Goal: Task Accomplishment & Management: Manage account settings

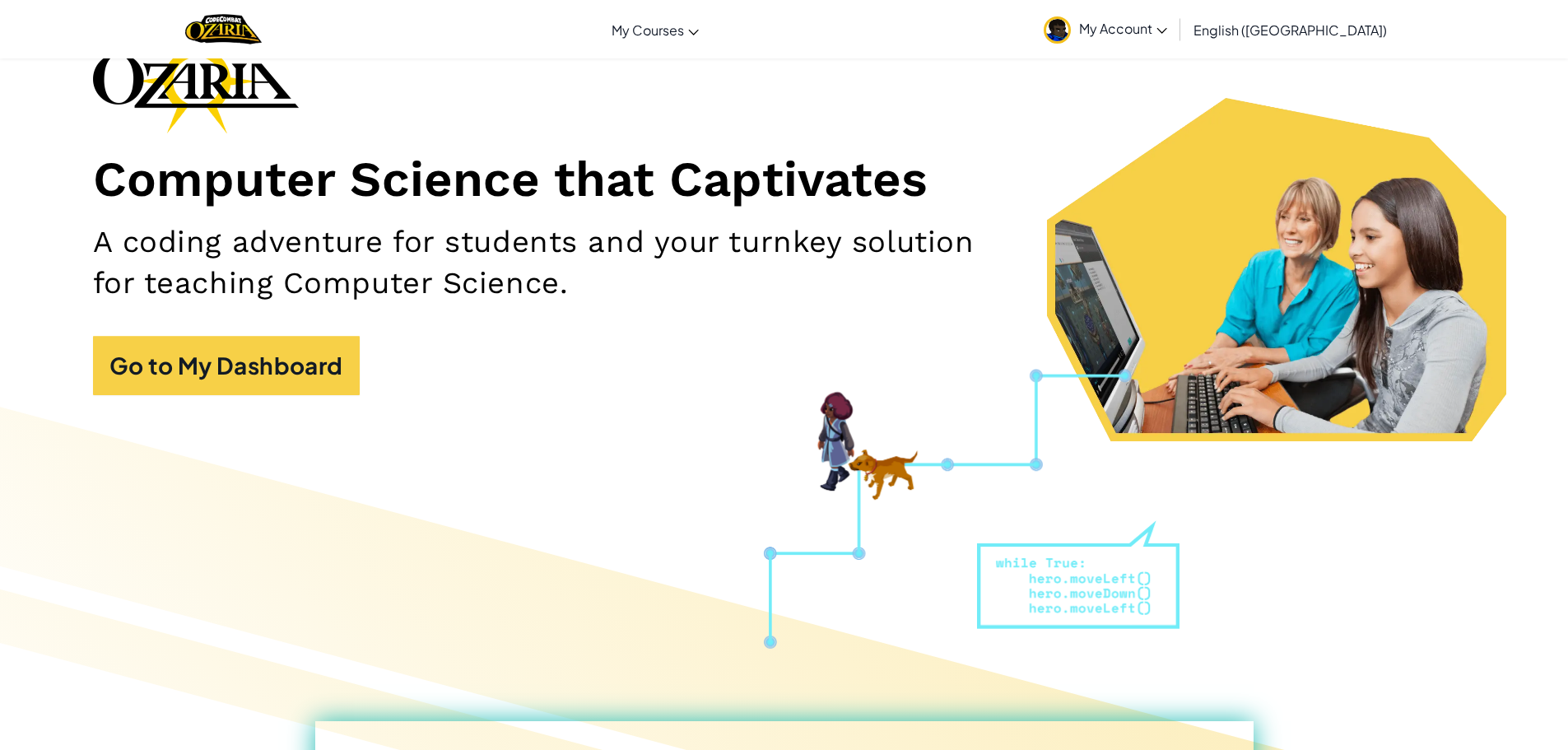
scroll to position [329, 0]
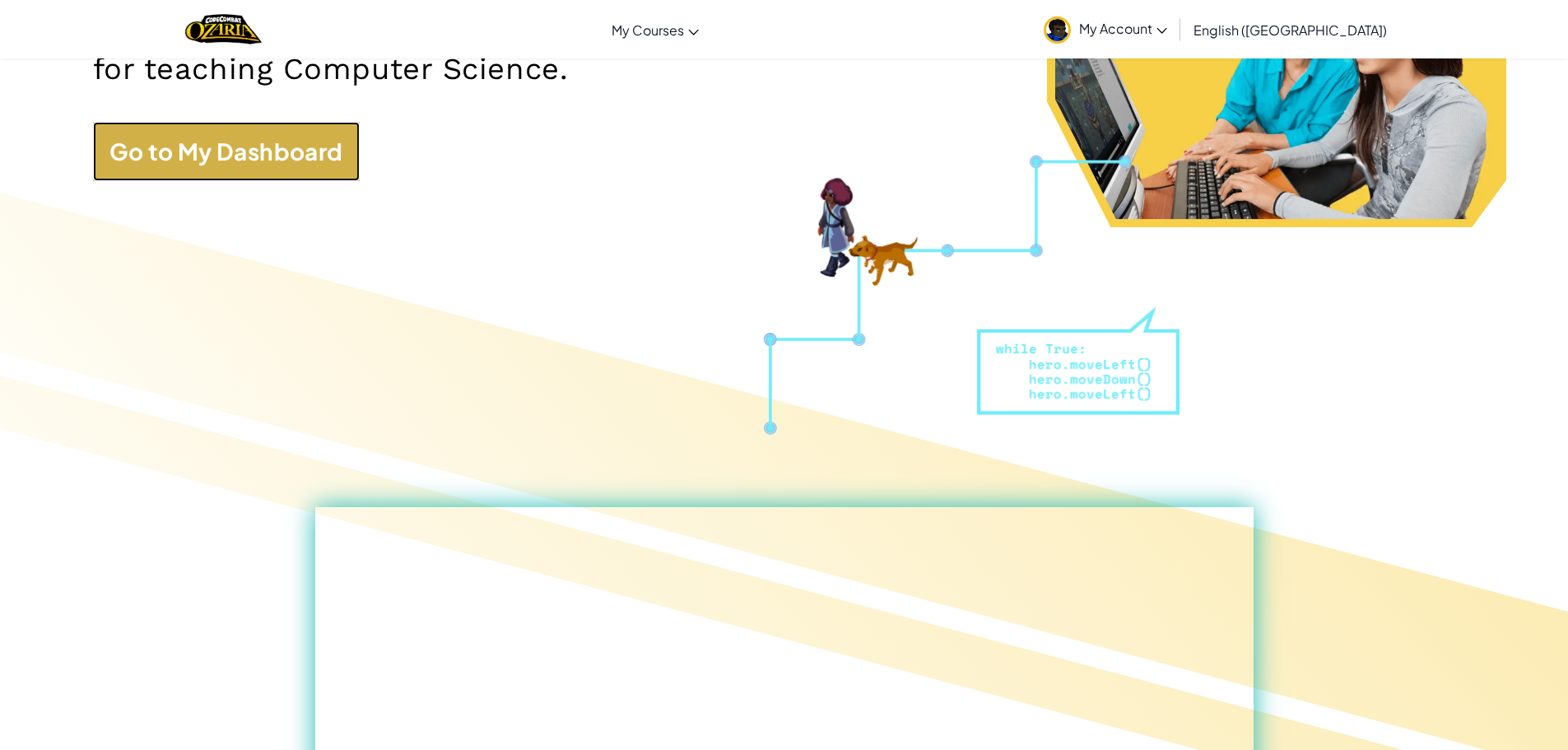
click at [311, 165] on link "Go to My Dashboard" at bounding box center [226, 151] width 267 height 59
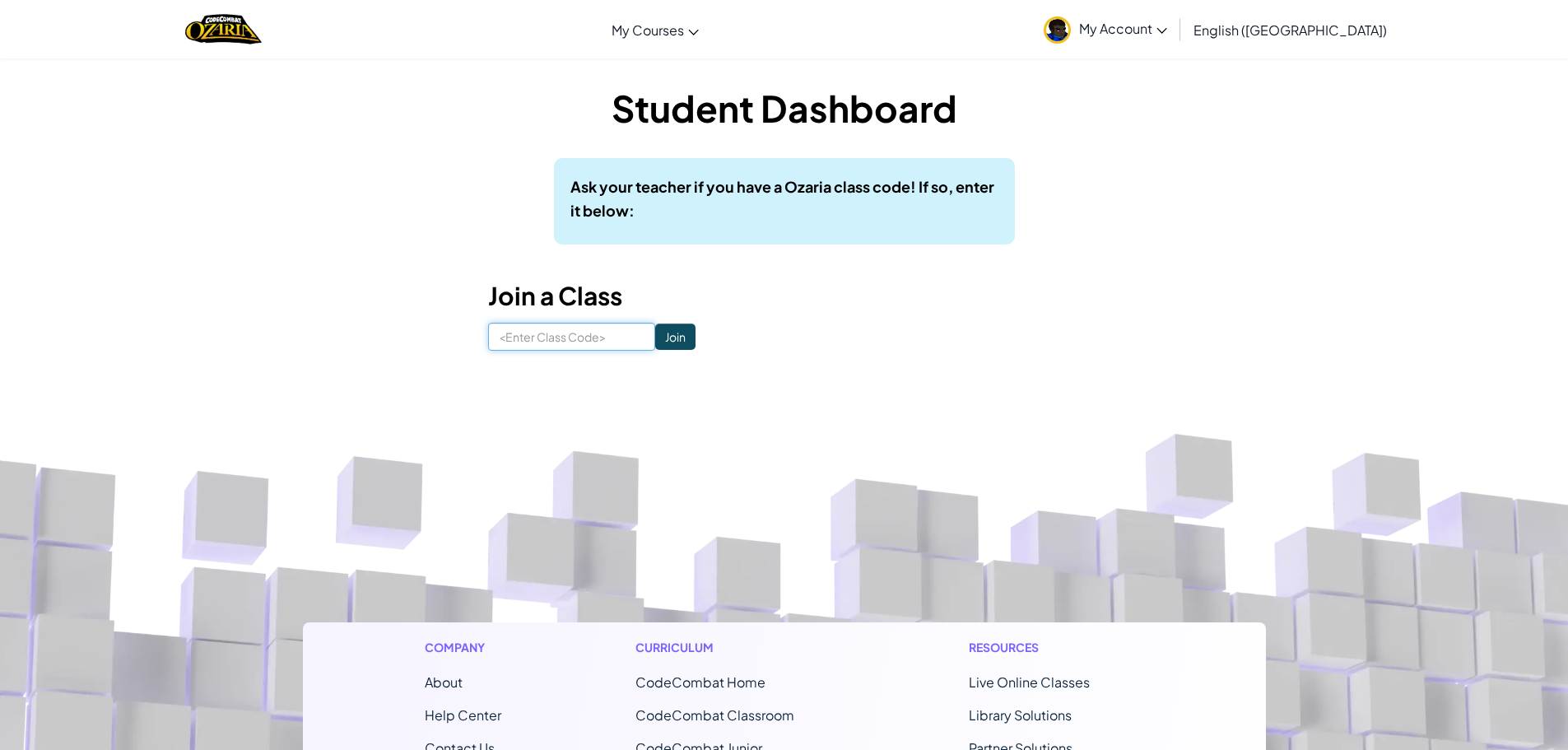
click at [526, 340] on input at bounding box center [572, 336] width 167 height 28
type input "ThinMapParty"
drag, startPoint x: 619, startPoint y: 340, endPoint x: 74, endPoint y: 348, distance: 545.1
click at [81, 345] on div "Student Dashboard Ask your teacher if you have a Ozaria class code! If so, ente…" at bounding box center [784, 217] width 1568 height 317
drag, startPoint x: 588, startPoint y: 321, endPoint x: 541, endPoint y: 339, distance: 50.3
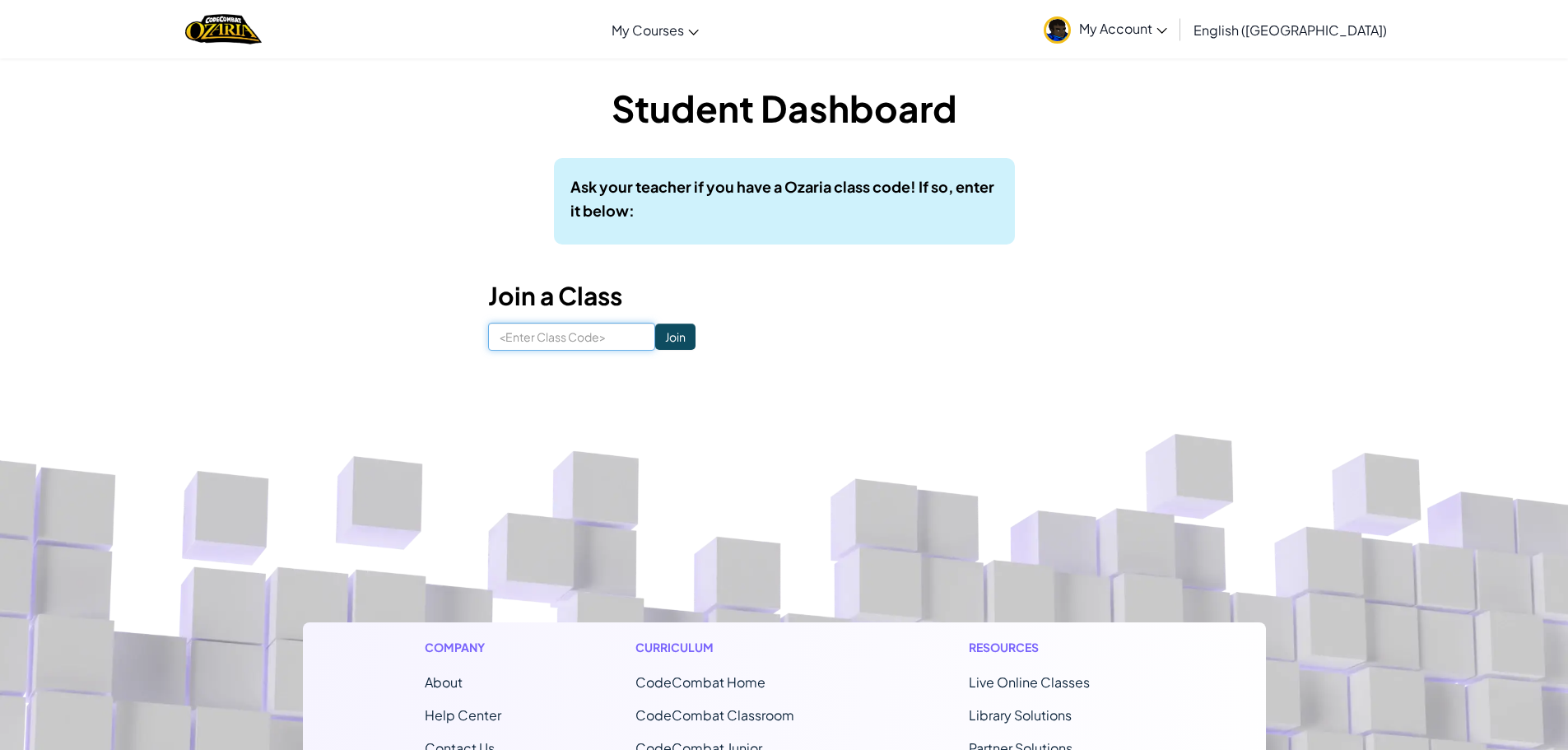
click at [541, 339] on input at bounding box center [572, 336] width 167 height 28
type input "ThinMapParty"
click at [655, 329] on input "Join" at bounding box center [675, 336] width 41 height 26
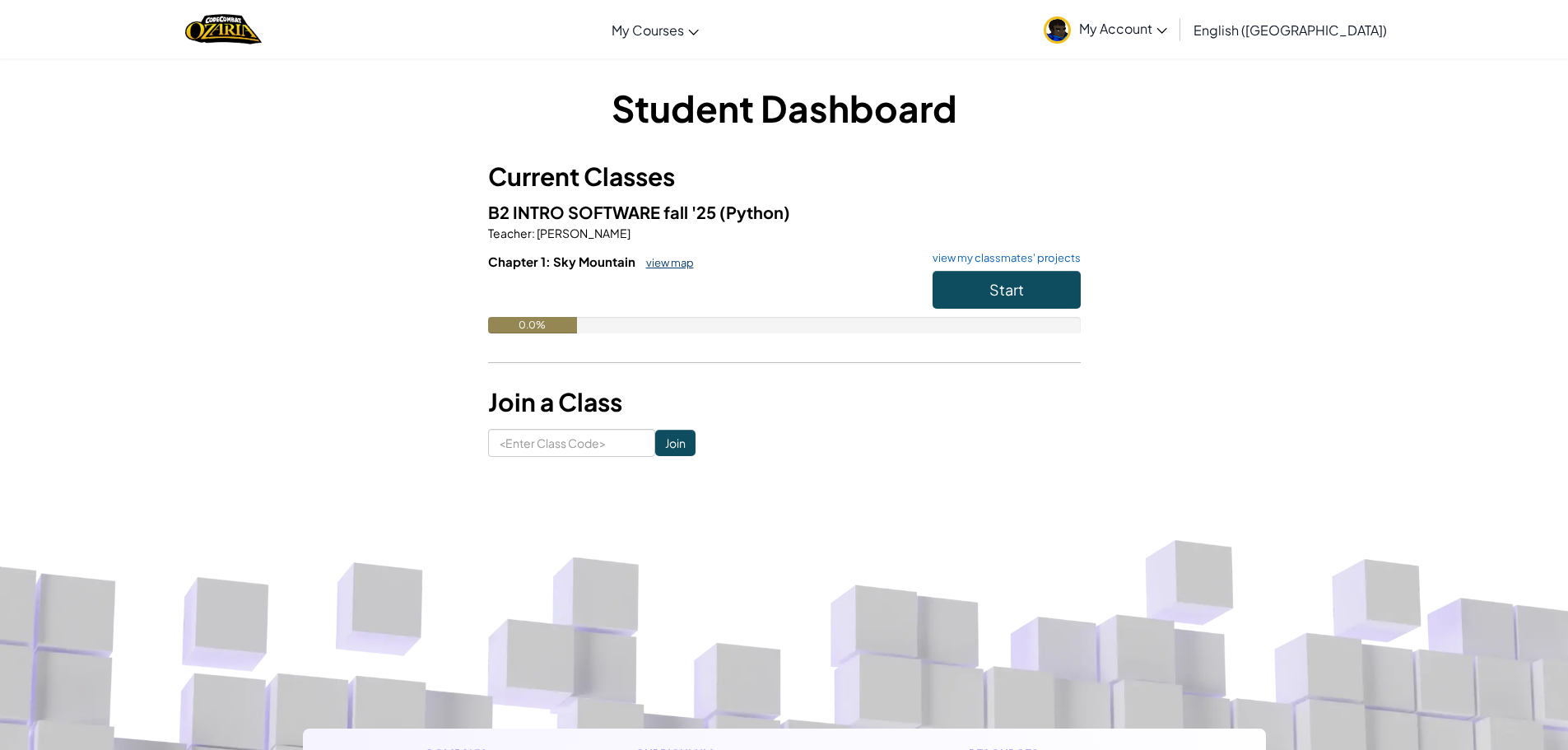
click at [657, 268] on link "view map" at bounding box center [666, 263] width 56 height 14
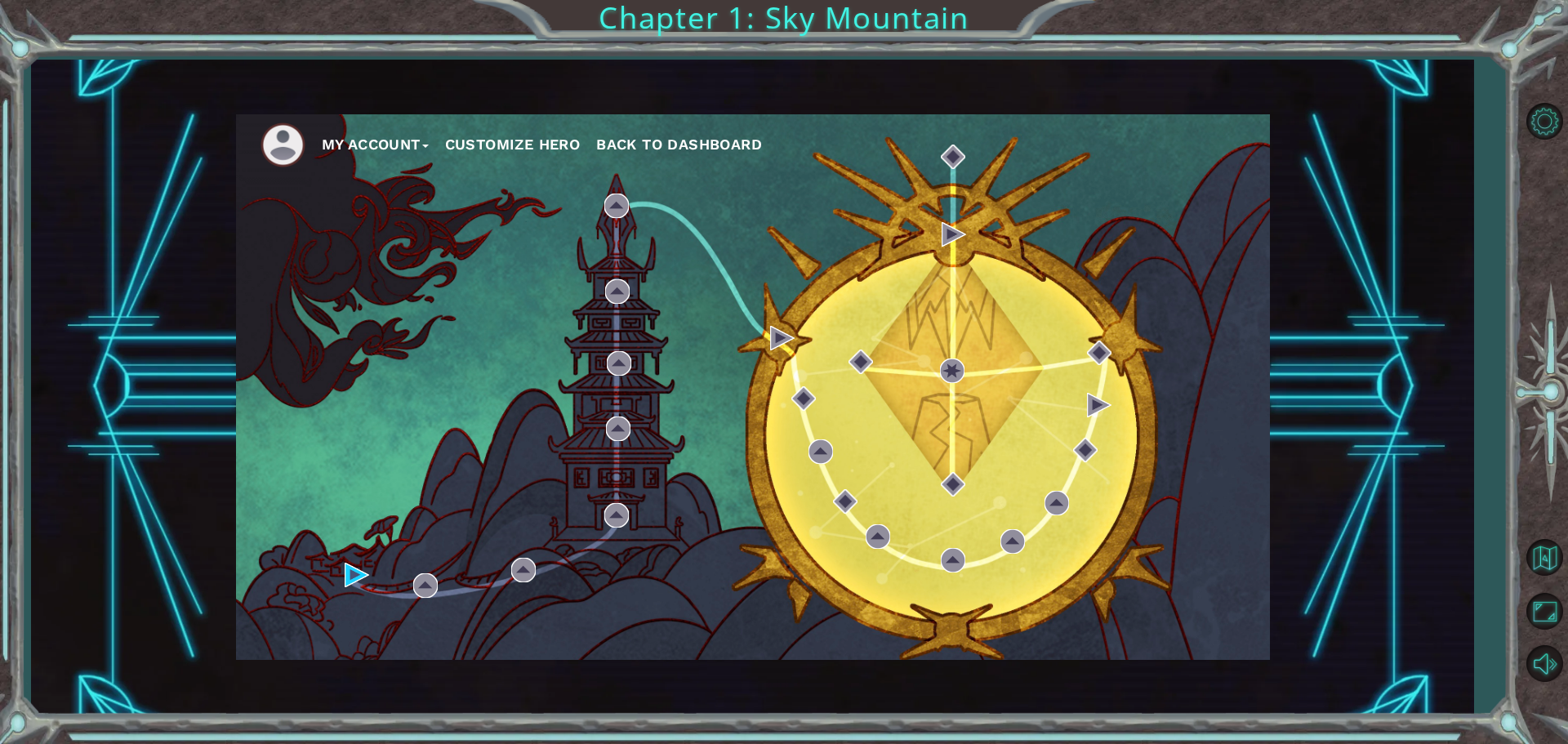
click at [392, 142] on button "My Account" at bounding box center [374, 145] width 107 height 25
click at [417, 176] on button "Account Settings" at bounding box center [395, 180] width 123 height 18
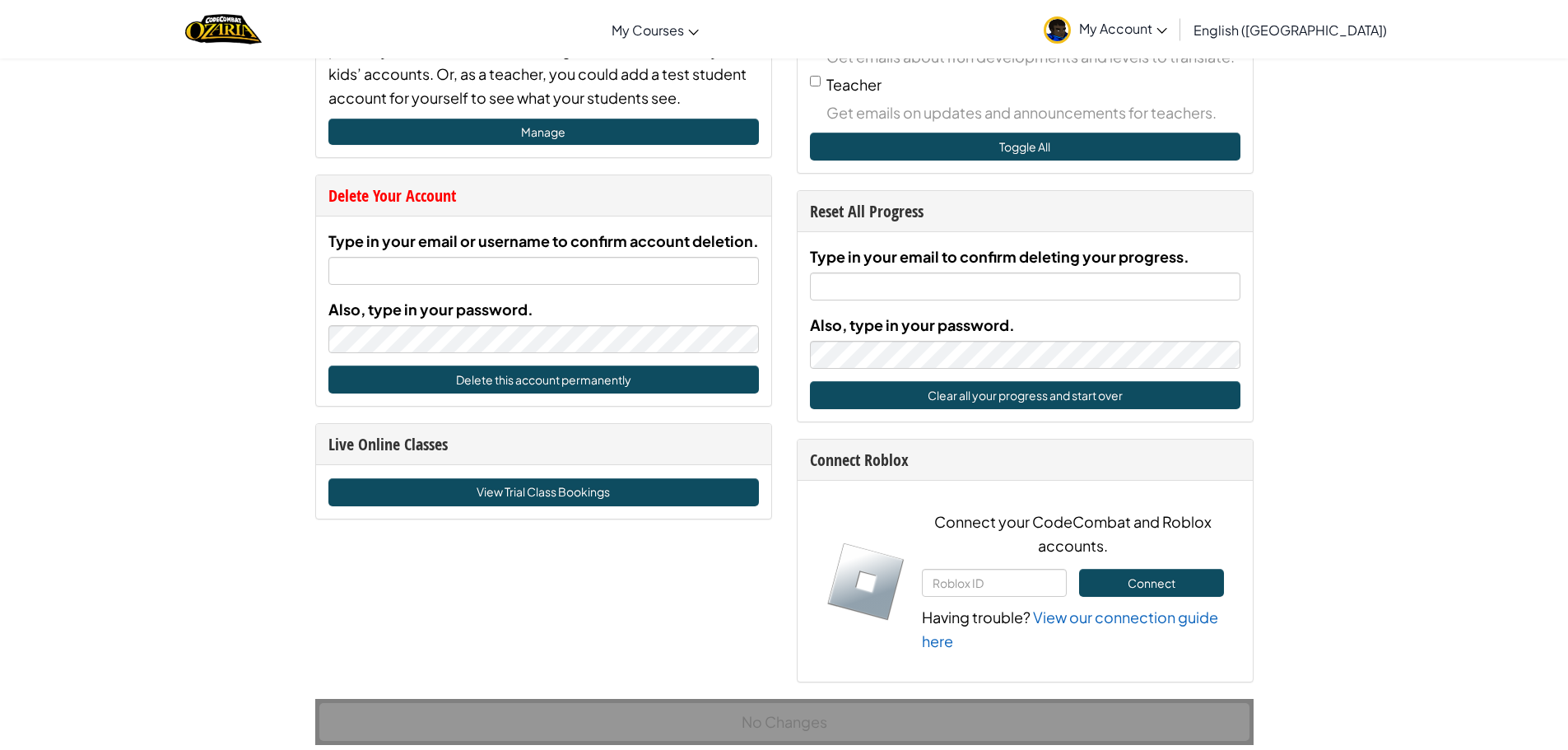
scroll to position [741, 0]
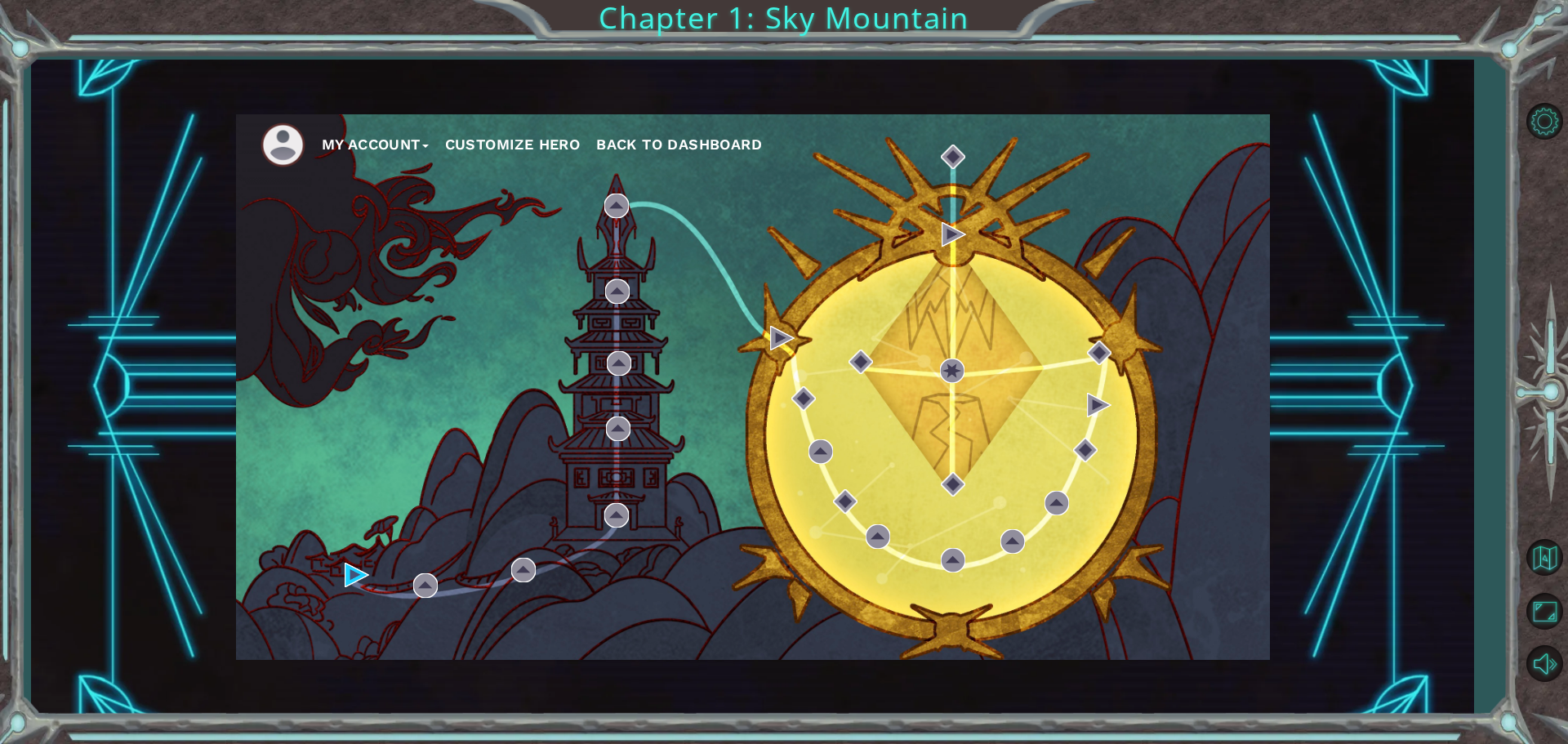
click at [1370, 220] on div "My Account Customize Hero Back to Dashboard" at bounding box center [752, 387] width 1442 height 655
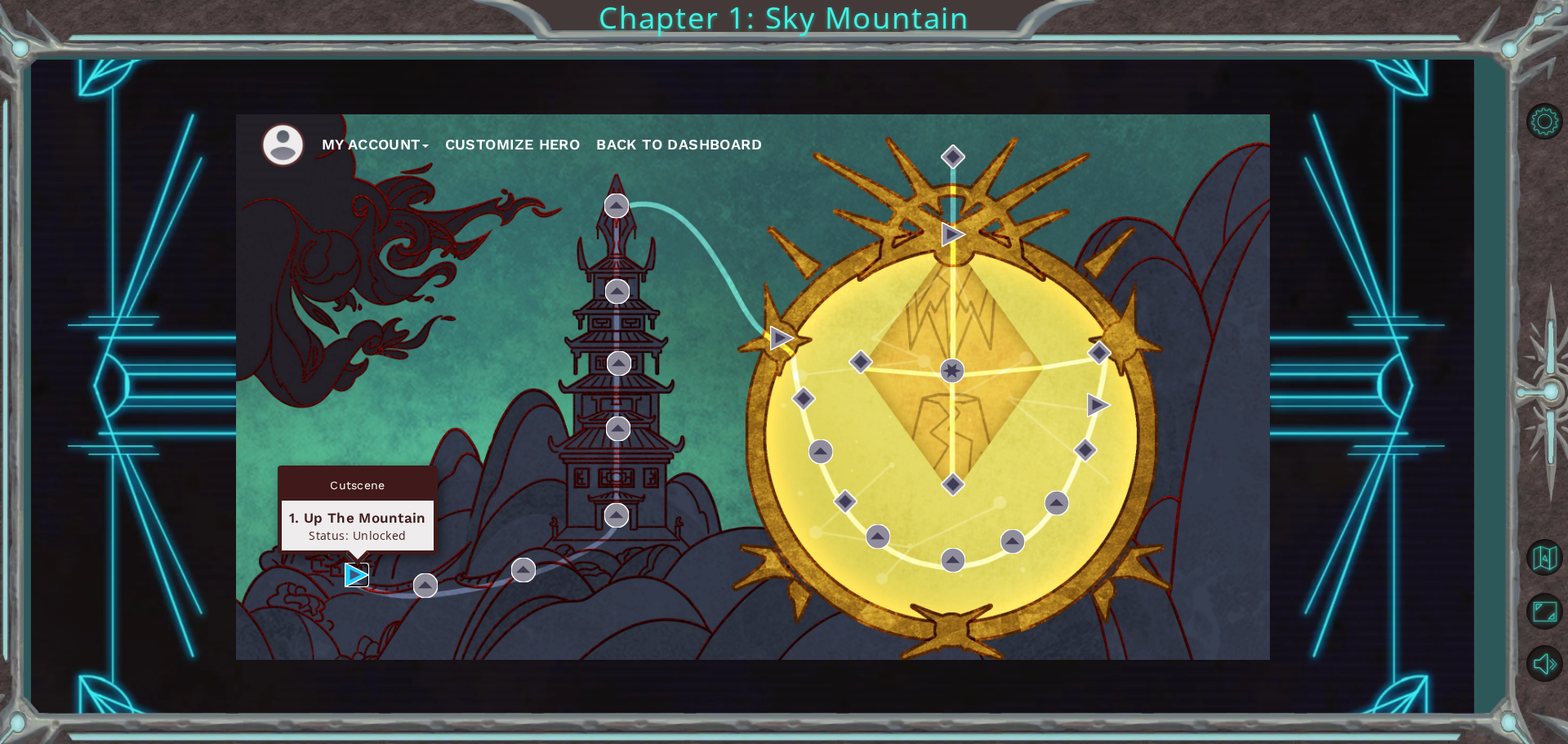
click at [366, 566] on img at bounding box center [357, 575] width 25 height 25
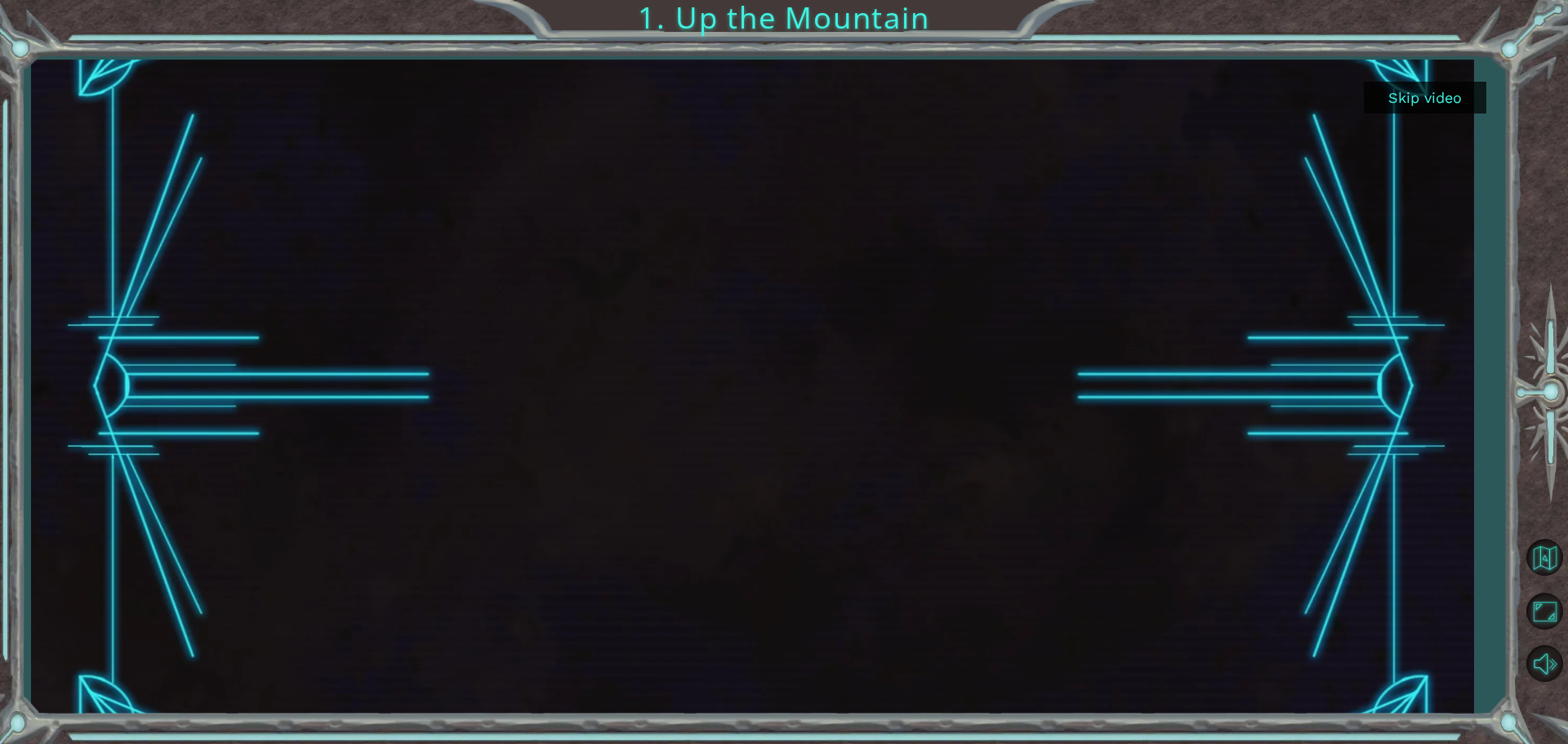
click at [1418, 106] on button "Skip video" at bounding box center [1426, 97] width 123 height 32
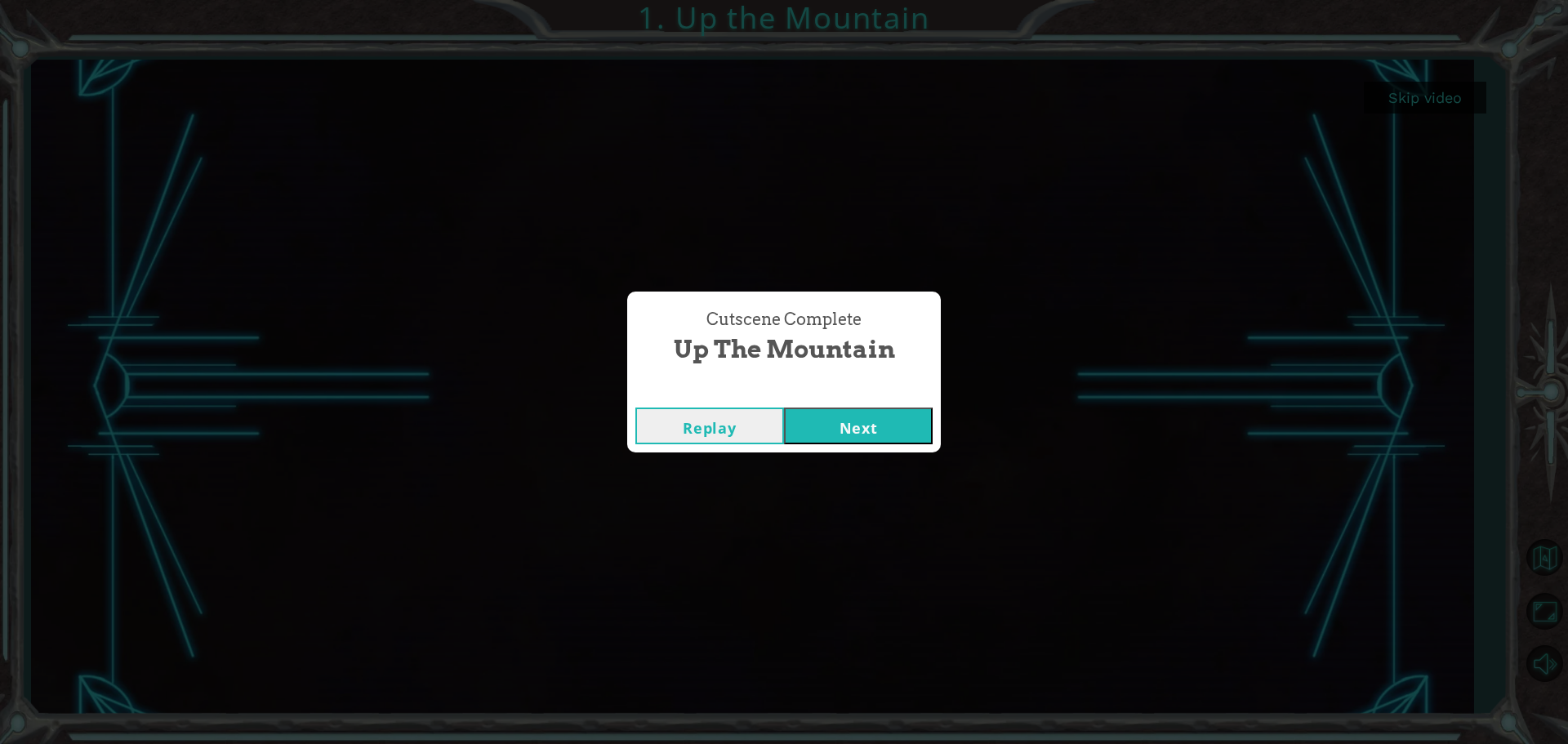
click at [742, 435] on button "Replay" at bounding box center [710, 426] width 149 height 36
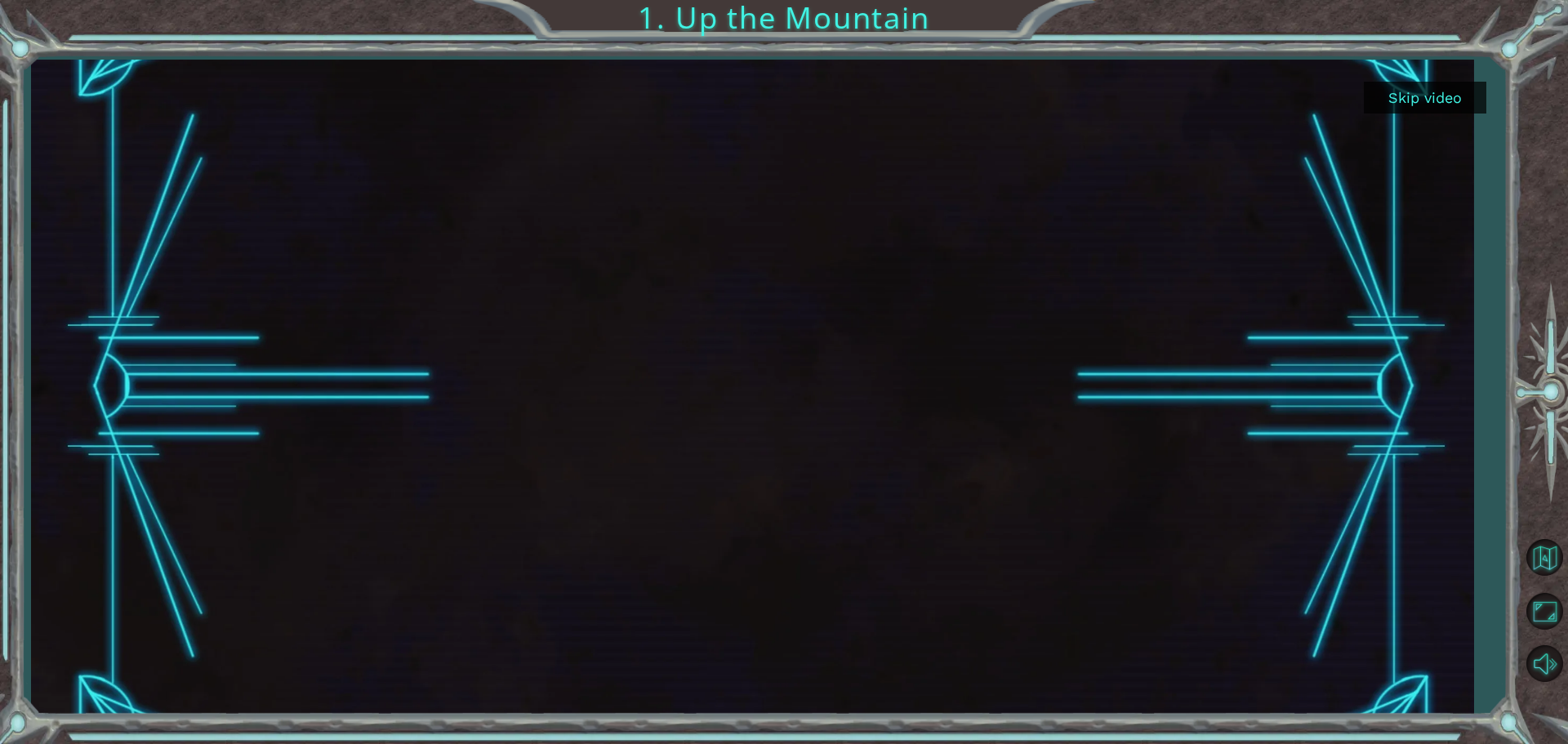
drag, startPoint x: 1425, startPoint y: 101, endPoint x: 1414, endPoint y: 97, distance: 11.7
click at [1425, 97] on button "Skip video" at bounding box center [1426, 97] width 123 height 32
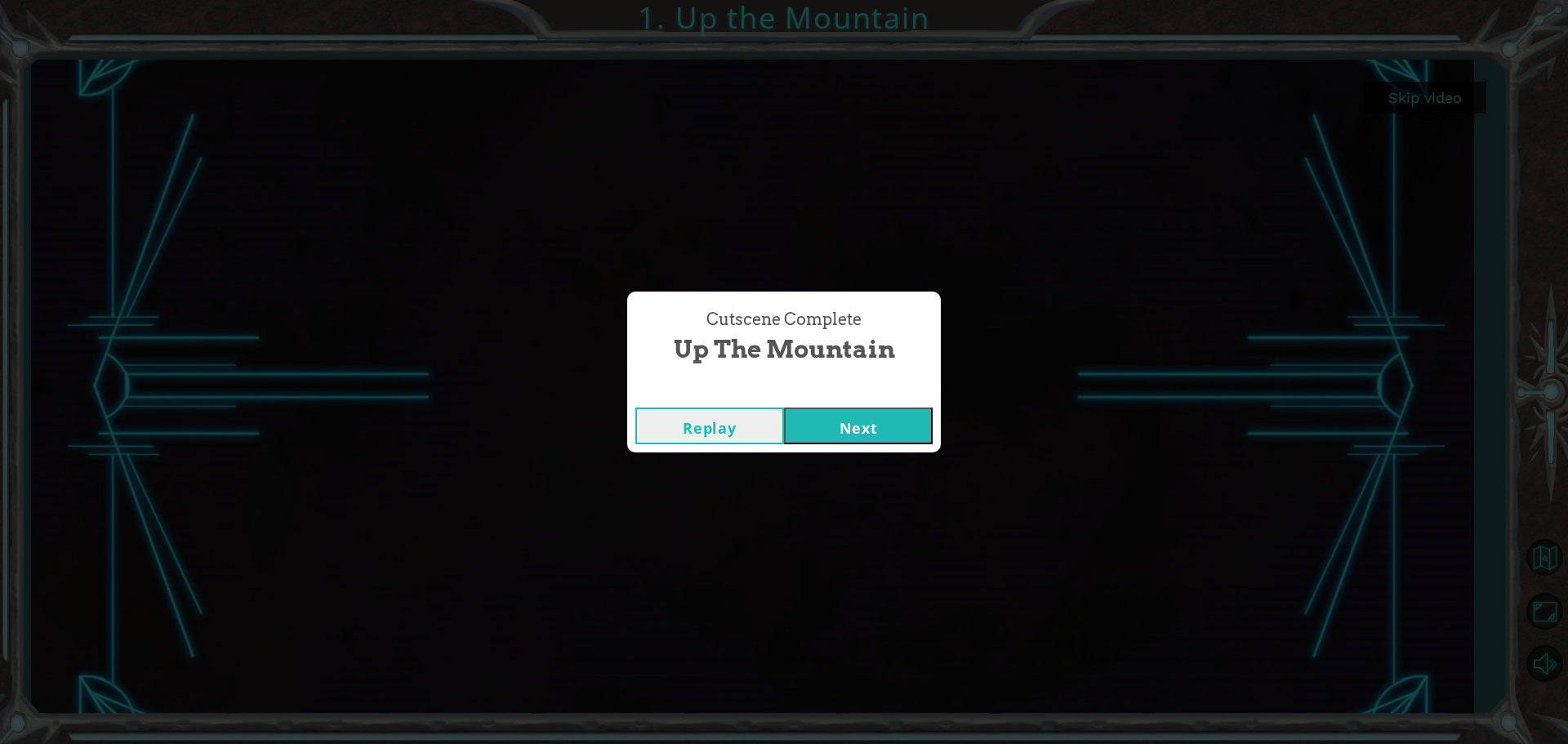
click at [878, 441] on button "Next" at bounding box center [858, 426] width 149 height 36
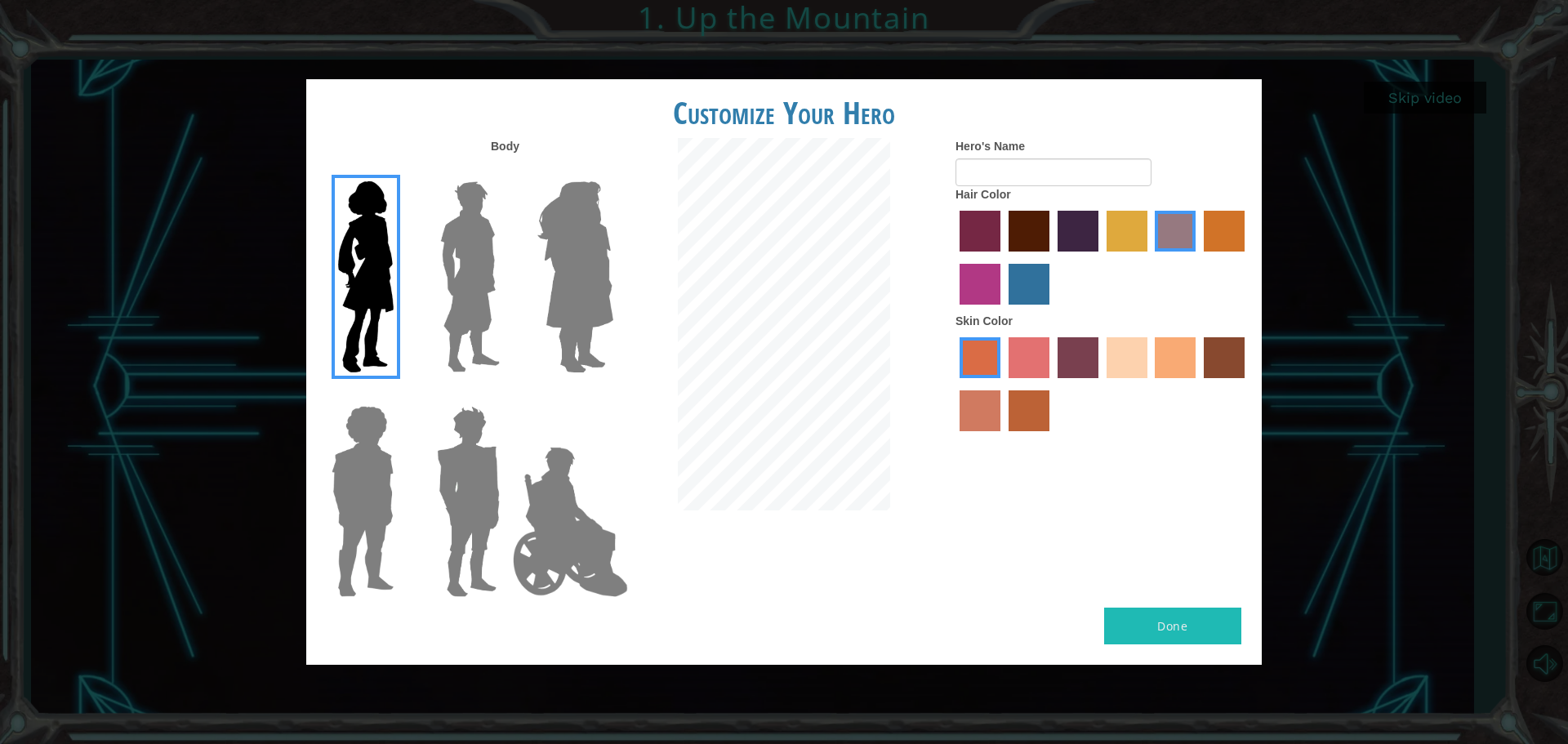
click at [460, 228] on img at bounding box center [470, 276] width 73 height 204
click at [506, 171] on input "Hero Lars" at bounding box center [506, 171] width 0 height 0
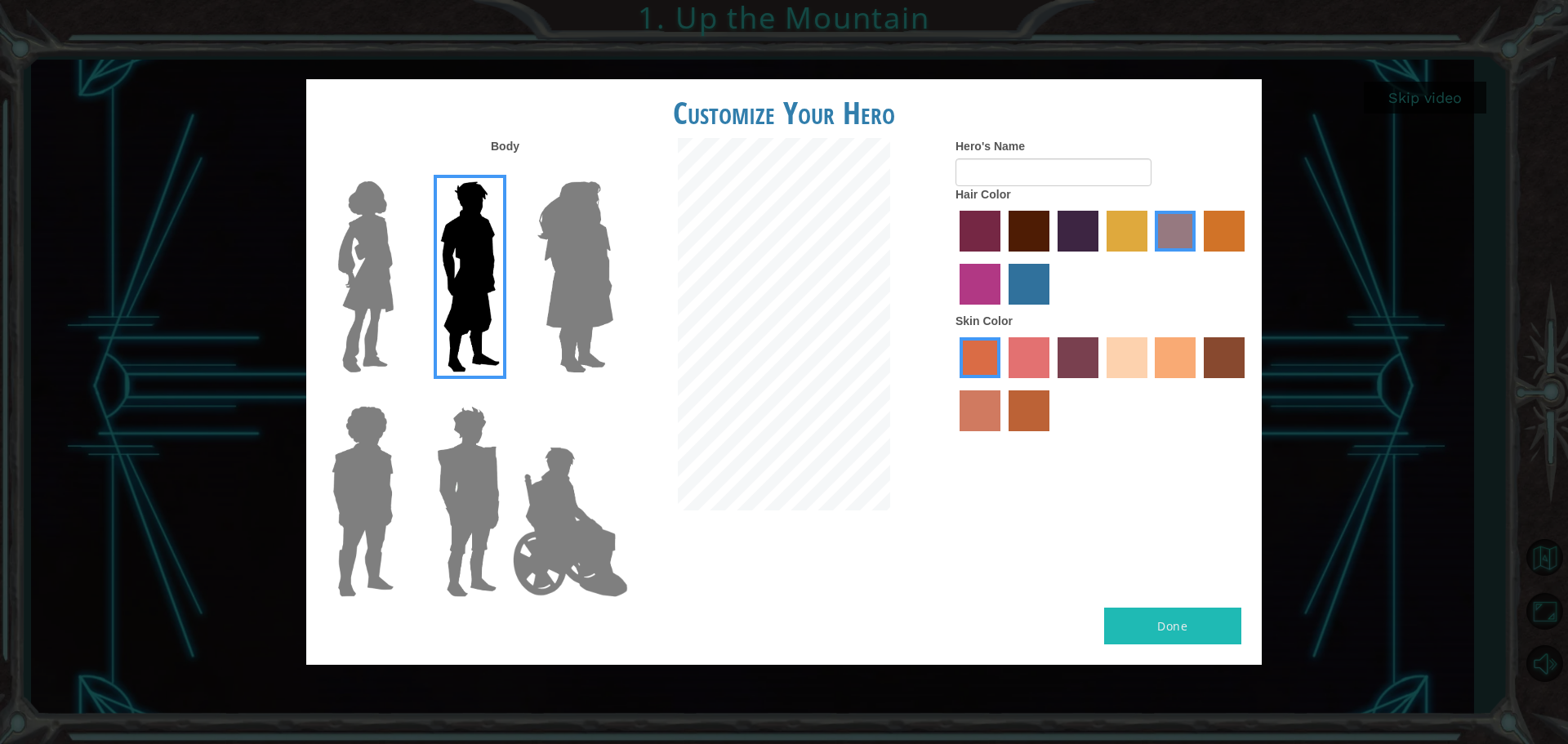
click at [422, 249] on div at bounding box center [466, 271] width 107 height 225
click at [397, 254] on img at bounding box center [365, 276] width 68 height 204
click at [400, 171] on input "Hero Connie" at bounding box center [400, 171] width 0 height 0
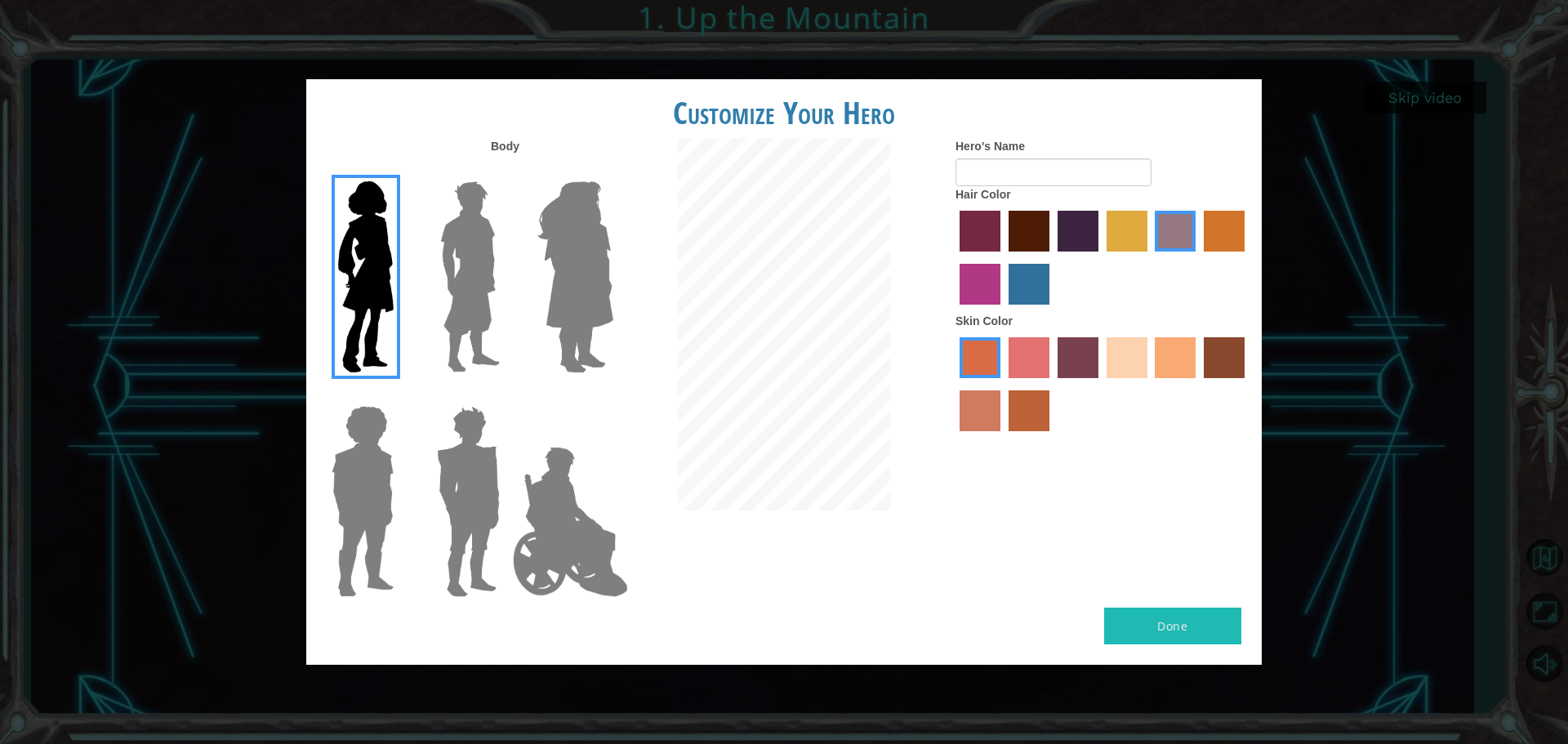
drag, startPoint x: 375, startPoint y: 468, endPoint x: 467, endPoint y: 506, distance: 99.5
click at [374, 469] on img at bounding box center [363, 501] width 75 height 204
click at [400, 396] on input "Hero Steven" at bounding box center [400, 396] width 0 height 0
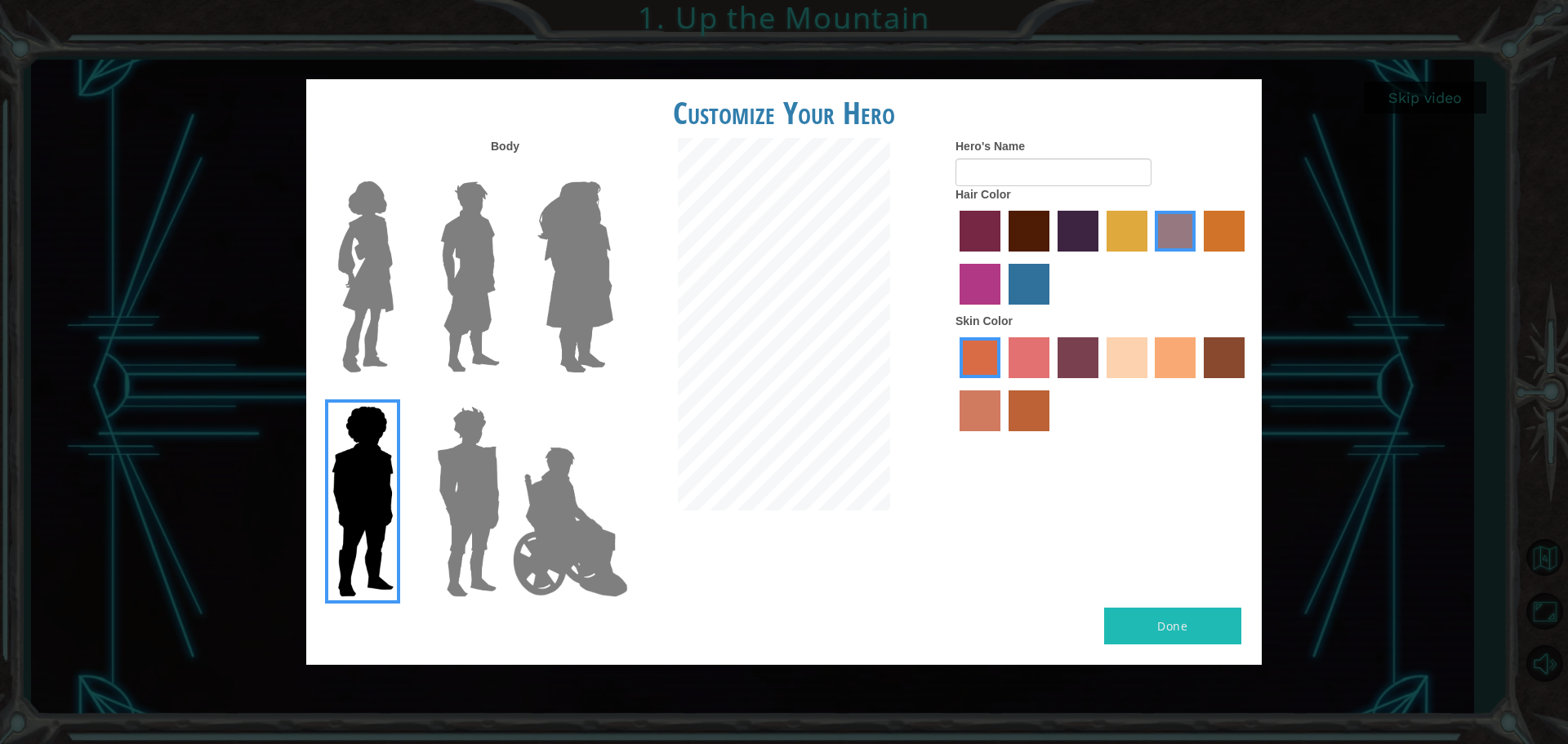
click at [570, 479] on img at bounding box center [570, 522] width 129 height 163
click at [613, 396] on input "Hero Jamie" at bounding box center [613, 396] width 0 height 0
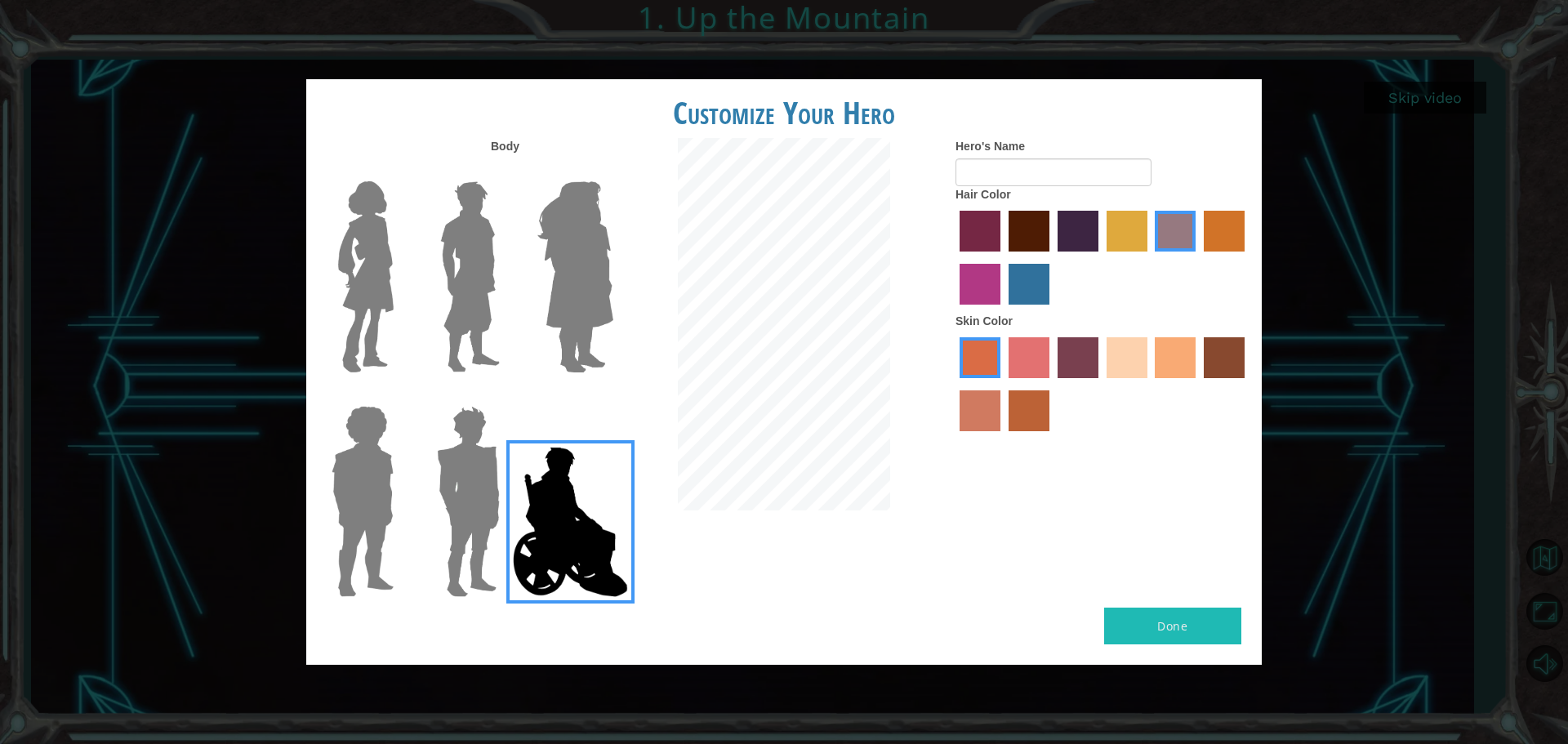
click at [467, 484] on img at bounding box center [468, 501] width 76 height 204
click at [506, 396] on input "Hero Garnet" at bounding box center [506, 396] width 0 height 0
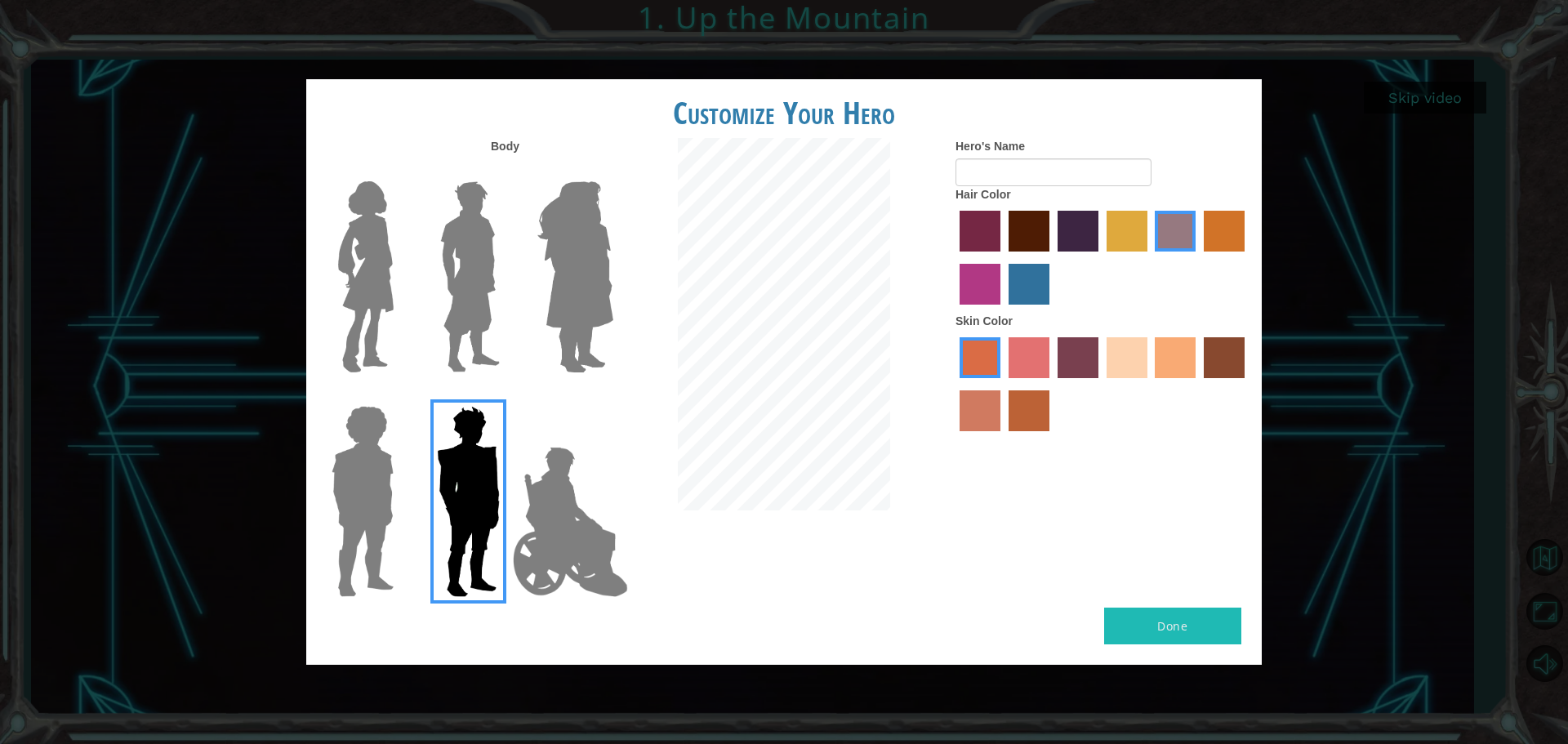
click at [593, 183] on img at bounding box center [575, 276] width 89 height 204
click at [613, 171] on input "Hero Amethyst" at bounding box center [613, 171] width 0 height 0
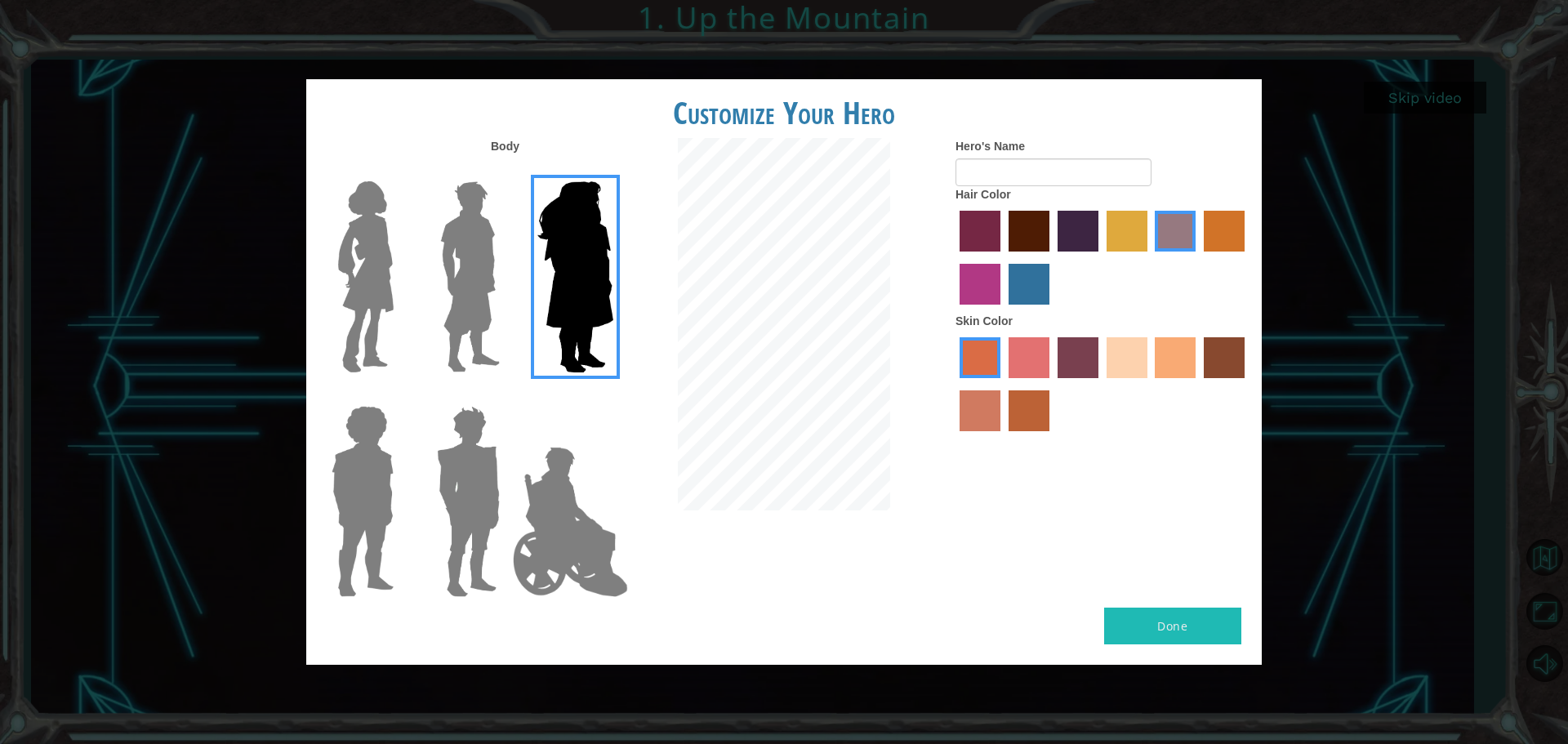
click at [517, 274] on div at bounding box center [466, 271] width 107 height 225
click at [489, 240] on img at bounding box center [470, 276] width 73 height 204
click at [506, 171] on input "Hero Lars" at bounding box center [506, 171] width 0 height 0
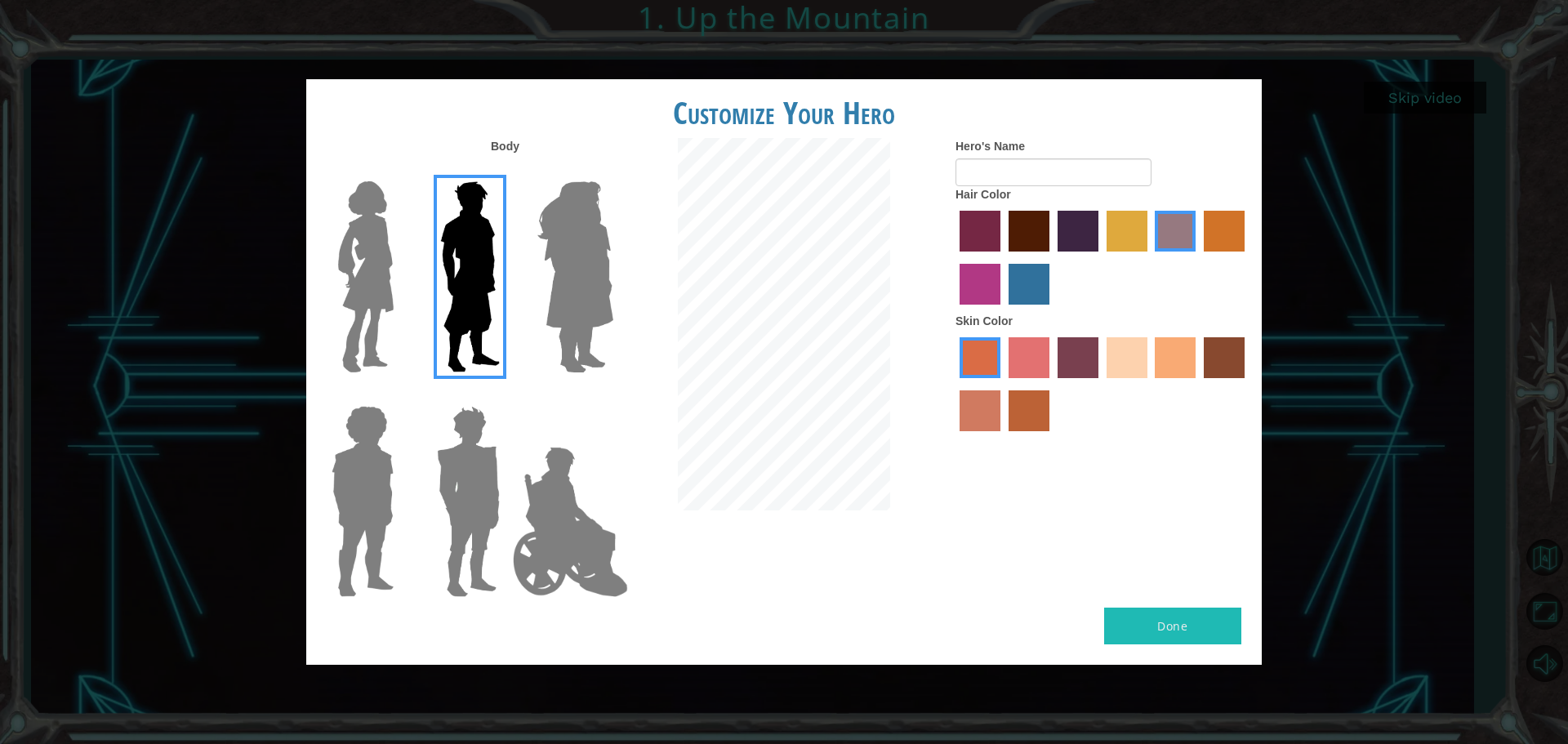
click at [386, 240] on img at bounding box center [365, 276] width 68 height 204
click at [400, 171] on input "Hero Connie" at bounding box center [400, 171] width 0 height 0
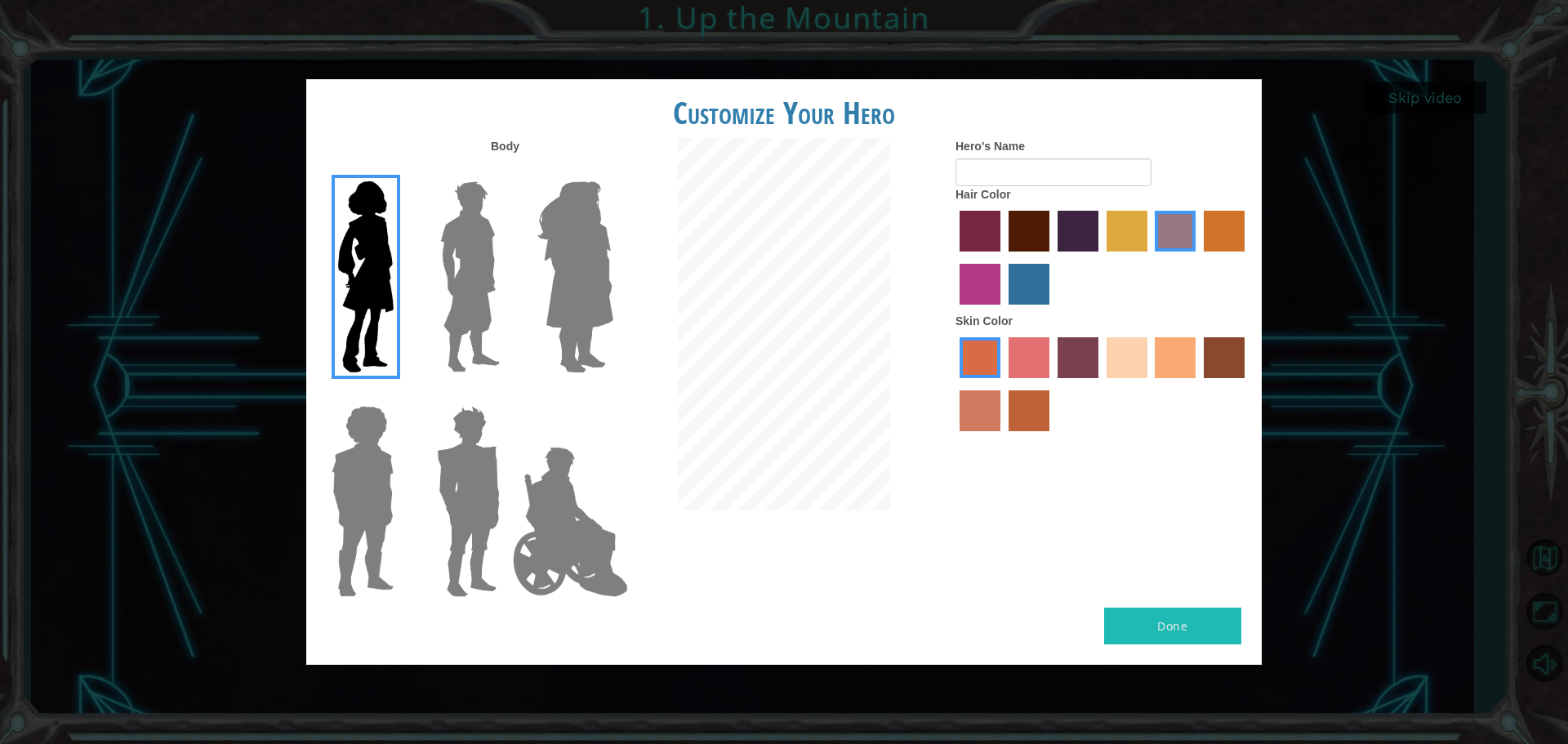
click at [350, 463] on img at bounding box center [363, 501] width 75 height 204
click at [400, 396] on input "Hero Steven" at bounding box center [400, 396] width 0 height 0
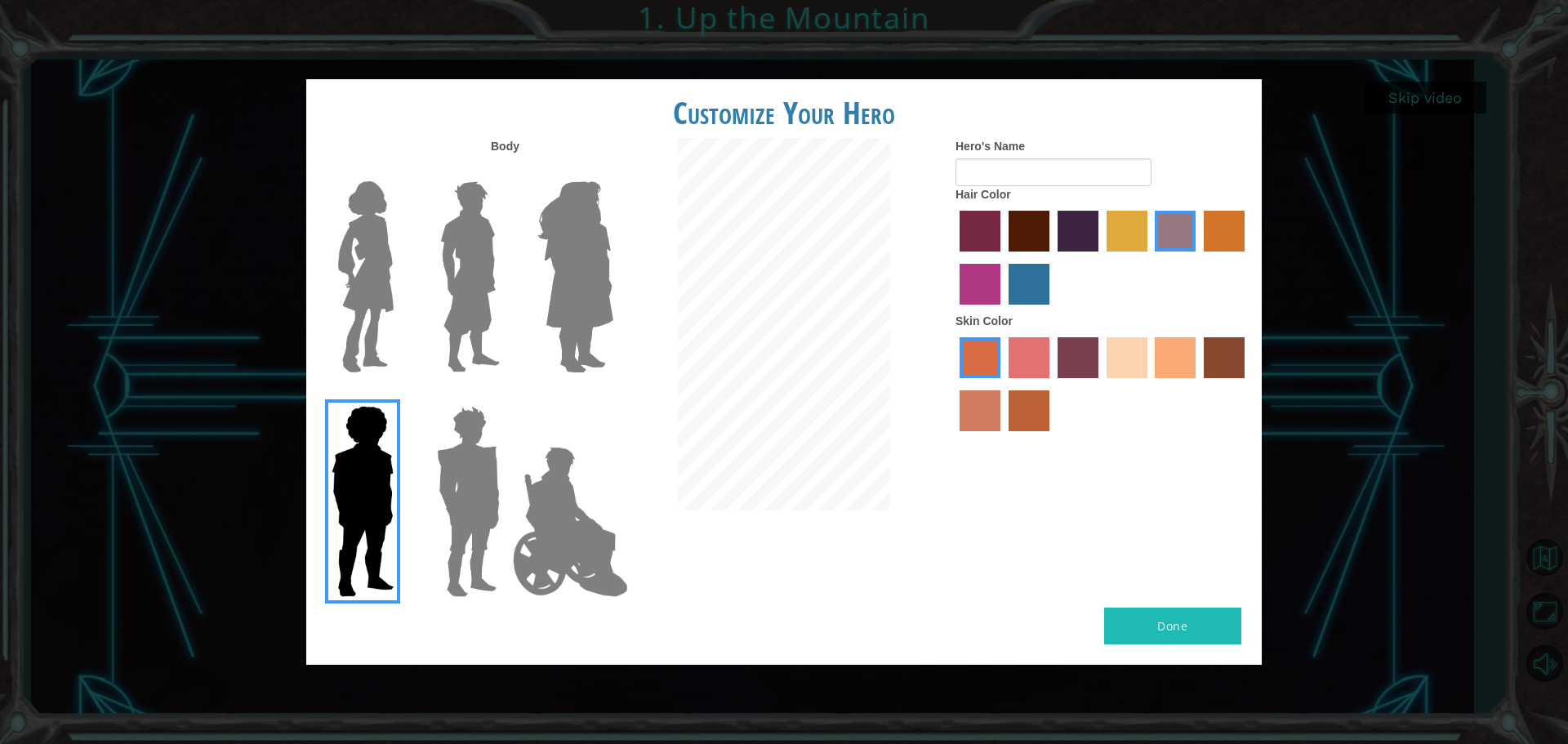
click at [417, 300] on div at bounding box center [466, 271] width 107 height 225
click at [1073, 224] on label "hot purple hair color" at bounding box center [1078, 230] width 41 height 41
click at [1052, 257] on input "hot purple hair color" at bounding box center [1052, 257] width 0 height 0
click at [1018, 222] on label "maroon hair color" at bounding box center [1029, 230] width 41 height 41
click at [1003, 257] on input "maroon hair color" at bounding box center [1003, 257] width 0 height 0
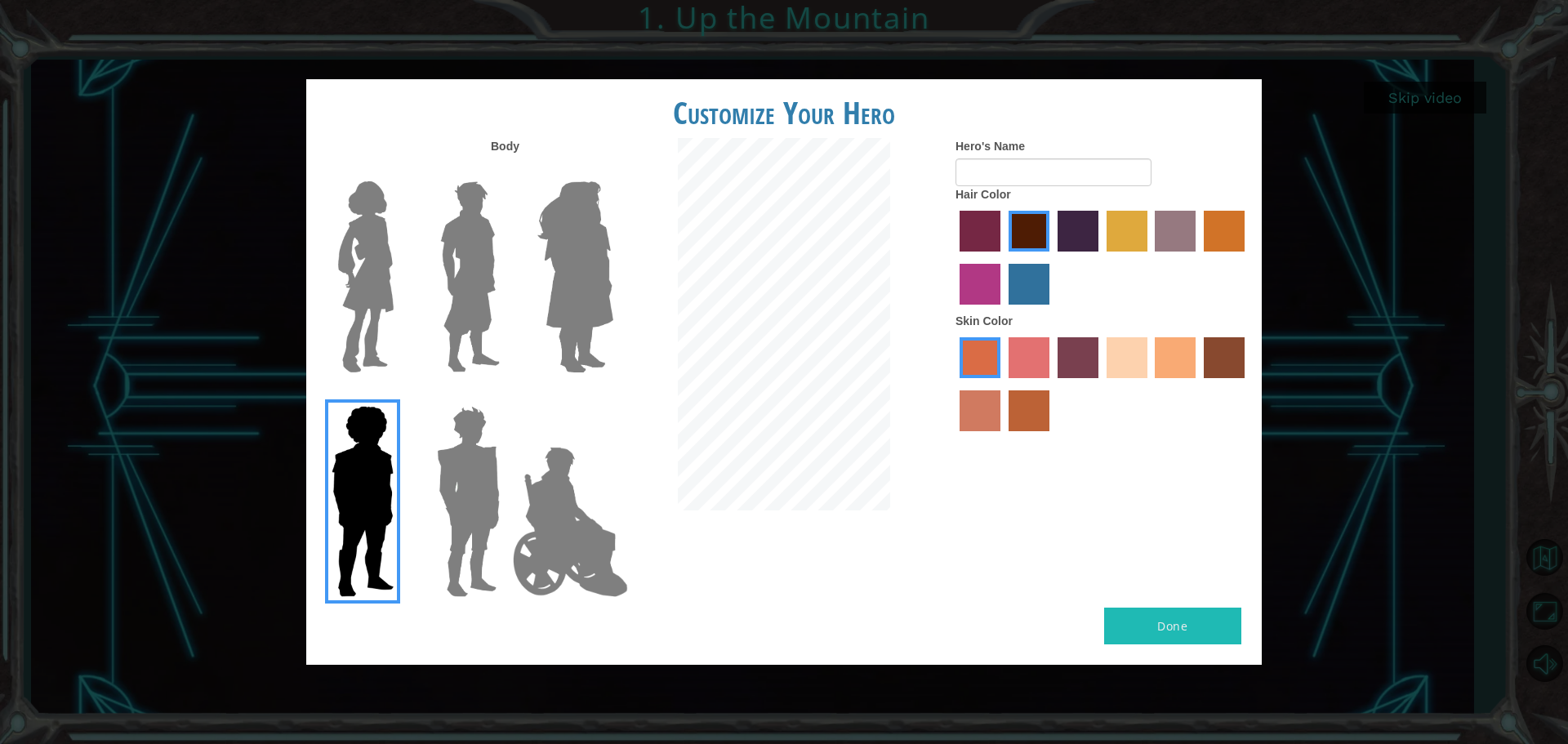
click at [1073, 229] on label "hot purple hair color" at bounding box center [1078, 230] width 41 height 41
click at [1052, 257] on input "hot purple hair color" at bounding box center [1052, 257] width 0 height 0
click at [1027, 220] on label "maroon hair color" at bounding box center [1029, 230] width 41 height 41
click at [1003, 257] on input "maroon hair color" at bounding box center [1003, 257] width 0 height 0
click at [1029, 348] on label "froly skin color" at bounding box center [1029, 357] width 41 height 41
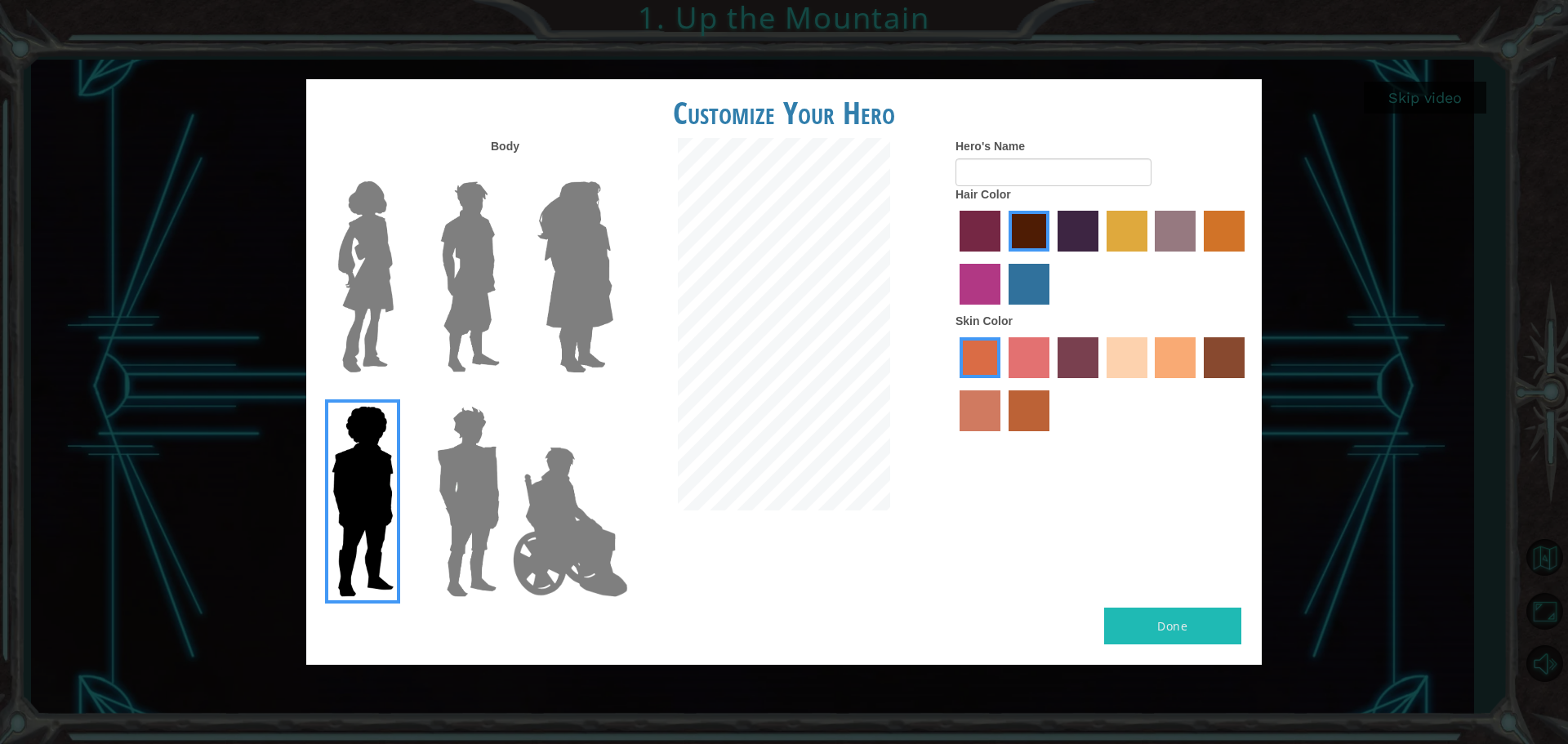
click at [1003, 384] on input "froly skin color" at bounding box center [1003, 384] width 0 height 0
click at [977, 354] on label "sorbus skin color" at bounding box center [980, 357] width 41 height 41
click at [954, 384] on input "sorbus skin color" at bounding box center [954, 384] width 0 height 0
click at [1042, 414] on label "smoke tree skin color" at bounding box center [1029, 411] width 41 height 41
click at [1003, 437] on input "smoke tree skin color" at bounding box center [1003, 437] width 0 height 0
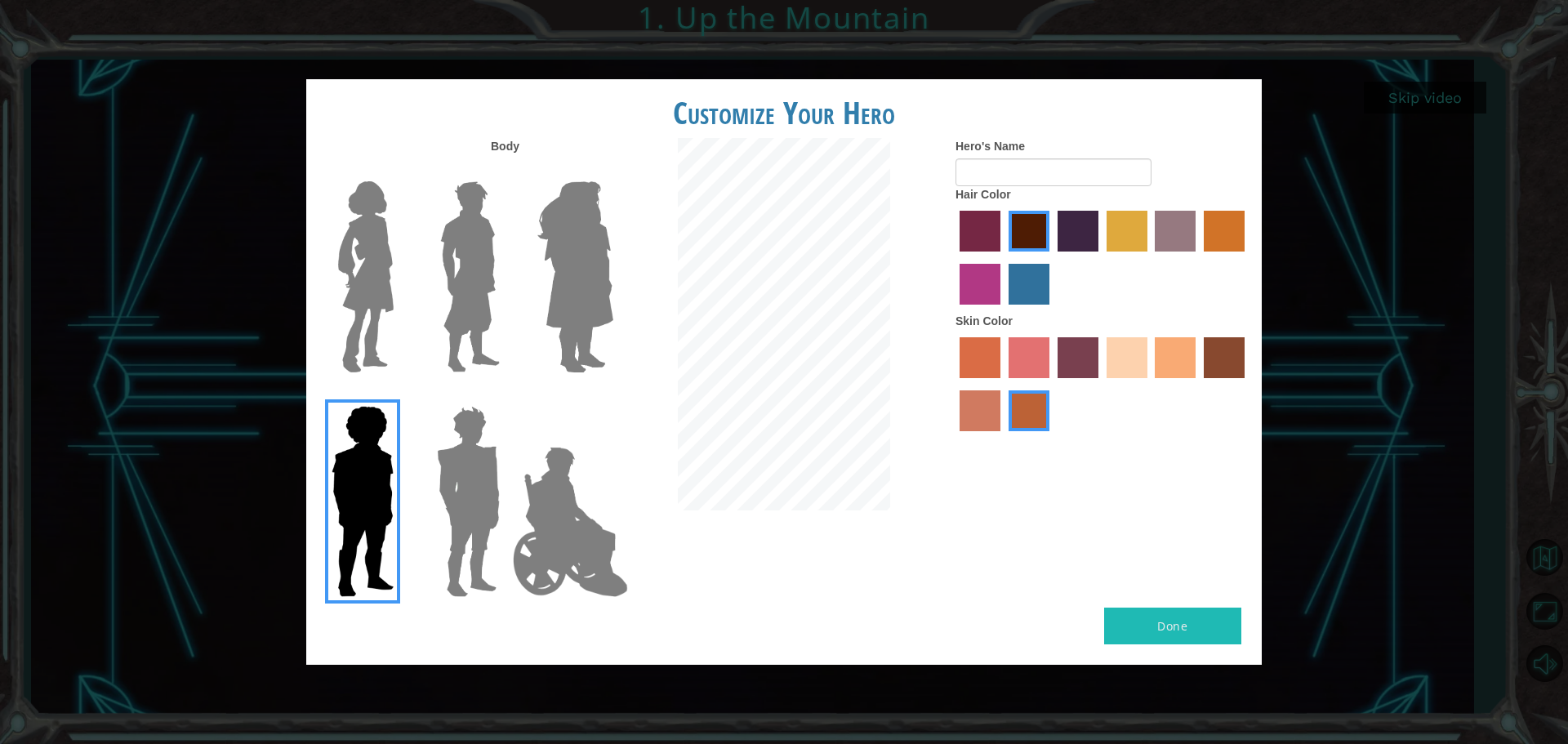
click at [979, 364] on label "sorbus skin color" at bounding box center [980, 357] width 41 height 41
click at [954, 384] on input "sorbus skin color" at bounding box center [954, 384] width 0 height 0
click at [1042, 432] on div at bounding box center [1102, 386] width 294 height 107
click at [1018, 414] on label "smoke tree skin color" at bounding box center [1029, 411] width 41 height 41
click at [1003, 437] on input "smoke tree skin color" at bounding box center [1003, 437] width 0 height 0
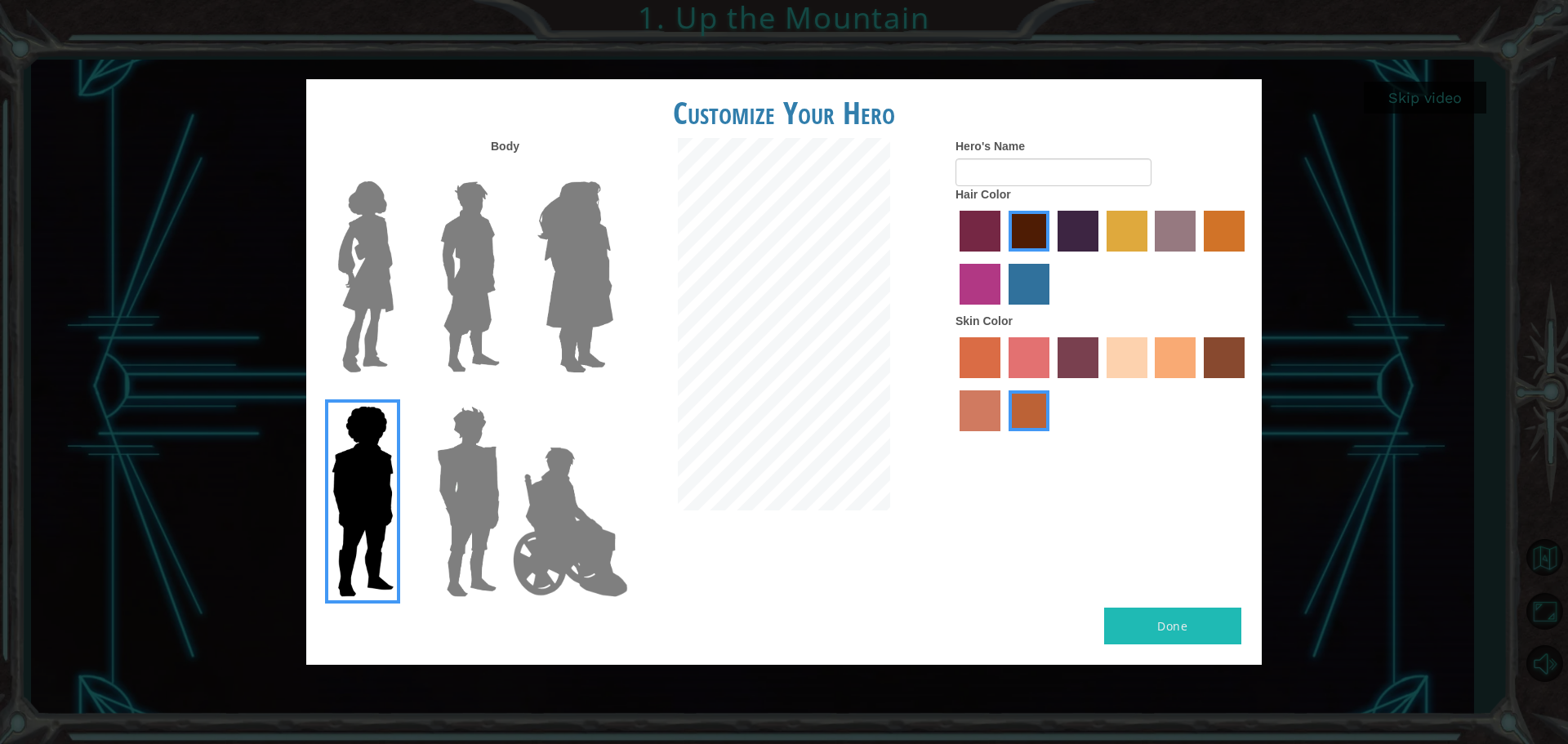
click at [544, 147] on div "Body" at bounding box center [466, 372] width 319 height 469
click at [999, 173] on input "Hero's Name" at bounding box center [1053, 172] width 196 height 28
type input "Rossco"
click at [1194, 640] on button "Done" at bounding box center [1172, 626] width 137 height 36
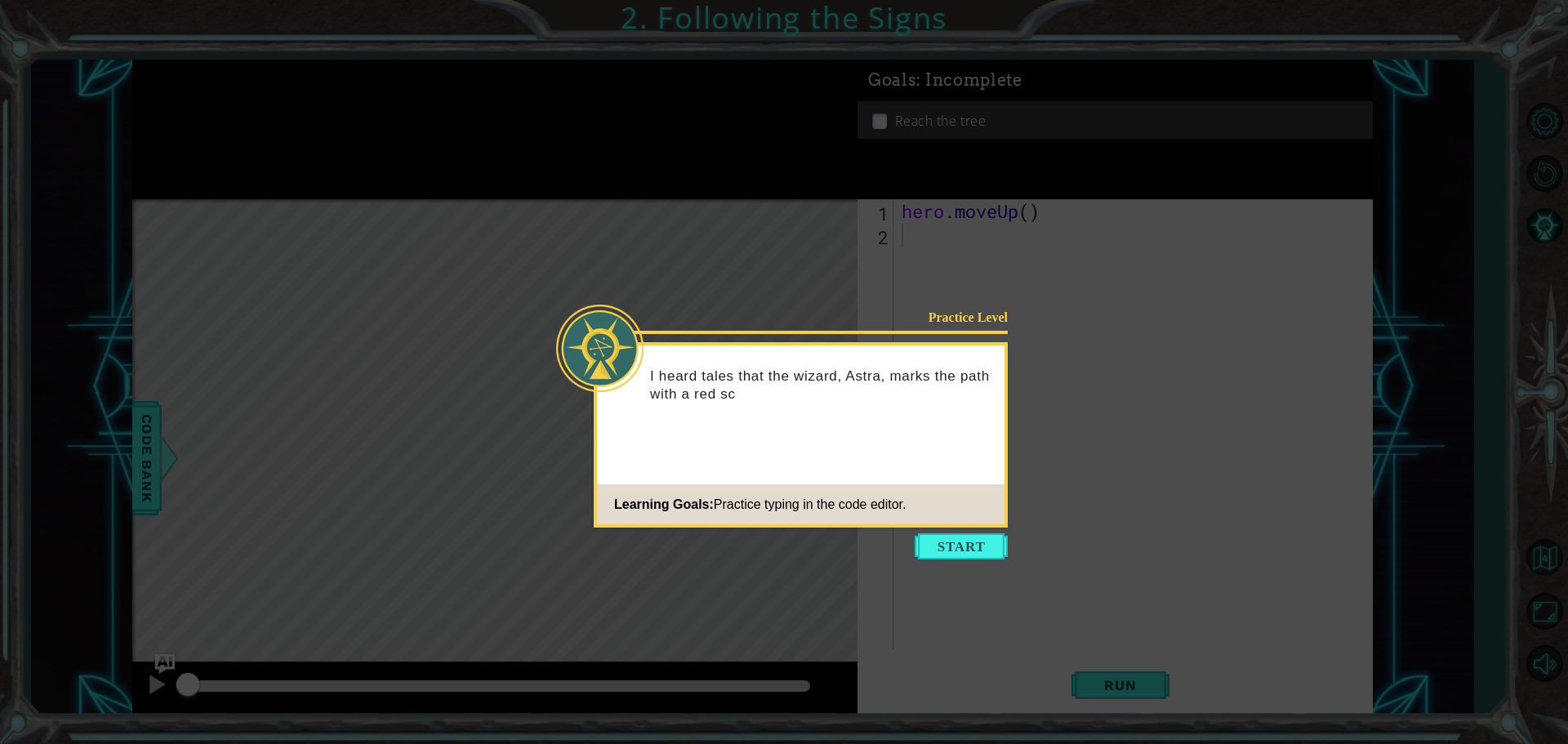
click at [884, 429] on div "I heard tales that the wizard, Astra, marks the path with a red sc" at bounding box center [801, 394] width 408 height 83
click at [968, 534] on button "Start" at bounding box center [961, 546] width 93 height 26
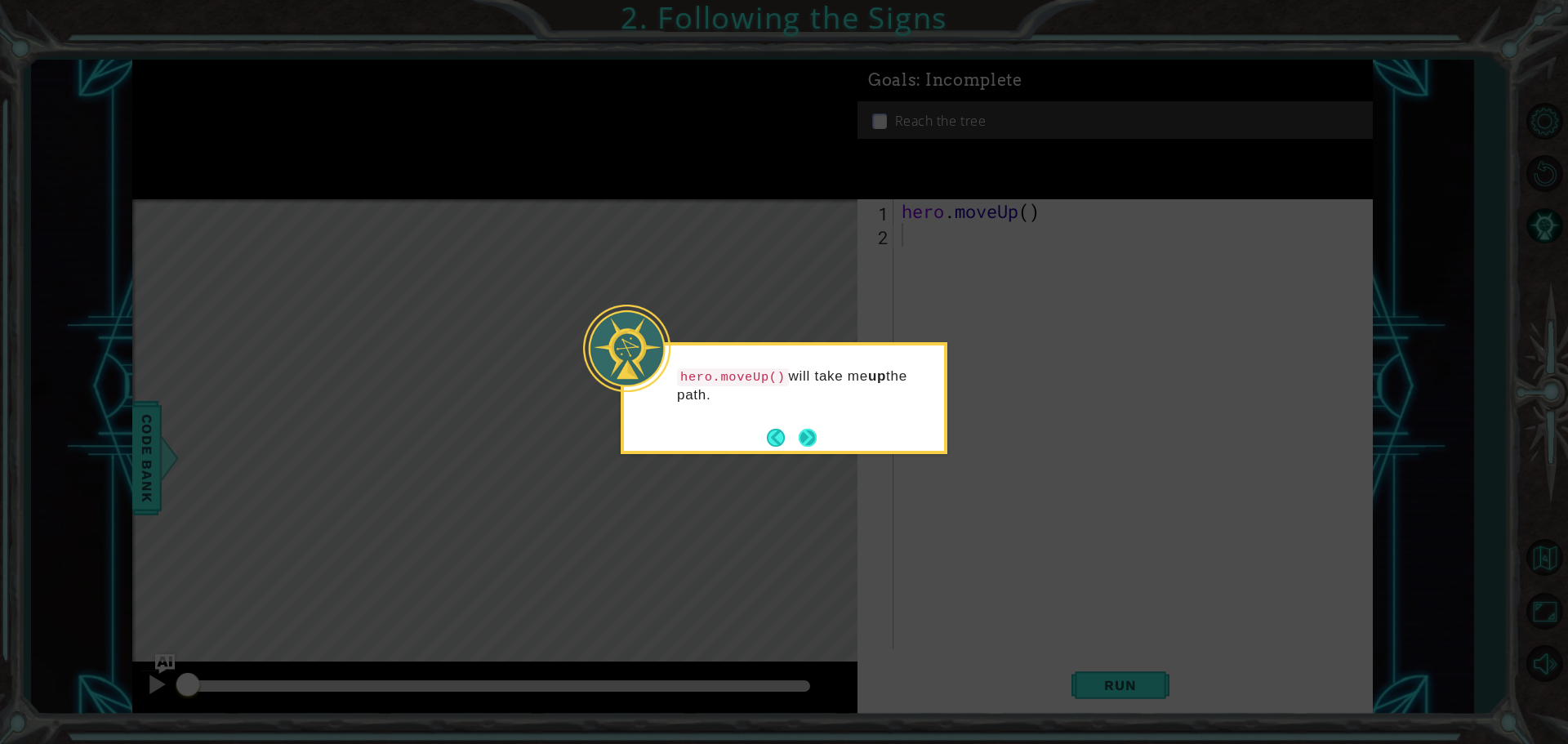
click at [808, 429] on button "Next" at bounding box center [808, 438] width 18 height 18
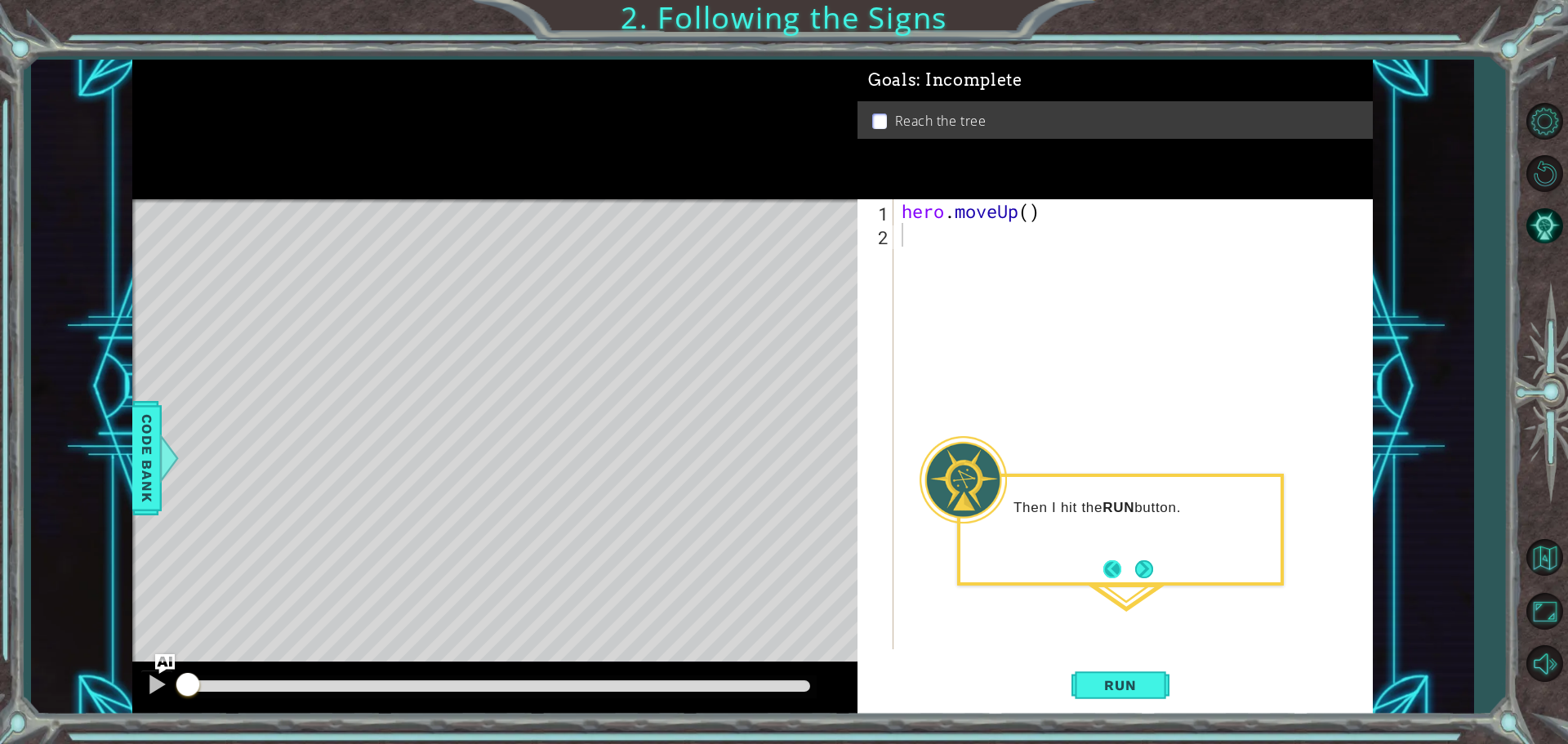
click at [1110, 574] on button "Back" at bounding box center [1119, 569] width 32 height 18
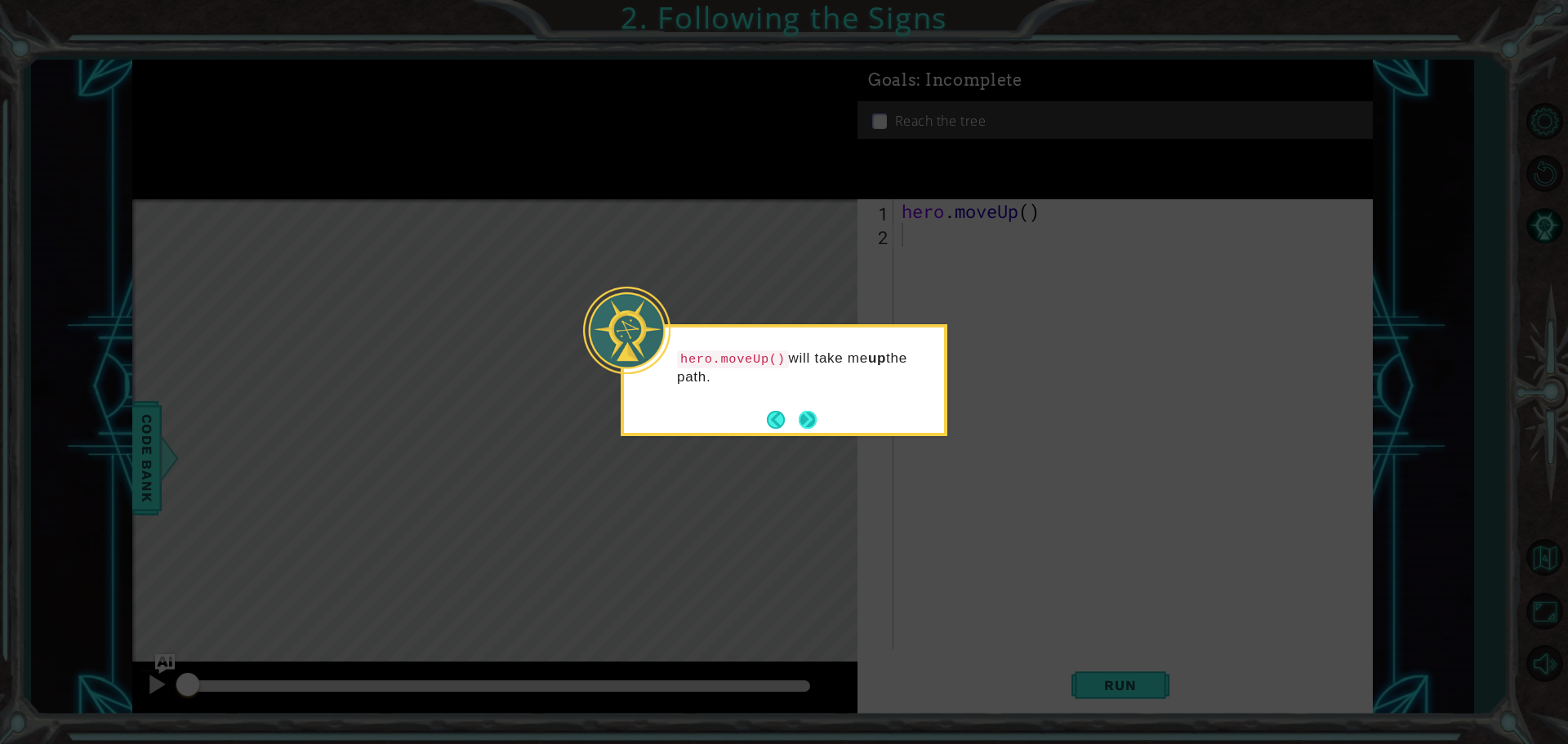
click at [820, 423] on button "Next" at bounding box center [808, 420] width 25 height 25
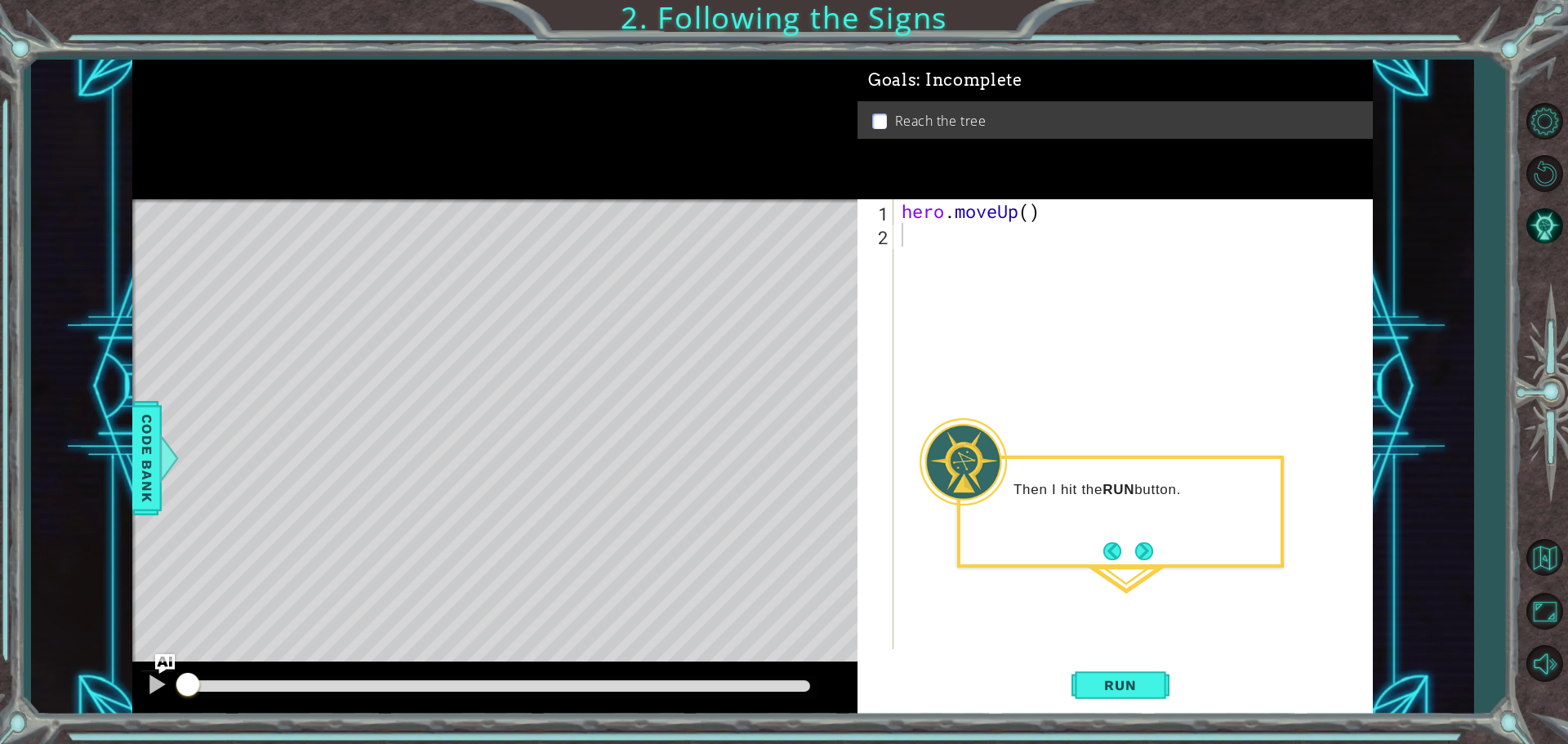
click at [1153, 542] on button "Next" at bounding box center [1145, 551] width 18 height 18
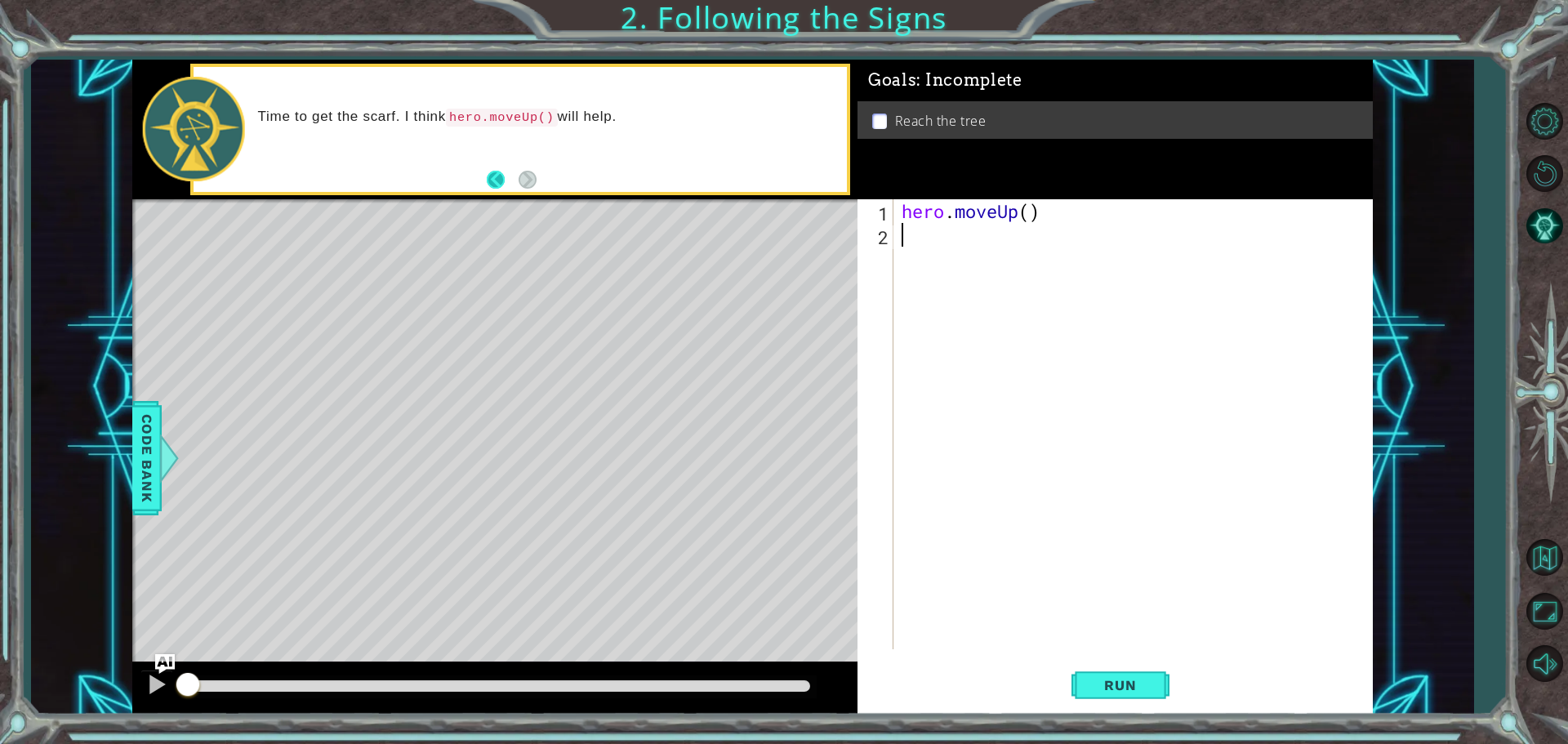
click at [515, 185] on button "Back" at bounding box center [502, 180] width 32 height 18
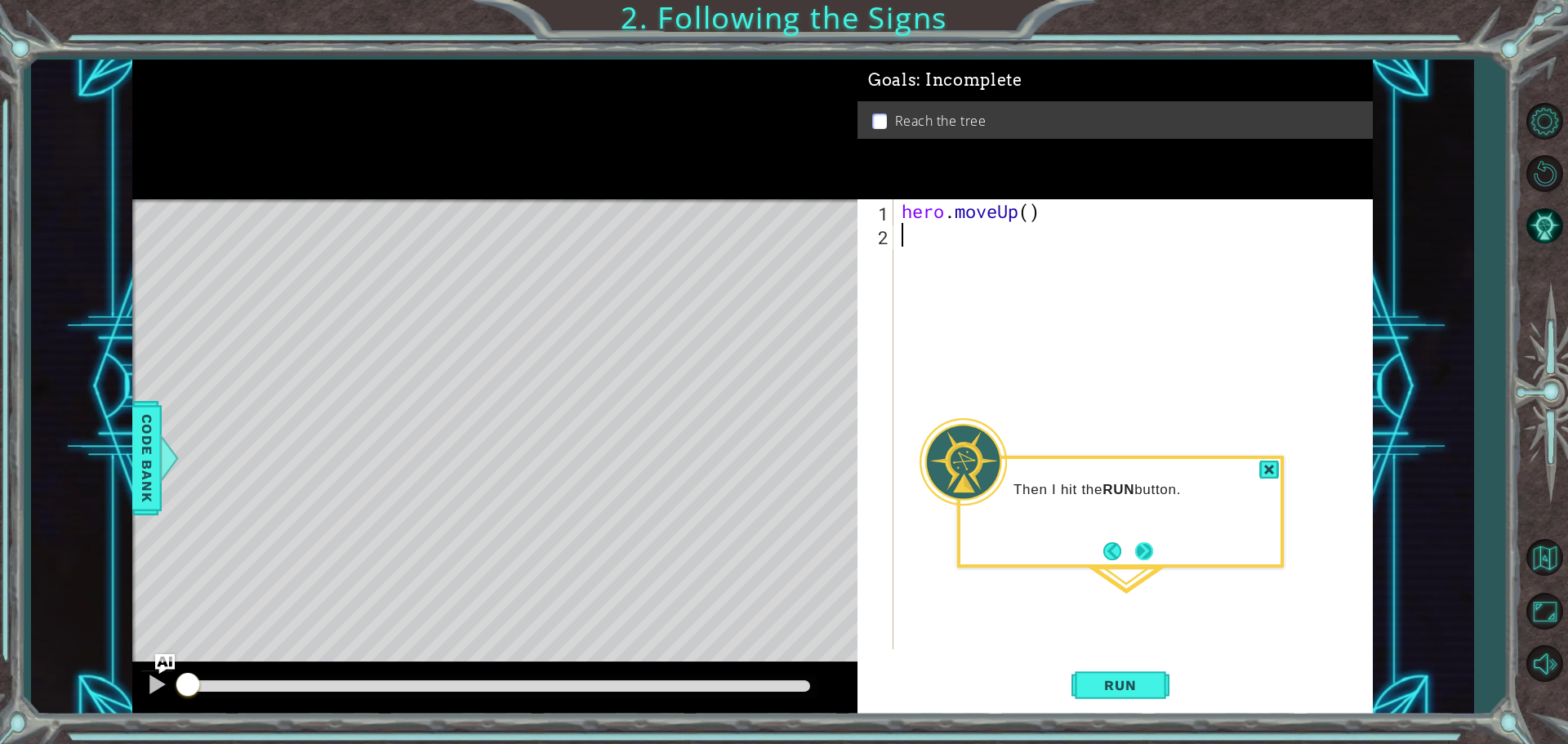
click at [1143, 556] on button "Next" at bounding box center [1145, 551] width 19 height 19
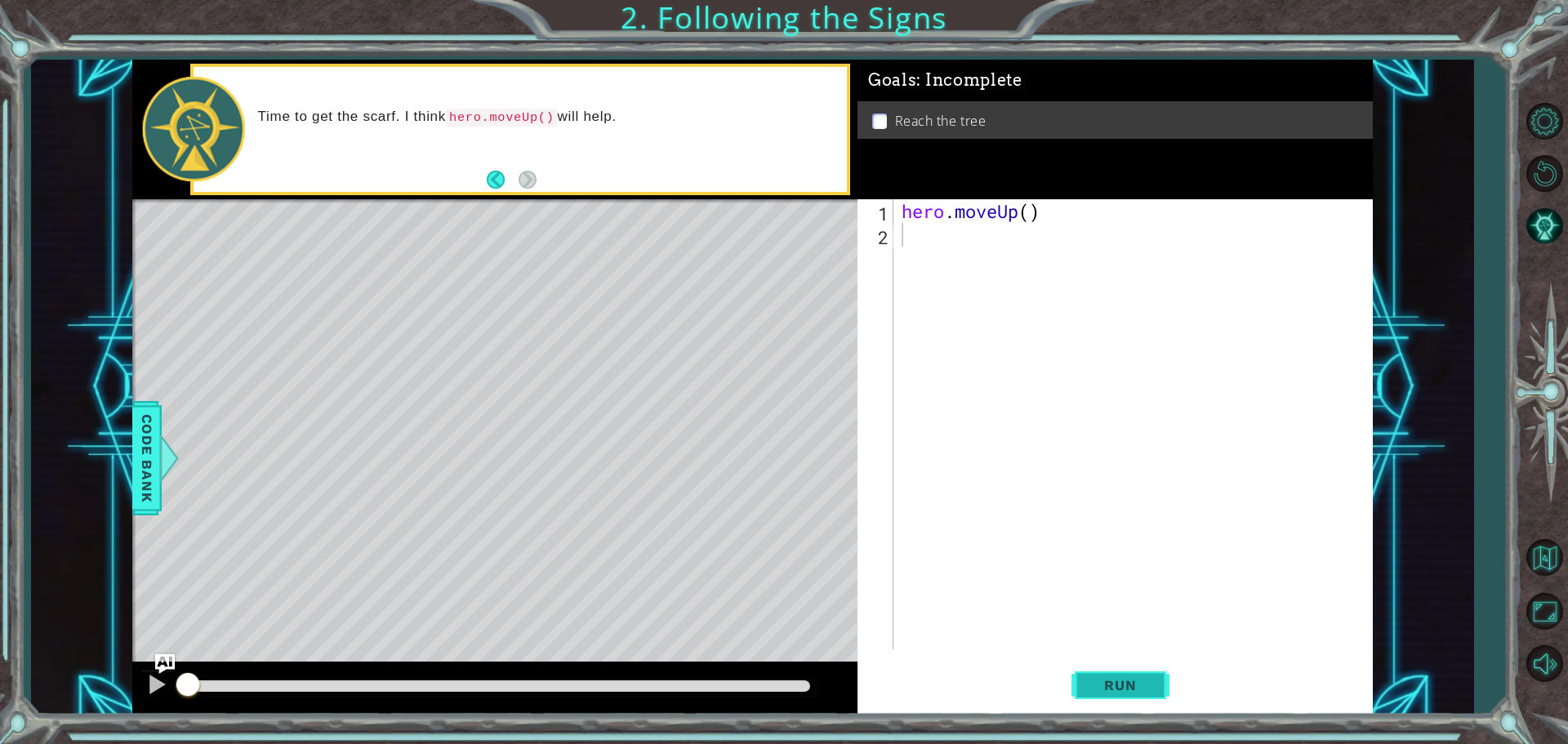
click at [1127, 683] on span "Run" at bounding box center [1120, 684] width 64 height 16
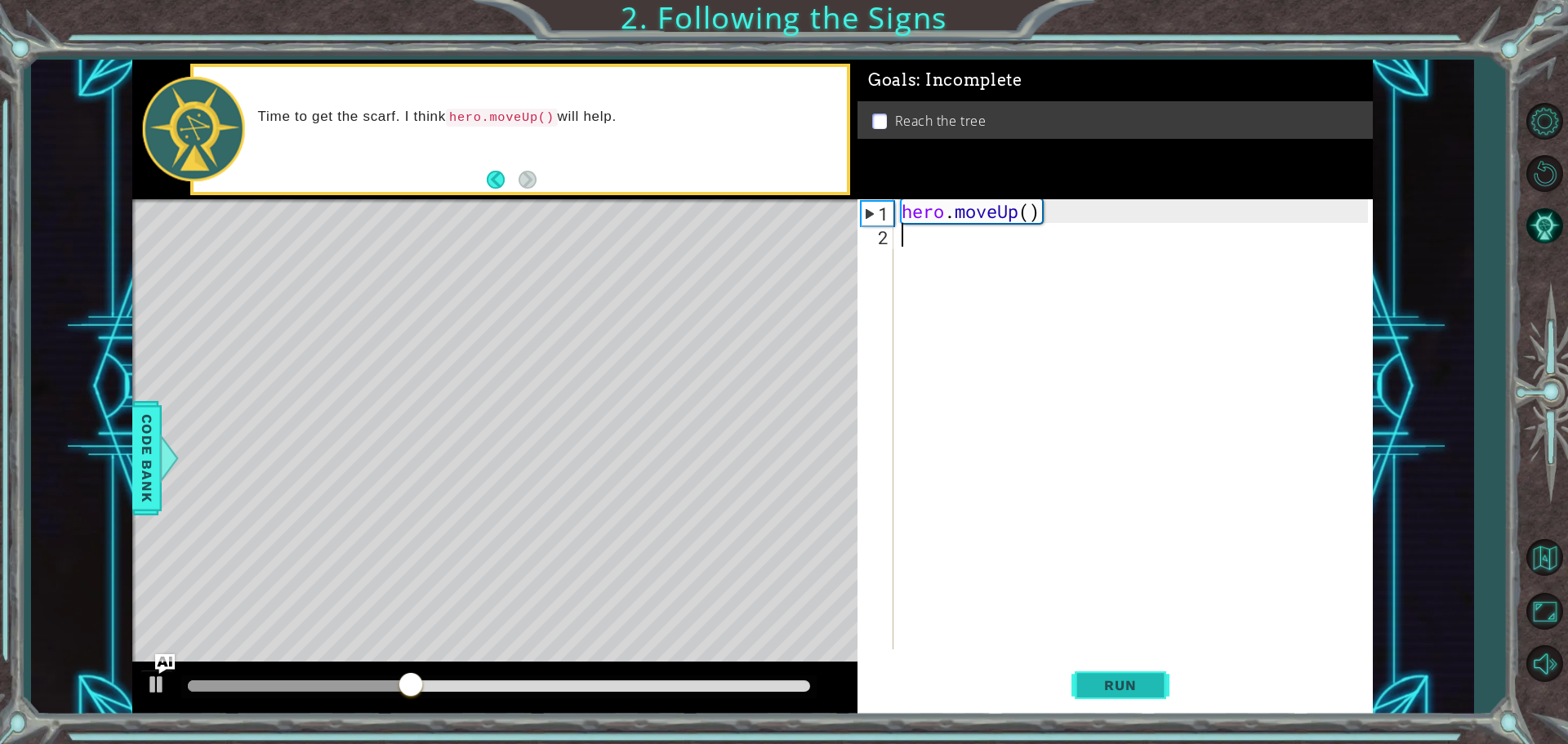
drag, startPoint x: 1188, startPoint y: 679, endPoint x: 1098, endPoint y: 682, distance: 90.0
click at [1189, 679] on div "Run" at bounding box center [1120, 685] width 516 height 52
click at [1098, 682] on span "Run" at bounding box center [1120, 684] width 64 height 16
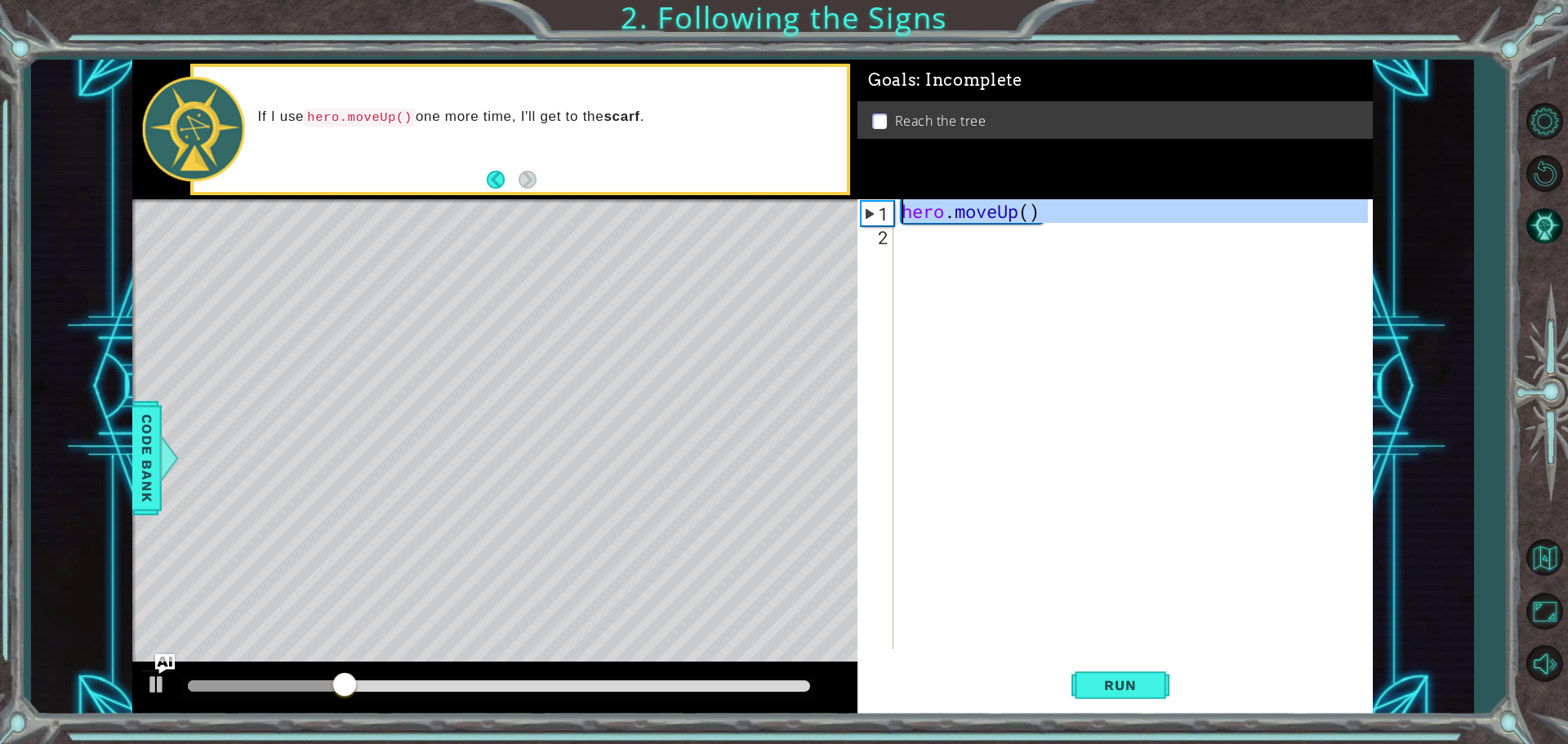
click at [874, 210] on div "1" at bounding box center [878, 213] width 32 height 24
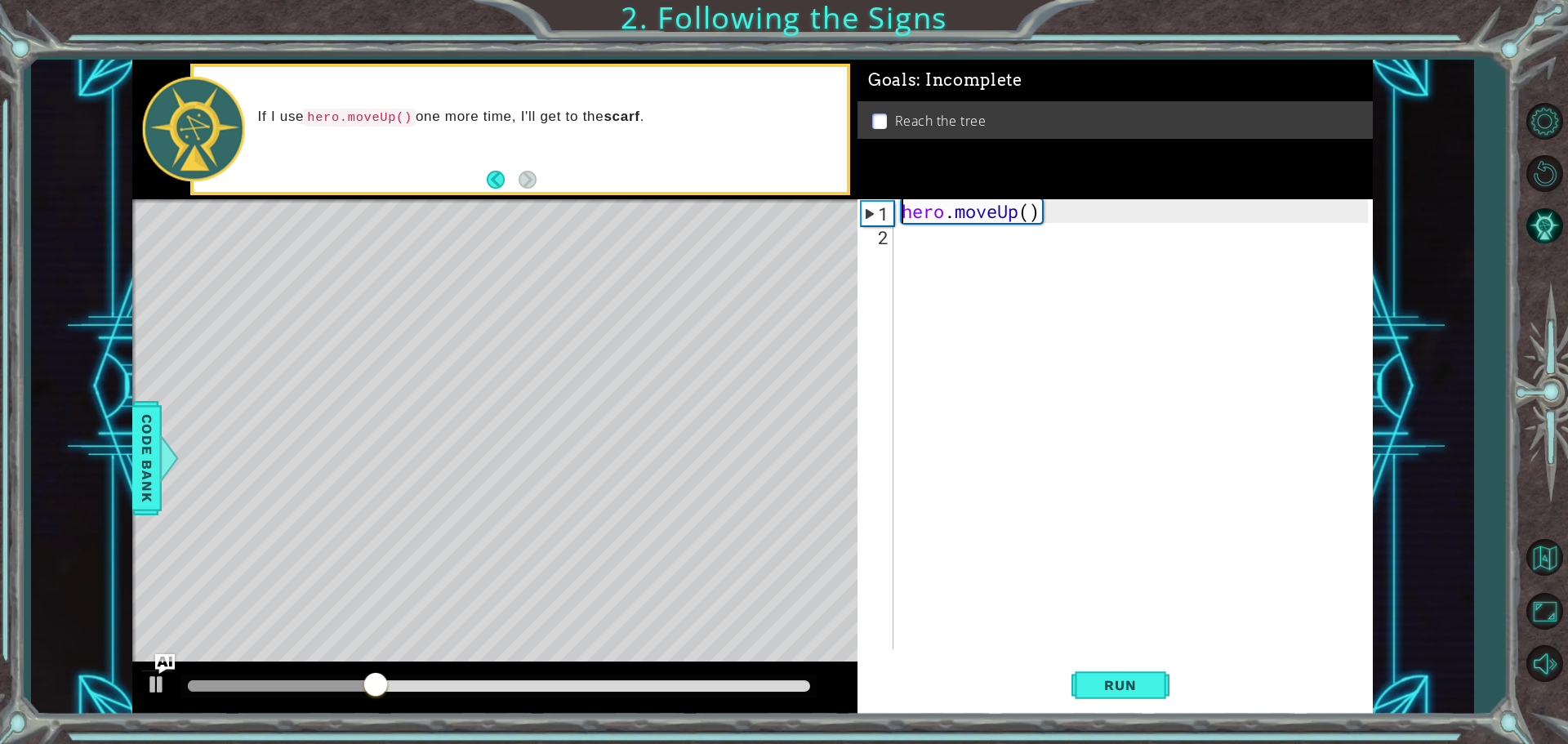
click at [889, 212] on div "1" at bounding box center [878, 213] width 32 height 24
type textarea "hero.moveUp()"
drag, startPoint x: 1054, startPoint y: 216, endPoint x: 835, endPoint y: 209, distance: 219.1
click at [835, 209] on div "1 ההההההההההההההההההההההההההההההההההההההההההההההההההההההההההההההההההההההההההההה…" at bounding box center [753, 387] width 1241 height 655
paste textarea "Code Area"
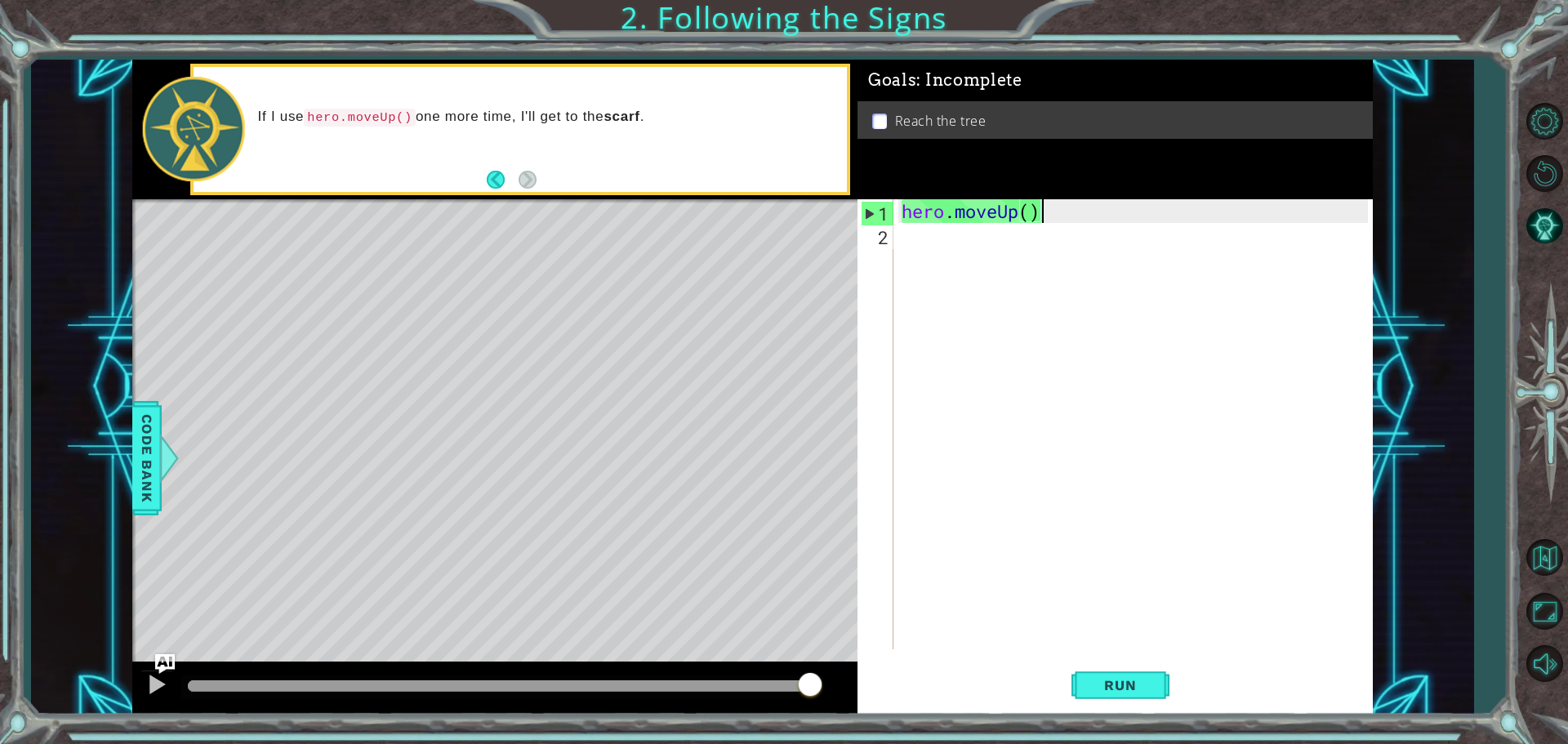
click at [949, 244] on div "hero . moveUp ( )" at bounding box center [1138, 448] width 478 height 497
paste textarea "hero.moveUp()"
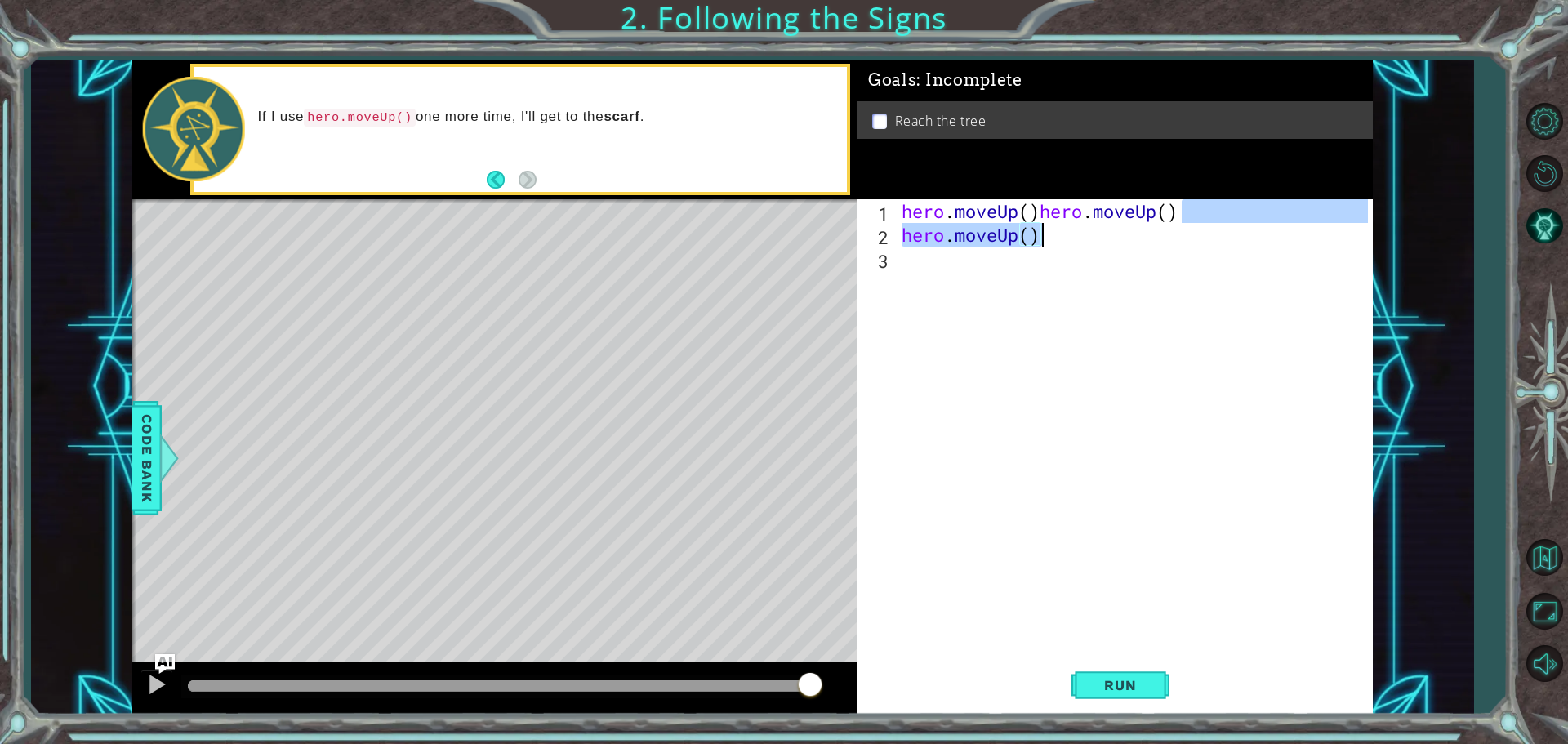
drag, startPoint x: 1195, startPoint y: 218, endPoint x: 1079, endPoint y: 238, distance: 117.7
click at [1079, 238] on div "hero . moveUp ( ) hero . moveUp ( ) hero . moveUp ( )" at bounding box center [1138, 448] width 478 height 497
click at [1045, 219] on div "hero . moveUp ( ) hero . moveUp ( ) hero . moveUp ( )" at bounding box center [1138, 448] width 478 height 497
drag, startPoint x: 1045, startPoint y: 219, endPoint x: 1146, endPoint y: 210, distance: 101.4
click at [1146, 210] on div "hero . moveUp ( ) hero . moveUp ( ) hero . moveUp ( )" at bounding box center [1138, 448] width 478 height 497
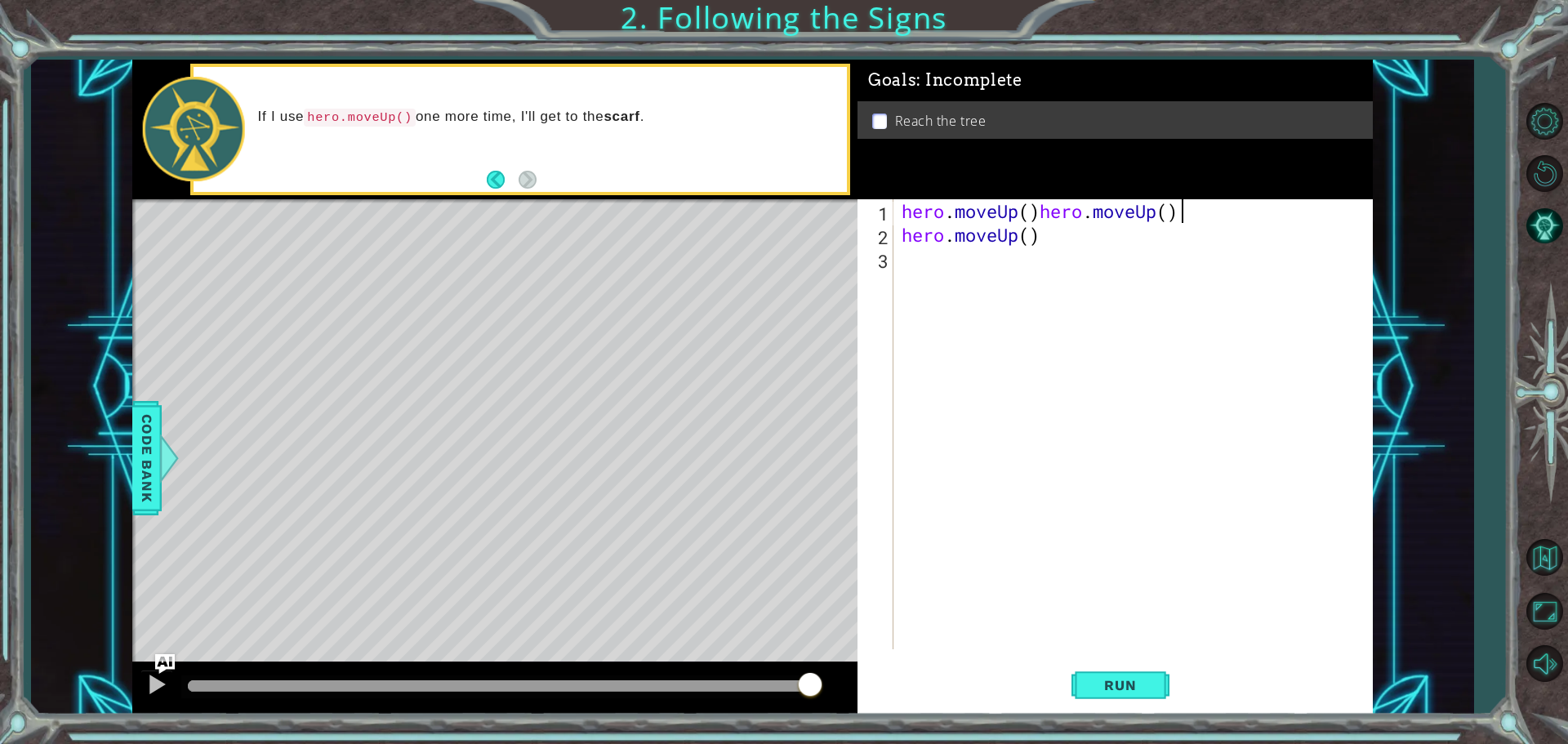
click at [1245, 205] on div "hero . moveUp ( ) hero . moveUp ( ) hero . moveUp ( )" at bounding box center [1138, 448] width 478 height 497
drag, startPoint x: 1228, startPoint y: 207, endPoint x: 1046, endPoint y: 216, distance: 182.2
click at [1046, 216] on div "hero . moveUp ( ) hero . moveUp ( ) hero . moveUp ( )" at bounding box center [1138, 448] width 478 height 497
type textarea "hero.moveUp()"
click at [1131, 683] on span "Run" at bounding box center [1120, 684] width 64 height 16
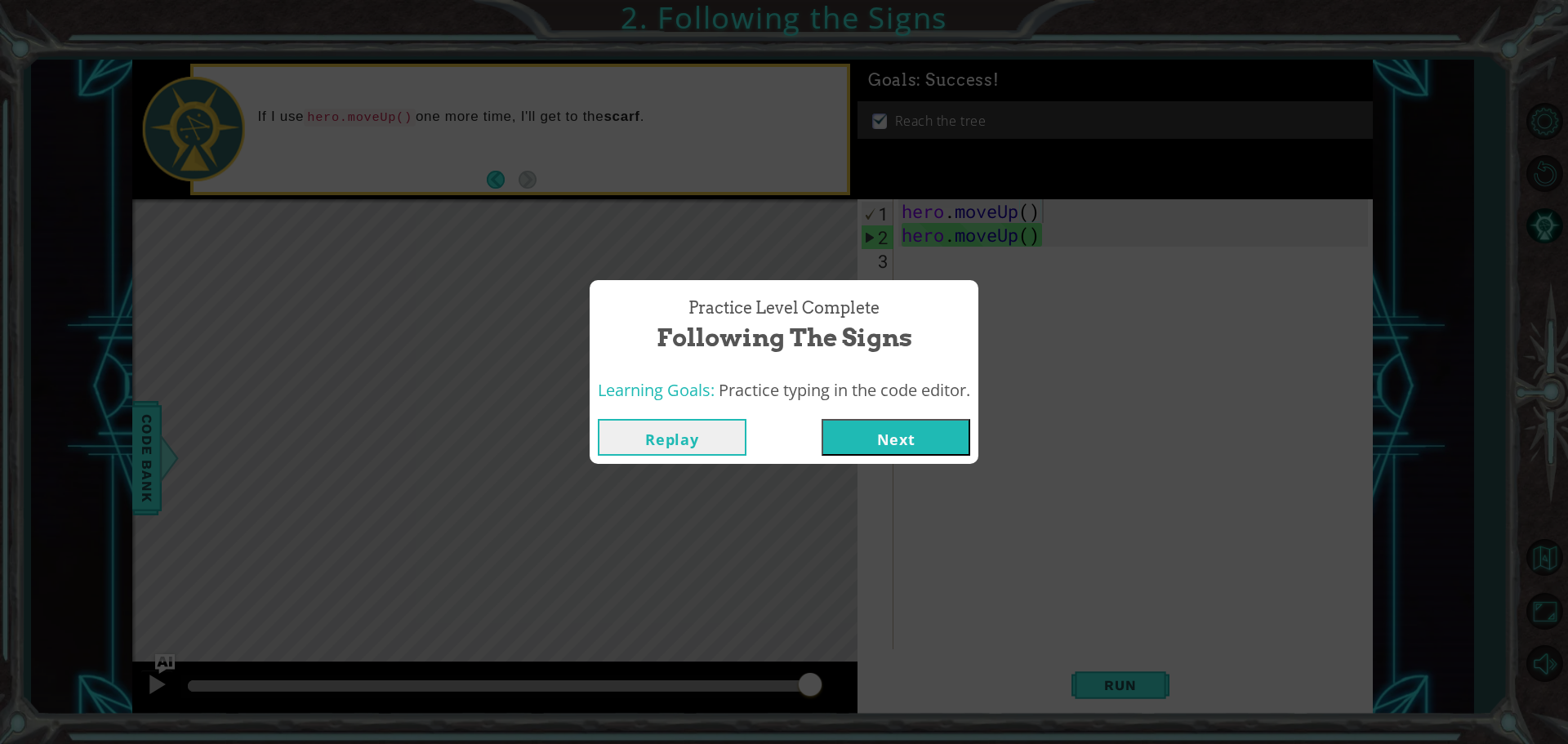
click at [900, 441] on button "Next" at bounding box center [896, 437] width 149 height 36
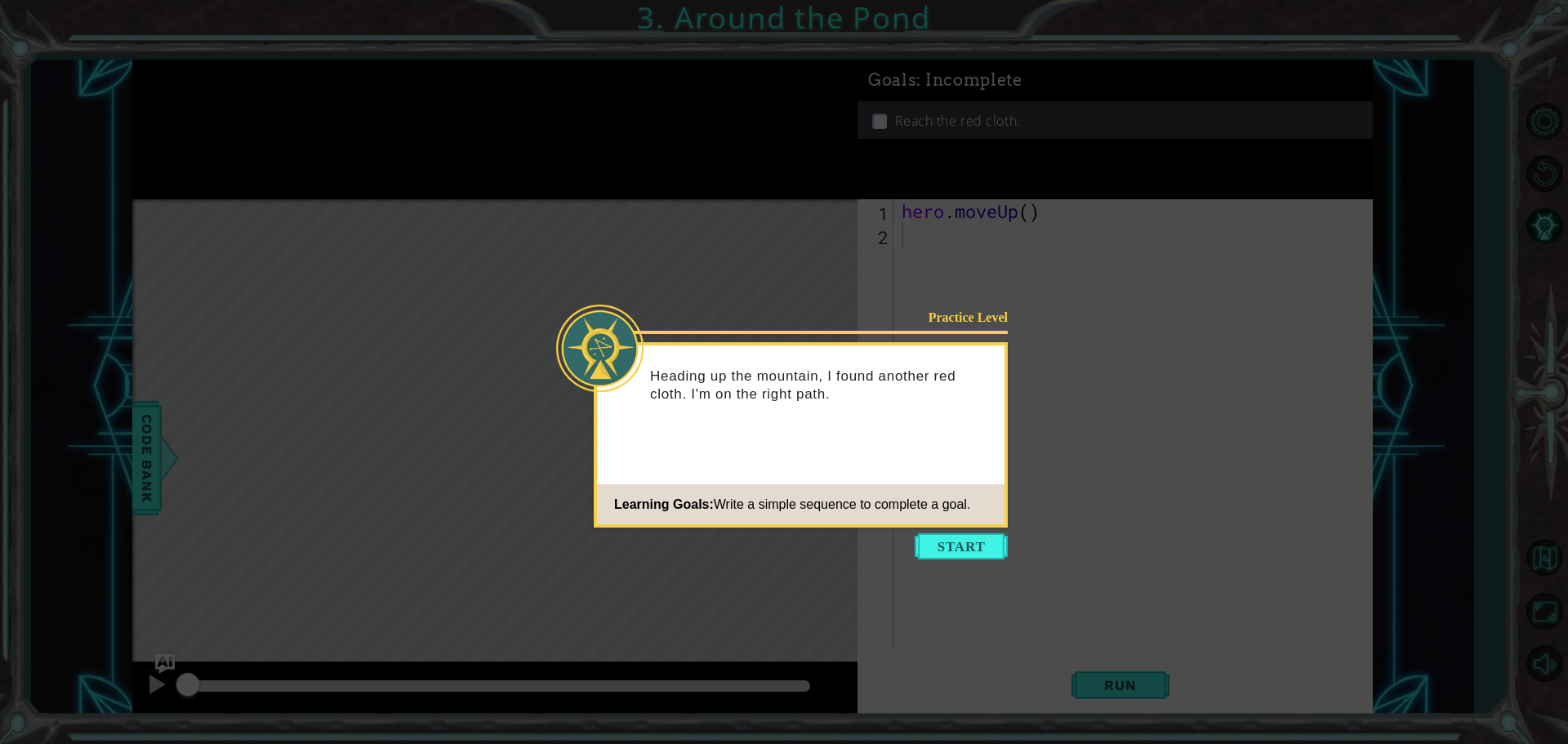
click at [929, 444] on div "Practice Level Heading up the mountain, I found another red cloth. I'm on the r…" at bounding box center [801, 434] width 414 height 185
click at [958, 554] on button "Start" at bounding box center [961, 546] width 93 height 26
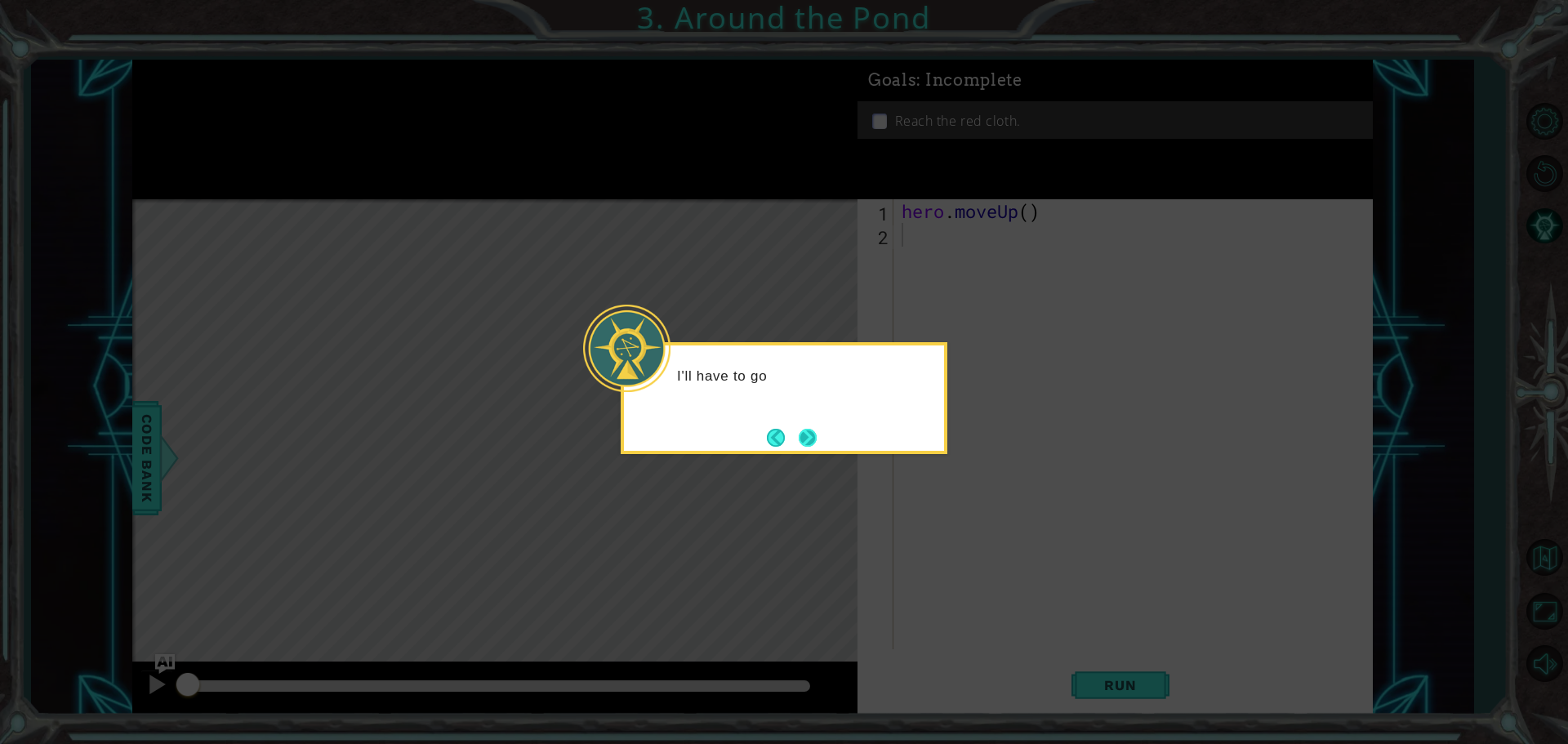
click at [817, 441] on button "Next" at bounding box center [808, 438] width 19 height 19
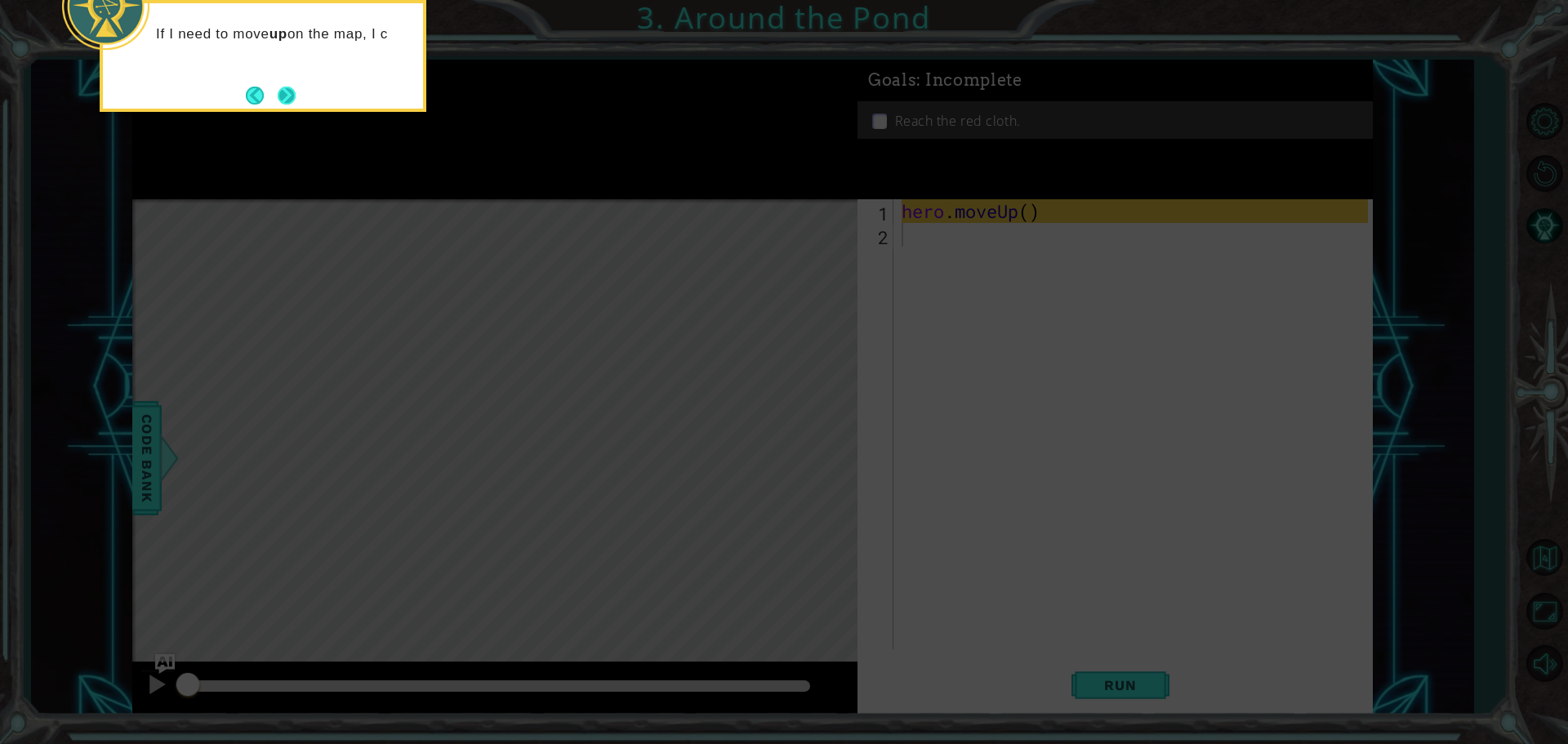
click at [297, 89] on button "Next" at bounding box center [287, 95] width 19 height 19
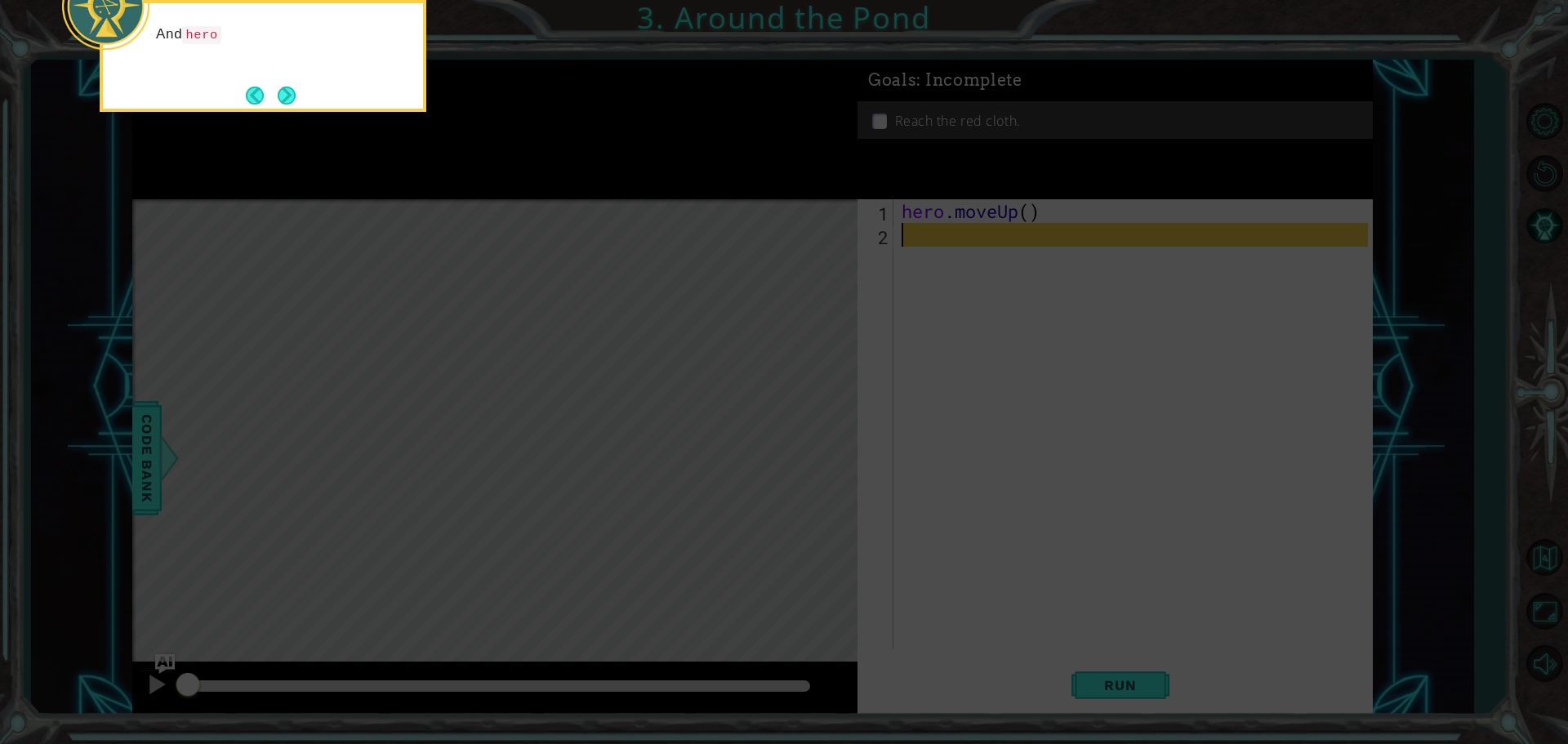
click at [297, 89] on button "Next" at bounding box center [286, 94] width 20 height 20
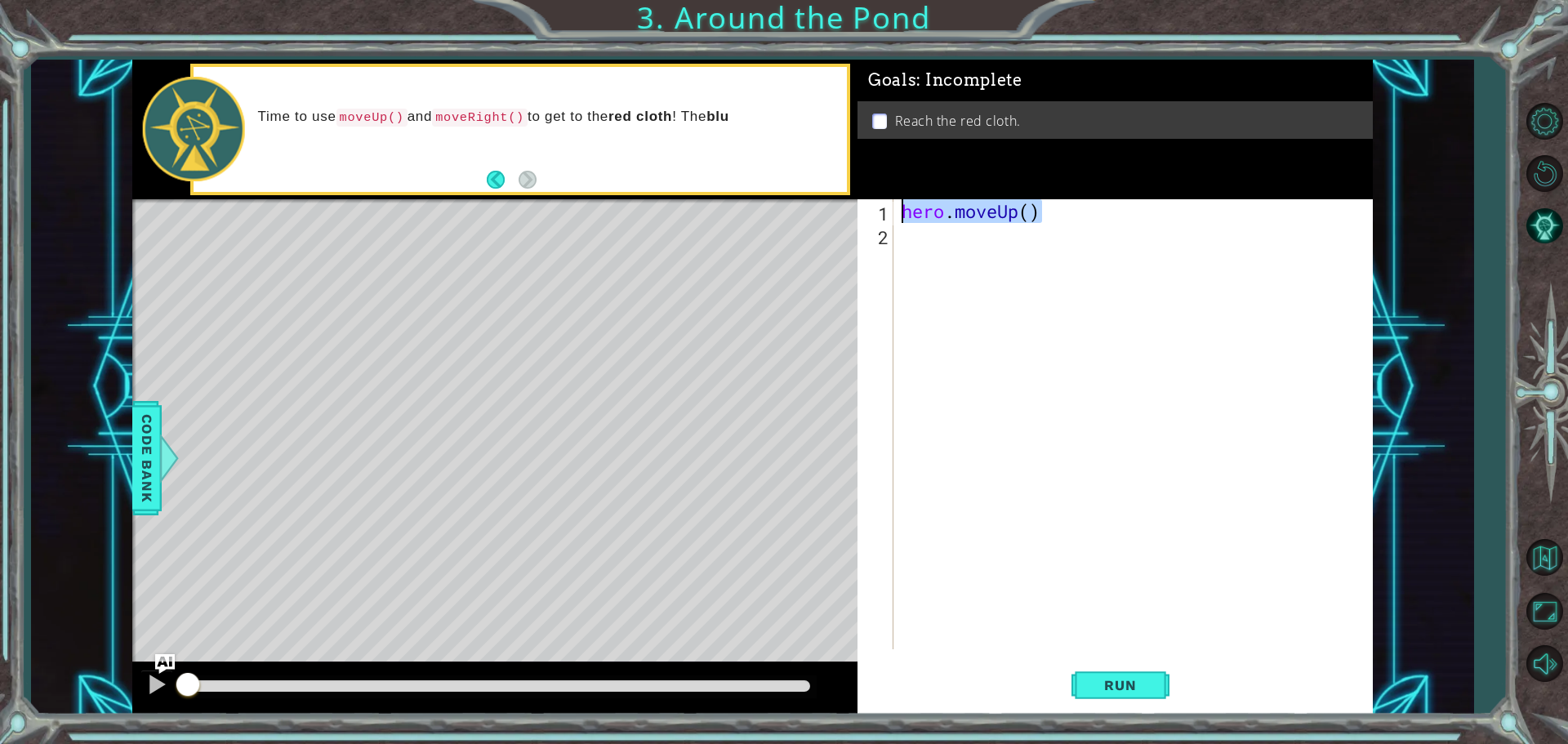
drag, startPoint x: 1051, startPoint y: 217, endPoint x: 882, endPoint y: 207, distance: 169.3
click at [882, 207] on div "1 2 hero . moveUp ( ) ההההההההההההההההההההההההההההההההההההההההההההההההההההההההה…" at bounding box center [1113, 424] width 511 height 450
type textarea "hero.moveUp()"
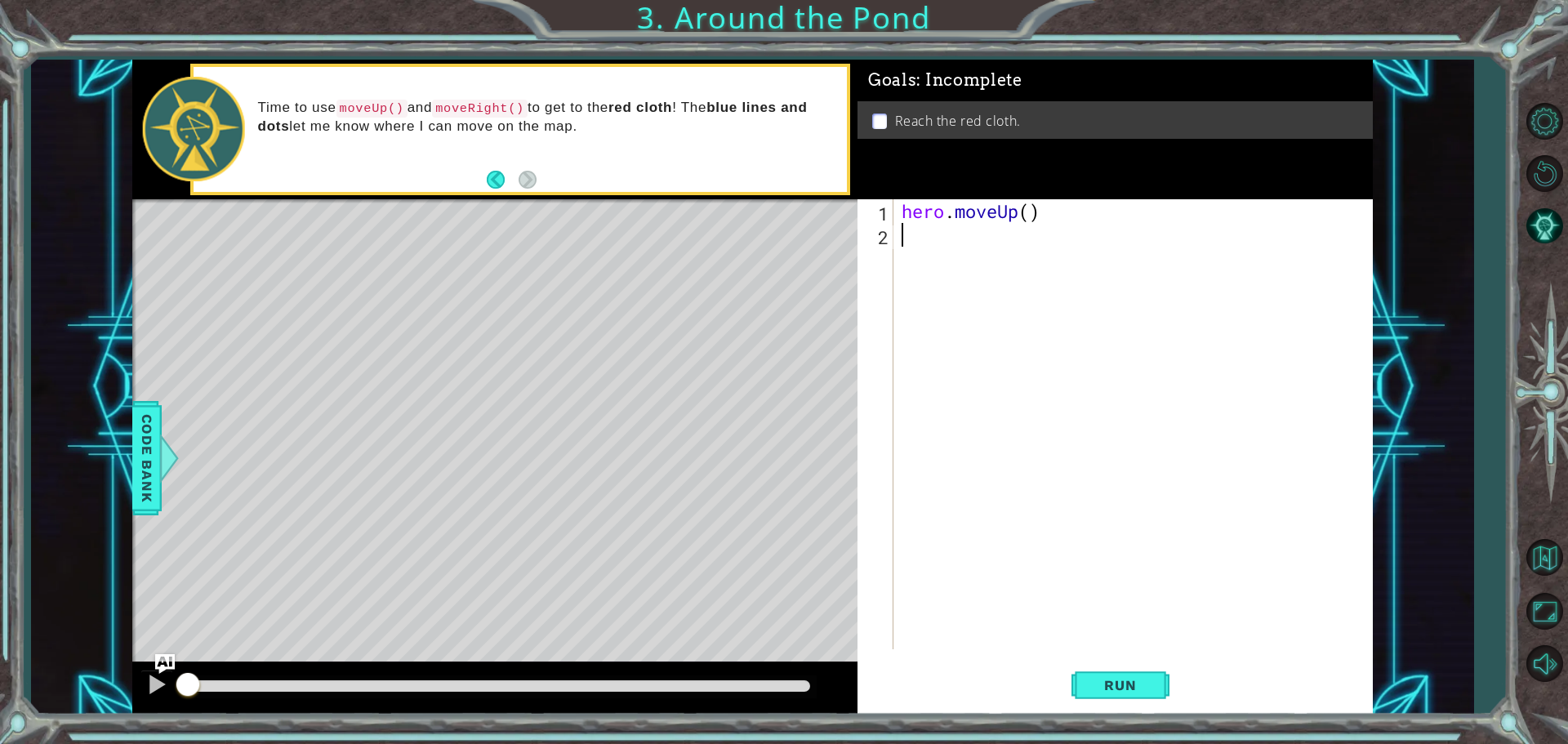
click at [951, 235] on div "hero . moveUp ( )" at bounding box center [1138, 448] width 478 height 497
paste textarea "hero.moveUp()"
drag, startPoint x: 1192, startPoint y: 231, endPoint x: 1065, endPoint y: 244, distance: 127.7
click at [1079, 244] on div "hero . moveUp ( ) hero . moveUp ( ) hero . moveUp ( )" at bounding box center [1138, 448] width 478 height 497
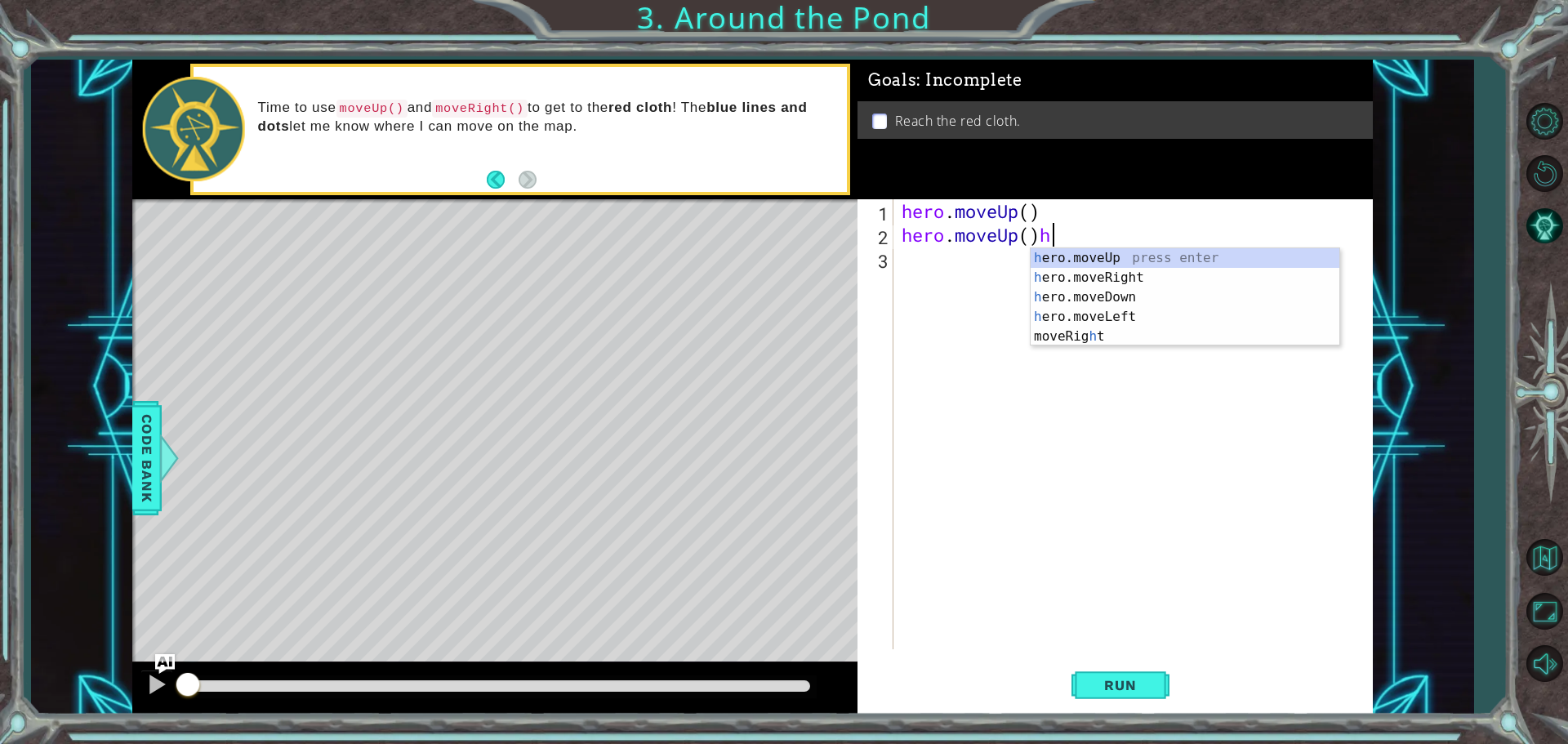
type textarea "hero.moveUp()"
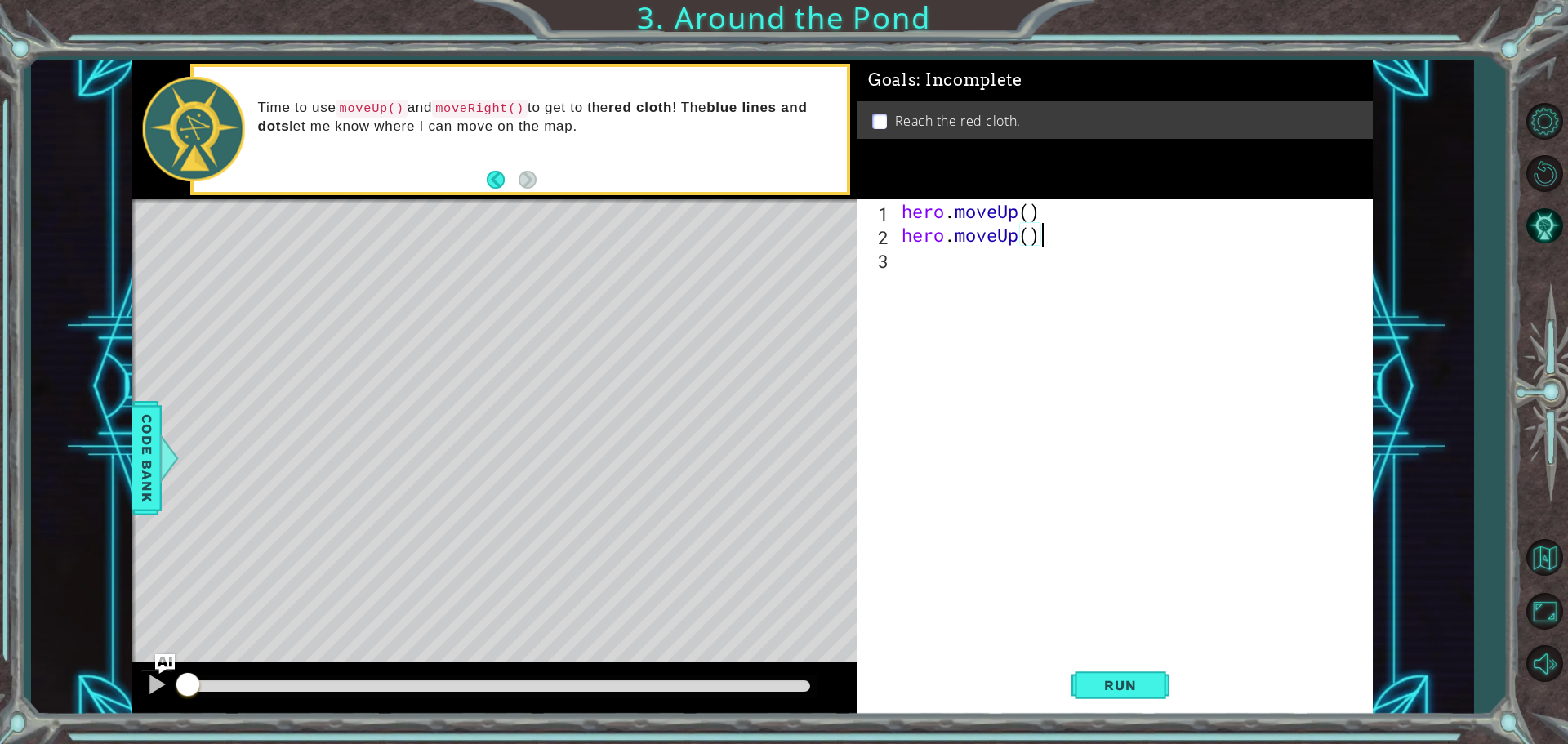
click at [988, 265] on div "hero . moveUp ( ) hero . moveUp ( )" at bounding box center [1138, 448] width 478 height 497
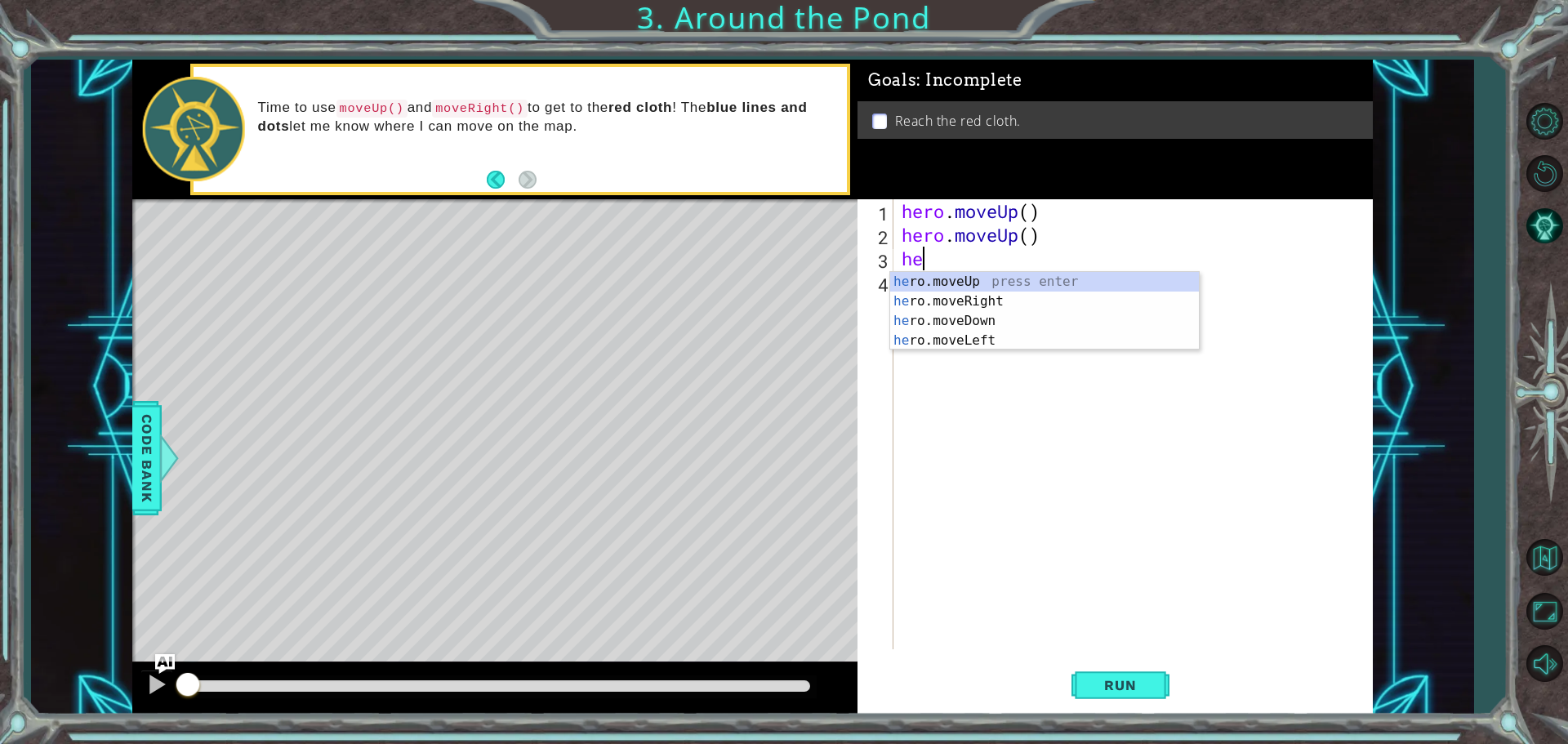
type textarea "her"
click at [983, 292] on div "her o.moveUp press enter her o.moveRight press enter her o.moveDown press enter…" at bounding box center [1045, 330] width 309 height 118
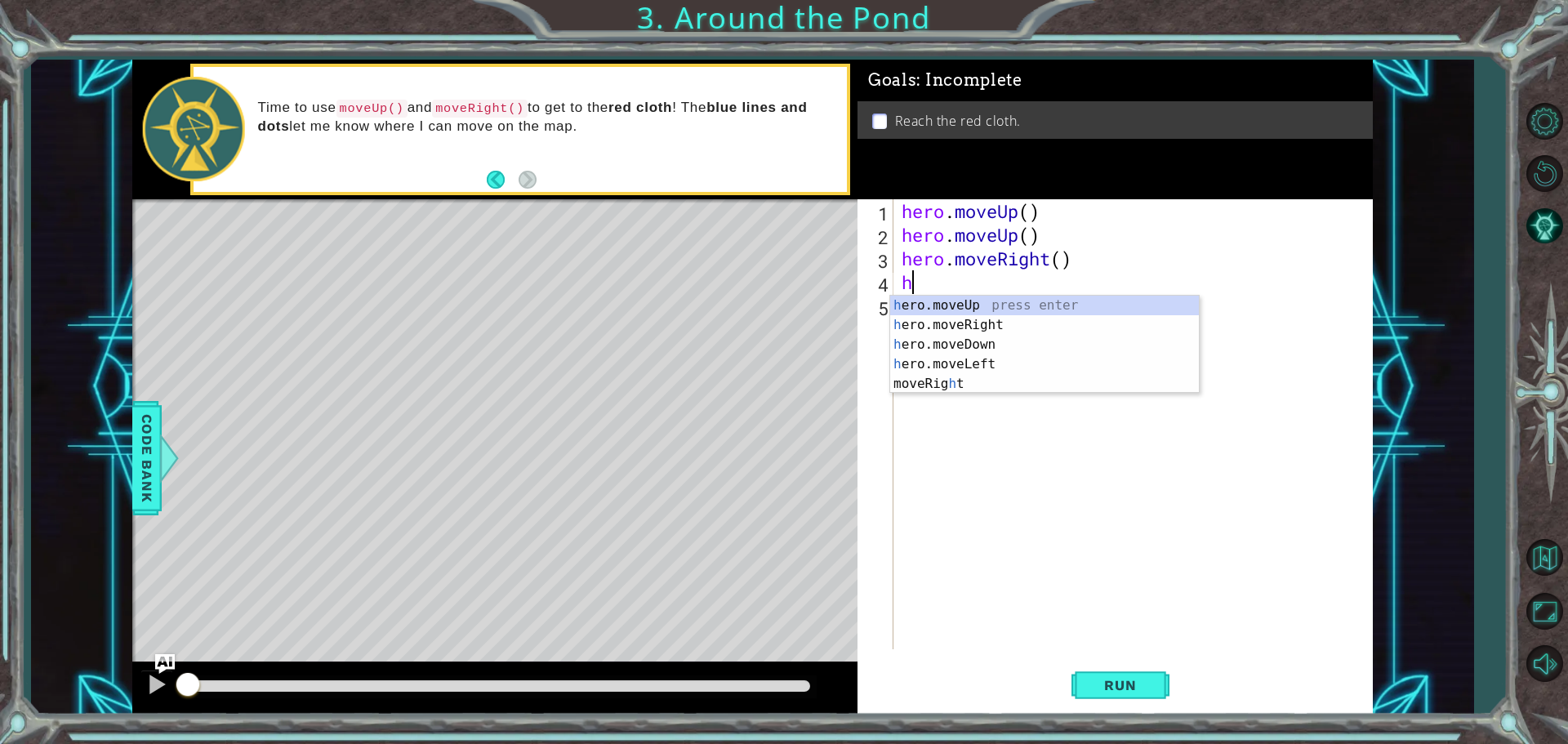
type textarea "her"
click at [954, 300] on div "her o.moveUp press enter her o.moveRight press enter her o.moveDown press enter…" at bounding box center [1045, 354] width 309 height 118
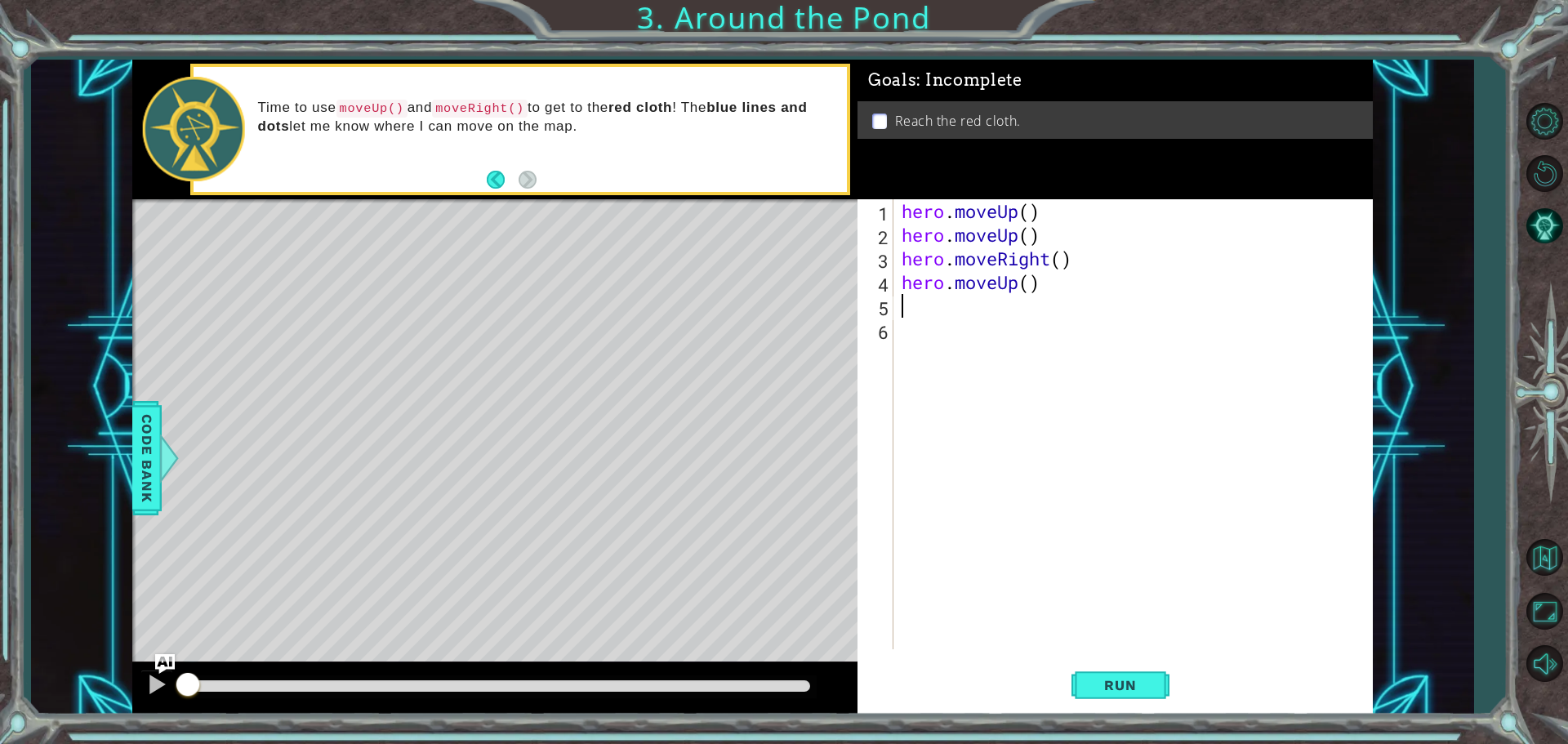
paste textarea "hero.moveUp()"
drag, startPoint x: 1205, startPoint y: 295, endPoint x: 1049, endPoint y: 314, distance: 157.2
click at [1049, 314] on div "hero . moveUp ( ) hero . moveUp ( ) hero . moveRight ( ) hero . moveUp ( ) hero…" at bounding box center [1138, 448] width 478 height 497
type textarea "hero.moveUp()"
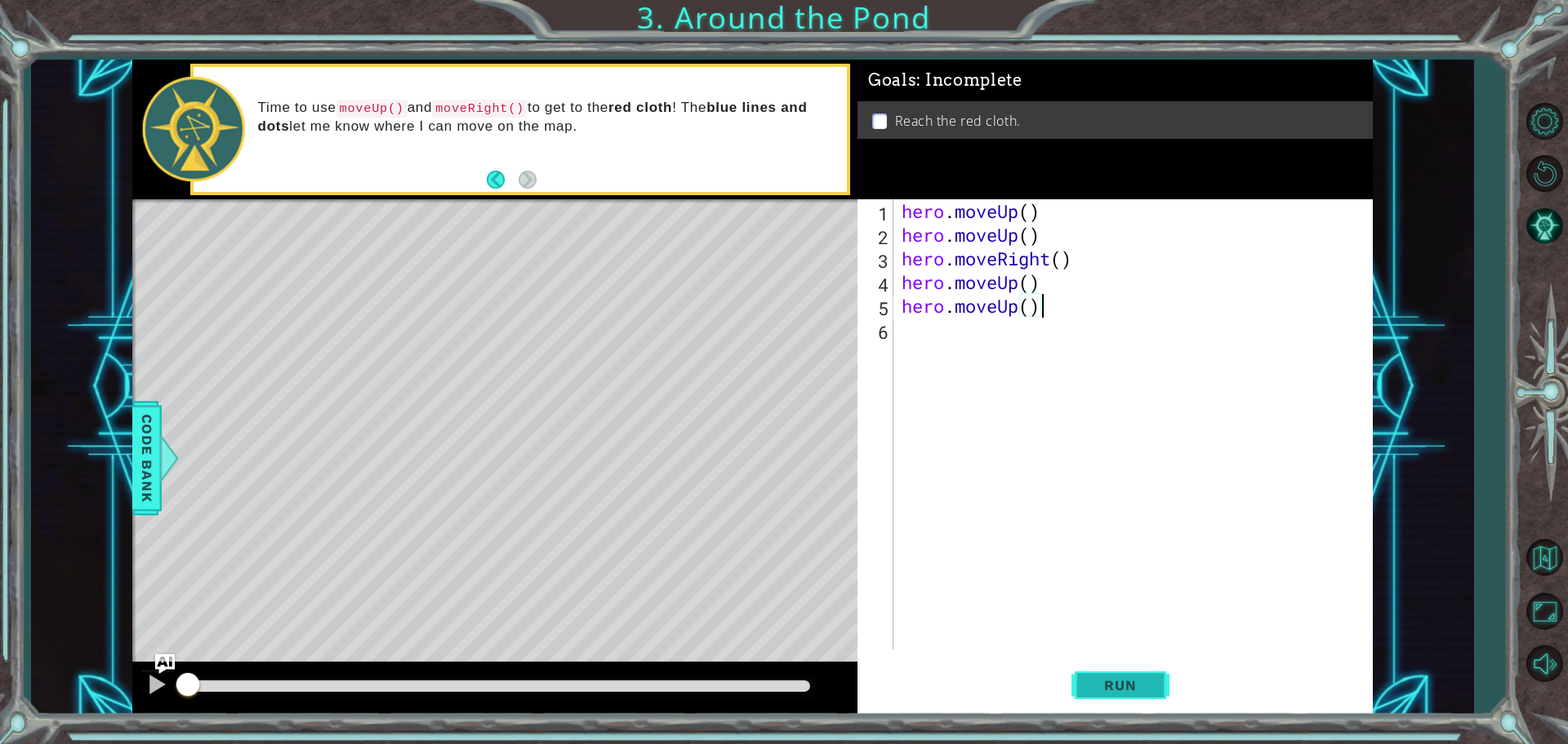
click at [1144, 691] on span "Run" at bounding box center [1120, 684] width 64 height 16
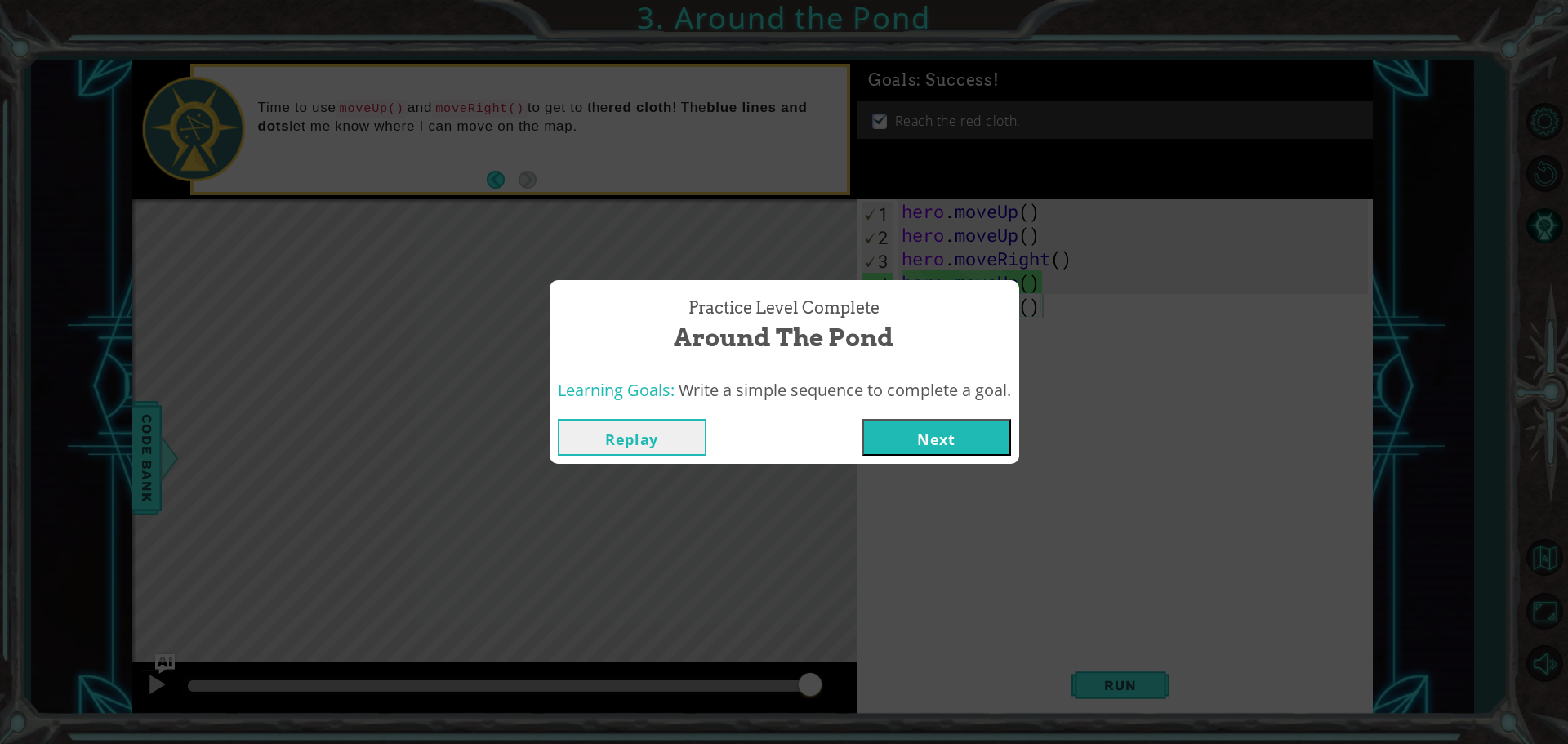
click at [939, 446] on button "Next" at bounding box center [936, 437] width 149 height 36
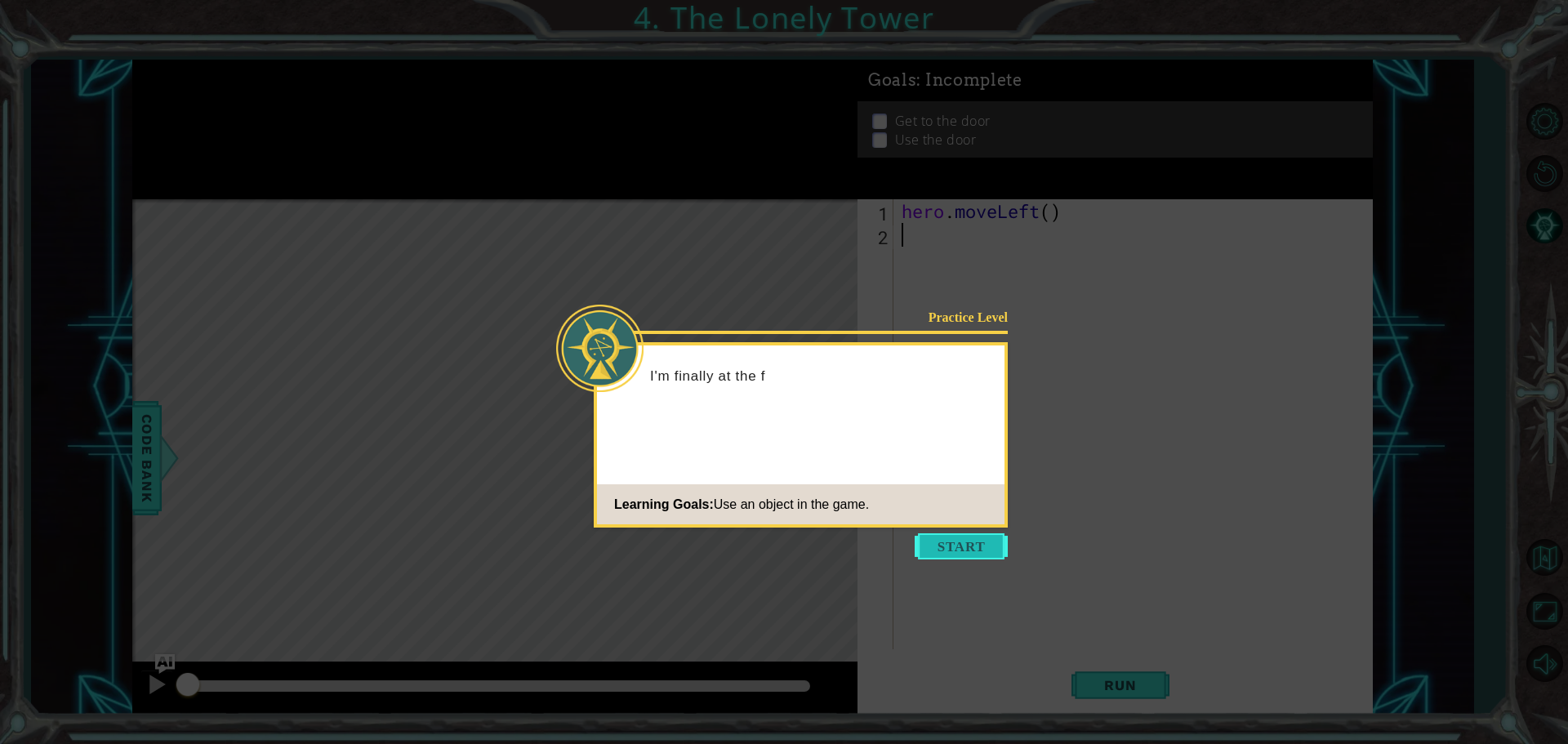
click at [972, 536] on button "Start" at bounding box center [961, 546] width 93 height 26
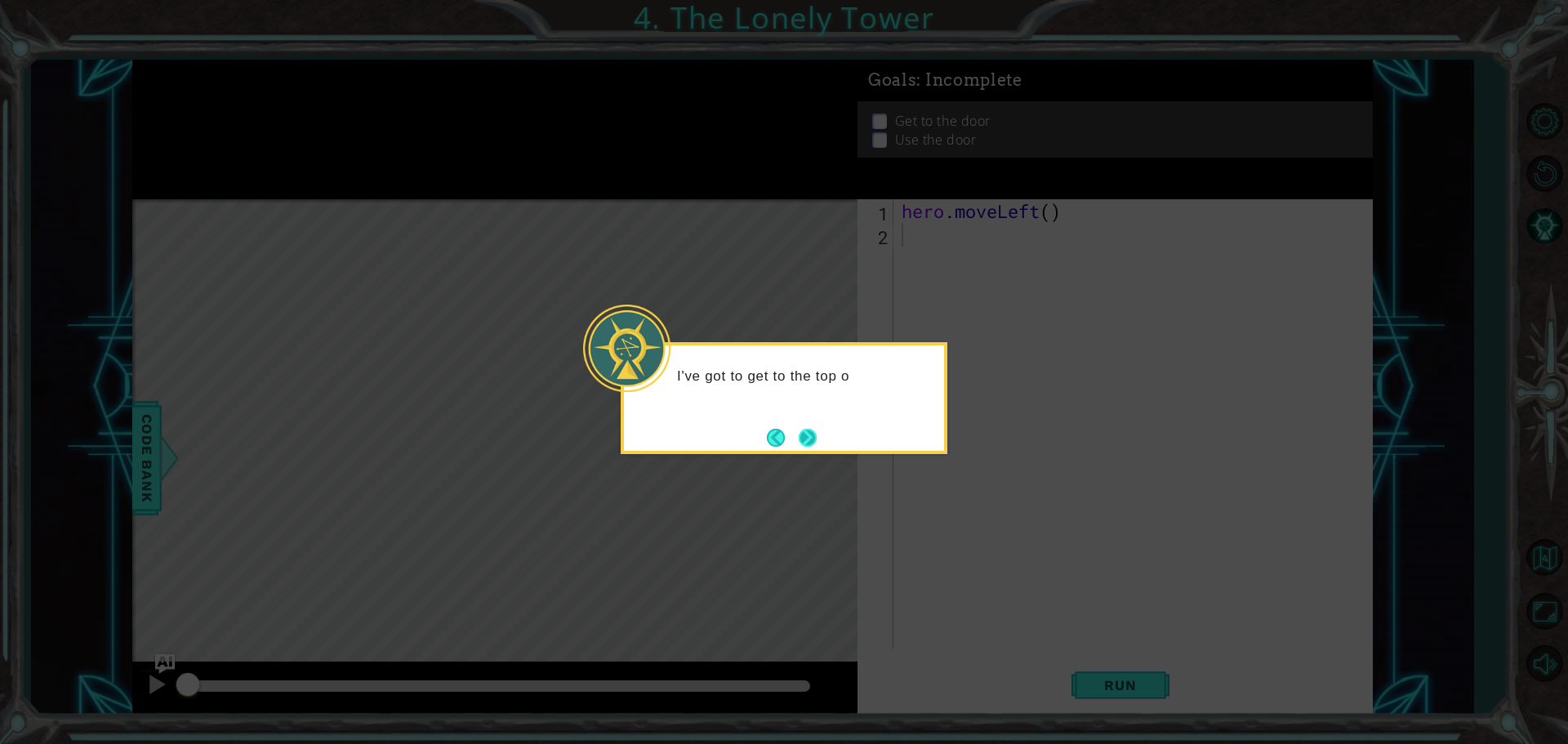
click at [810, 436] on button "Next" at bounding box center [808, 438] width 19 height 19
click at [822, 428] on div "T" at bounding box center [784, 397] width 326 height 112
click at [818, 428] on button "Next" at bounding box center [808, 438] width 19 height 19
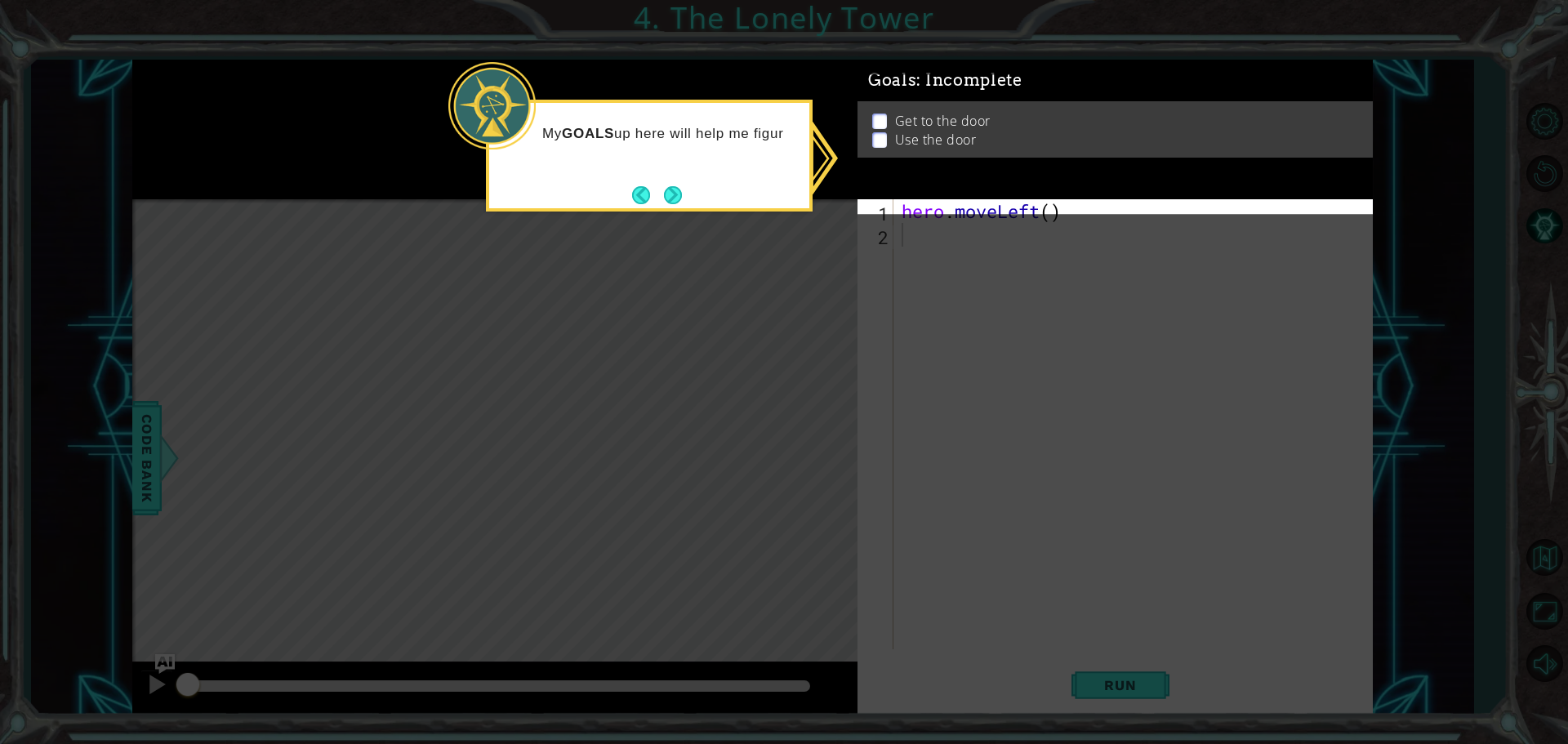
click at [907, 120] on div "Get to the door Use the door" at bounding box center [1115, 134] width 516 height 57
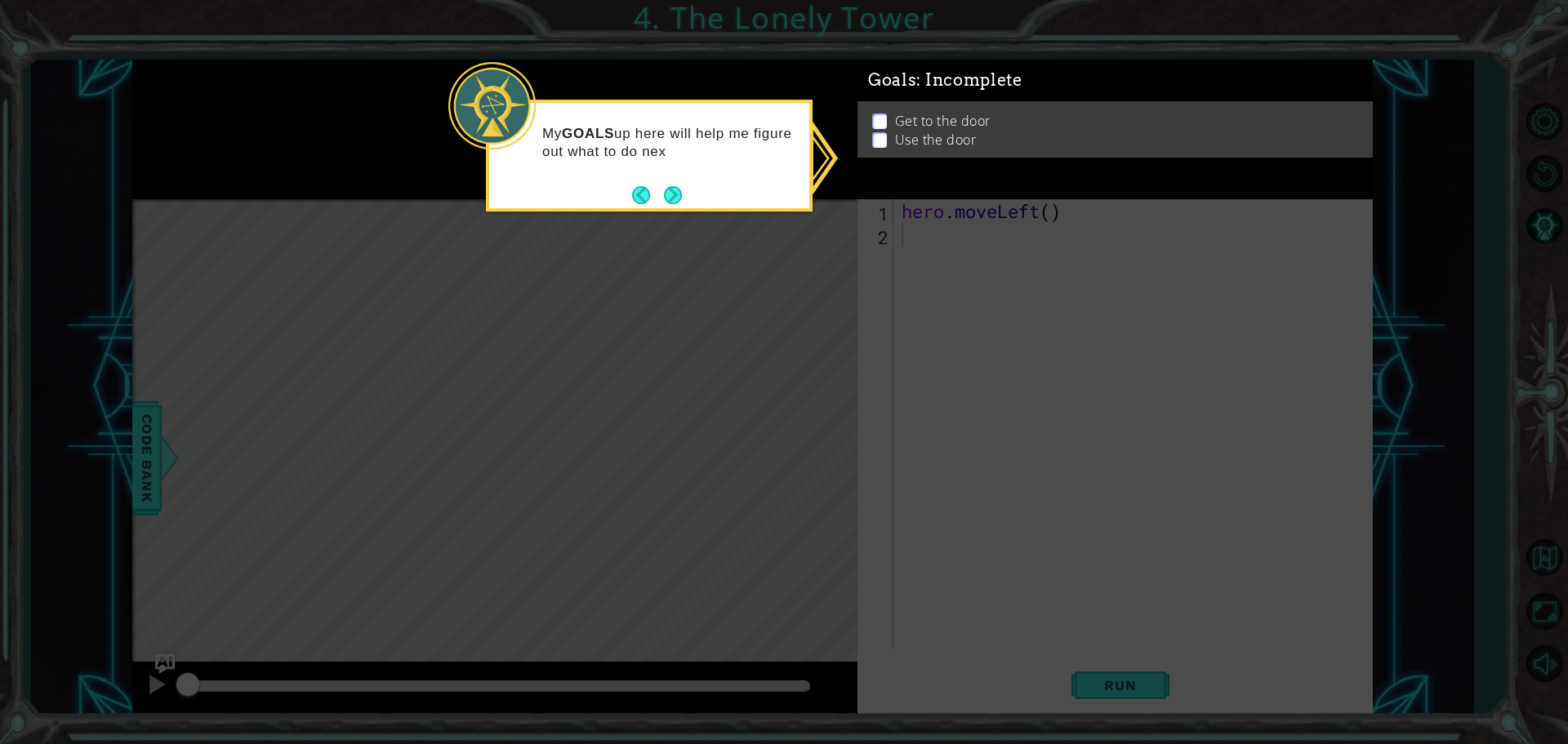
click at [669, 183] on footer at bounding box center [657, 196] width 50 height 25
click at [675, 198] on button "Next" at bounding box center [674, 195] width 19 height 19
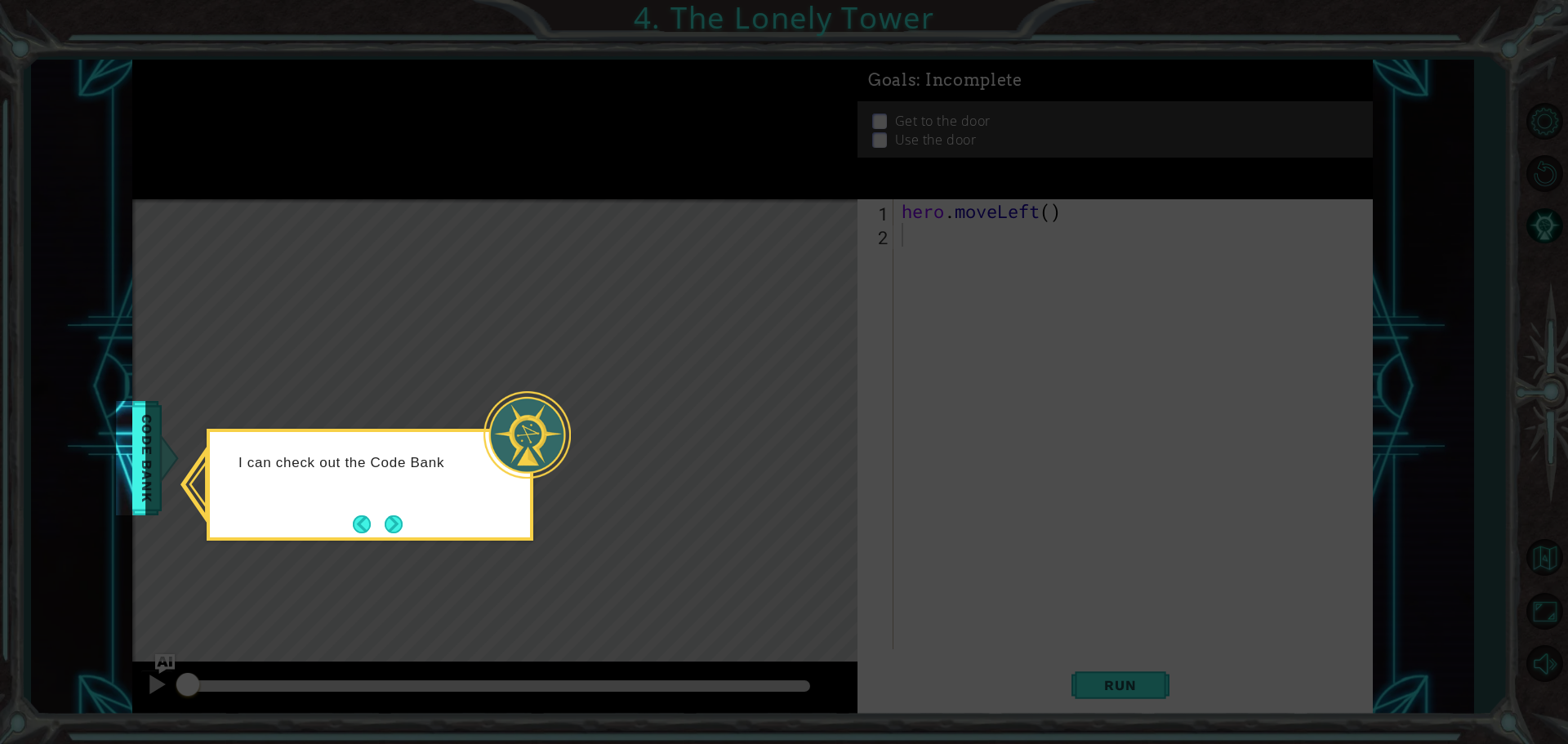
click at [410, 518] on div "I can check out the Code Bank" at bounding box center [370, 485] width 326 height 112
click at [402, 518] on button "Next" at bounding box center [394, 524] width 18 height 18
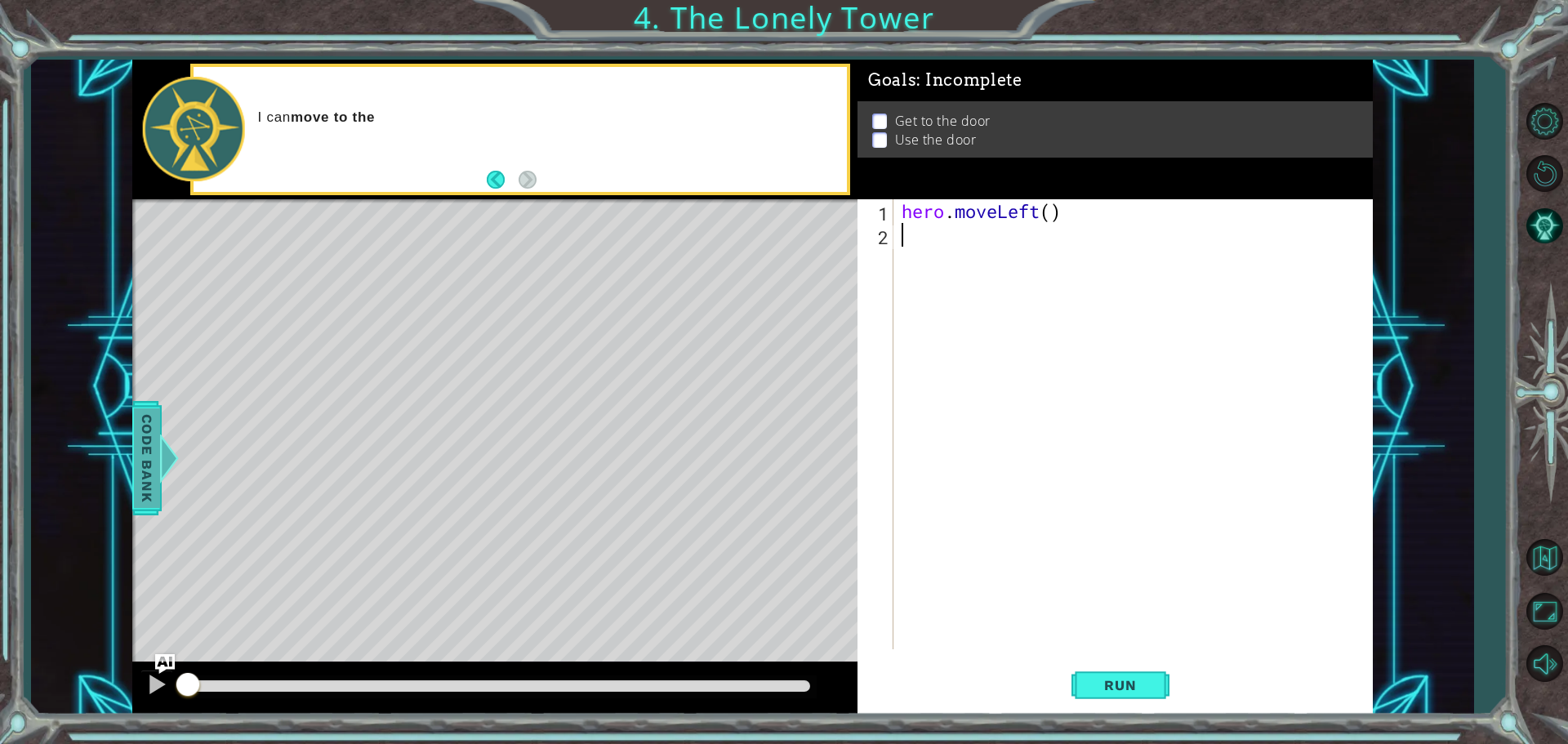
click at [138, 457] on span "Code Bank" at bounding box center [144, 458] width 26 height 100
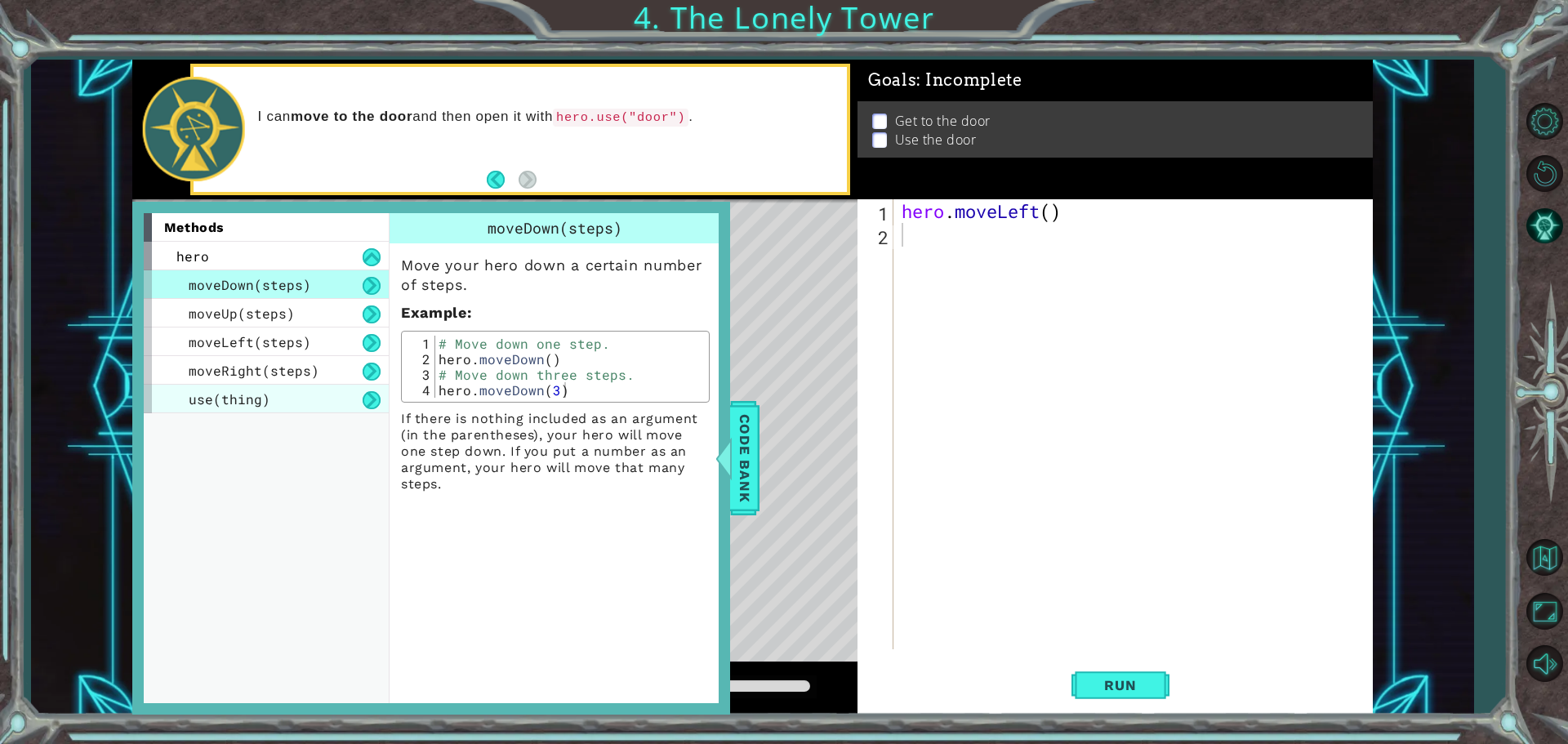
click at [259, 396] on span "use(thing)" at bounding box center [229, 399] width 82 height 17
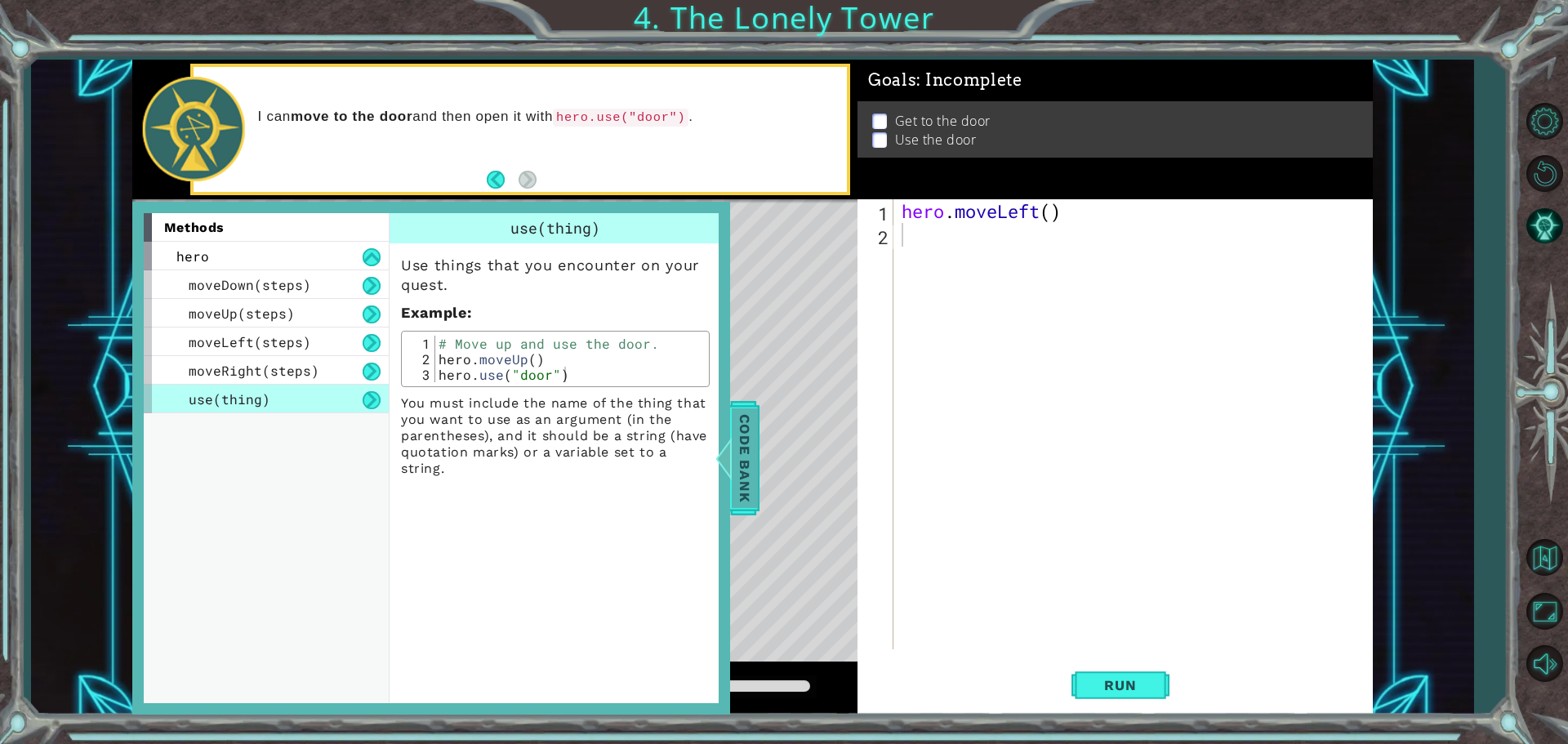
click at [717, 439] on div at bounding box center [707, 458] width 20 height 49
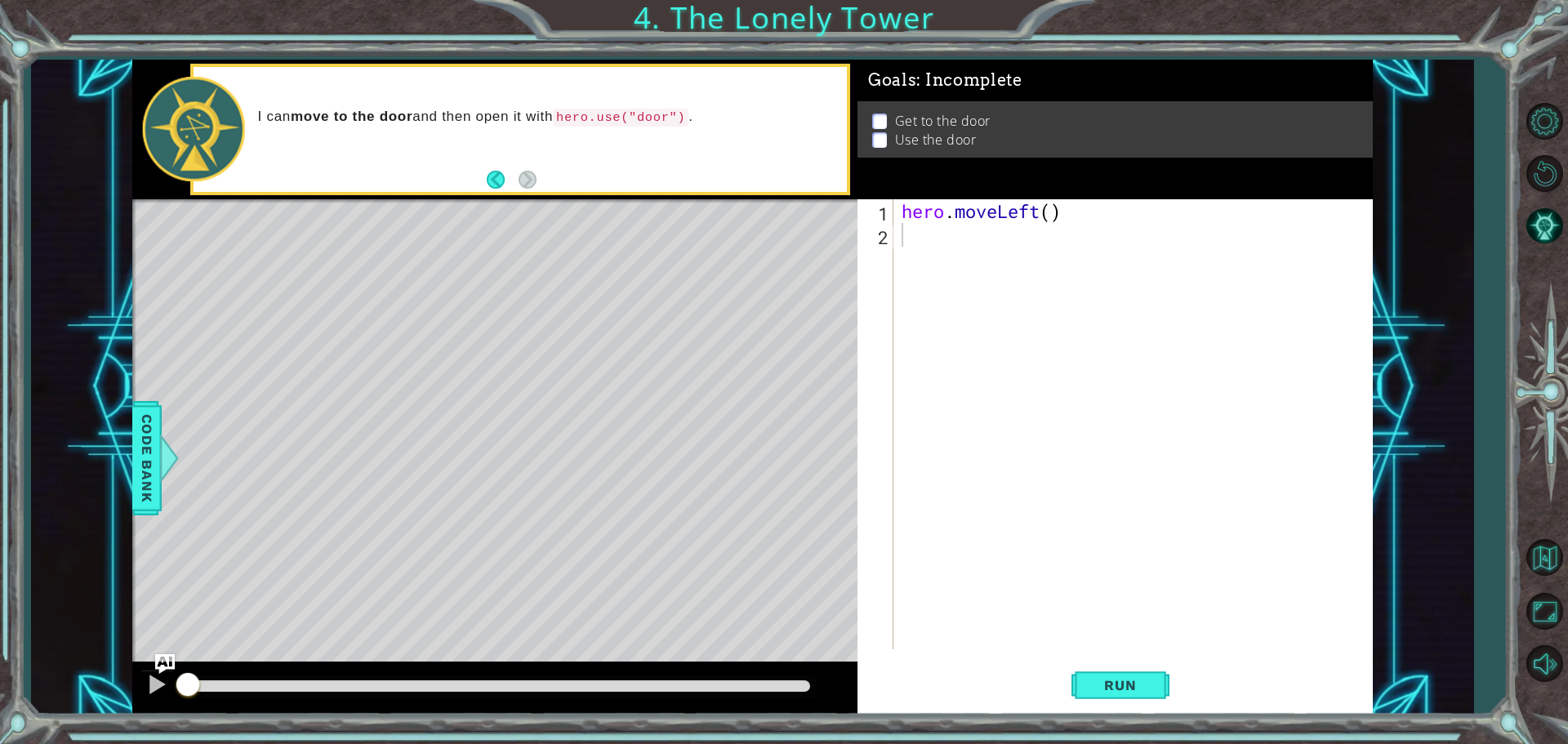
click at [911, 231] on div "hero . moveLeft ( )" at bounding box center [1138, 448] width 478 height 497
type textarea "h"
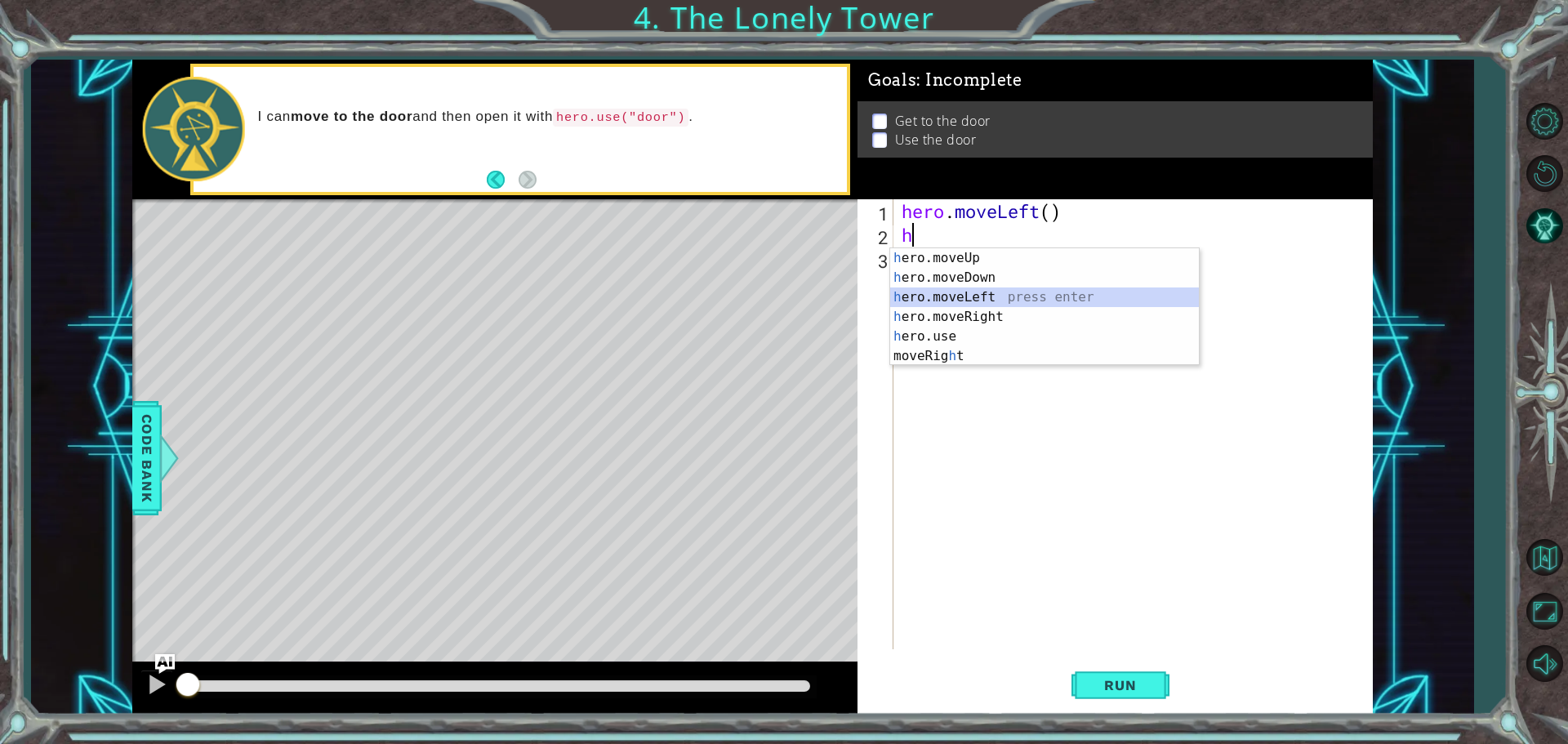
click at [989, 300] on div "h ero.moveUp press enter h ero.moveDown press enter h ero.moveLeft press enter …" at bounding box center [1045, 326] width 309 height 156
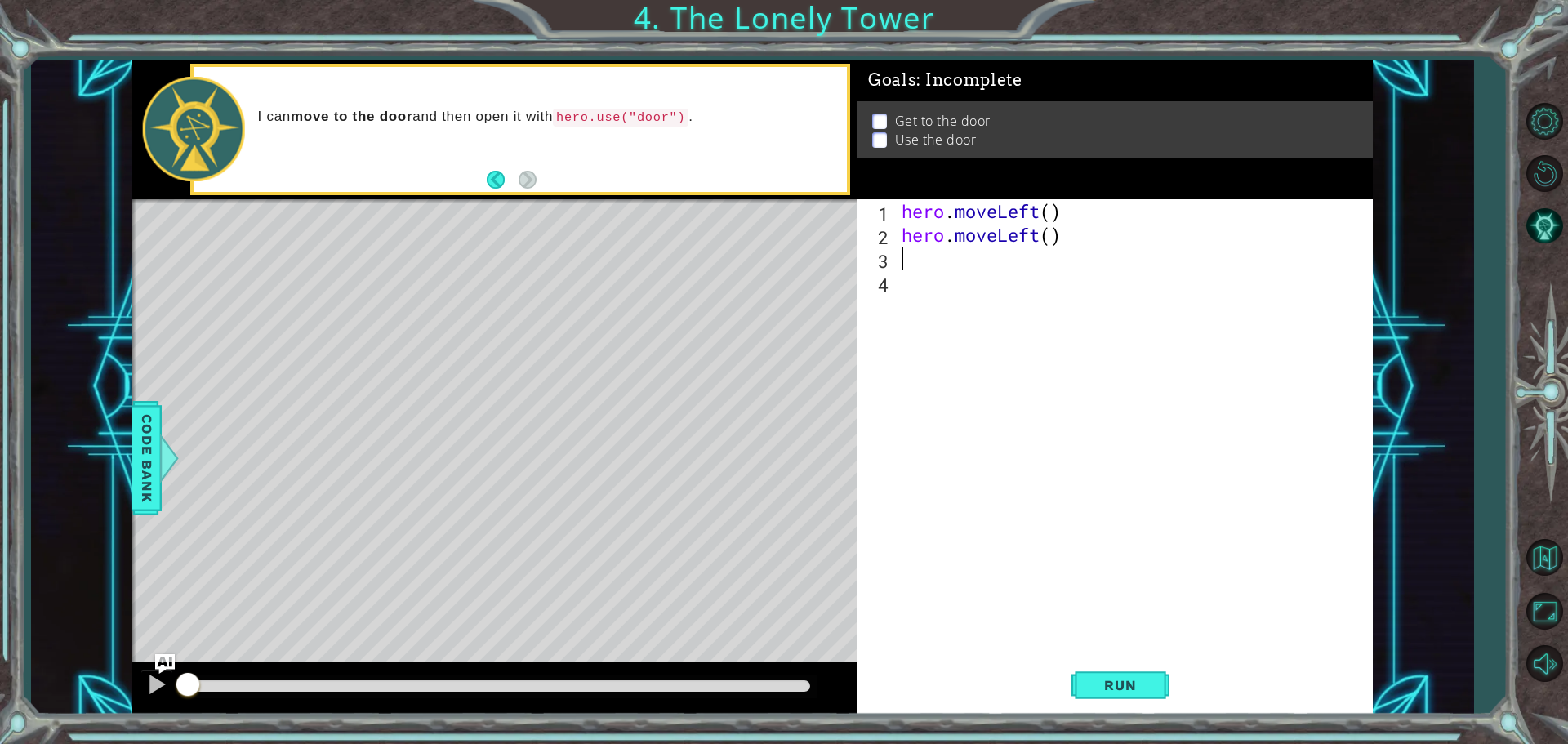
type textarea "h"
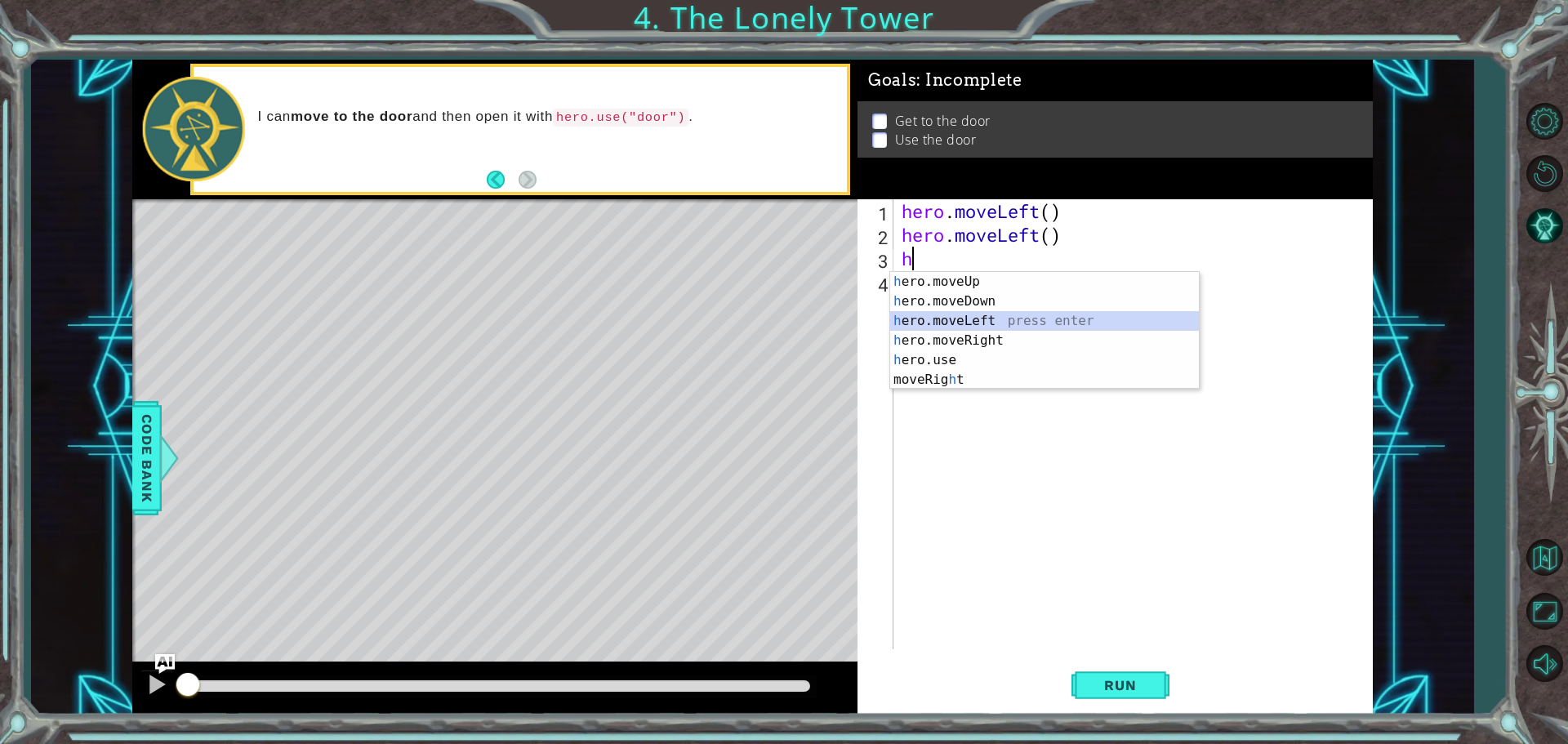
click at [972, 324] on div "h ero.moveUp press enter h ero.moveDown press enter h ero.moveLeft press enter …" at bounding box center [1045, 349] width 309 height 156
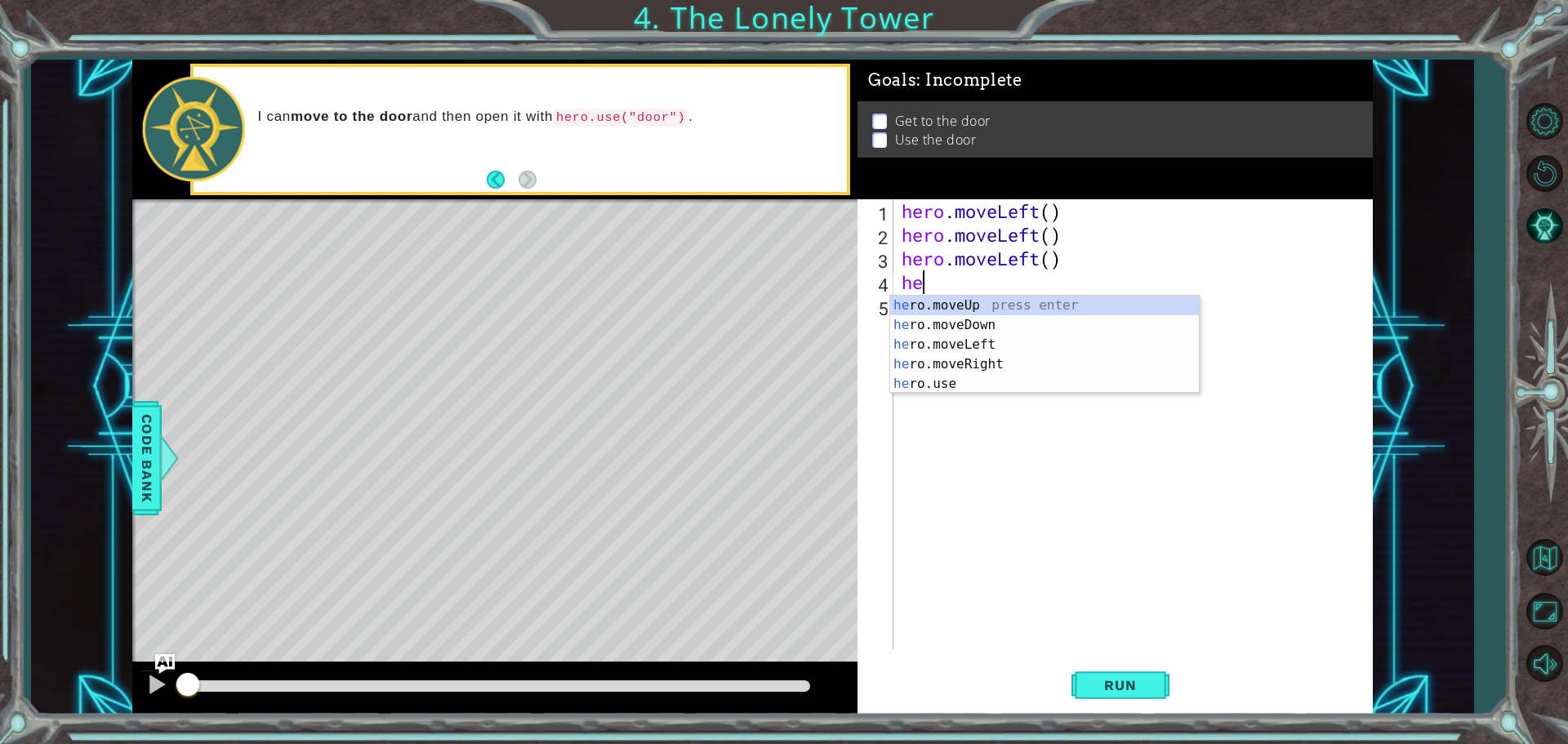
type textarea "her"
click at [982, 309] on div "her o.moveUp press enter her o.moveDown press enter her o.moveLeft press enter …" at bounding box center [1045, 364] width 309 height 137
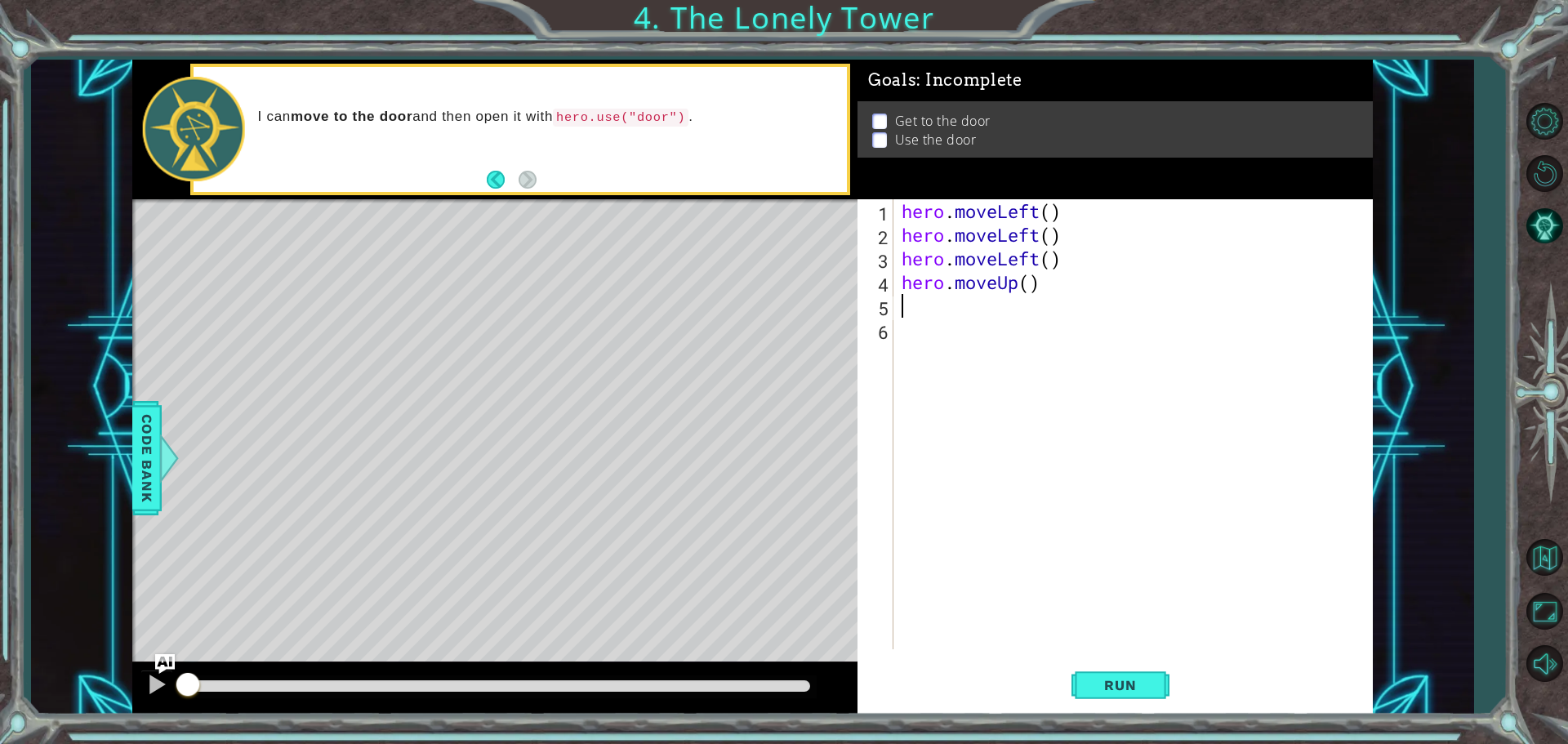
type textarea "h"
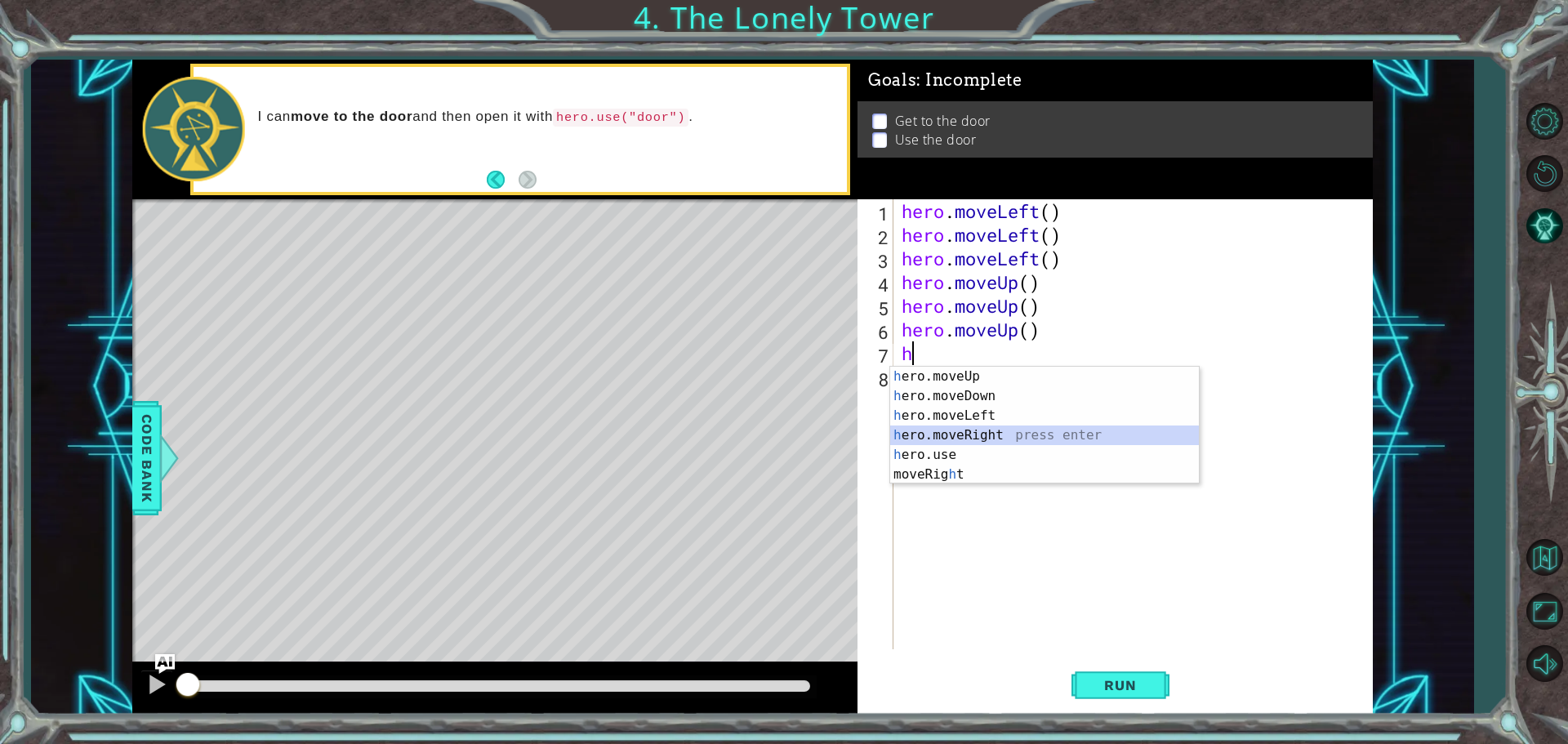
click at [1001, 429] on div "h ero.moveUp press enter h ero.moveDown press enter h ero.moveLeft press enter …" at bounding box center [1045, 444] width 309 height 156
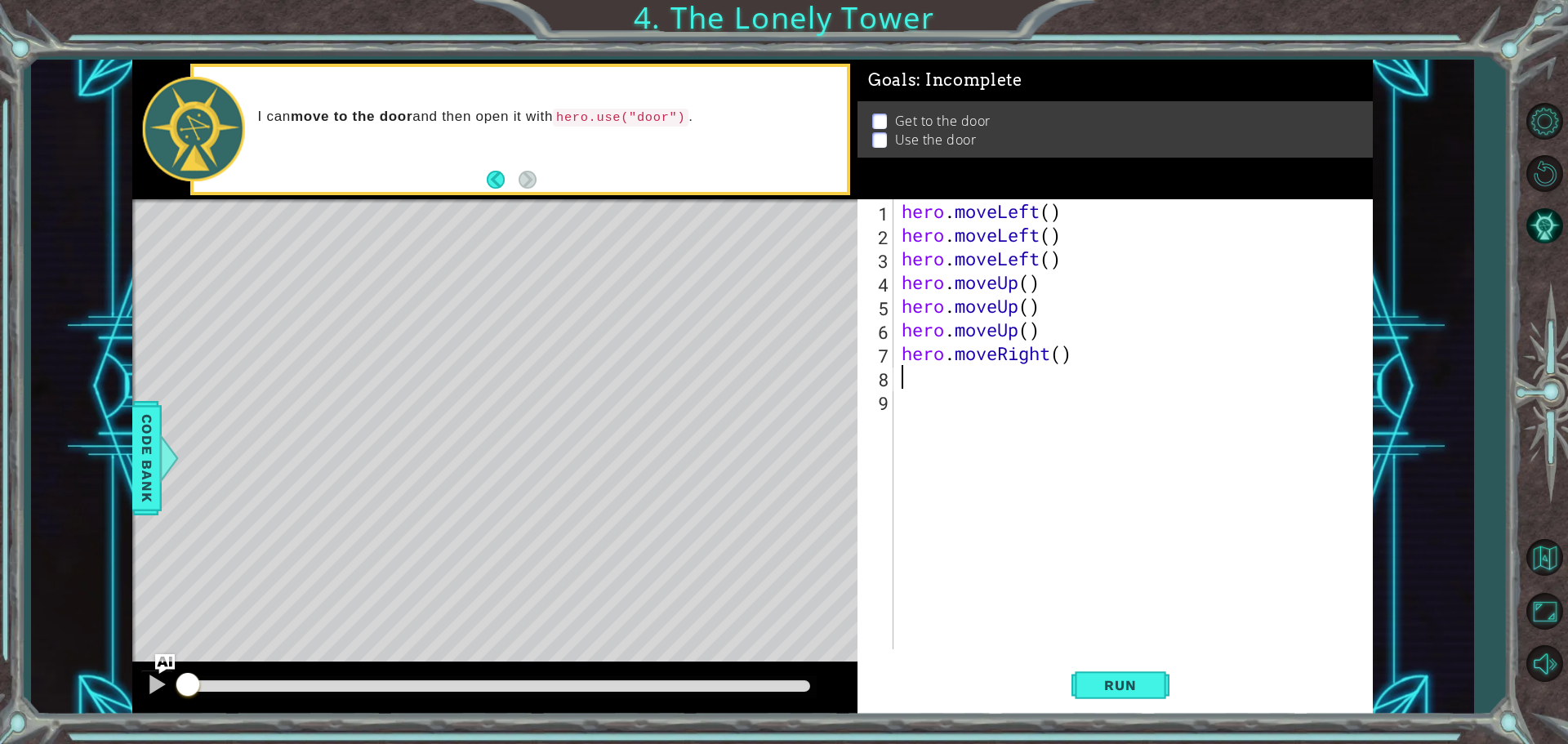
type textarea "h"
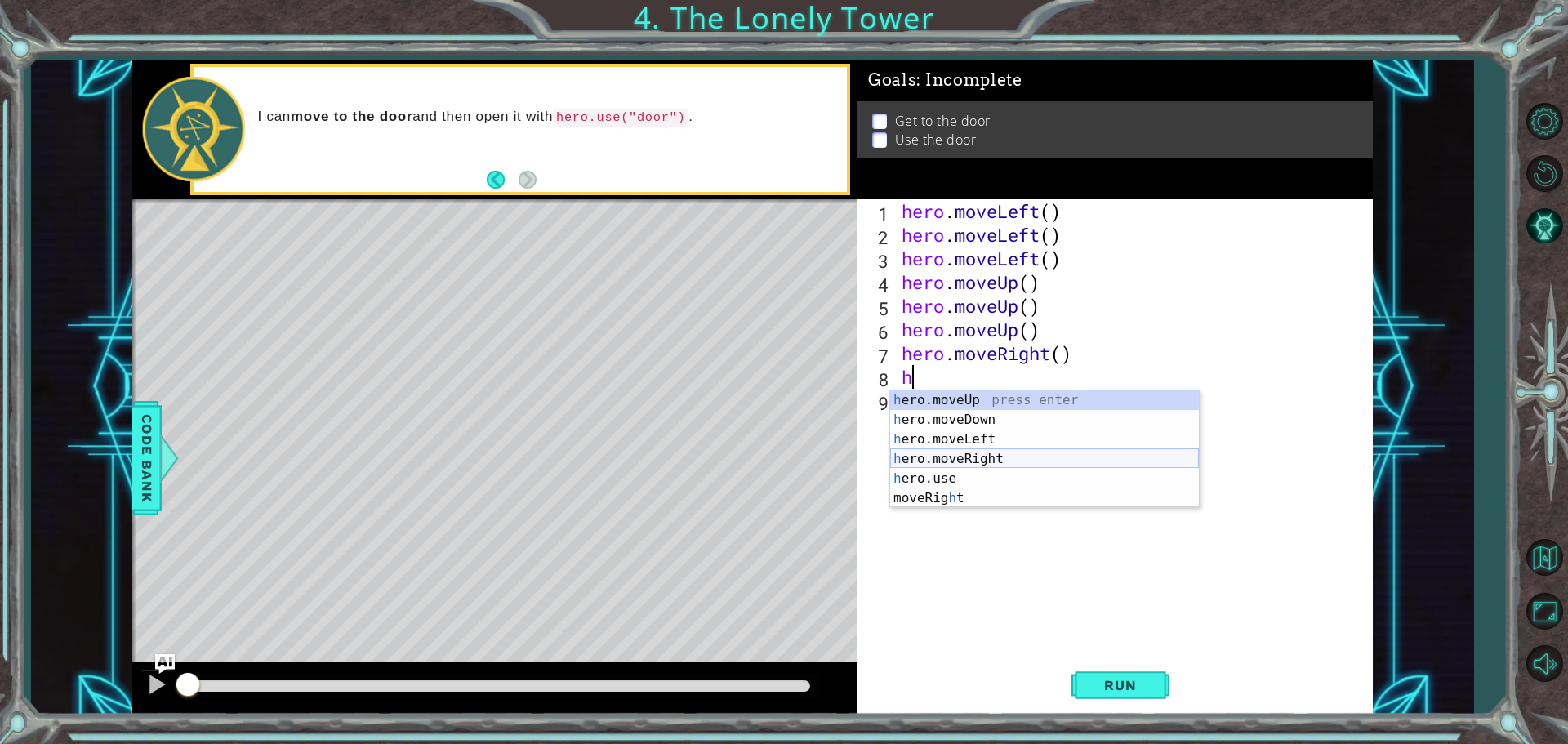
click at [999, 464] on div "h ero.moveUp press enter h ero.moveDown press enter h ero.moveLeft press enter …" at bounding box center [1045, 468] width 309 height 156
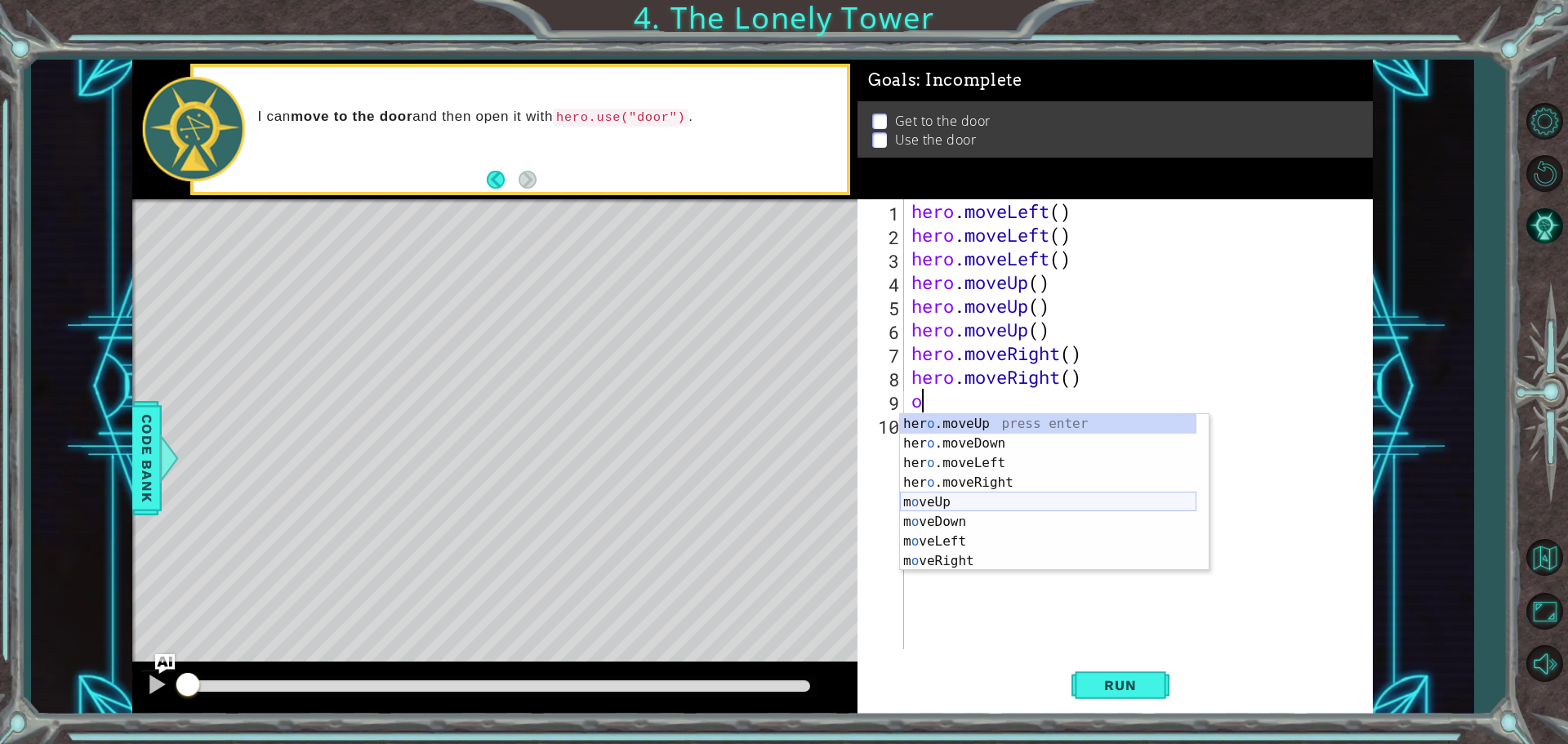
scroll to position [19, 0]
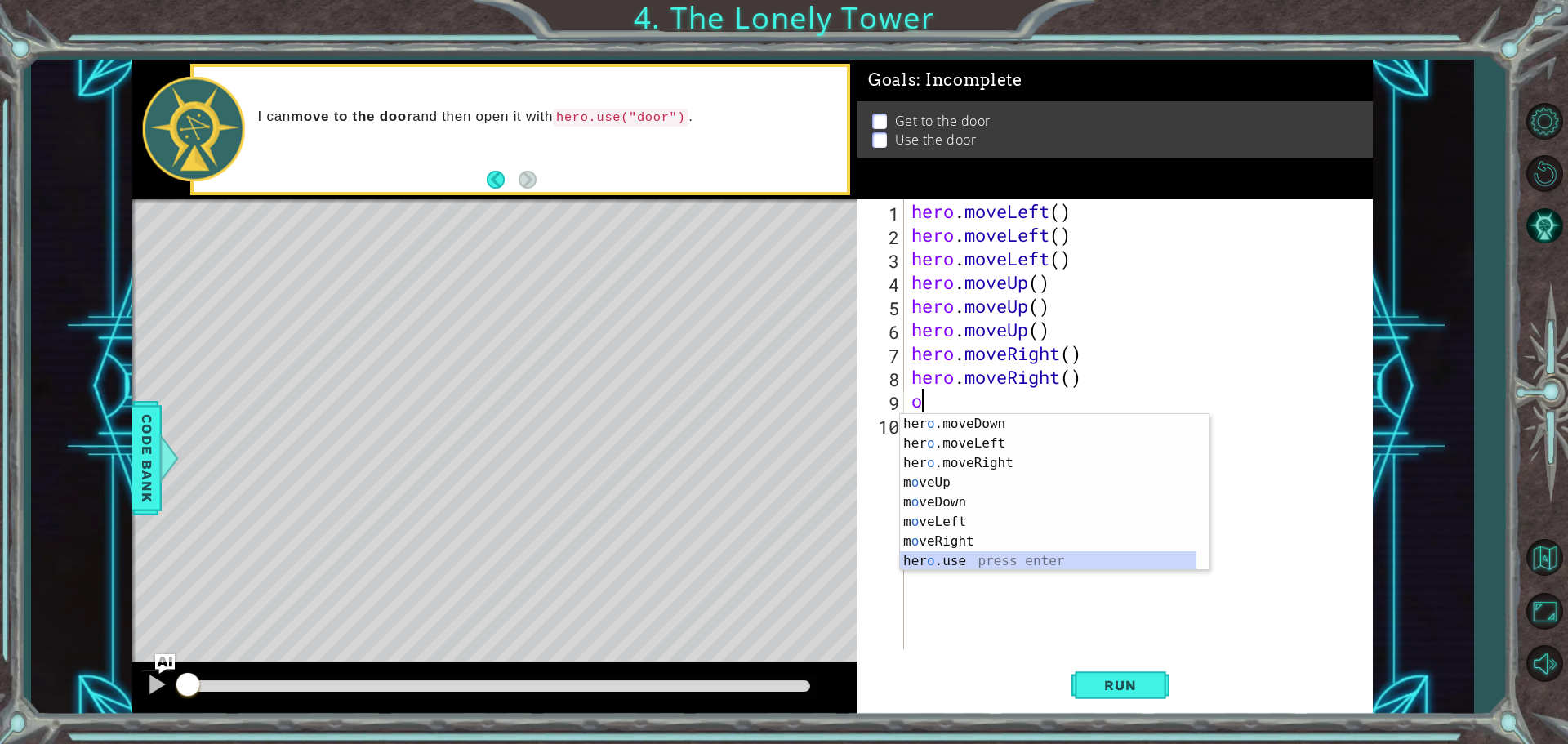
click at [998, 561] on div "her o .moveDown press enter her o .moveLeft press enter her o .moveRight press …" at bounding box center [1049, 512] width 297 height 196
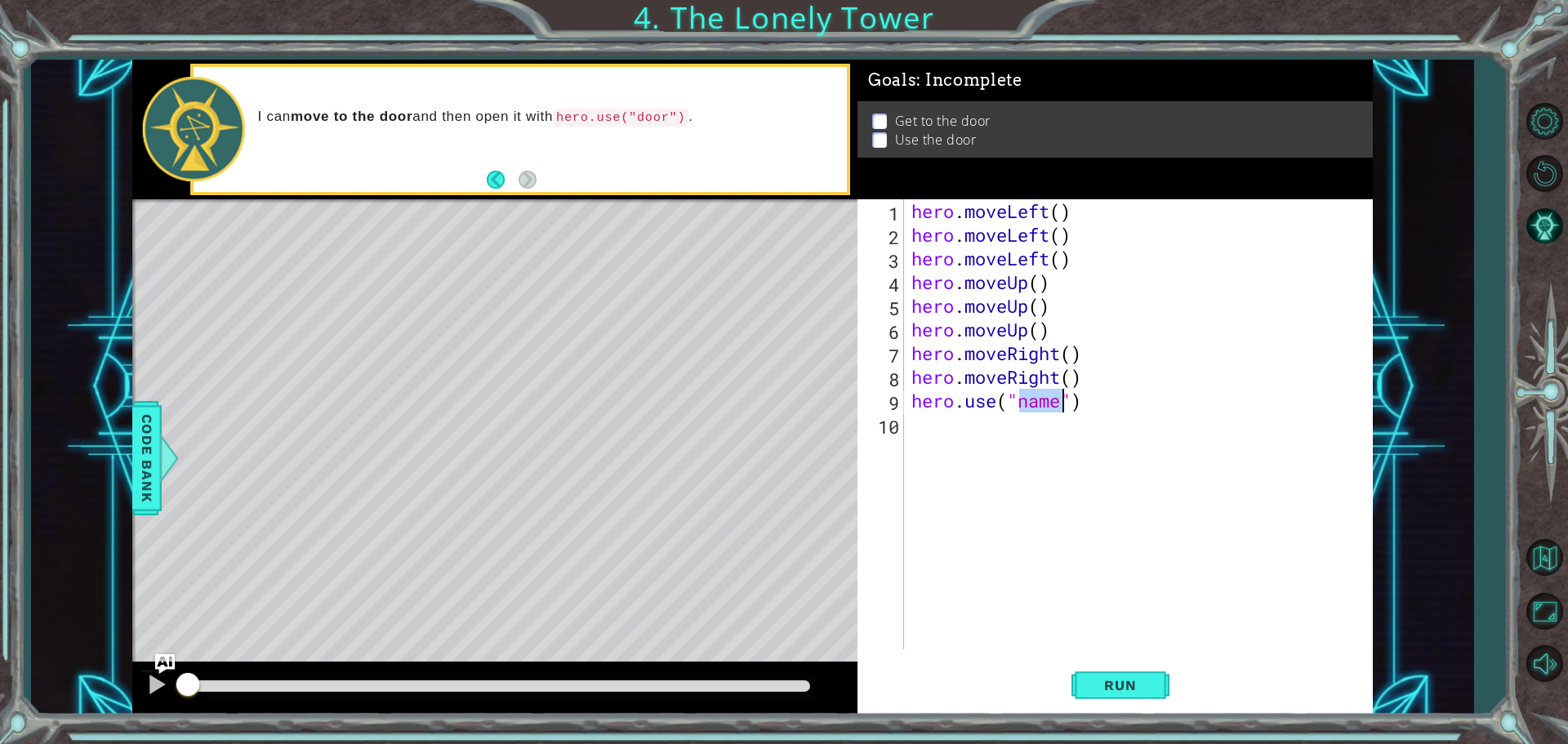
click at [1061, 403] on div "hero . moveLeft ( ) hero . moveLeft ( ) hero . moveLeft ( ) hero . moveUp ( ) h…" at bounding box center [1138, 424] width 460 height 450
type textarea "hero.use("door")"
click at [1120, 683] on span "Run" at bounding box center [1120, 684] width 64 height 16
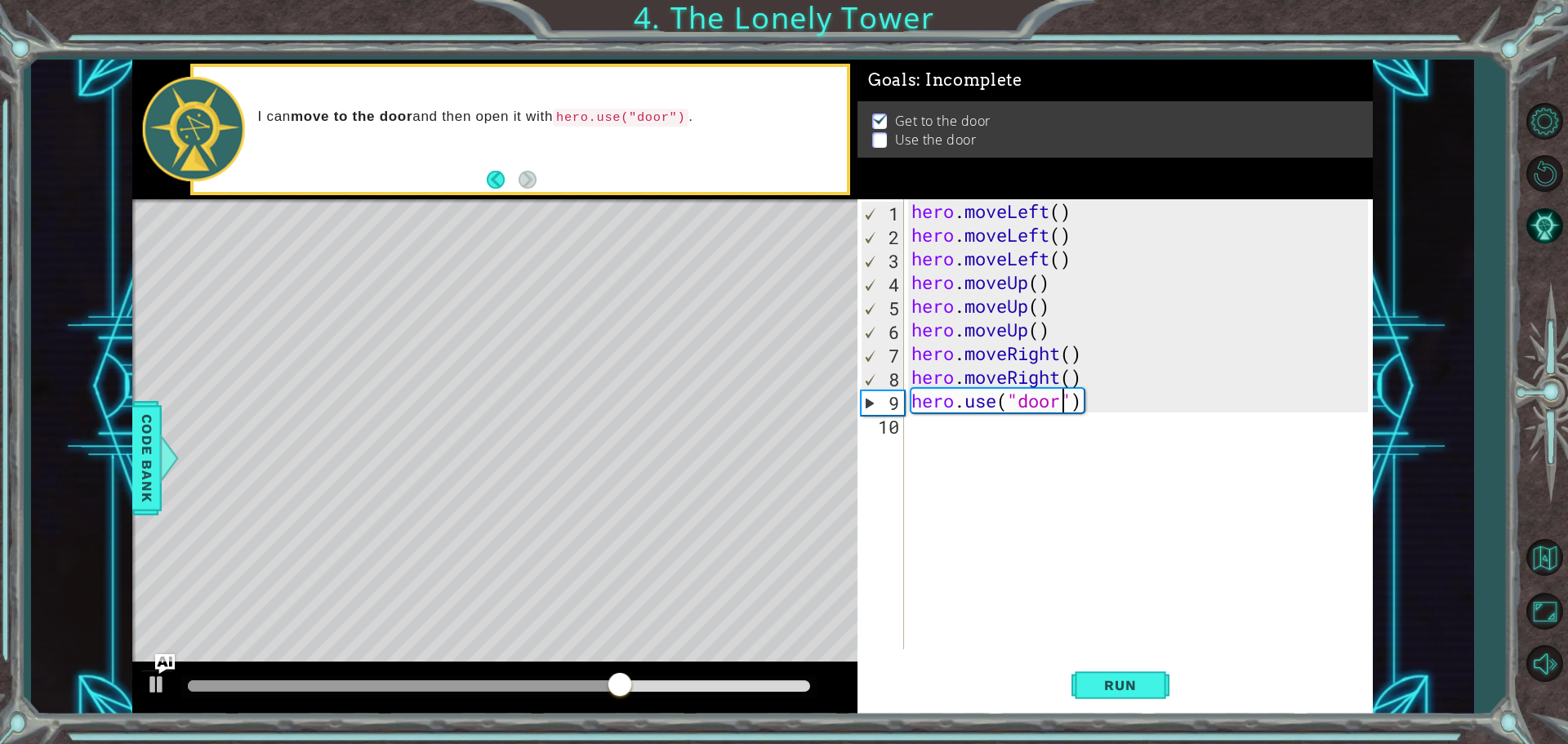
click at [1058, 403] on div "hero . moveLeft ( ) hero . moveLeft ( ) hero . moveLeft ( ) hero . moveUp ( ) h…" at bounding box center [1142, 448] width 468 height 497
click at [1135, 702] on button "Run" at bounding box center [1121, 685] width 98 height 52
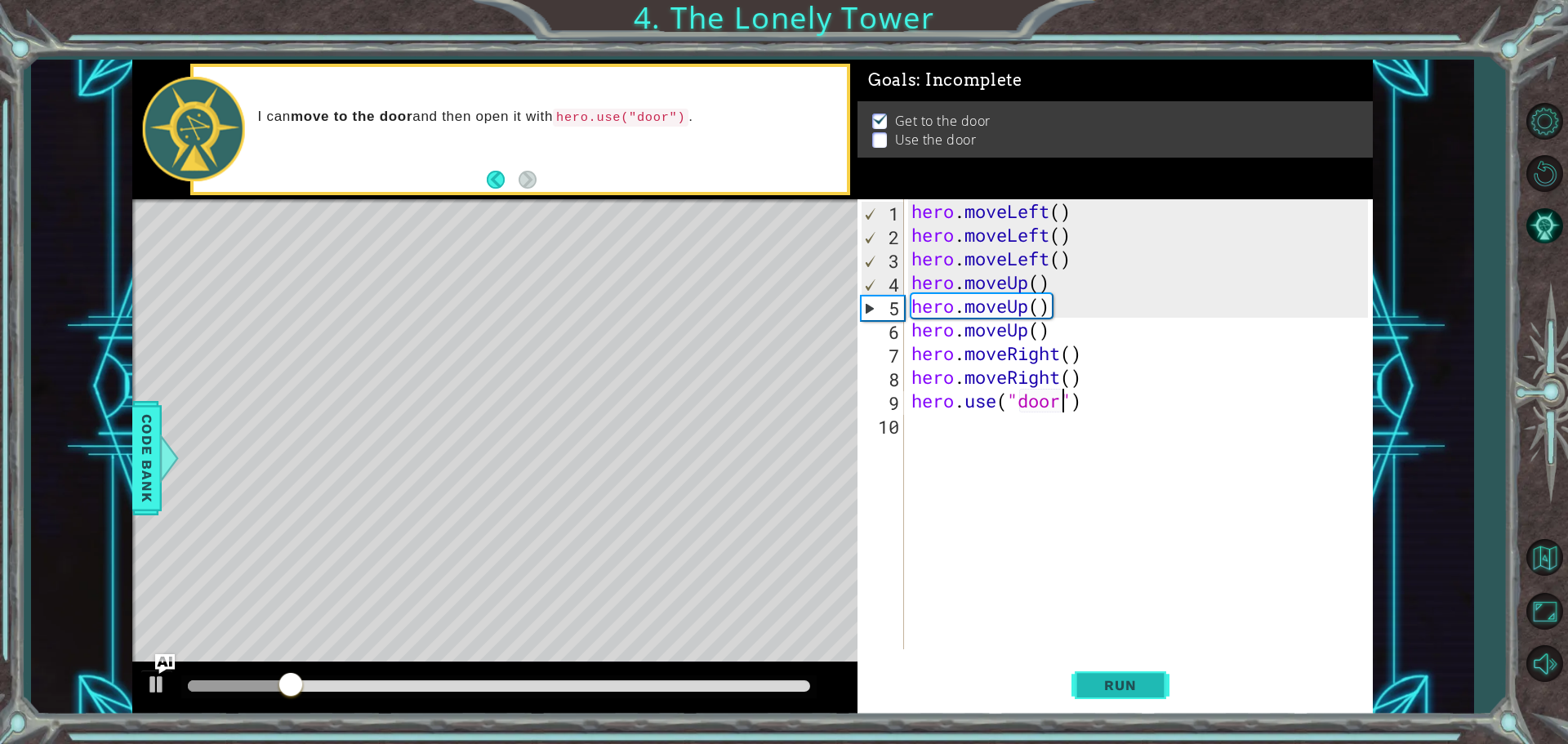
click at [1135, 701] on button "Run" at bounding box center [1121, 685] width 98 height 52
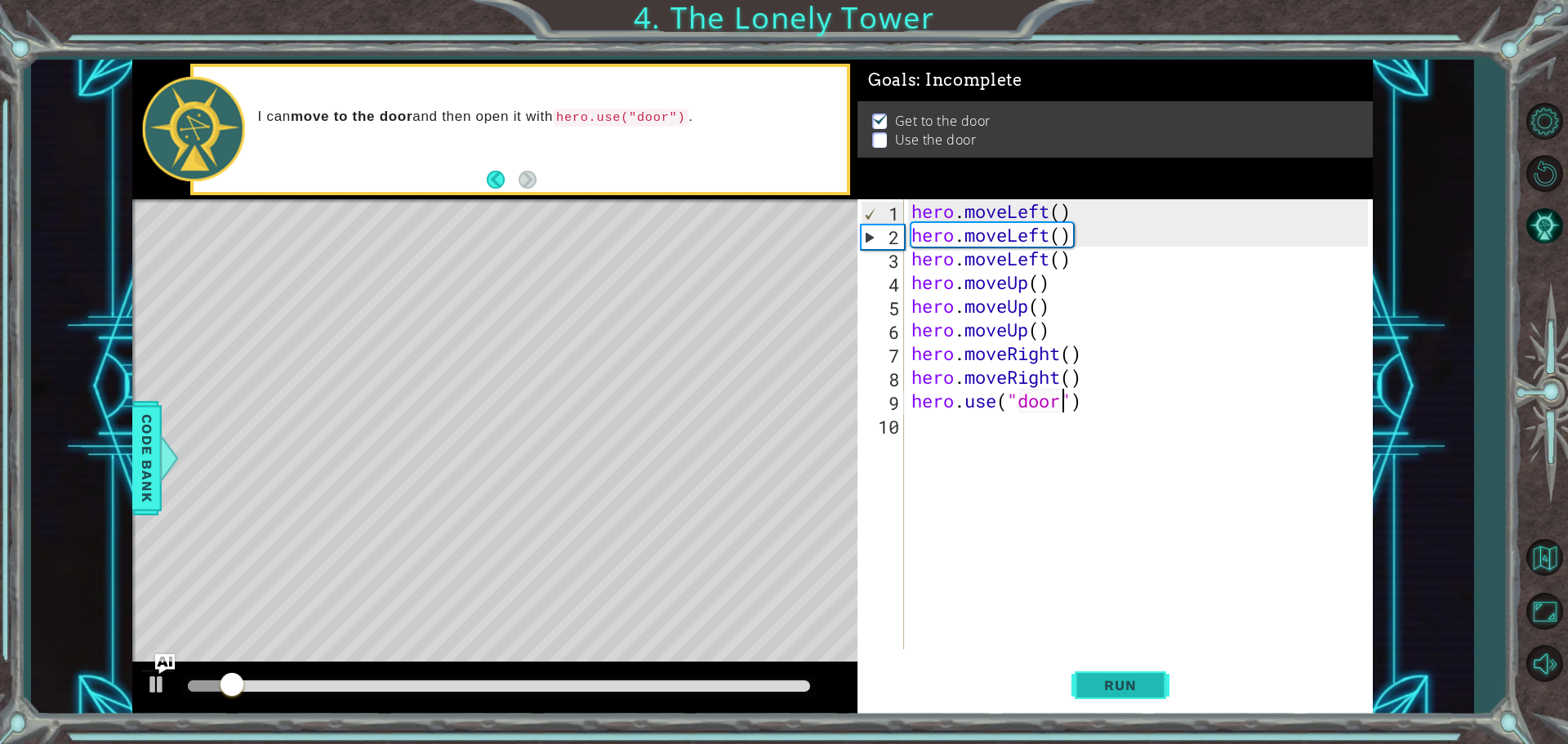
click at [1135, 701] on button "Run" at bounding box center [1121, 685] width 98 height 52
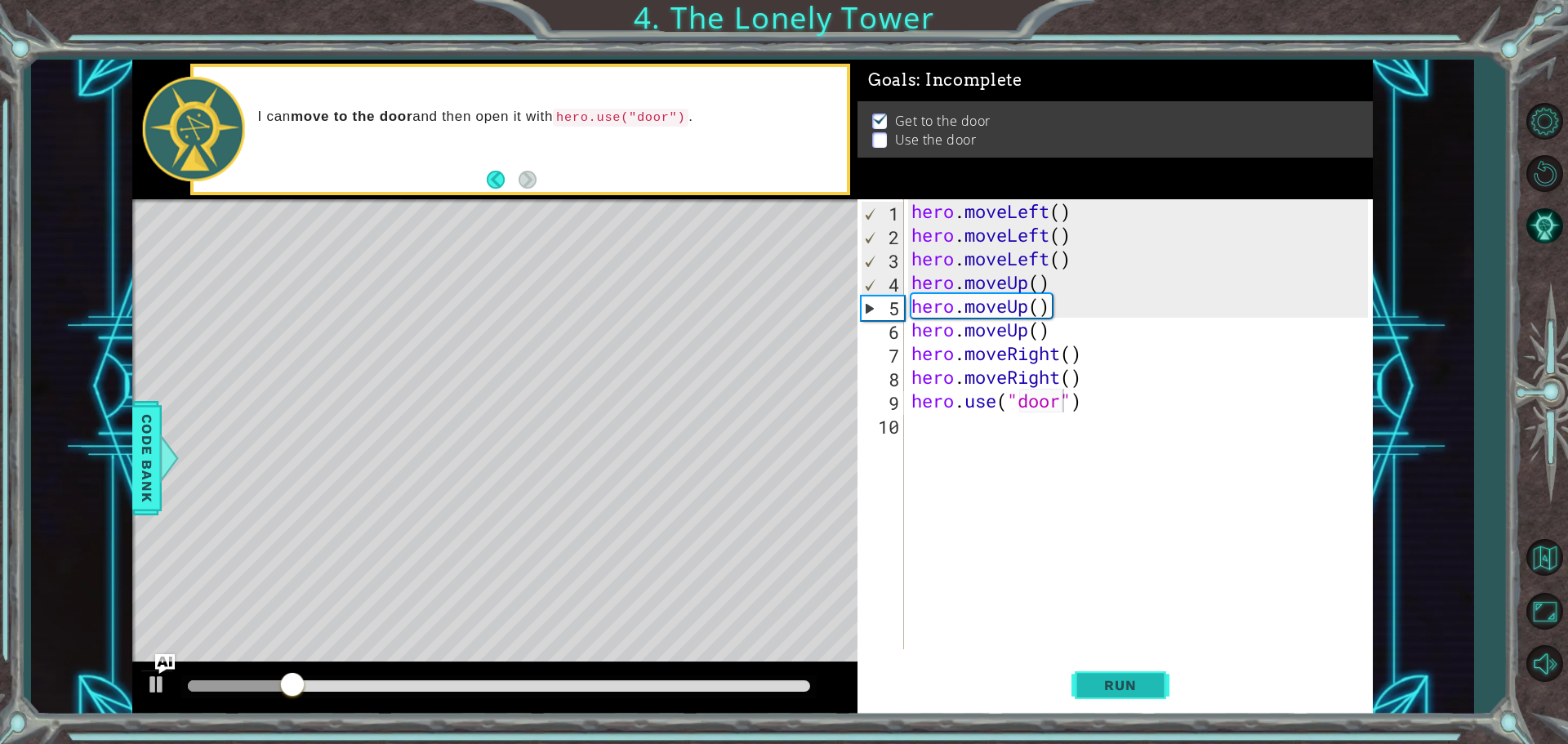
click at [1135, 701] on button "Run" at bounding box center [1121, 685] width 98 height 52
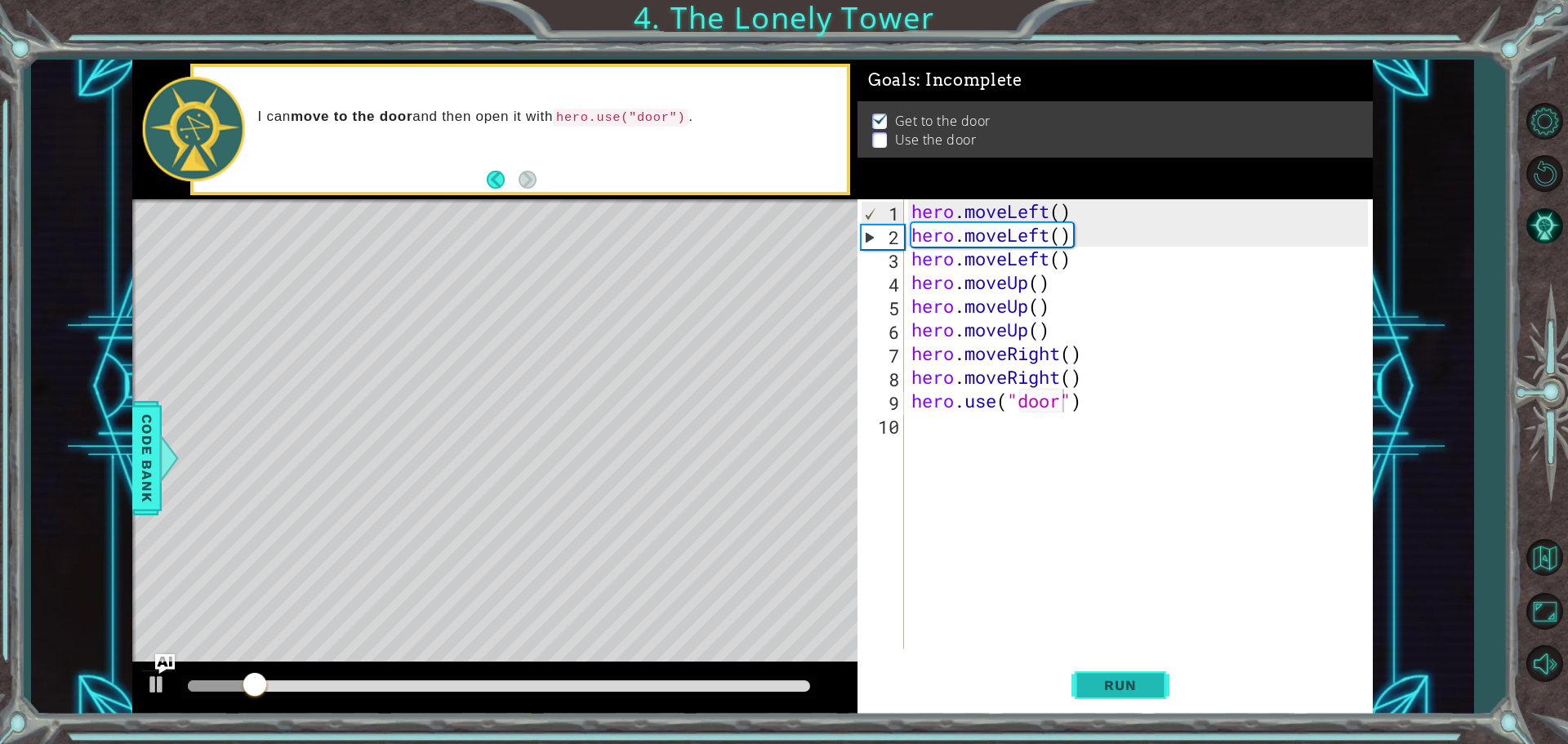
click at [1135, 701] on button "Run" at bounding box center [1121, 685] width 98 height 52
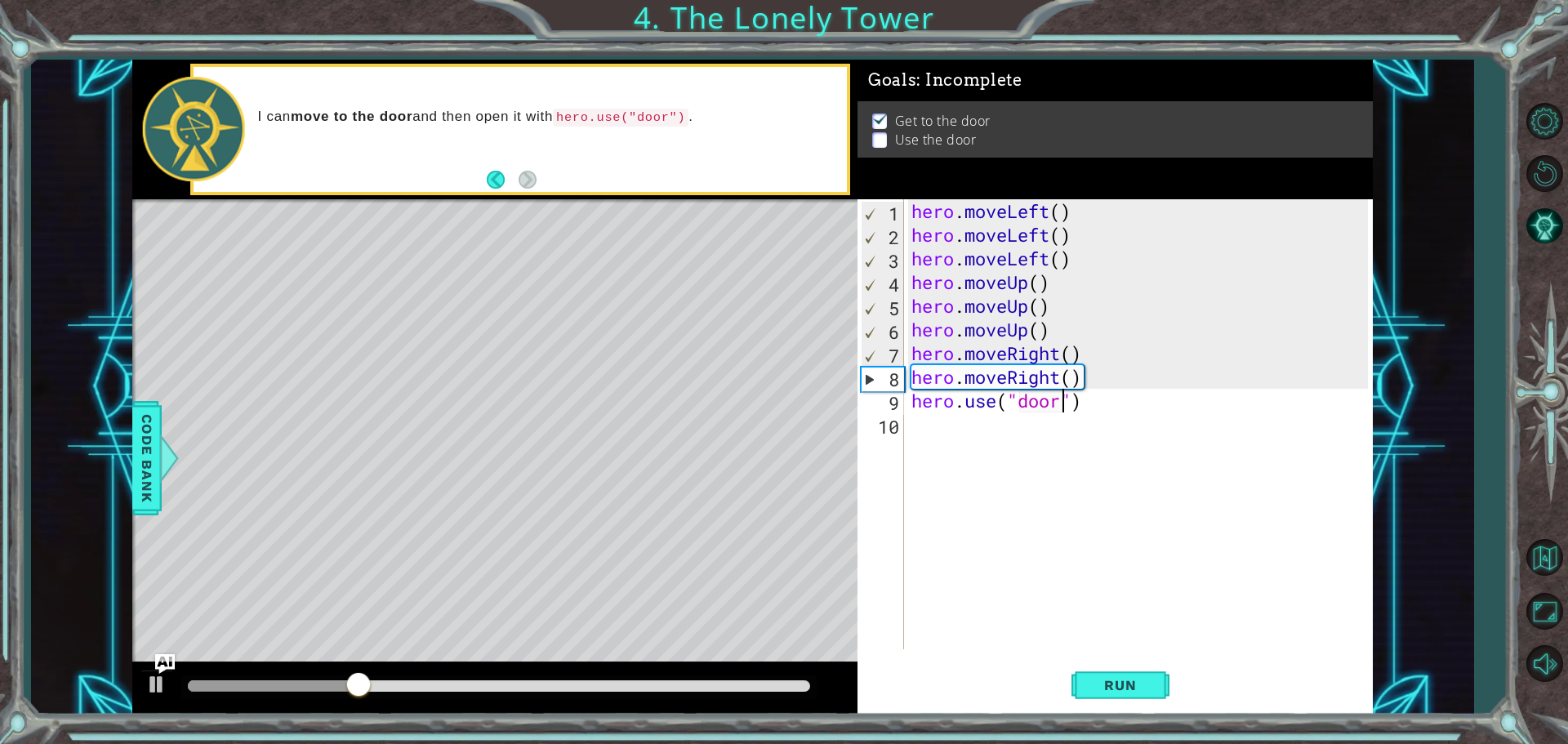
click at [1146, 637] on div "hero . moveLeft ( ) hero . moveLeft ( ) hero . moveLeft ( ) hero . moveUp ( ) h…" at bounding box center [1142, 448] width 468 height 497
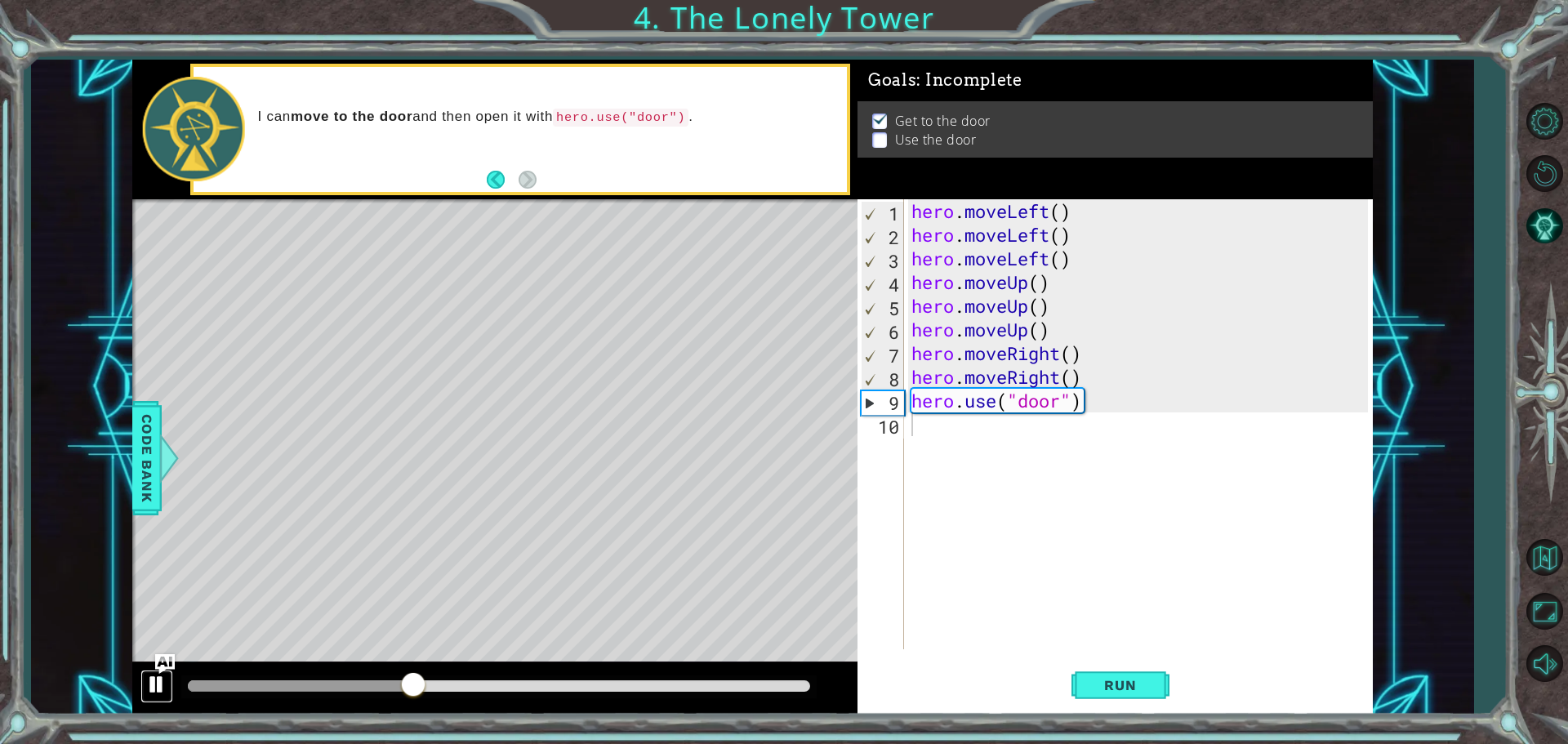
click at [167, 685] on button at bounding box center [157, 686] width 33 height 34
click at [1073, 262] on div "hero . moveLeft ( ) hero . moveLeft ( ) hero . moveLeft ( ) hero . moveUp ( ) h…" at bounding box center [1142, 448] width 468 height 497
type textarea "hero.moveLeft()"
drag, startPoint x: 1131, startPoint y: 266, endPoint x: 841, endPoint y: 263, distance: 290.0
click at [841, 263] on div "1 ההההההההההההההההההההההההההההההההההההההההההההההההההההההההההההההההההההההההההההה…" at bounding box center [753, 387] width 1241 height 655
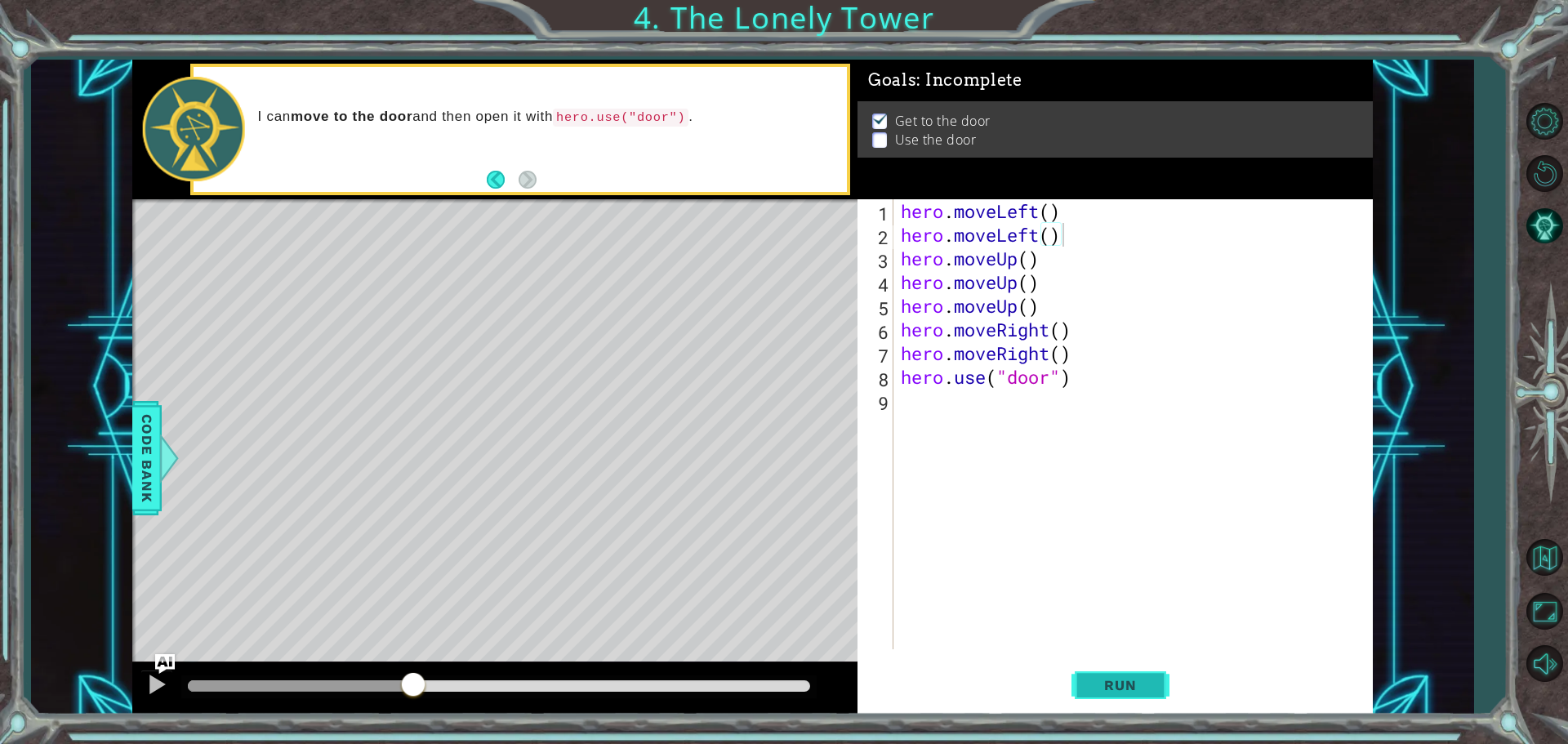
click at [1148, 673] on button "Run" at bounding box center [1121, 685] width 98 height 52
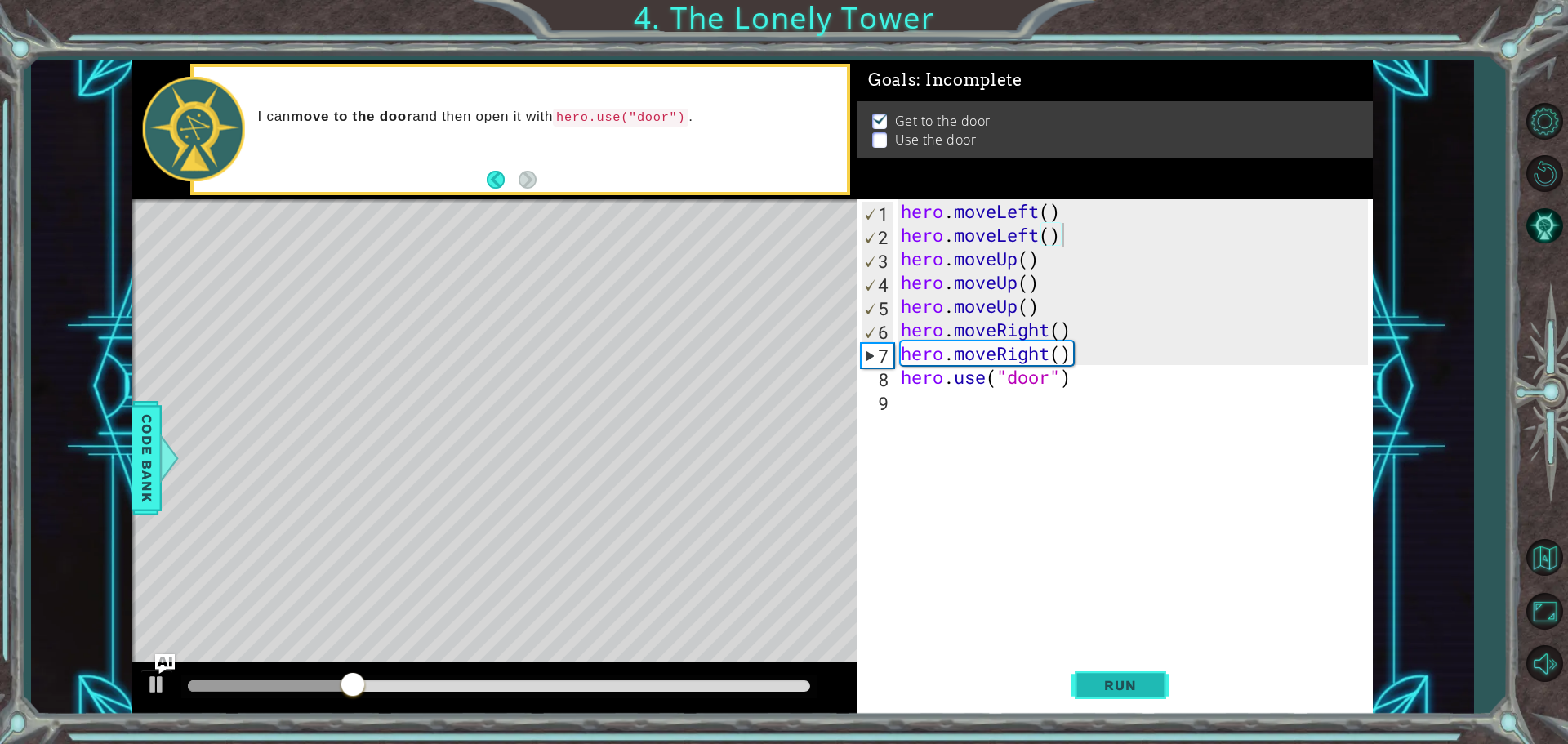
click at [1141, 663] on button "Run" at bounding box center [1121, 685] width 98 height 52
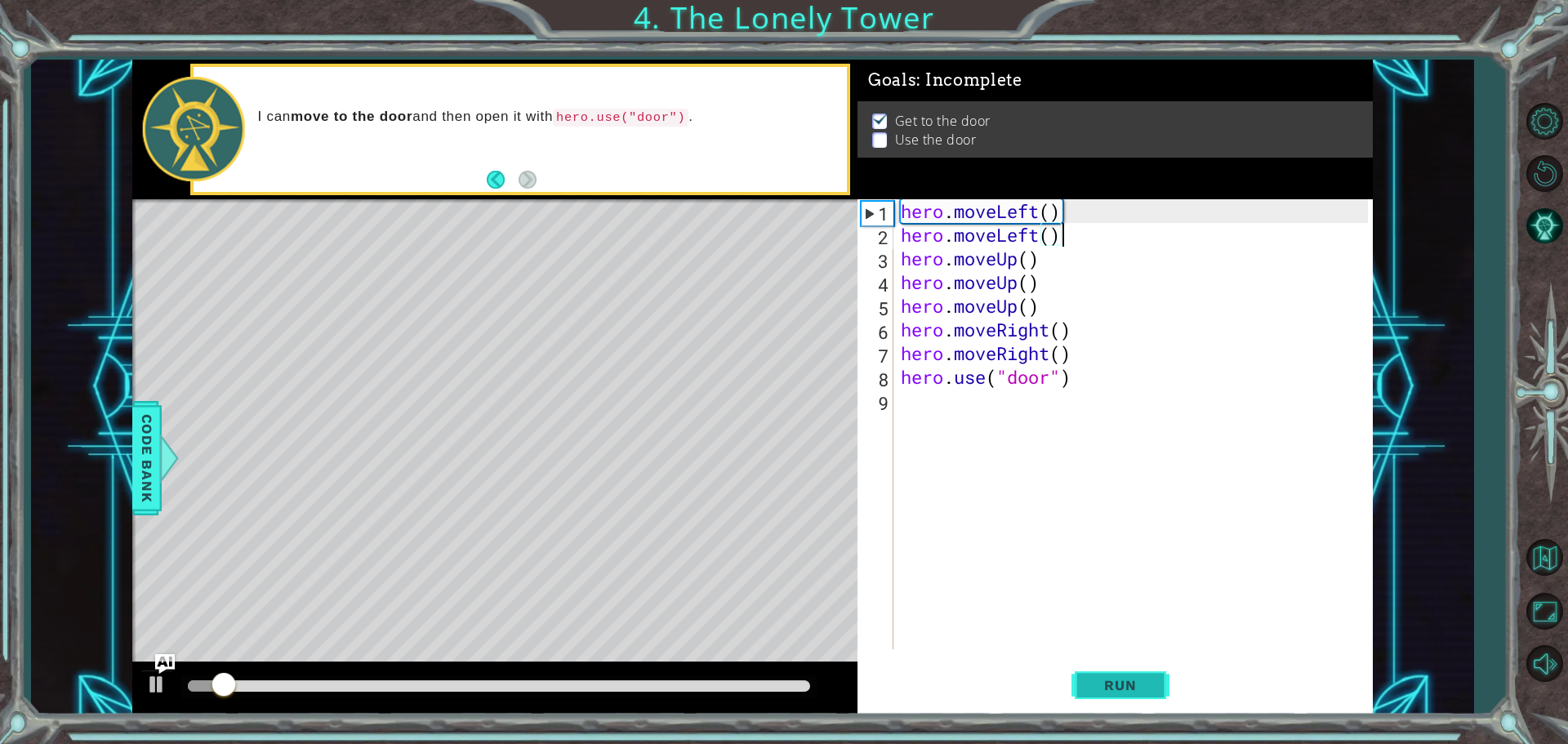
click at [1138, 661] on button "Run" at bounding box center [1121, 685] width 98 height 52
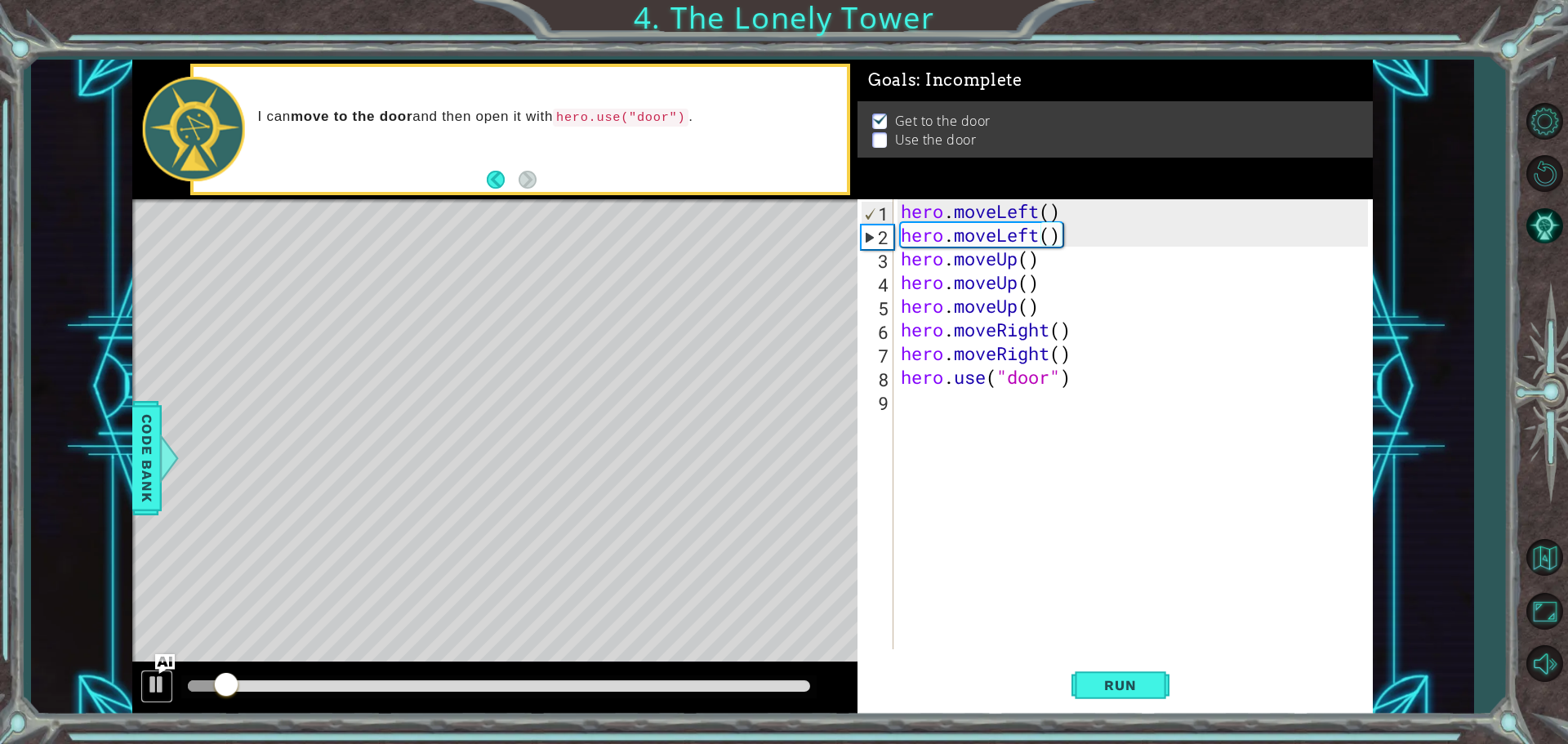
drag, startPoint x: 155, startPoint y: 684, endPoint x: 246, endPoint y: 635, distance: 103.4
click at [156, 684] on div at bounding box center [157, 684] width 21 height 21
drag, startPoint x: 1056, startPoint y: 289, endPoint x: 817, endPoint y: 283, distance: 239.1
click at [817, 283] on div "1 ההההההההההההההההההההההההההההההההההההההההההההההההההההההההההההההההההההההההההההה…" at bounding box center [753, 387] width 1241 height 655
type textarea "hero.moveUp()"
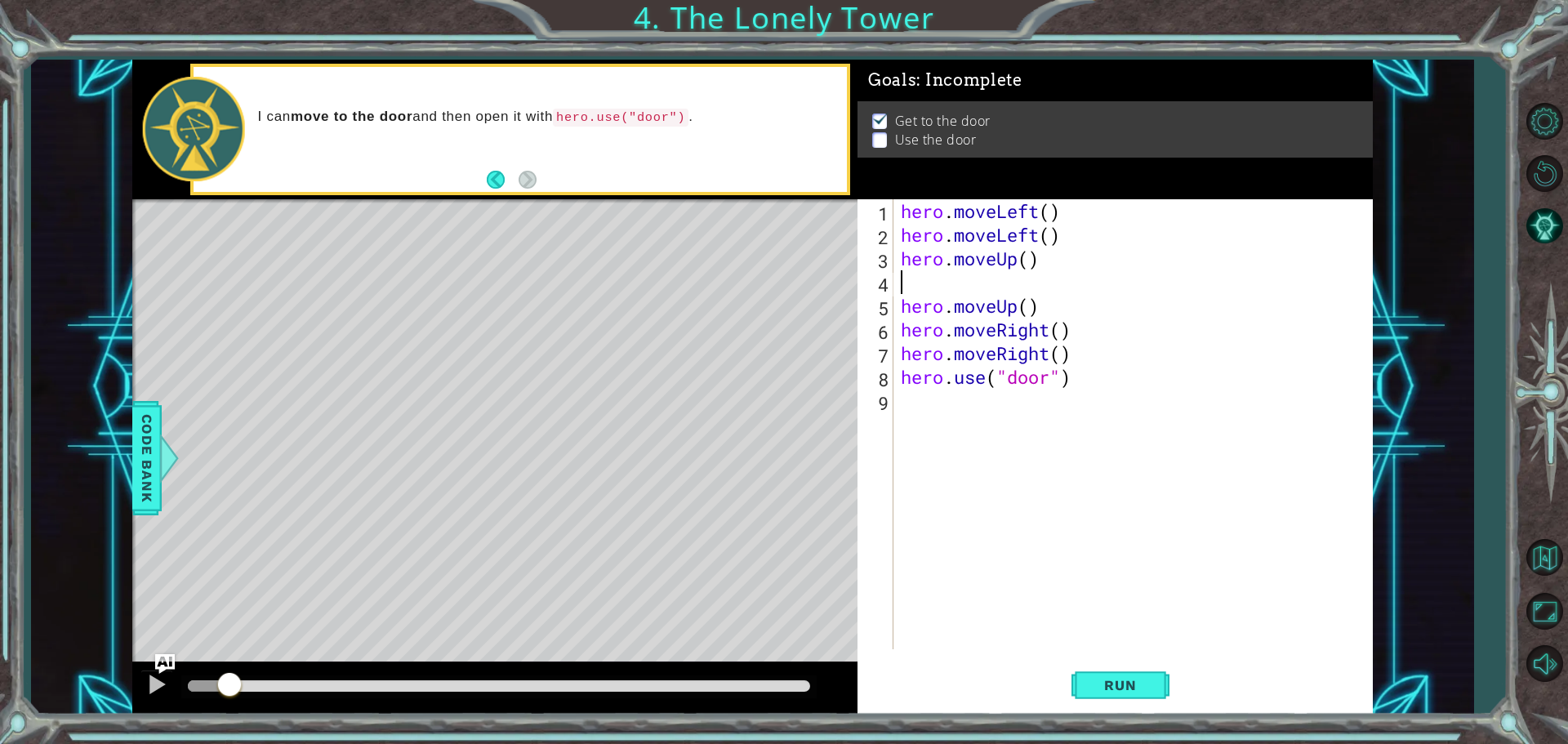
type textarea "hero.moveUp()"
click at [1127, 669] on button "Run" at bounding box center [1121, 685] width 98 height 52
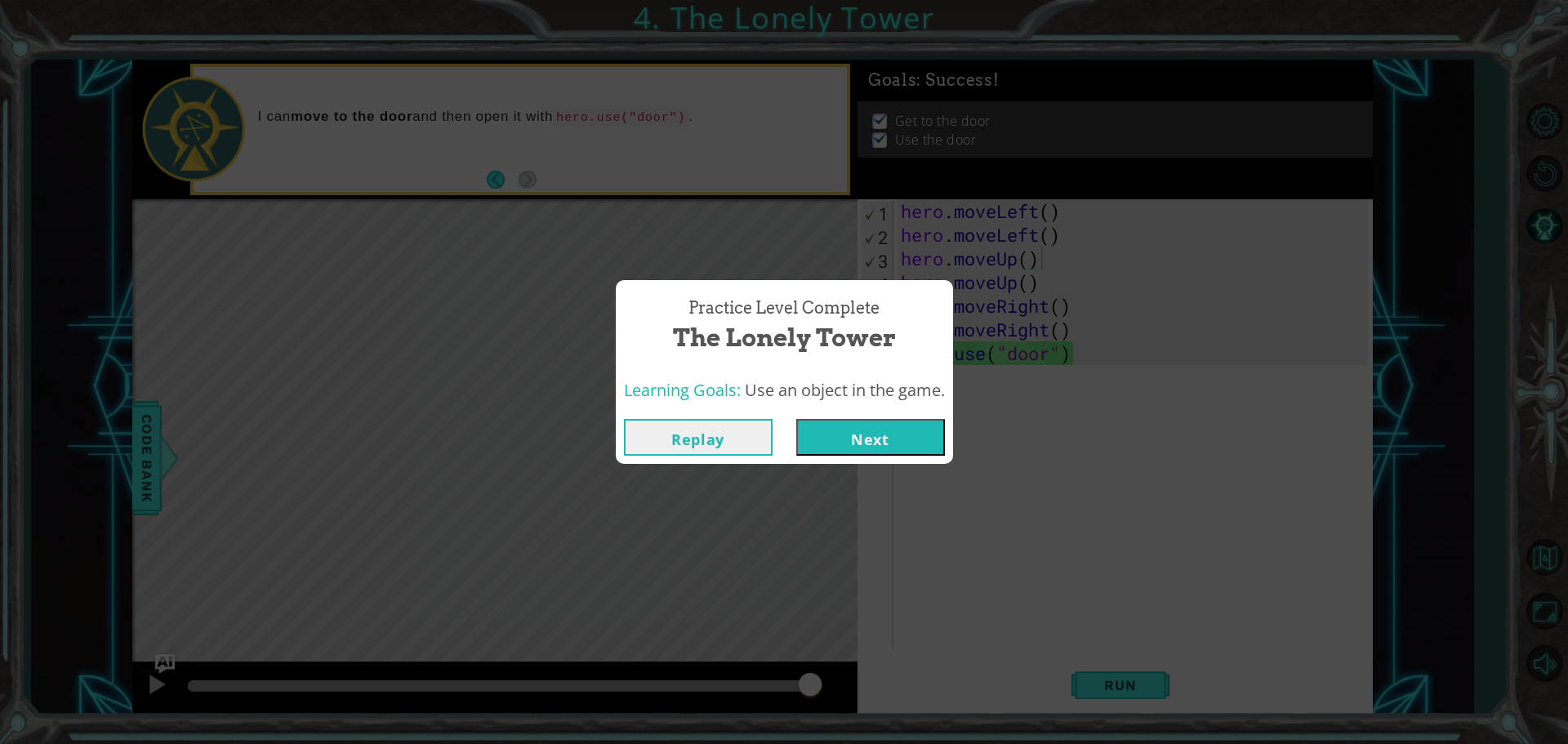
click at [916, 429] on button "Next" at bounding box center [870, 437] width 149 height 36
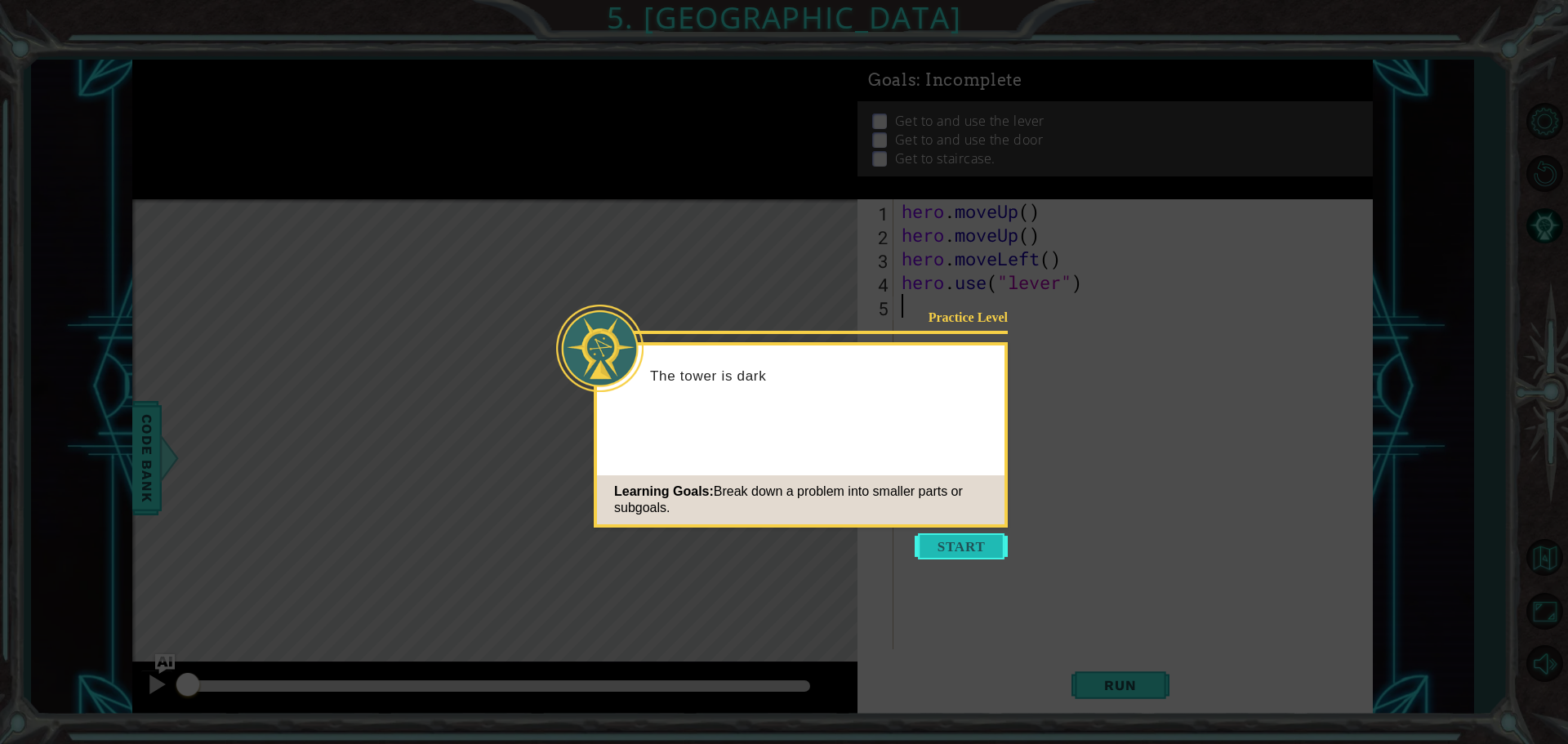
click at [963, 556] on button "Start" at bounding box center [961, 546] width 93 height 26
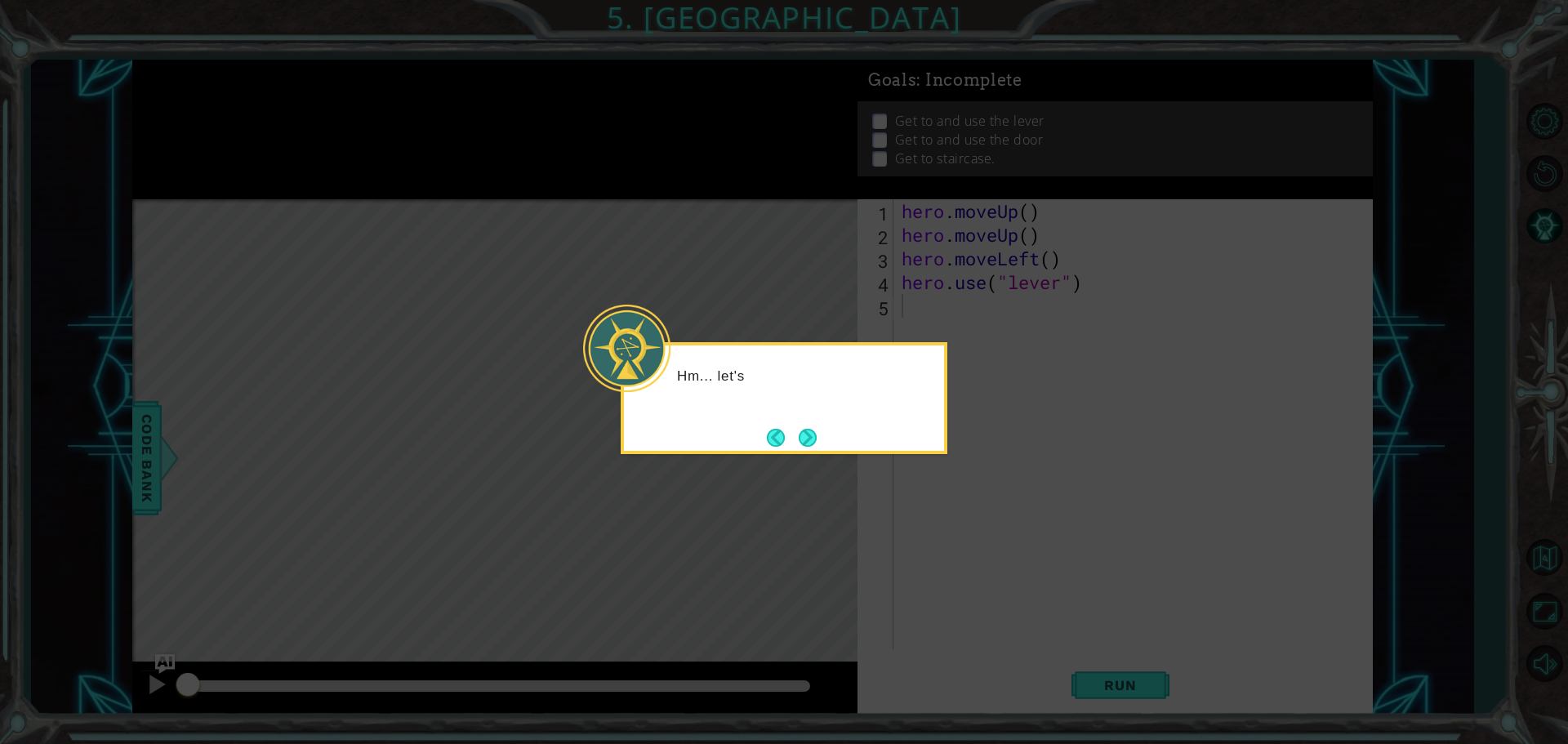
drag, startPoint x: 789, startPoint y: 421, endPoint x: 825, endPoint y: 438, distance: 39.8
click at [790, 420] on div "Hm... let's" at bounding box center [784, 397] width 326 height 112
click at [826, 438] on div "Hm... let's break d" at bounding box center [784, 397] width 326 height 112
click at [826, 438] on div "Hm... let's break down this problem i" at bounding box center [784, 397] width 326 height 112
click at [815, 436] on button "Next" at bounding box center [808, 438] width 18 height 18
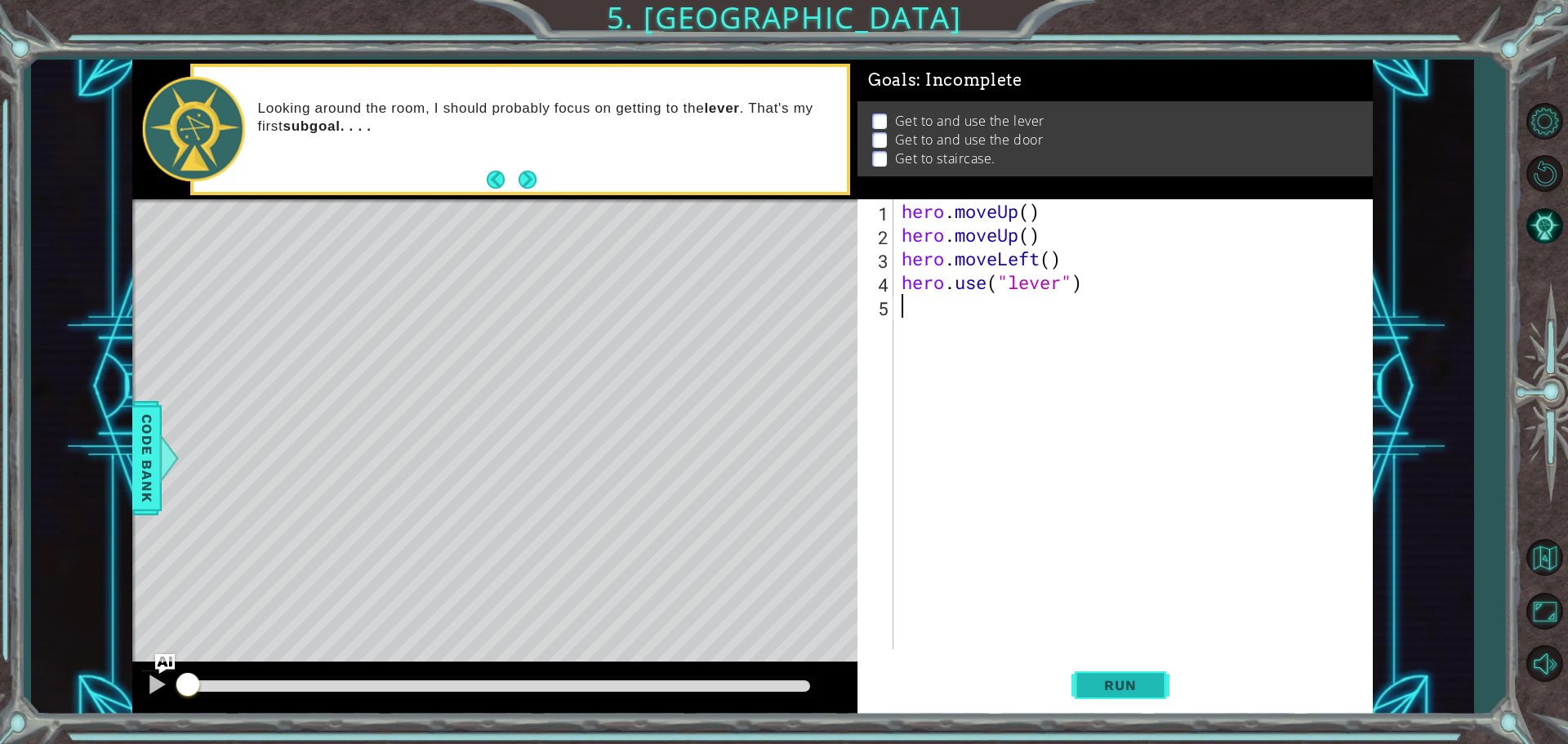
click at [1120, 681] on span "Run" at bounding box center [1120, 684] width 64 height 16
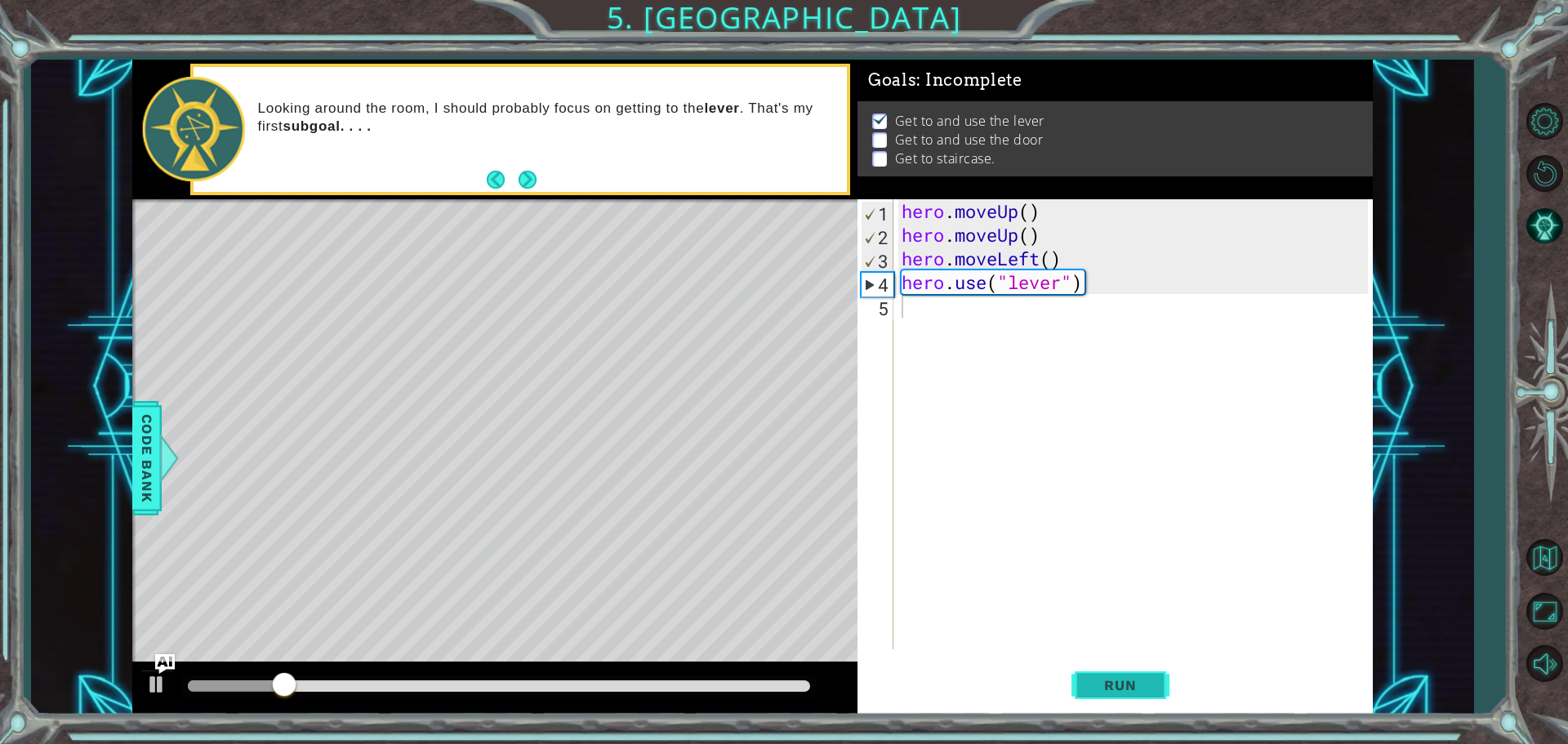
click at [1120, 679] on span "Run" at bounding box center [1120, 684] width 64 height 16
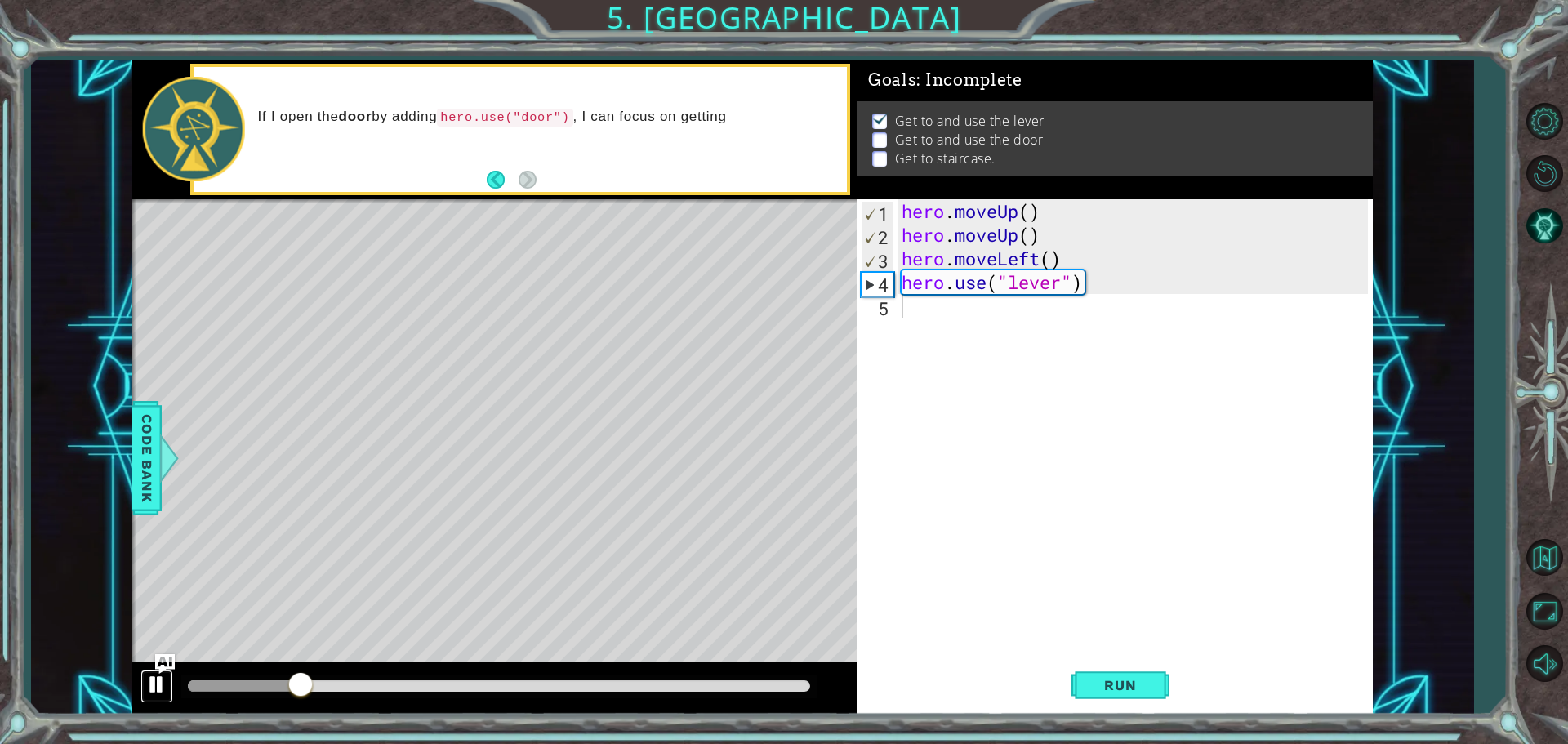
click at [142, 671] on button at bounding box center [157, 686] width 33 height 34
click at [923, 320] on div "hero . moveUp ( ) hero . moveUp ( ) hero . moveLeft ( ) hero . use ( "lever" )" at bounding box center [1138, 448] width 478 height 497
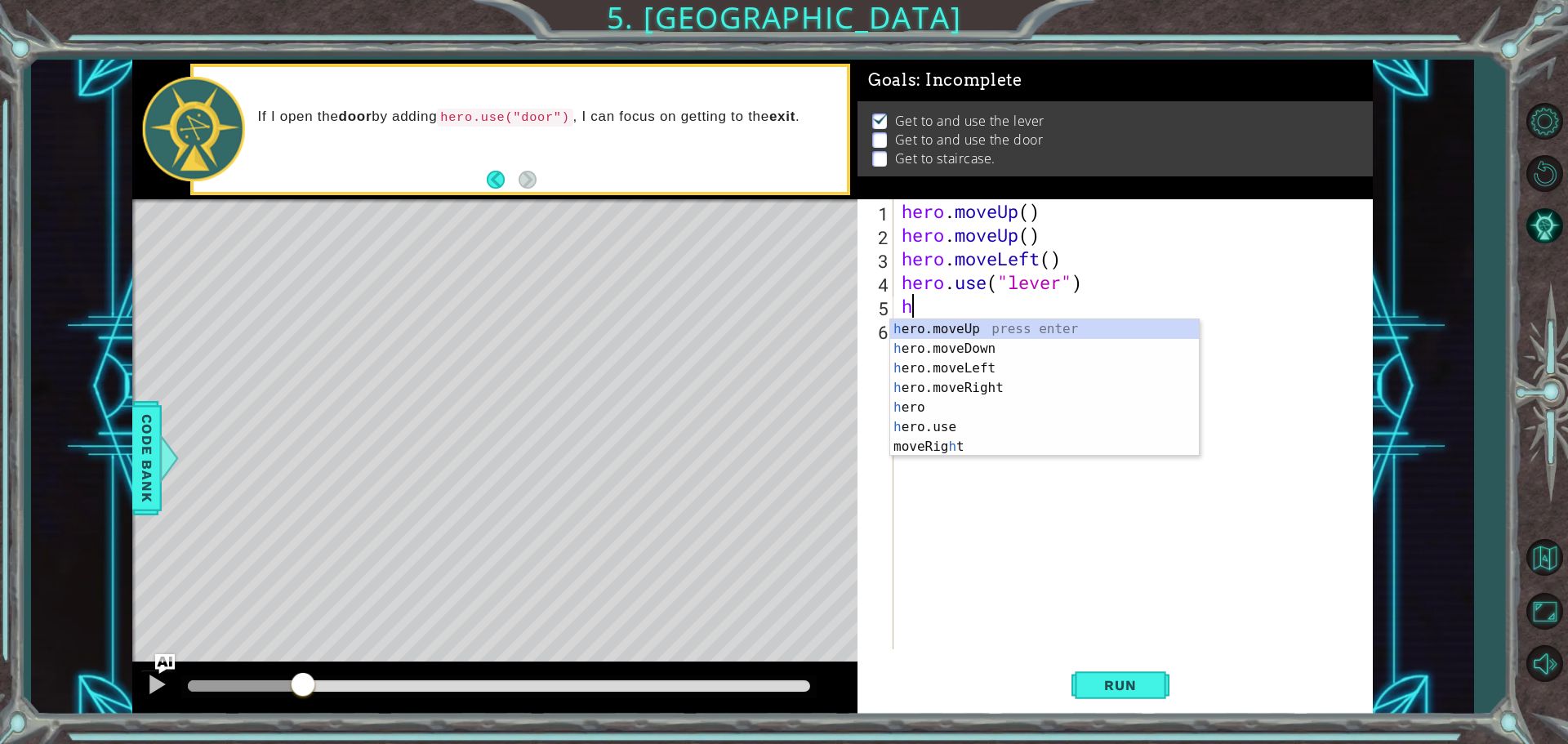
type textarea "he"
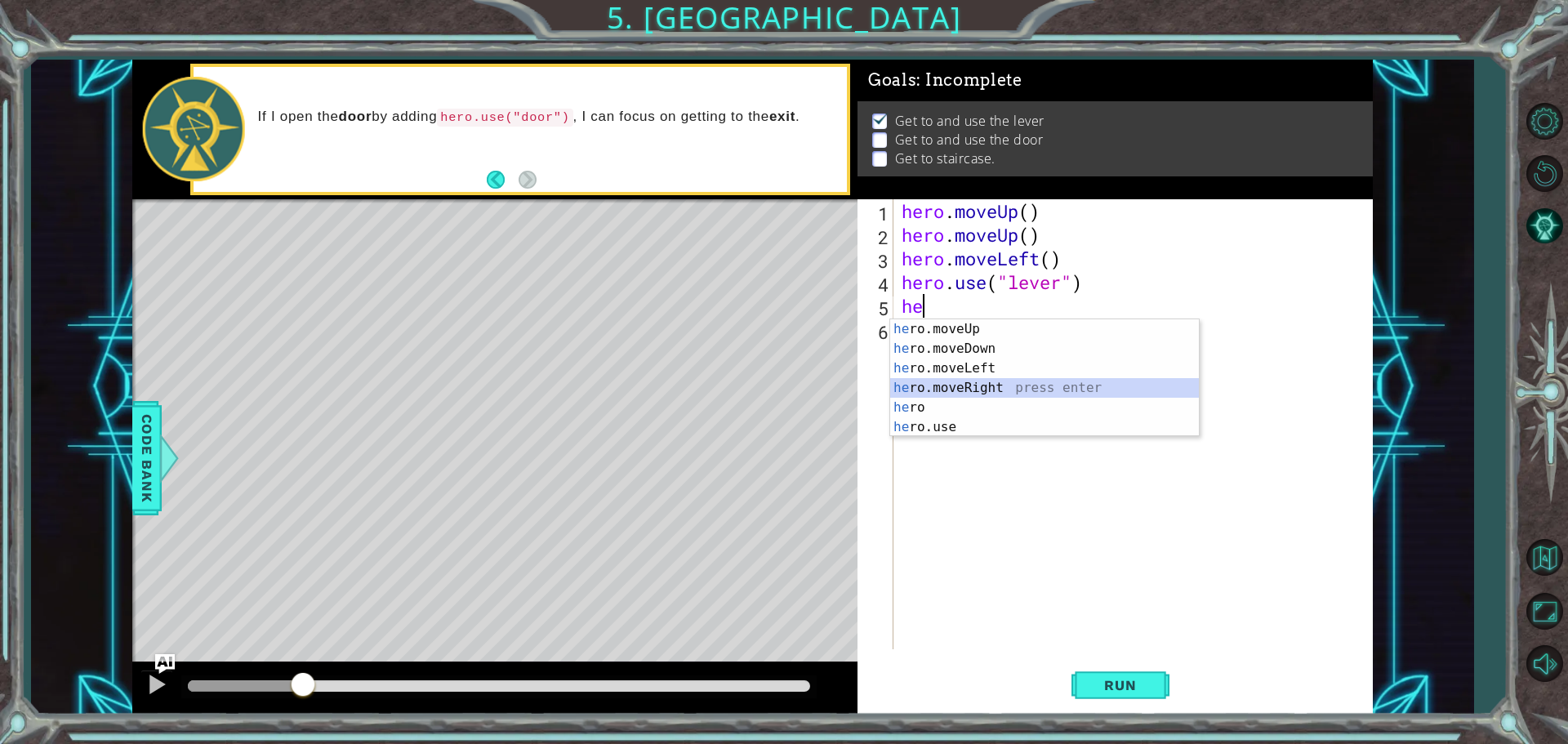
click at [982, 392] on div "he ro.moveUp press enter he ro.moveDown press enter he ro.moveLeft press enter …" at bounding box center [1045, 397] width 309 height 156
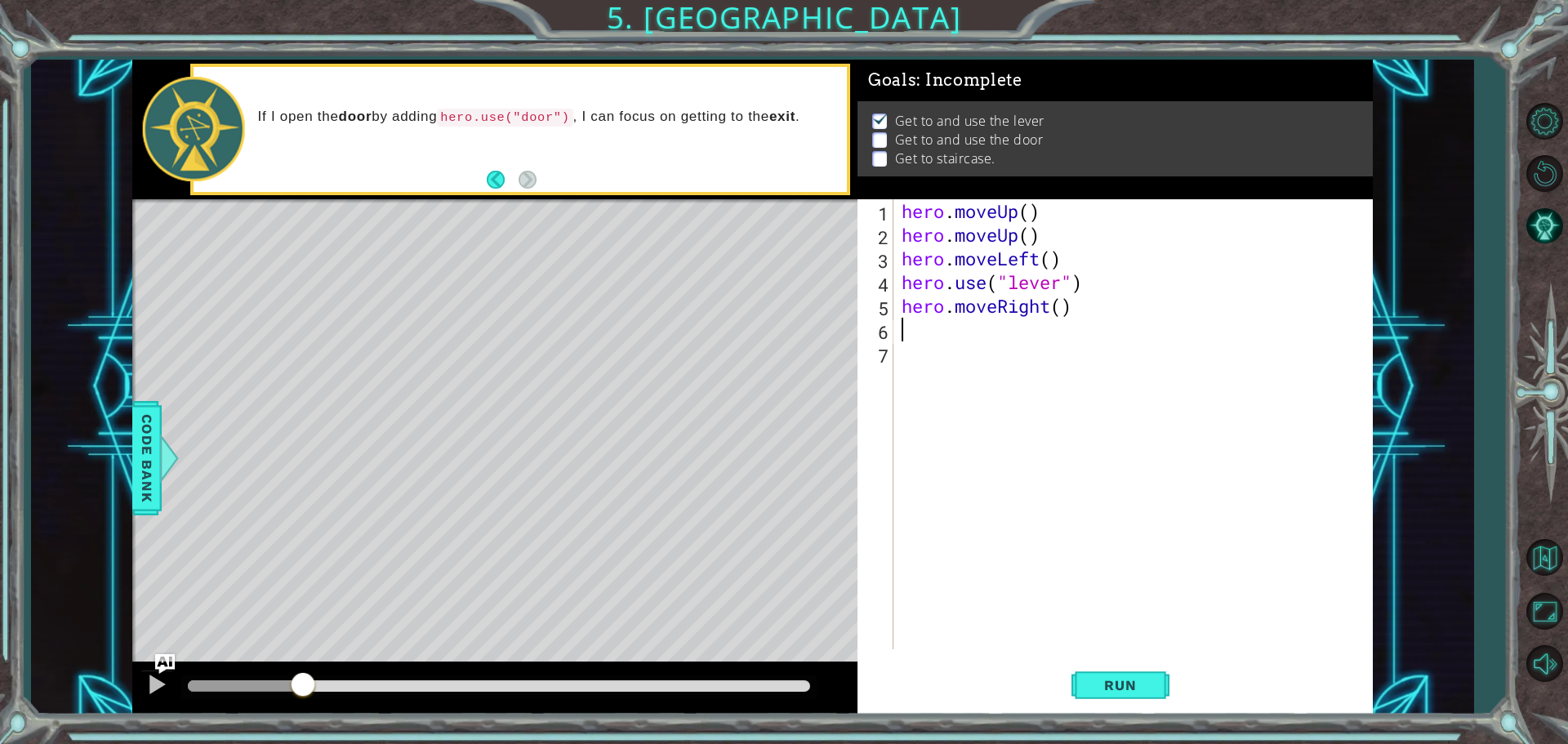
type textarea "h"
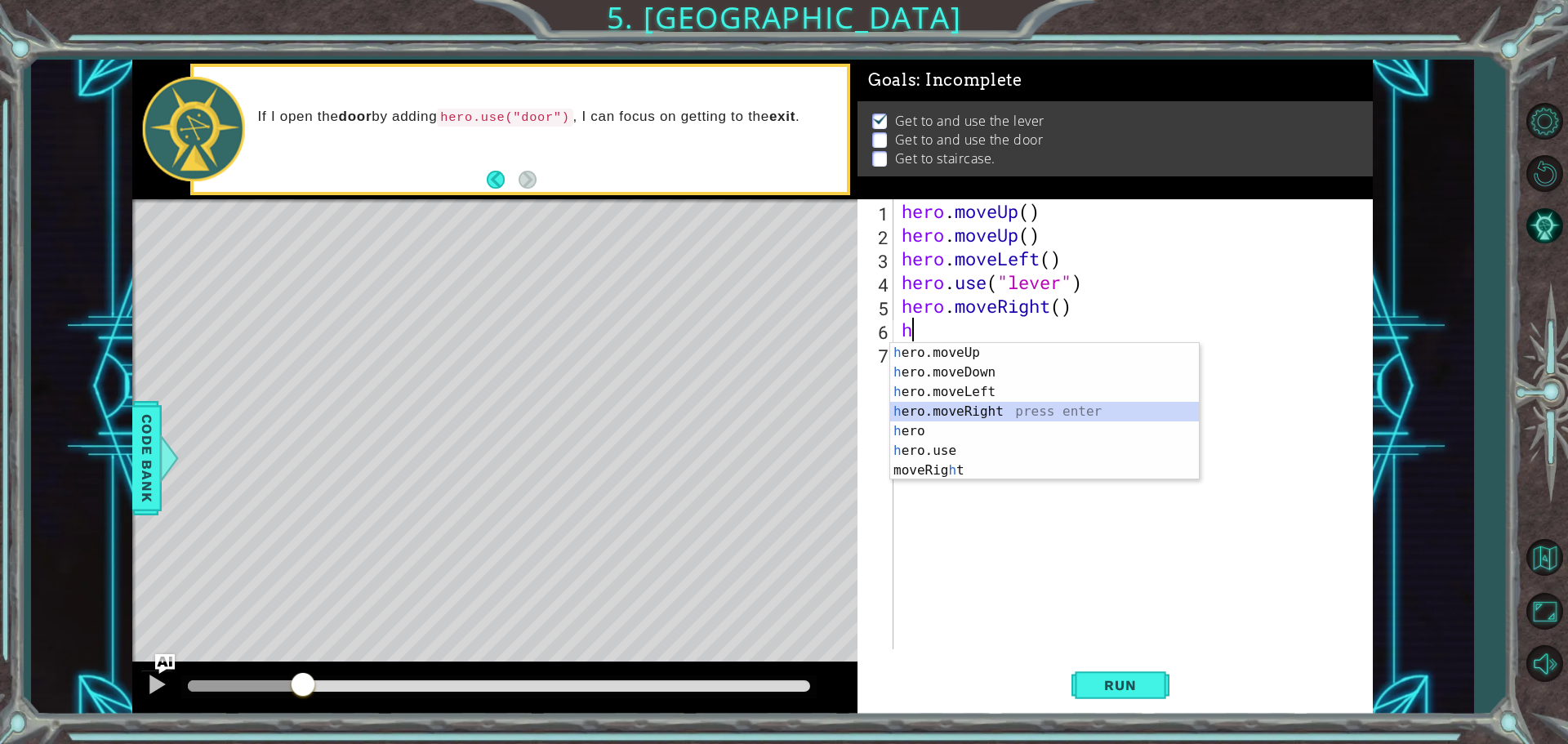
click at [1029, 407] on div "h ero.moveUp press enter h ero.moveDown press enter h ero.moveLeft press enter …" at bounding box center [1045, 431] width 309 height 177
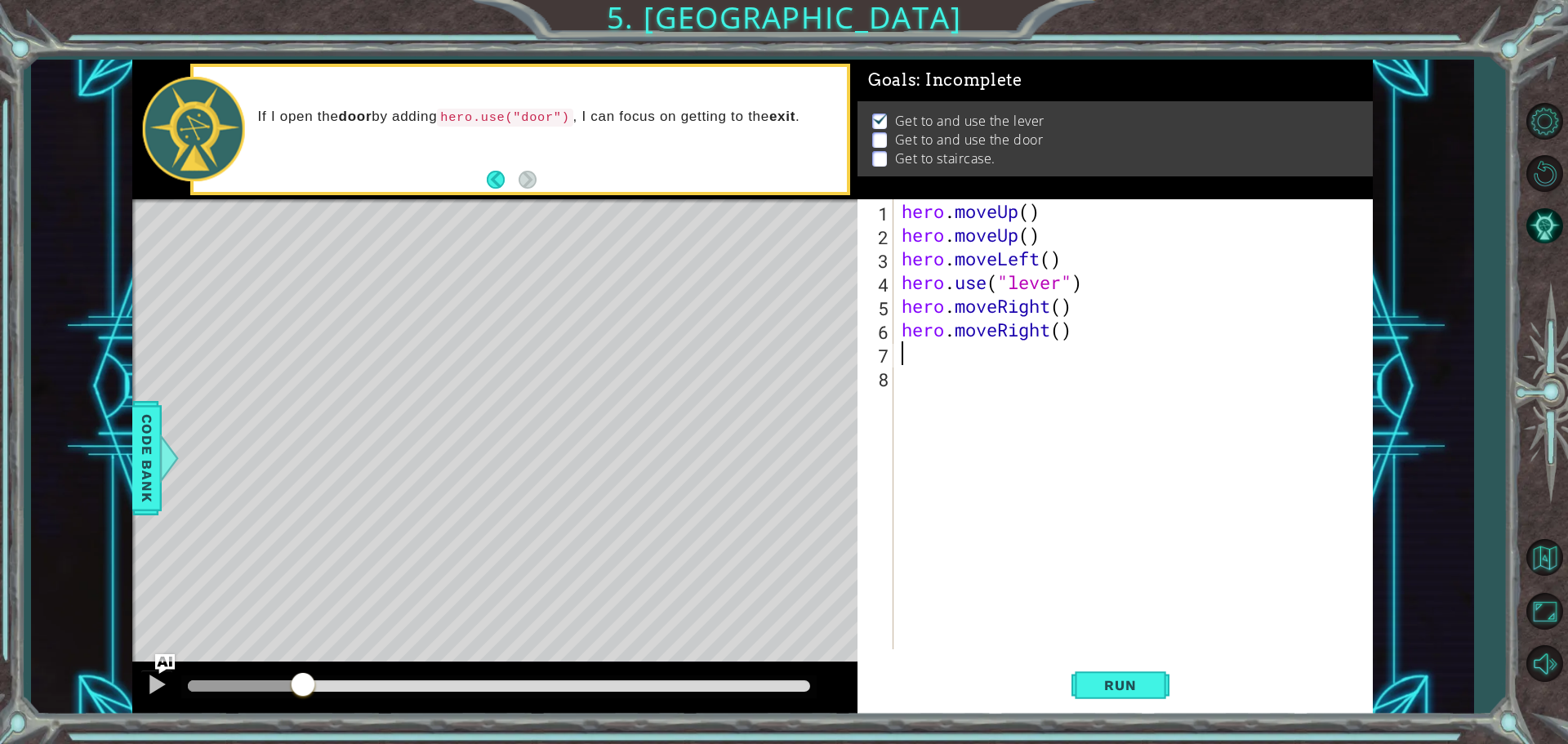
type textarea "h"
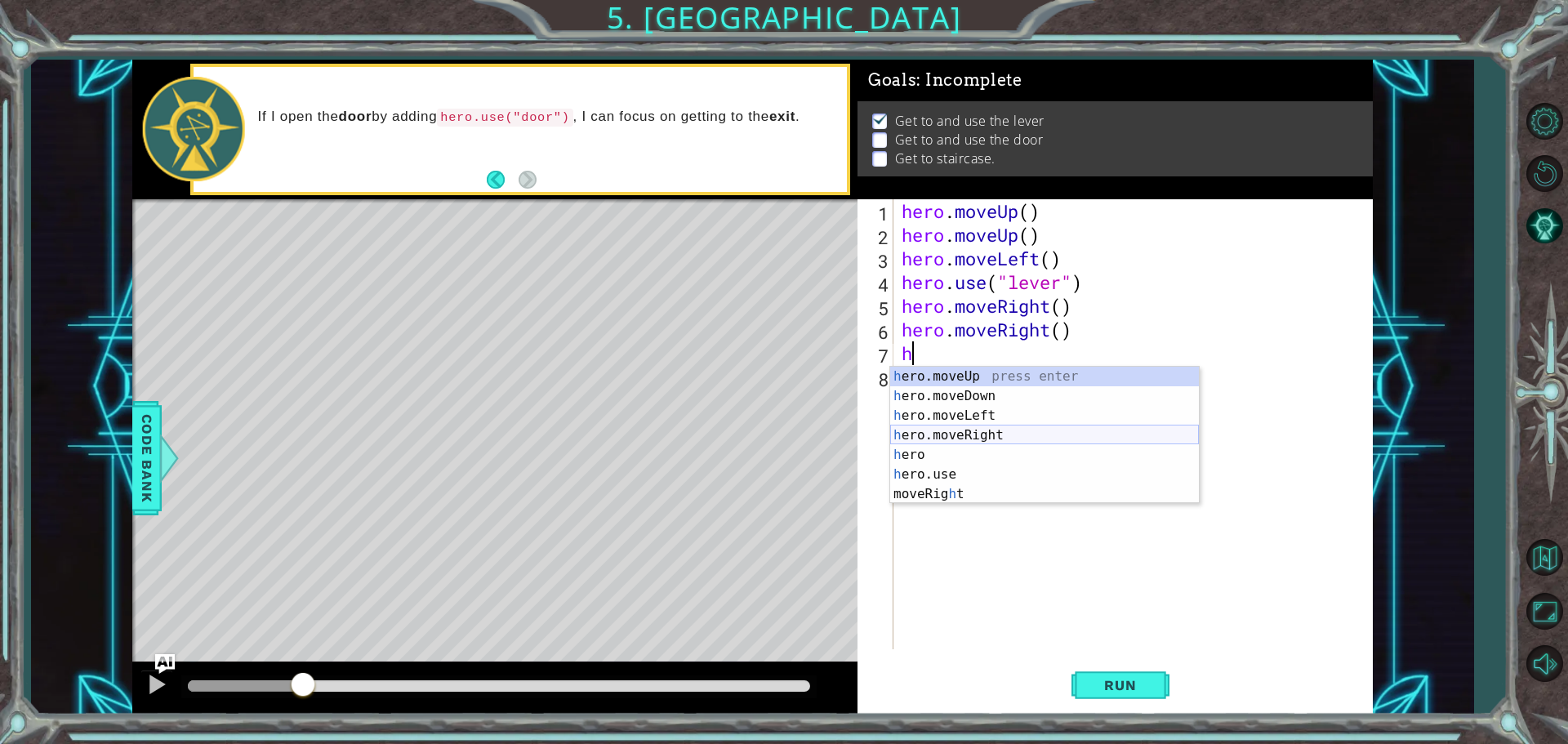
click at [1074, 438] on div "h ero.moveUp press enter h ero.moveDown press enter h ero.moveLeft press enter …" at bounding box center [1045, 455] width 309 height 177
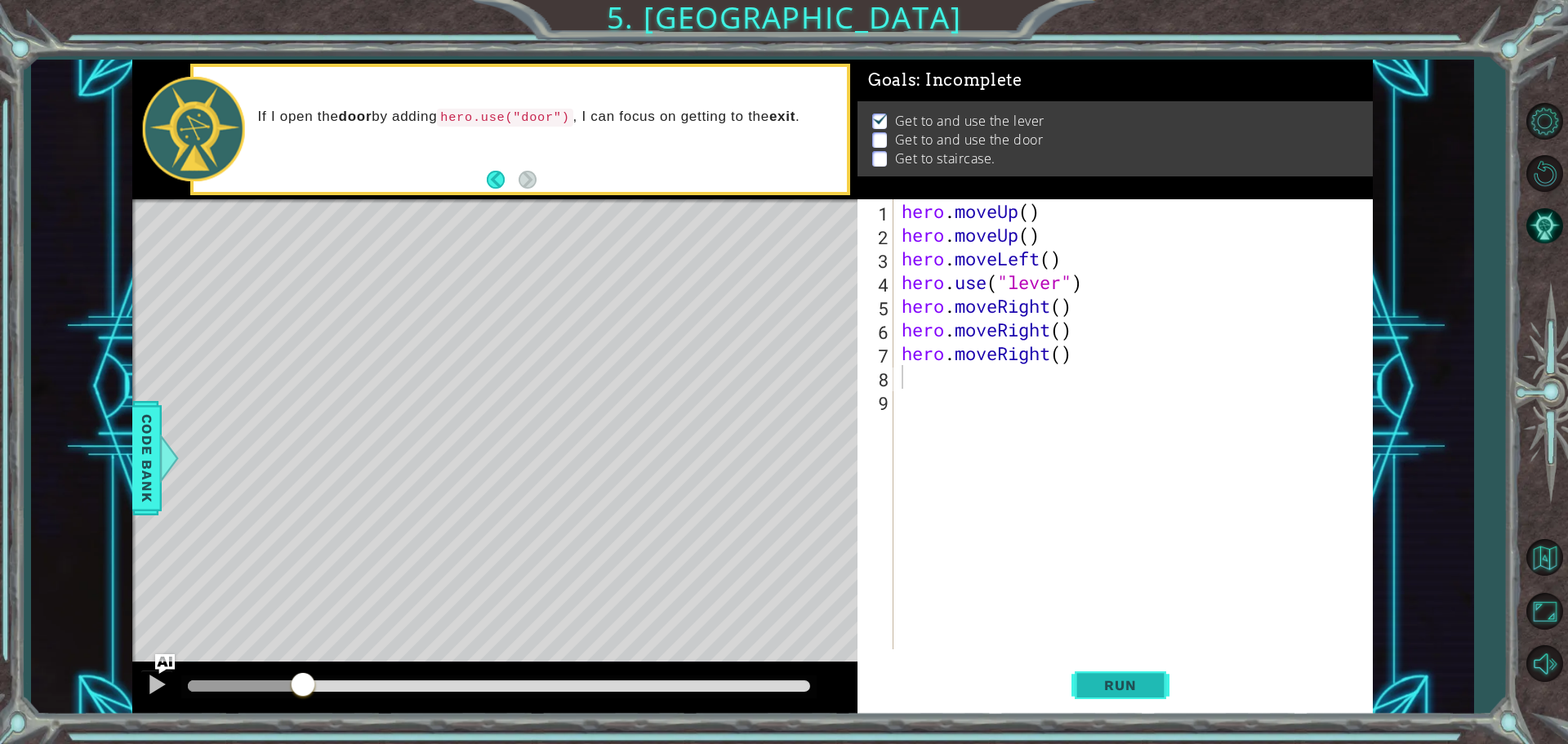
click at [1169, 696] on button "Run" at bounding box center [1121, 685] width 98 height 52
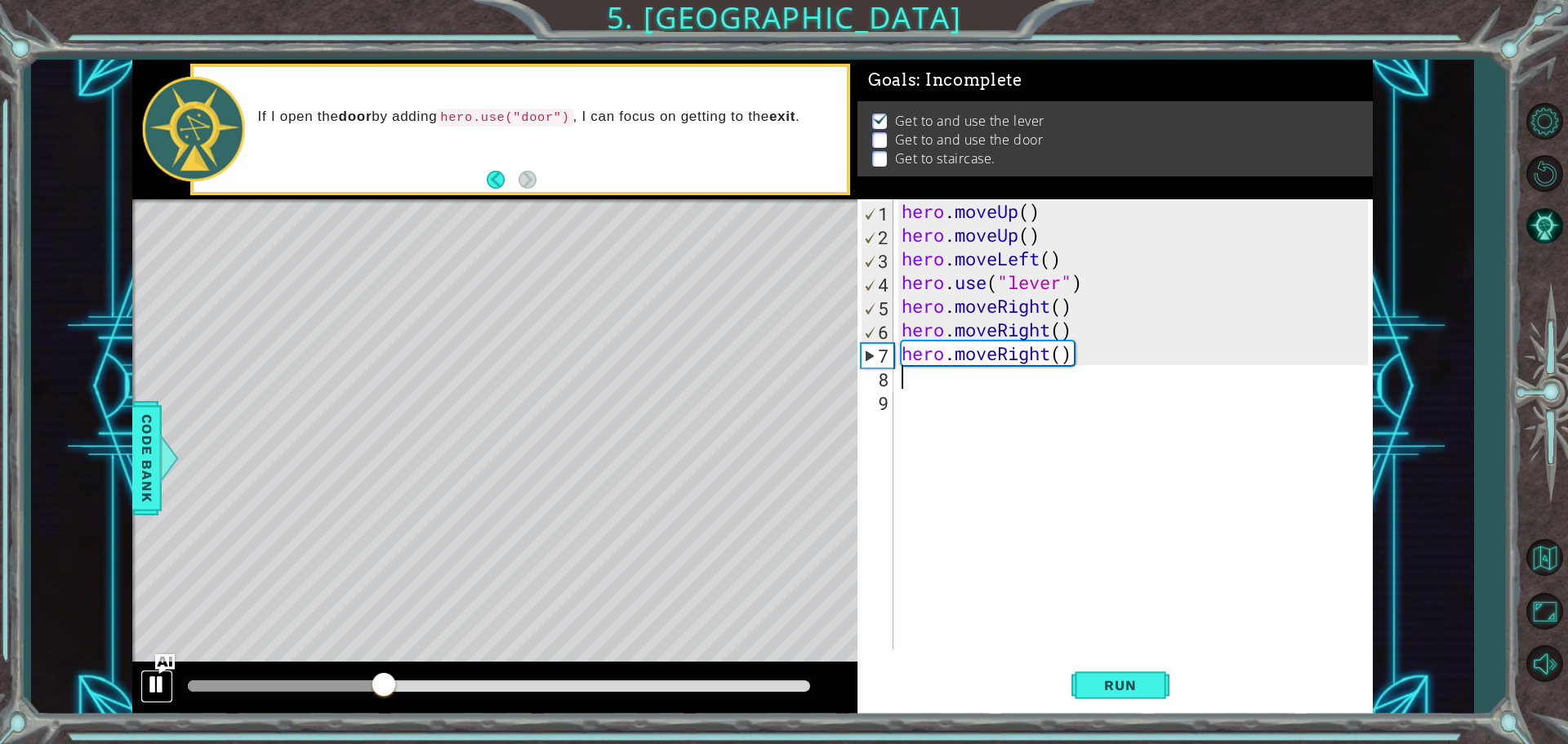
click at [162, 687] on div at bounding box center [157, 684] width 21 height 21
click at [923, 381] on div "hero . moveUp ( ) hero . moveUp ( ) hero . moveLeft ( ) hero . use ( "lever" ) …" at bounding box center [1138, 448] width 478 height 497
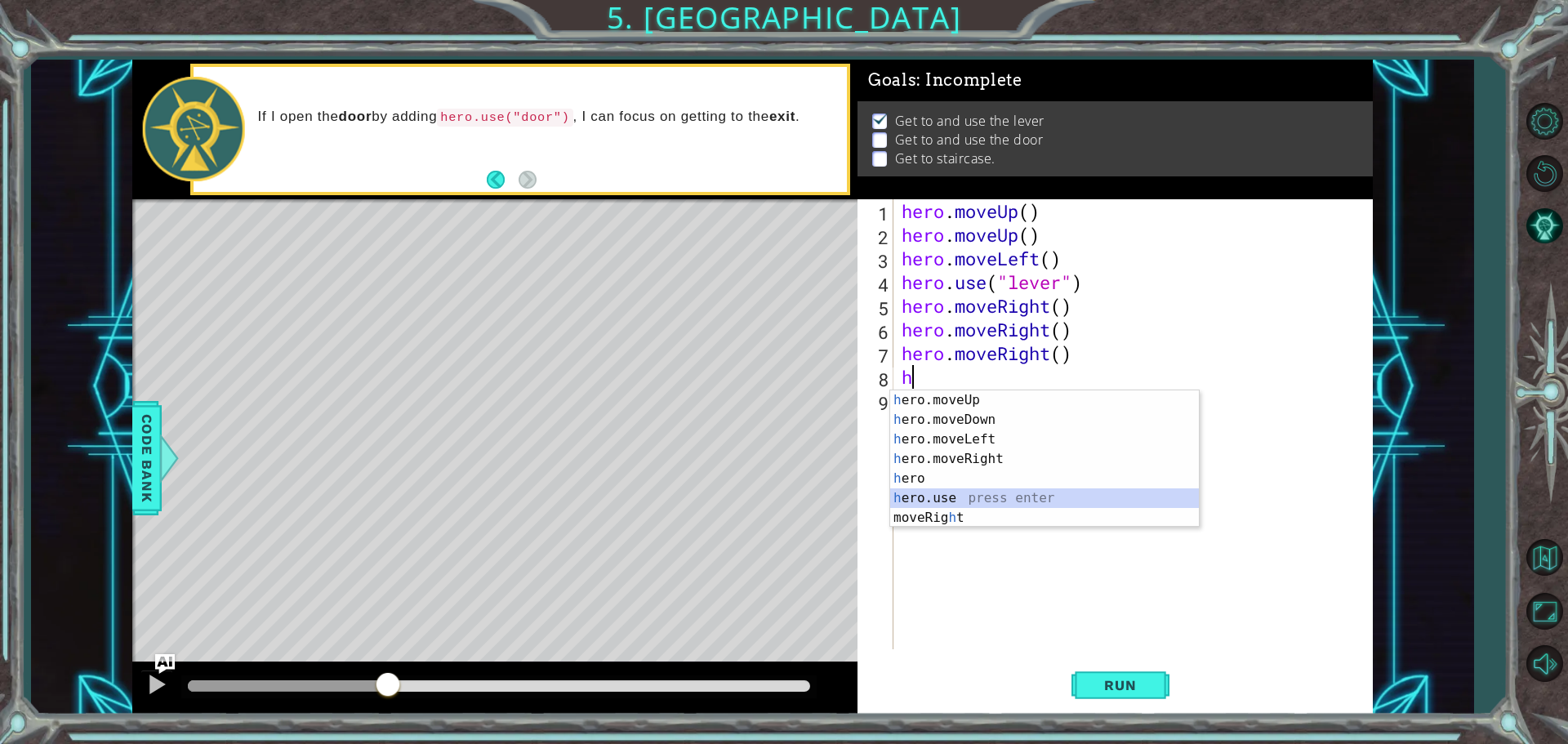
click at [998, 494] on div "h ero.moveUp press enter h ero.moveDown press enter h ero.moveLeft press enter …" at bounding box center [1045, 479] width 309 height 177
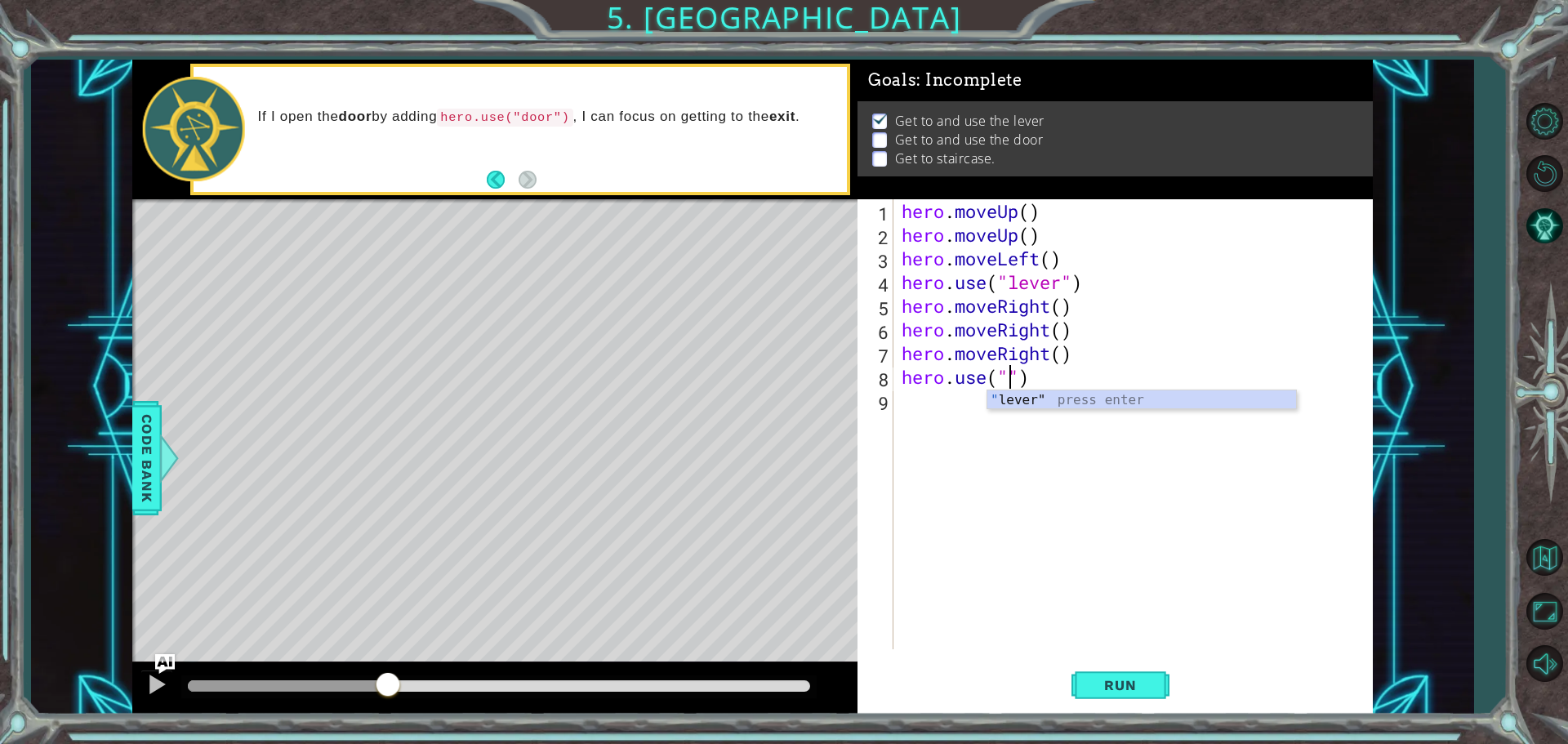
scroll to position [0, 5]
type textarea "hero.use("door")"
click at [1098, 417] on div "hero . moveUp ( ) hero . moveUp ( ) hero . moveLeft ( ) hero . use ( "lever" ) …" at bounding box center [1138, 448] width 478 height 497
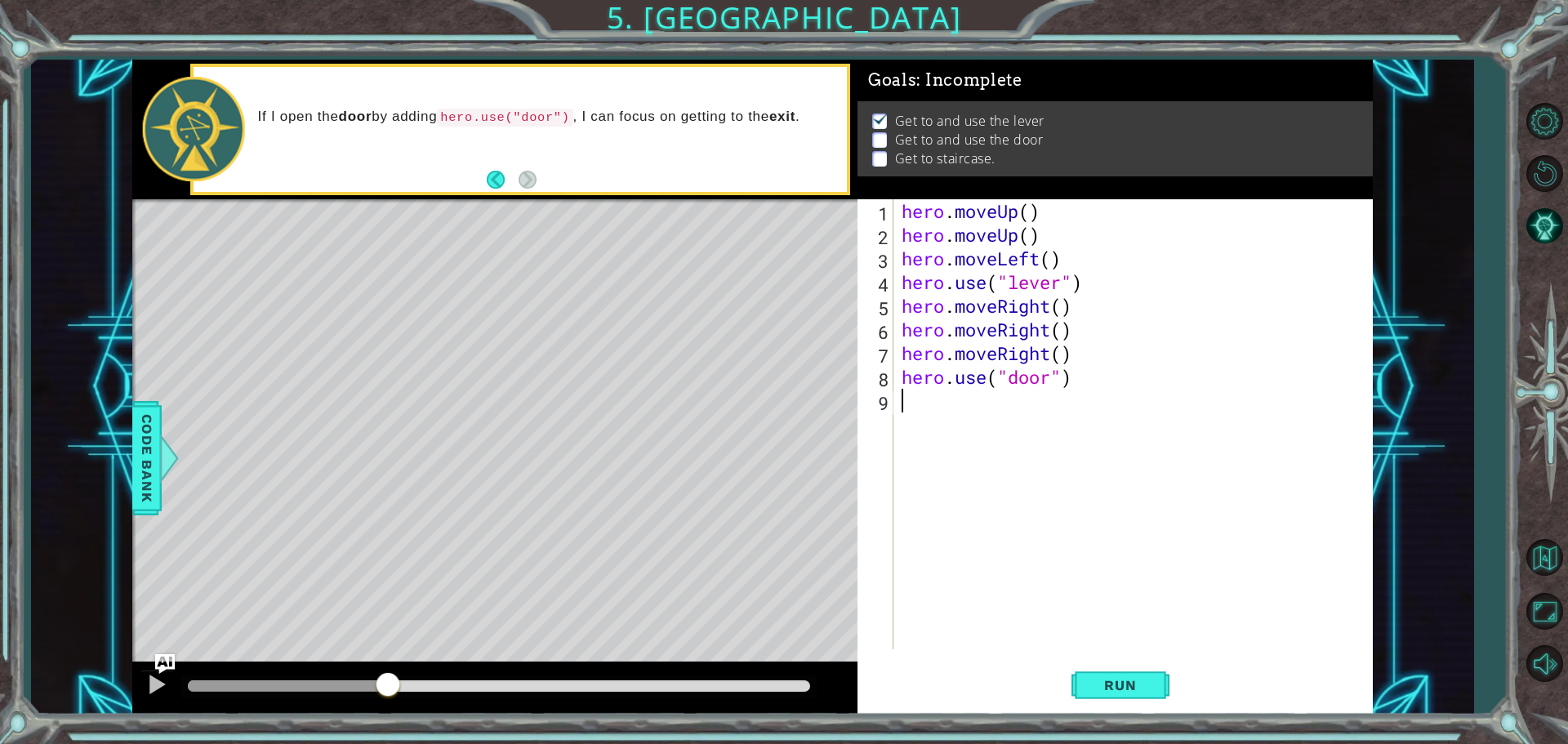
type textarea "h"
click at [1143, 684] on span "Run" at bounding box center [1120, 684] width 64 height 16
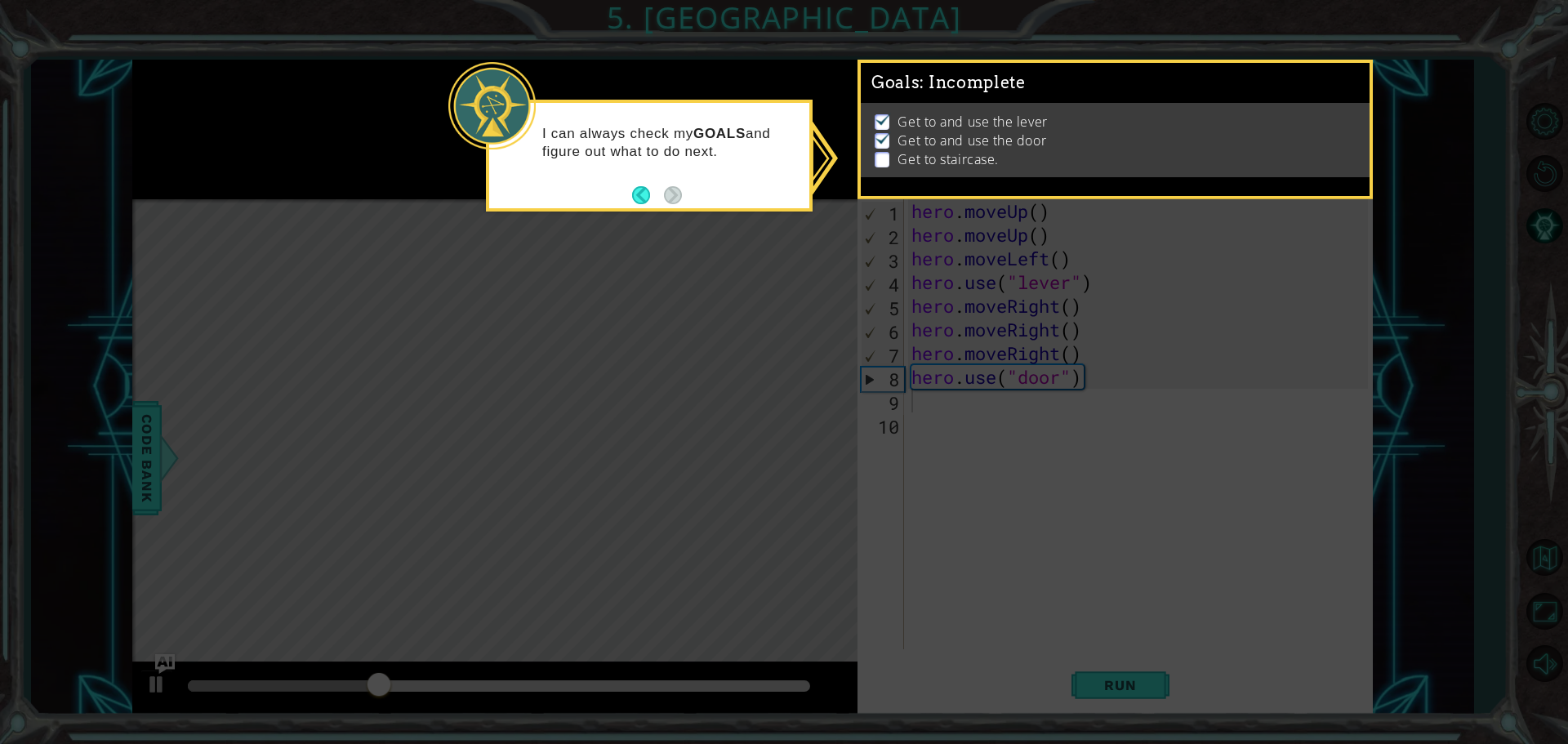
click at [1158, 103] on div "Get to and use the lever Get to and use the door Get to staircase." at bounding box center [1116, 139] width 509 height 74
click at [604, 149] on p "I can always check my GOALS and figure out what to do next." at bounding box center [670, 142] width 255 height 36
click at [623, 185] on div "I can always check my GOALS and figure out what to do next." at bounding box center [649, 151] width 320 height 83
click at [626, 186] on div "I can always check my GOALS and figure out what to do next." at bounding box center [649, 151] width 320 height 83
click at [631, 189] on div "I can always check my GOALS and figure out what to do next." at bounding box center [649, 151] width 320 height 83
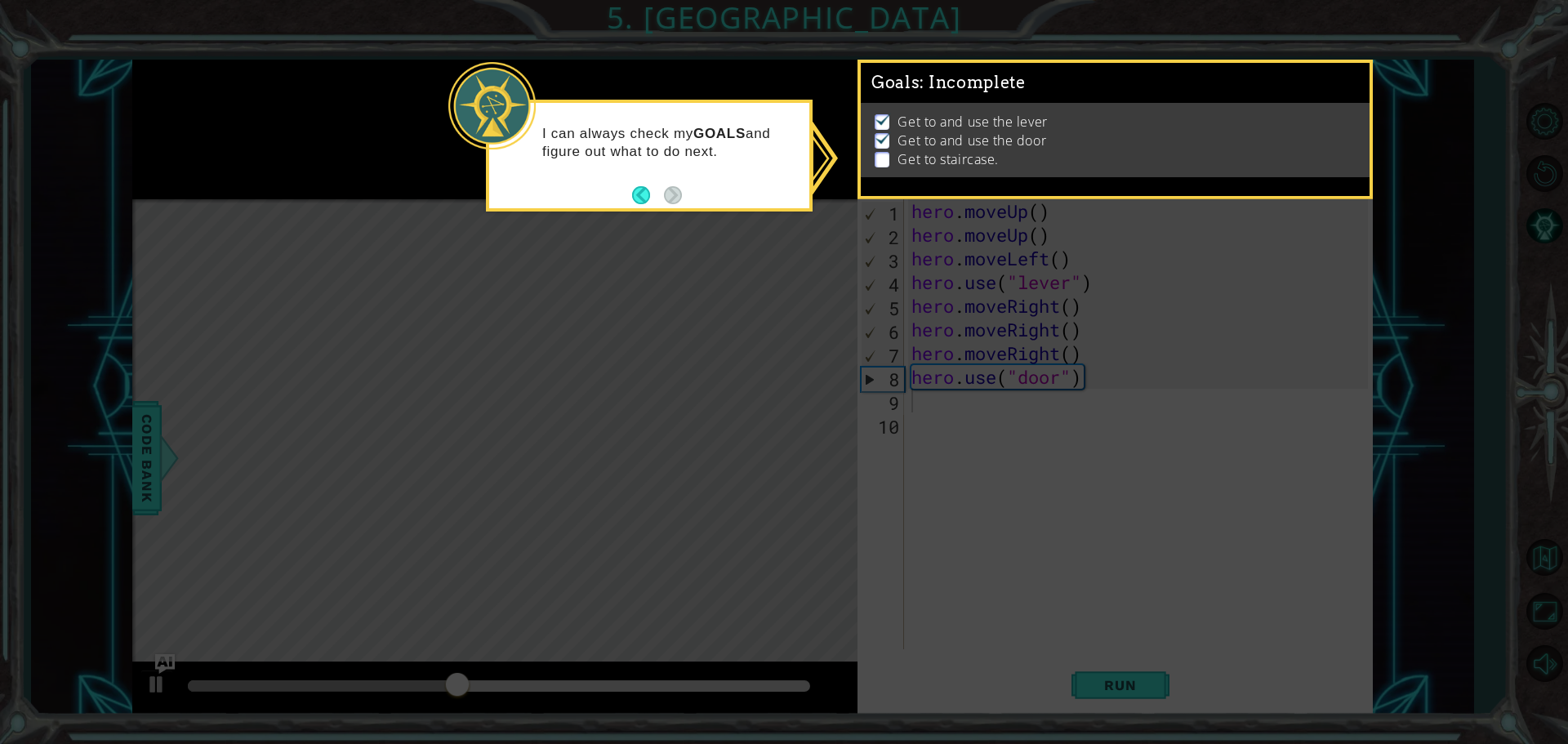
click at [638, 199] on button "Back" at bounding box center [647, 195] width 32 height 18
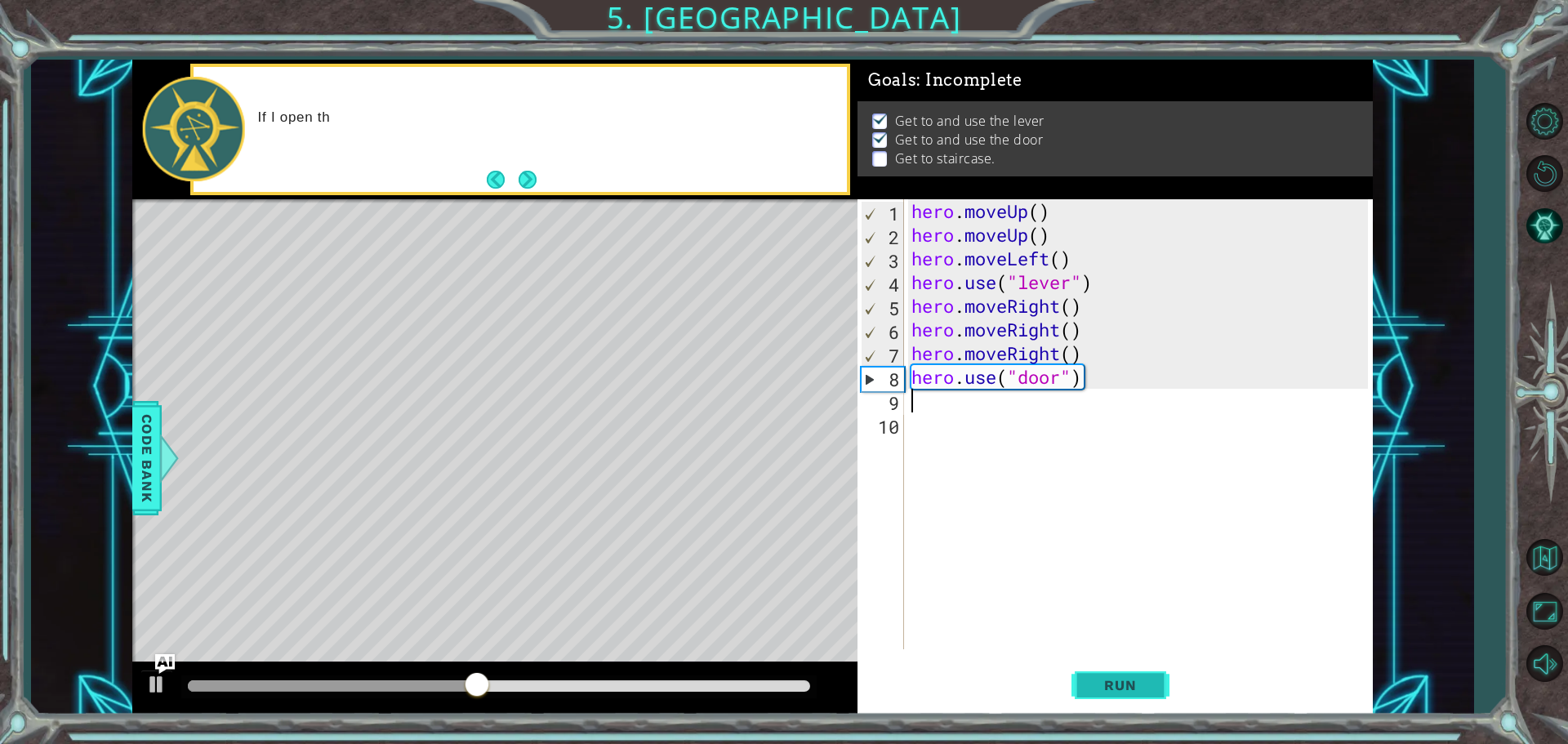
click at [1140, 666] on button "Run" at bounding box center [1121, 685] width 98 height 52
click at [924, 410] on div "hero . moveUp ( ) hero . moveUp ( ) hero . moveLeft ( ) hero . use ( "lever" ) …" at bounding box center [1142, 448] width 468 height 497
click at [167, 671] on img "Ask AI" at bounding box center [165, 663] width 21 height 21
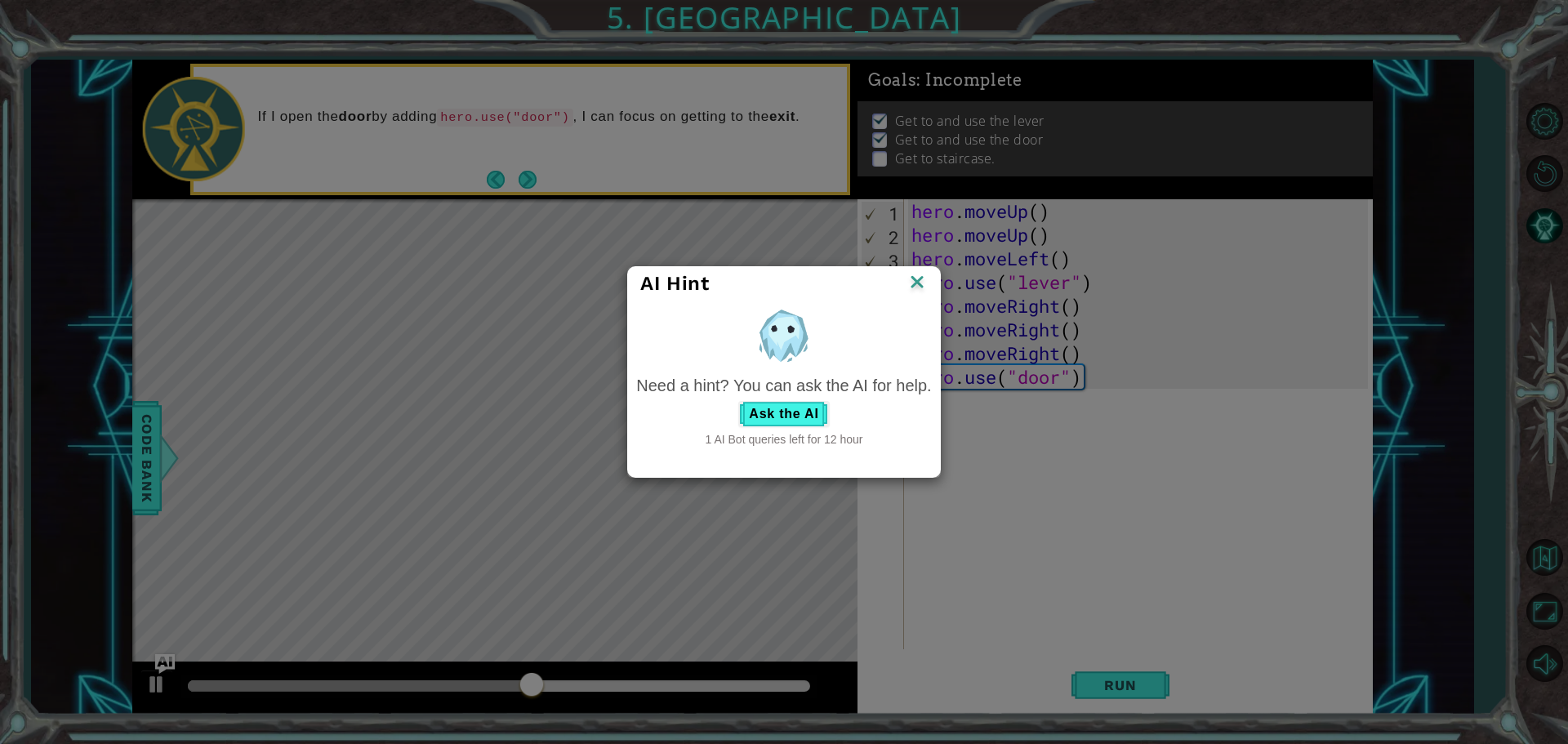
click at [921, 289] on img at bounding box center [917, 283] width 21 height 25
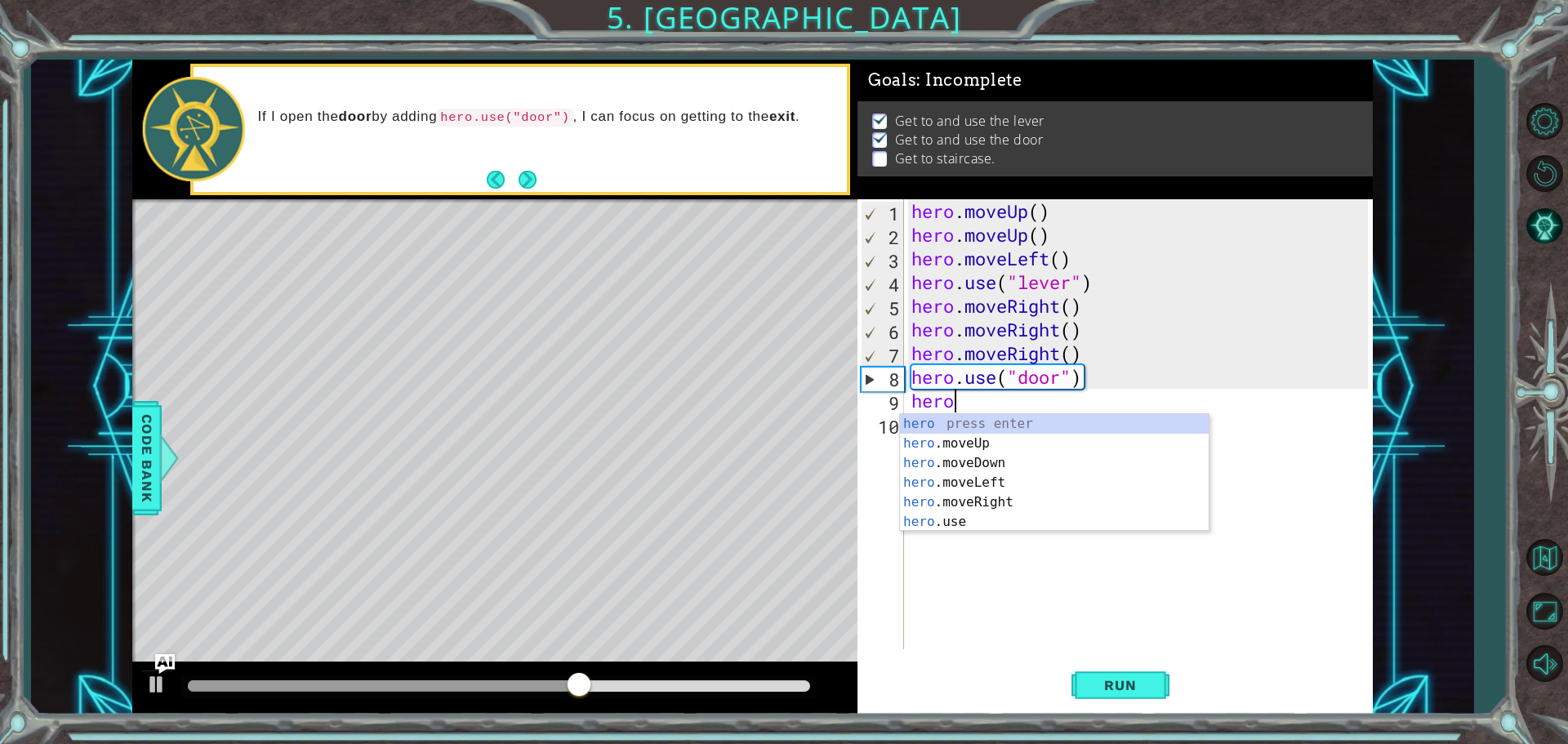
type textarea "hero"
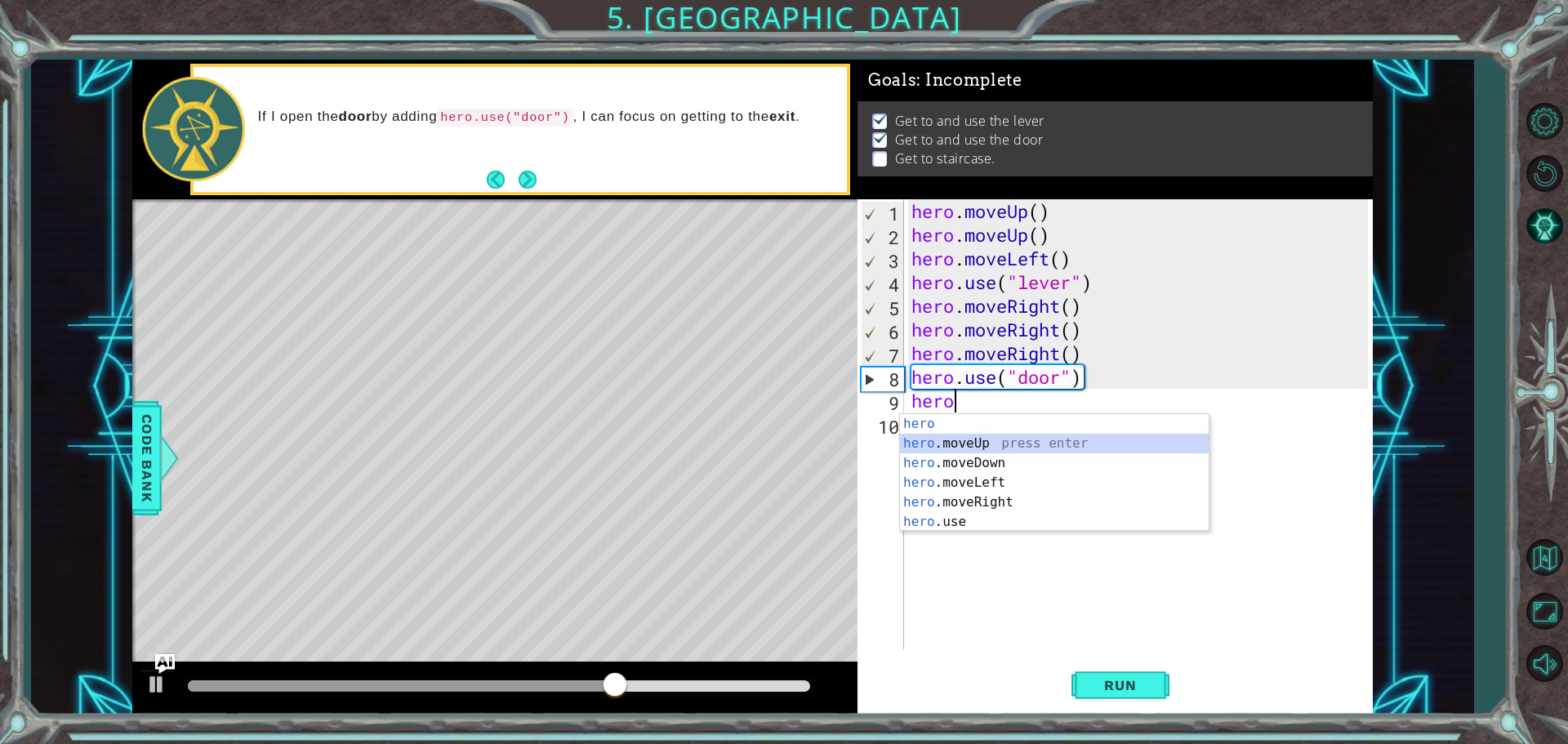
click at [976, 442] on div "hero press enter hero .moveUp press enter hero .moveDown press enter hero .move…" at bounding box center [1055, 492] width 309 height 156
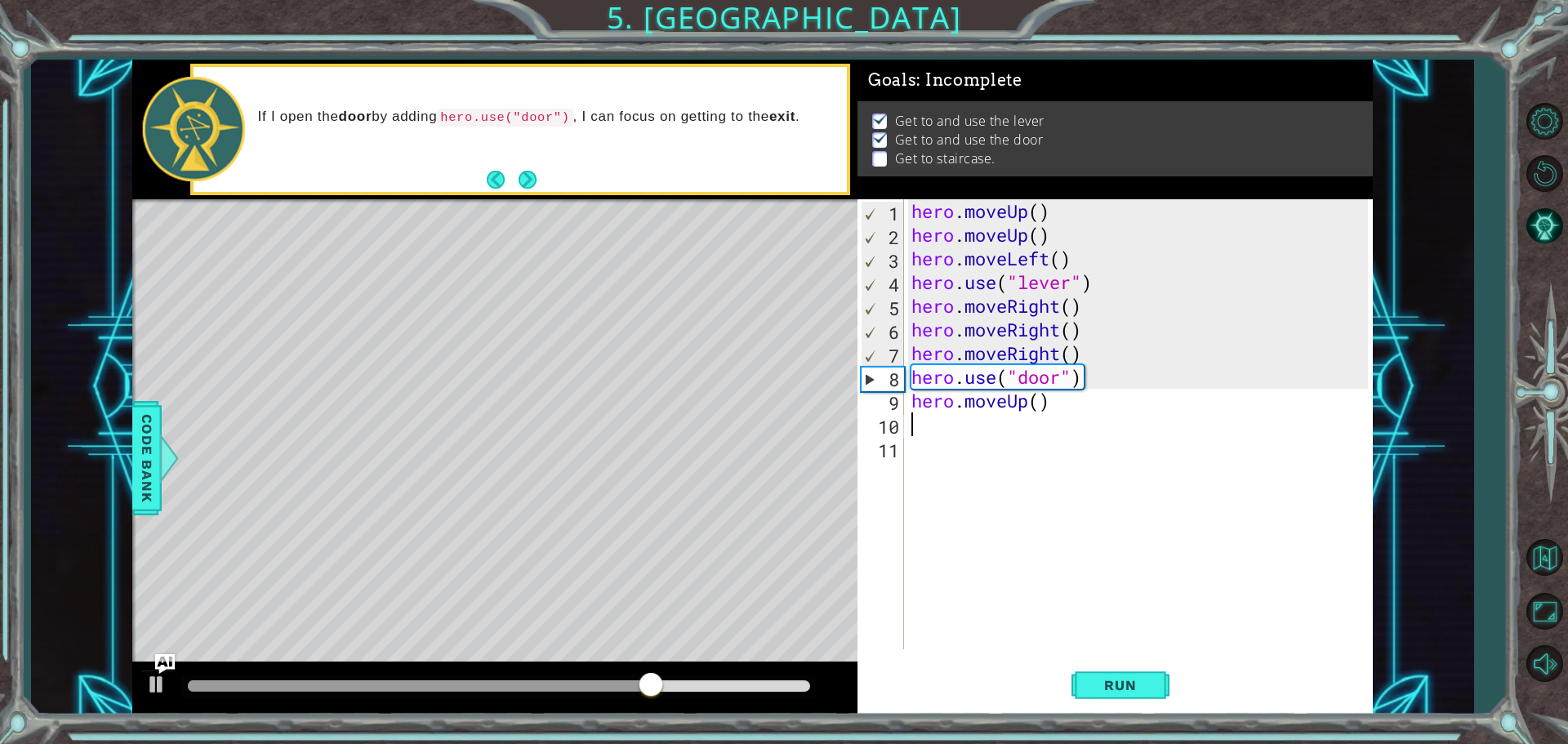
click at [925, 435] on div "hero . moveUp ( ) hero . moveUp ( ) hero . moveLeft ( ) hero . use ( "lever" ) …" at bounding box center [1142, 448] width 468 height 497
paste textarea "hero.moveUp()"
type textarea "hero.moveUp()"
click at [927, 451] on div "hero . moveUp ( ) hero . moveUp ( ) hero . moveLeft ( ) hero . use ( "lever" ) …" at bounding box center [1142, 448] width 468 height 497
type textarea "h"
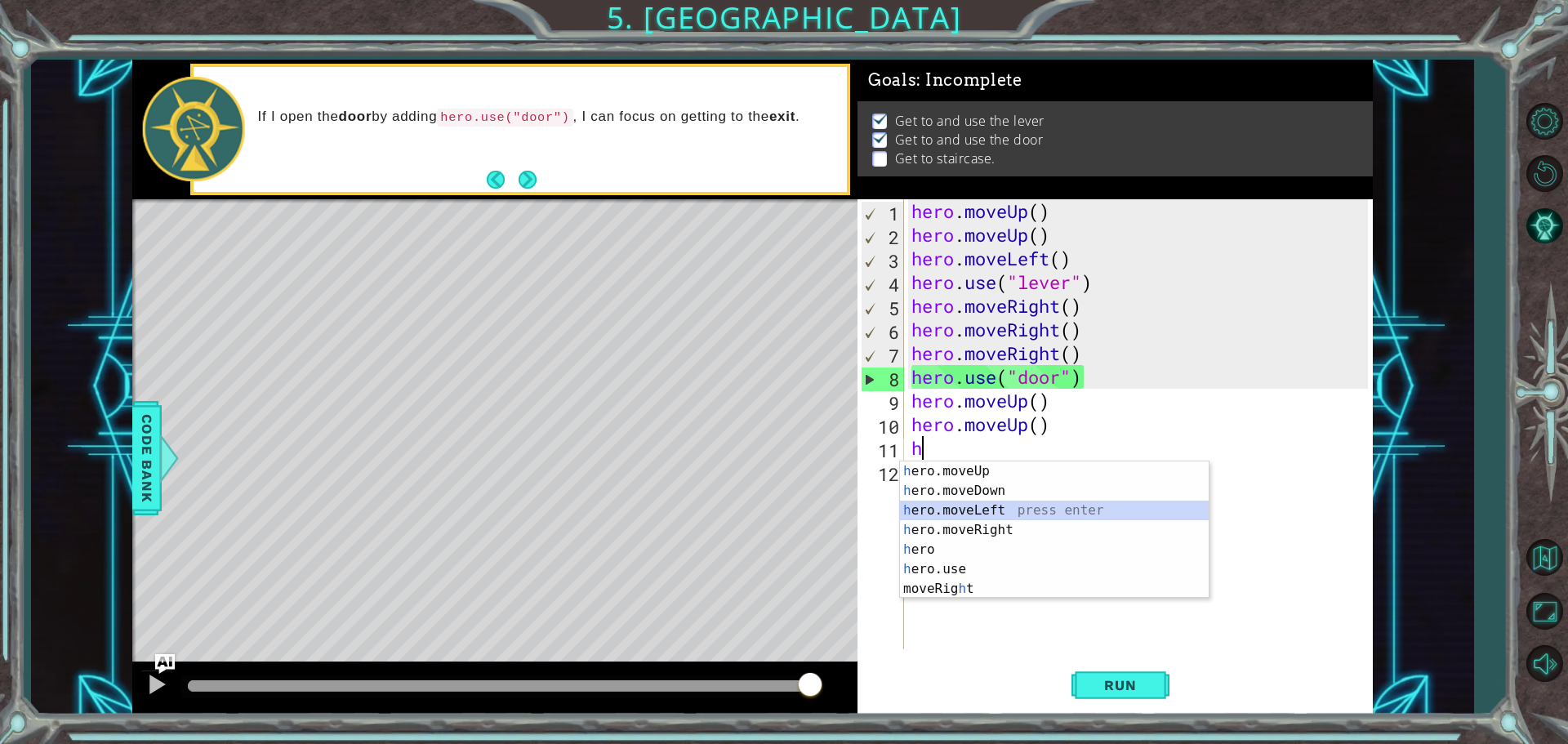
click at [985, 513] on div "h ero.moveUp press enter h ero.moveDown press enter h ero.moveLeft press enter …" at bounding box center [1055, 550] width 309 height 177
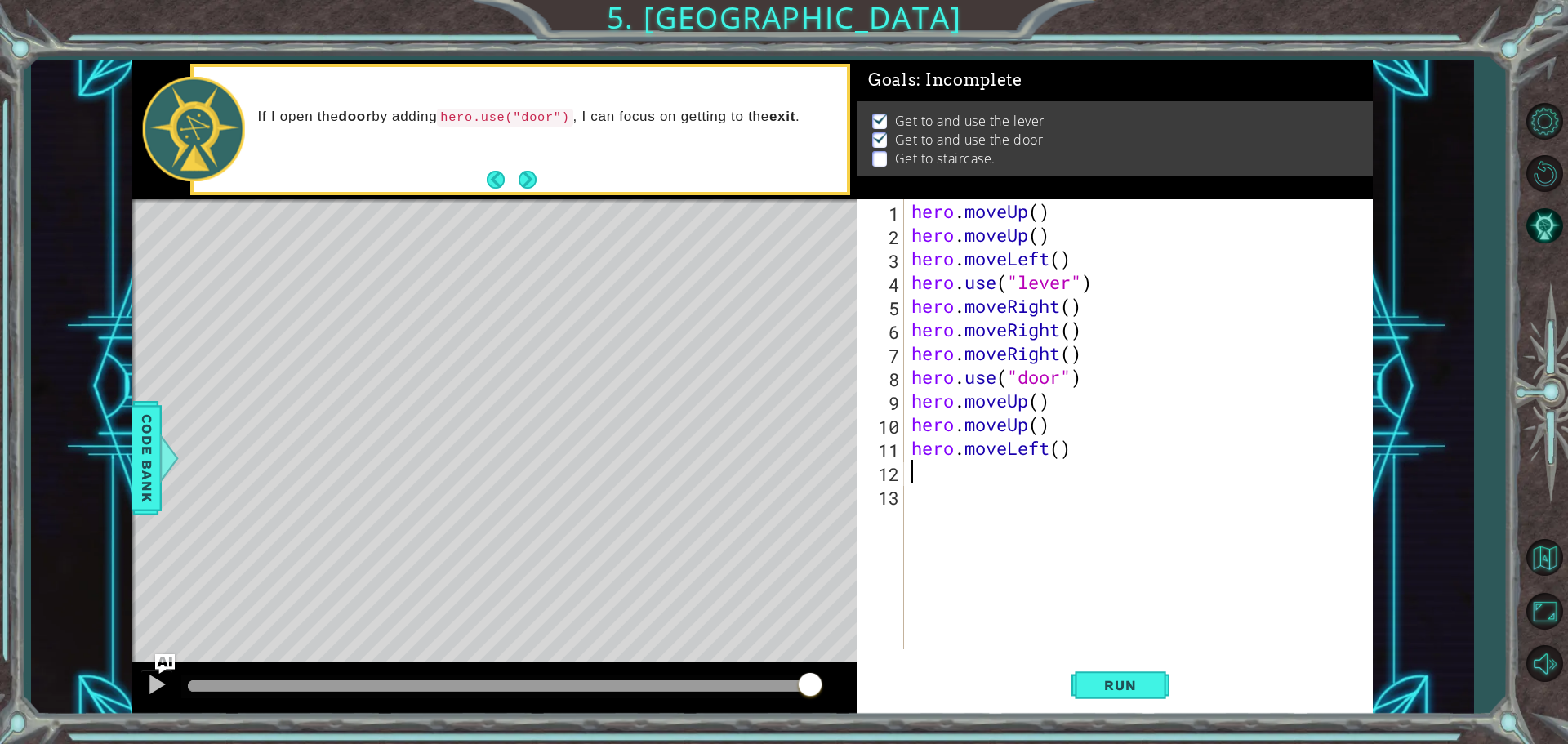
type textarea "h"
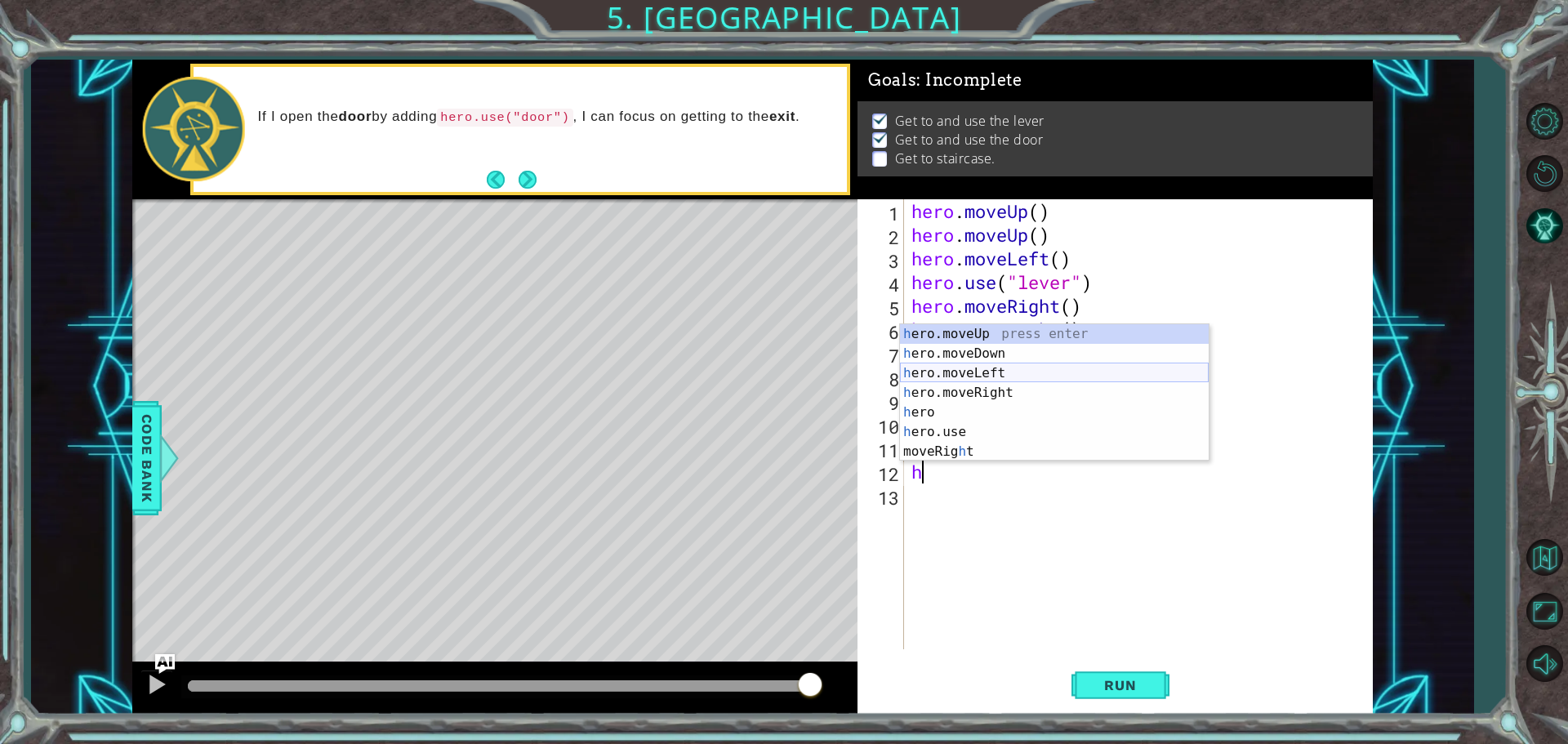
click at [982, 371] on div "h ero.moveUp press enter h ero.moveDown press enter h ero.moveLeft press enter …" at bounding box center [1055, 413] width 309 height 177
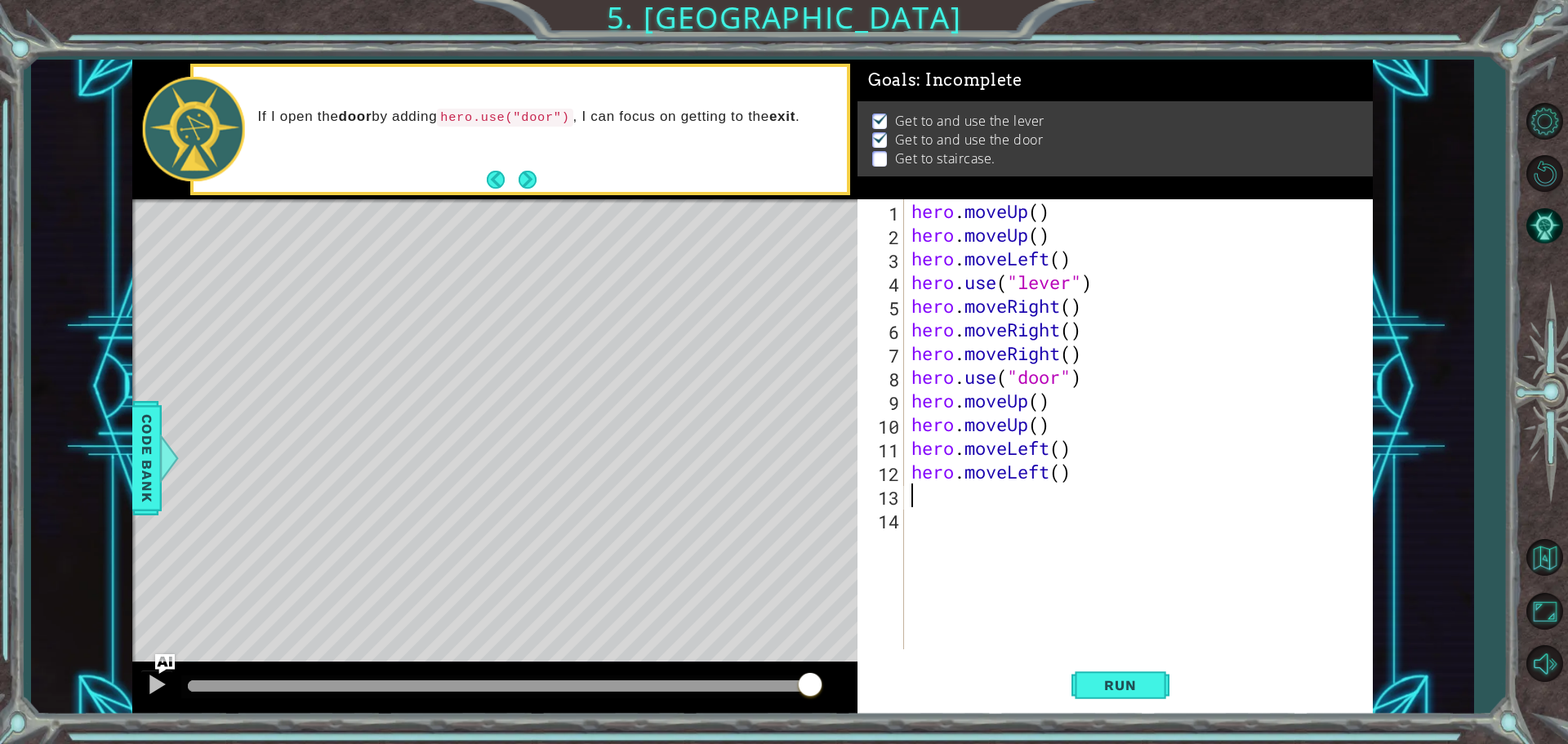
type textarea "h"
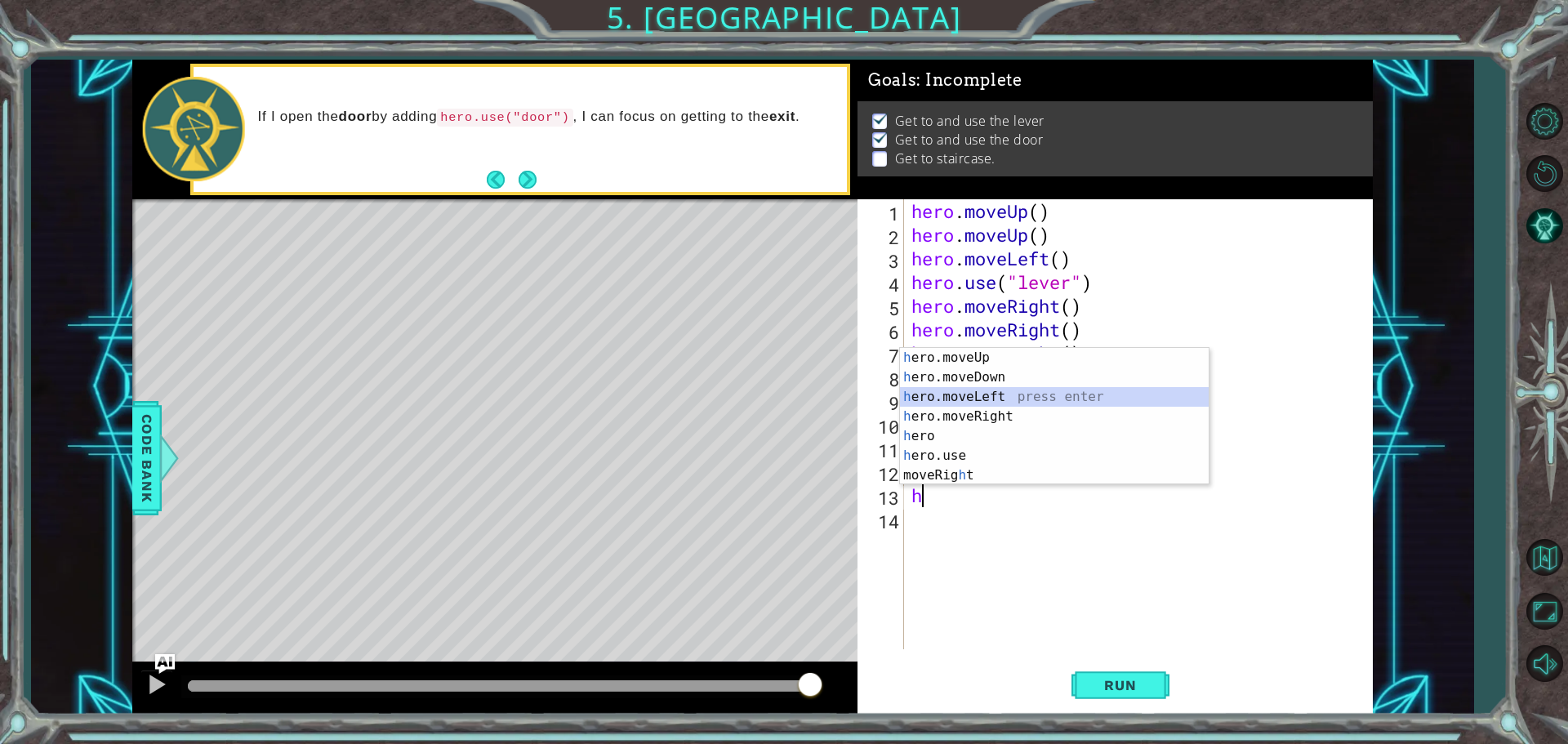
click at [1085, 390] on div "h ero.moveUp press enter h ero.moveDown press enter h ero.moveLeft press enter …" at bounding box center [1055, 436] width 309 height 177
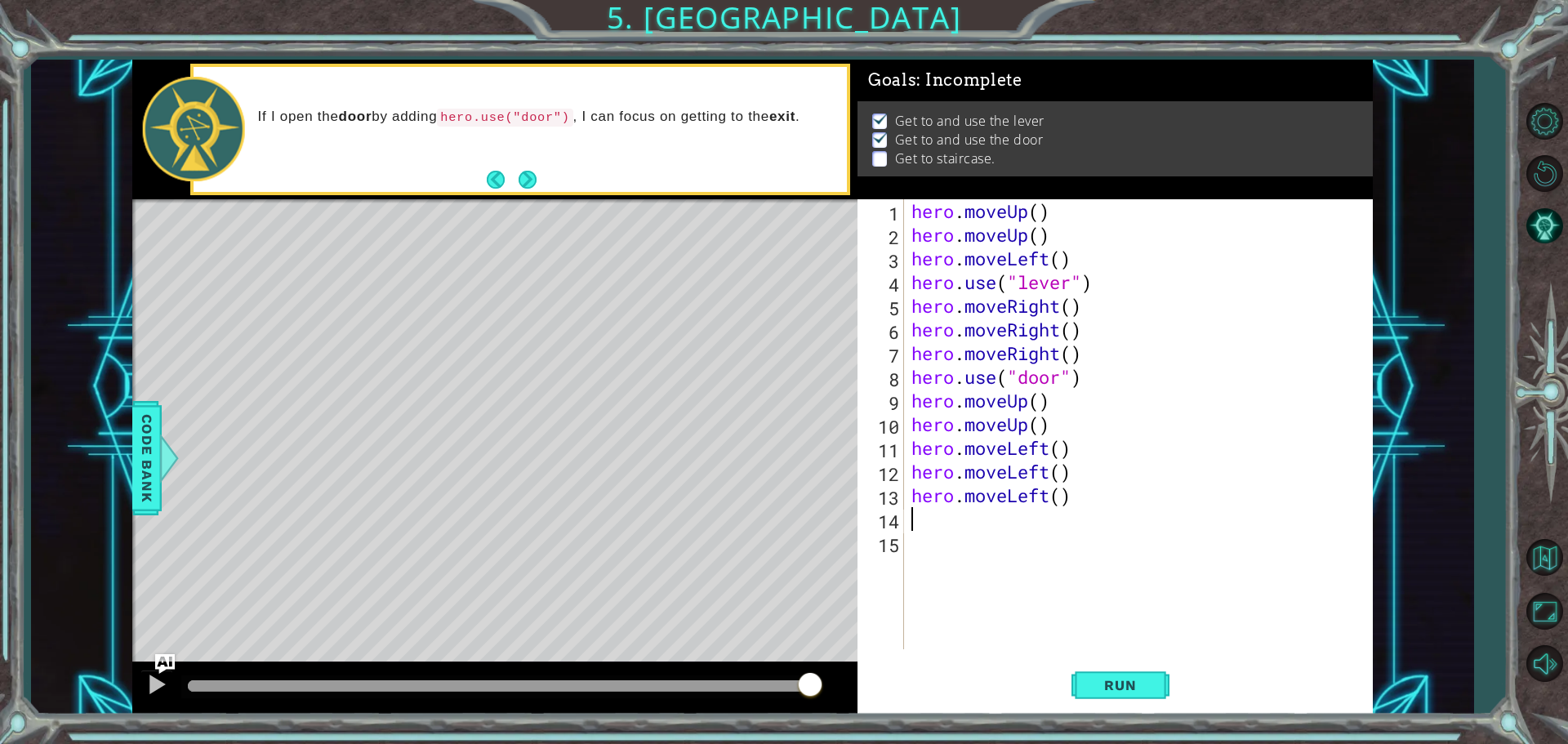
type textarea "h"
click at [990, 582] on div "hero . moveUp ( ) hero . moveUp ( ) hero . moveLeft ( ) hero . use ( "lever" ) …" at bounding box center [1142, 448] width 468 height 497
type textarea "h"
click at [1097, 680] on span "Run" at bounding box center [1120, 684] width 64 height 16
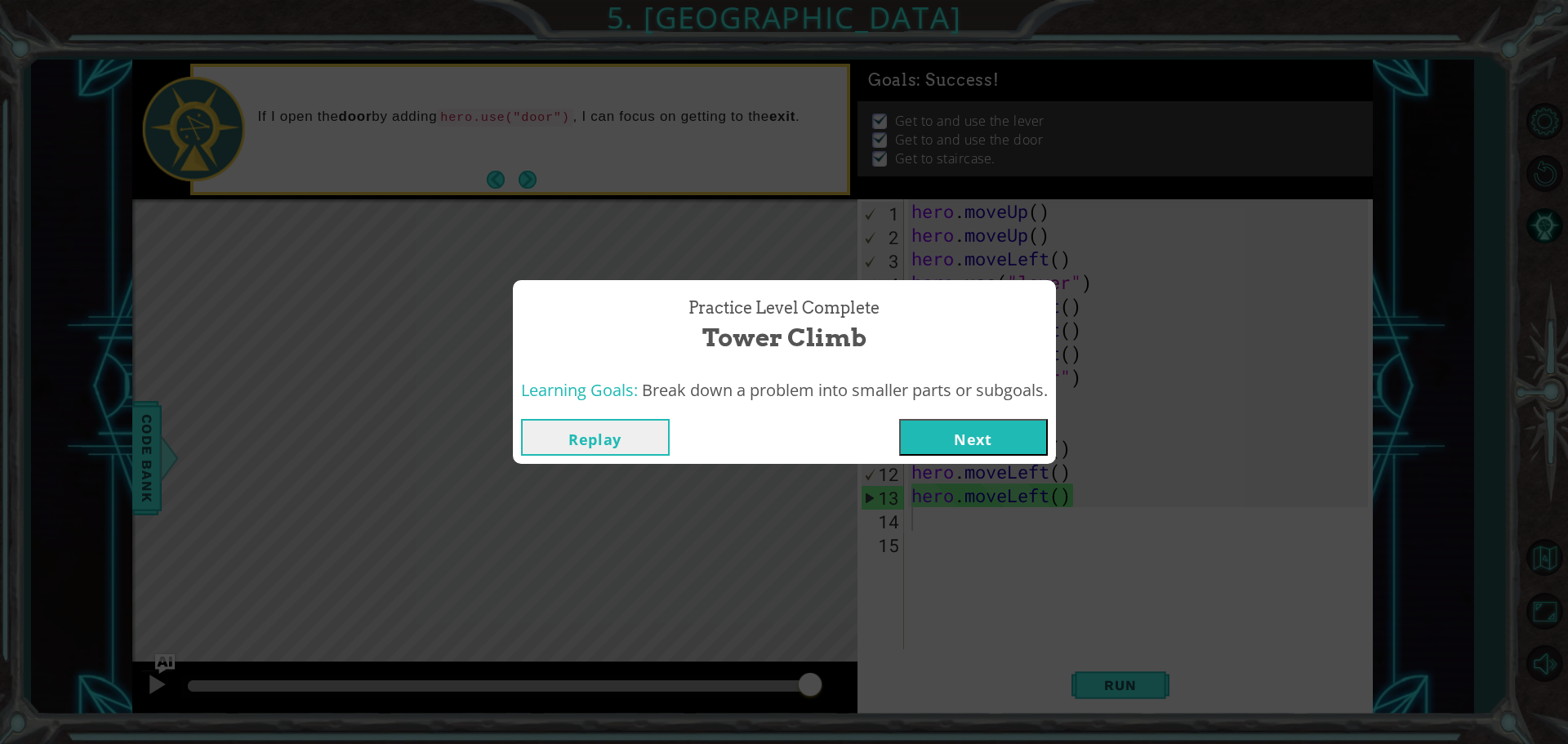
click at [1005, 434] on button "Next" at bounding box center [974, 437] width 149 height 36
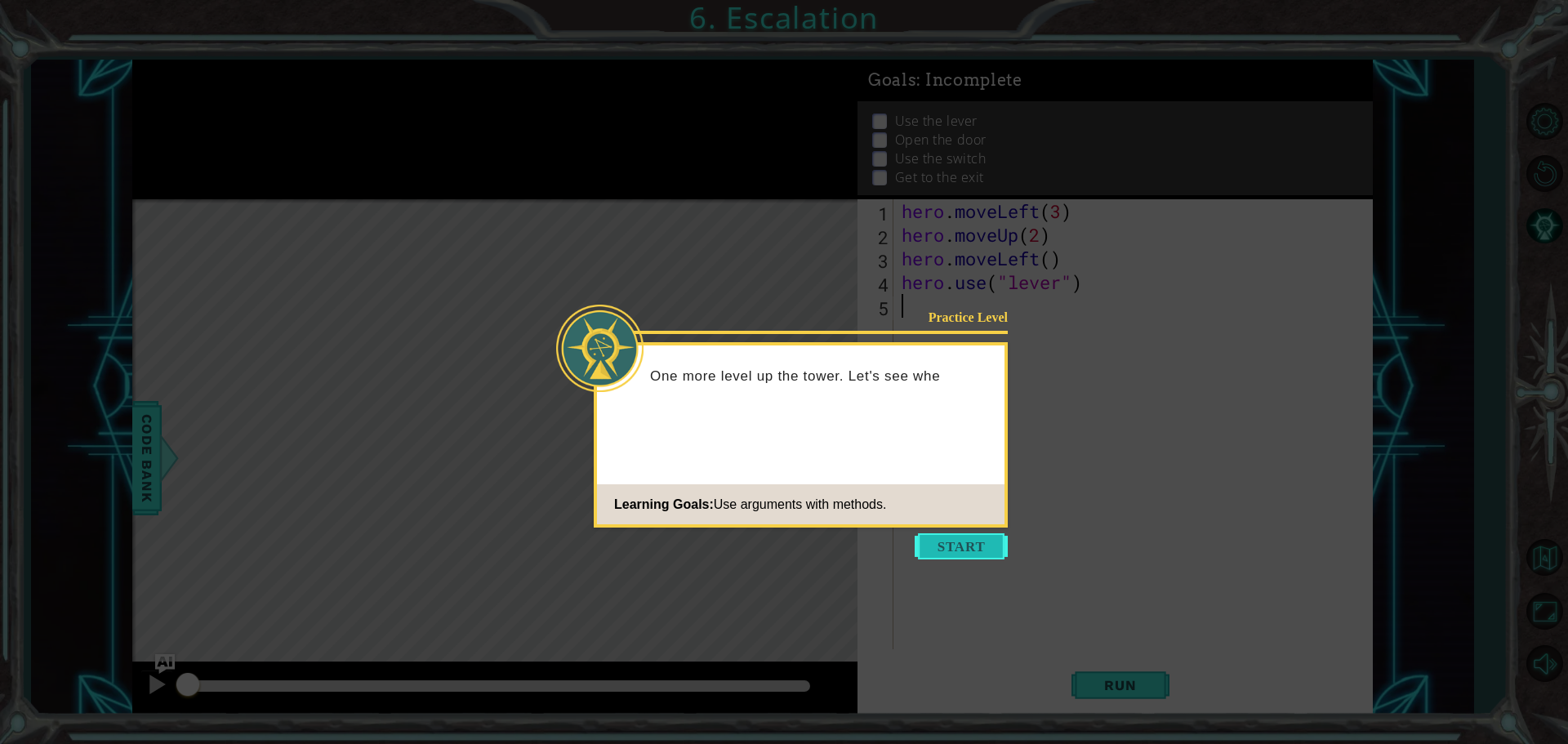
click at [928, 547] on button "Start" at bounding box center [961, 546] width 93 height 26
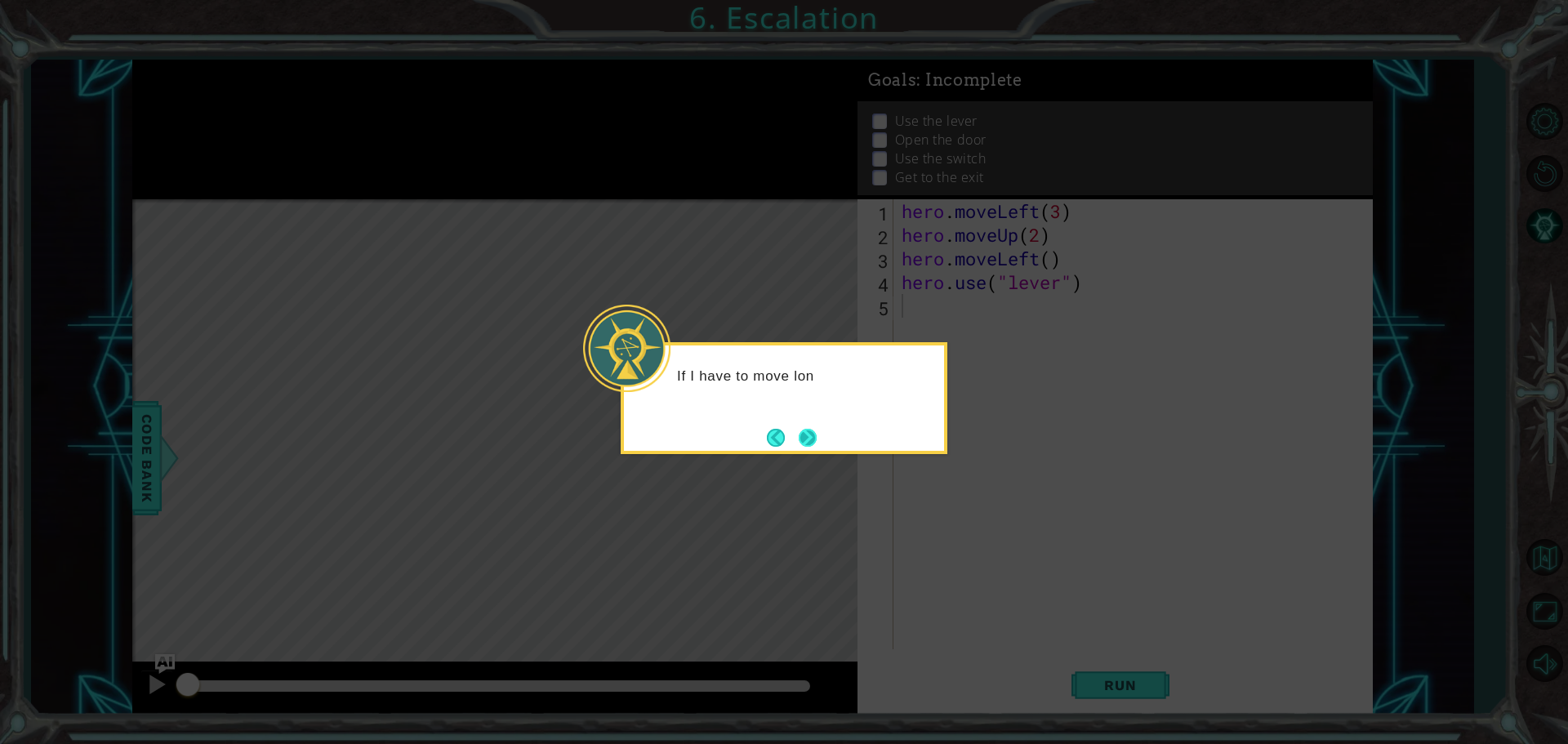
click at [813, 439] on button "Next" at bounding box center [808, 438] width 19 height 19
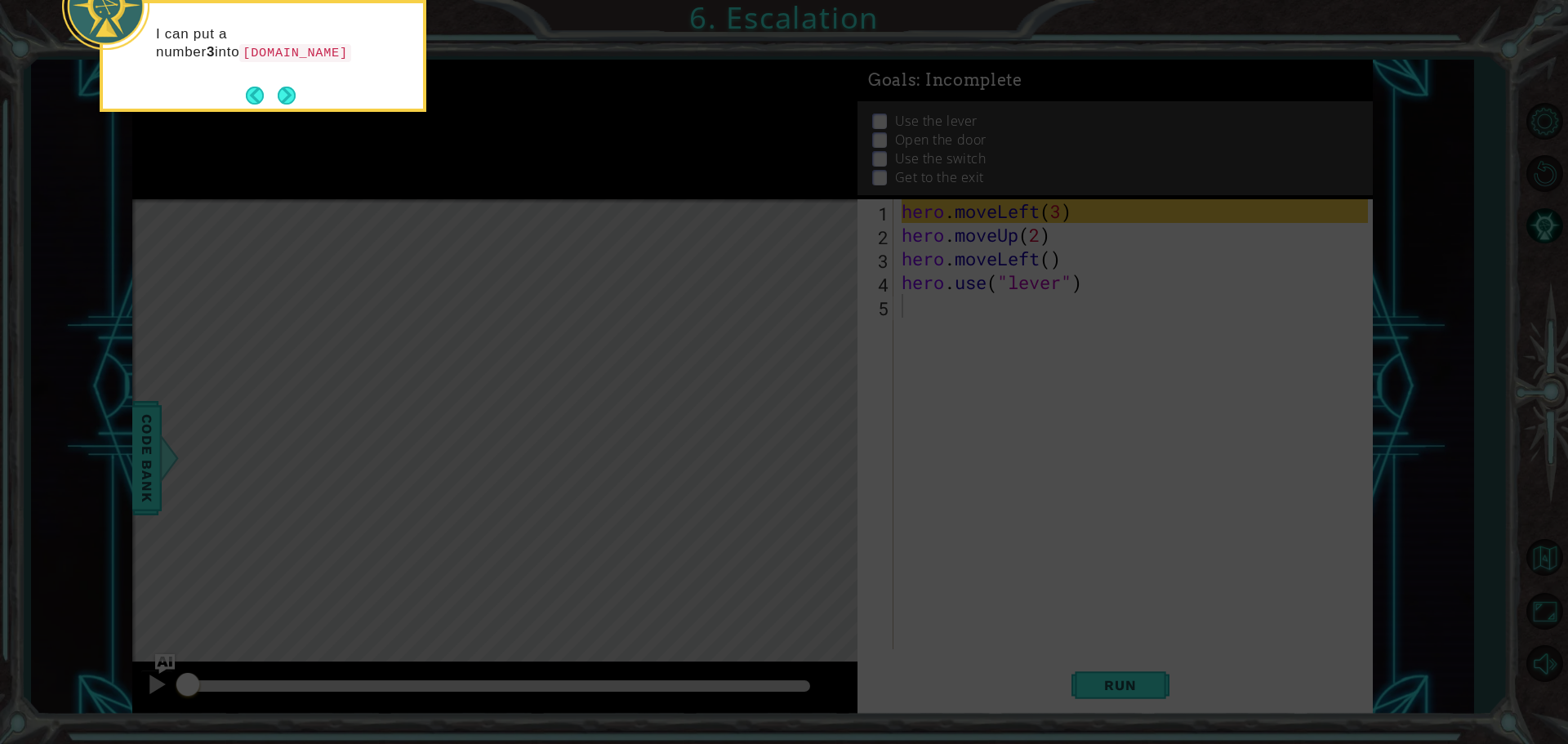
click at [277, 91] on button "Next" at bounding box center [286, 95] width 18 height 18
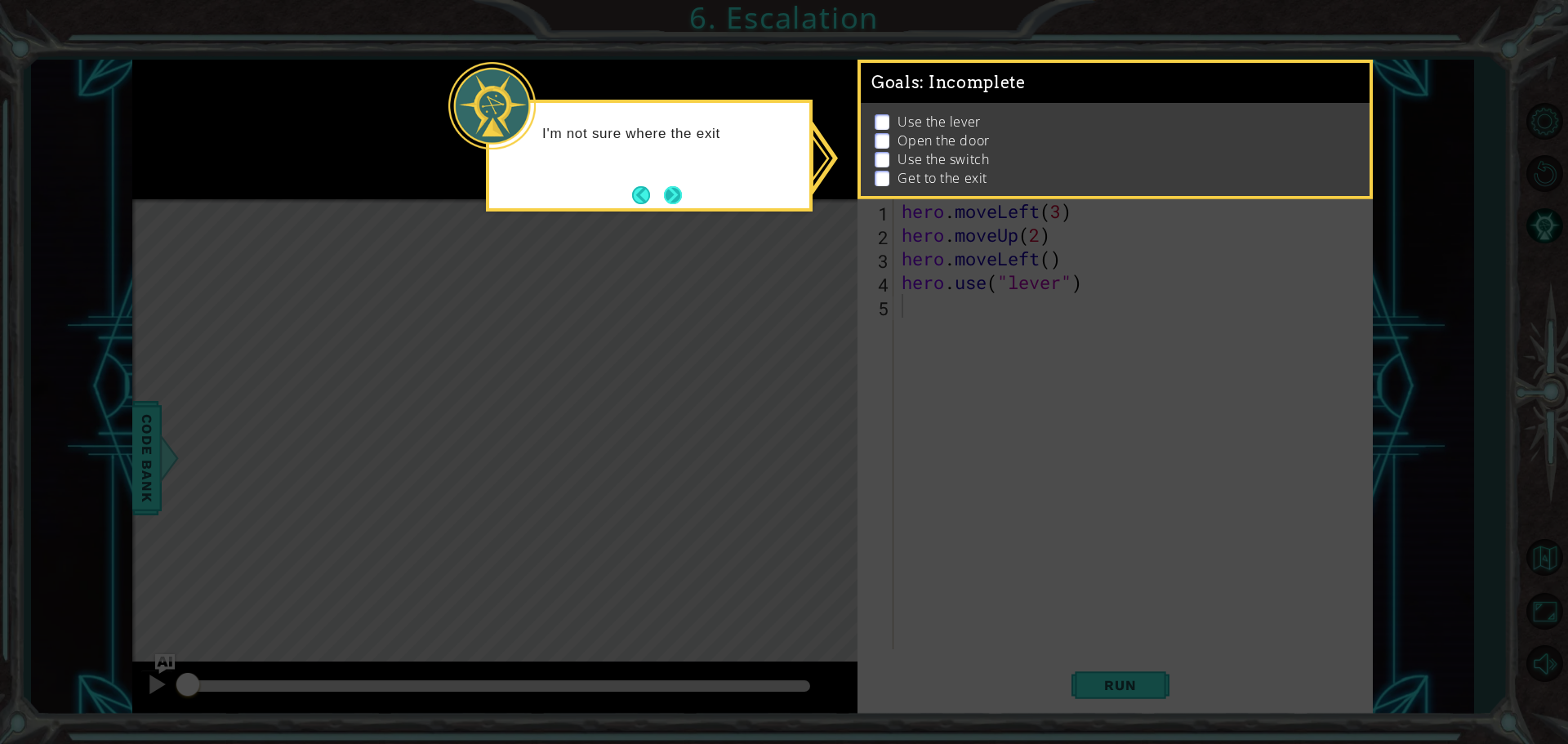
click at [663, 190] on button "Next" at bounding box center [672, 194] width 20 height 20
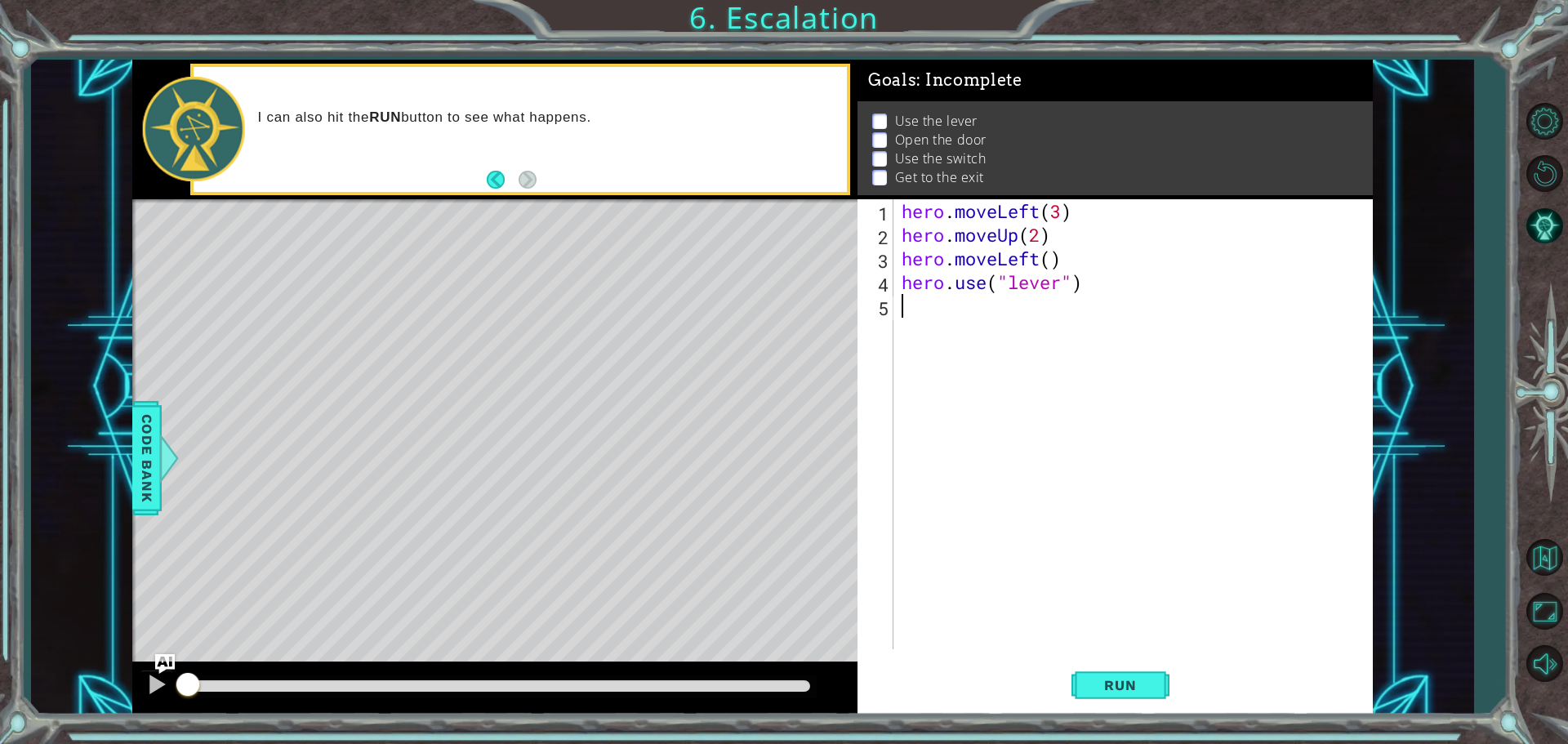
click at [950, 303] on div "hero . moveLeft ( 3 ) hero . moveUp ( 2 ) hero . moveLeft ( ) hero . use ( "lev…" at bounding box center [1138, 448] width 478 height 497
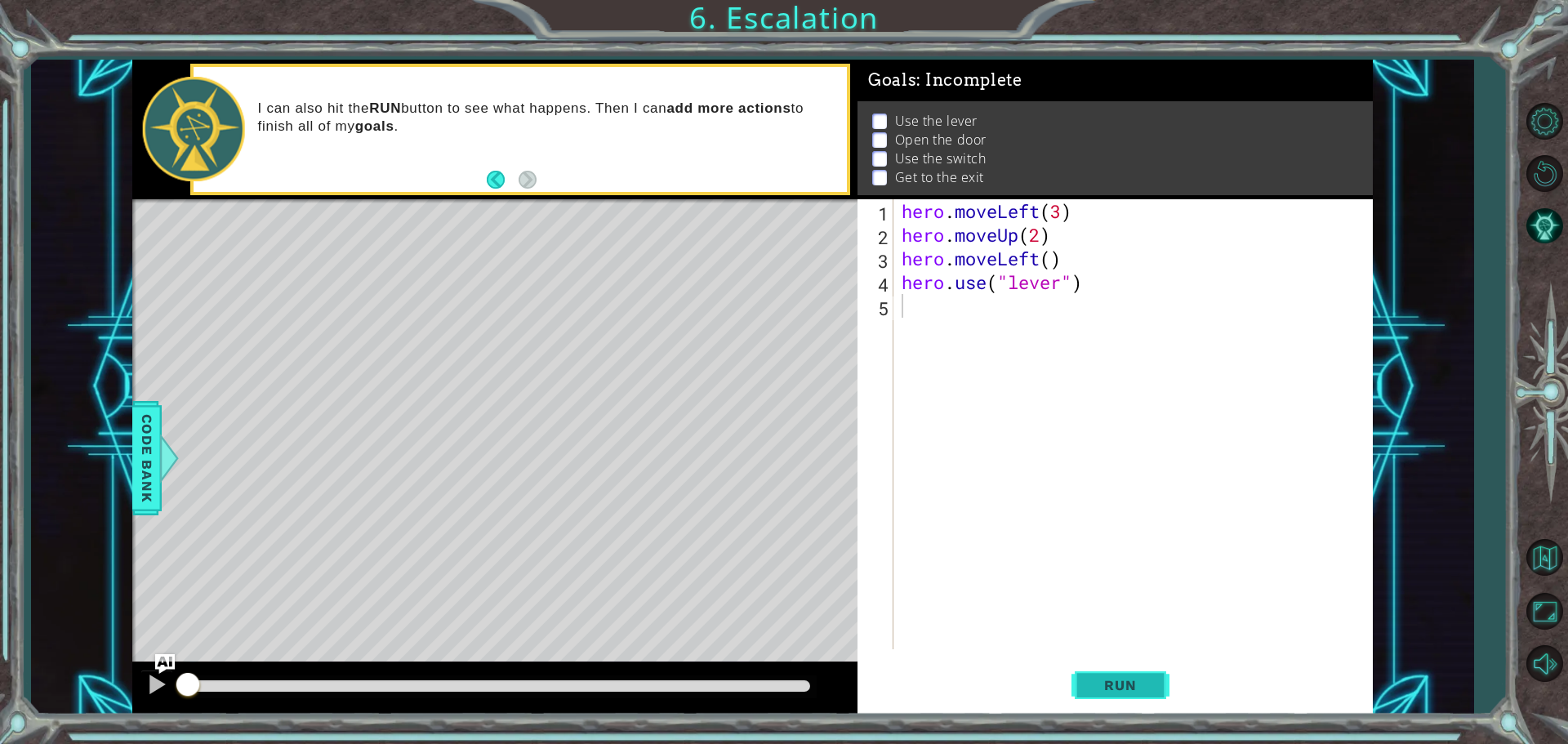
click at [1115, 690] on span "Run" at bounding box center [1120, 684] width 64 height 16
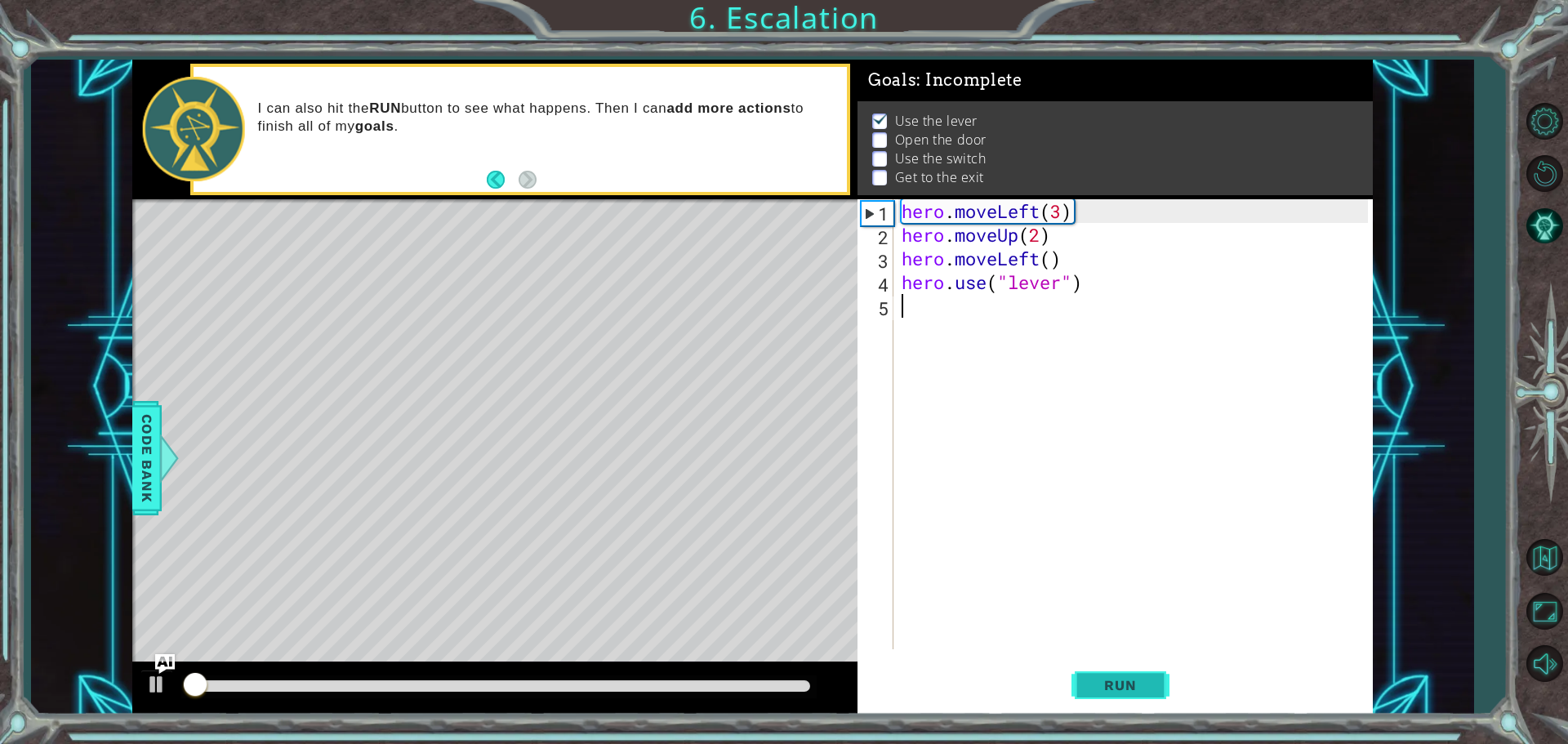
scroll to position [9, 0]
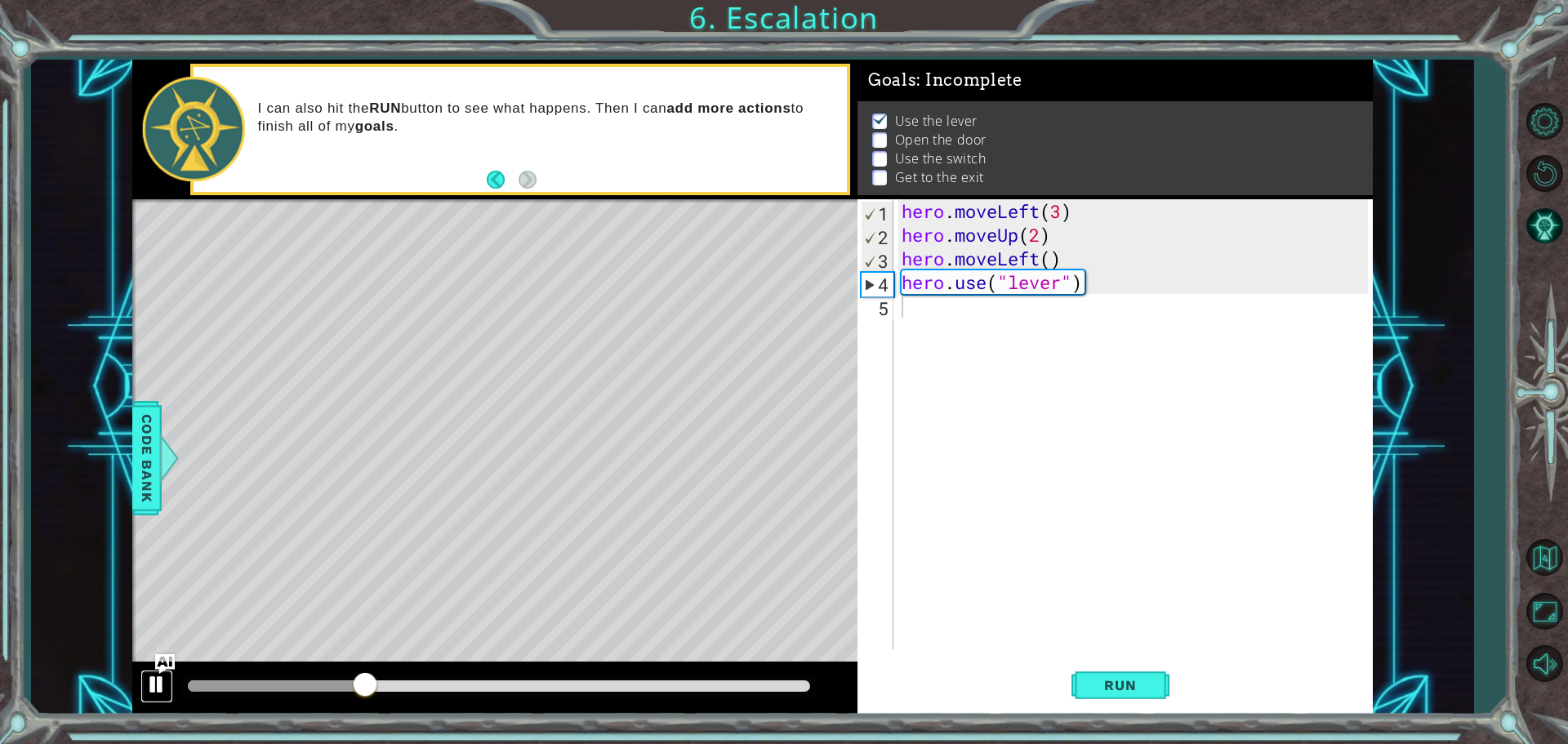
click at [156, 693] on div at bounding box center [157, 684] width 21 height 21
click at [1090, 325] on div "hero . moveLeft ( 3 ) hero . moveUp ( 2 ) hero . moveLeft ( ) hero . use ( "lev…" at bounding box center [1138, 448] width 478 height 497
click at [980, 320] on div "hero . moveLeft ( 3 ) hero . moveUp ( 2 ) hero . moveLeft ( ) hero . use ( "lev…" at bounding box center [1138, 448] width 478 height 497
click at [936, 325] on div "hero . moveLeft ( 3 ) hero . moveUp ( 2 ) hero . moveLeft ( ) hero . use ( "lev…" at bounding box center [1138, 448] width 478 height 497
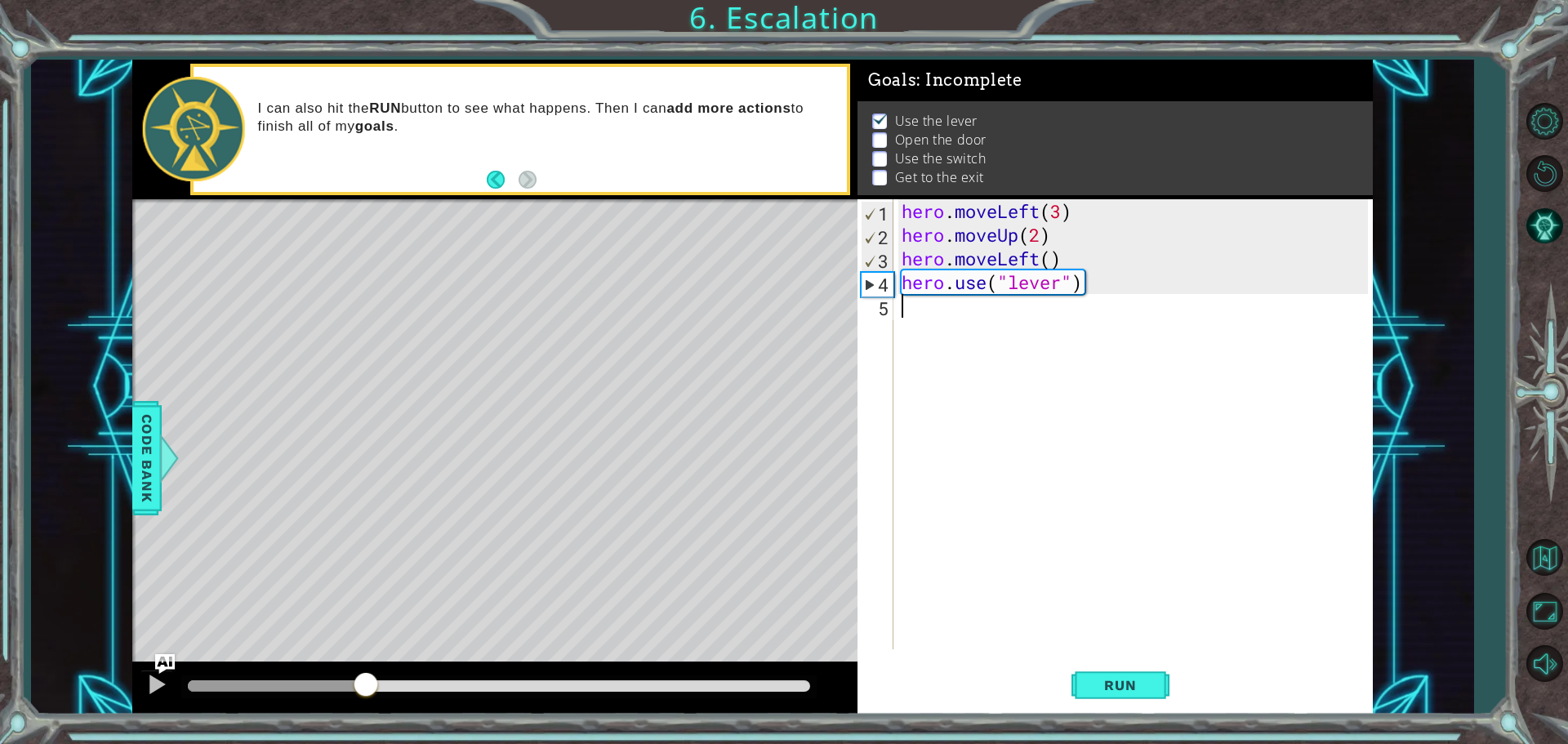
click at [937, 310] on div "hero . moveLeft ( 3 ) hero . moveUp ( 2 ) hero . moveLeft ( ) hero . use ( "lev…" at bounding box center [1138, 448] width 478 height 497
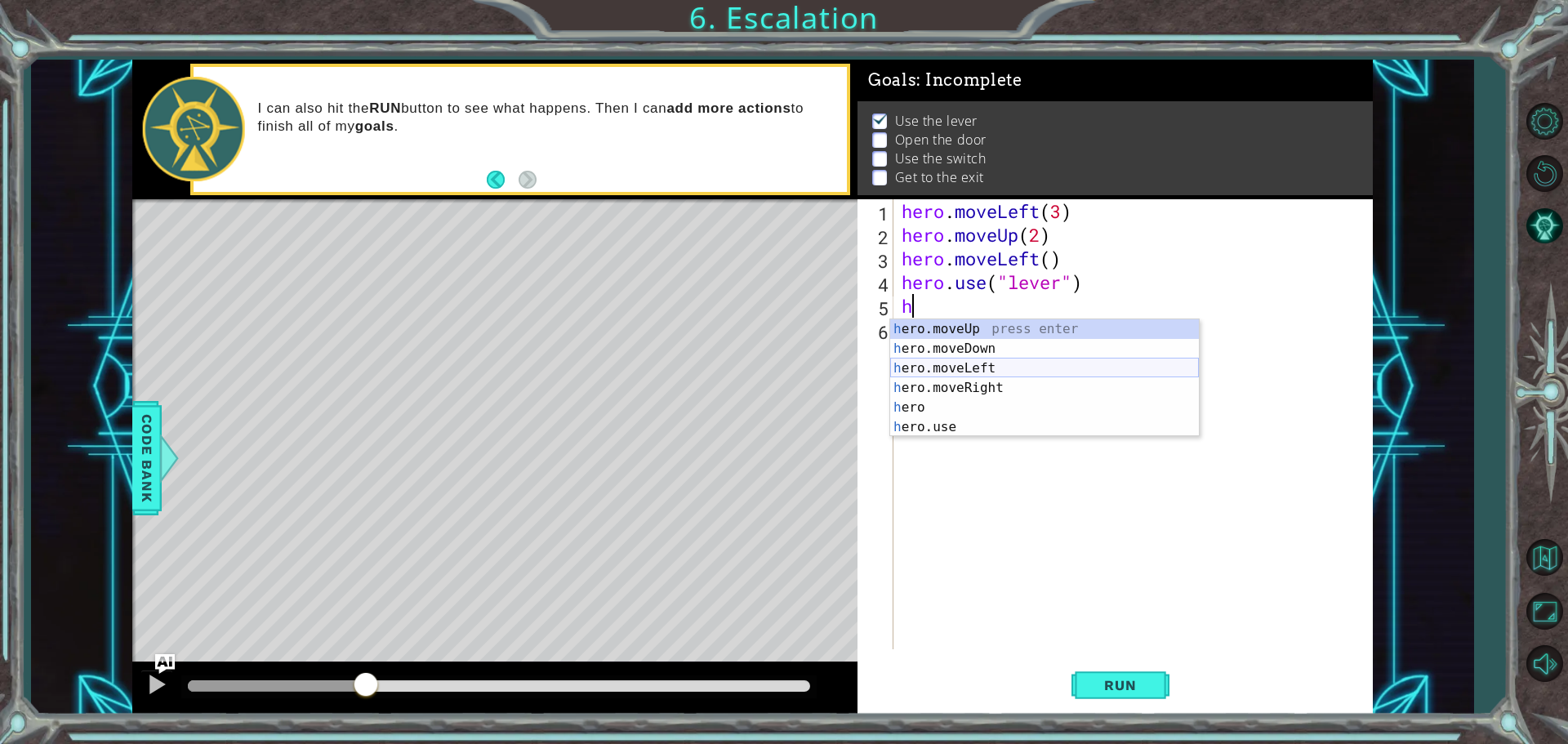
click at [968, 367] on div "h ero.moveUp press enter h ero.moveDown press enter h ero.moveLeft press enter …" at bounding box center [1045, 397] width 309 height 156
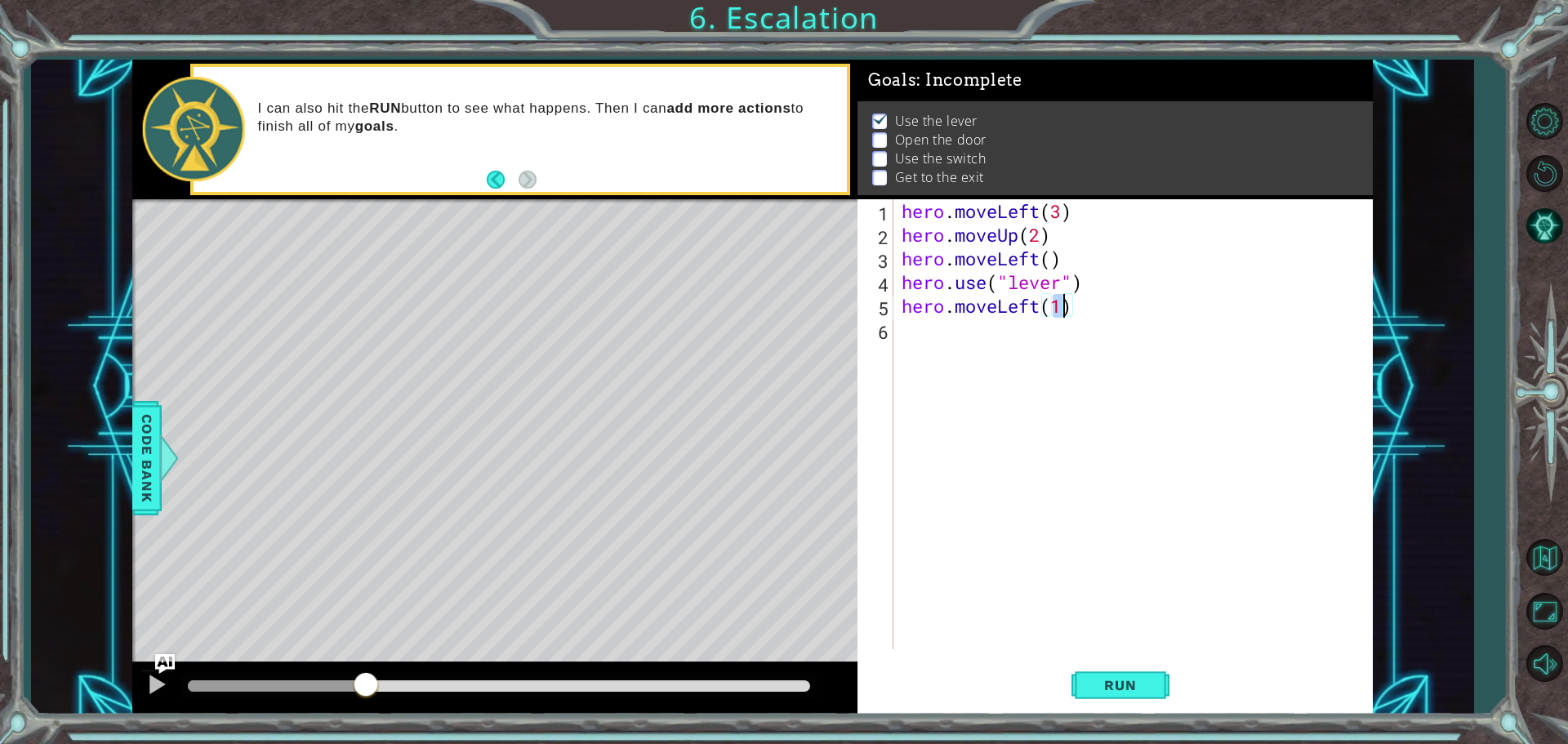
click at [1115, 308] on div "hero . moveLeft ( 3 ) hero . moveUp ( 2 ) hero . moveLeft ( ) hero . use ( "lev…" at bounding box center [1138, 448] width 478 height 497
type textarea "hero.moveLeft"
click at [1047, 361] on div "hero . moveLeft ( 3 ) hero . moveUp ( 2 ) hero . moveLeft ( ) hero . use ( "lev…" at bounding box center [1138, 448] width 478 height 497
click at [1081, 676] on button "Run" at bounding box center [1121, 685] width 98 height 52
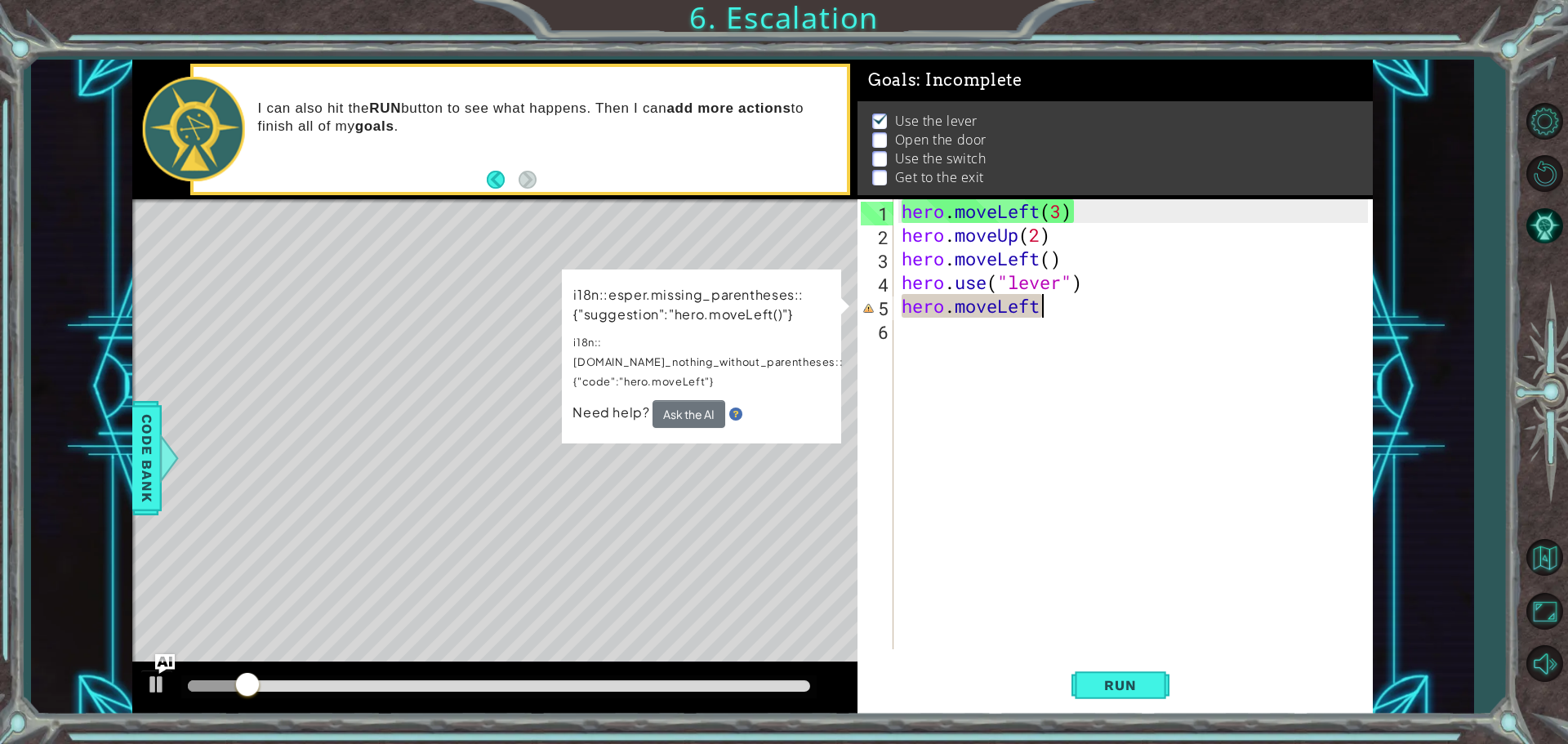
click at [1066, 309] on div "hero . moveLeft ( 3 ) hero . moveUp ( 2 ) hero . moveLeft ( ) hero . use ( "lev…" at bounding box center [1138, 448] width 478 height 497
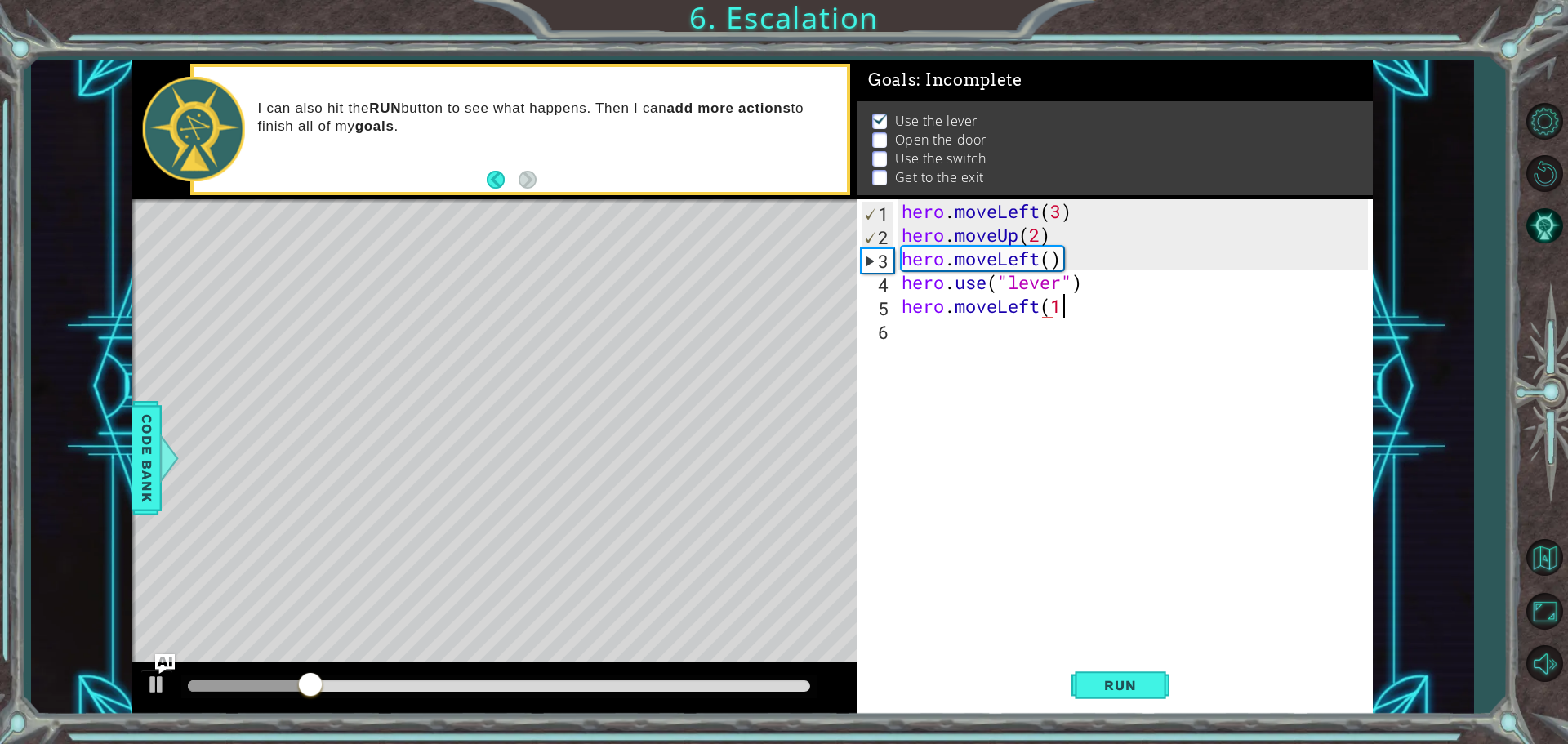
scroll to position [0, 7]
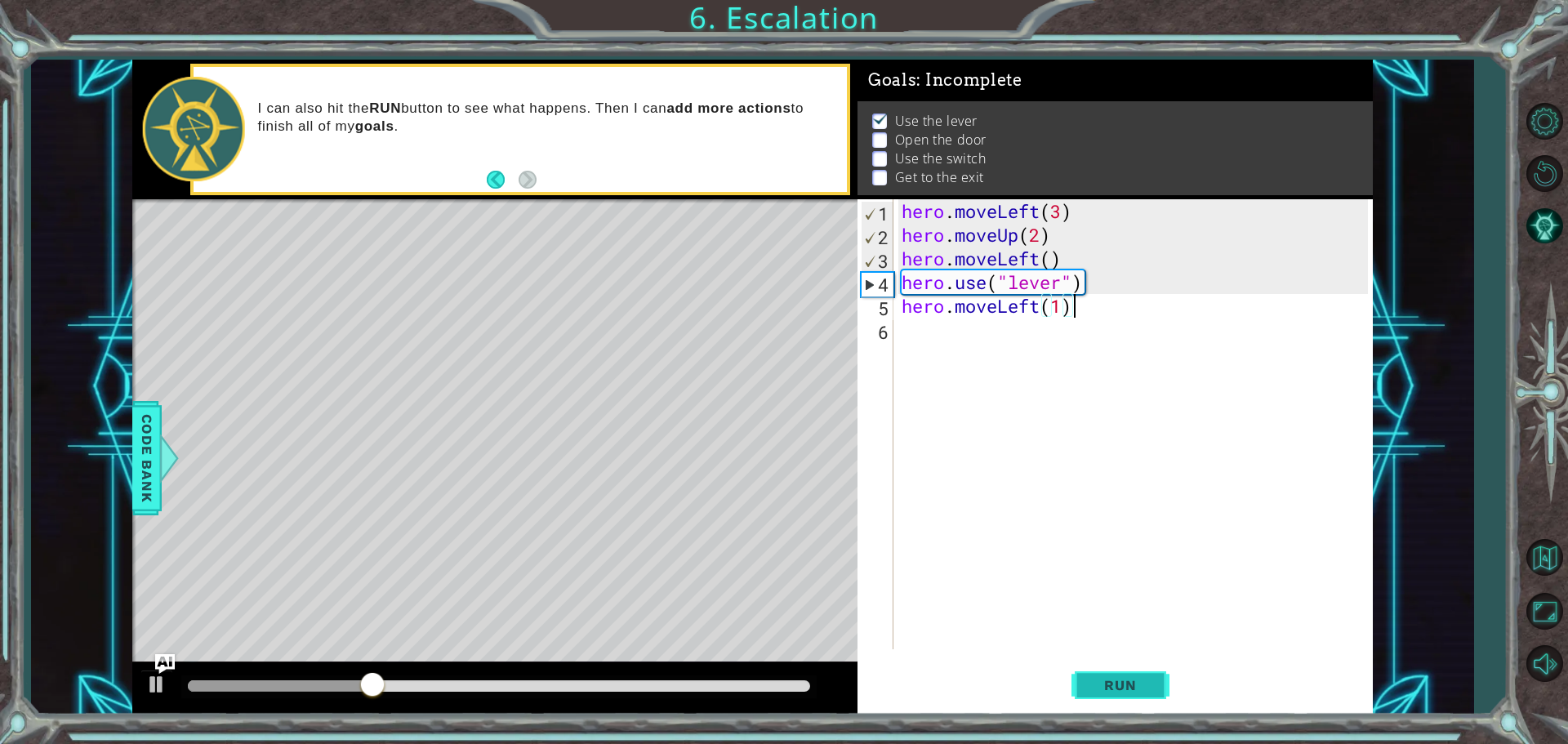
type textarea "hero.moveLeft(1)"
click at [1098, 678] on span "Run" at bounding box center [1120, 684] width 64 height 16
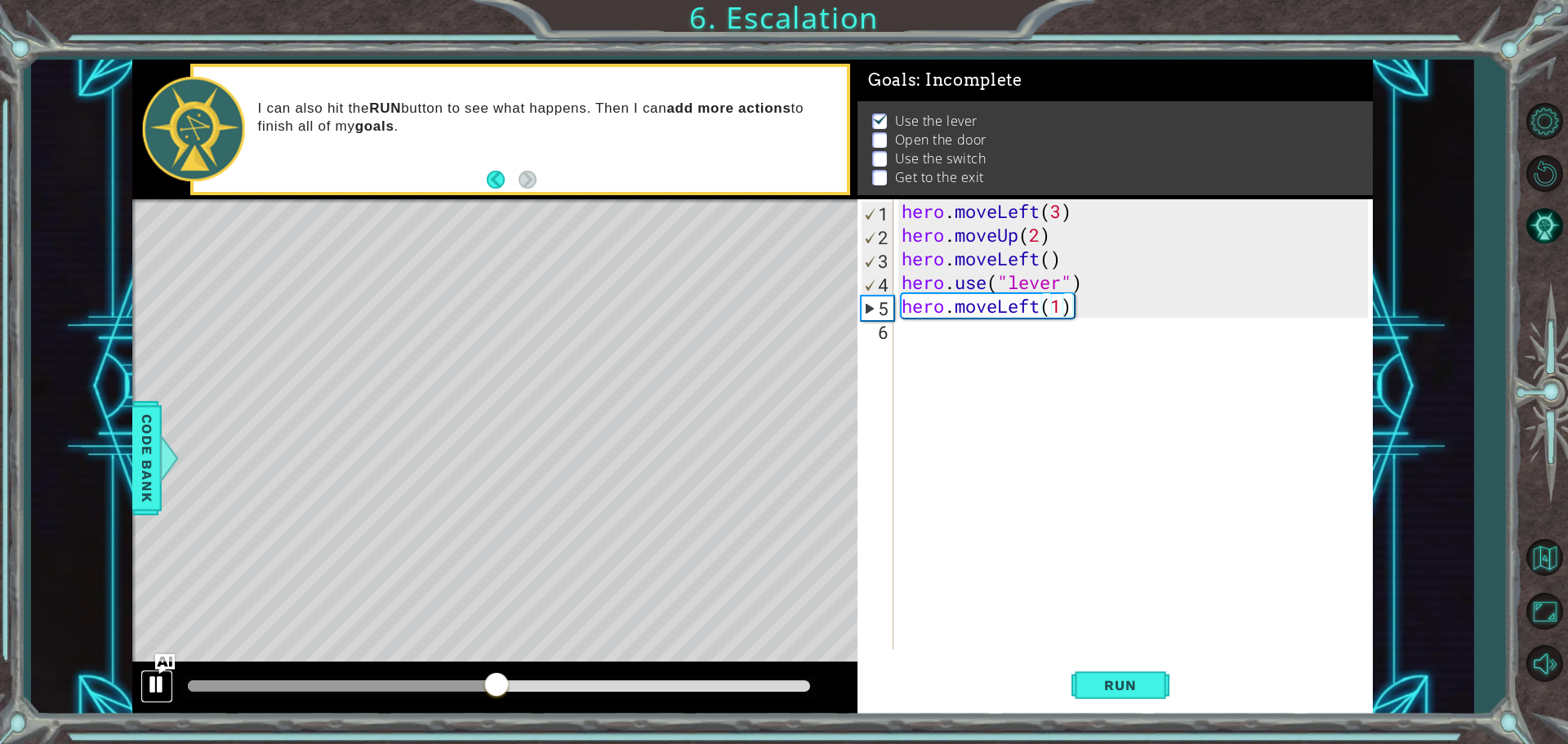
click at [161, 688] on div at bounding box center [157, 684] width 21 height 21
click at [1133, 430] on div "hero . moveLeft ( 3 ) hero . moveUp ( 2 ) hero . moveLeft ( ) hero . use ( "lev…" at bounding box center [1138, 448] width 478 height 497
click at [1196, 472] on div "hero . moveLeft ( 3 ) hero . moveUp ( 2 ) hero . moveLeft ( ) hero . use ( "lev…" at bounding box center [1138, 448] width 478 height 497
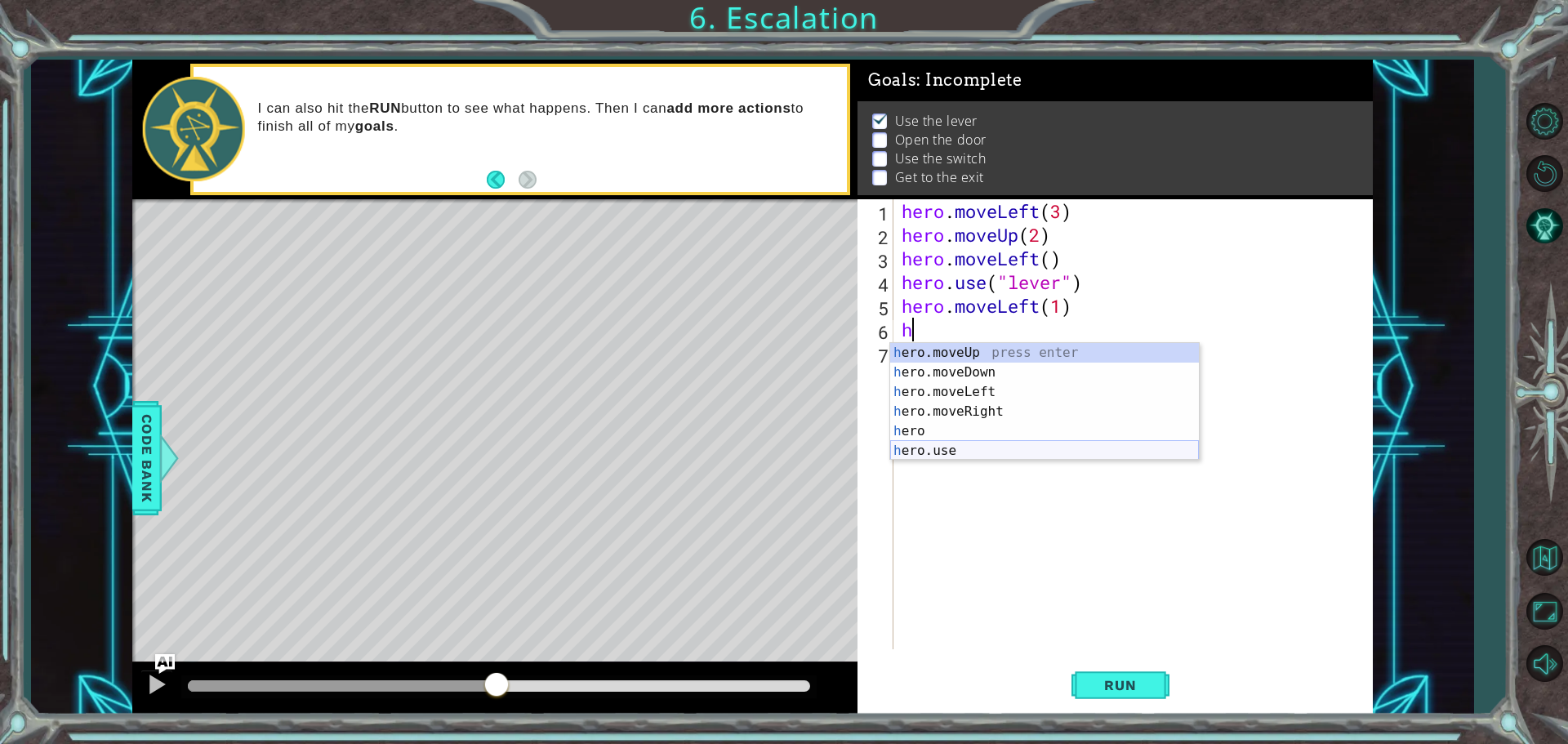
click at [992, 446] on div "h ero.moveUp press enter h ero.moveDown press enter h ero.moveLeft press enter …" at bounding box center [1045, 420] width 309 height 156
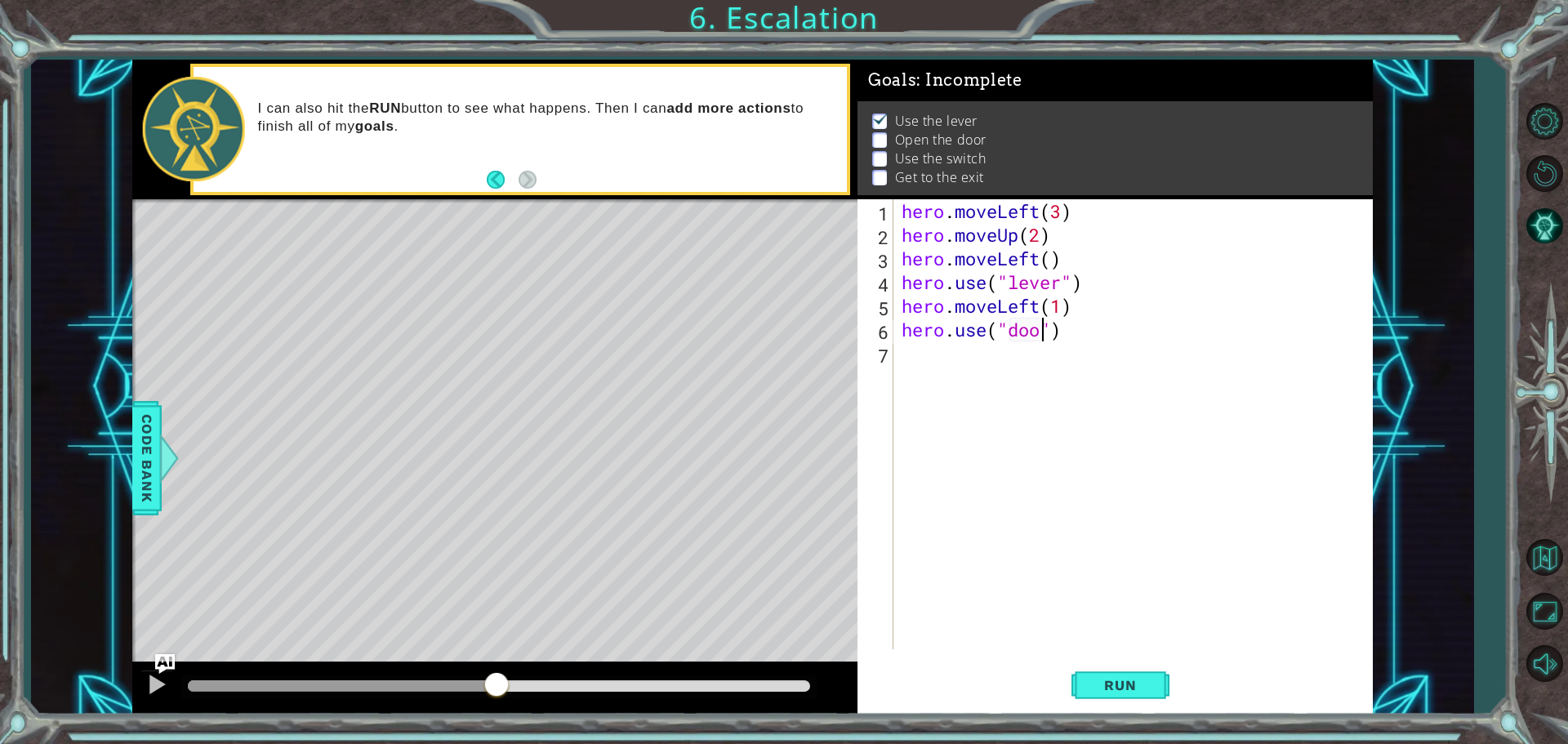
scroll to position [0, 7]
click at [1147, 687] on span "Run" at bounding box center [1120, 684] width 64 height 16
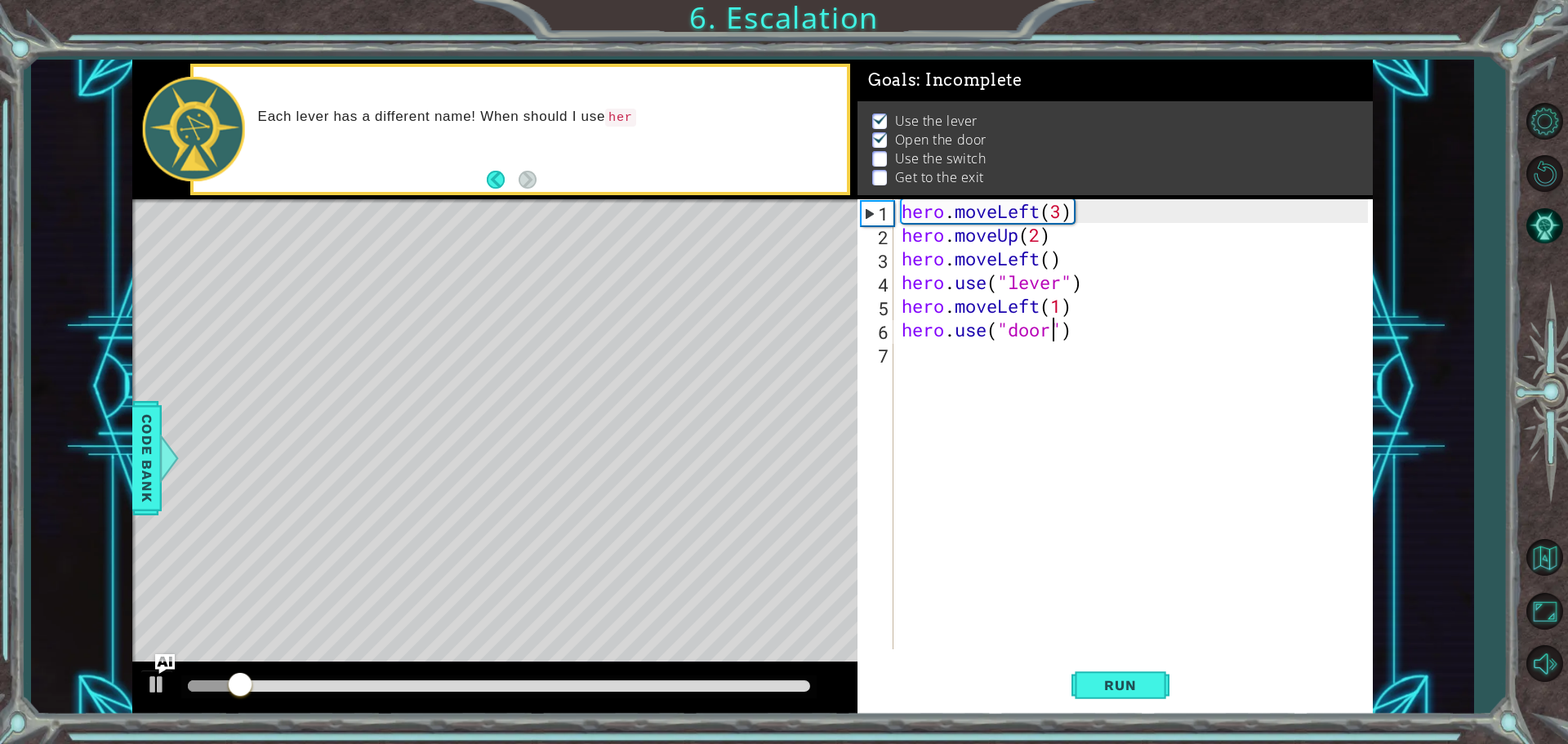
drag, startPoint x: 1049, startPoint y: 300, endPoint x: 1062, endPoint y: 306, distance: 14.3
click at [1052, 302] on div "hero . moveLeft ( 3 ) hero . moveUp ( 2 ) hero . moveLeft ( ) hero . use ( "lev…" at bounding box center [1138, 448] width 478 height 497
click at [1064, 306] on div "hero . moveLeft ( 3 ) hero . moveUp ( 2 ) hero . moveLeft ( ) hero . use ( "lev…" at bounding box center [1138, 448] width 478 height 497
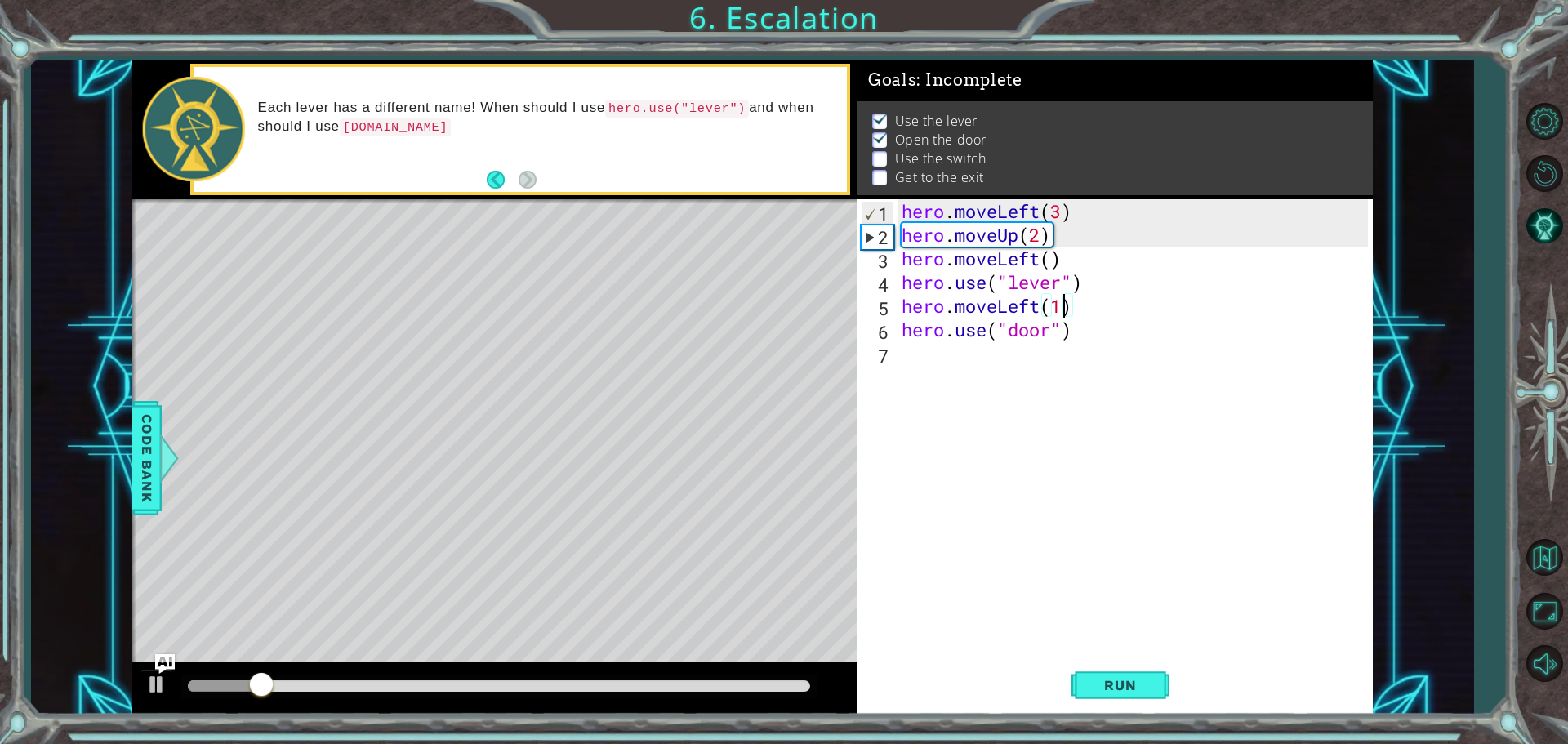
type textarea "hero.moveLeft()"
click at [1149, 685] on span "Run" at bounding box center [1120, 684] width 64 height 16
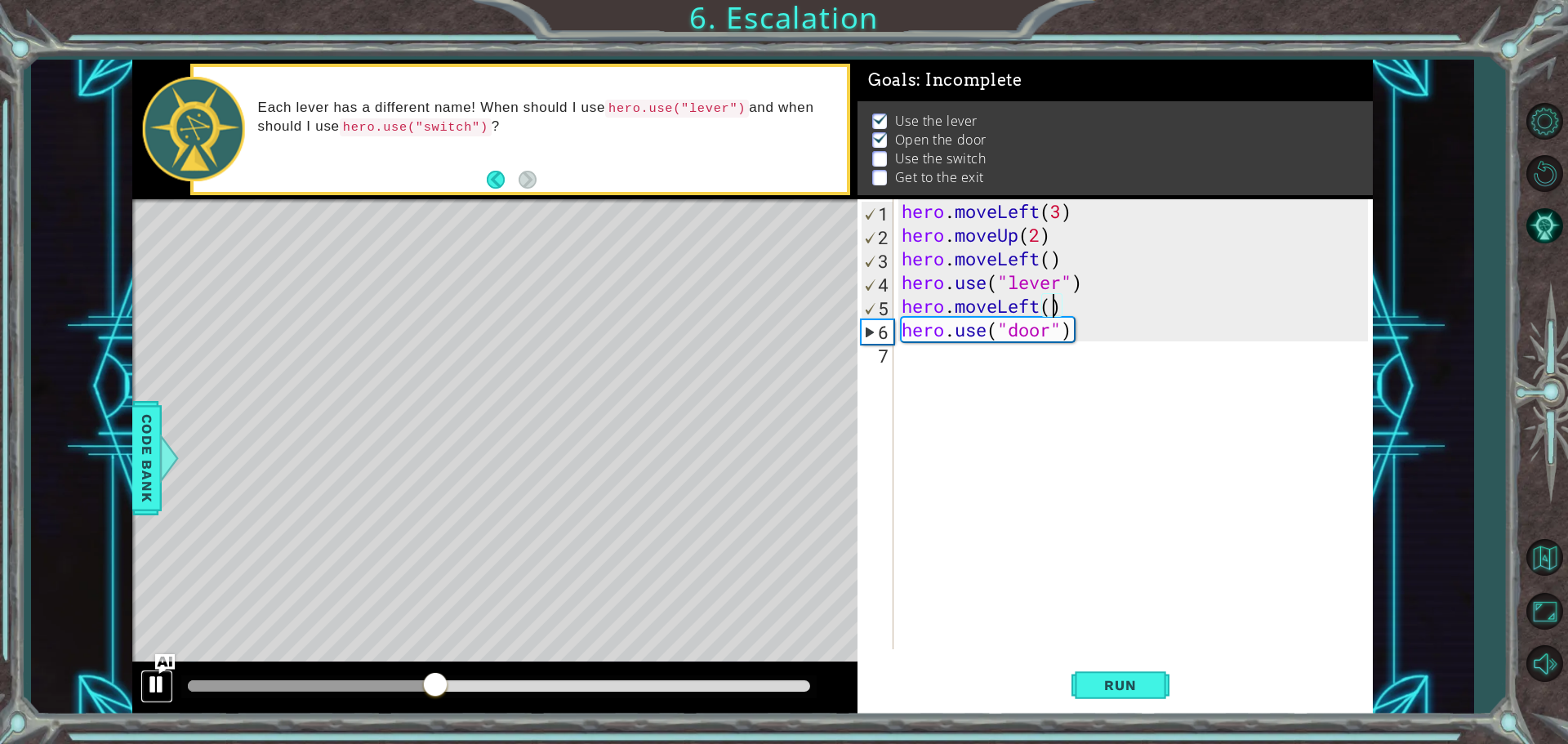
click at [153, 676] on div at bounding box center [157, 684] width 21 height 21
click at [954, 375] on div "hero . moveLeft ( 3 ) hero . moveUp ( 2 ) hero . moveLeft ( ) hero . use ( "lev…" at bounding box center [1138, 448] width 478 height 497
paste textarea "hero.moveUp()"
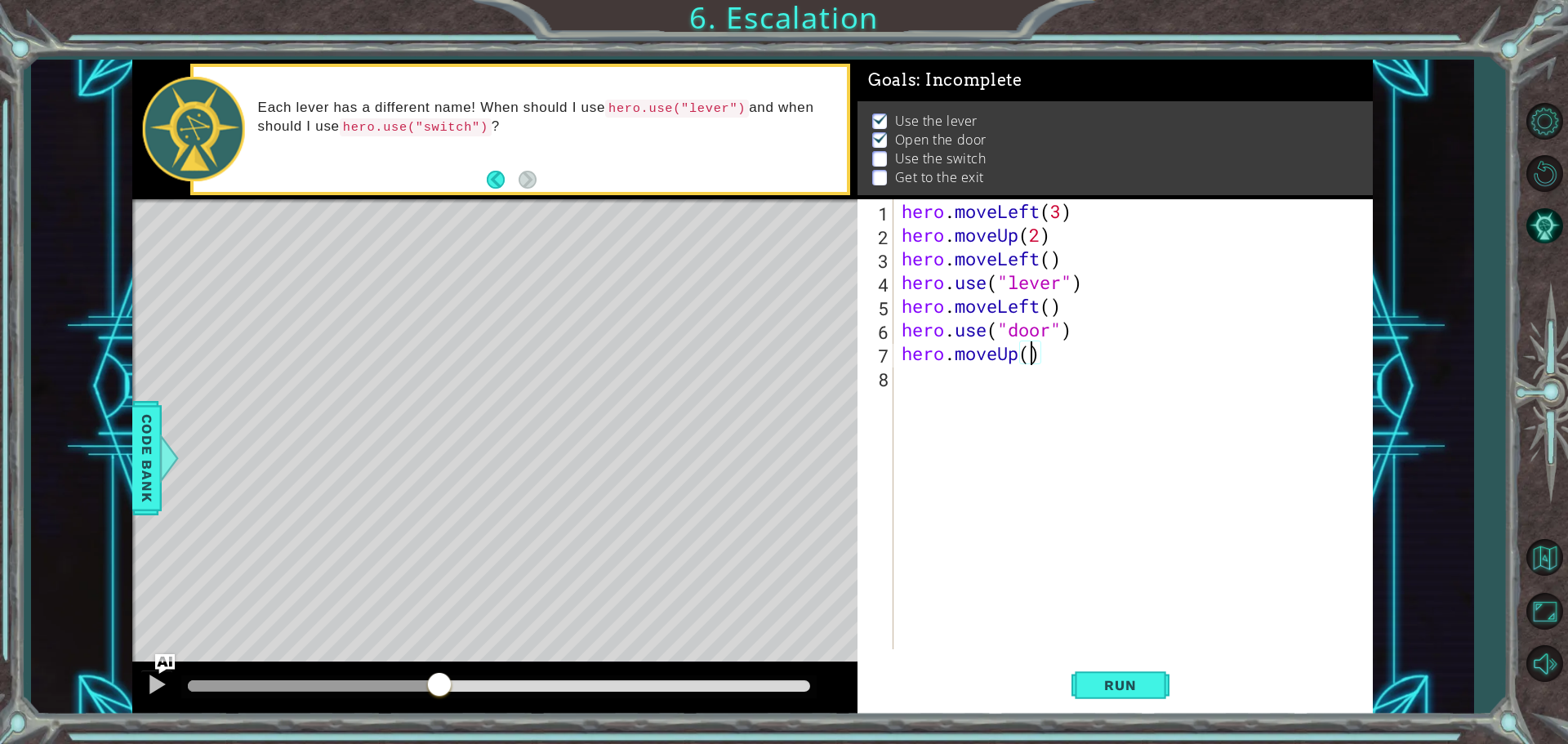
click at [1030, 354] on div "hero . moveLeft ( 3 ) hero . moveUp ( 2 ) hero . moveLeft ( ) hero . use ( "lev…" at bounding box center [1138, 448] width 478 height 497
type textarea "hero.moveUp(2)"
click at [928, 381] on div "hero . moveLeft ( 3 ) hero . moveUp ( 2 ) hero . moveLeft ( ) hero . use ( "lev…" at bounding box center [1138, 448] width 478 height 497
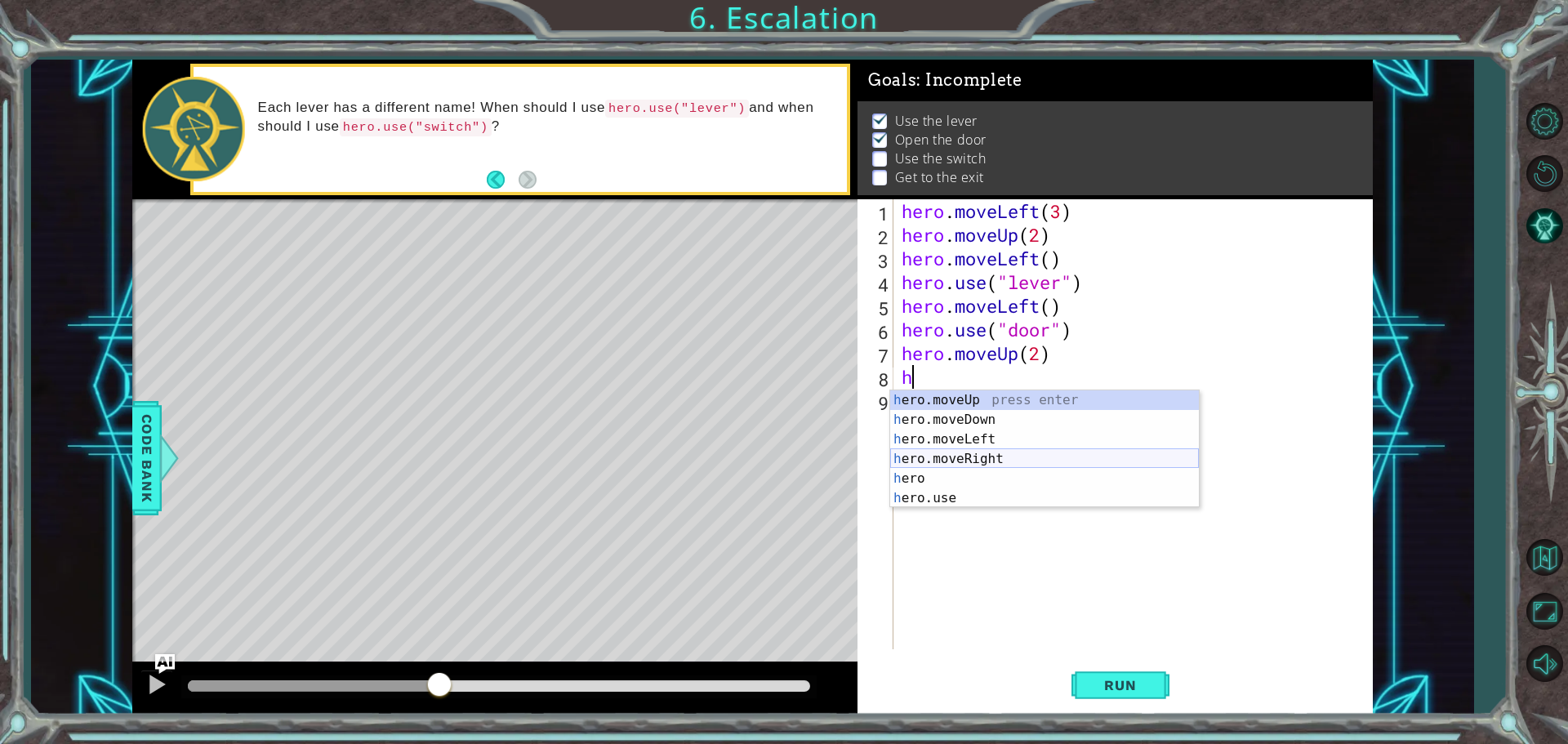
click at [1014, 465] on div "h ero.moveUp press enter h ero.moveDown press enter h ero.moveLeft press enter …" at bounding box center [1045, 468] width 309 height 156
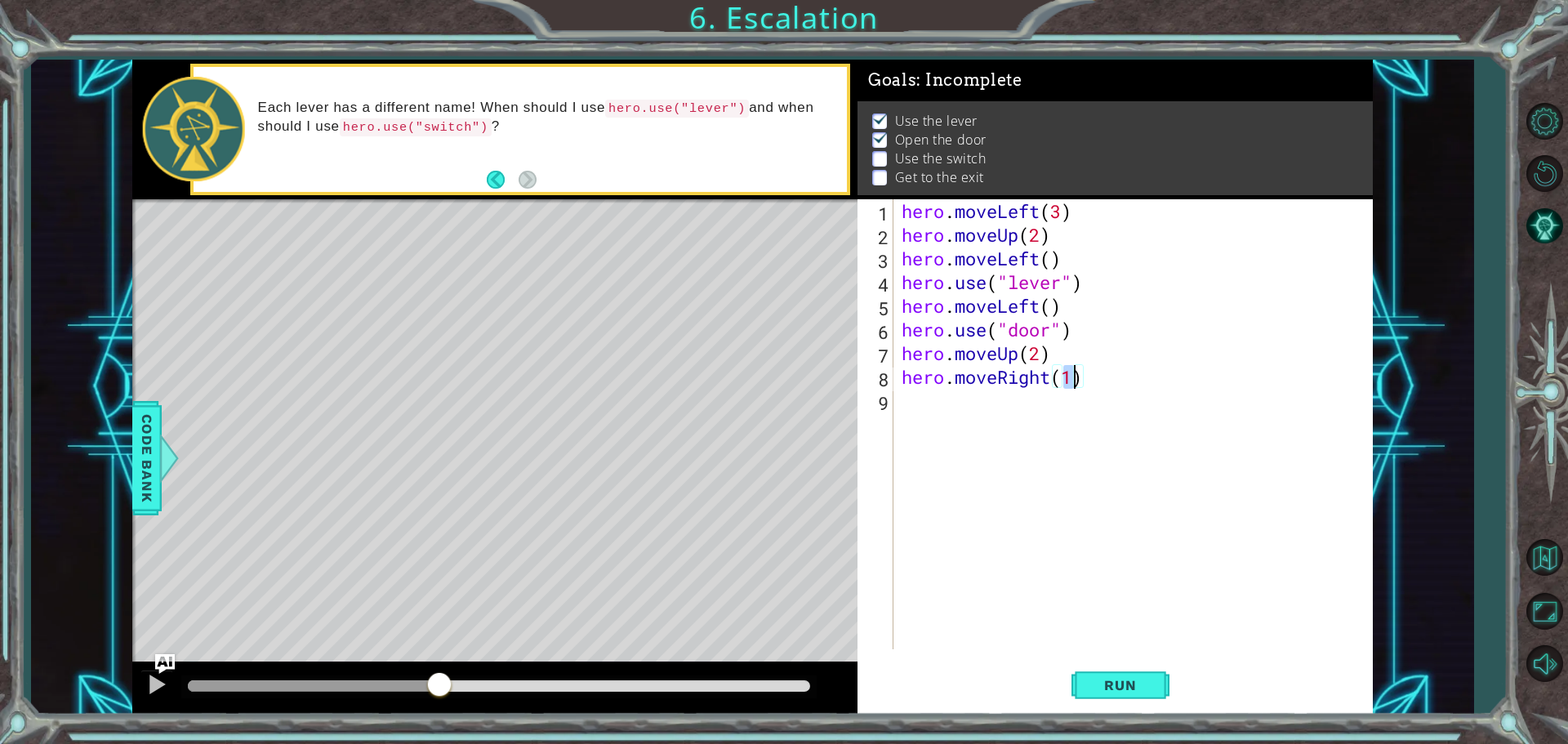
type textarea "hero.moveRight(3)"
click at [968, 412] on div "hero . moveLeft ( 3 ) hero . moveUp ( 2 ) hero . moveLeft ( ) hero . use ( "lev…" at bounding box center [1138, 448] width 478 height 497
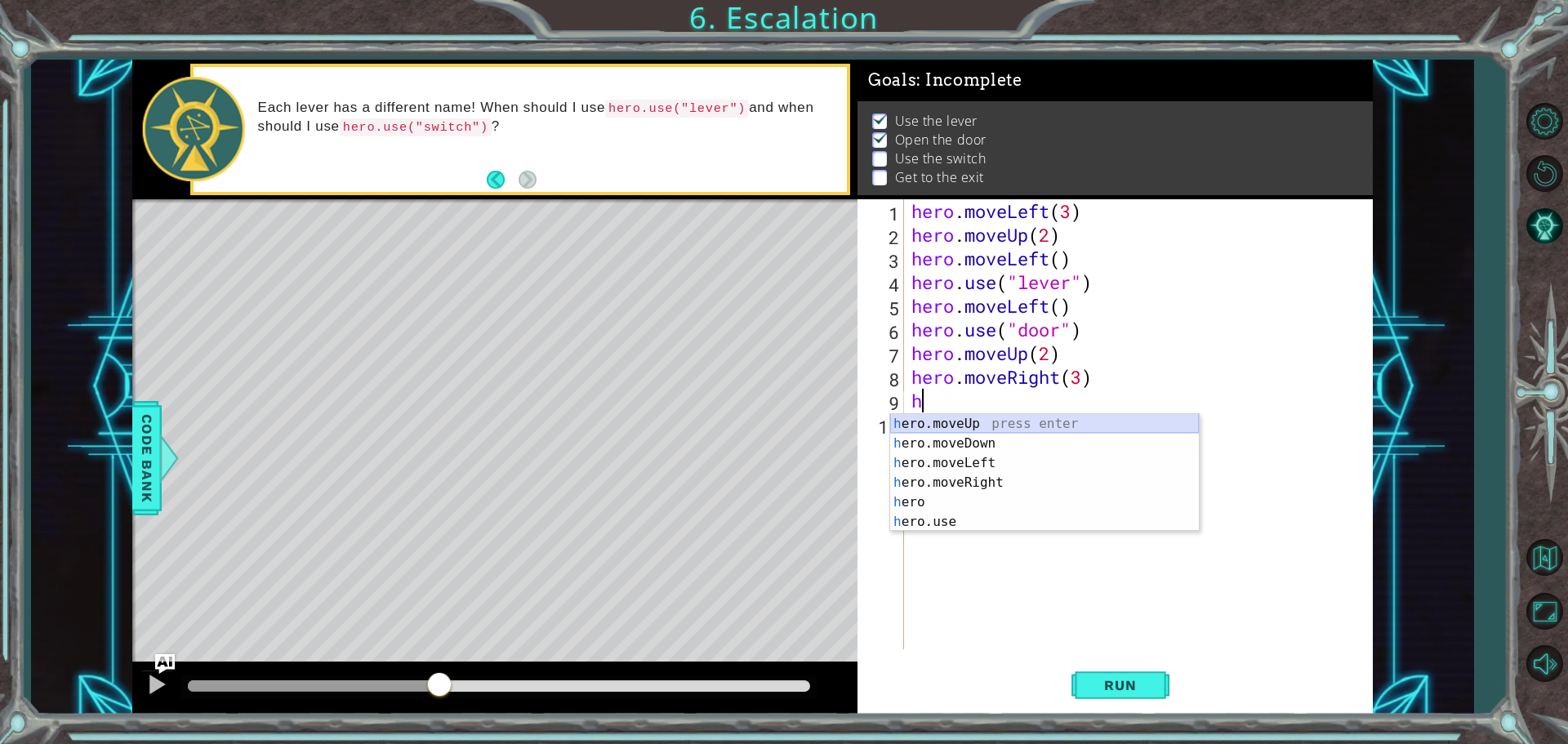
click at [965, 419] on div "h ero.moveUp press enter h ero.moveDown press enter h ero.moveLeft press enter …" at bounding box center [1045, 492] width 309 height 156
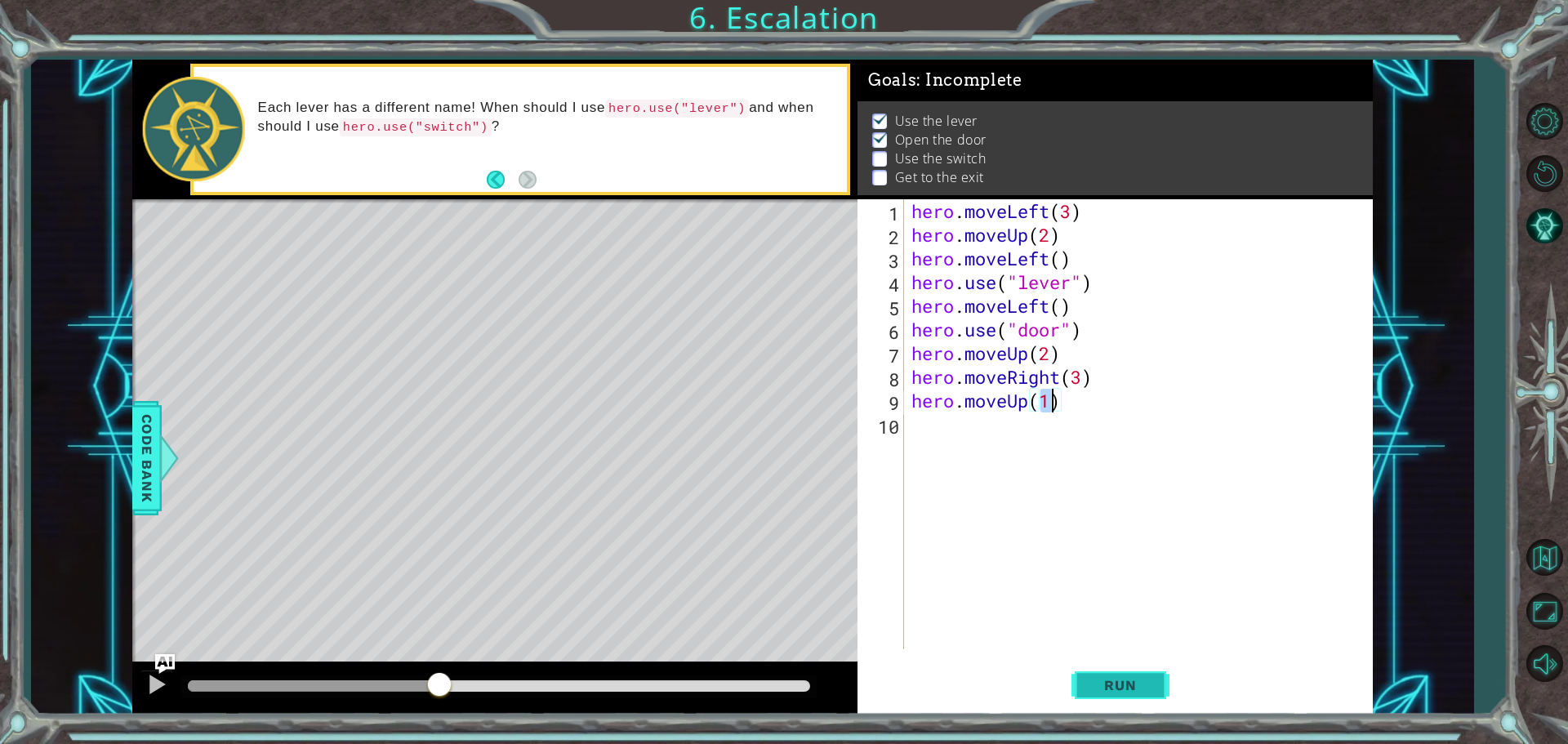
type textarea "hero.moveUp()"
click at [1108, 675] on button "Run" at bounding box center [1121, 685] width 98 height 52
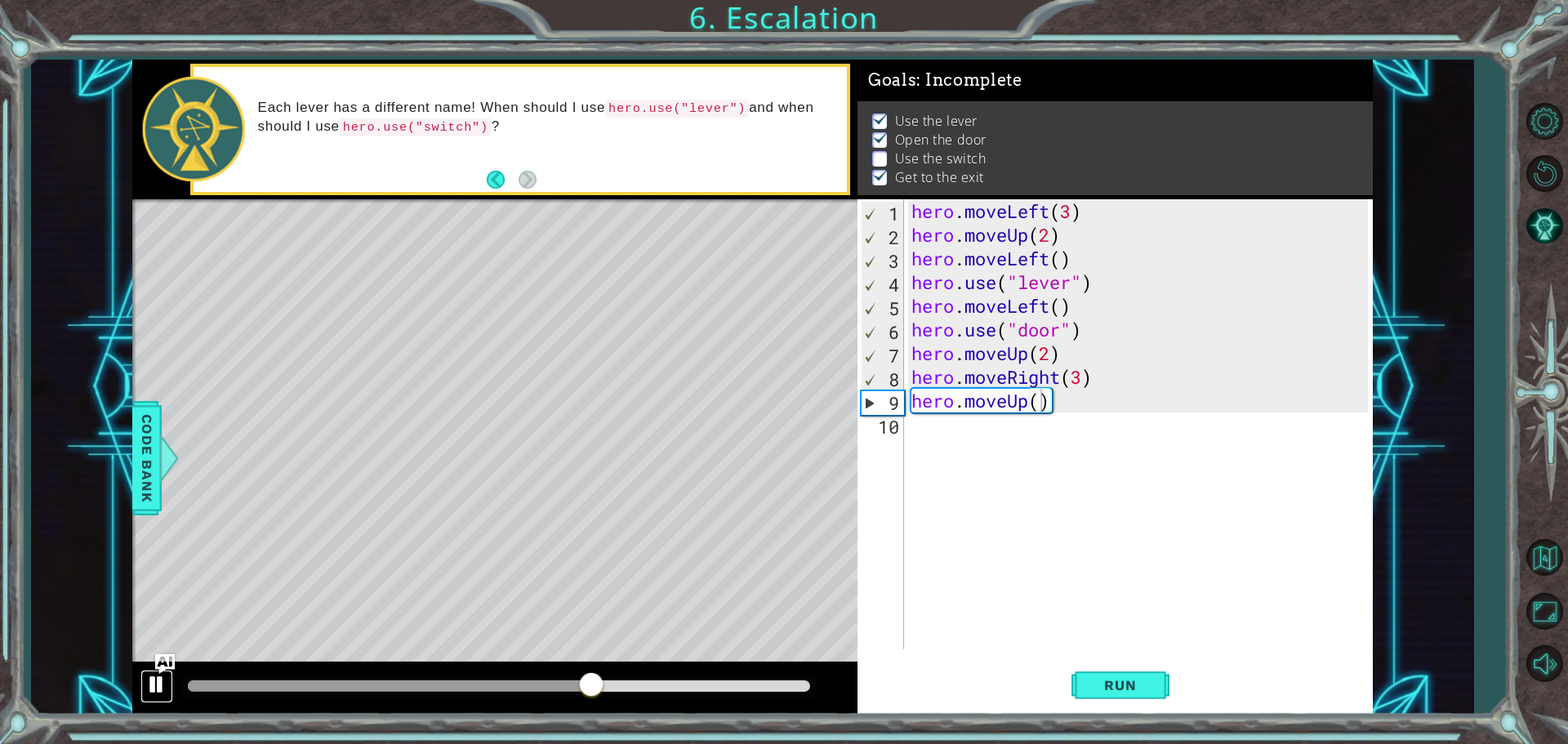
click at [151, 681] on div at bounding box center [157, 684] width 21 height 21
click at [1120, 438] on div "hero . moveLeft ( 3 ) hero . moveUp ( 2 ) hero . moveLeft ( ) hero . use ( "lev…" at bounding box center [1142, 448] width 468 height 497
click at [1081, 375] on div "hero . moveLeft ( 3 ) hero . moveUp ( 2 ) hero . moveLeft ( ) hero . use ( "lev…" at bounding box center [1142, 448] width 468 height 497
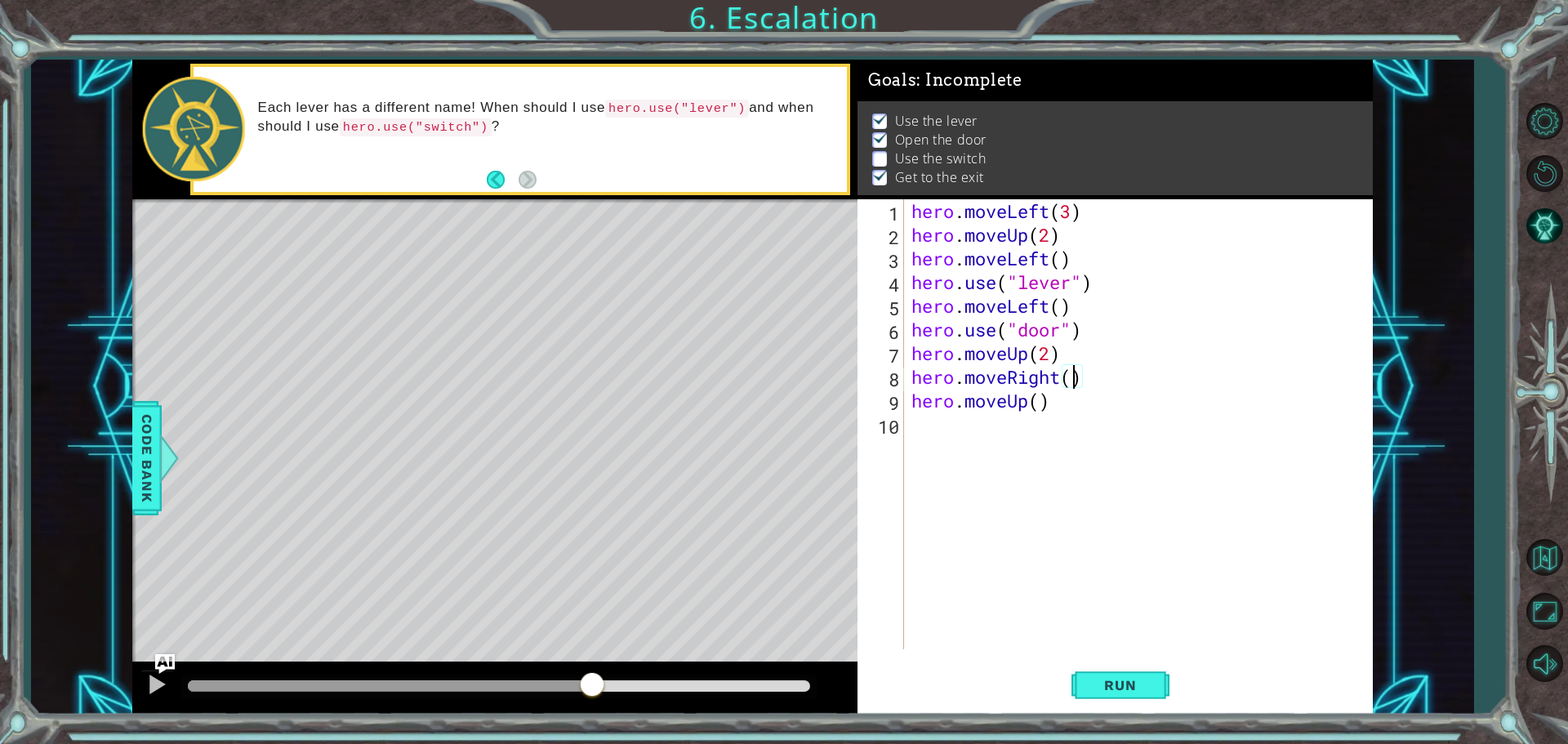
type textarea "hero.moveRight(2)"
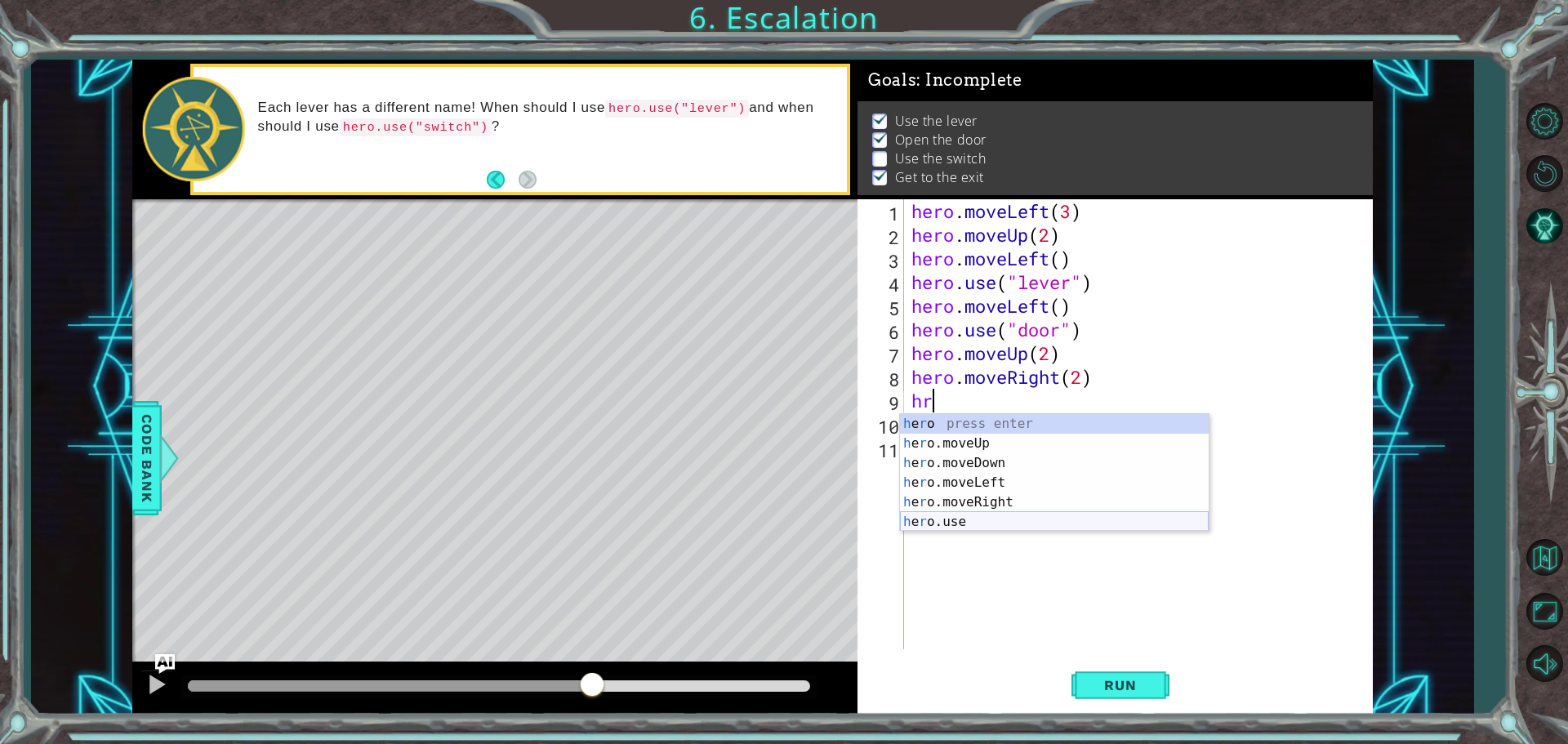
click at [988, 520] on div "h e r o press enter h e r o.moveUp press enter h e r o.moveDown press enter h e…" at bounding box center [1055, 492] width 309 height 156
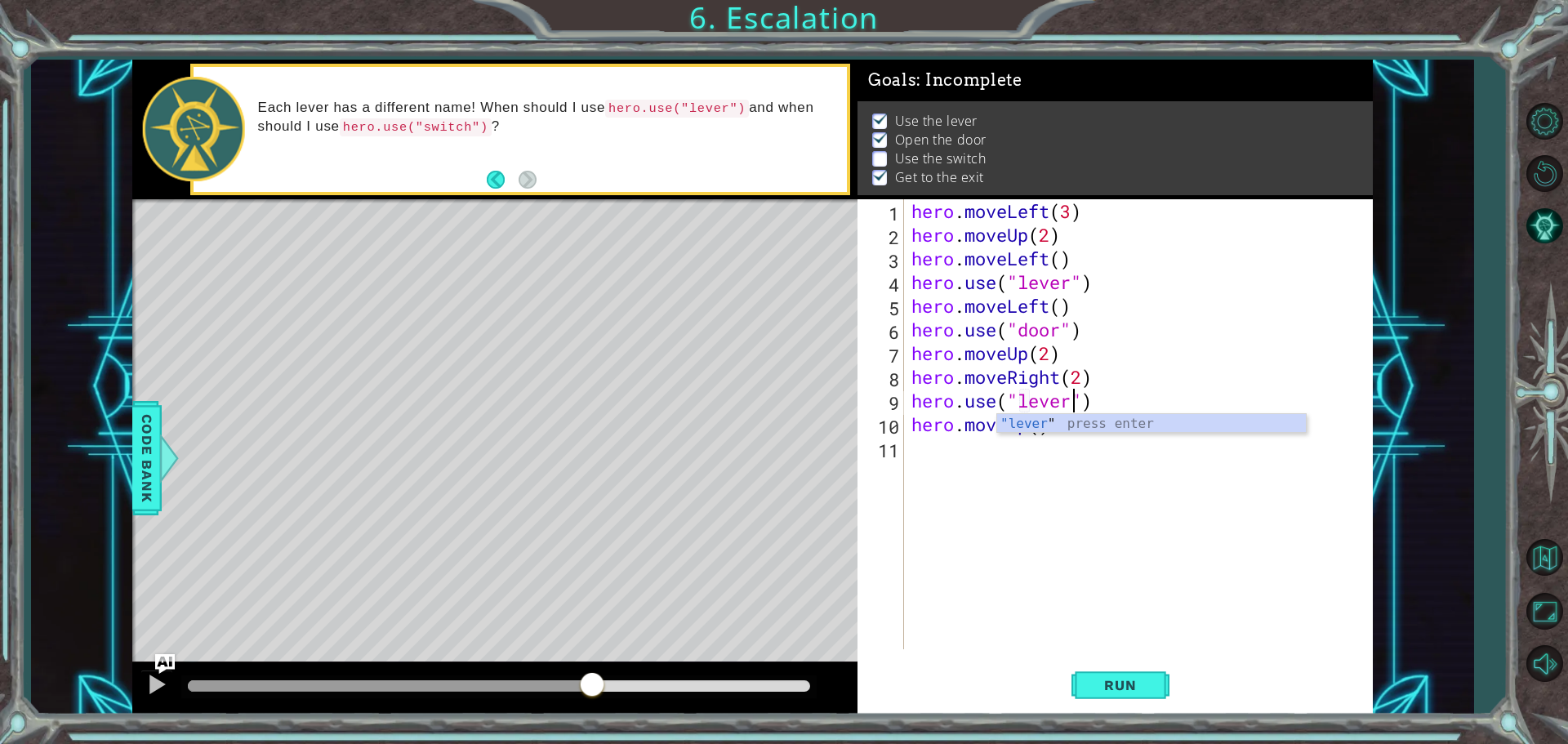
scroll to position [0, 8]
click at [1114, 683] on span "Run" at bounding box center [1120, 684] width 64 height 16
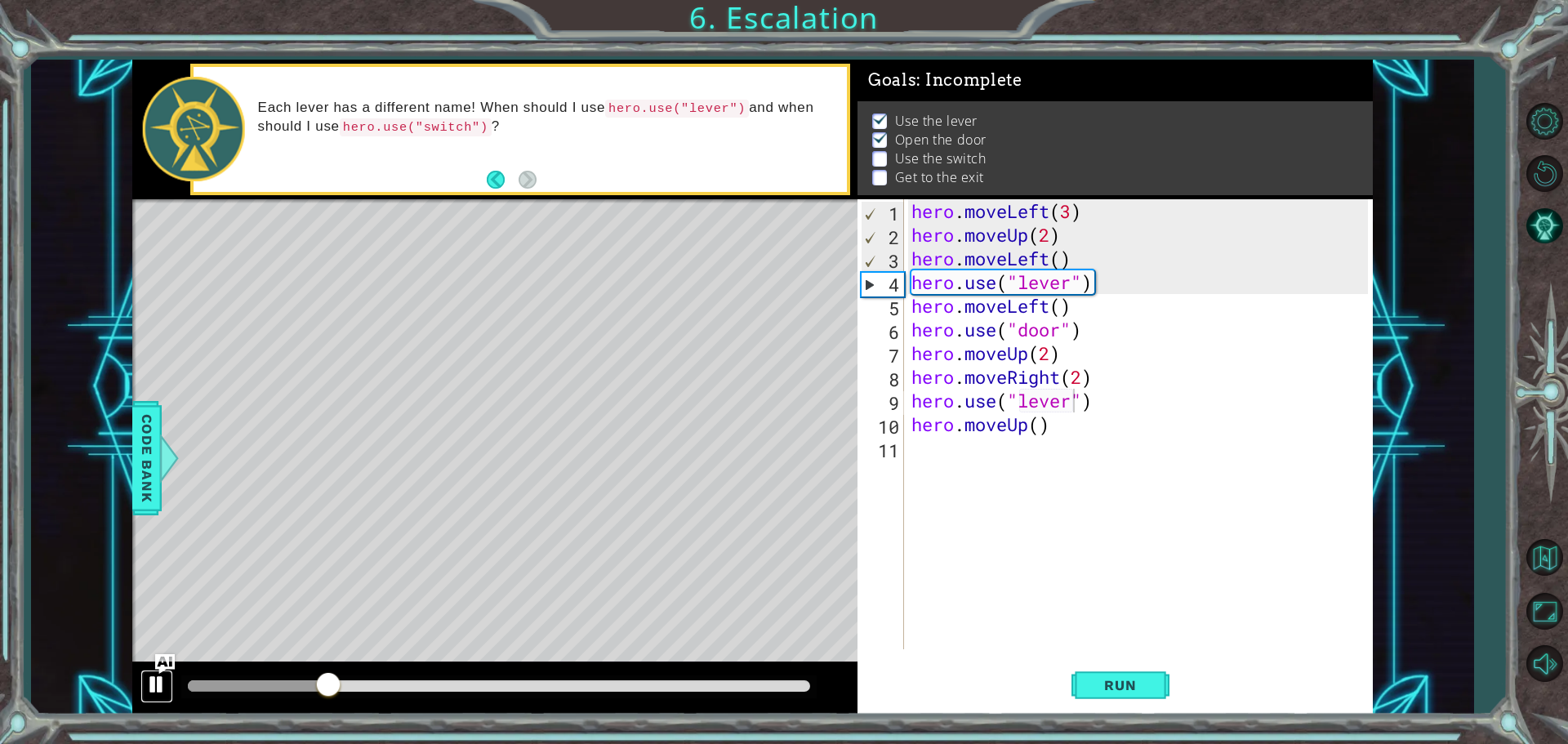
click at [150, 679] on div at bounding box center [157, 684] width 21 height 21
click at [1101, 423] on div "hero . moveLeft ( 3 ) hero . moveUp ( 2 ) hero . moveLeft ( ) hero . use ( "lev…" at bounding box center [1142, 448] width 468 height 497
type textarea "hero.moveUp()"
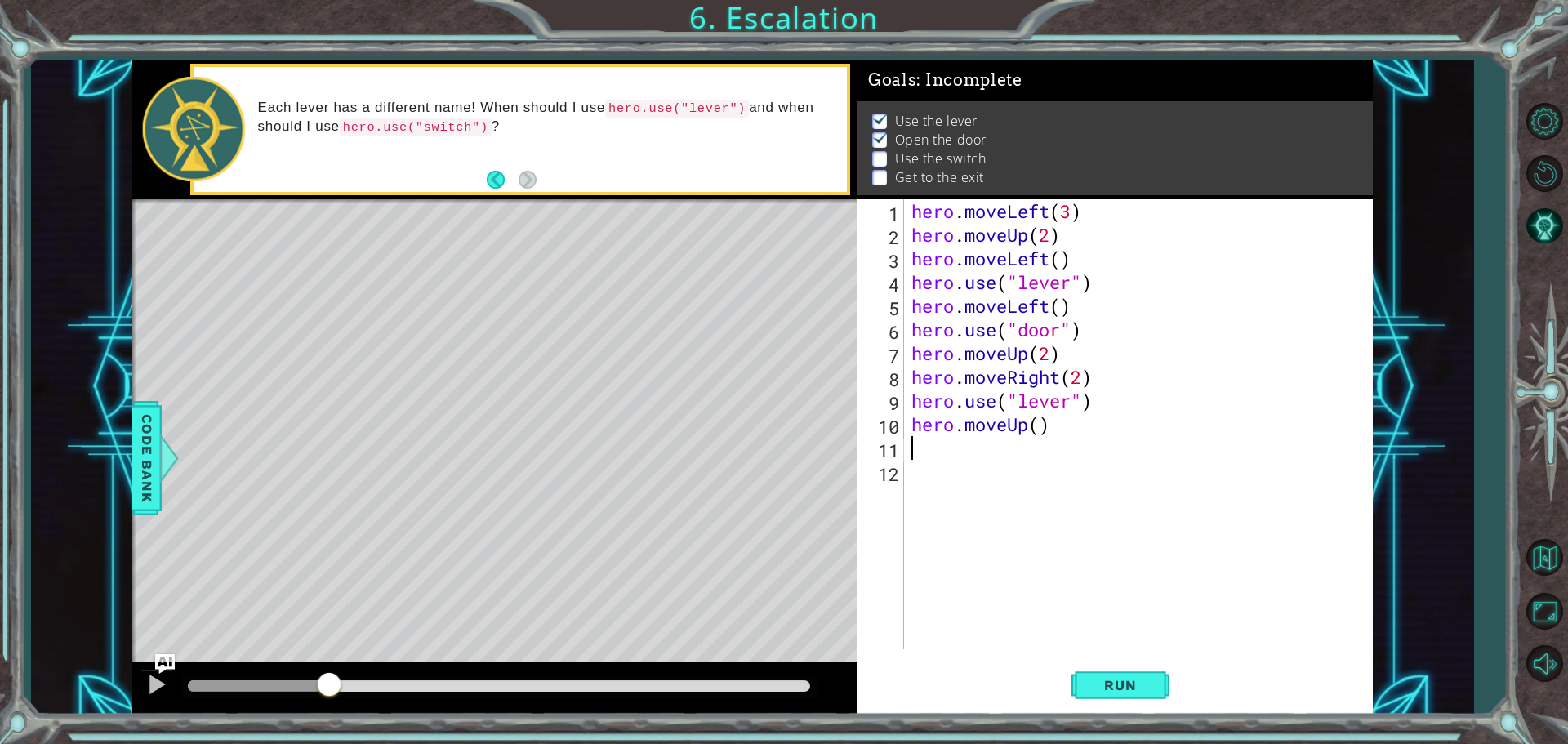
scroll to position [0, 0]
type textarea "hero.moveUp()"
click at [916, 428] on div "hero . moveLeft ( 3 ) hero . moveUp ( 2 ) hero . moveLeft ( ) hero . use ( "lev…" at bounding box center [1142, 448] width 468 height 497
click at [916, 426] on div "hero . moveLeft ( 3 ) hero . moveUp ( 2 ) hero . moveLeft ( ) hero . use ( "lev…" at bounding box center [1142, 448] width 468 height 497
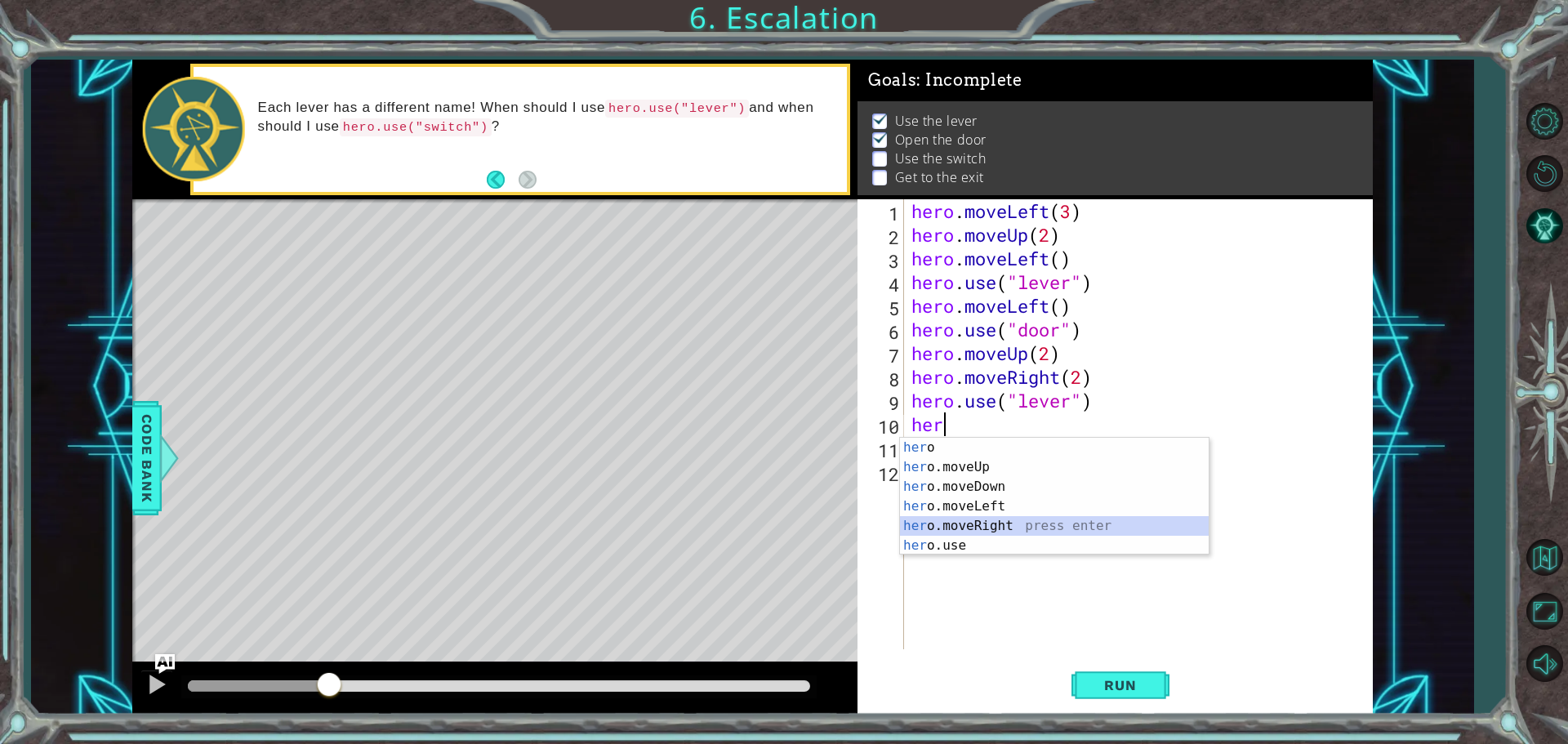
click at [1007, 518] on div "her o press enter her o.moveUp press enter her o.moveDown press enter her o.mov…" at bounding box center [1055, 516] width 309 height 156
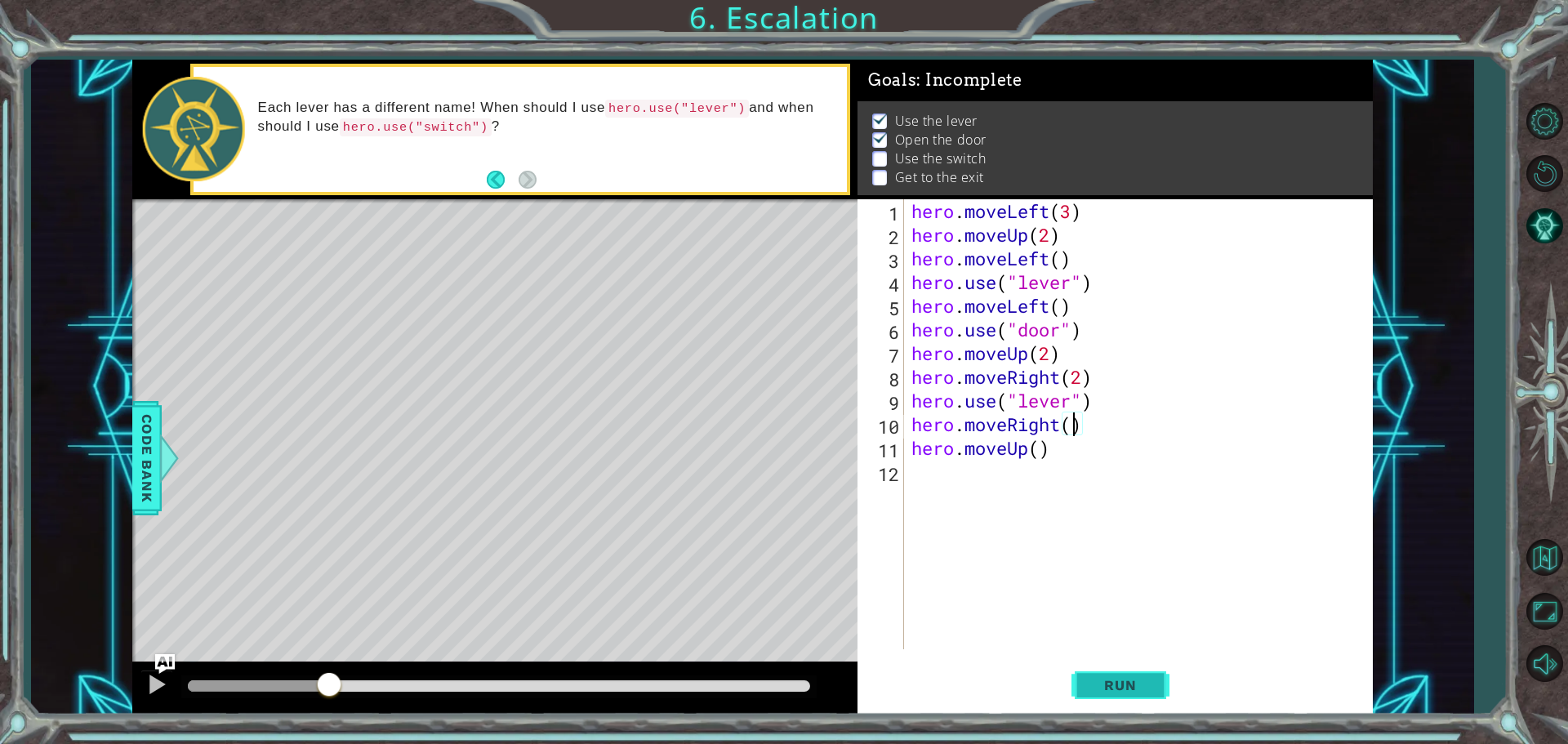
click at [1111, 670] on button "Run" at bounding box center [1121, 685] width 98 height 52
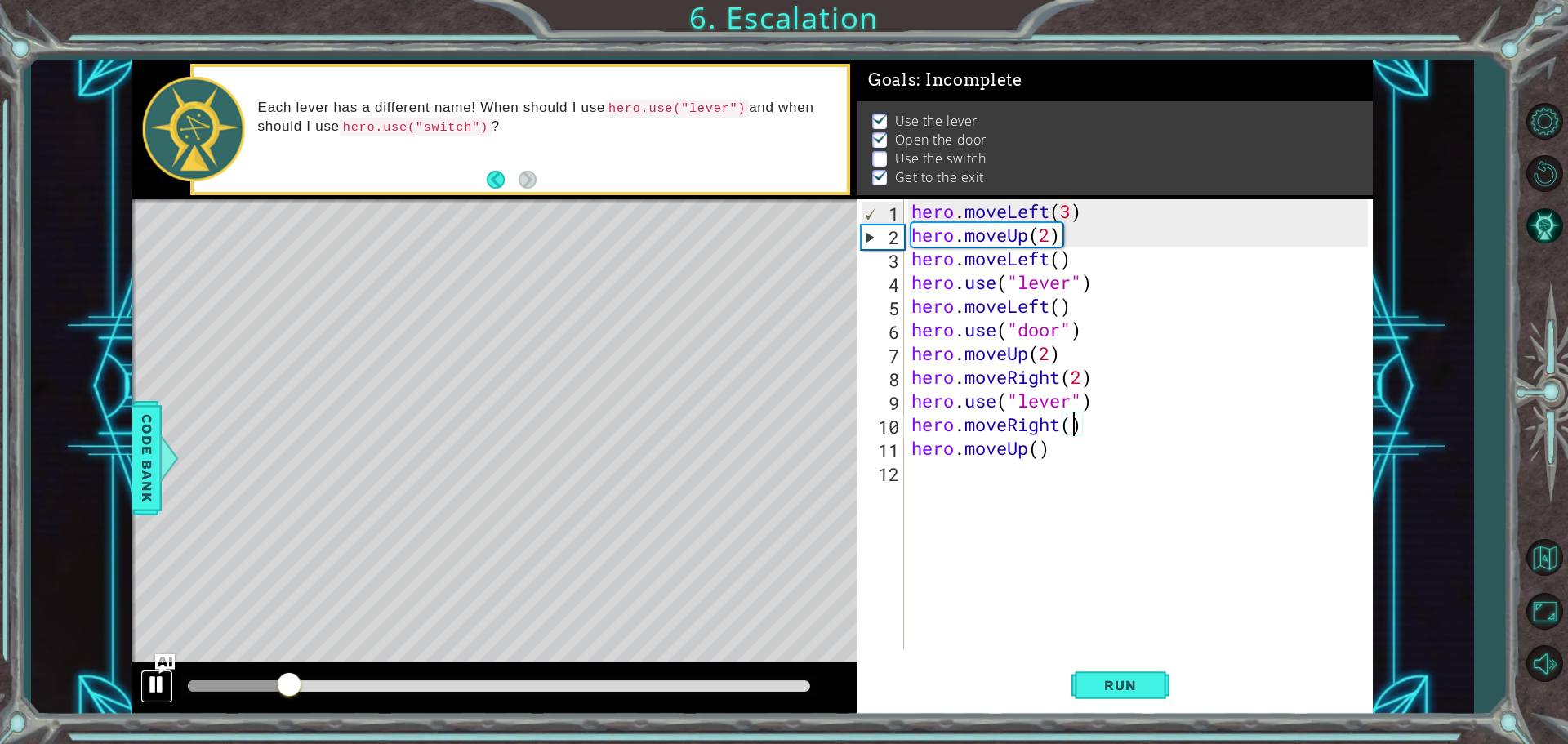
click at [154, 684] on div at bounding box center [157, 684] width 21 height 21
click at [1079, 400] on div "hero . moveLeft ( 3 ) hero . moveUp ( 2 ) hero . moveLeft ( ) hero . use ( "lev…" at bounding box center [1142, 448] width 468 height 497
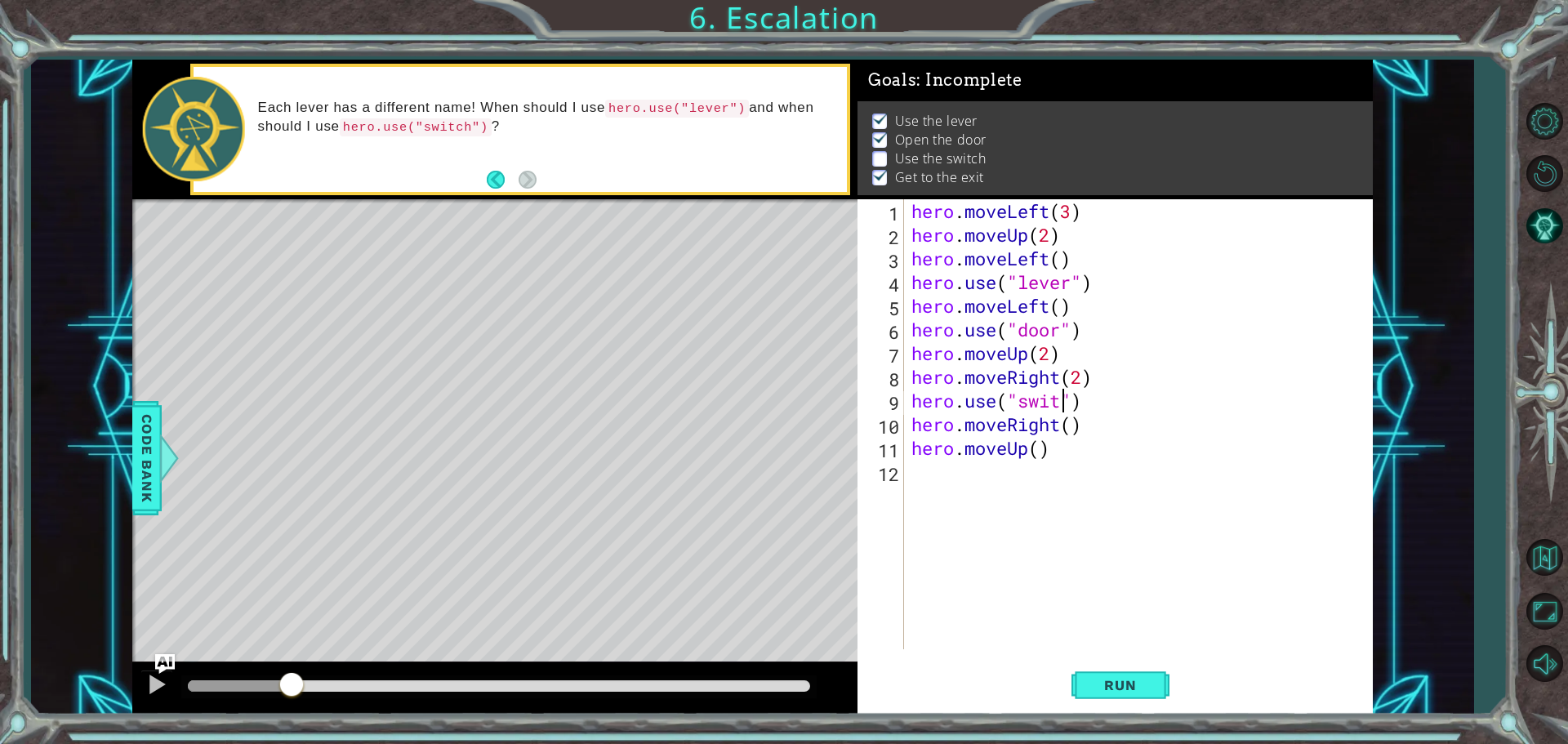
scroll to position [0, 8]
type textarea "hero.use("switch")"
click at [1134, 665] on button "Run" at bounding box center [1121, 685] width 98 height 52
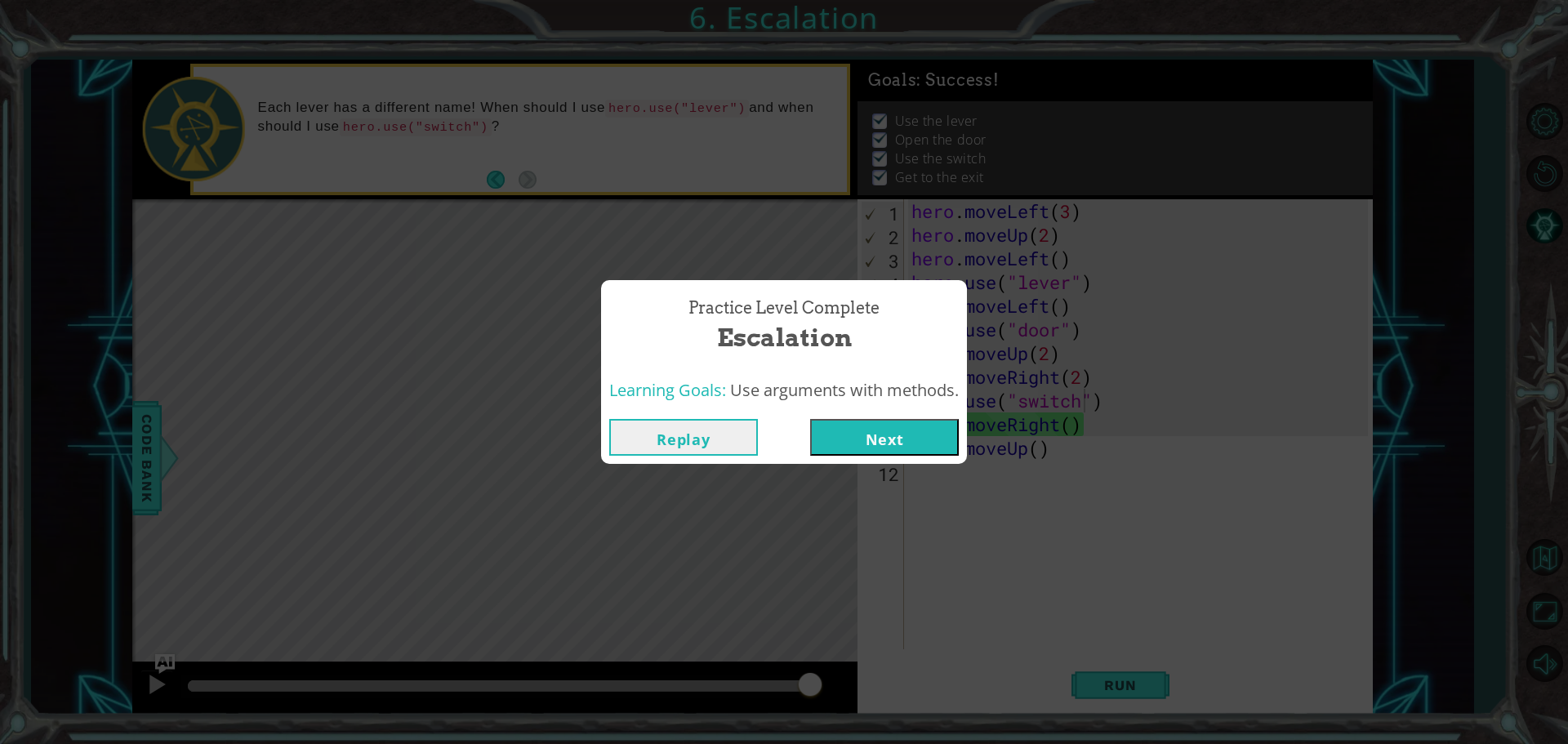
click at [884, 448] on button "Next" at bounding box center [884, 437] width 149 height 36
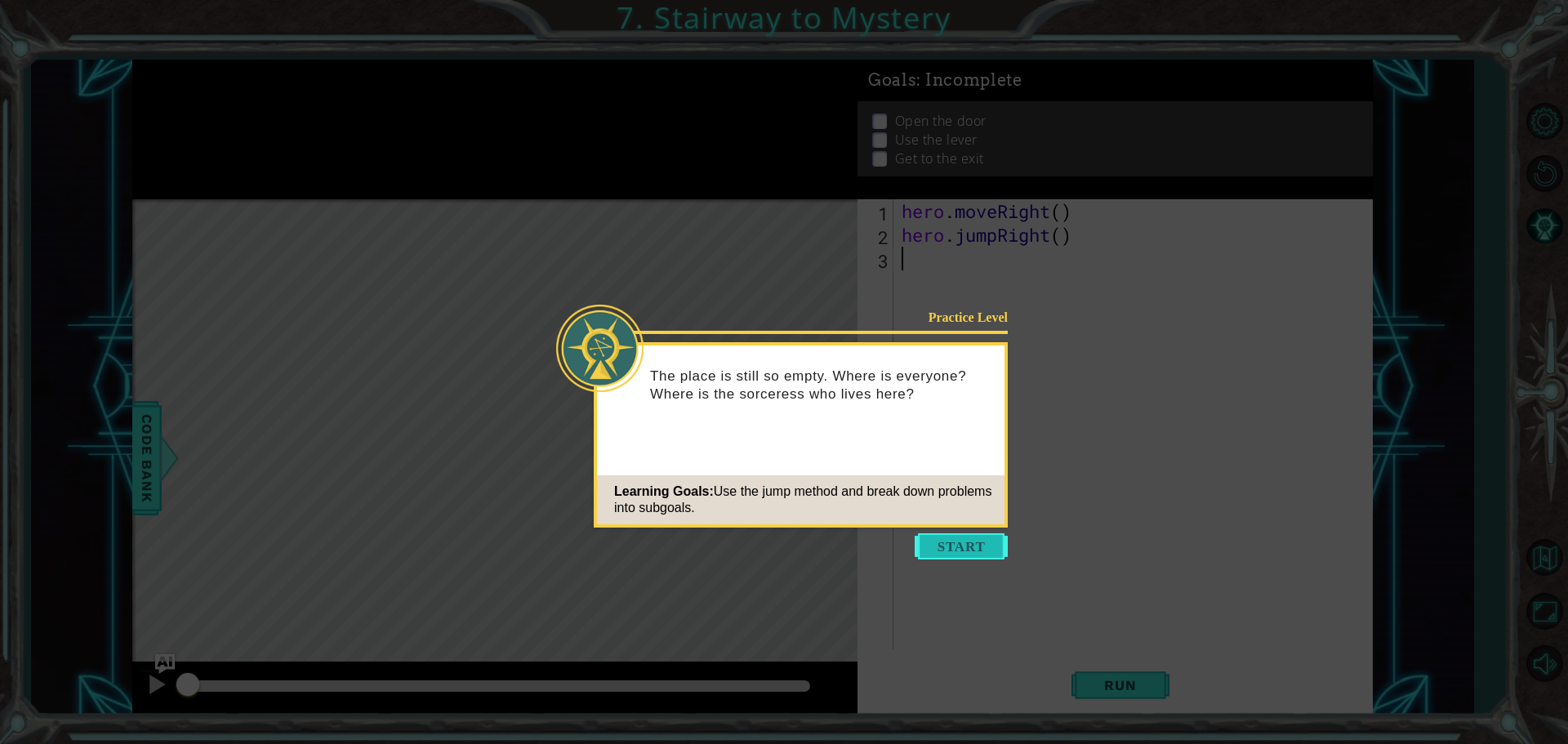
click at [950, 540] on button "Start" at bounding box center [961, 546] width 93 height 26
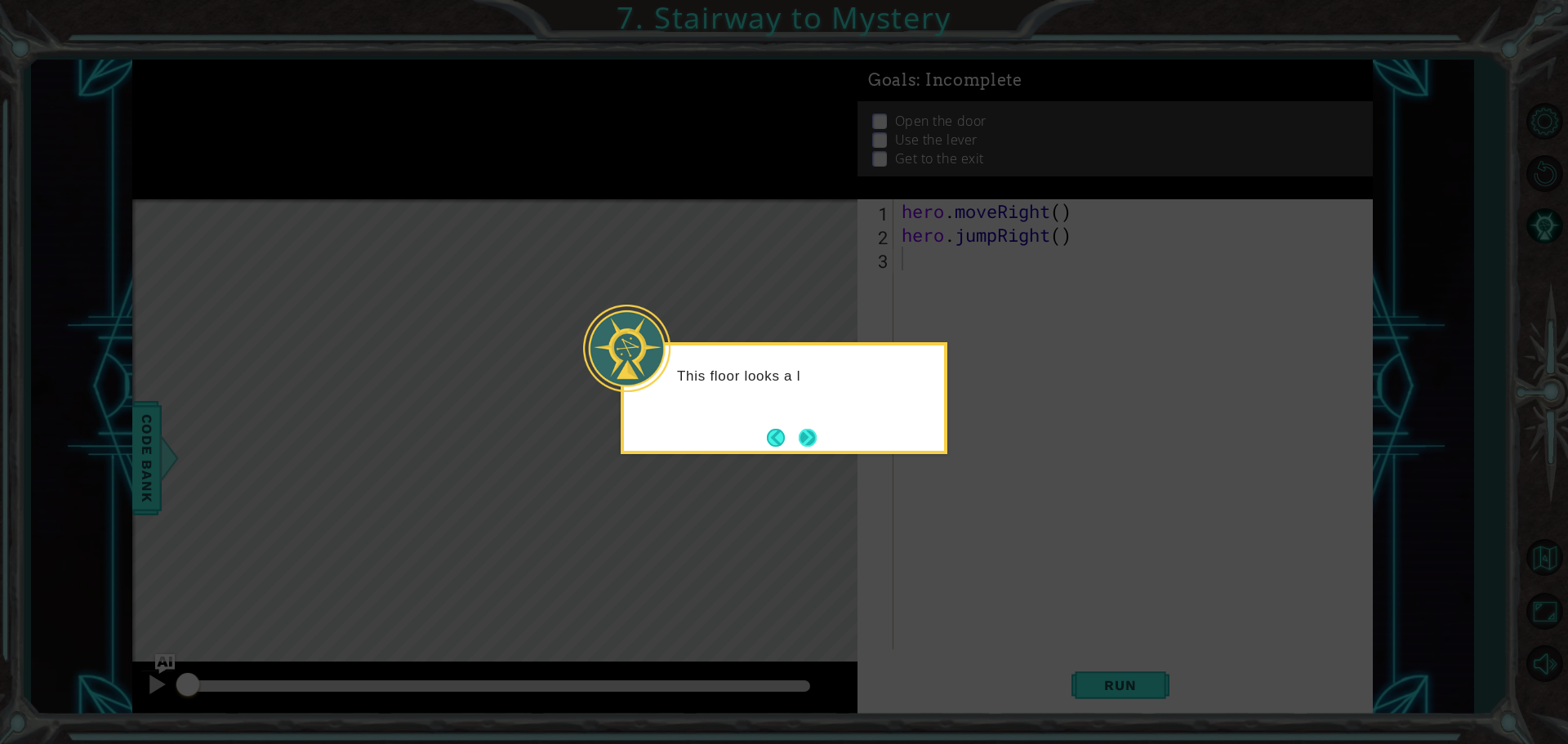
click at [817, 446] on button "Next" at bounding box center [808, 438] width 18 height 18
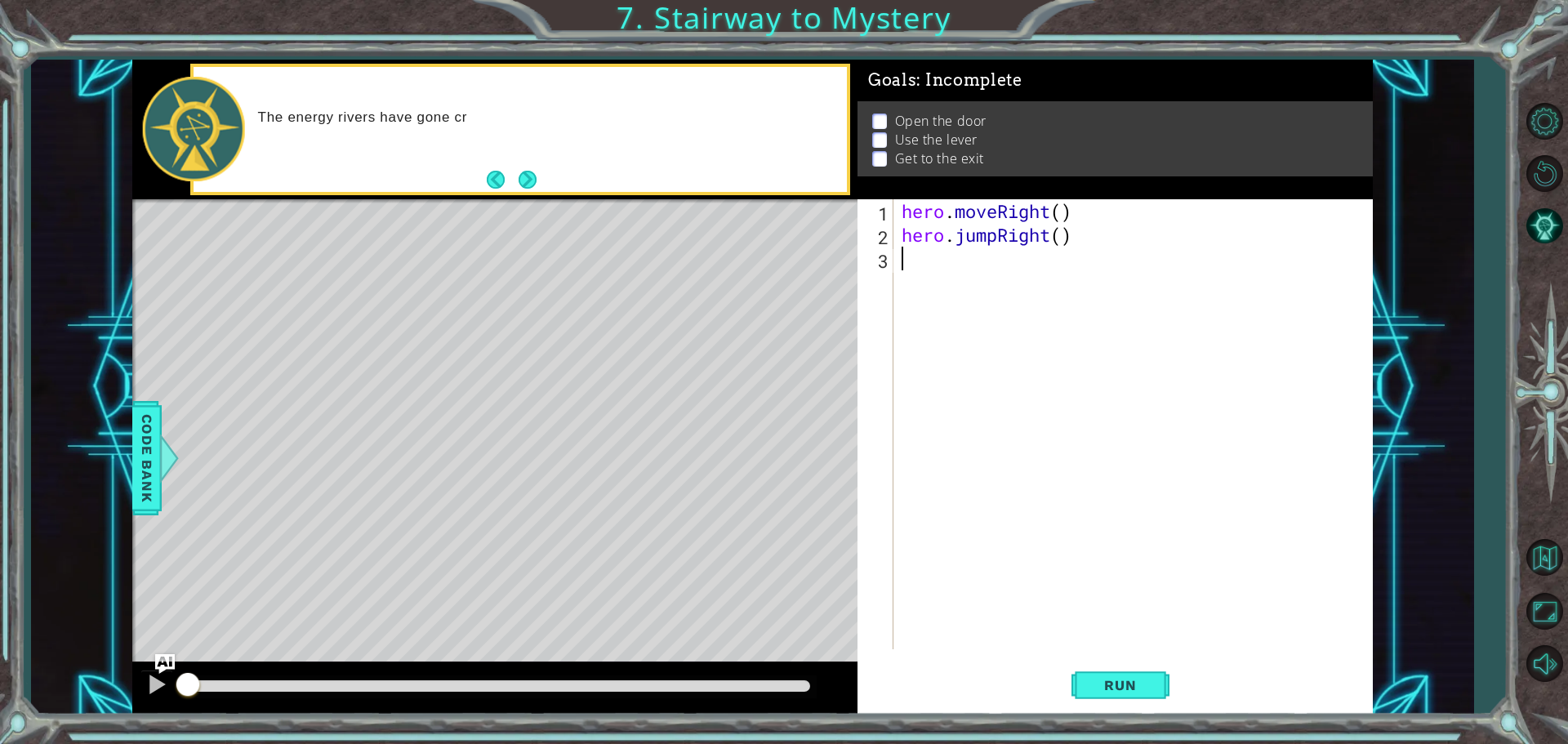
click at [921, 282] on div "hero . moveRight ( ) hero . jumpRight ( )" at bounding box center [1138, 448] width 478 height 497
click at [1139, 677] on span "Run" at bounding box center [1120, 684] width 64 height 16
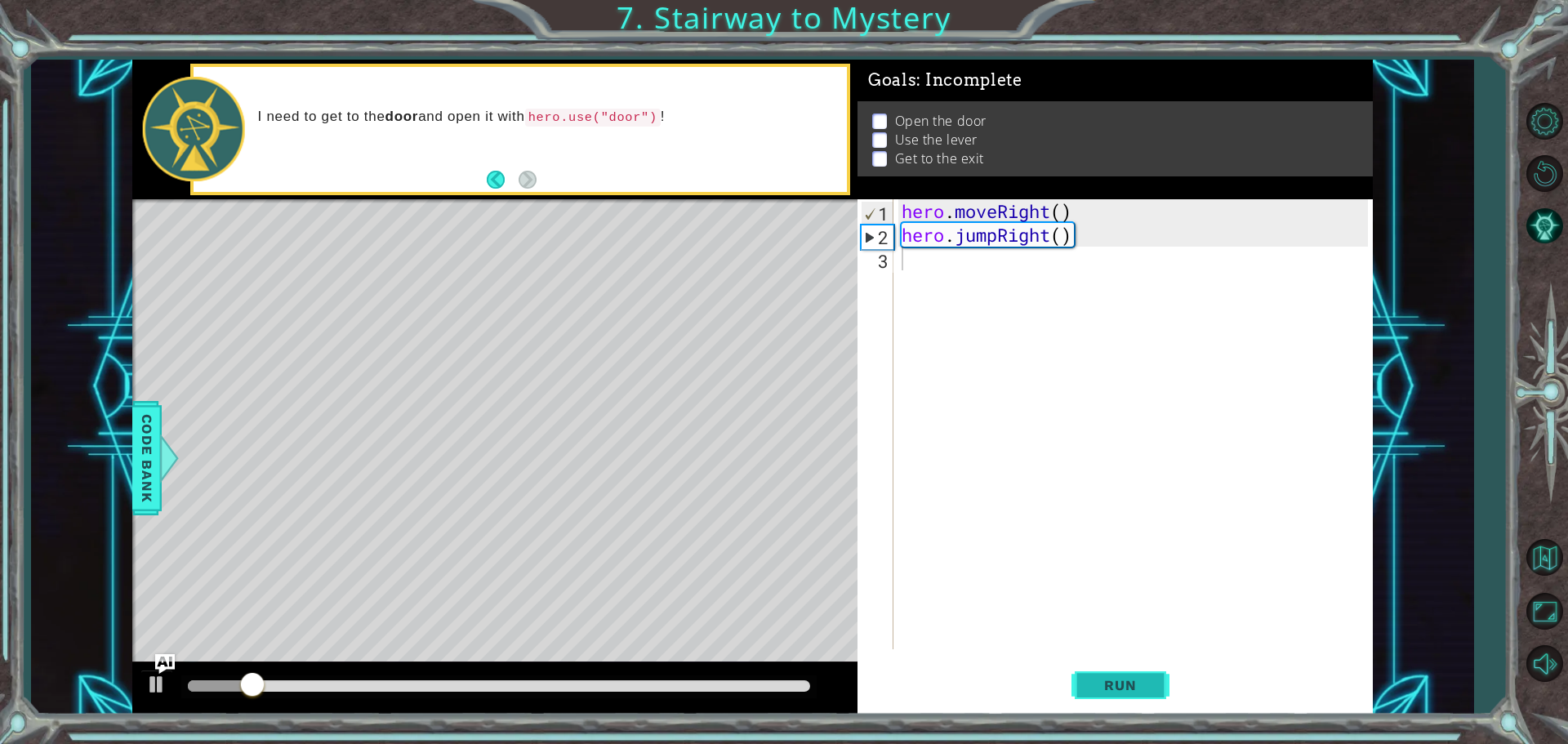
click at [1139, 677] on span "Run" at bounding box center [1120, 684] width 64 height 16
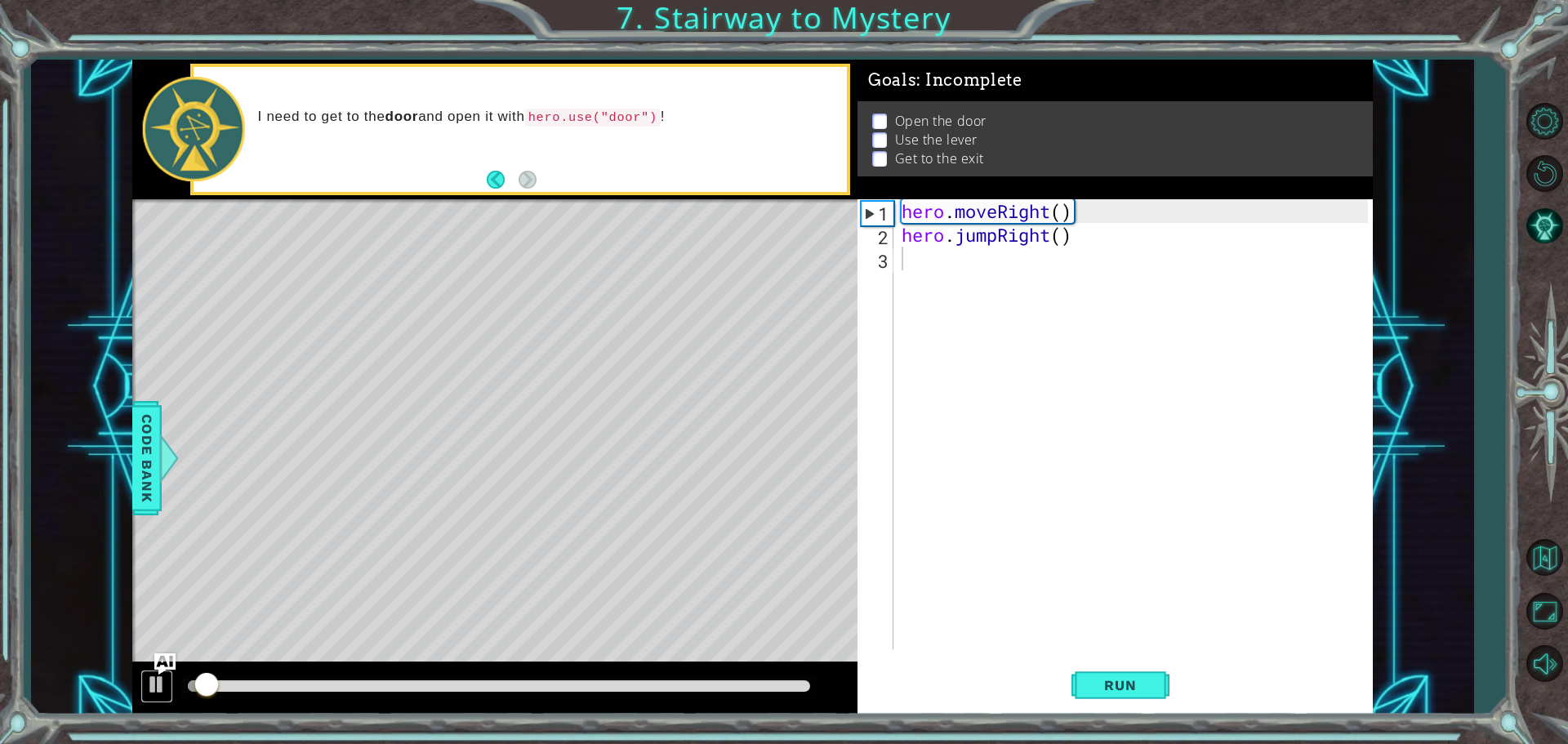
drag, startPoint x: 166, startPoint y: 678, endPoint x: 169, endPoint y: 661, distance: 17.3
click at [165, 677] on div at bounding box center [157, 684] width 21 height 21
click at [996, 261] on div "hero . moveRight ( ) hero . jumpRight ( )" at bounding box center [1138, 448] width 478 height 497
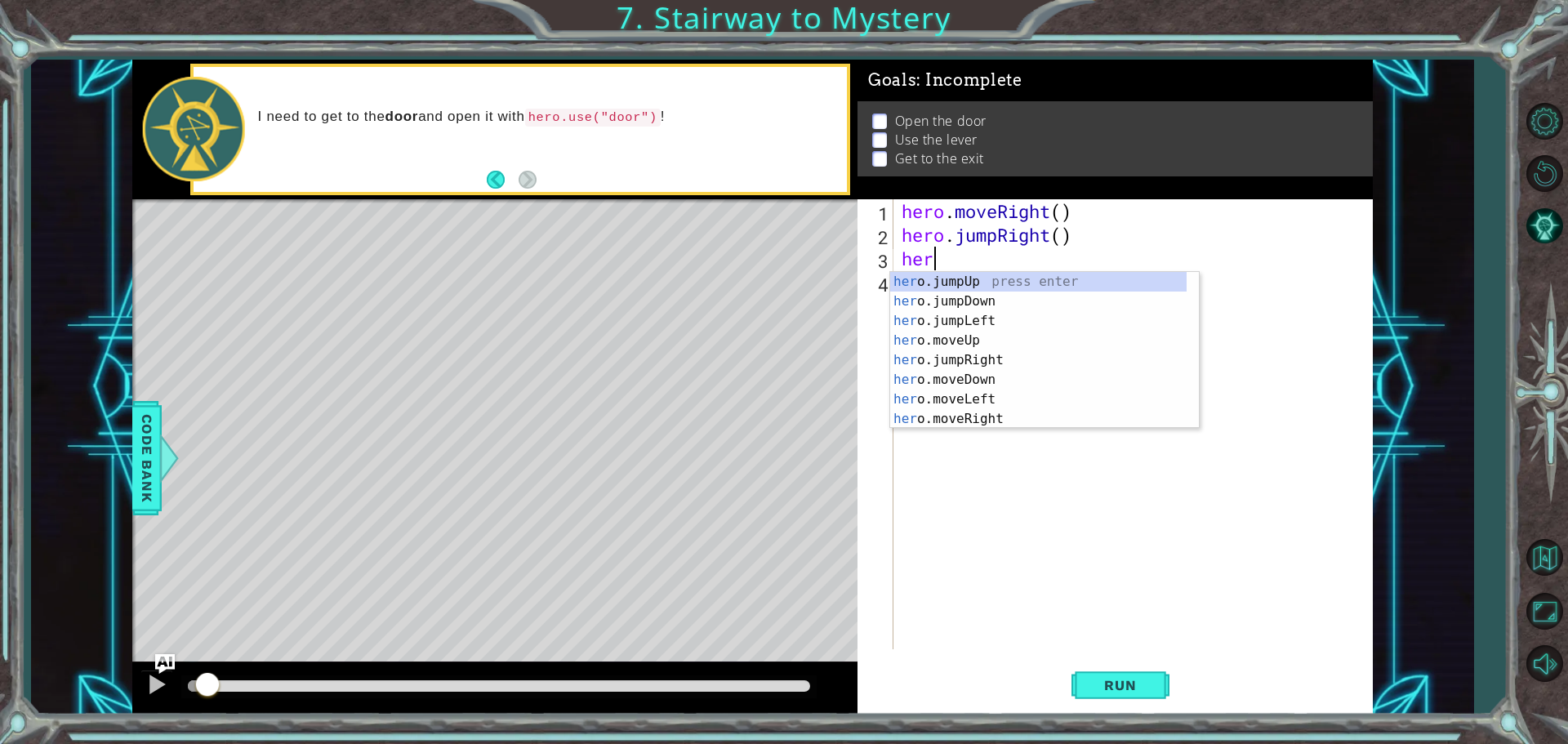
scroll to position [0, 1]
type textarea "hero"
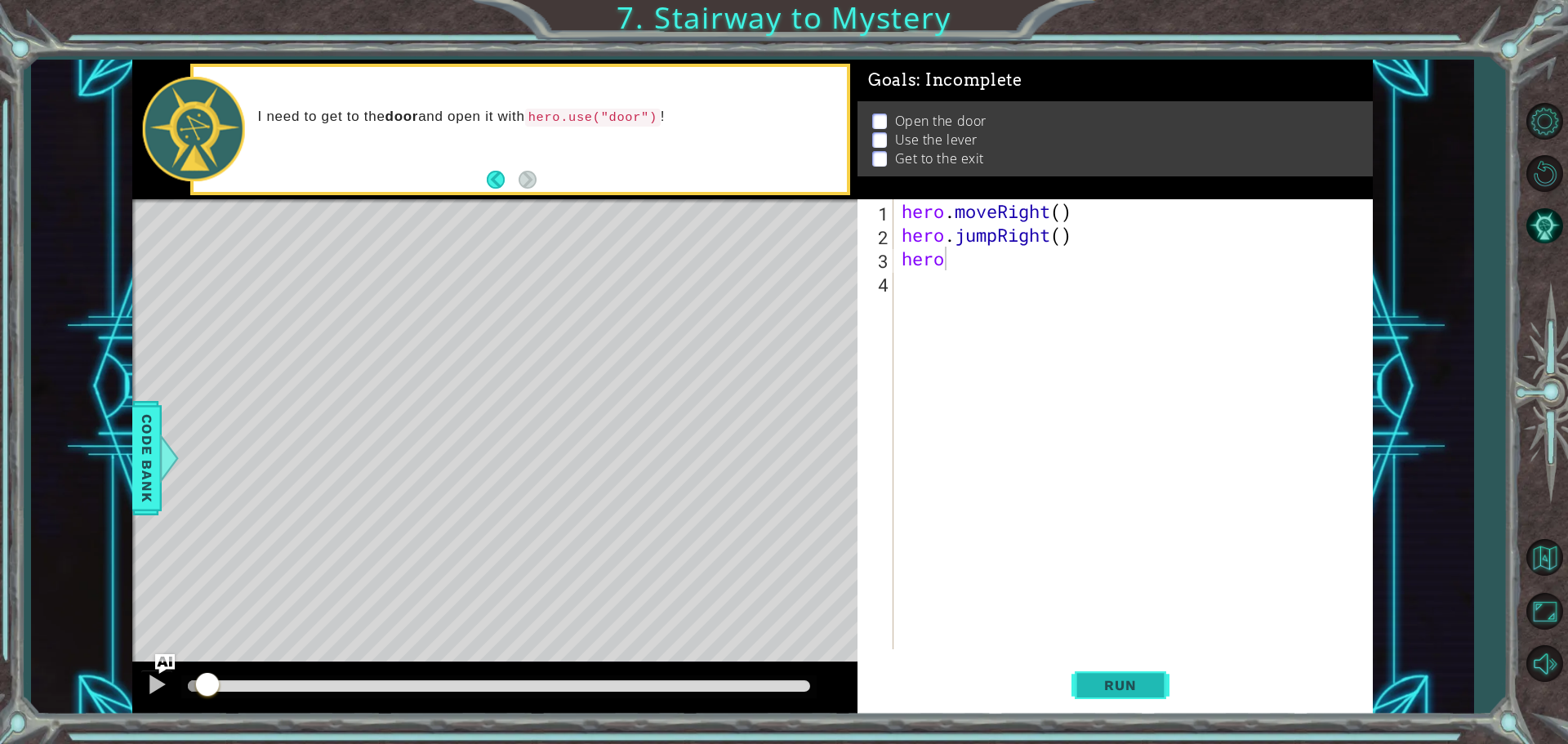
click at [1096, 695] on button "Run" at bounding box center [1121, 685] width 98 height 52
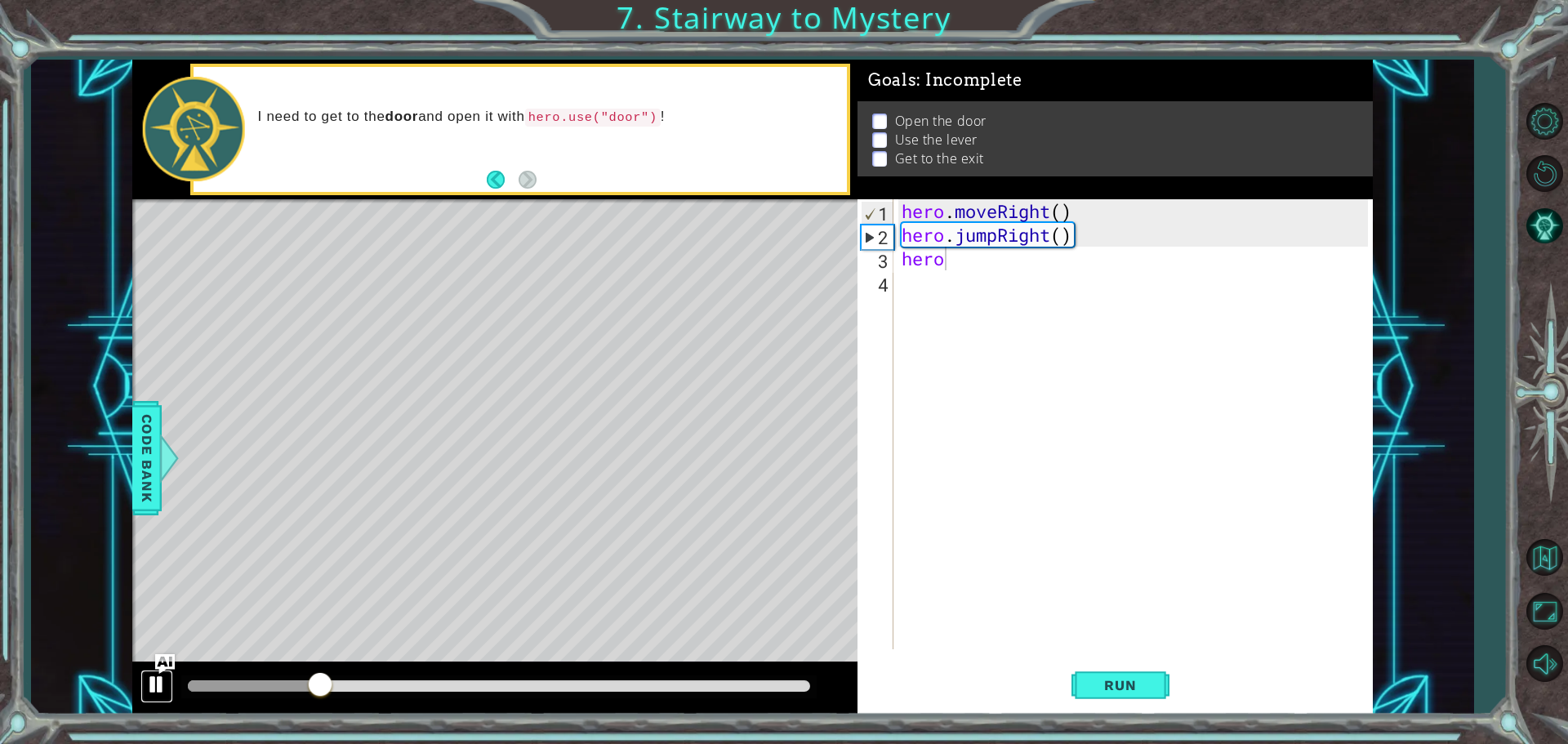
click at [155, 682] on div at bounding box center [157, 684] width 21 height 21
click at [971, 282] on div "hero . moveRight ( ) hero . jumpRight ( ) hero" at bounding box center [1138, 448] width 478 height 497
click at [944, 260] on div "hero . moveRight ( ) hero . jumpRight ( ) hero" at bounding box center [1138, 448] width 478 height 497
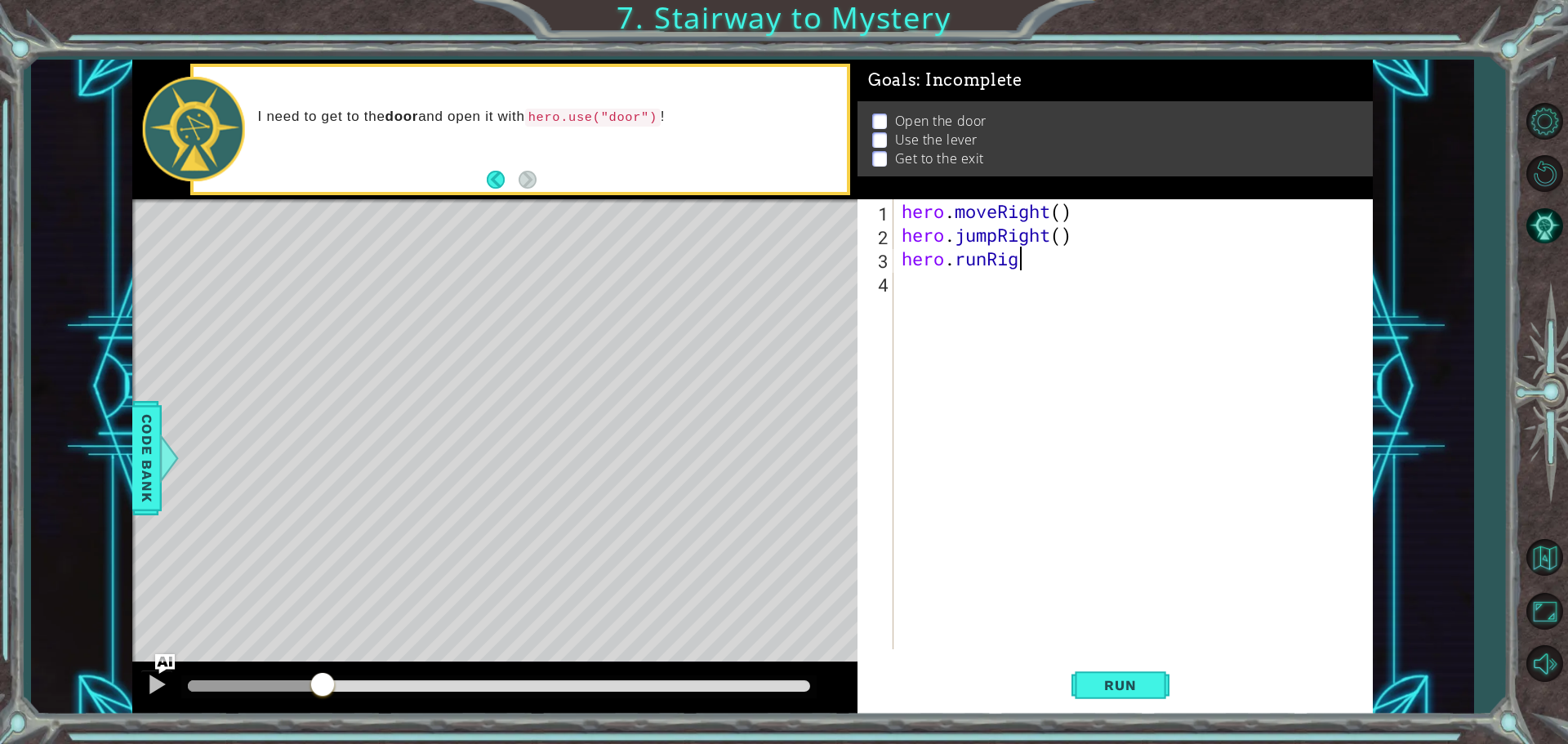
scroll to position [0, 5]
type textarea "hero.runRight()"
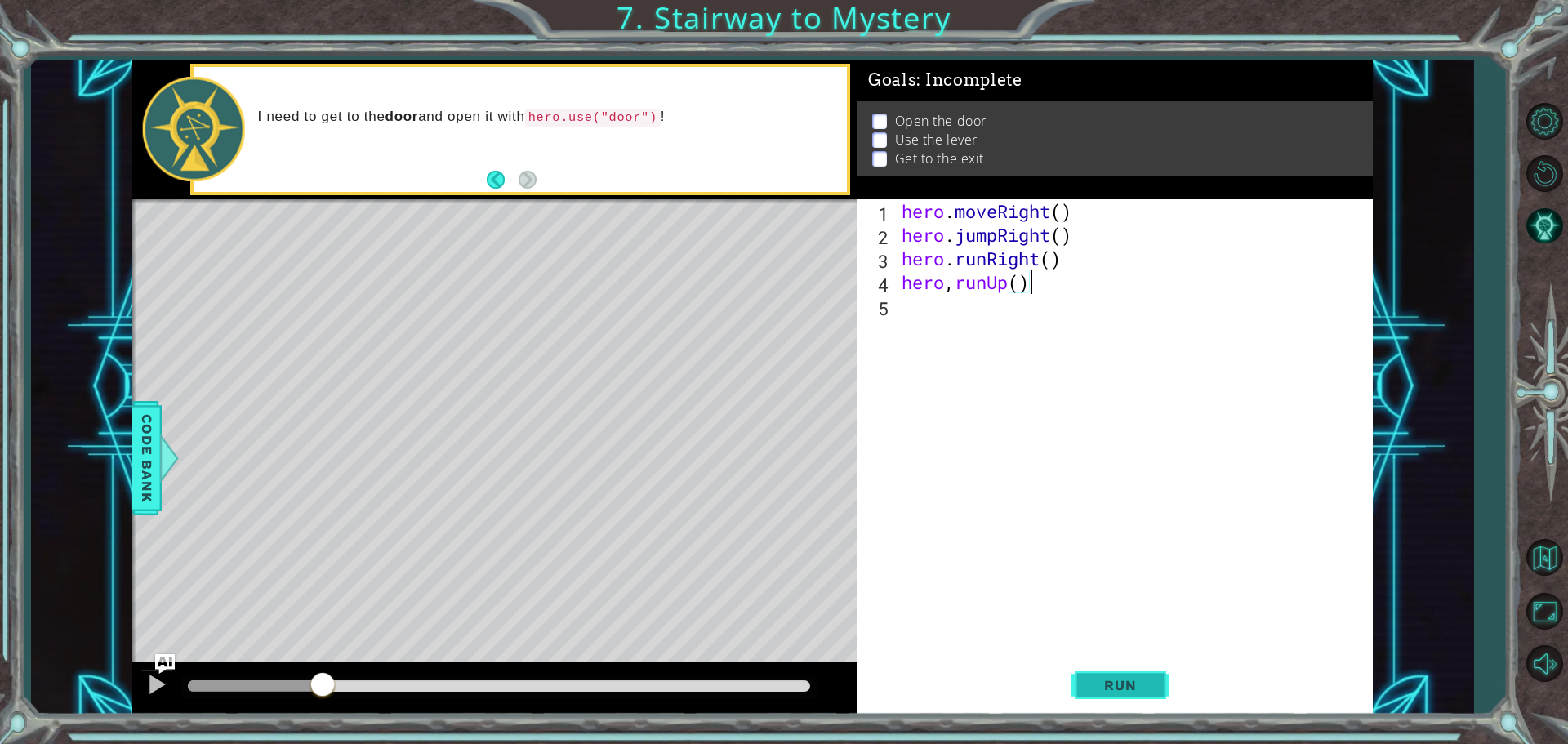
click at [1140, 686] on span "Run" at bounding box center [1120, 684] width 64 height 16
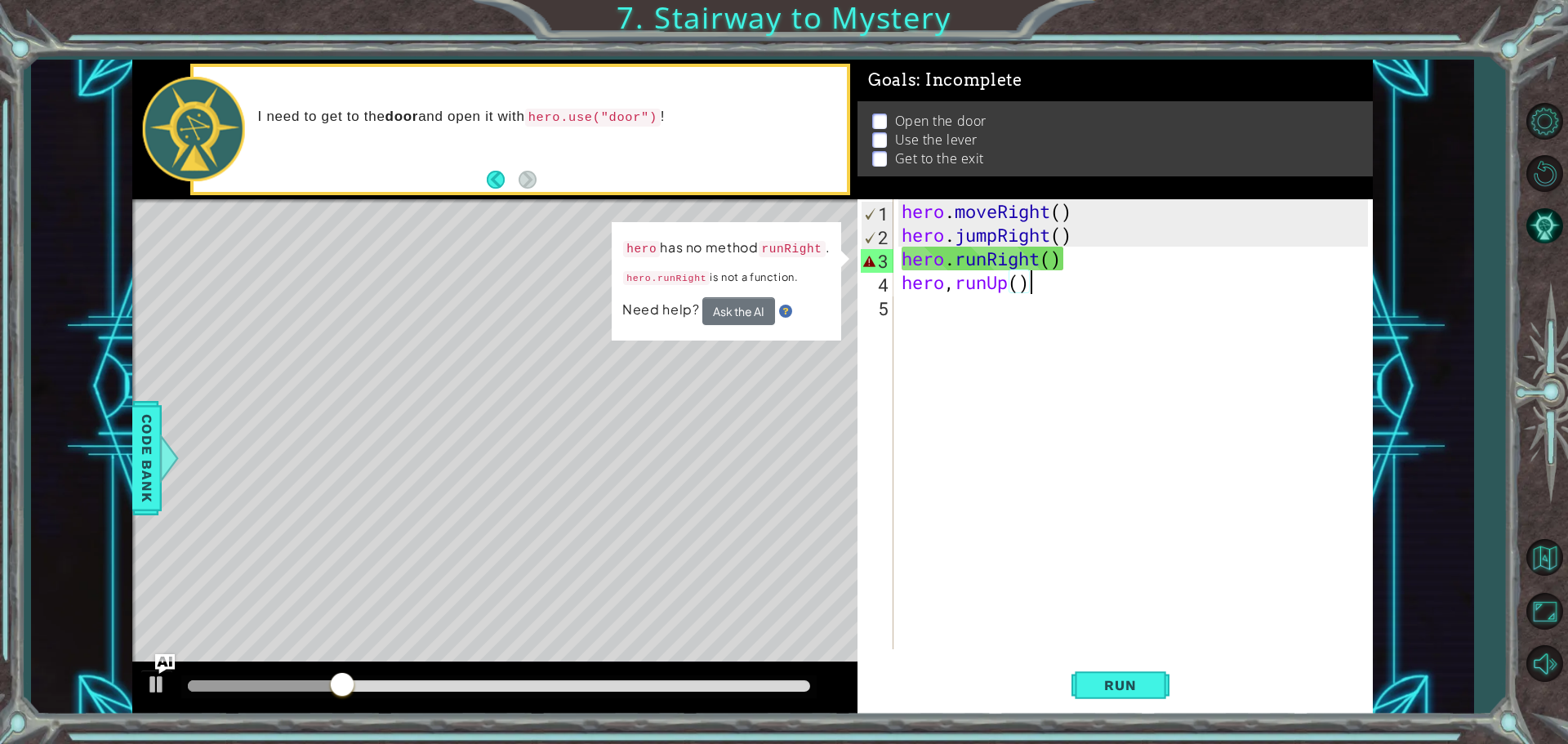
click at [675, 309] on span "Need help?" at bounding box center [662, 309] width 80 height 17
click at [1106, 671] on button "Run" at bounding box center [1121, 685] width 98 height 52
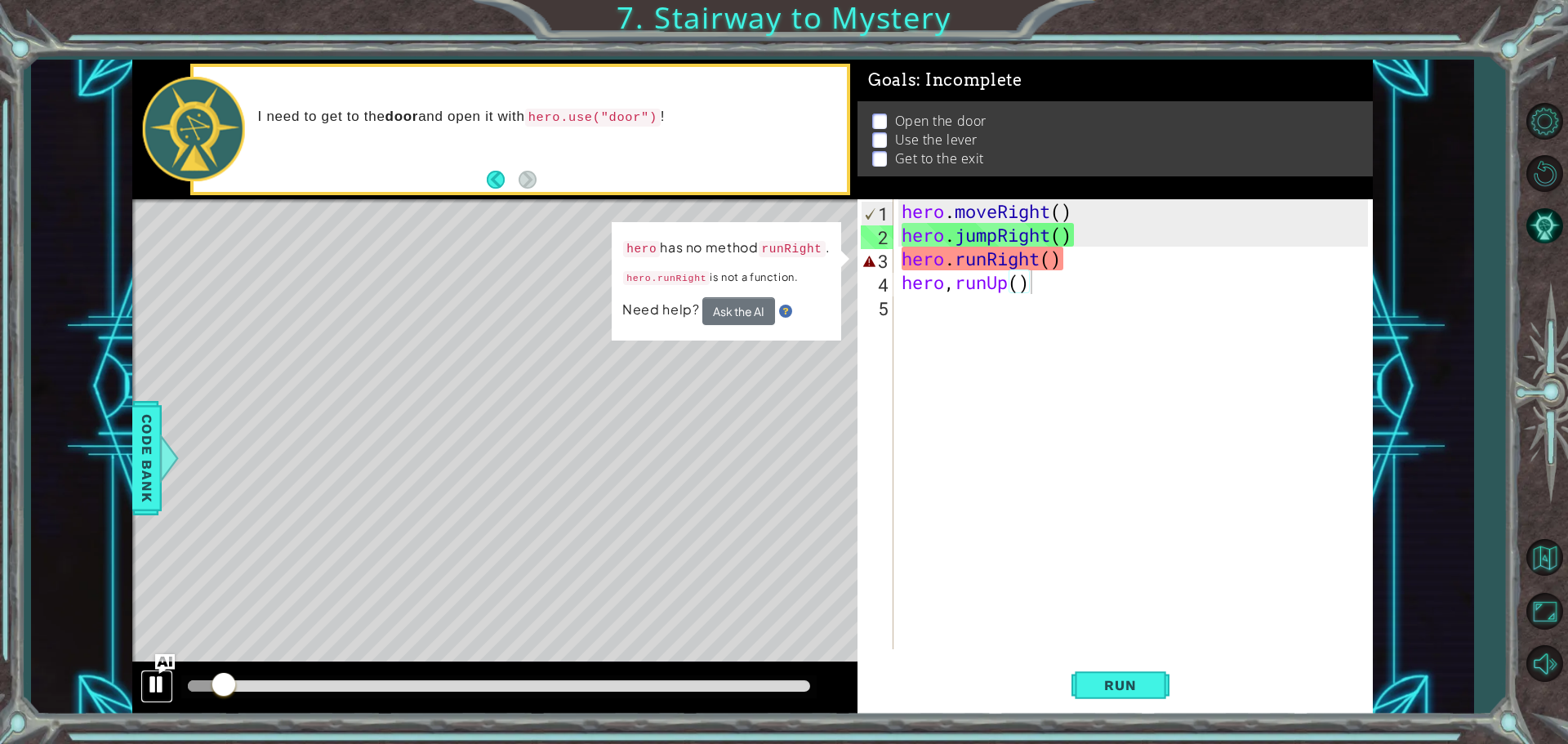
click at [160, 679] on div at bounding box center [157, 684] width 21 height 21
click at [987, 263] on div "hero . moveRight ( ) hero . jumpRight ( ) hero . runRight ( ) hero , runUp ( )" at bounding box center [1138, 448] width 478 height 497
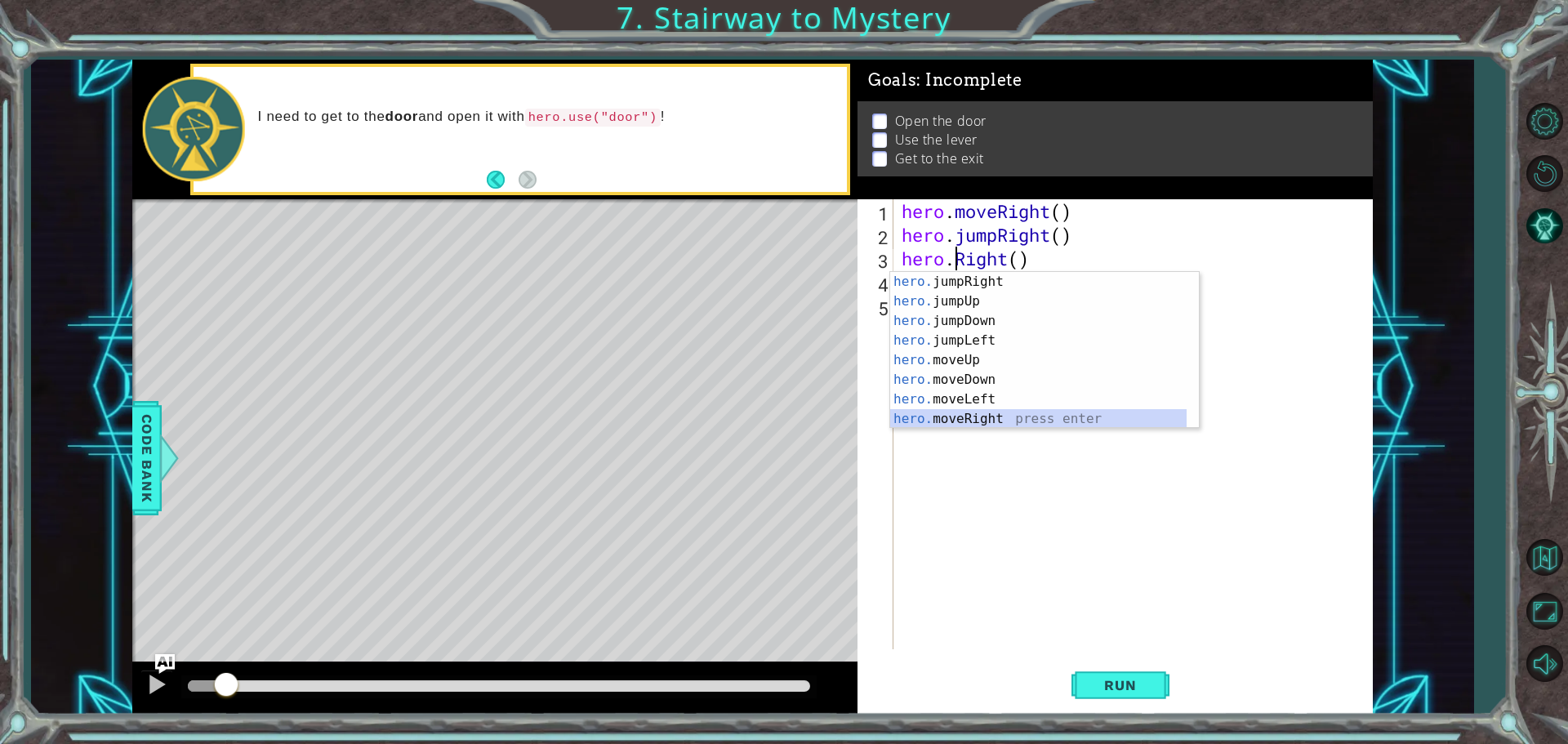
click at [1004, 419] on div "hero. jumpRight press enter hero. jumpUp press enter hero. jumpDown press enter…" at bounding box center [1045, 370] width 309 height 196
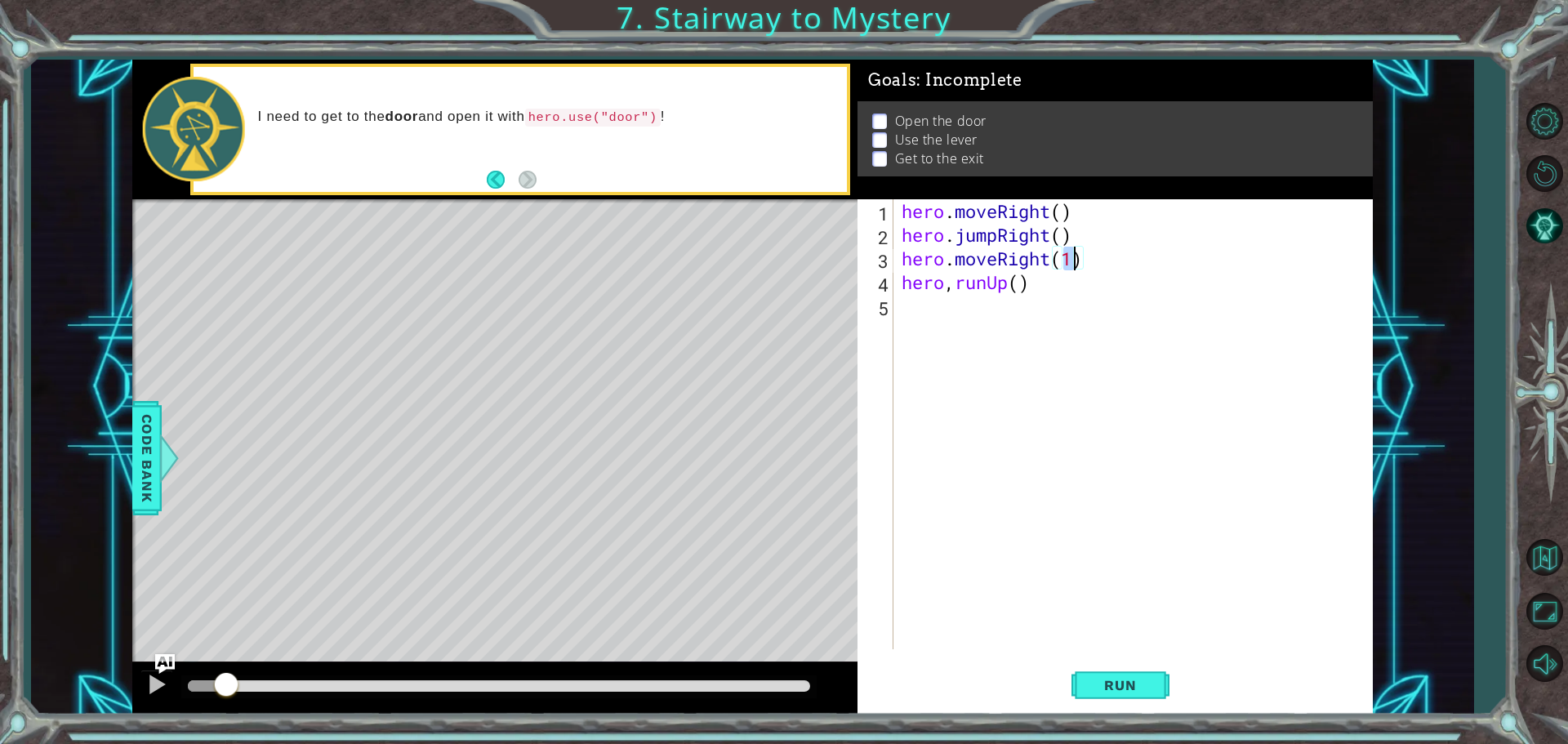
click at [1075, 254] on div "hero . moveRight ( ) hero . jumpRight ( ) hero . moveRight ( 1 ) hero , runUp (…" at bounding box center [1133, 424] width 470 height 450
click at [1113, 692] on span "Run" at bounding box center [1120, 684] width 64 height 16
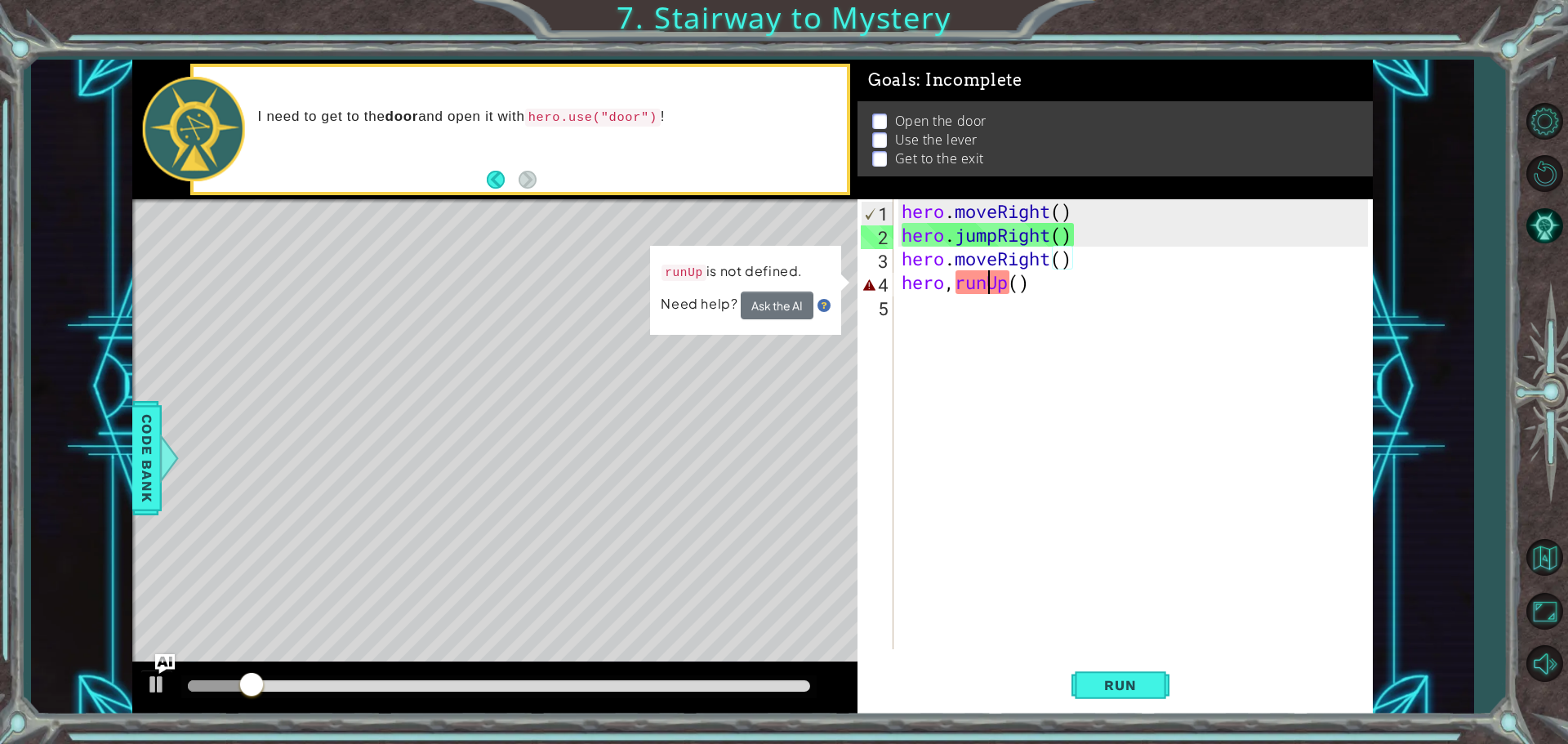
click at [990, 285] on div "hero . moveRight ( ) hero . jumpRight ( ) hero . moveRight ( ) hero , runUp ( )" at bounding box center [1138, 448] width 478 height 497
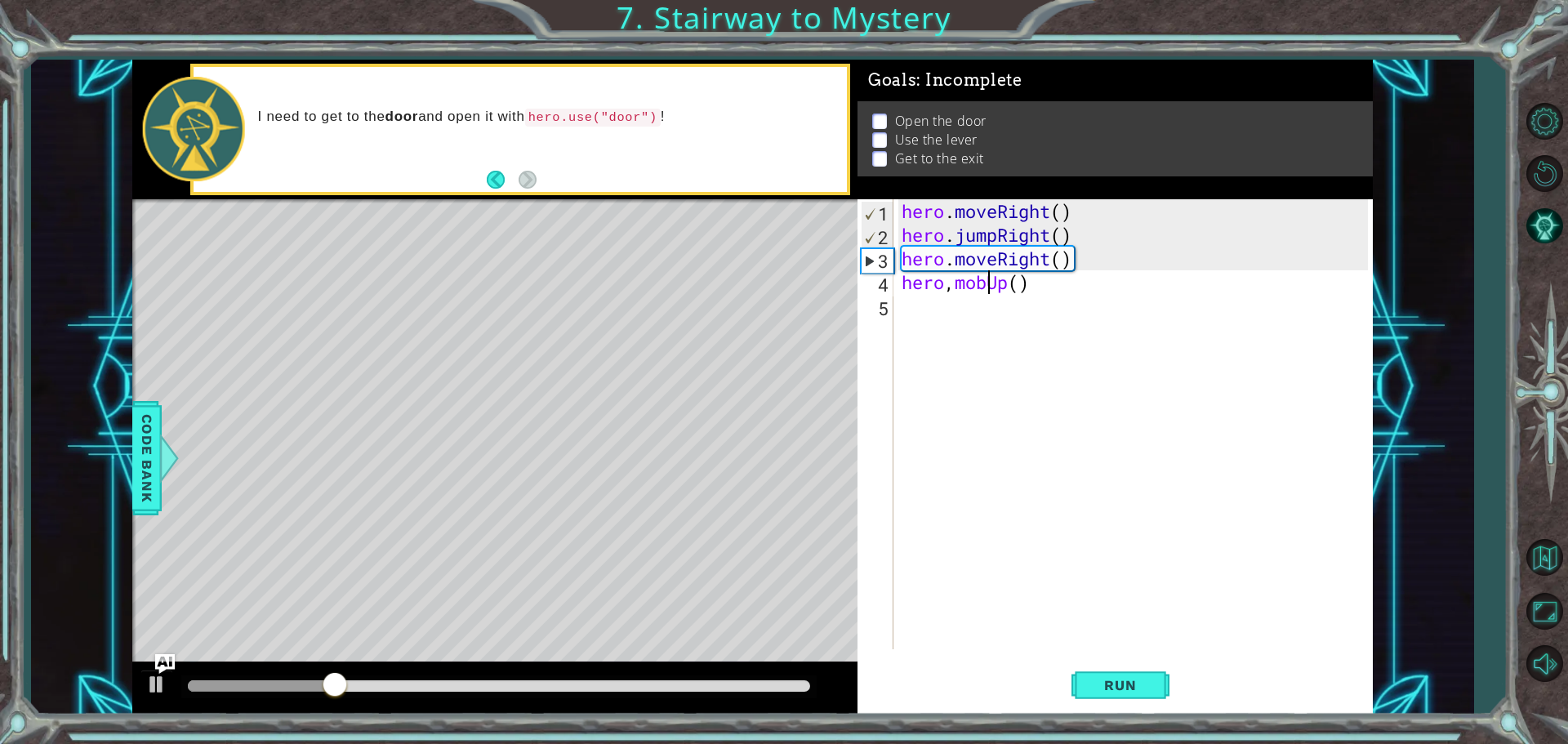
scroll to position [0, 4]
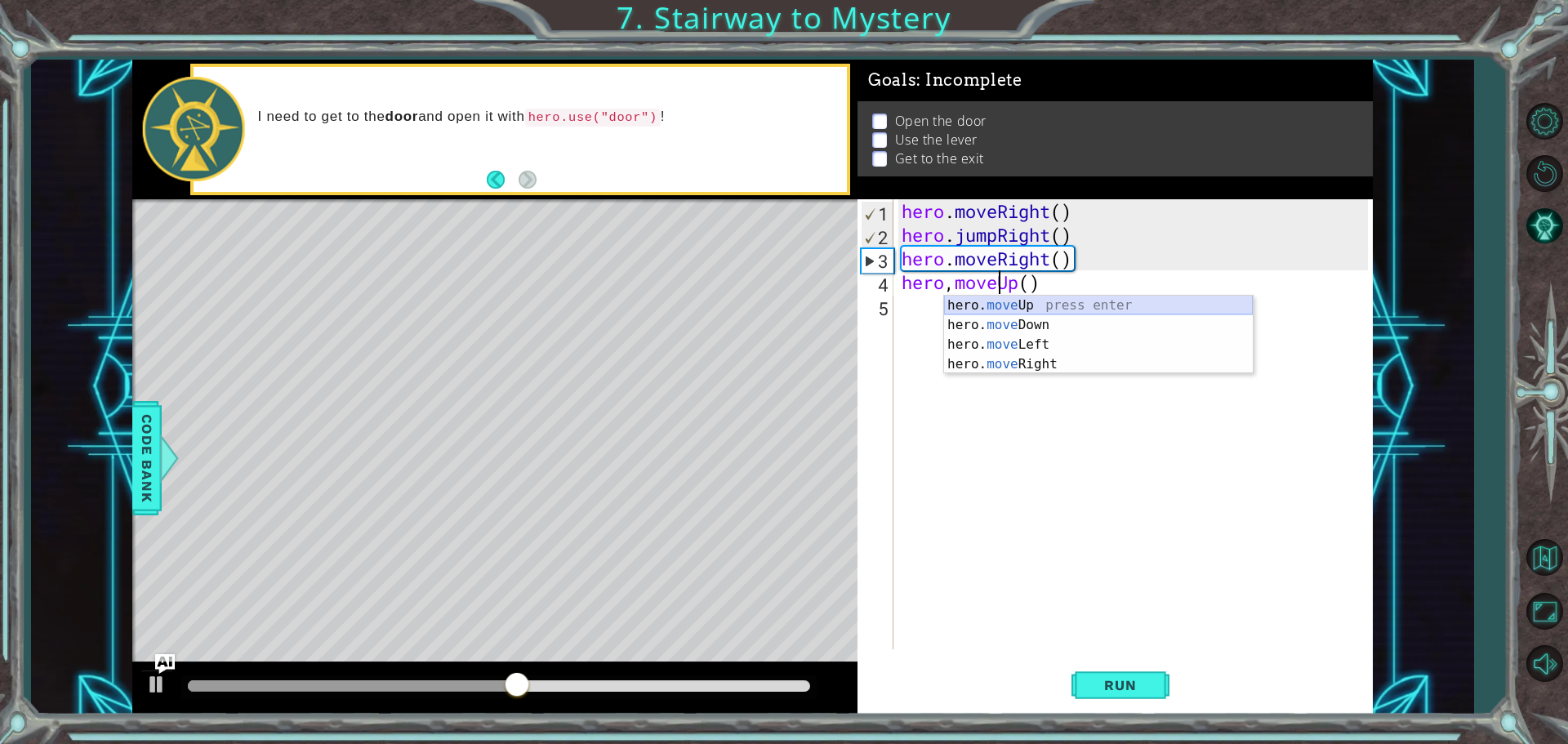
click at [972, 306] on div "hero. move Up press enter hero. move Down press enter hero. move Left press ent…" at bounding box center [1098, 354] width 309 height 118
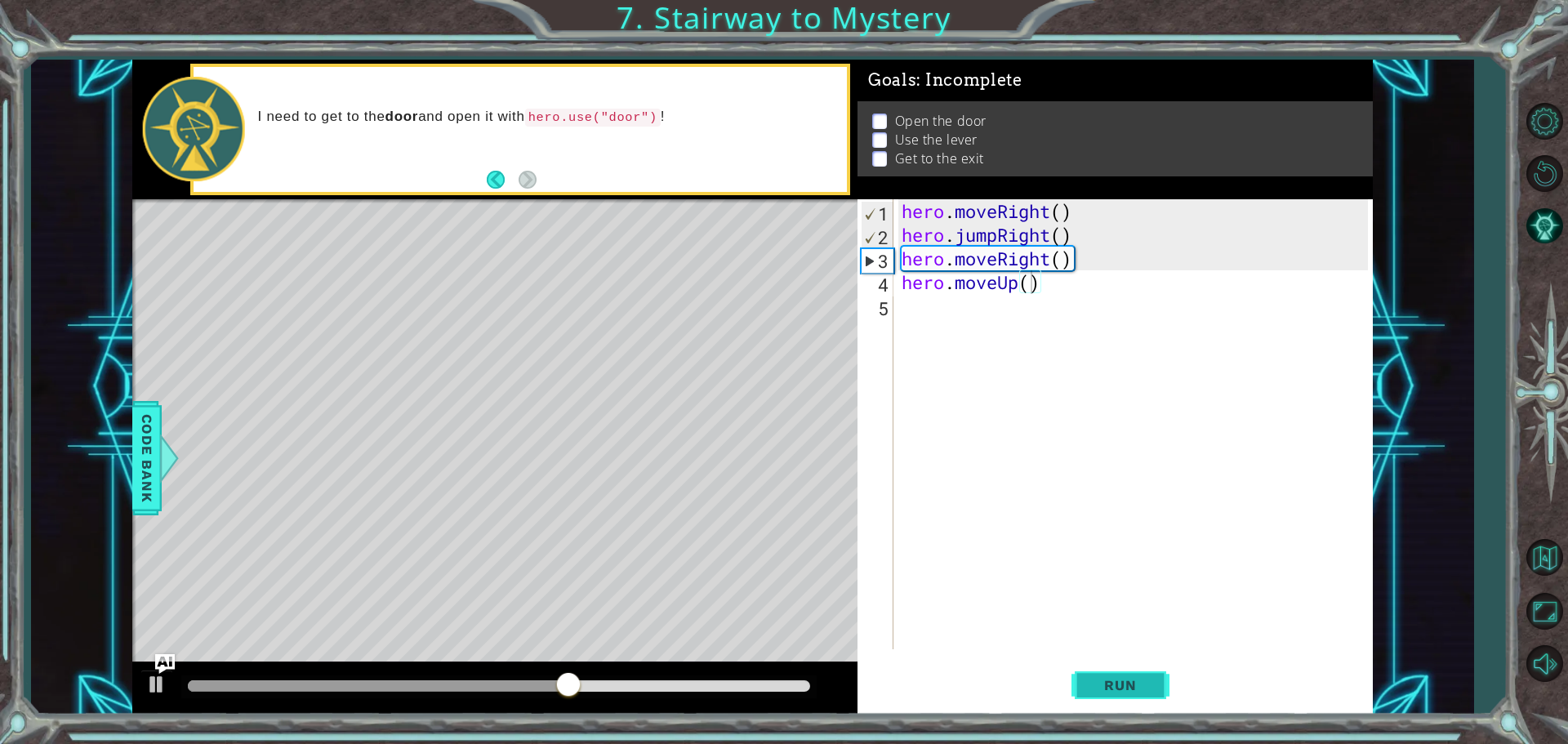
click at [1120, 688] on span "Run" at bounding box center [1120, 684] width 64 height 16
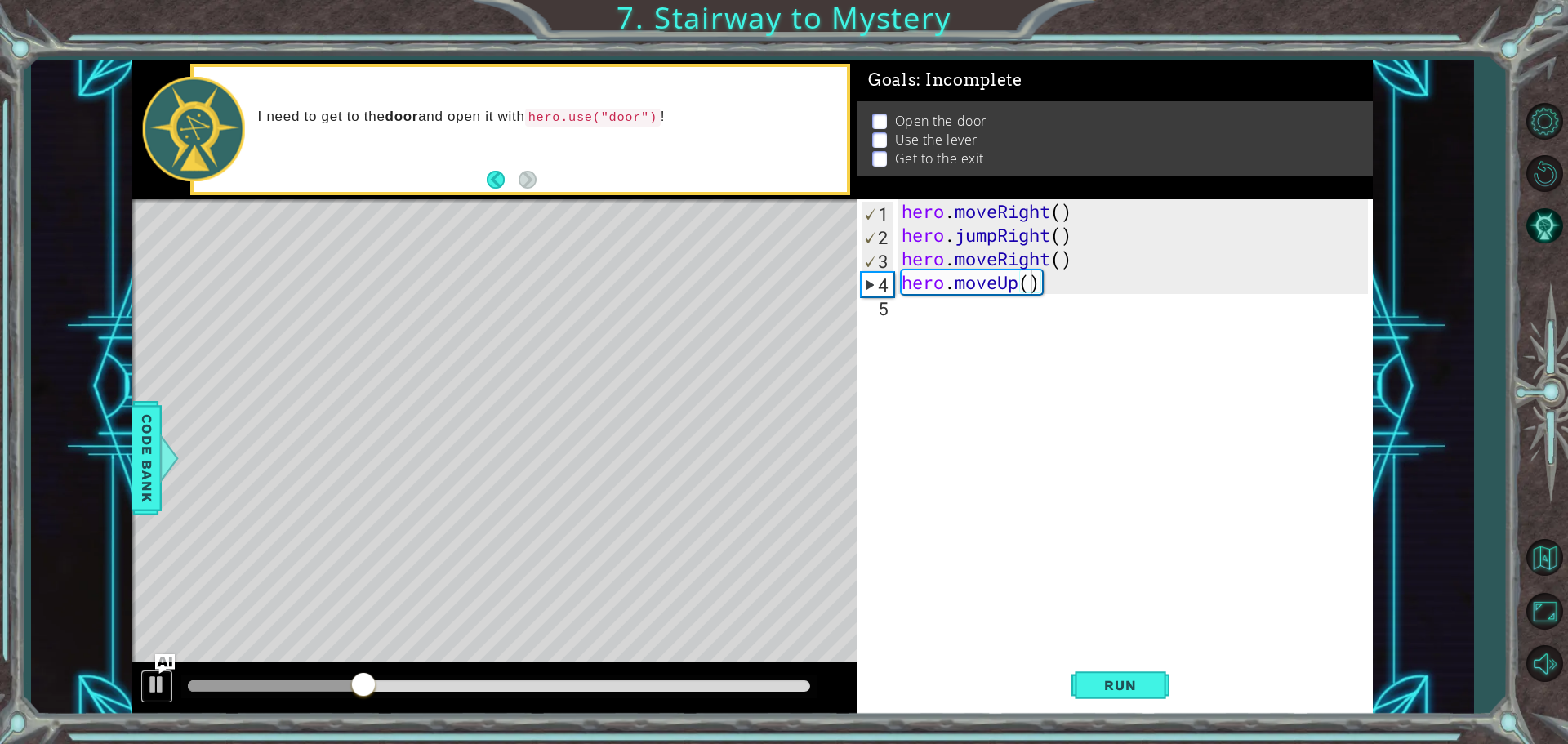
drag, startPoint x: 162, startPoint y: 687, endPoint x: 235, endPoint y: 675, distance: 74.0
click at [163, 686] on div at bounding box center [157, 684] width 21 height 21
drag, startPoint x: 975, startPoint y: 291, endPoint x: 965, endPoint y: 313, distance: 24.2
click at [972, 300] on div "hero . moveRight ( ) hero . jumpRight ( ) hero . moveRight ( ) hero . moveUp ( )" at bounding box center [1138, 448] width 478 height 497
type textarea "hero.moveUp()"
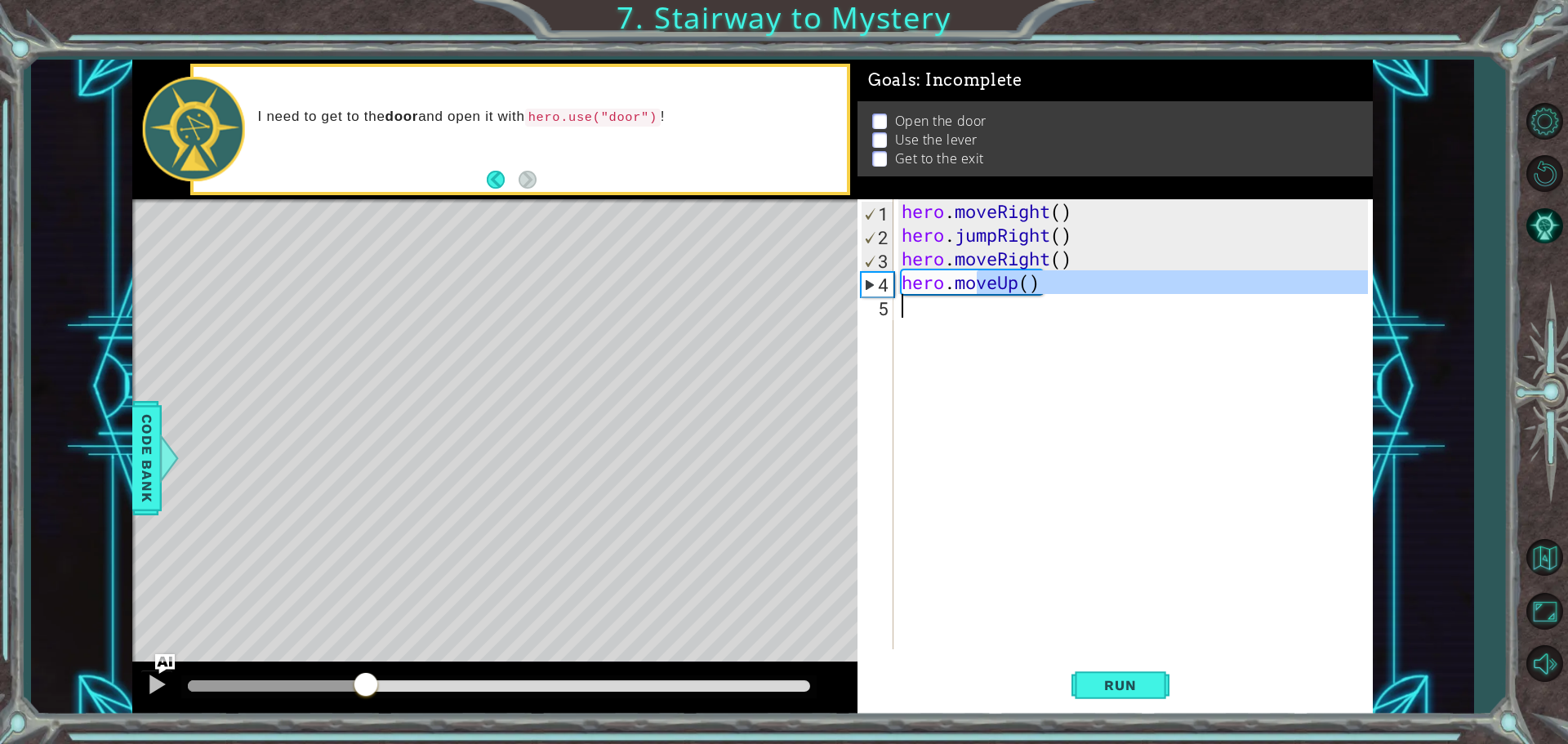
click at [964, 313] on div "hero . moveRight ( ) hero . jumpRight ( ) hero . moveRight ( ) hero . moveUp ( )" at bounding box center [1133, 424] width 470 height 450
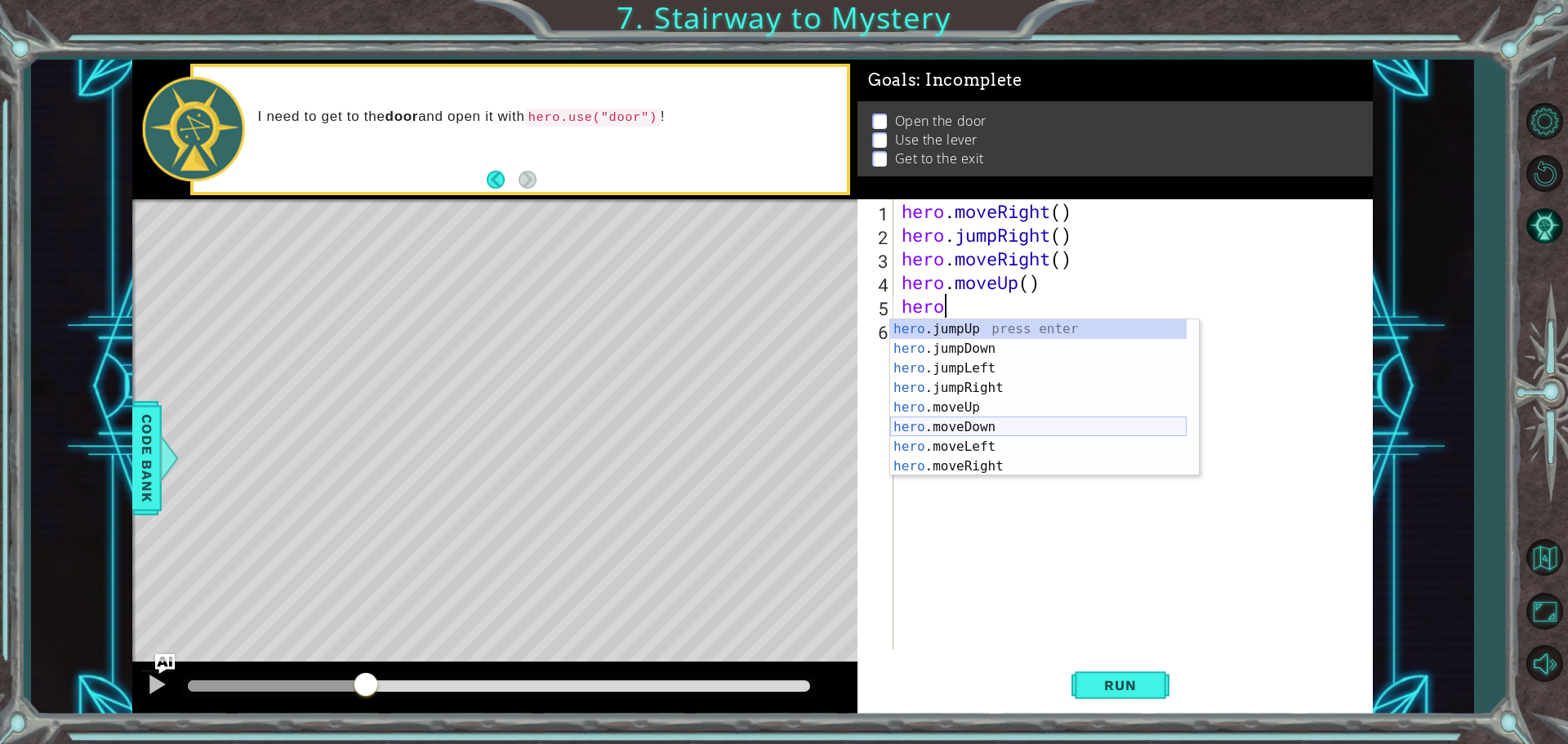
scroll to position [19, 0]
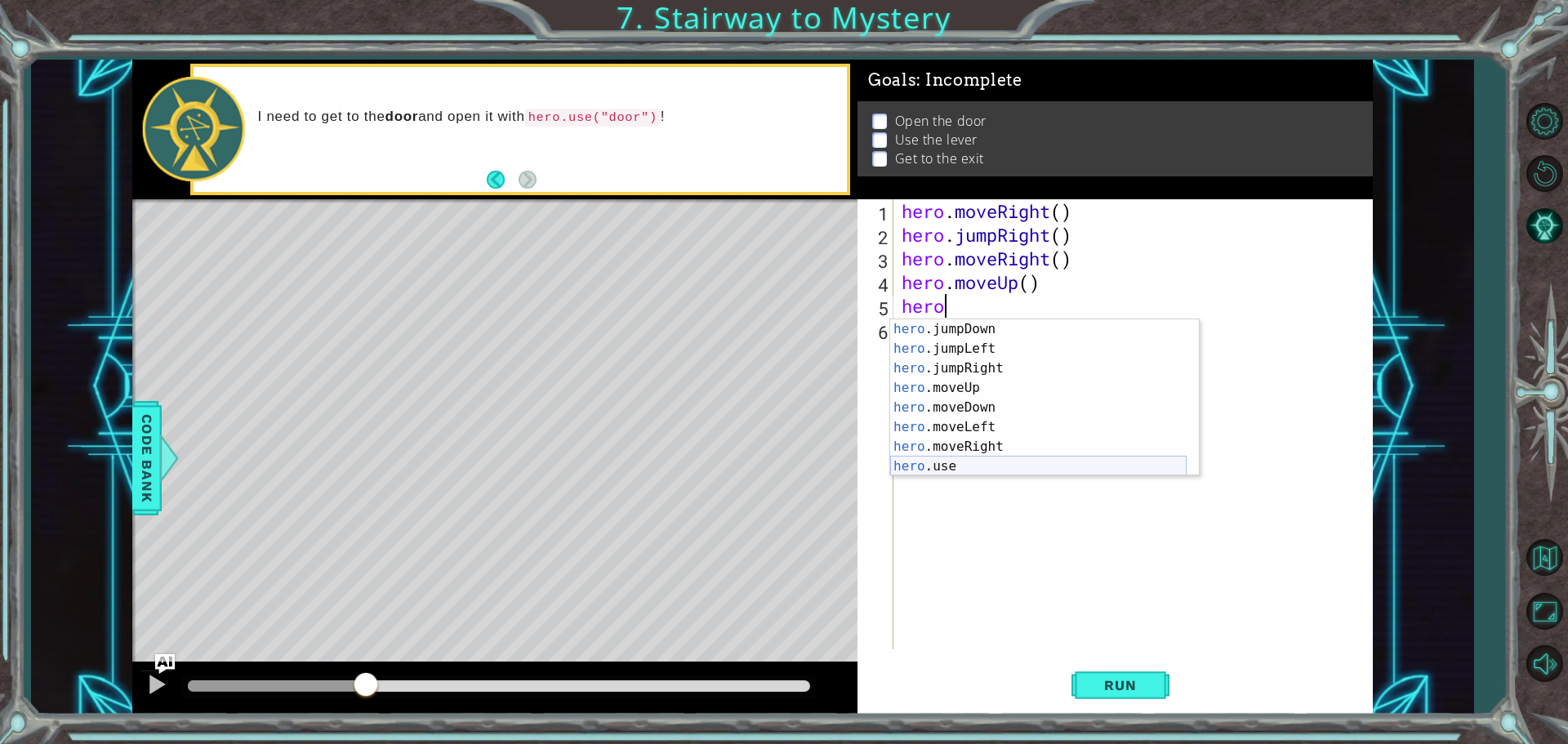
click at [975, 464] on div "hero .jumpDown press enter hero .jumpLeft press enter hero .jumpRight press ent…" at bounding box center [1038, 418] width 297 height 196
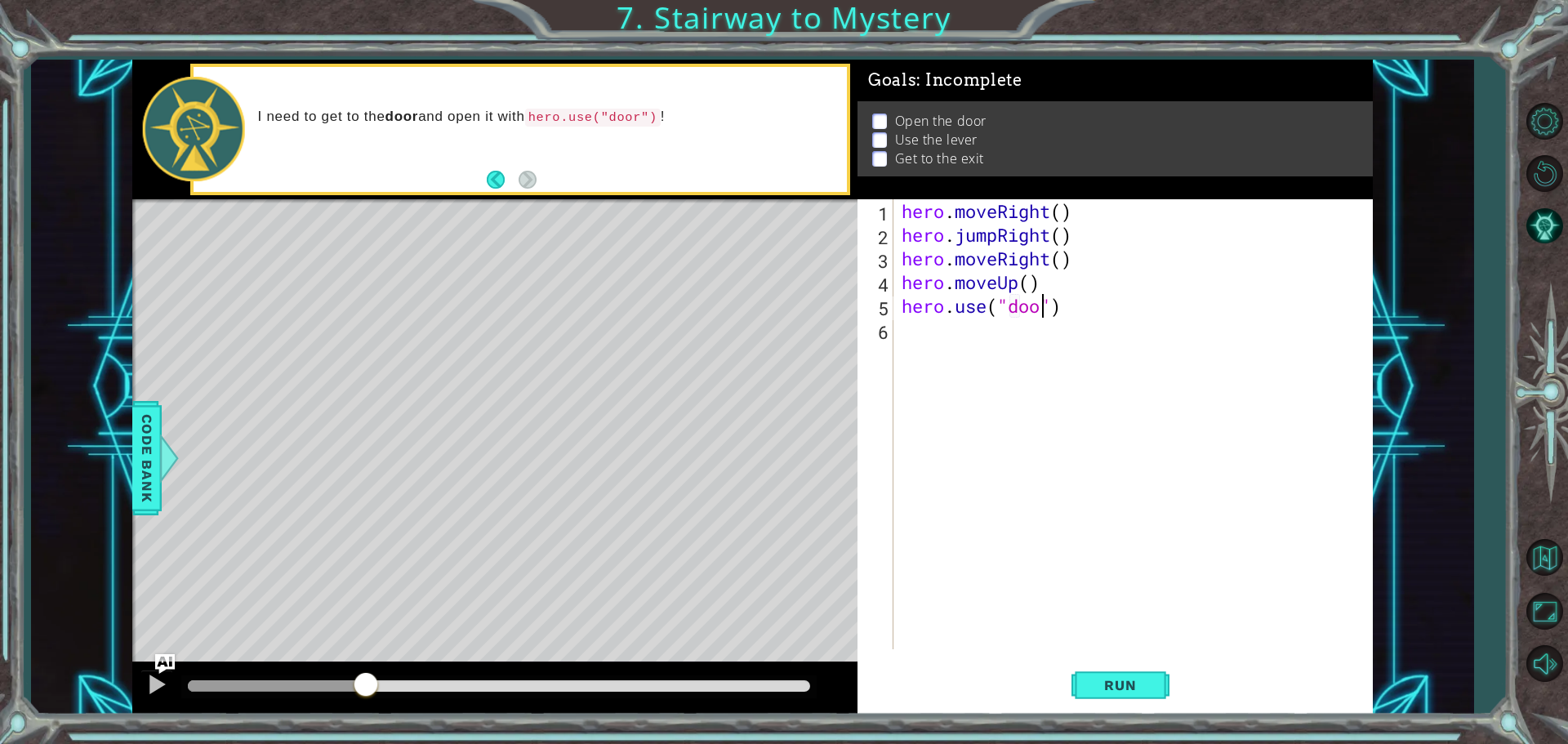
scroll to position [0, 7]
type textarea "hero.use("door")"
drag, startPoint x: 1083, startPoint y: 683, endPoint x: 1053, endPoint y: 638, distance: 54.1
click at [1092, 672] on button "Run" at bounding box center [1121, 685] width 98 height 52
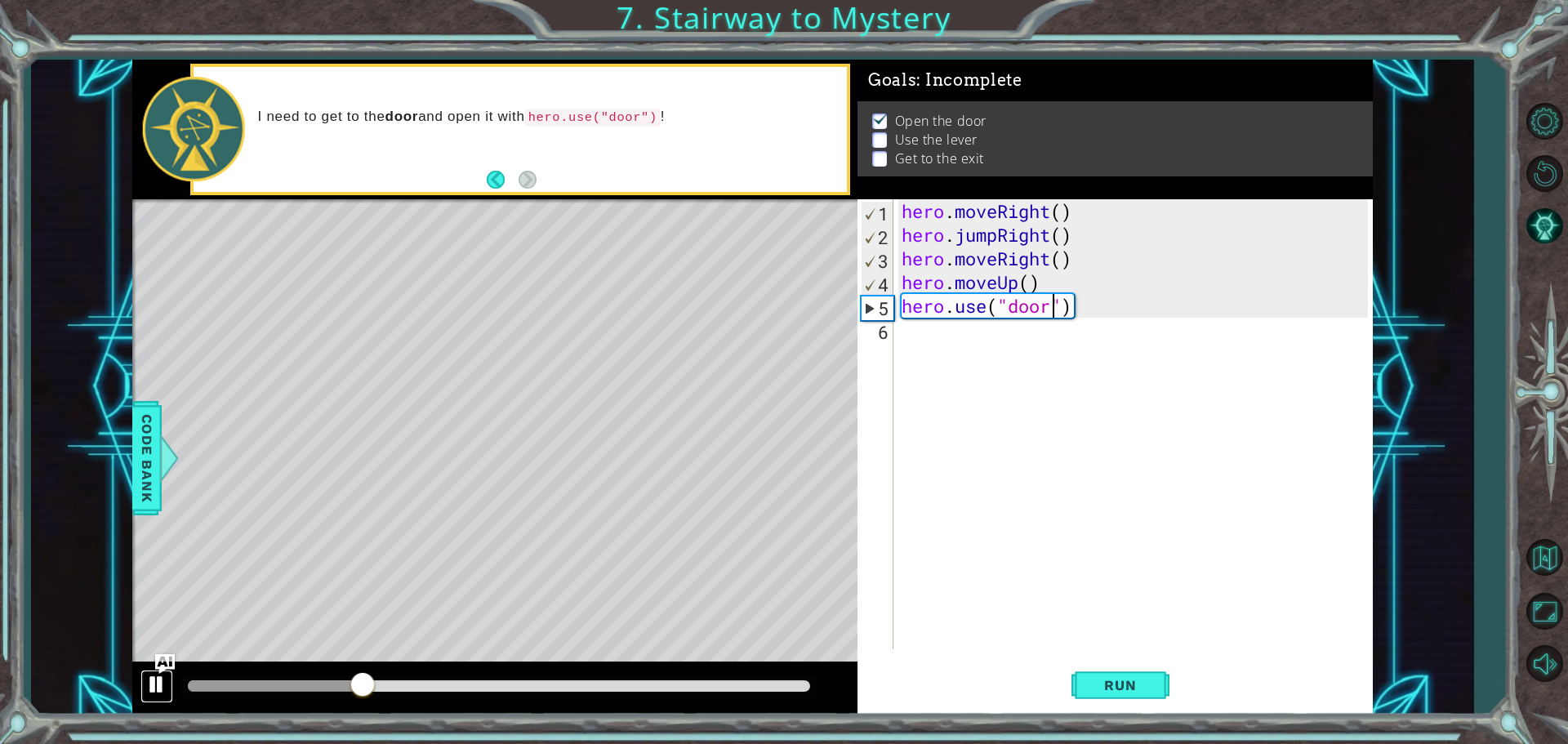
click at [144, 692] on button at bounding box center [157, 686] width 33 height 34
click at [929, 348] on div "hero . moveRight ( ) hero . jumpRight ( ) hero . moveRight ( ) hero . moveUp ( …" at bounding box center [1138, 448] width 478 height 497
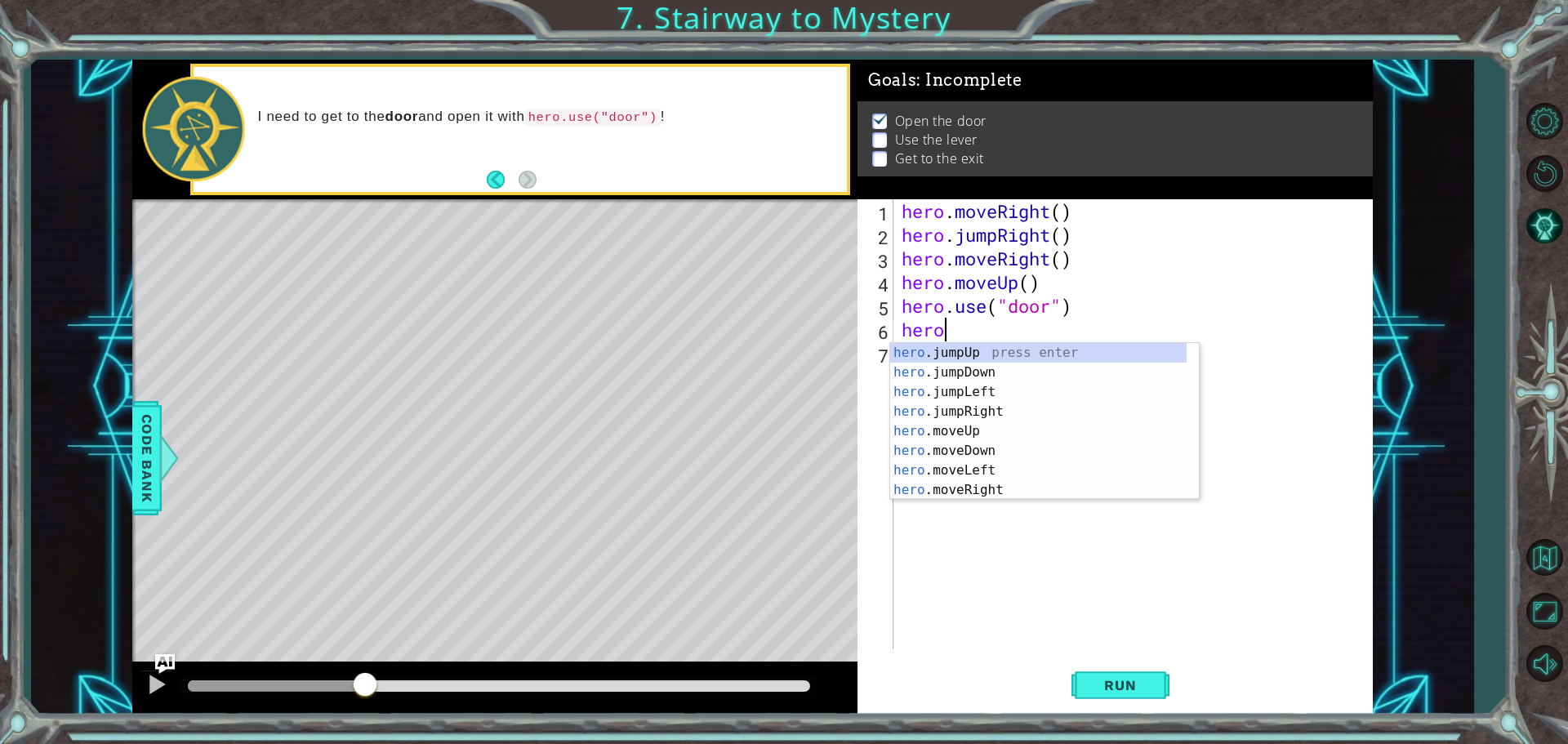
scroll to position [0, 2]
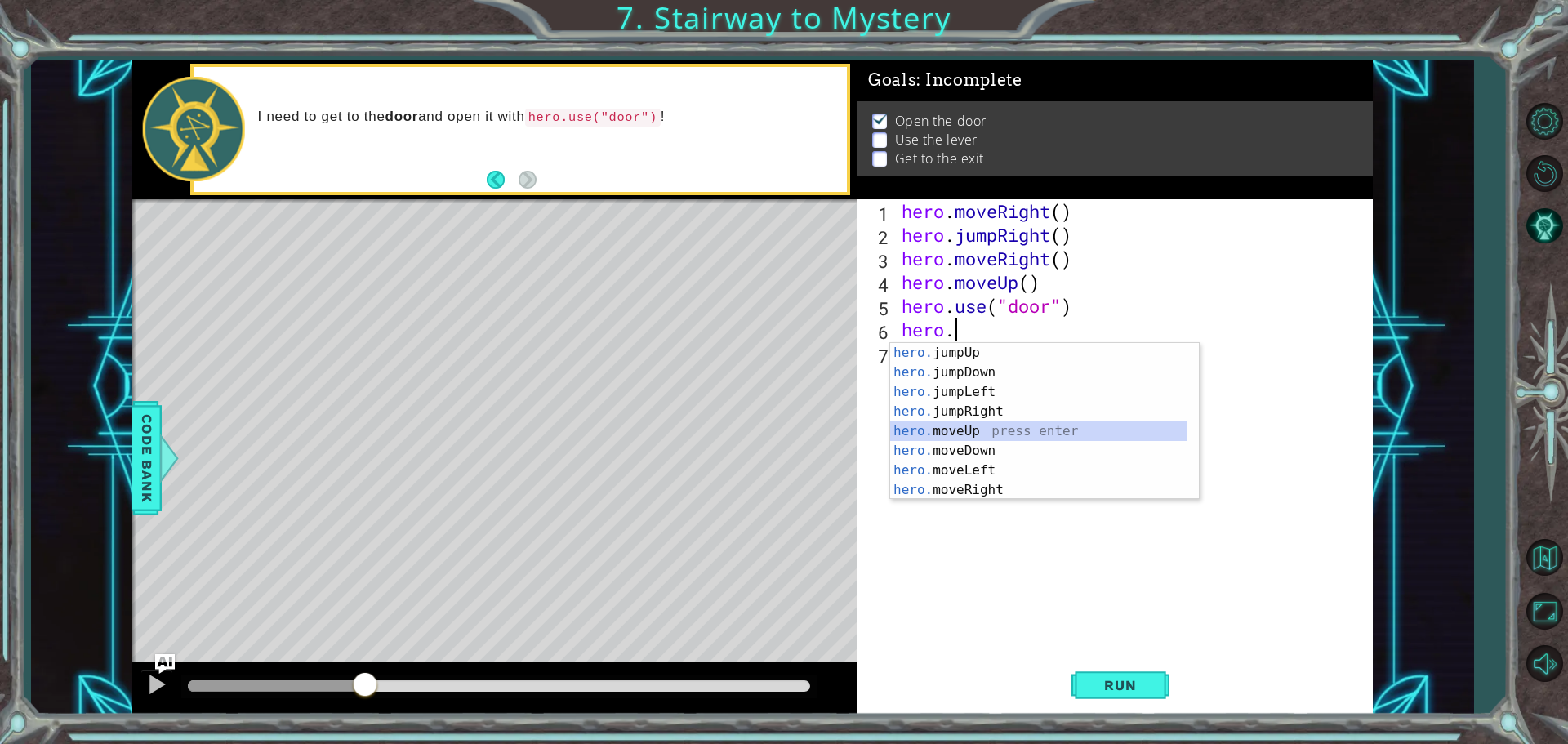
type textarea "hero.moveUp(1)"
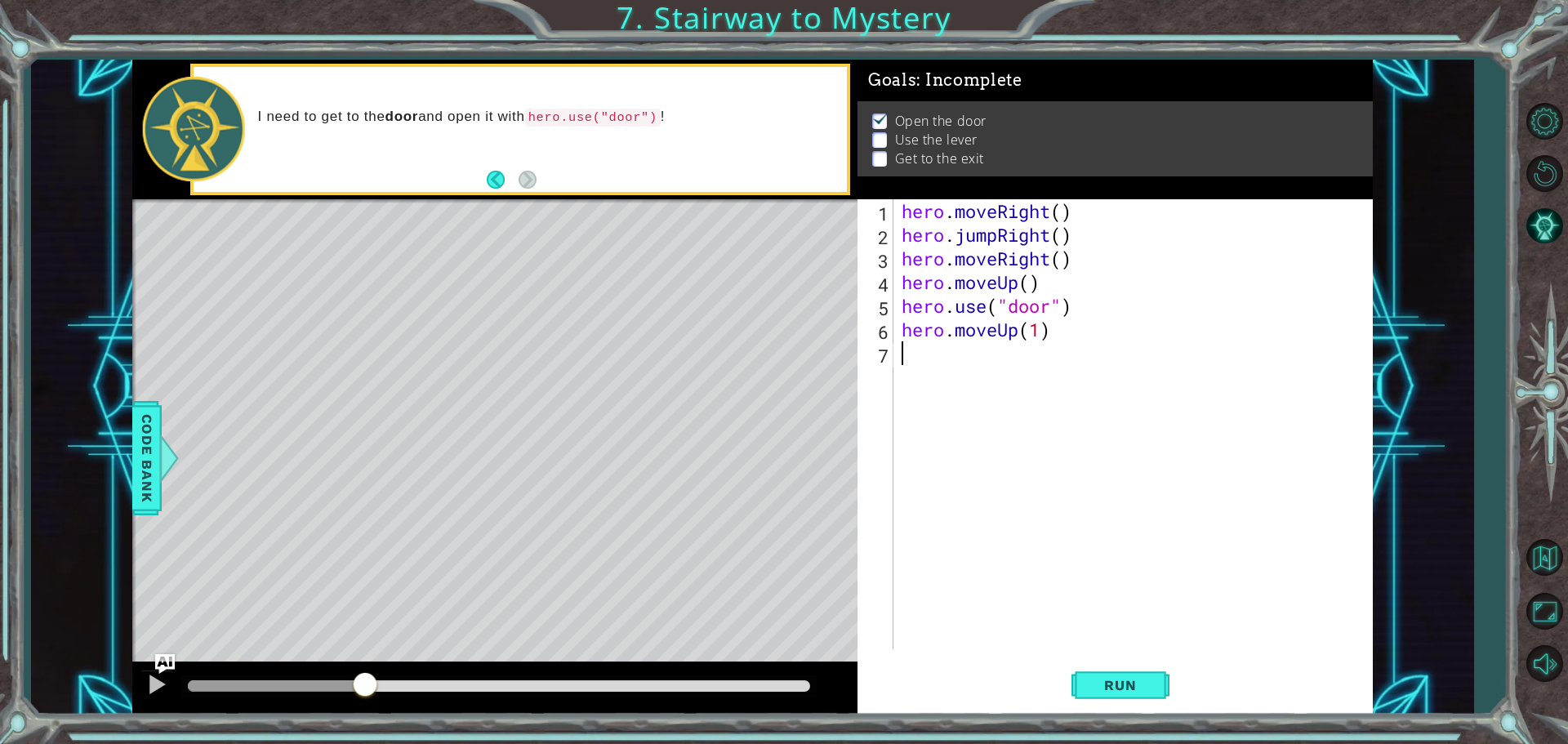
scroll to position [0, 0]
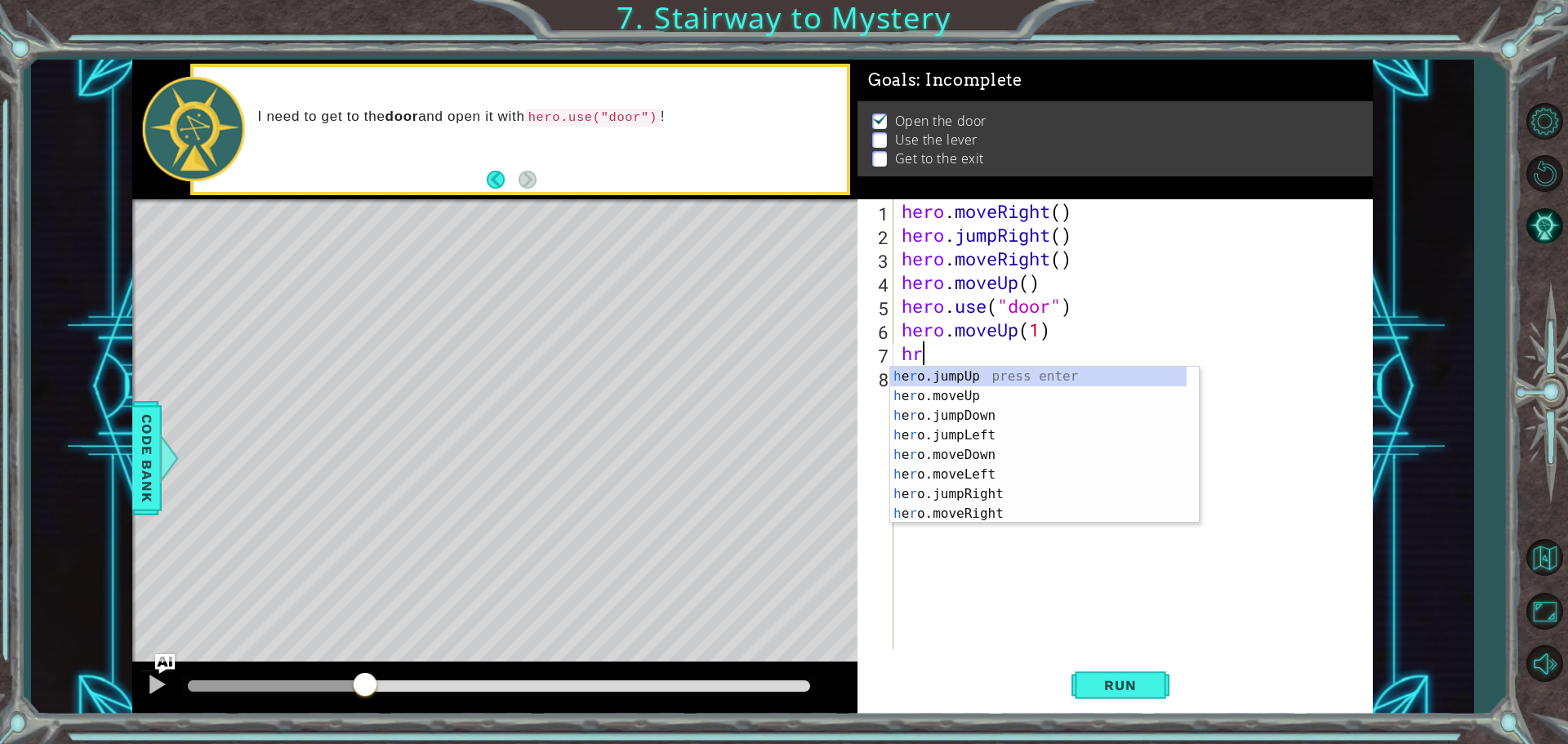
type textarea "h"
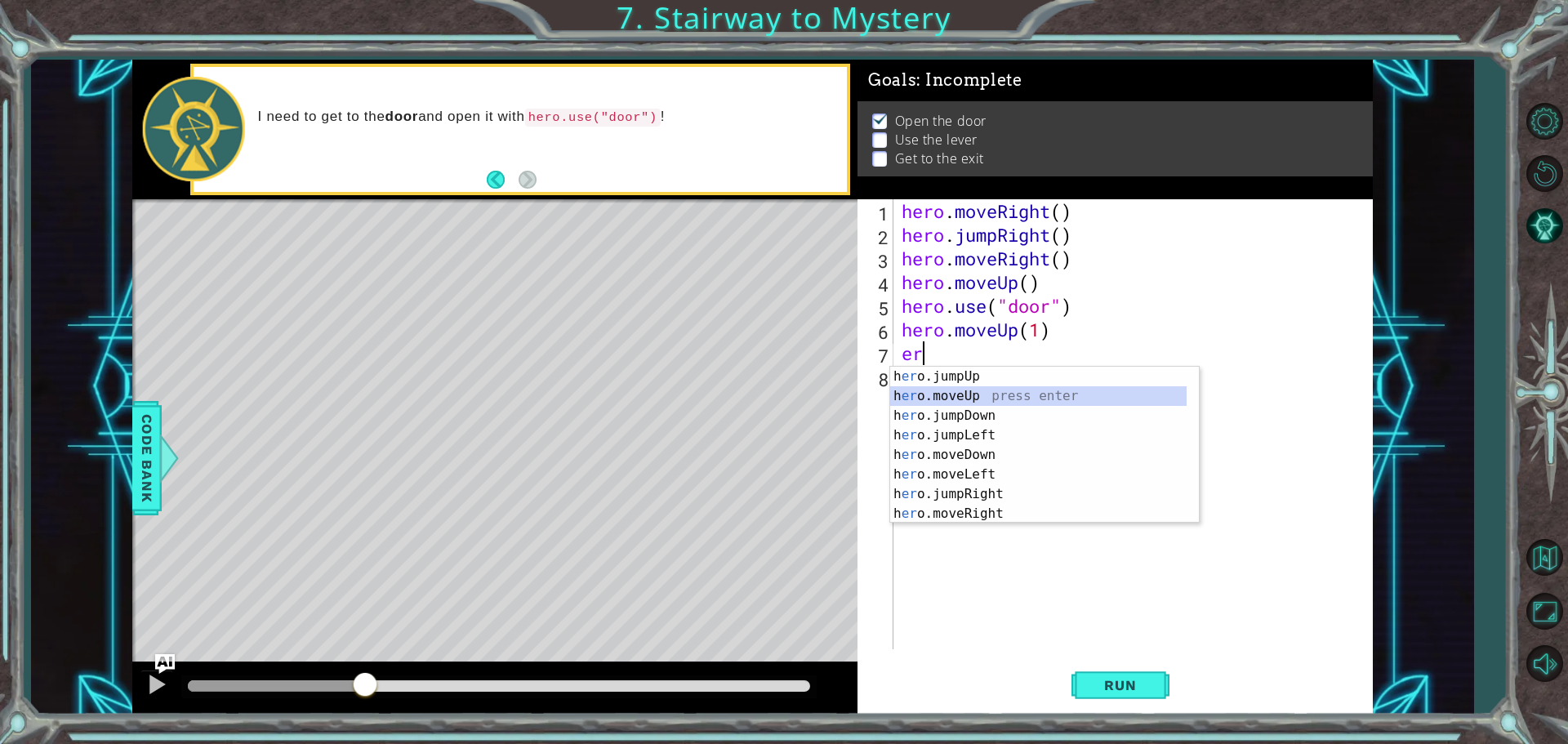
type textarea "hero.moveUp(1)"
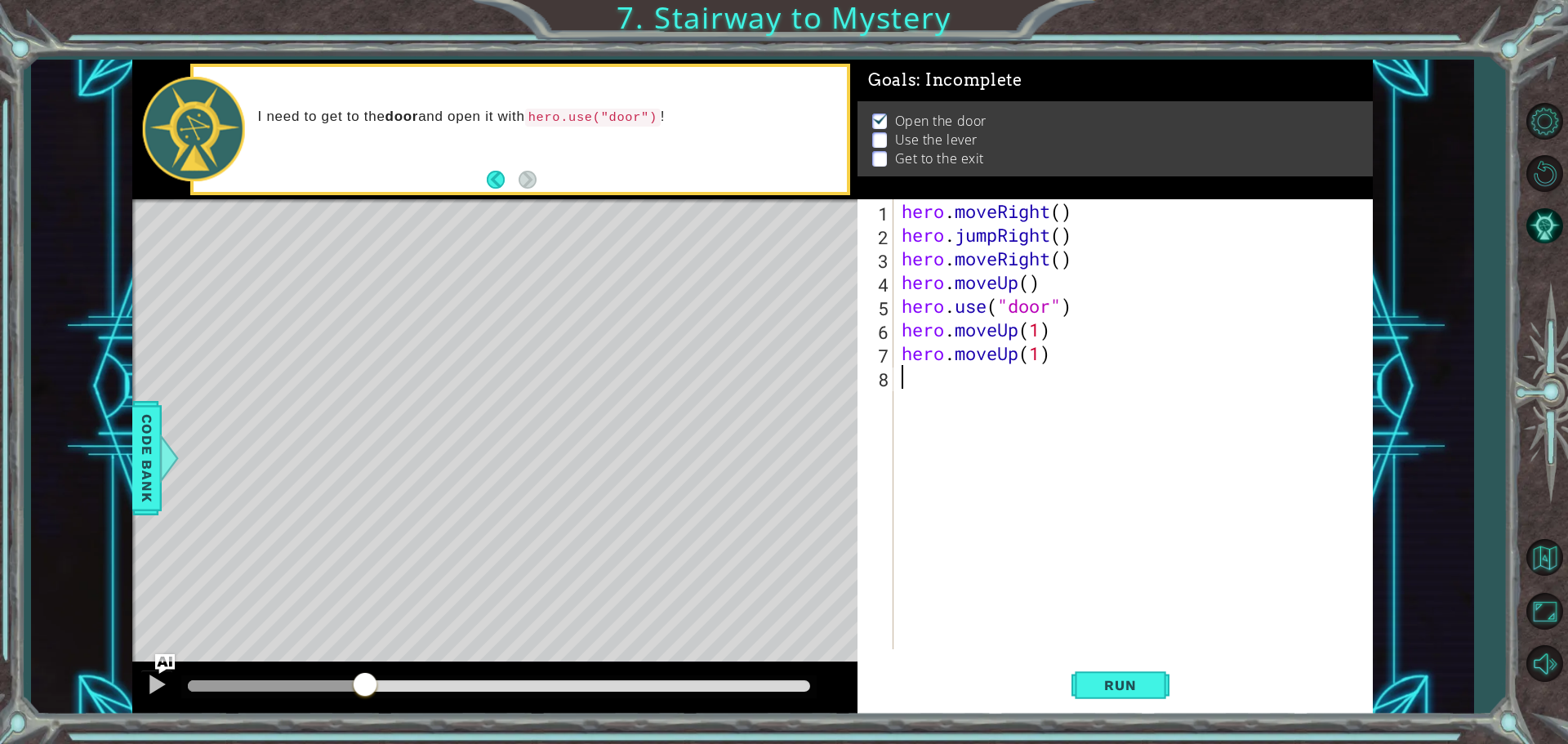
type textarea "h"
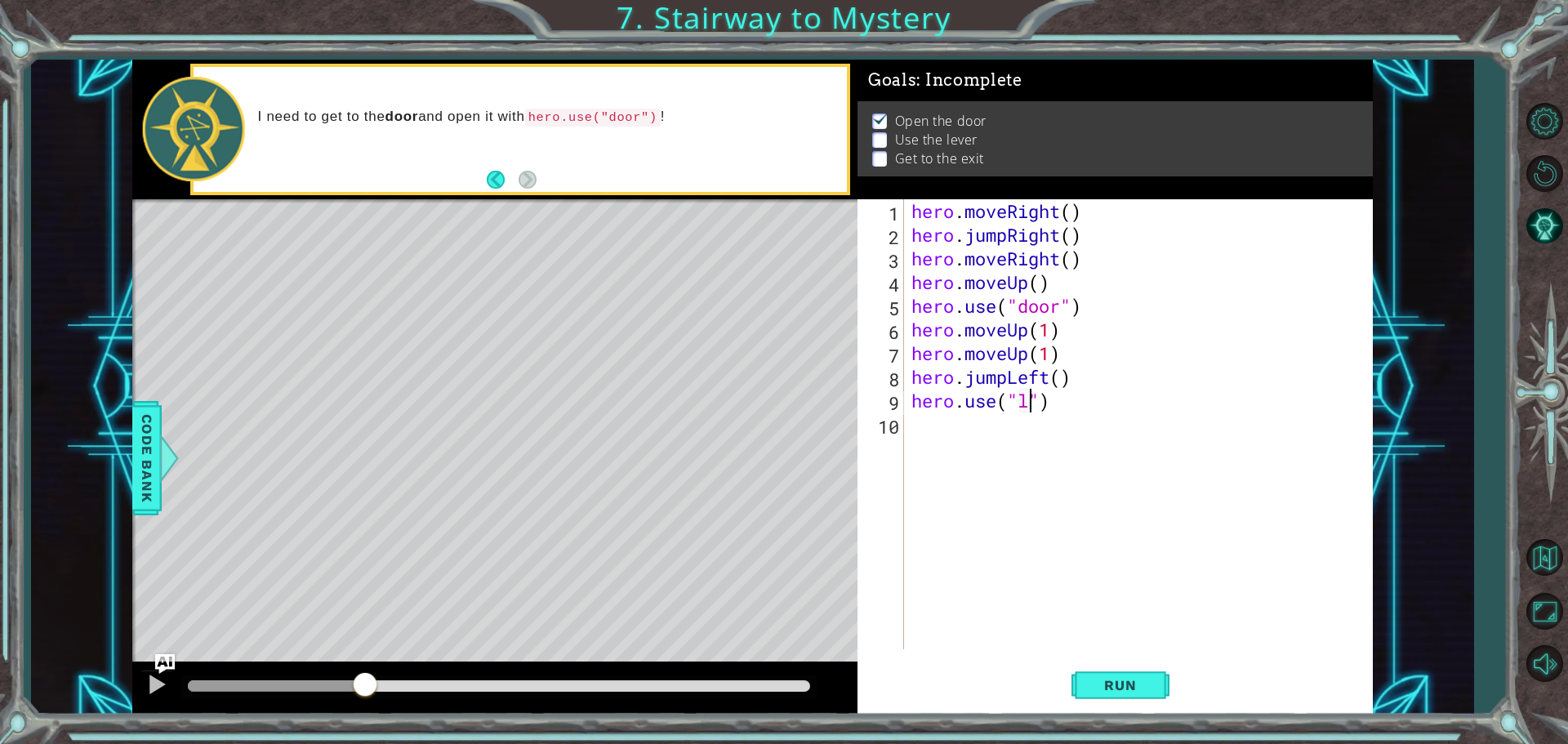
scroll to position [0, 6]
type textarea "hero.use("lever")"
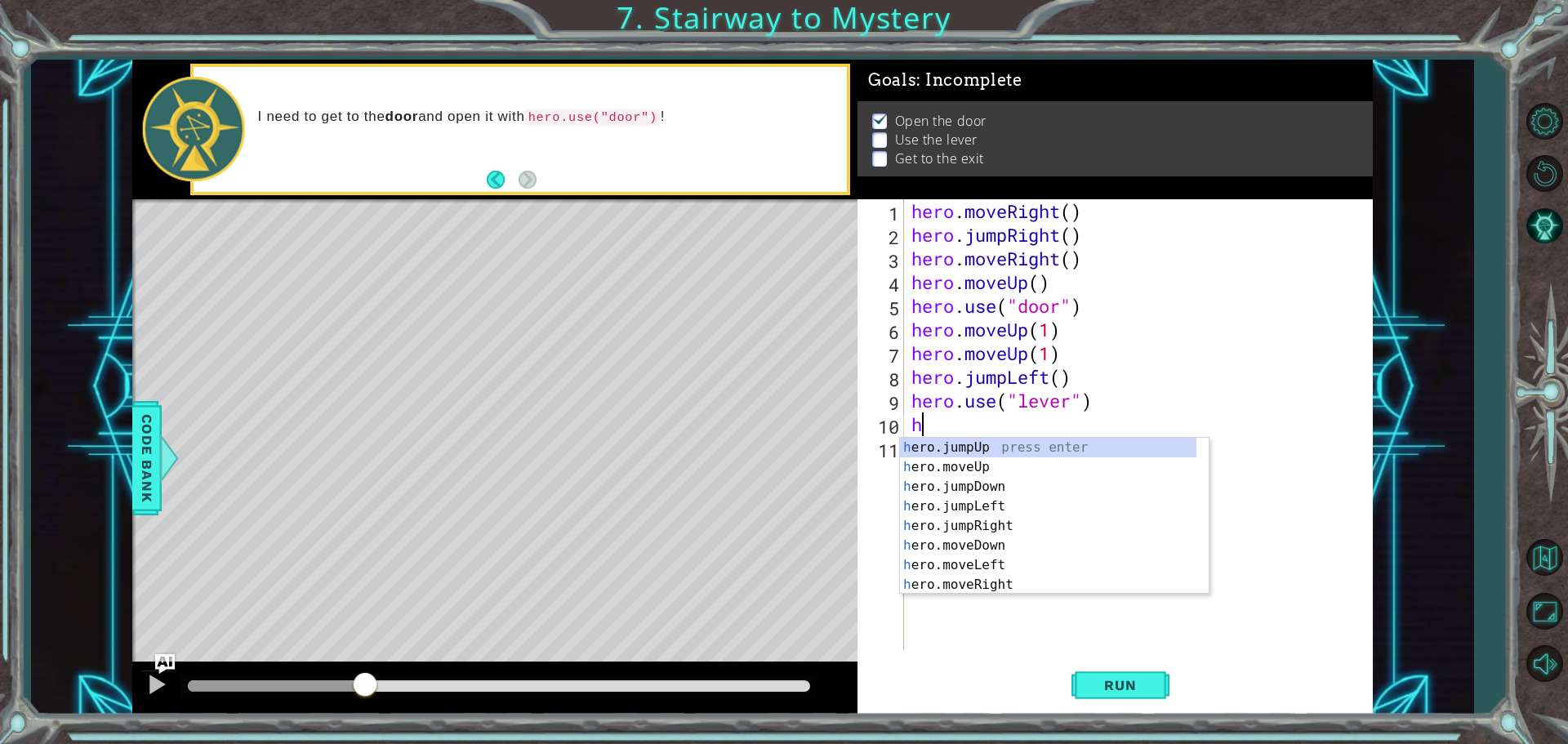
scroll to position [0, 0]
type textarea "her"
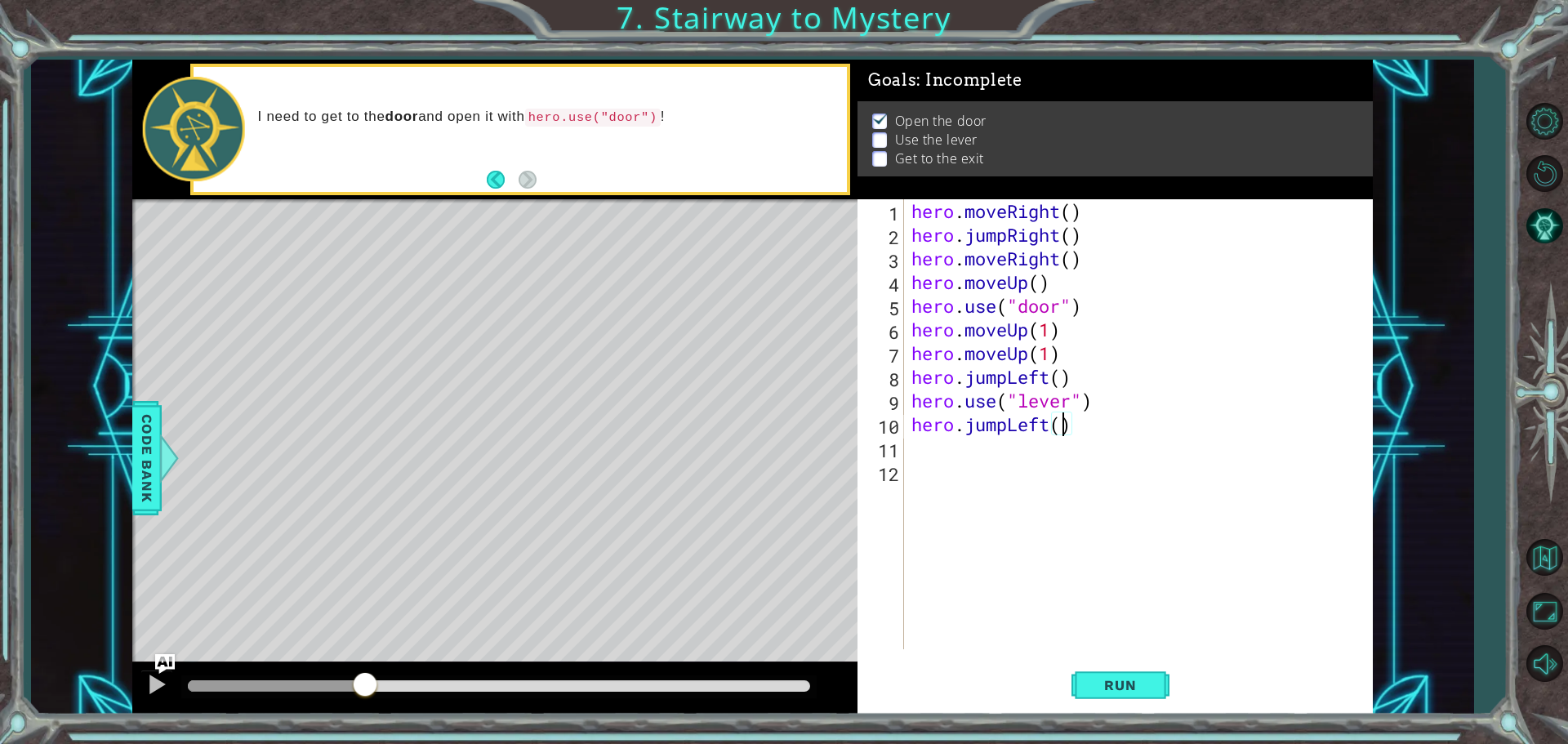
type textarea "hero.jumpLeft(2)"
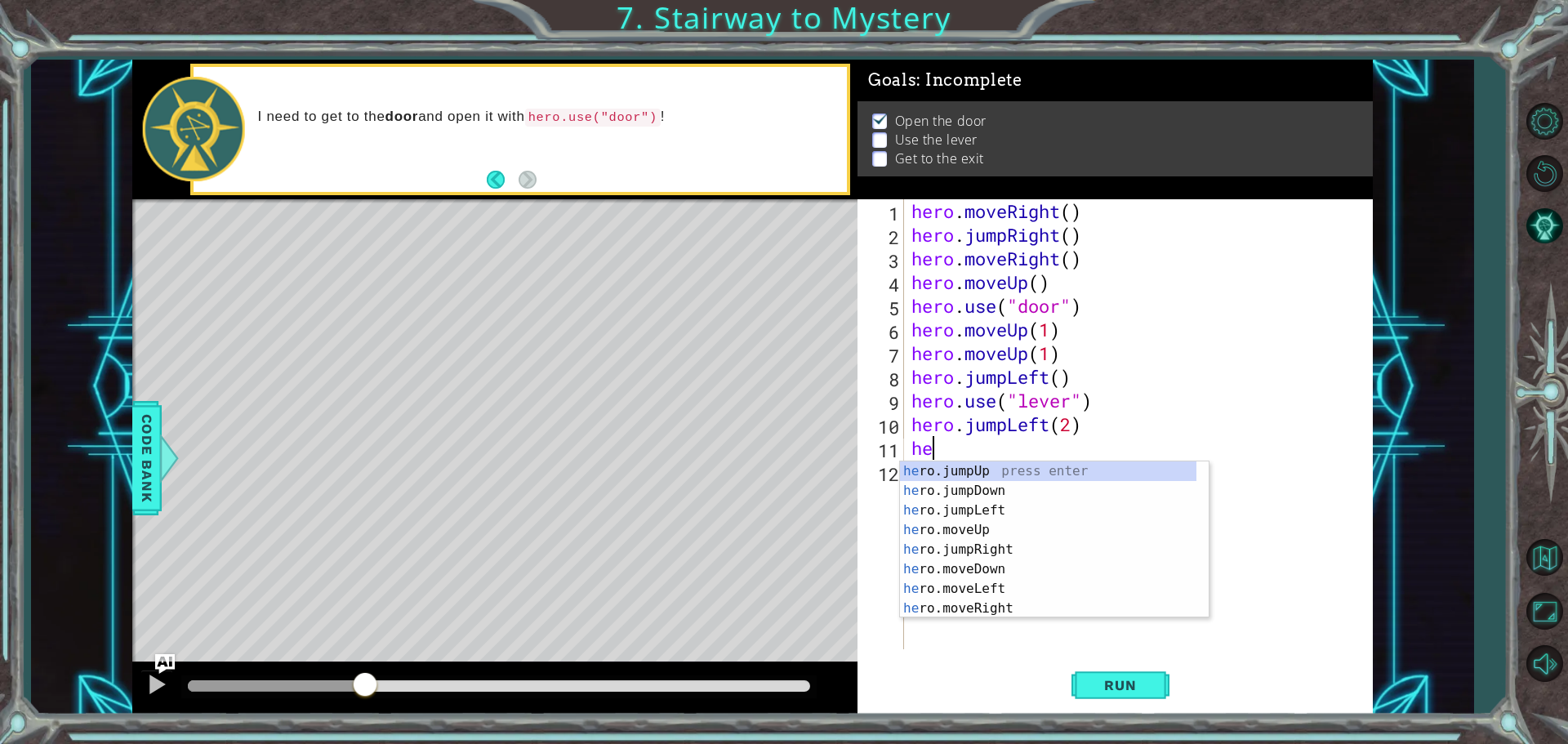
type textarea "her"
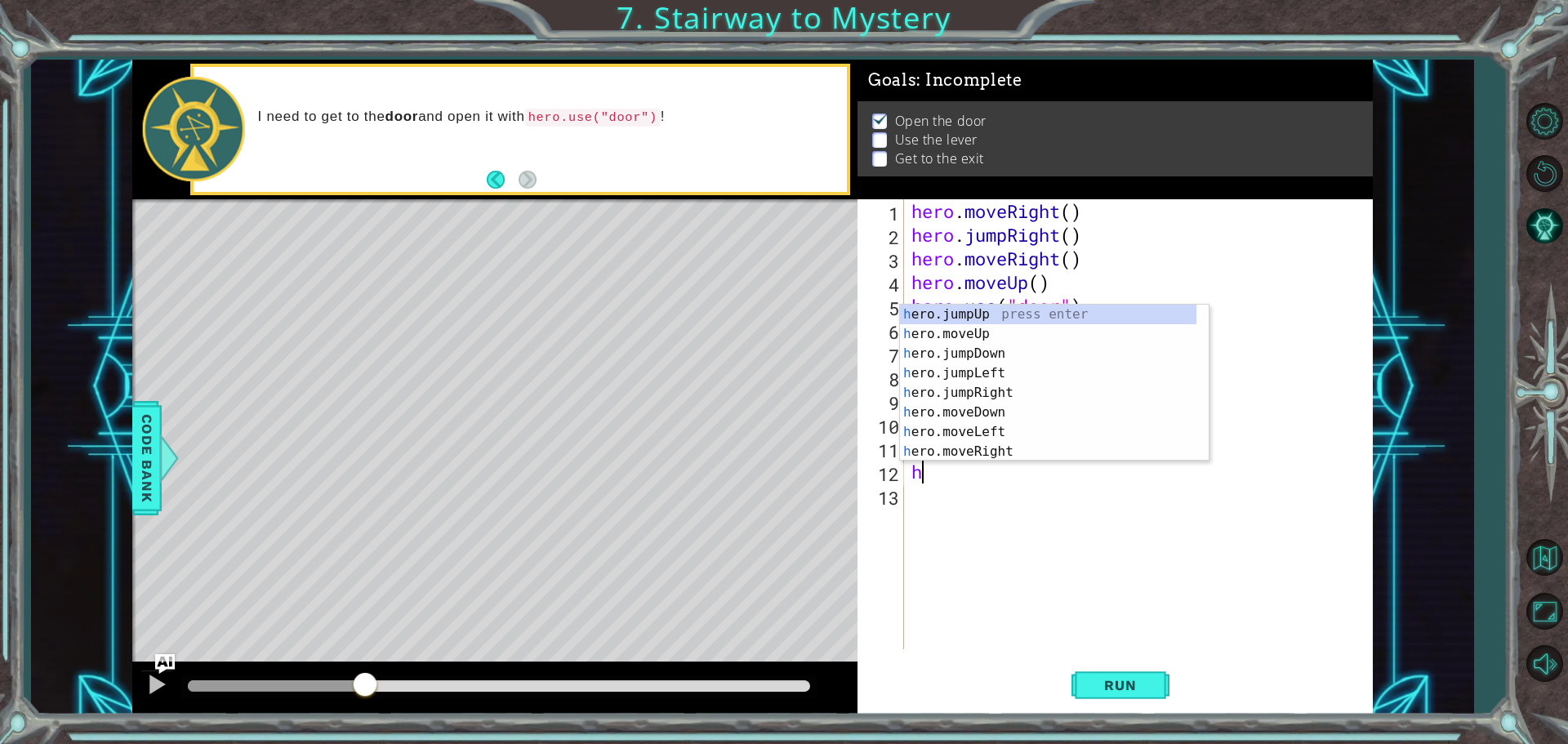
type textarea "he"
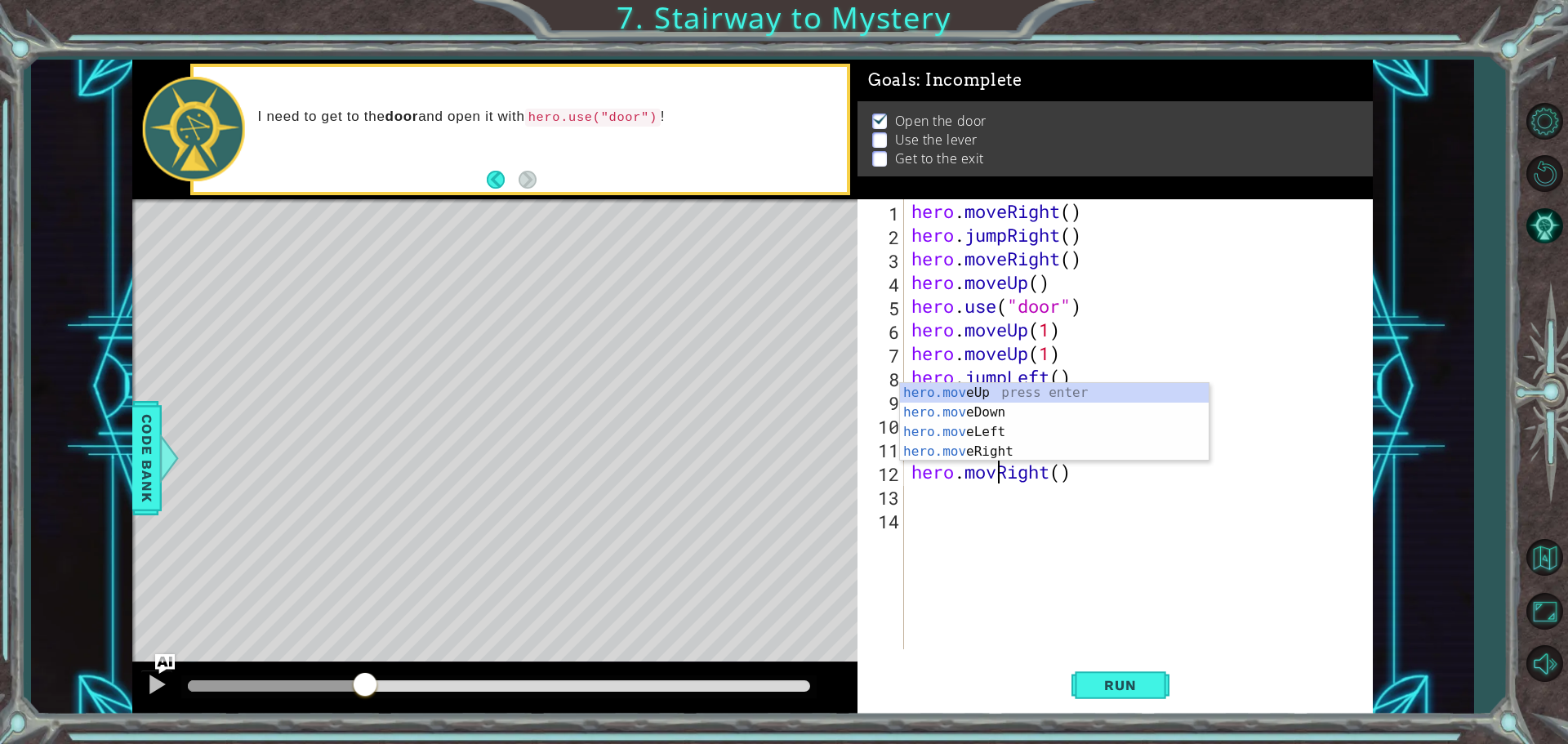
type textarea "hero.moveRight()"
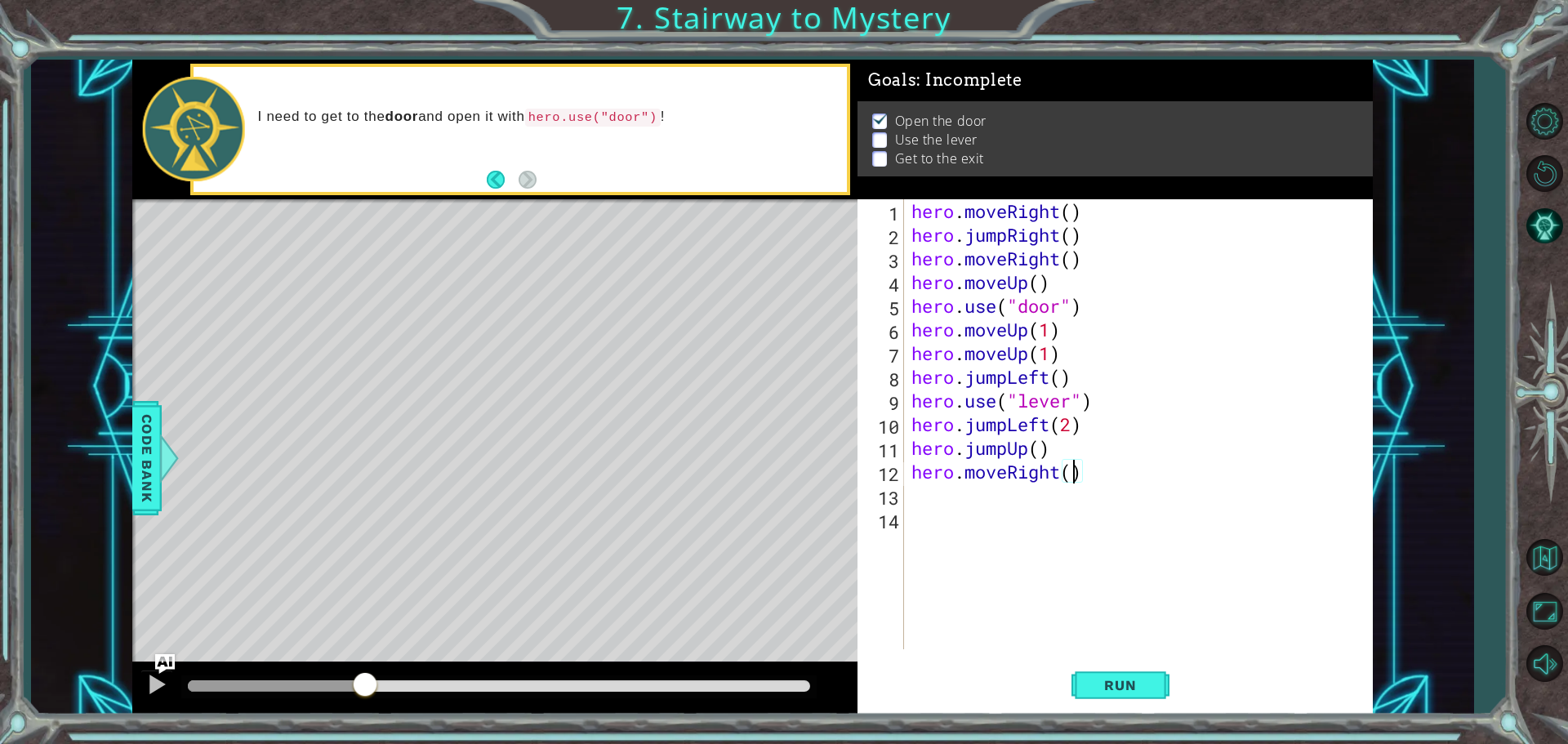
scroll to position [0, 8]
click at [1068, 682] on div "Run" at bounding box center [1120, 685] width 516 height 52
drag, startPoint x: 1112, startPoint y: 707, endPoint x: 1101, endPoint y: 696, distance: 15.6
click at [1104, 701] on button "Run" at bounding box center [1121, 685] width 98 height 52
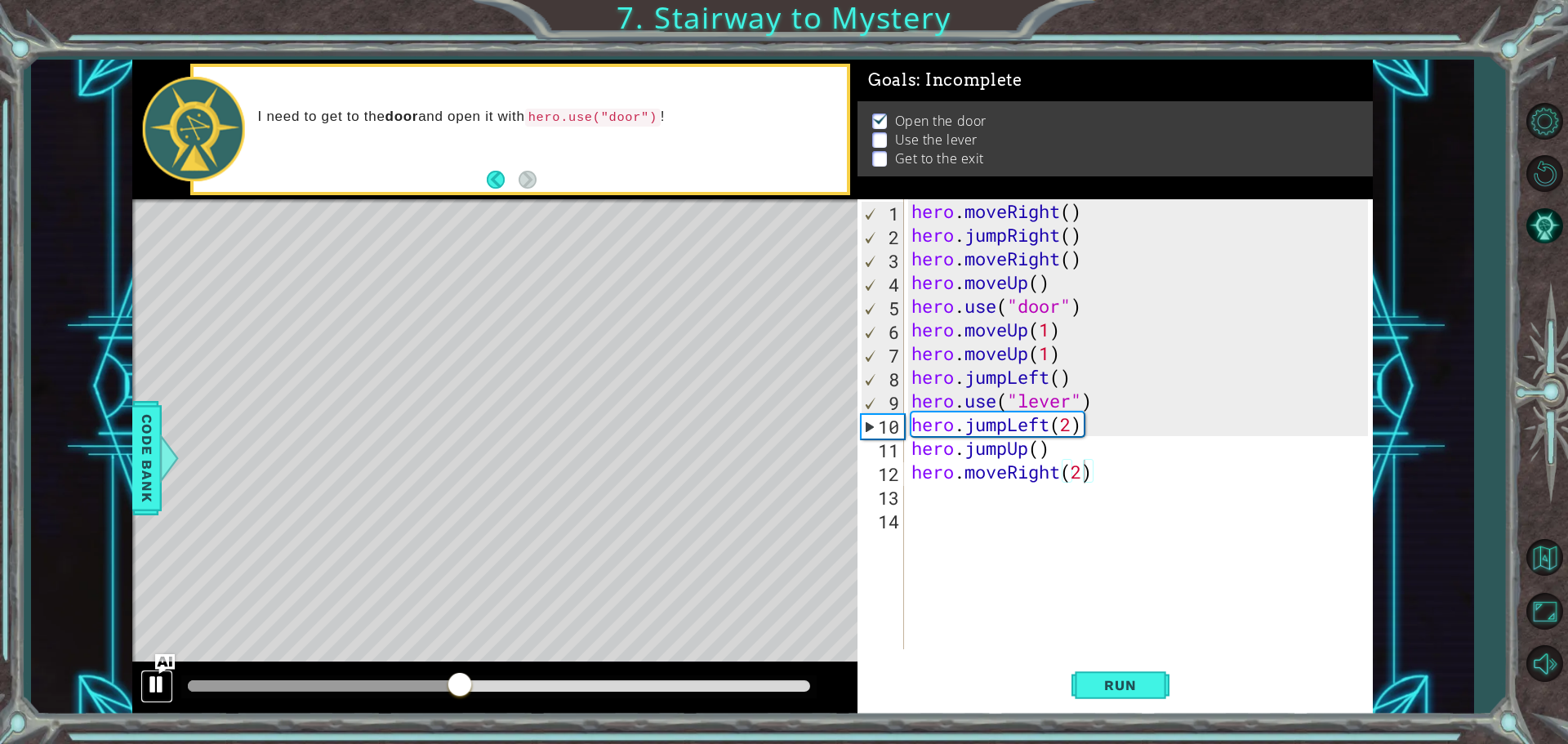
click at [158, 694] on div at bounding box center [157, 684] width 21 height 21
click at [1008, 382] on div "hero . moveRight ( ) hero . jumpRight ( ) hero . moveRight ( ) hero . moveUp ( …" at bounding box center [1142, 448] width 468 height 497
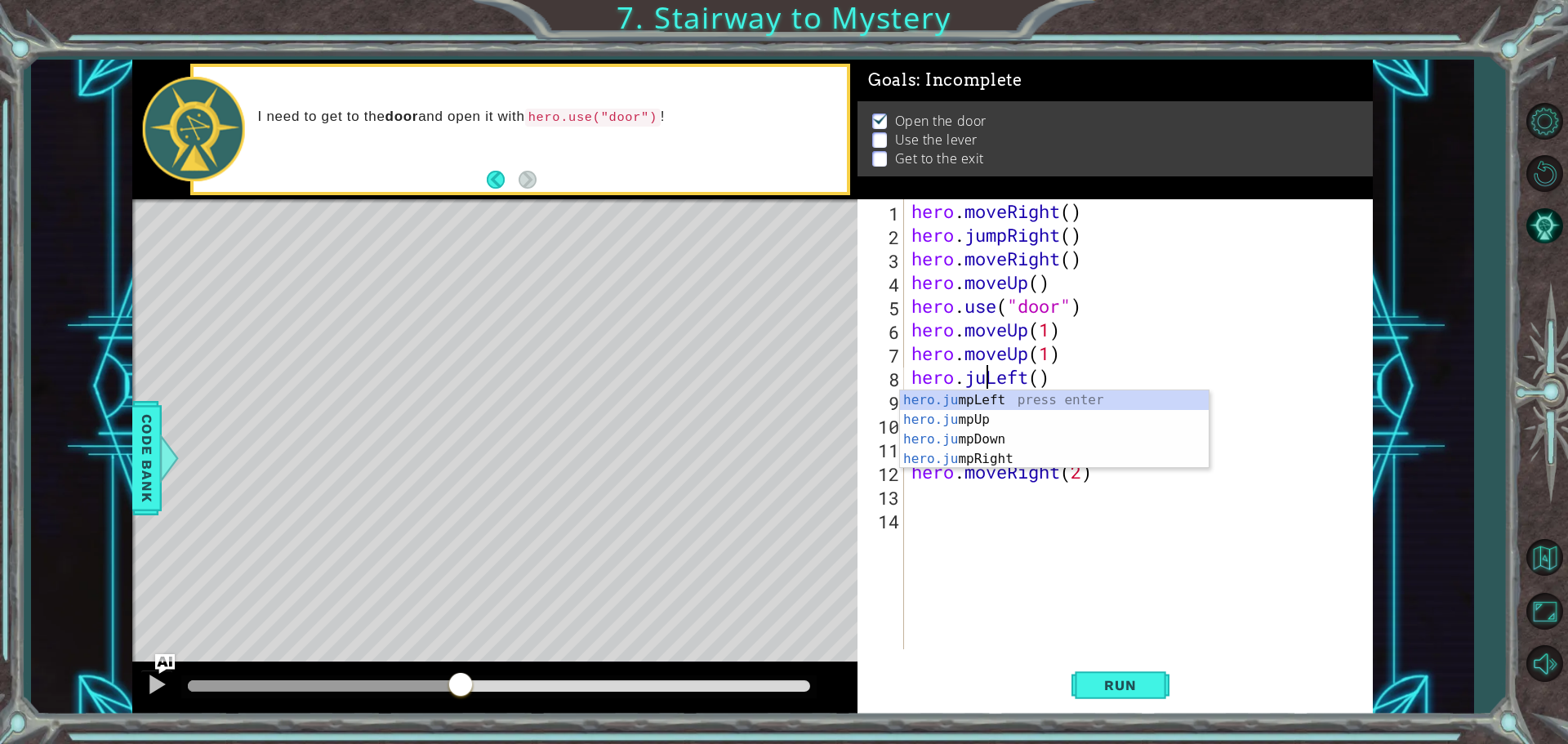
scroll to position [0, 5]
type textarea "hero.moveLeft()"
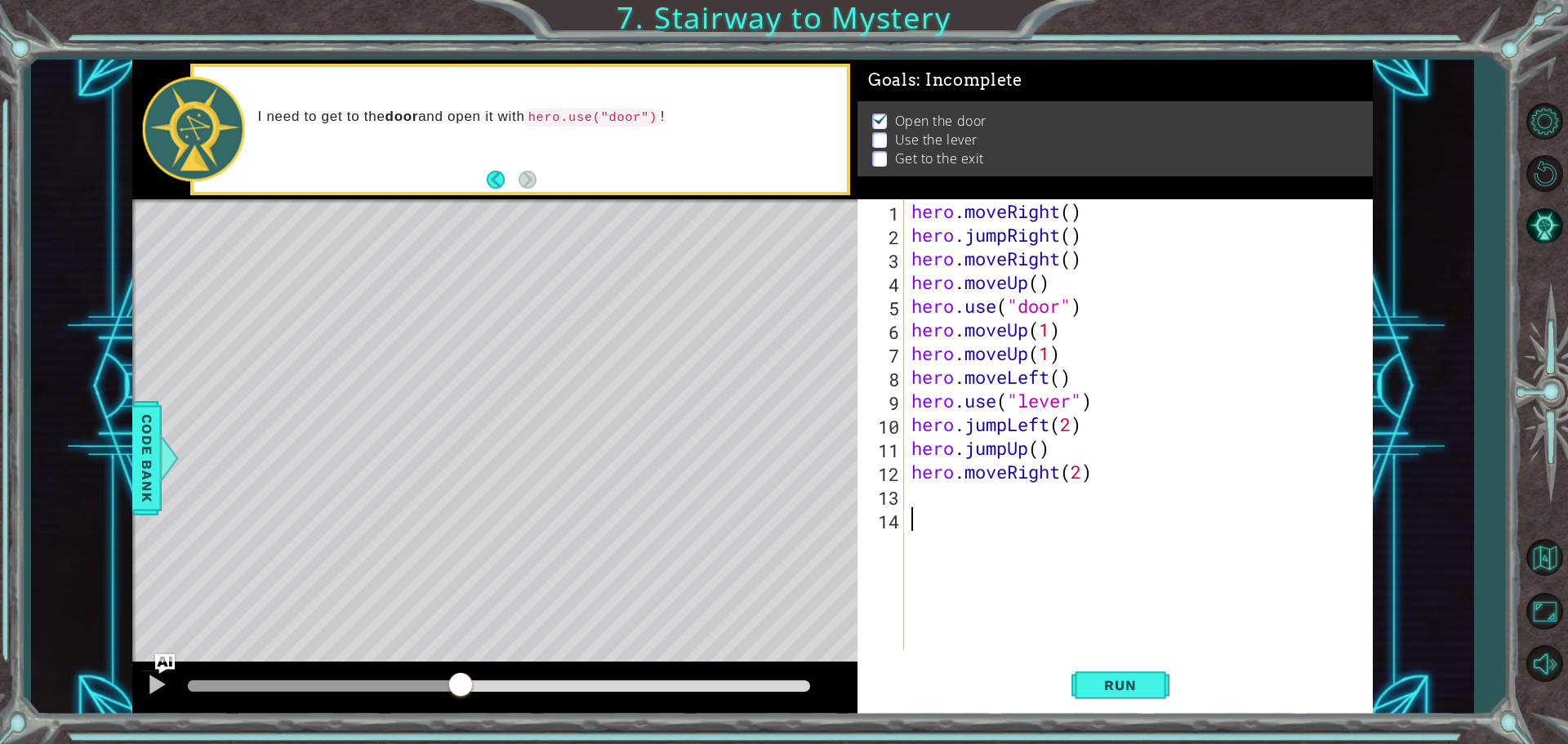
click at [960, 572] on div "hero . moveRight ( ) hero . jumpRight ( ) hero . moveRight ( ) hero . moveUp ( …" at bounding box center [1142, 448] width 468 height 497
click at [1049, 328] on div "hero . moveRight ( ) hero . jumpRight ( ) hero . moveRight ( ) hero . moveUp ( …" at bounding box center [1142, 448] width 468 height 497
type textarea "hero.moveUp(1)"
drag, startPoint x: 1070, startPoint y: 362, endPoint x: 903, endPoint y: 360, distance: 167.0
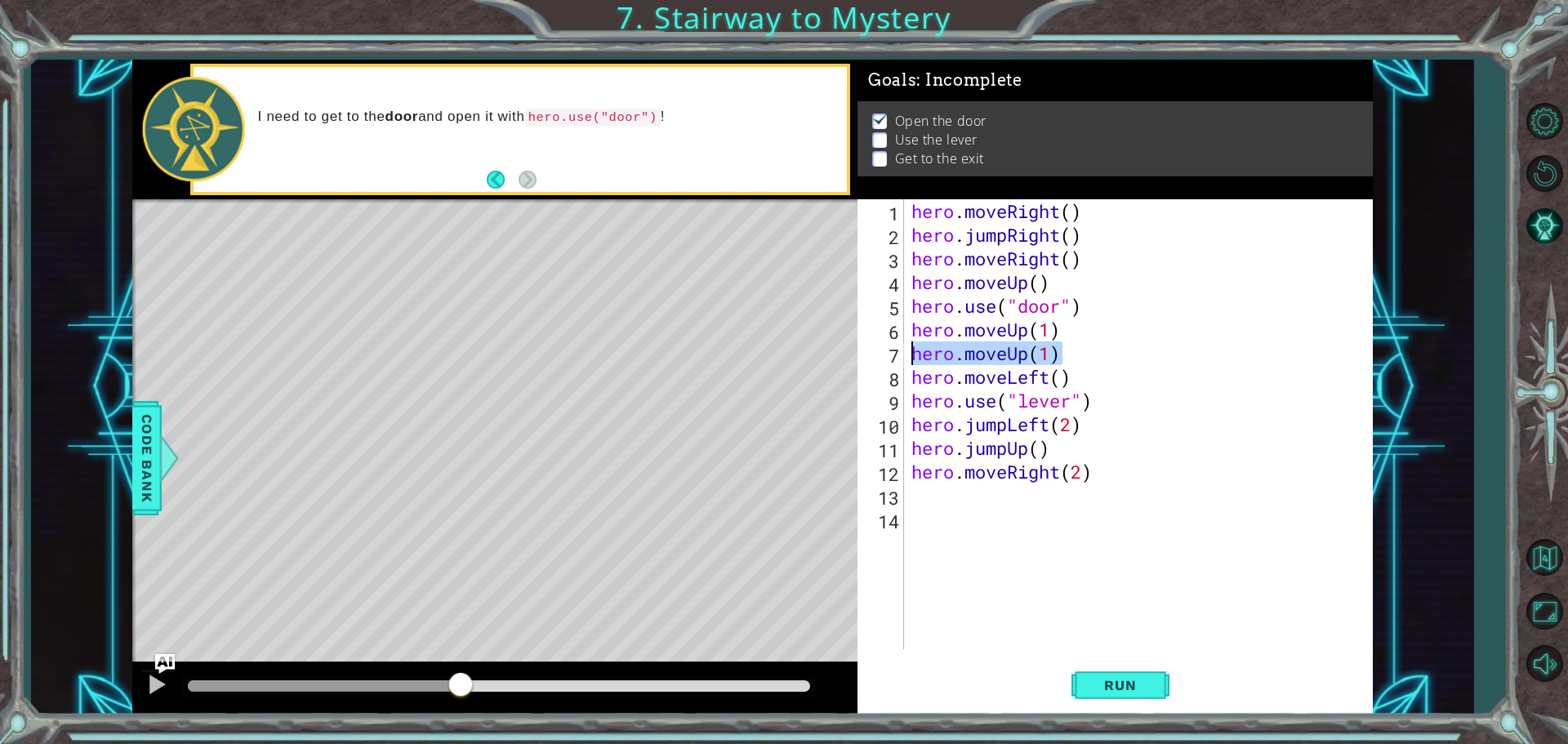
click at [903, 360] on div "hero.moveUp(1) 1 2 3 4 5 6 7 8 9 10 11 12 13 14 hero . moveRight ( ) hero . jum…" at bounding box center [1113, 424] width 511 height 450
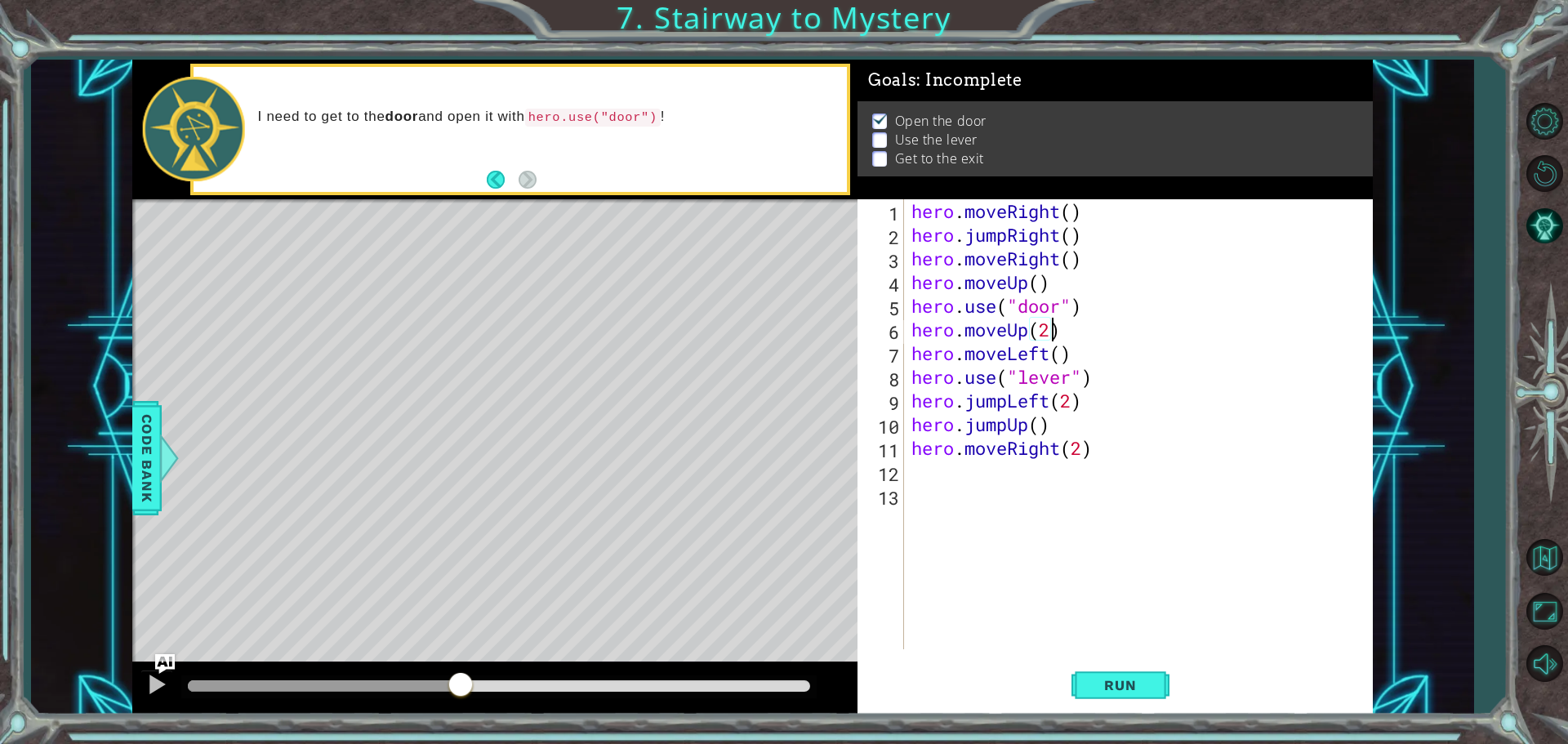
scroll to position [0, 6]
click at [1082, 679] on button "Run" at bounding box center [1121, 685] width 98 height 52
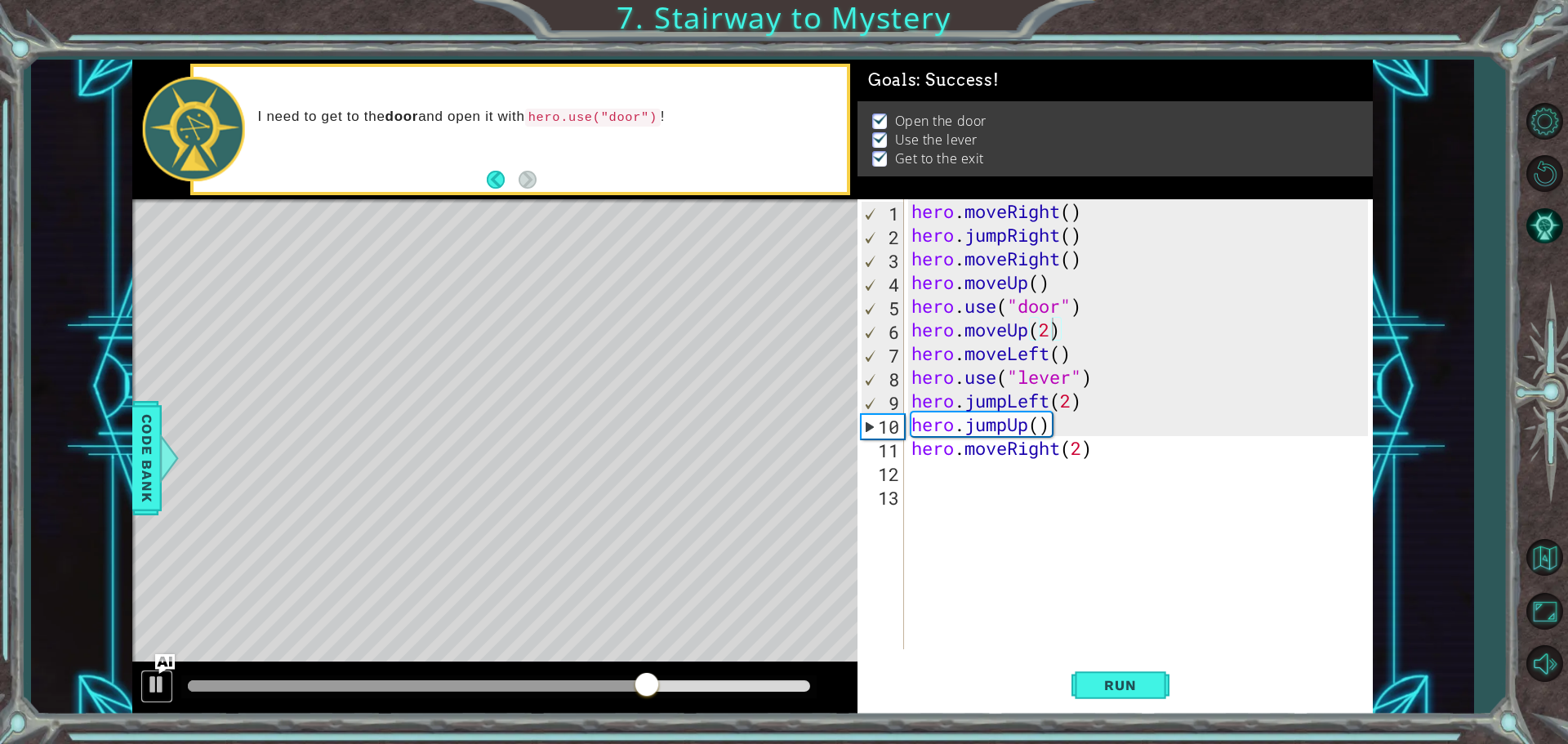
drag, startPoint x: 170, startPoint y: 685, endPoint x: 228, endPoint y: 669, distance: 60.2
click at [170, 684] on button at bounding box center [157, 686] width 33 height 34
click at [1008, 402] on div "hero . moveRight ( ) hero . jumpRight ( ) hero . moveRight ( ) hero . moveUp ( …" at bounding box center [1142, 448] width 468 height 497
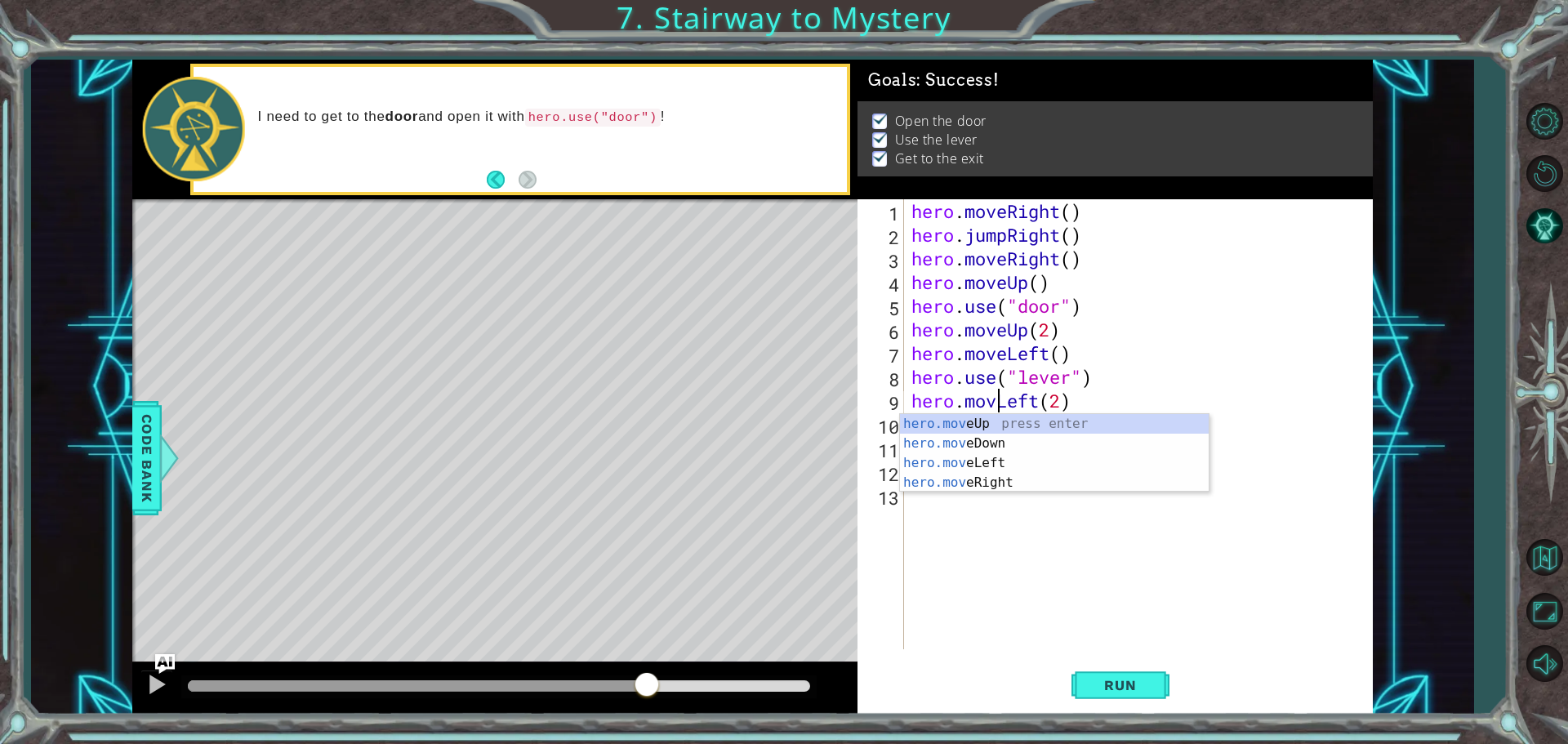
scroll to position [0, 4]
type textarea "hero.moveLeft(2)"
click at [1093, 670] on button "Run" at bounding box center [1121, 685] width 98 height 52
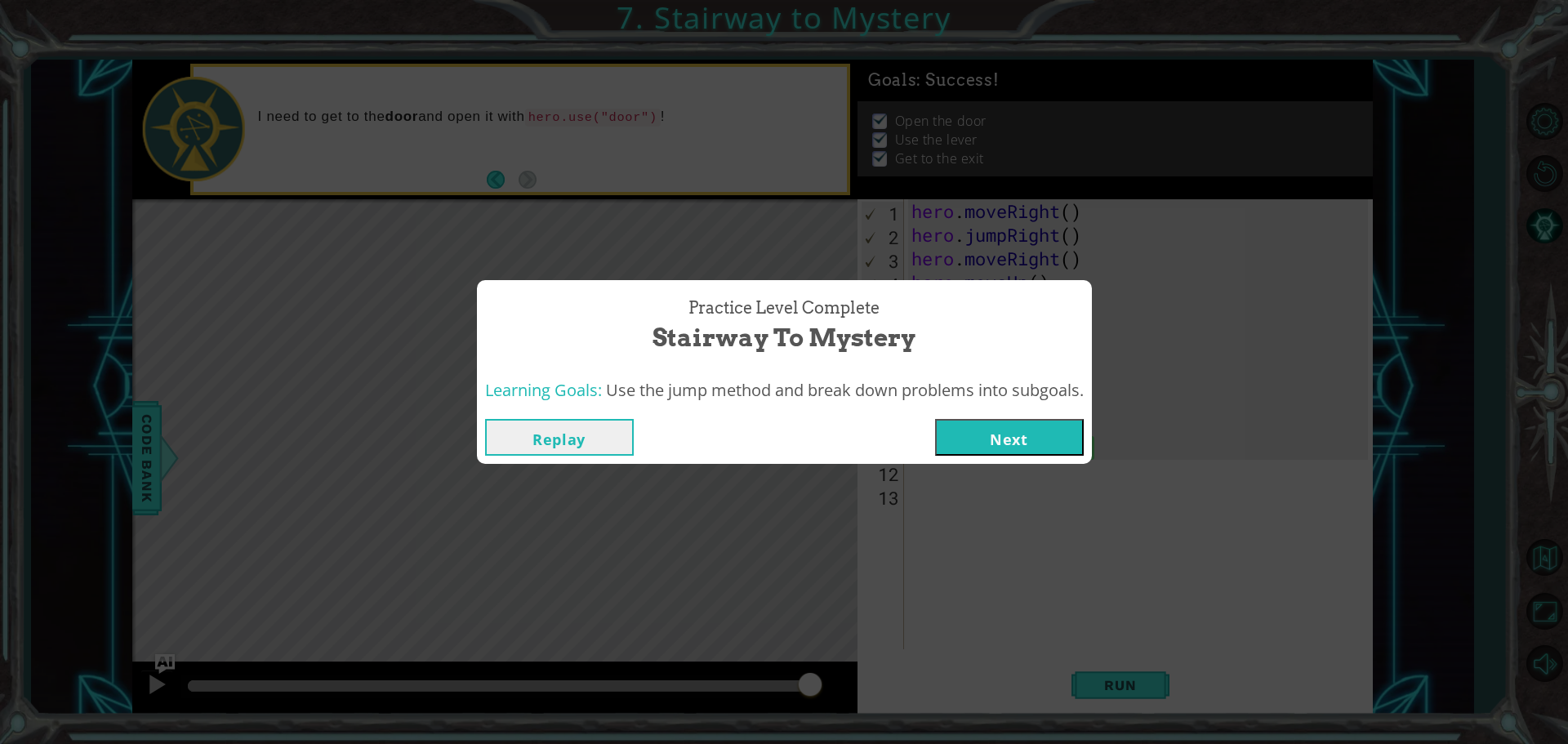
click at [1020, 419] on button "Next" at bounding box center [1009, 437] width 149 height 36
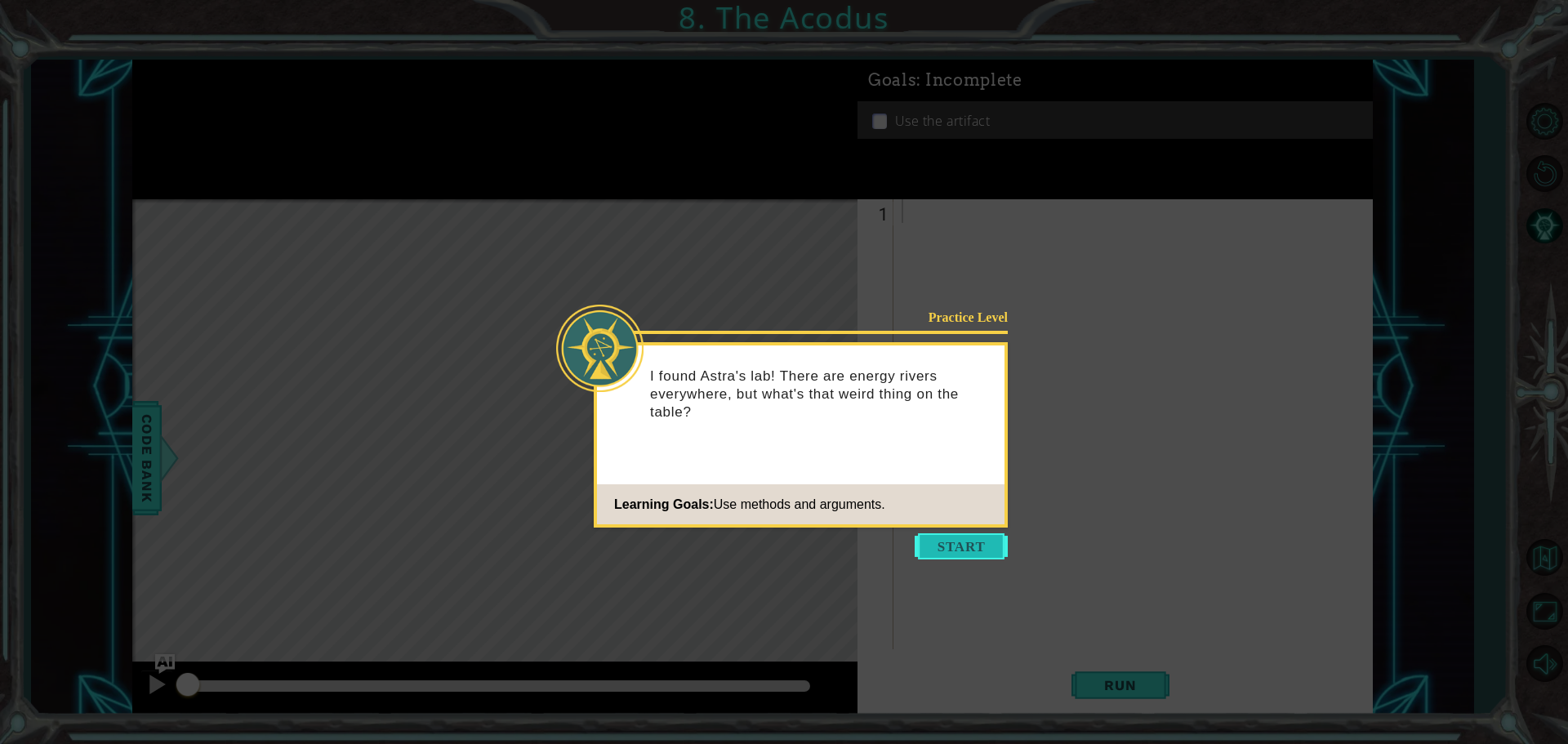
click at [932, 553] on button "Start" at bounding box center [961, 546] width 93 height 26
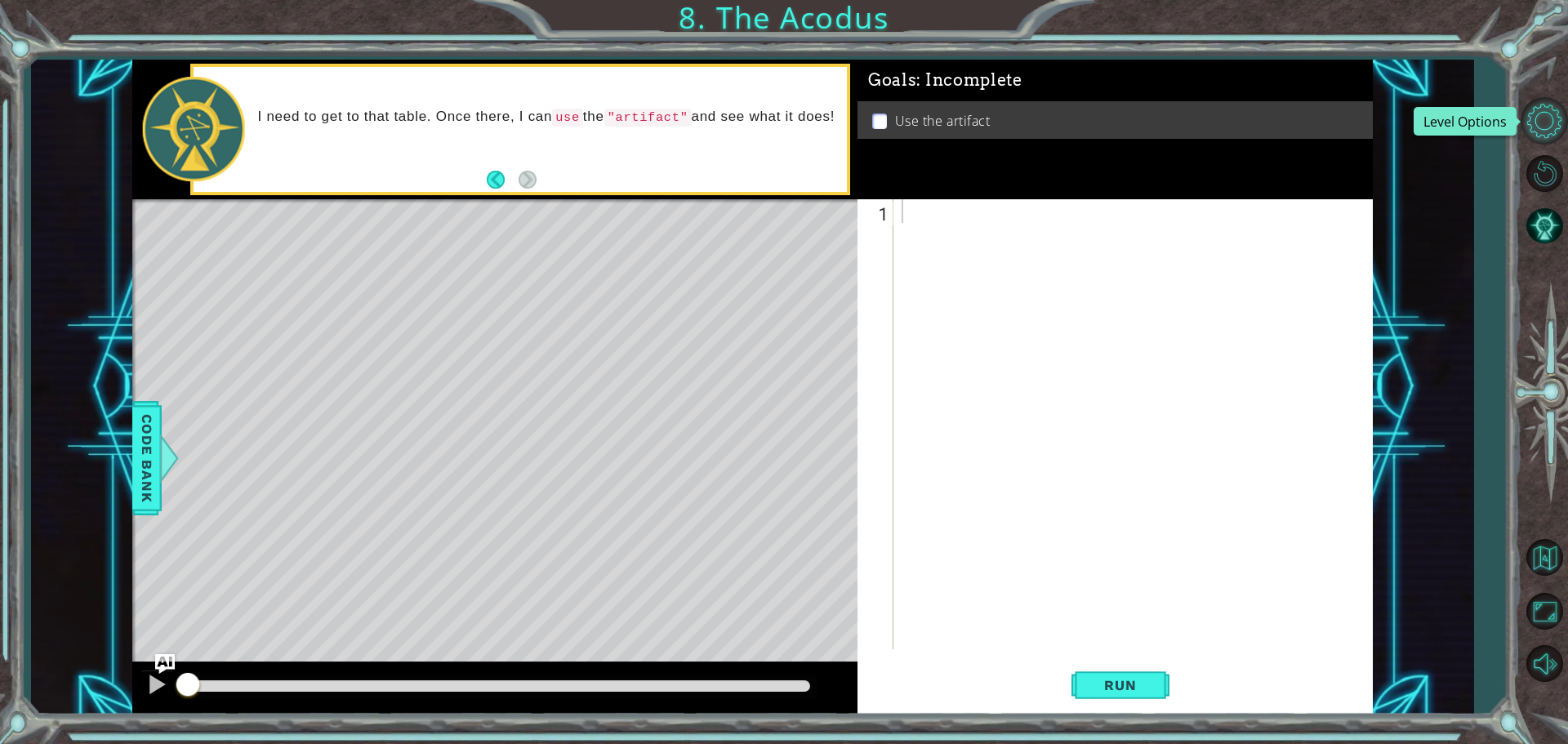
click at [1546, 122] on button "Level Options" at bounding box center [1544, 120] width 47 height 47
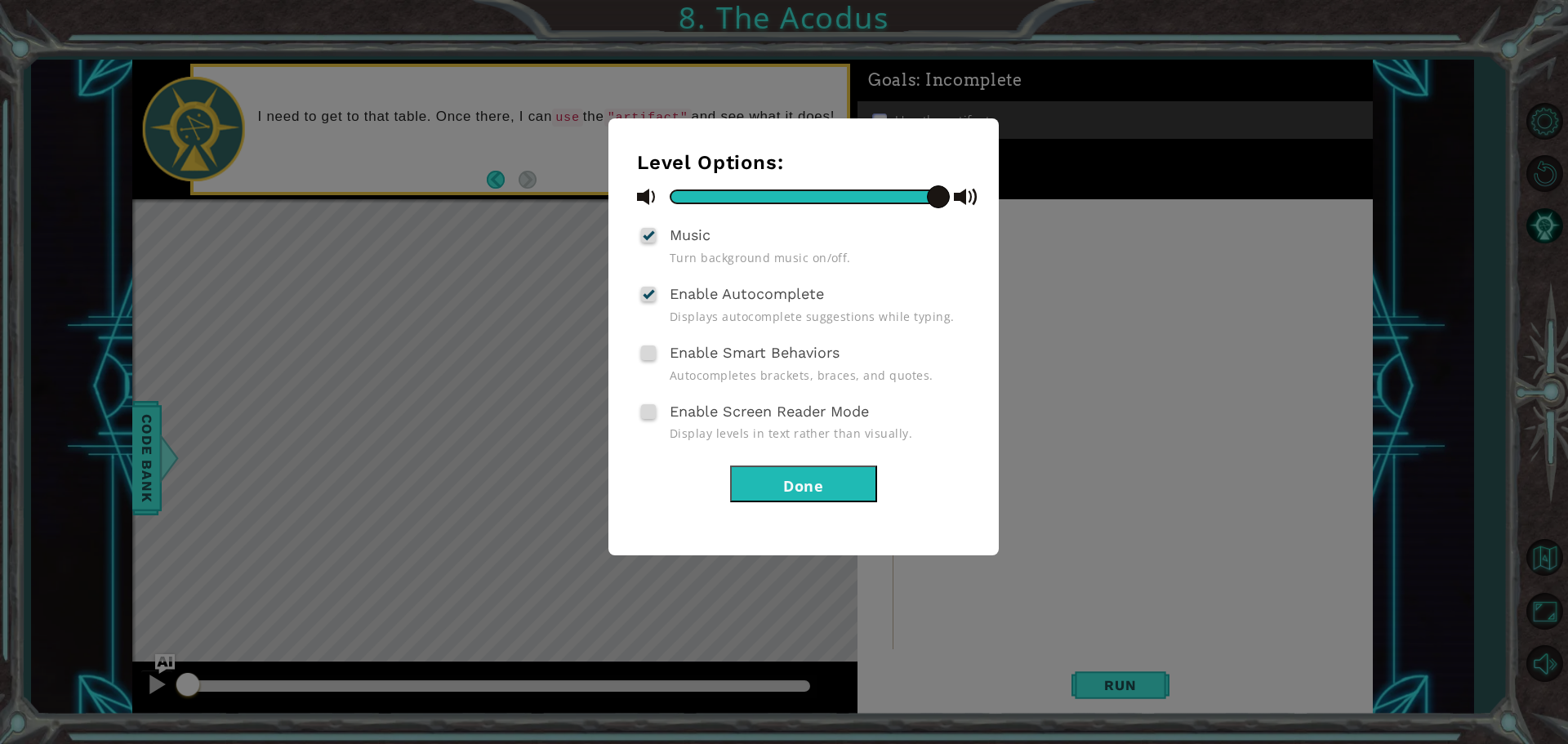
click at [638, 349] on div "Enable Smart Behaviors Autocompletes brackets, braces, and quotes." at bounding box center [804, 362] width 333 height 42
click at [643, 354] on span at bounding box center [648, 352] width 14 height 14
click at [0, 0] on input "Enable Smart Behaviors" at bounding box center [0, 0] width 0 height 0
click at [654, 354] on div at bounding box center [649, 353] width 12 height 13
click at [0, 0] on input "Enable Smart Behaviors" at bounding box center [0, 0] width 0 height 0
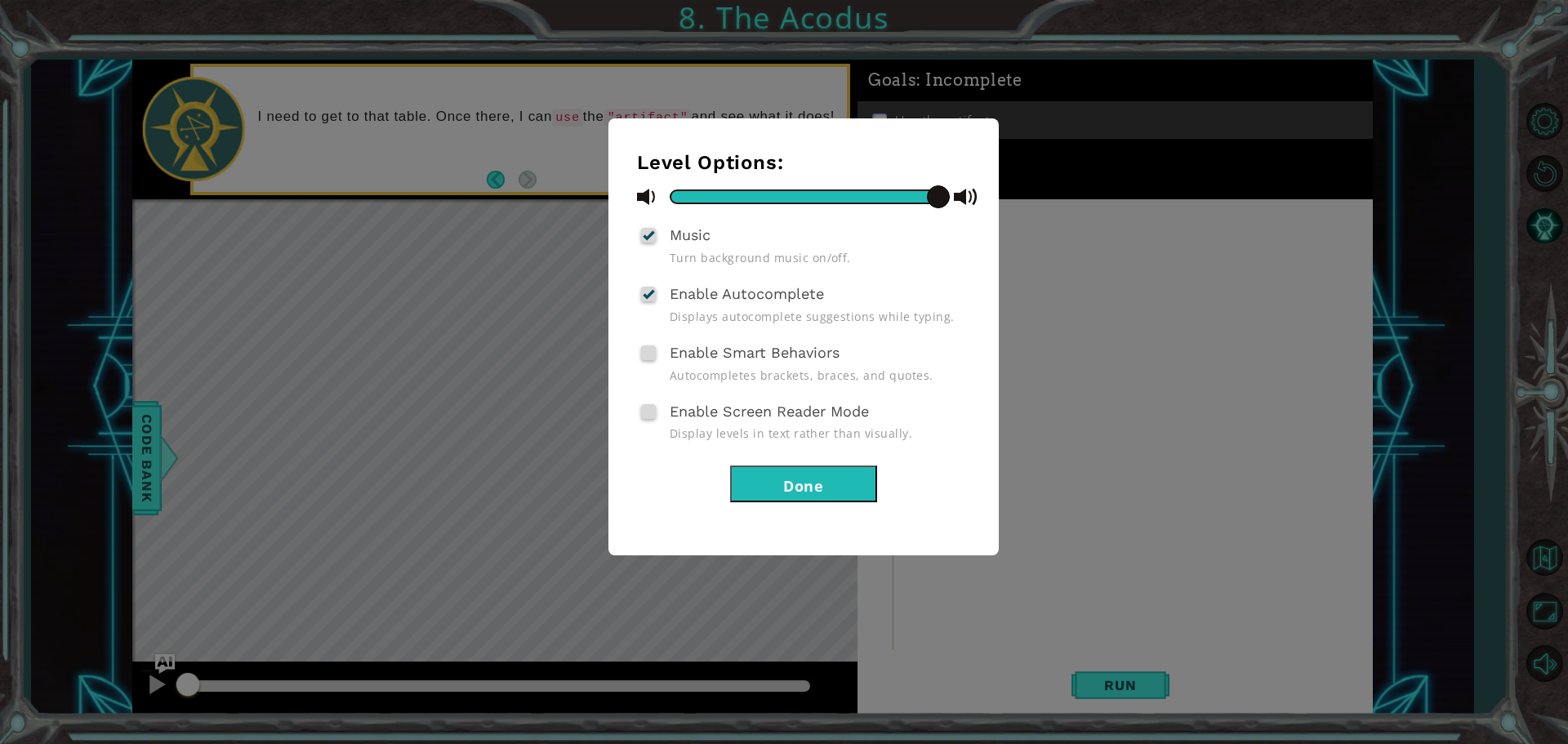
click at [1403, 497] on div "Level Options: Music Turn background music on/off. Enable Autocomplete Displays…" at bounding box center [784, 372] width 1568 height 744
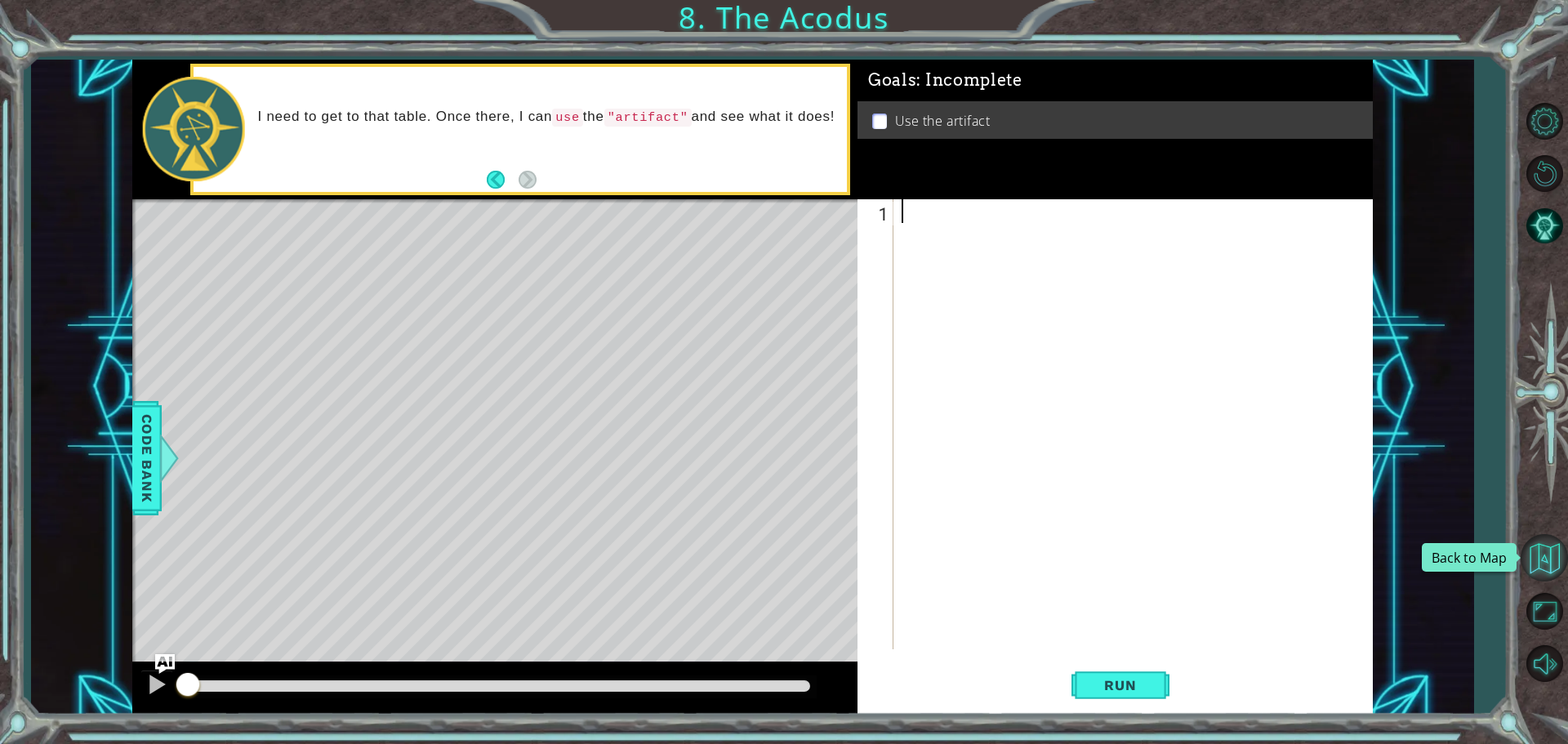
click at [1541, 556] on button "Back to Map" at bounding box center [1544, 557] width 47 height 47
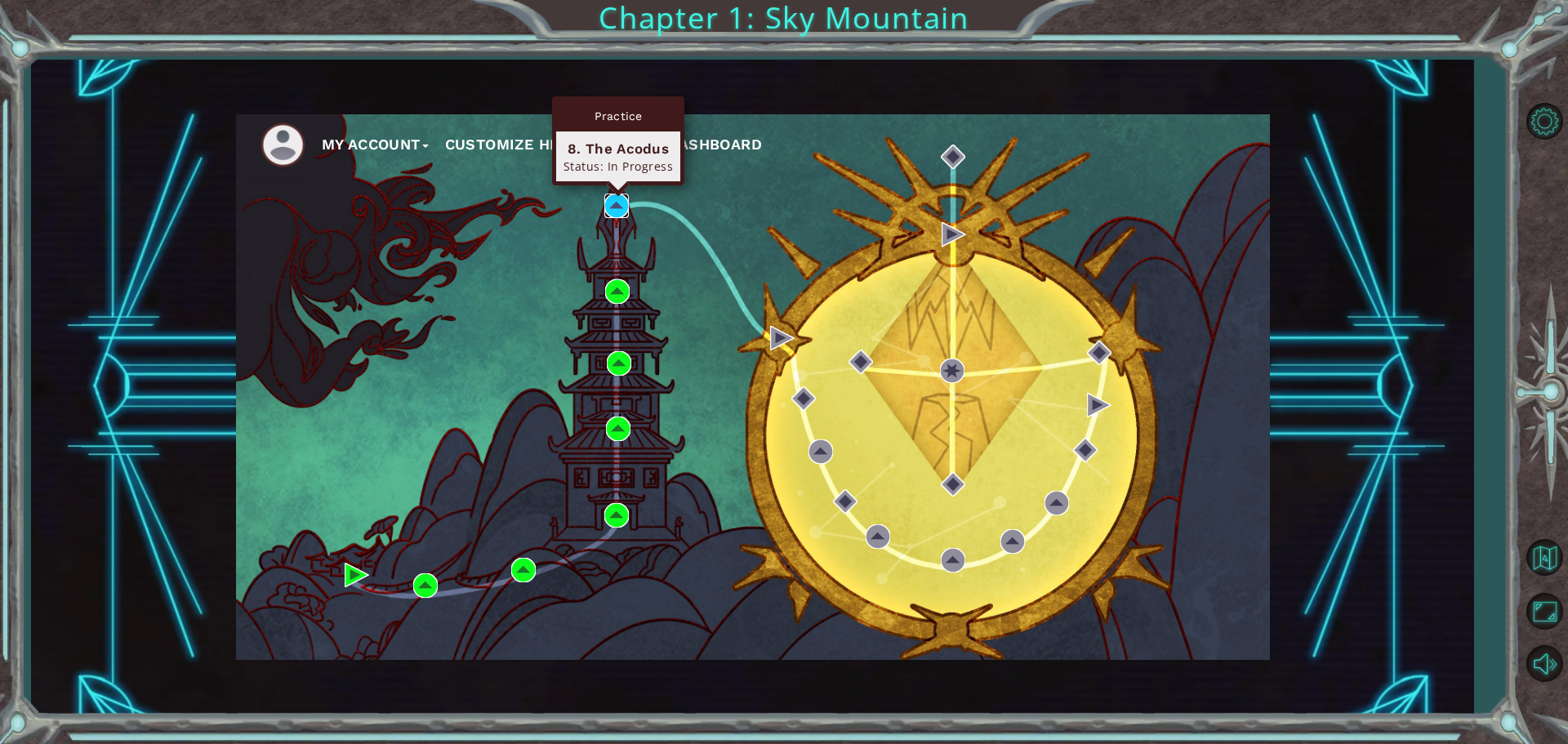
click at [612, 196] on img at bounding box center [617, 206] width 25 height 25
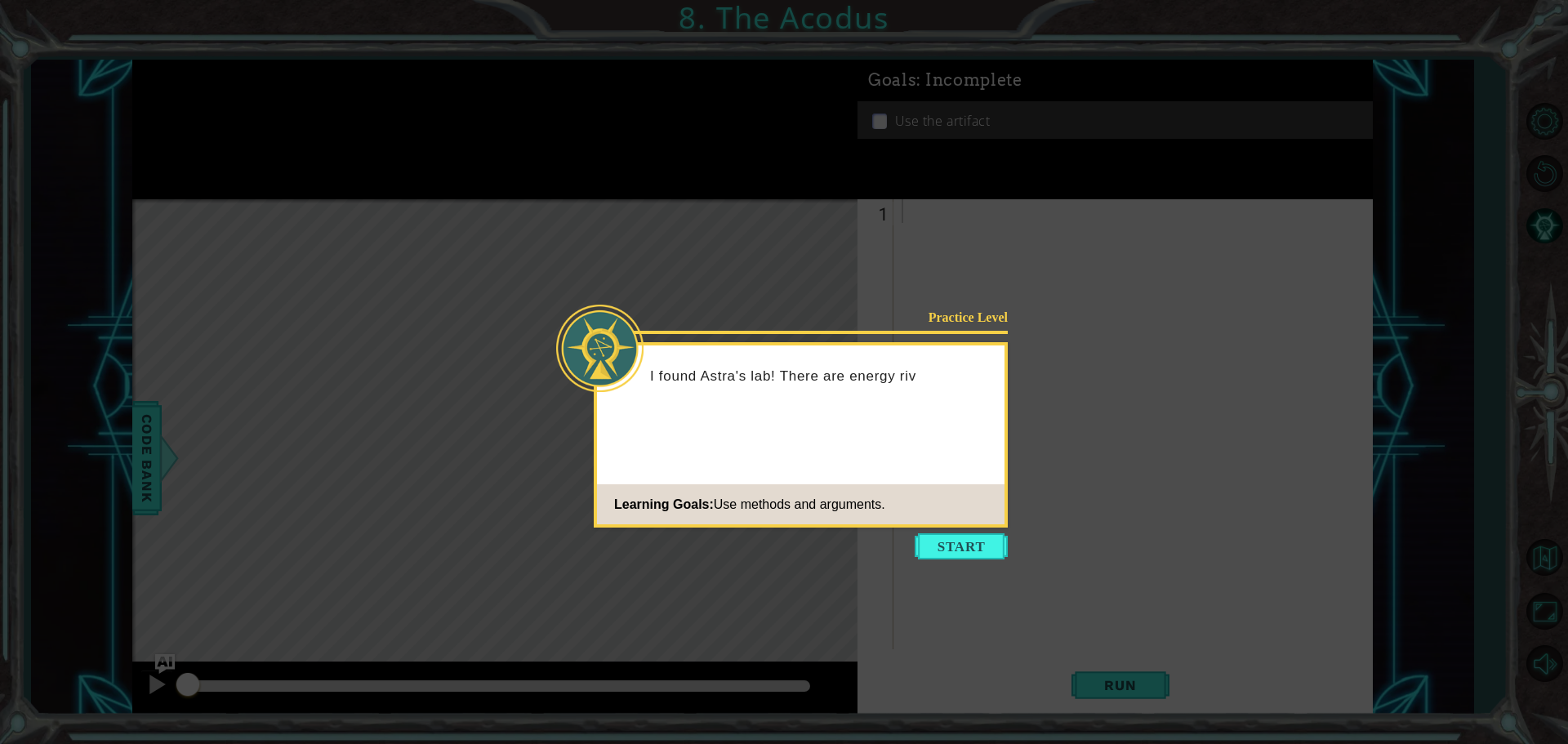
click at [957, 551] on button "Start" at bounding box center [961, 546] width 93 height 26
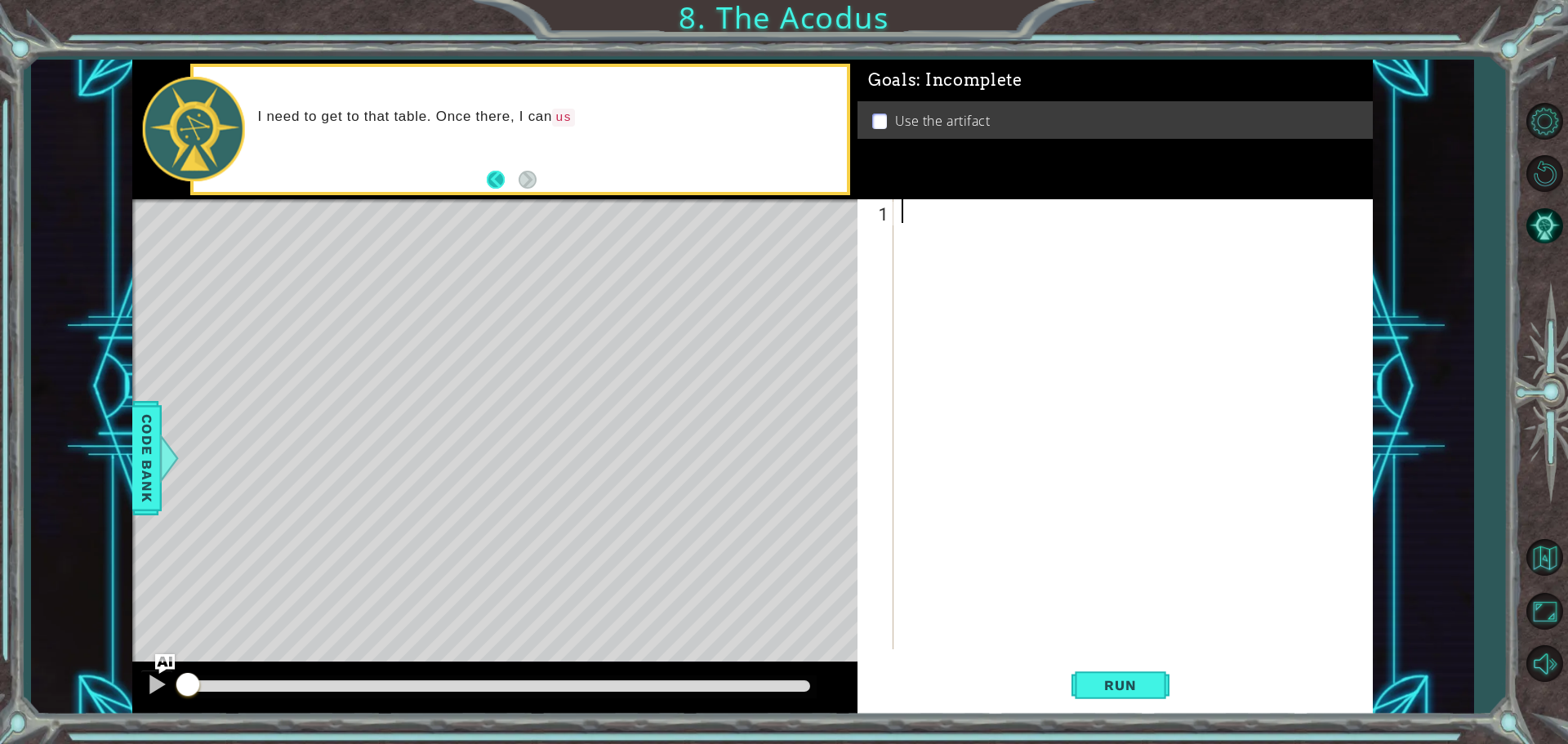
click at [495, 176] on button "Back" at bounding box center [502, 180] width 32 height 18
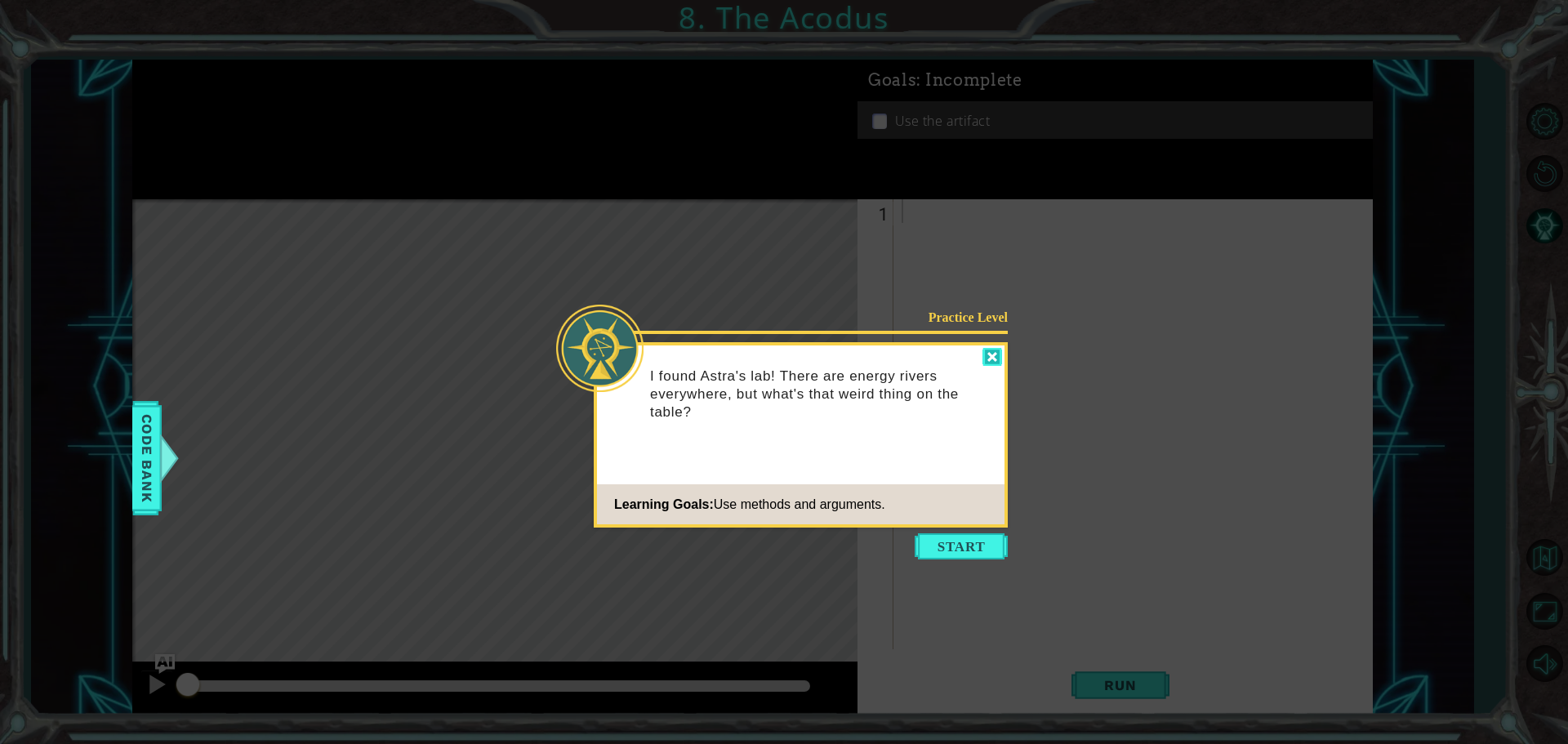
click at [986, 350] on div at bounding box center [992, 357] width 19 height 19
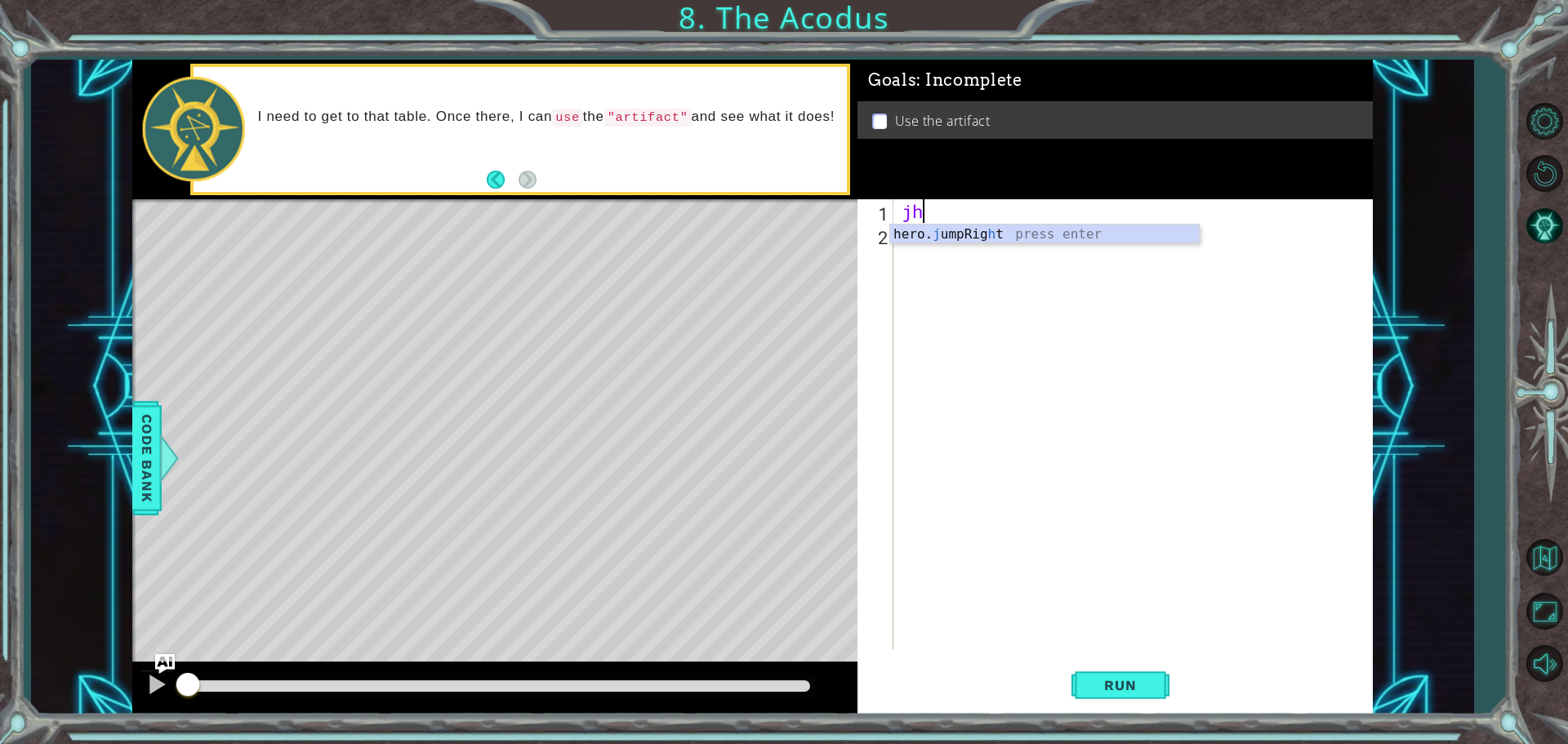
type textarea "j"
type textarea "g"
type textarea "hero.moveUp(2)"
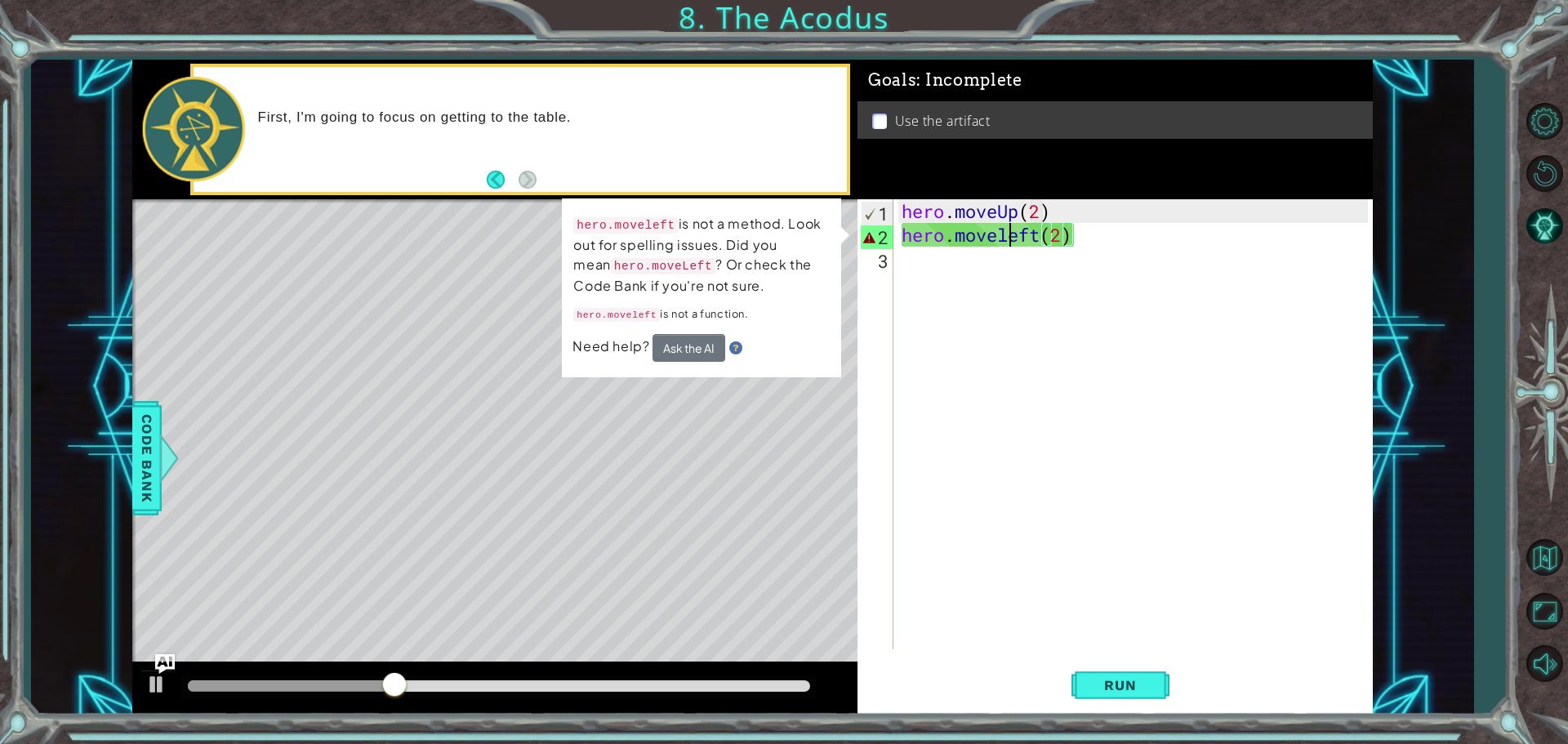
click at [1012, 238] on div "hero . moveUp ( 2 ) hero . moveleft ( 2 )" at bounding box center [1138, 448] width 478 height 497
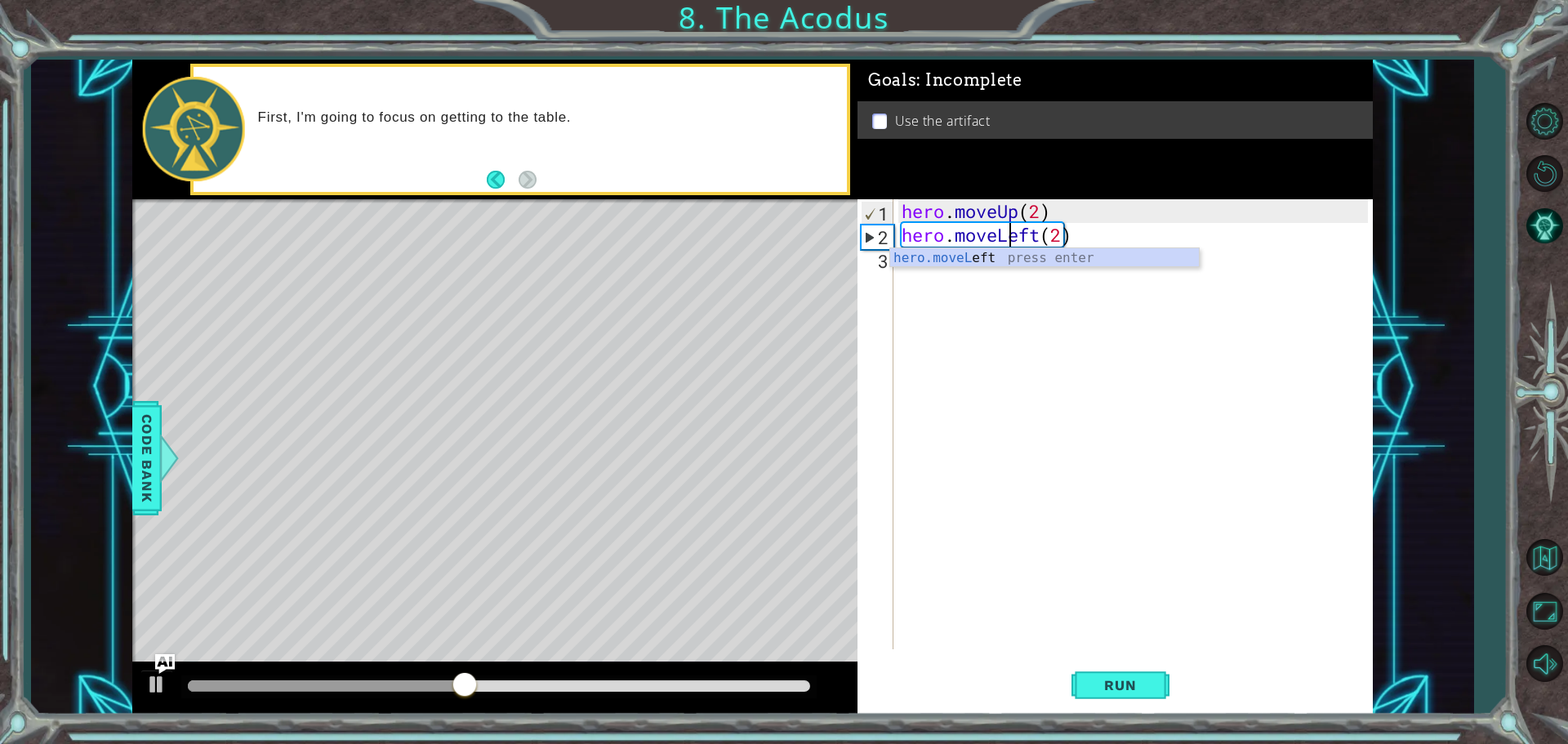
scroll to position [0, 6]
click at [1116, 696] on button "Run" at bounding box center [1121, 685] width 98 height 52
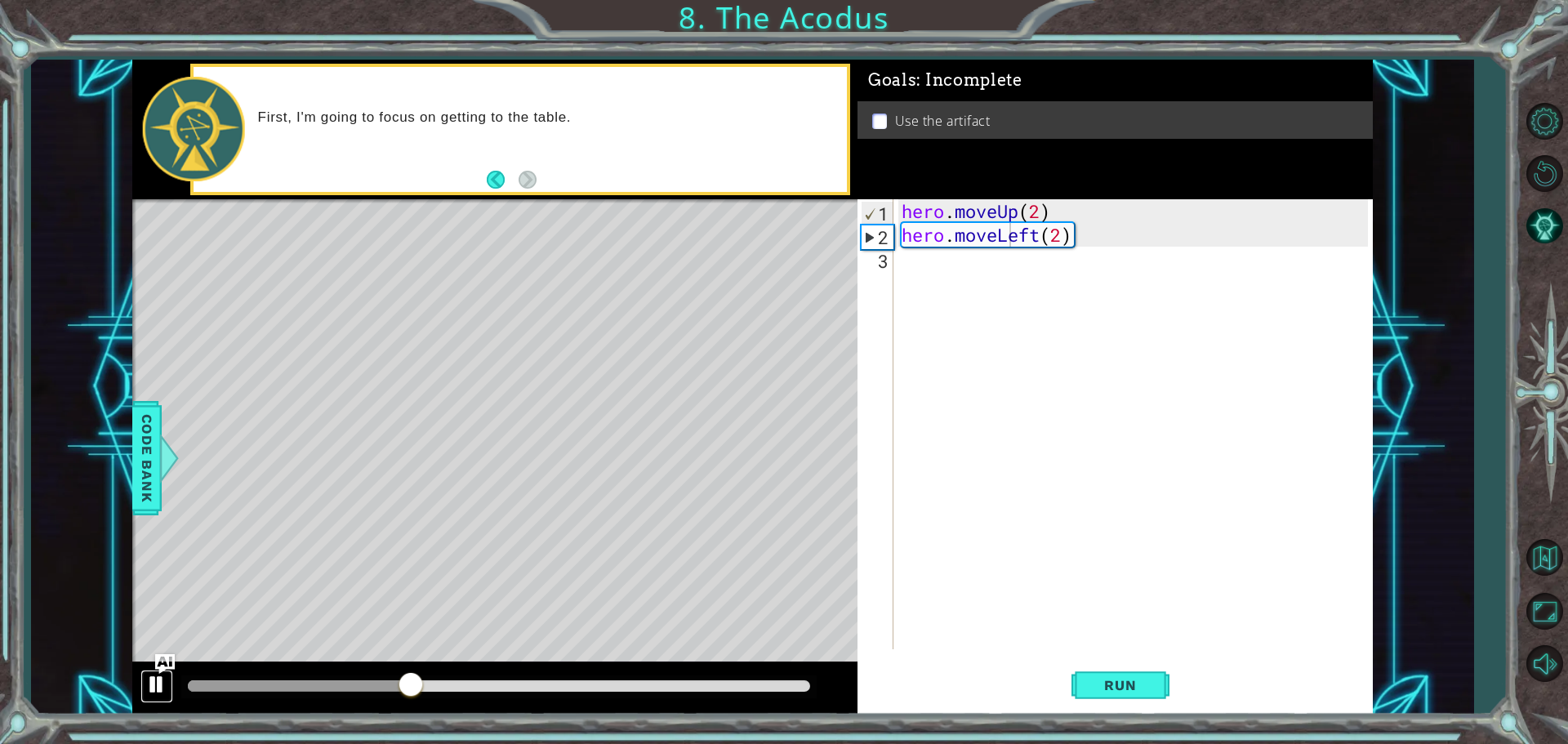
click at [153, 687] on div at bounding box center [157, 684] width 21 height 21
click at [1060, 238] on div "hero . moveUp ( 2 ) hero . moveLeft ( 2 )" at bounding box center [1138, 448] width 478 height 497
type textarea "hero.moveLeft()"
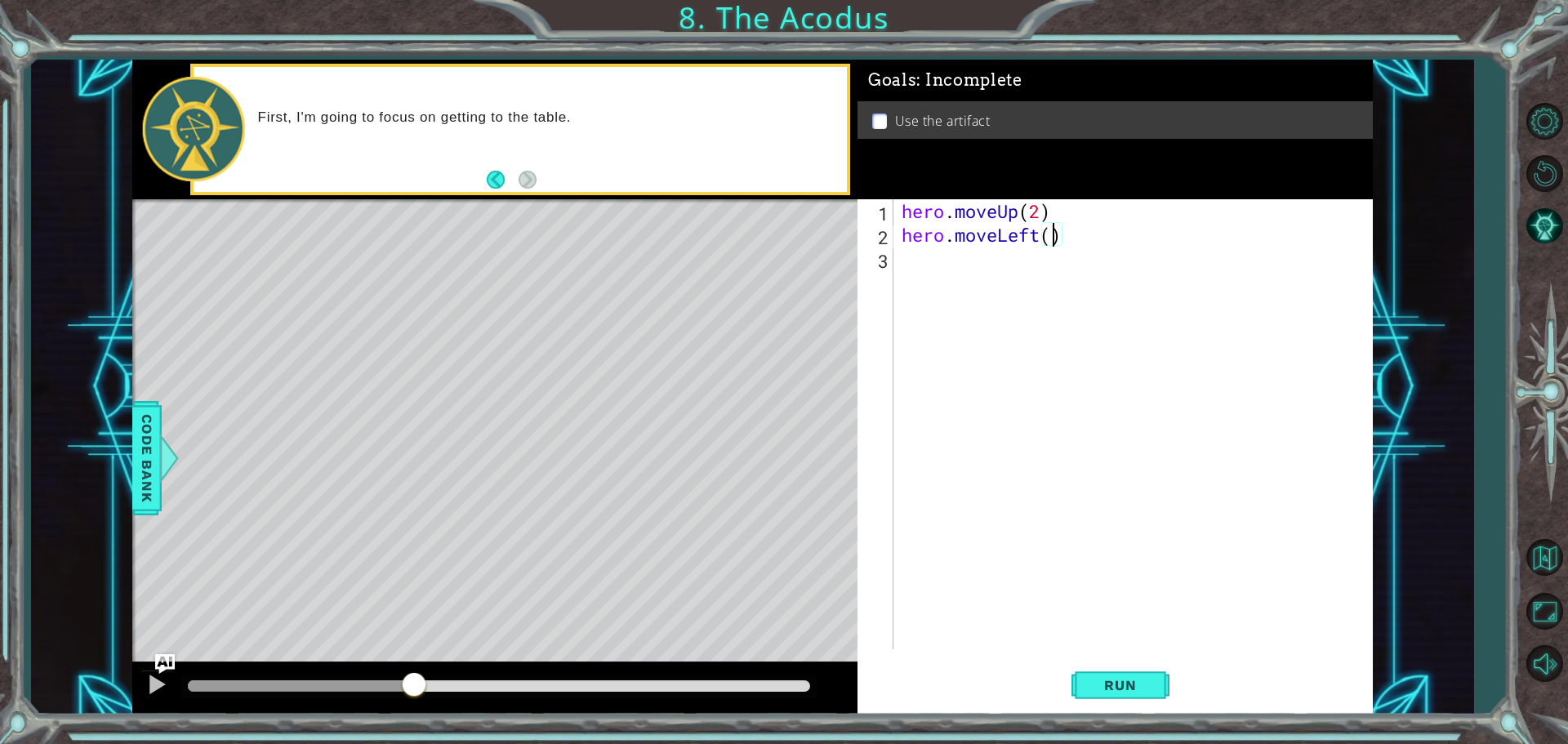
click at [1056, 260] on div "hero . moveUp ( 2 ) hero . moveLeft ( )" at bounding box center [1138, 448] width 478 height 497
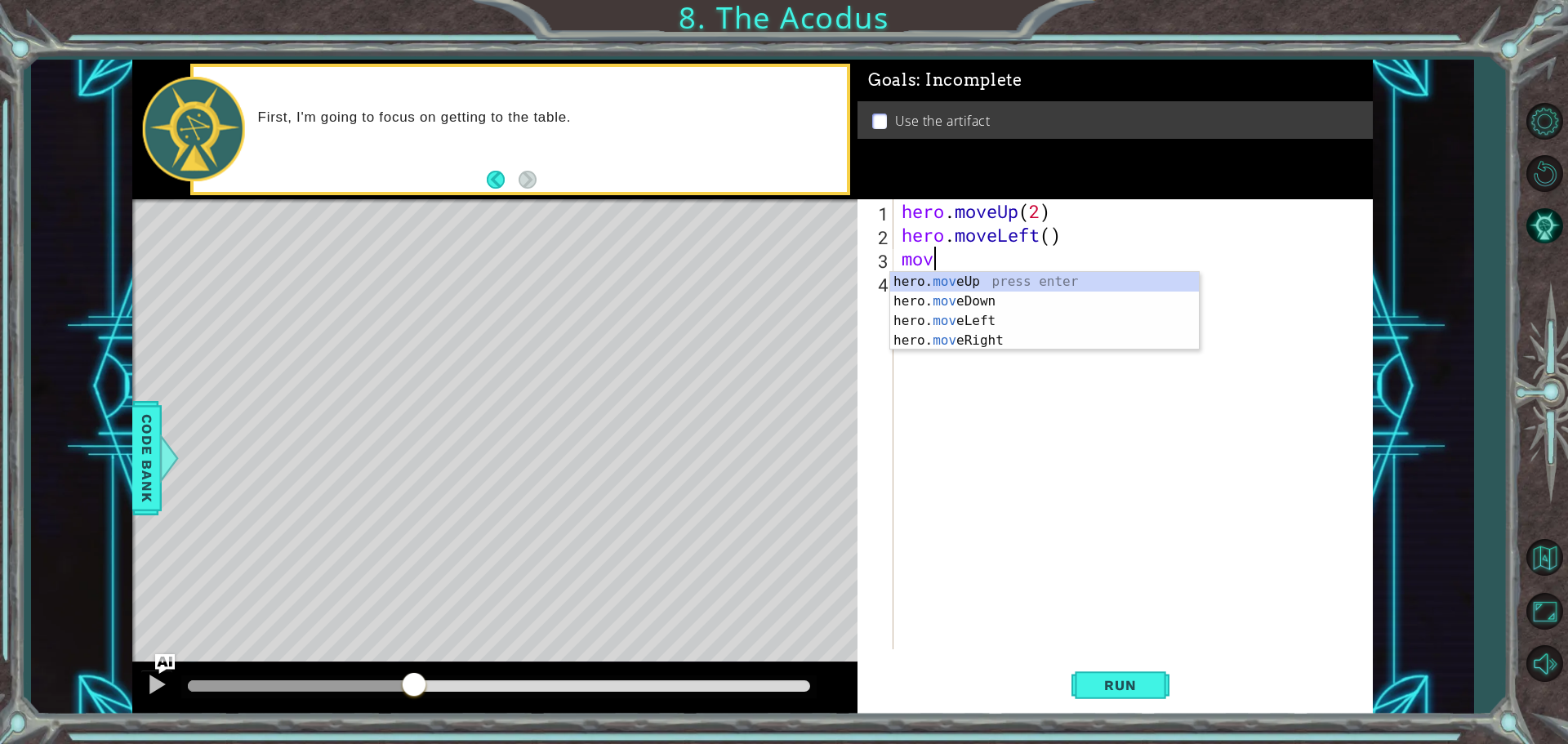
scroll to position [0, 0]
type textarea "m"
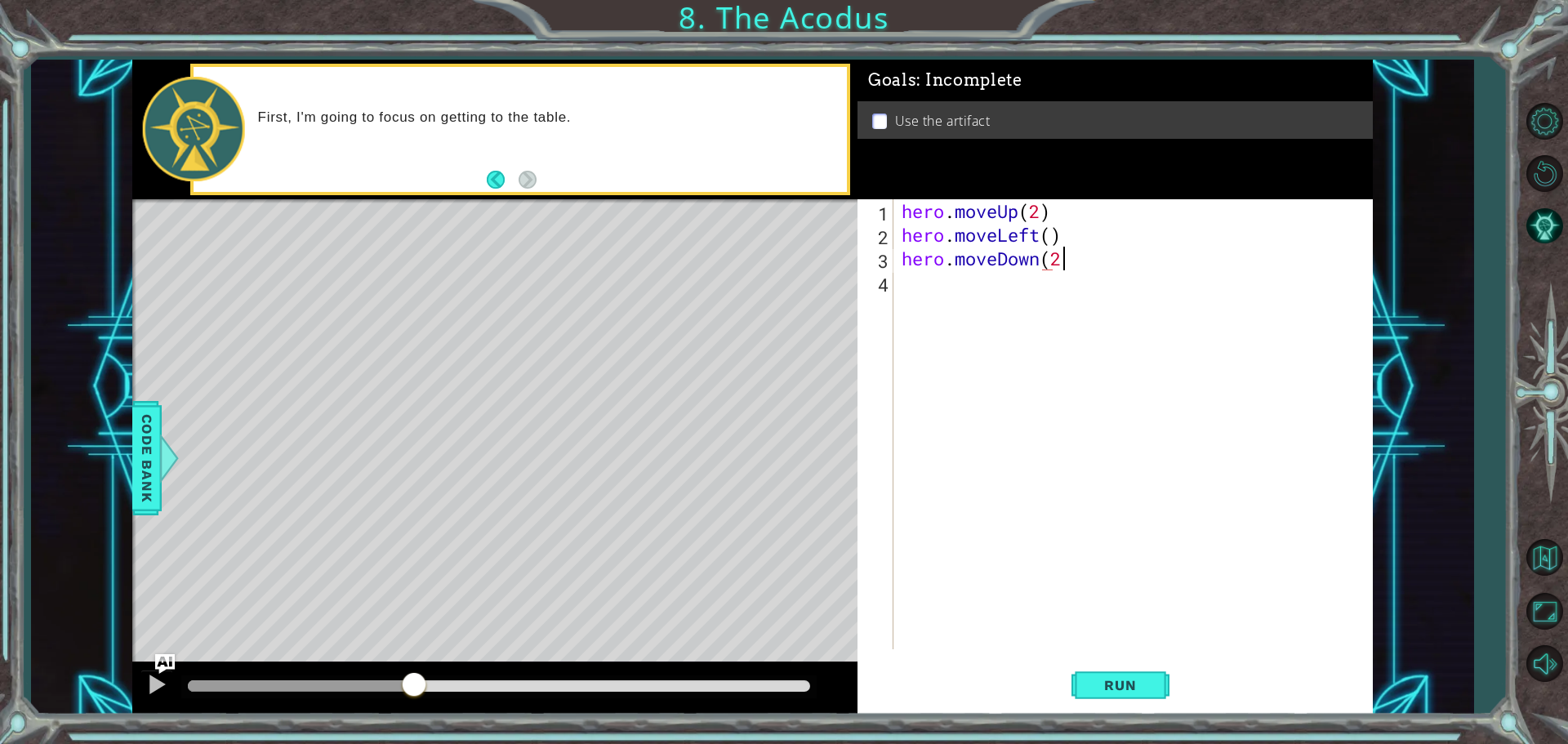
scroll to position [0, 7]
type textarea "hero.moveDown(2)"
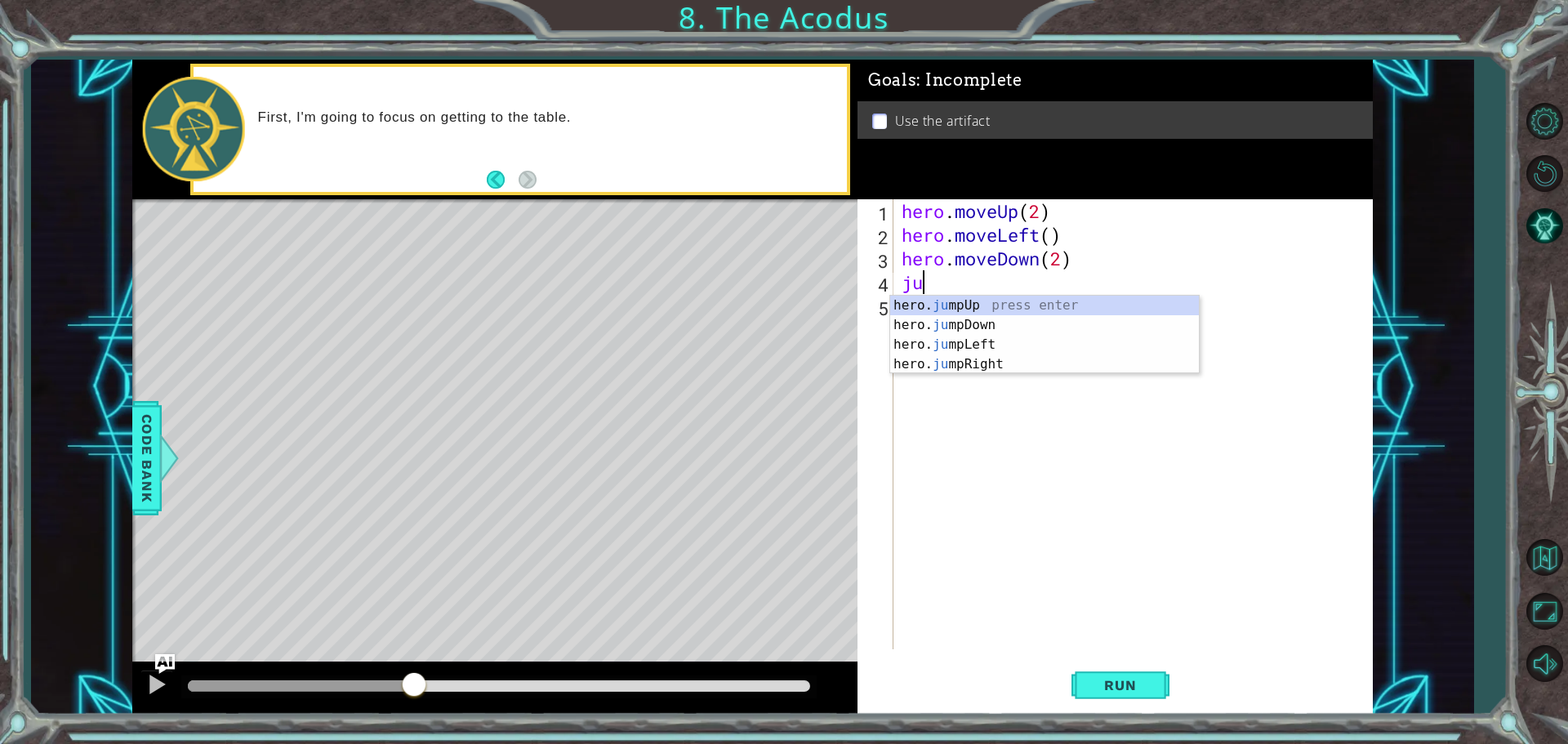
type textarea "j"
type textarea "hero.ju"
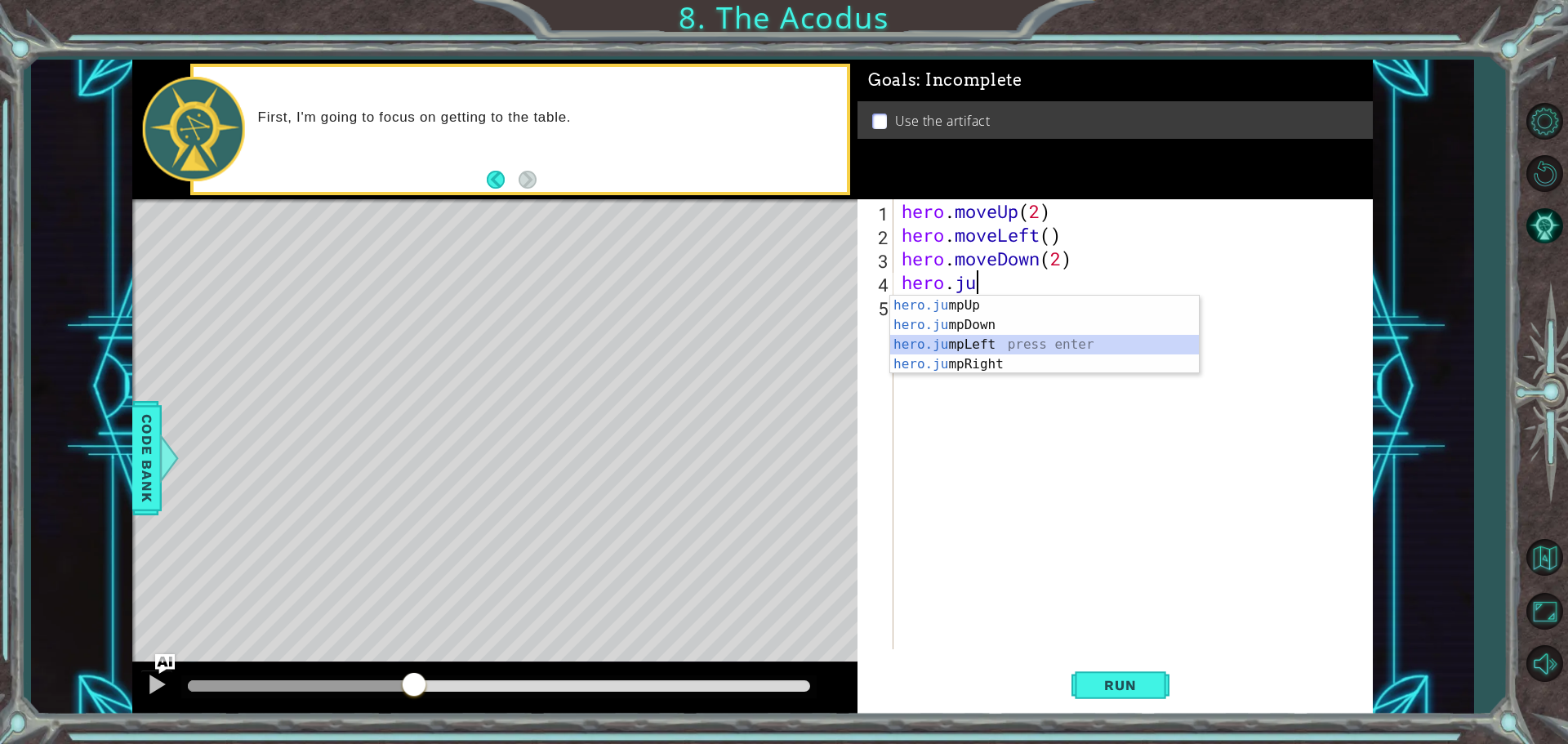
click at [1055, 345] on div "hero.ju mpUp press enter hero.ju mpDown press enter hero.[PERSON_NAME] mpLeft p…" at bounding box center [1045, 354] width 309 height 118
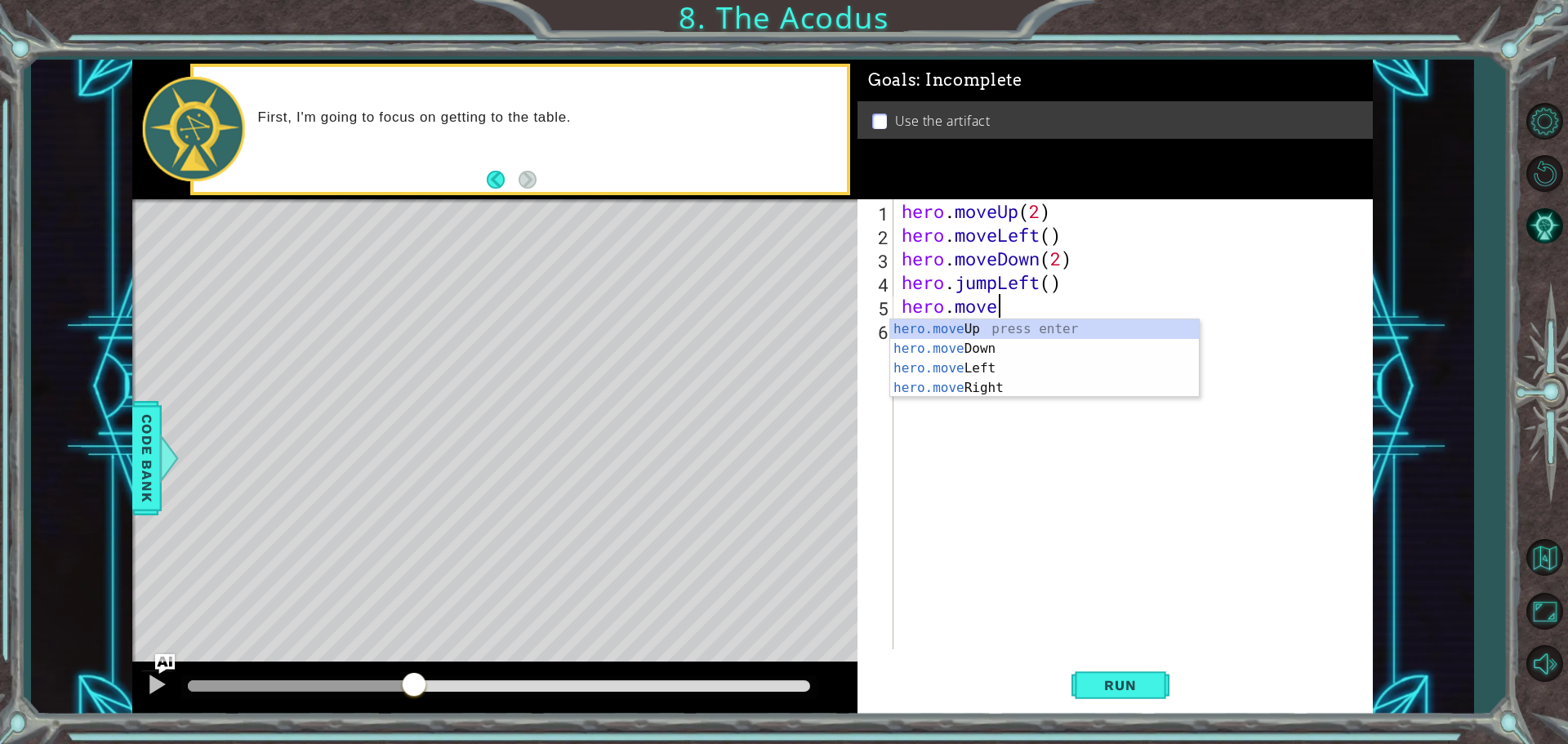
scroll to position [0, 4]
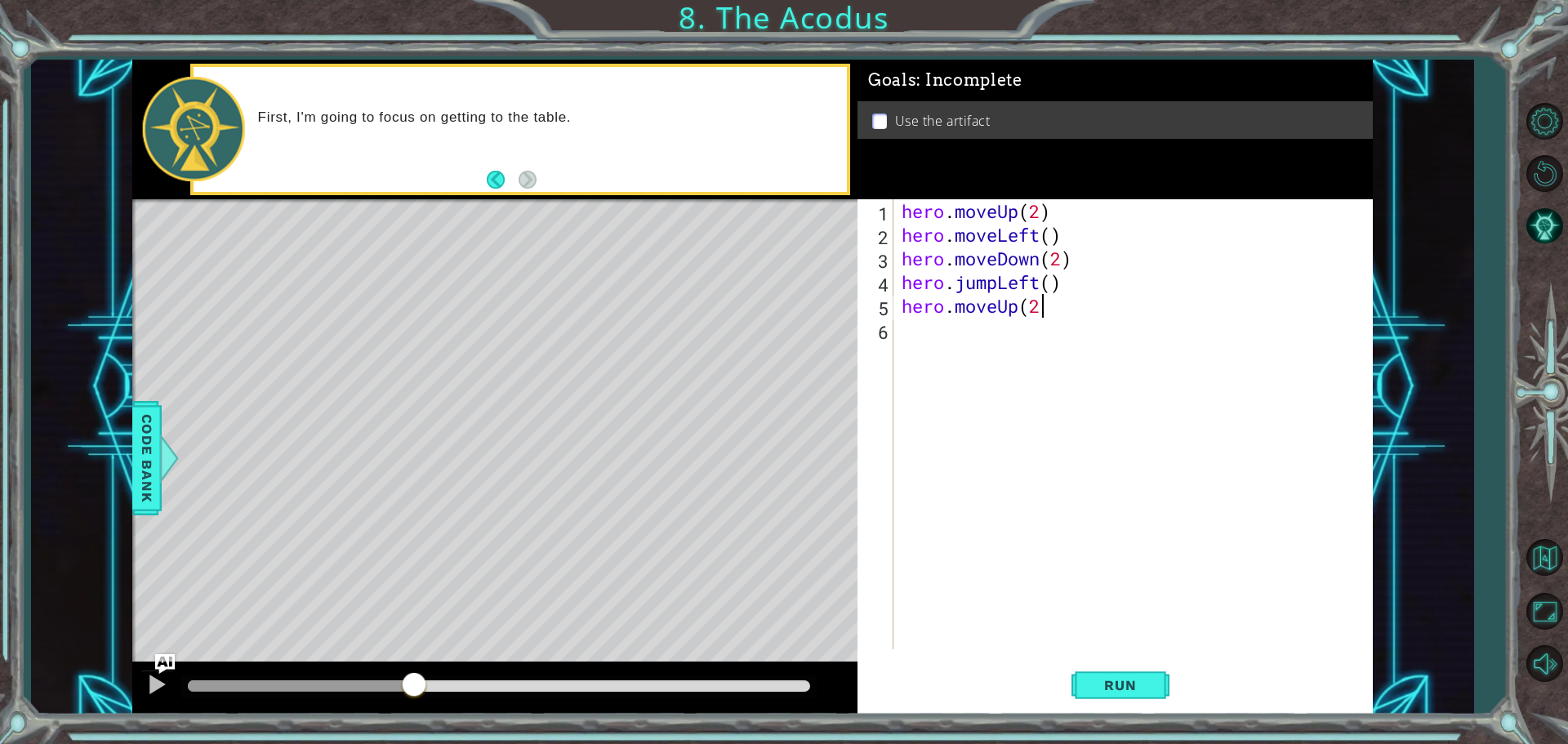
type textarea "hero.moveUp(2)"
type textarea "hero.moveRight()"
type textarea "hero.use("artifact")"
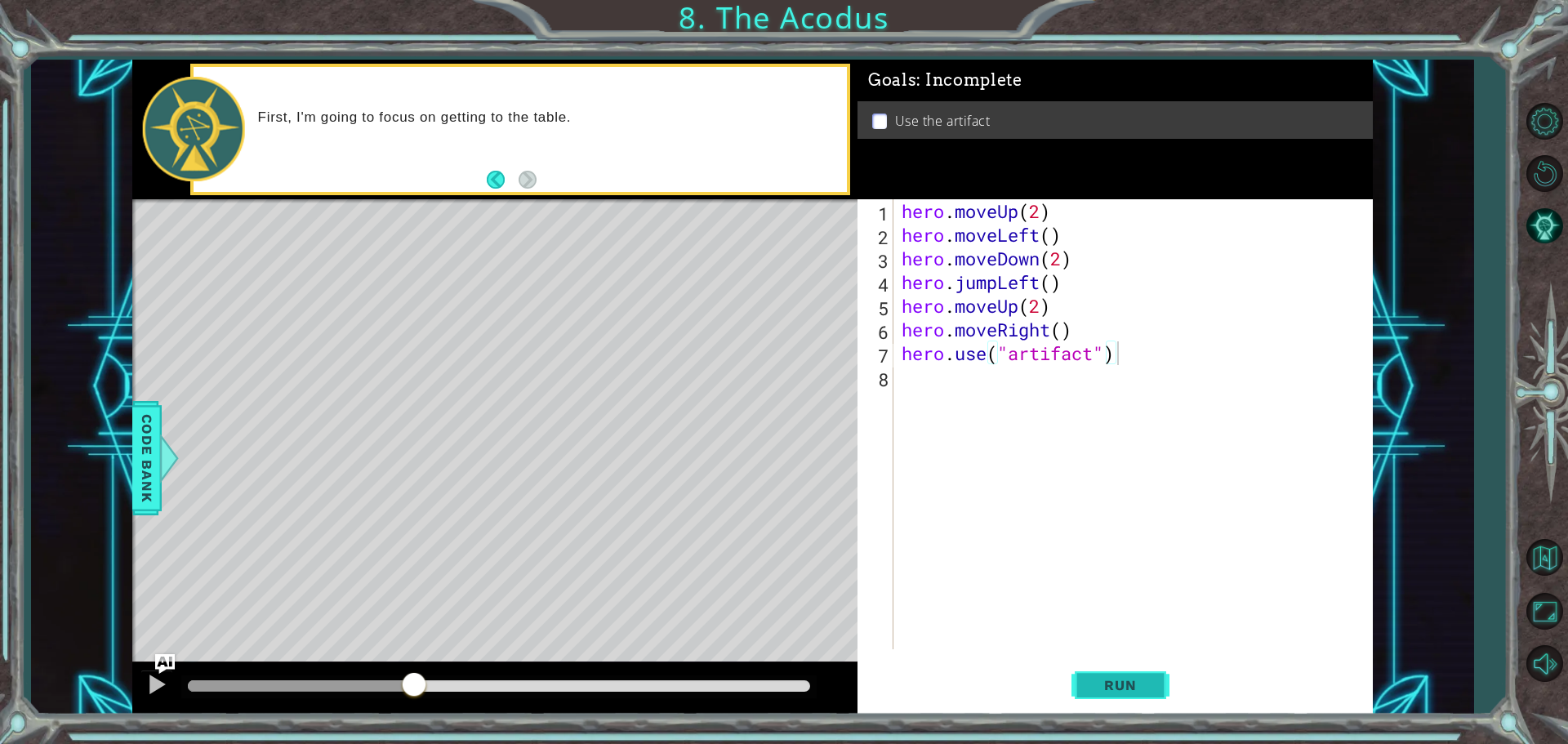
click at [1132, 688] on span "Run" at bounding box center [1120, 684] width 64 height 16
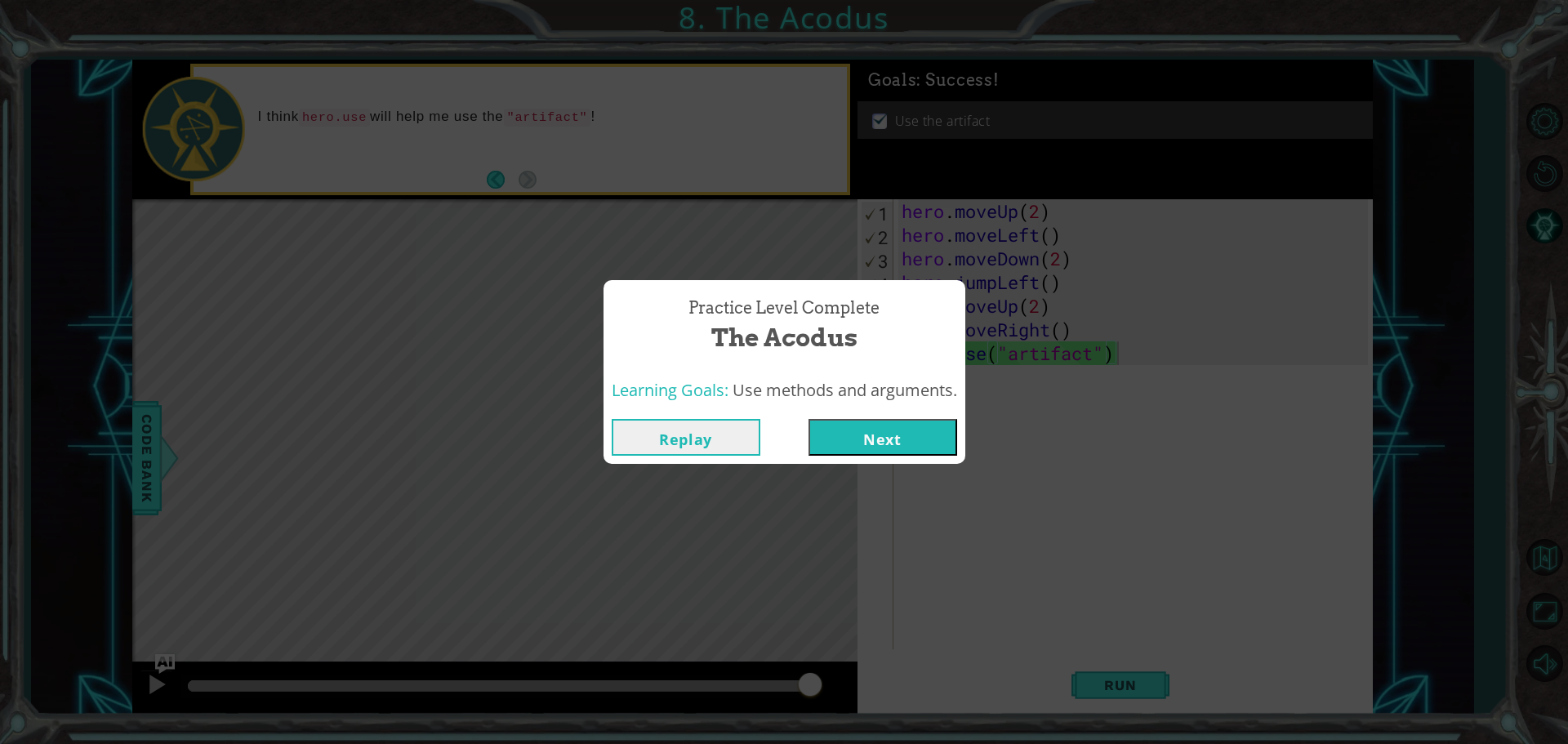
click at [875, 440] on button "Next" at bounding box center [882, 437] width 149 height 36
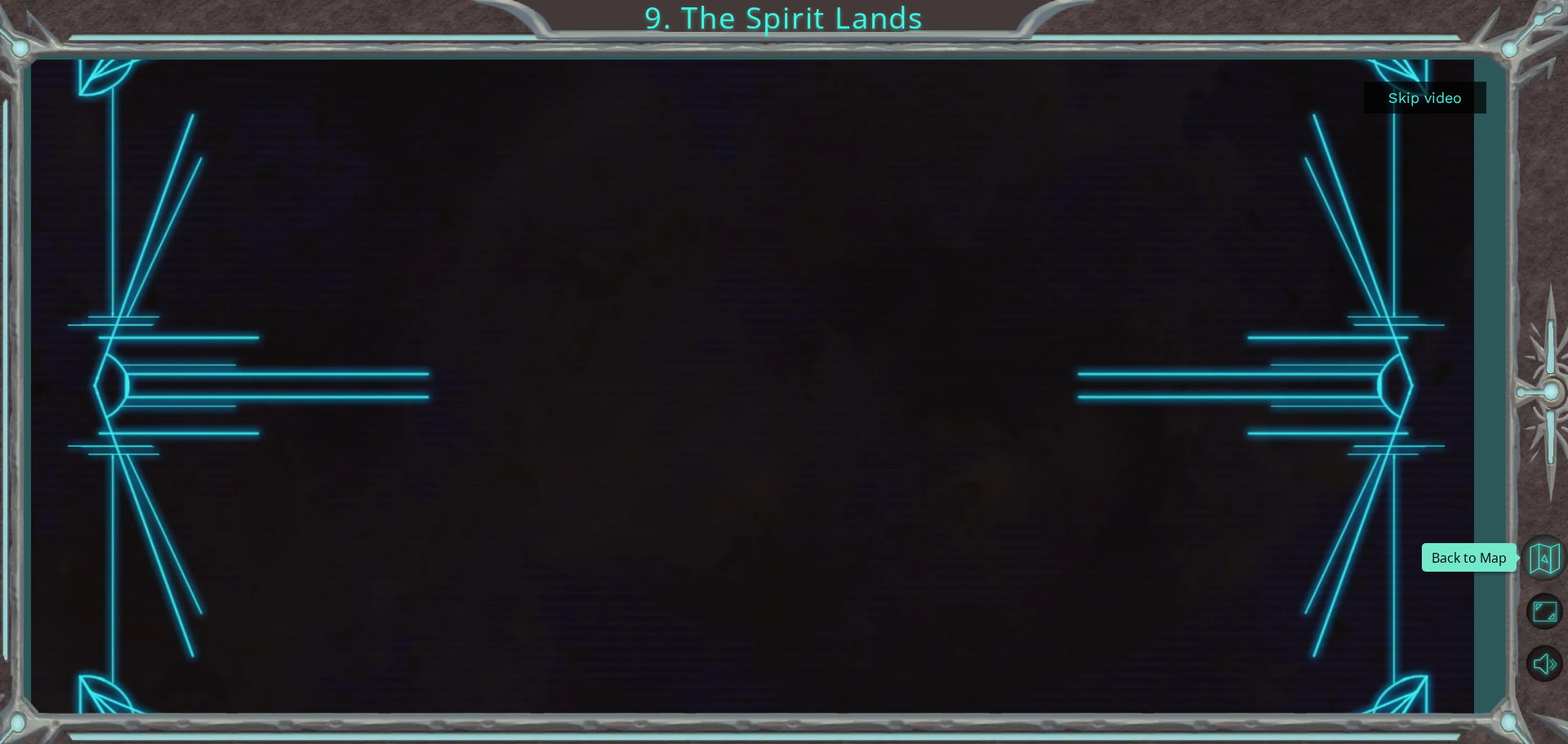
click at [1530, 540] on button "Back to Map" at bounding box center [1544, 557] width 47 height 47
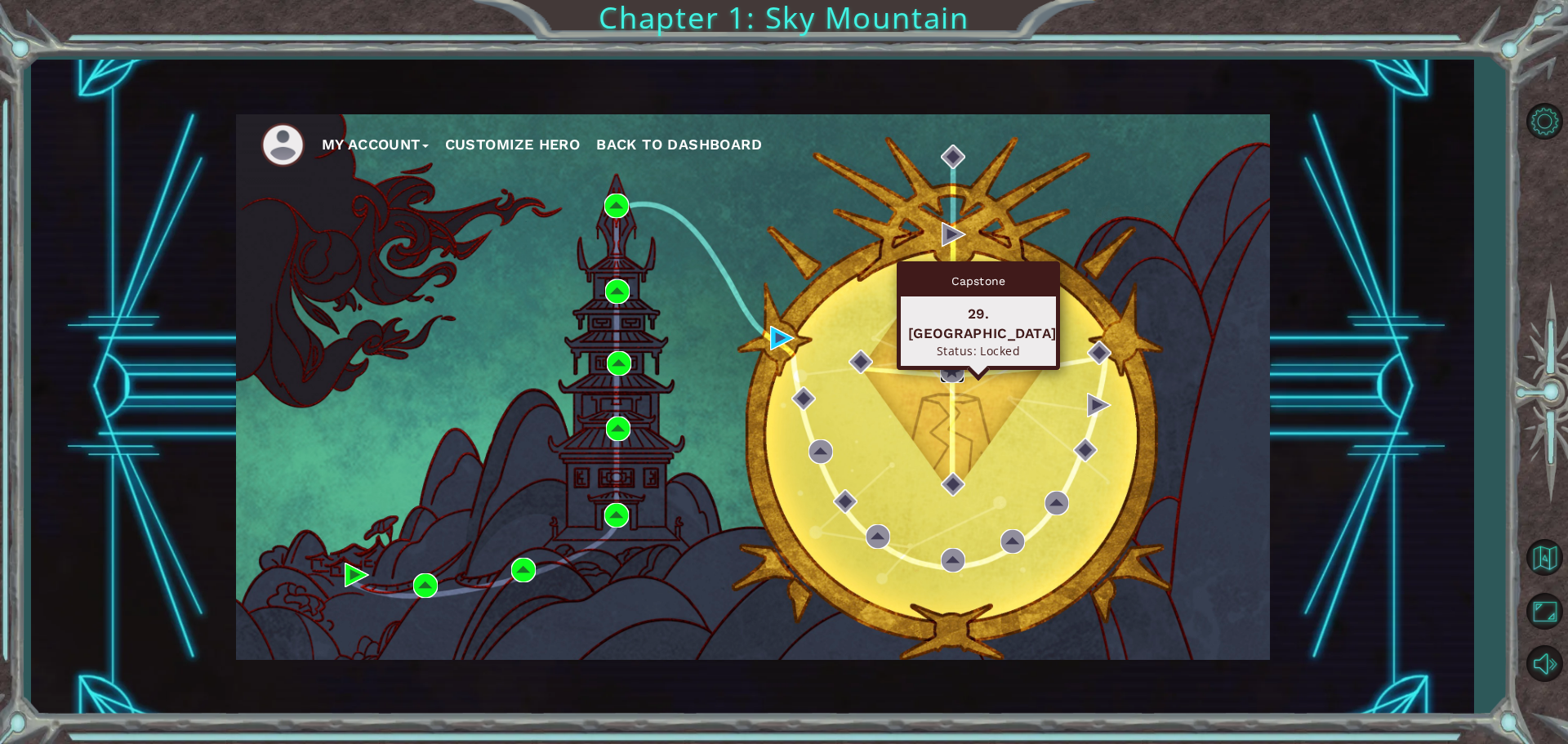
click at [950, 370] on img at bounding box center [953, 371] width 25 height 25
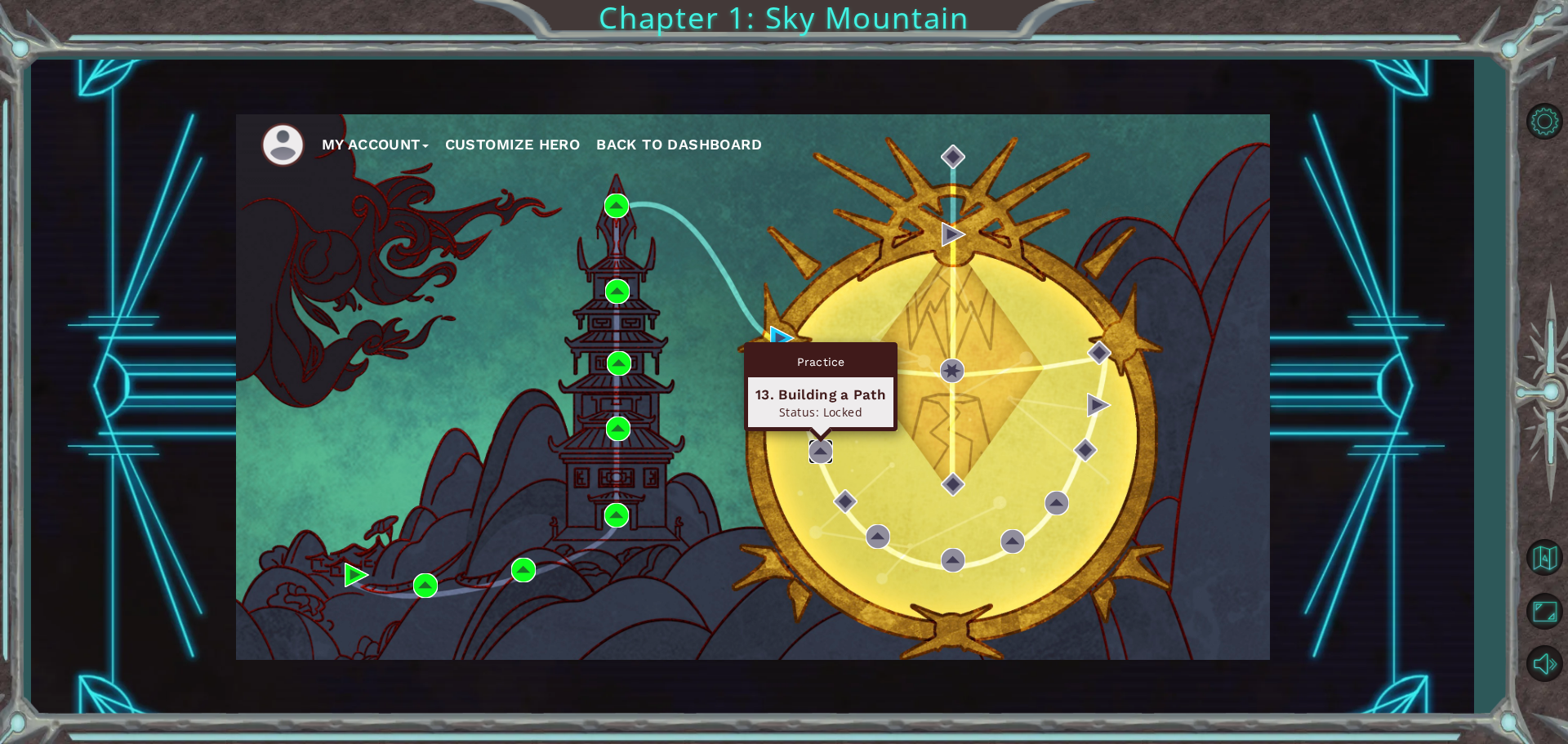
click at [830, 457] on img at bounding box center [821, 452] width 25 height 25
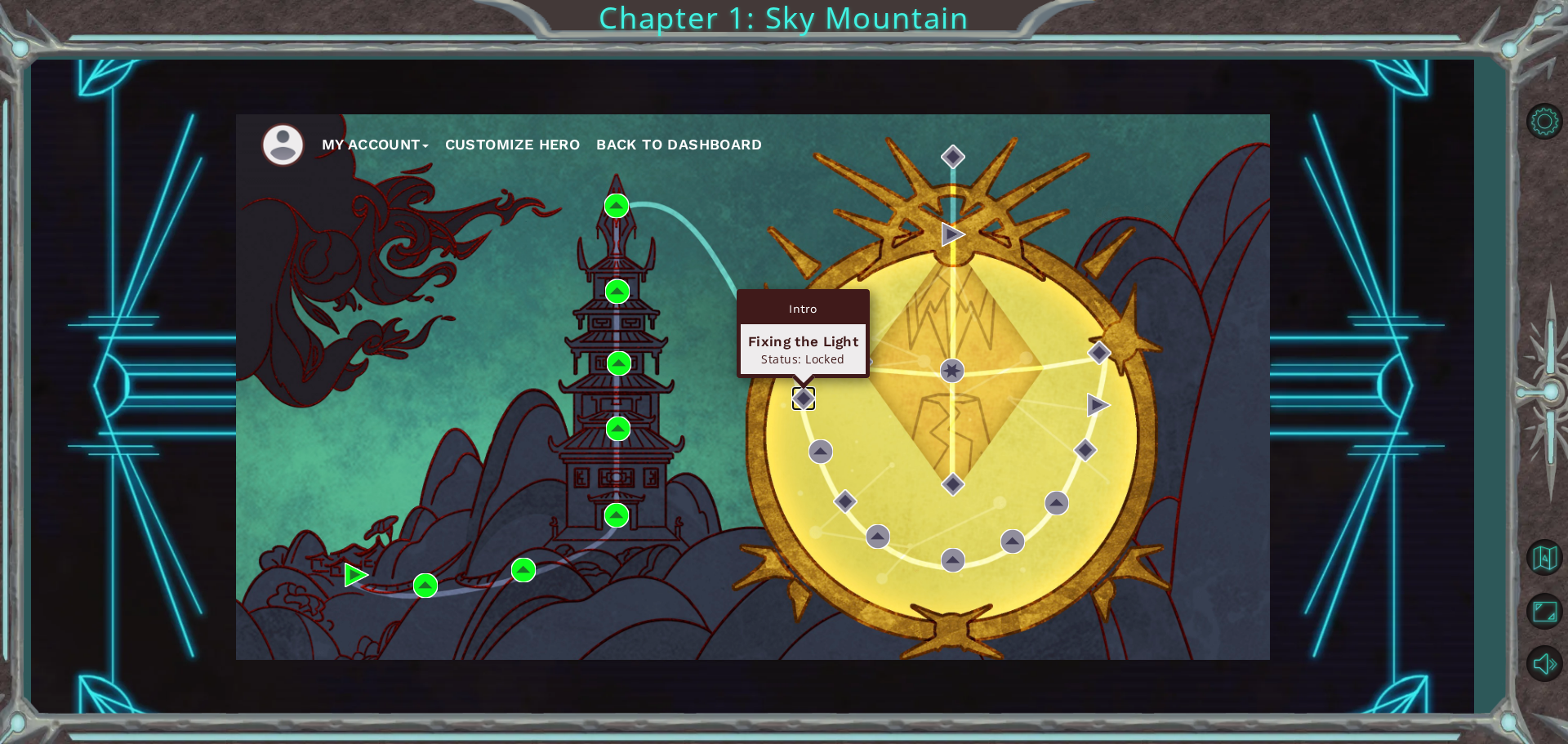
click at [806, 404] on img at bounding box center [804, 398] width 25 height 25
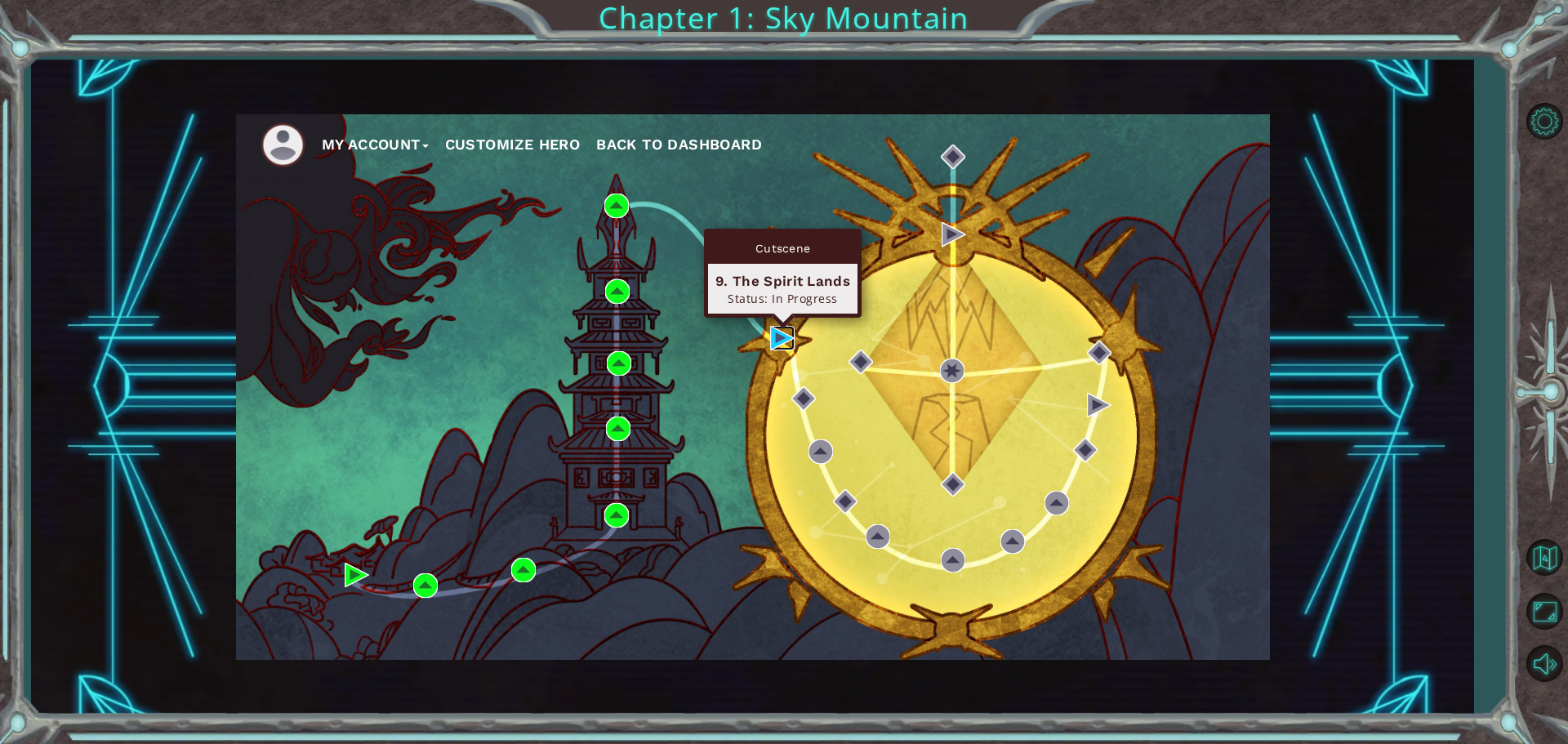
click at [778, 335] on img at bounding box center [783, 338] width 25 height 25
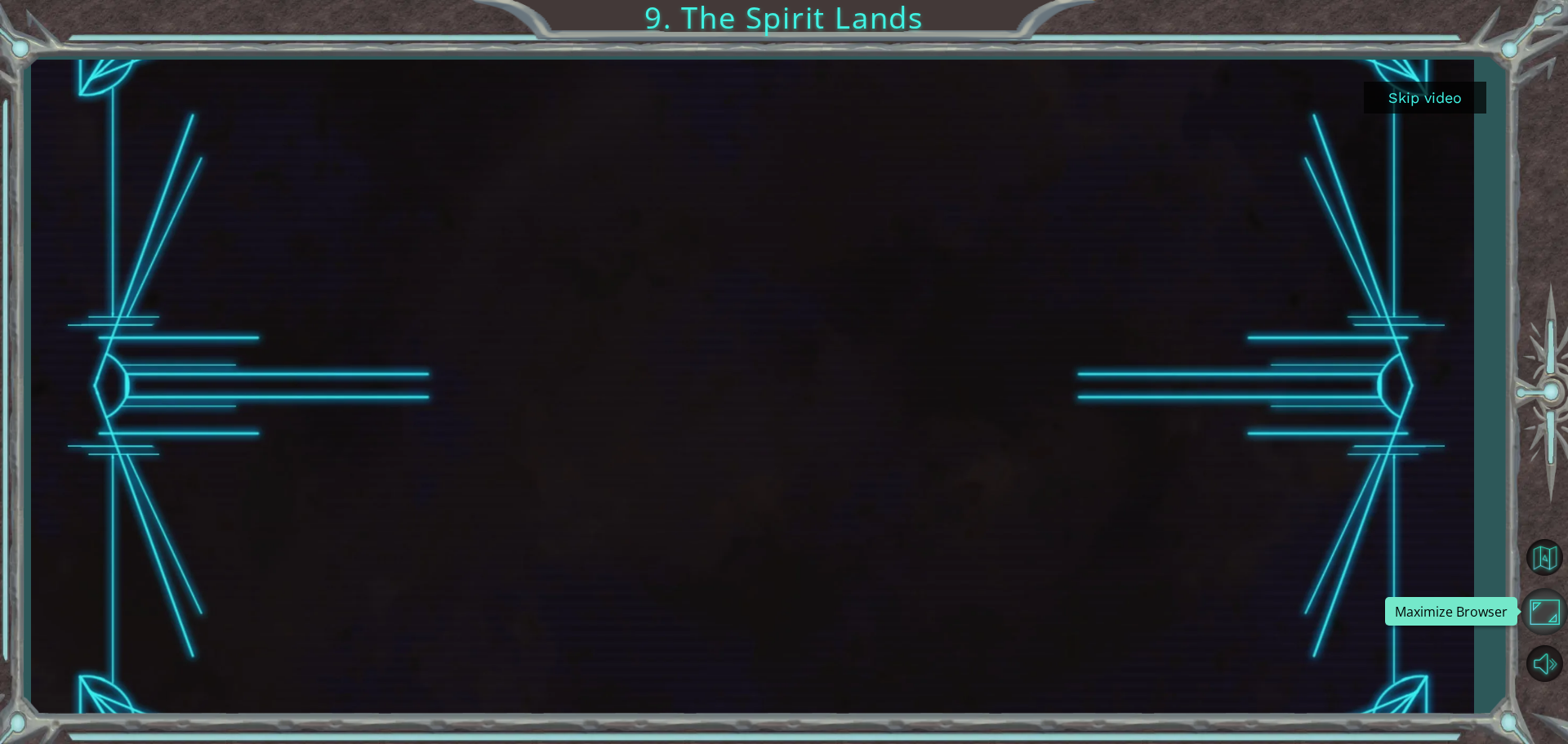
click at [1567, 620] on button "Maximize Browser" at bounding box center [1544, 612] width 47 height 47
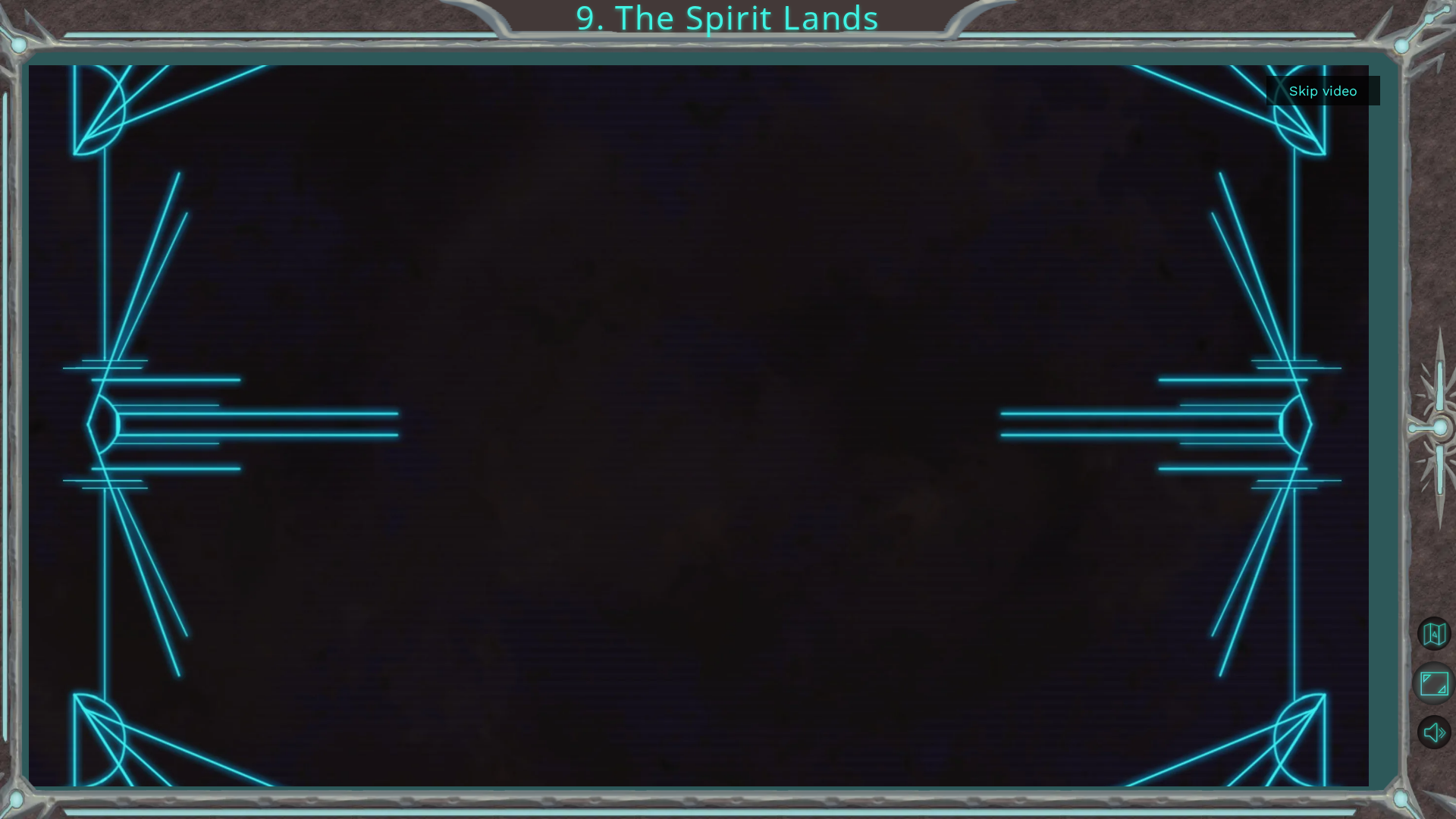
click at [1445, 676] on button "Maximize Browser" at bounding box center [1434, 683] width 44 height 44
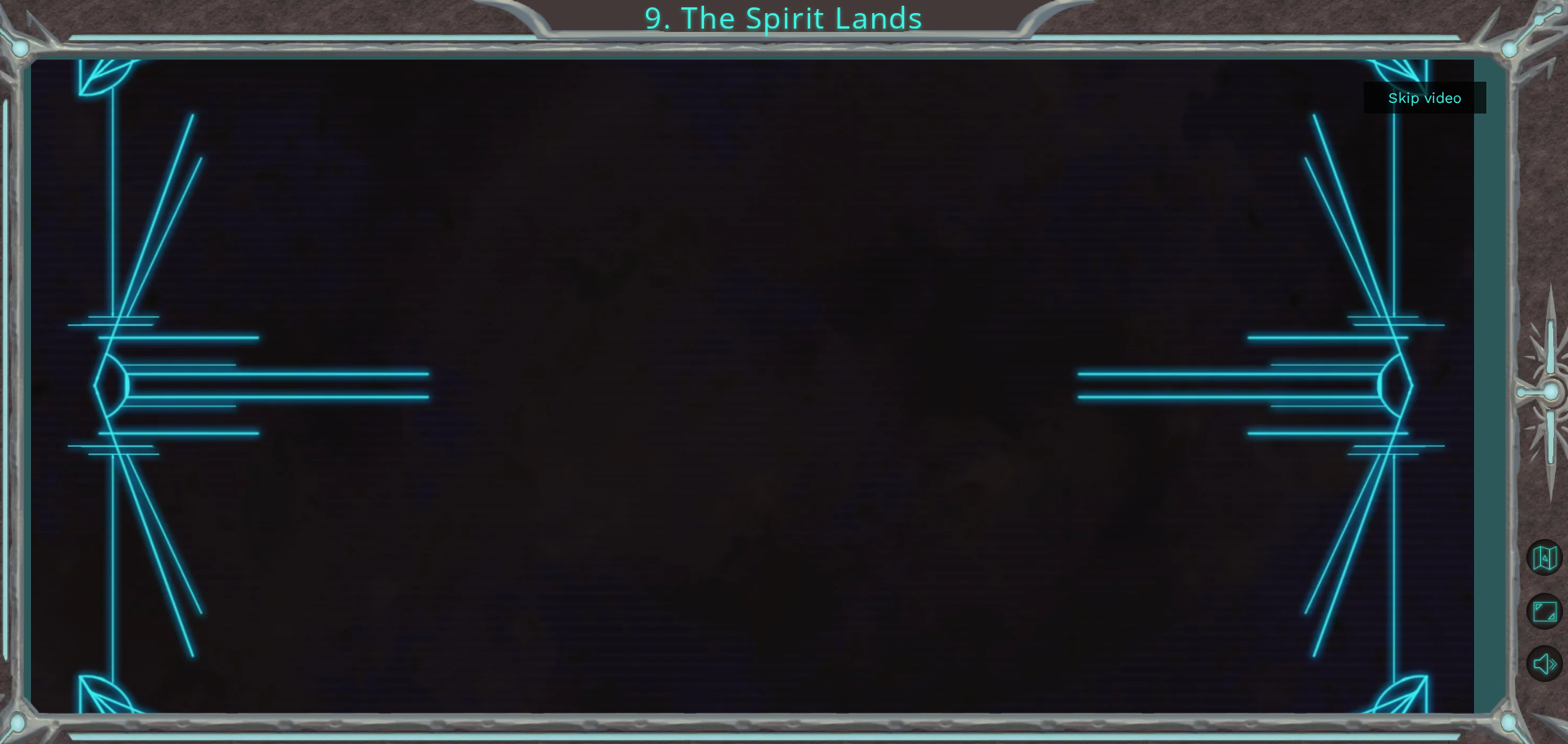
click at [1443, 114] on div at bounding box center [752, 387] width 1442 height 655
click at [1445, 109] on button "Skip video" at bounding box center [1426, 97] width 123 height 32
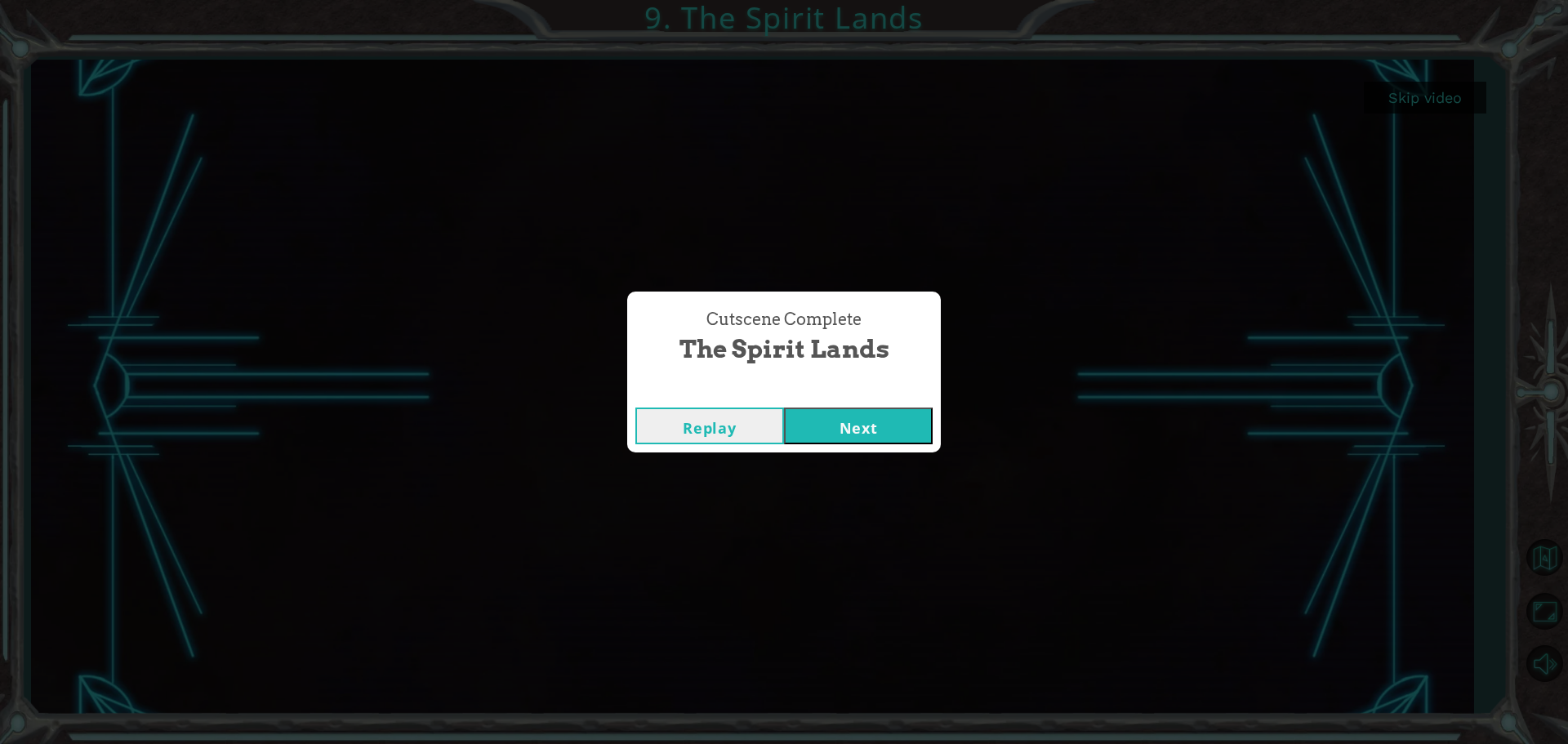
click at [884, 418] on button "Next" at bounding box center [858, 426] width 149 height 36
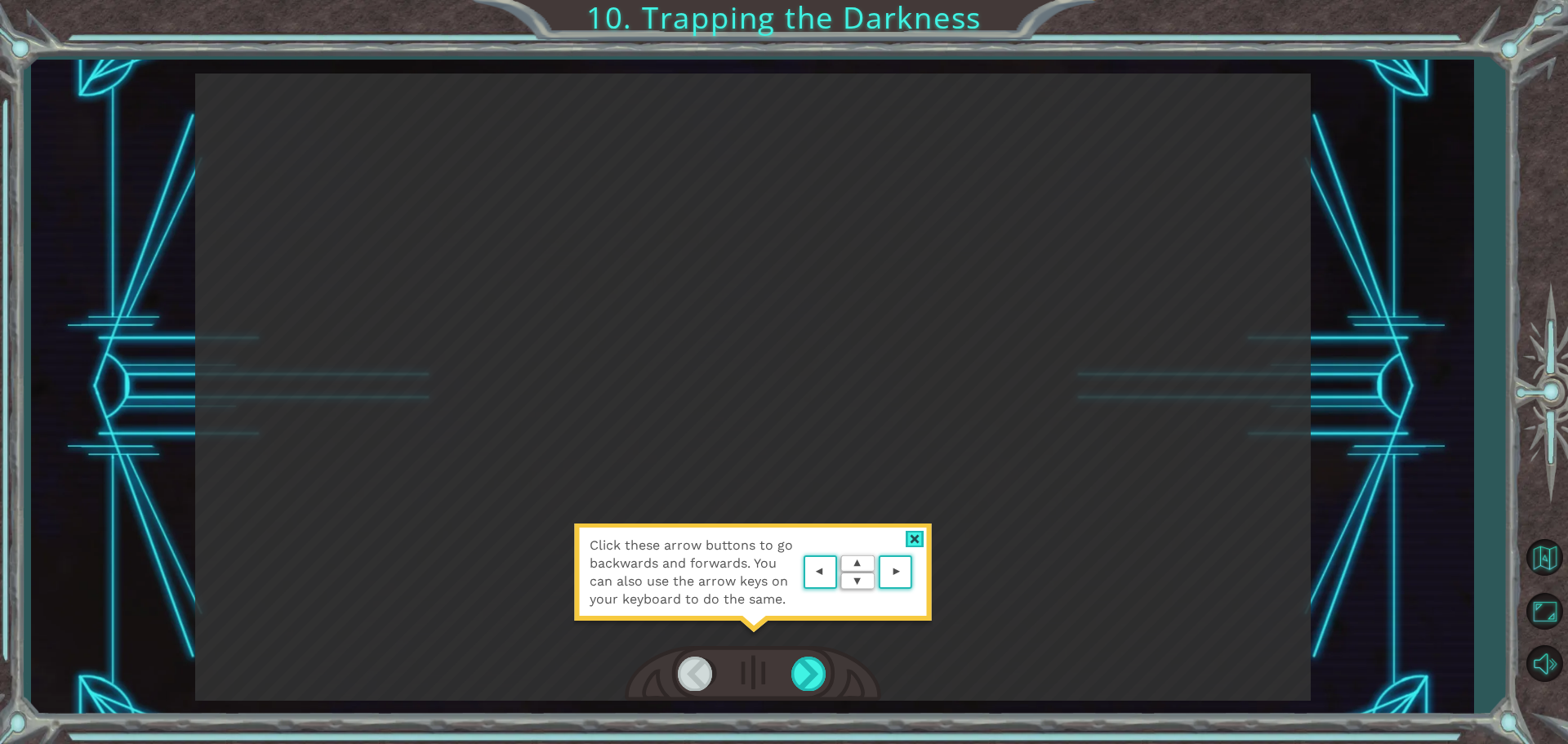
click at [714, 420] on div "Click these arrow buttons to go backwards and forwards. You can also use the ar…" at bounding box center [753, 387] width 1116 height 627
click at [917, 536] on div at bounding box center [915, 540] width 19 height 17
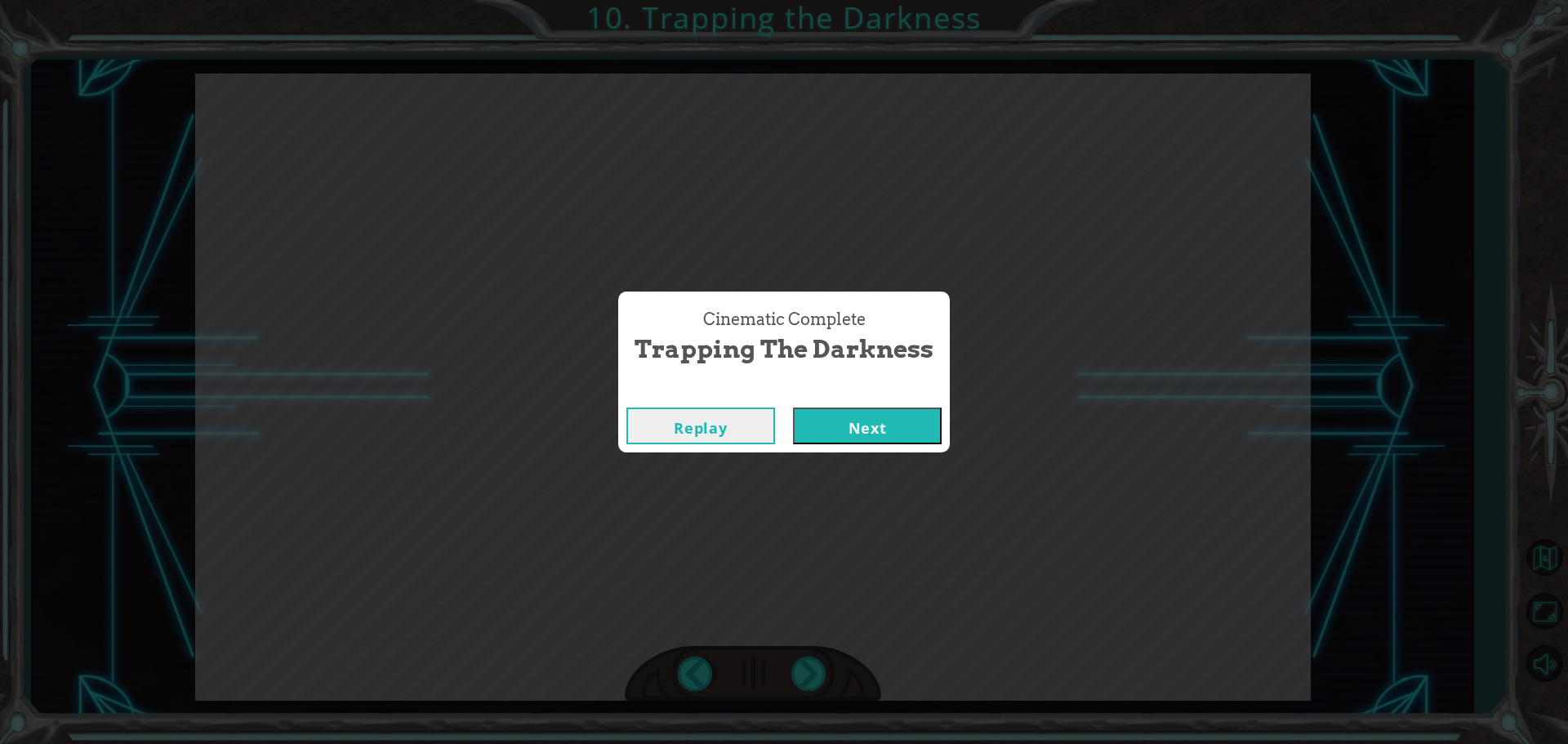
click at [869, 444] on button "Next" at bounding box center [867, 426] width 149 height 36
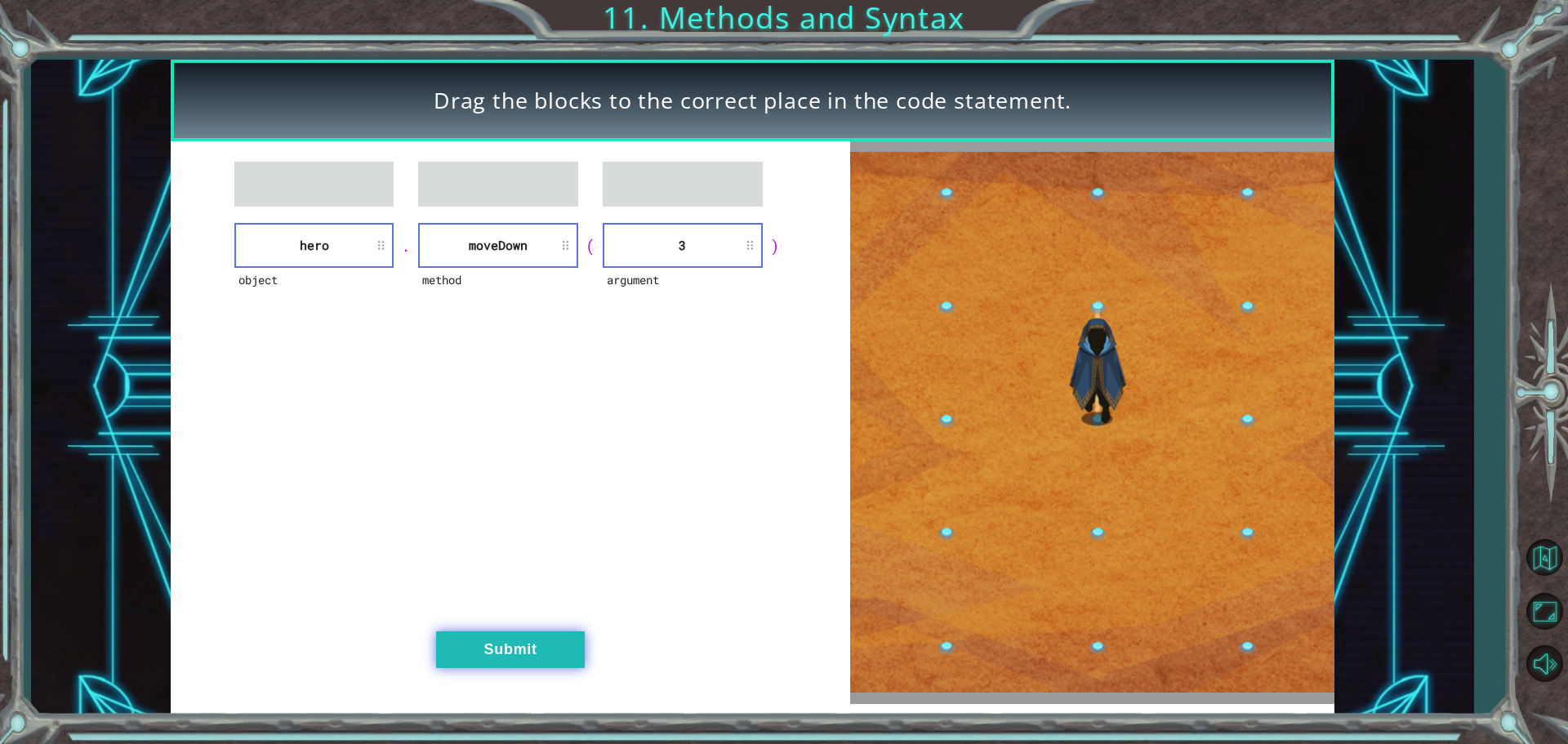
click at [520, 638] on button "Submit" at bounding box center [510, 650] width 149 height 36
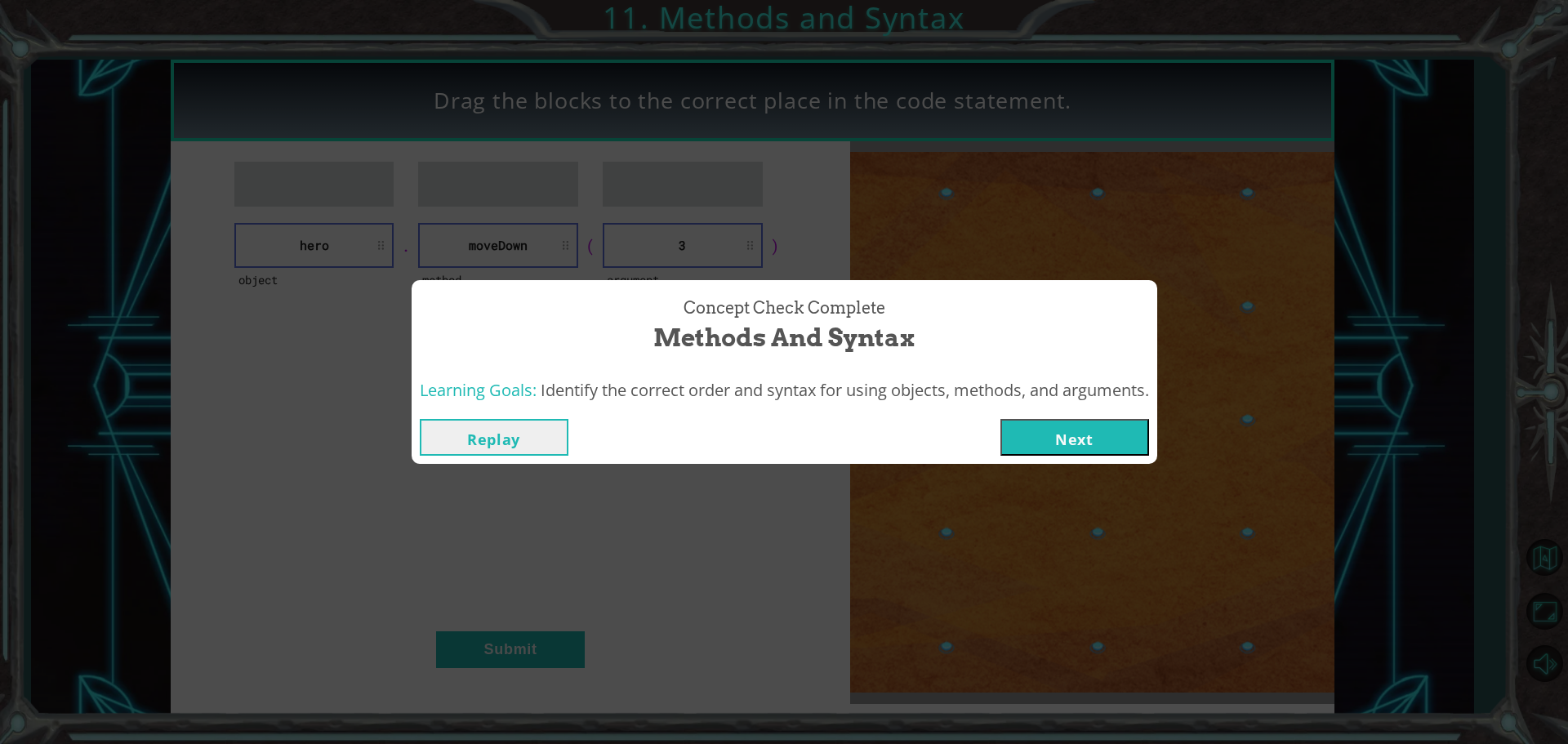
click at [1034, 423] on button "Next" at bounding box center [1074, 437] width 149 height 36
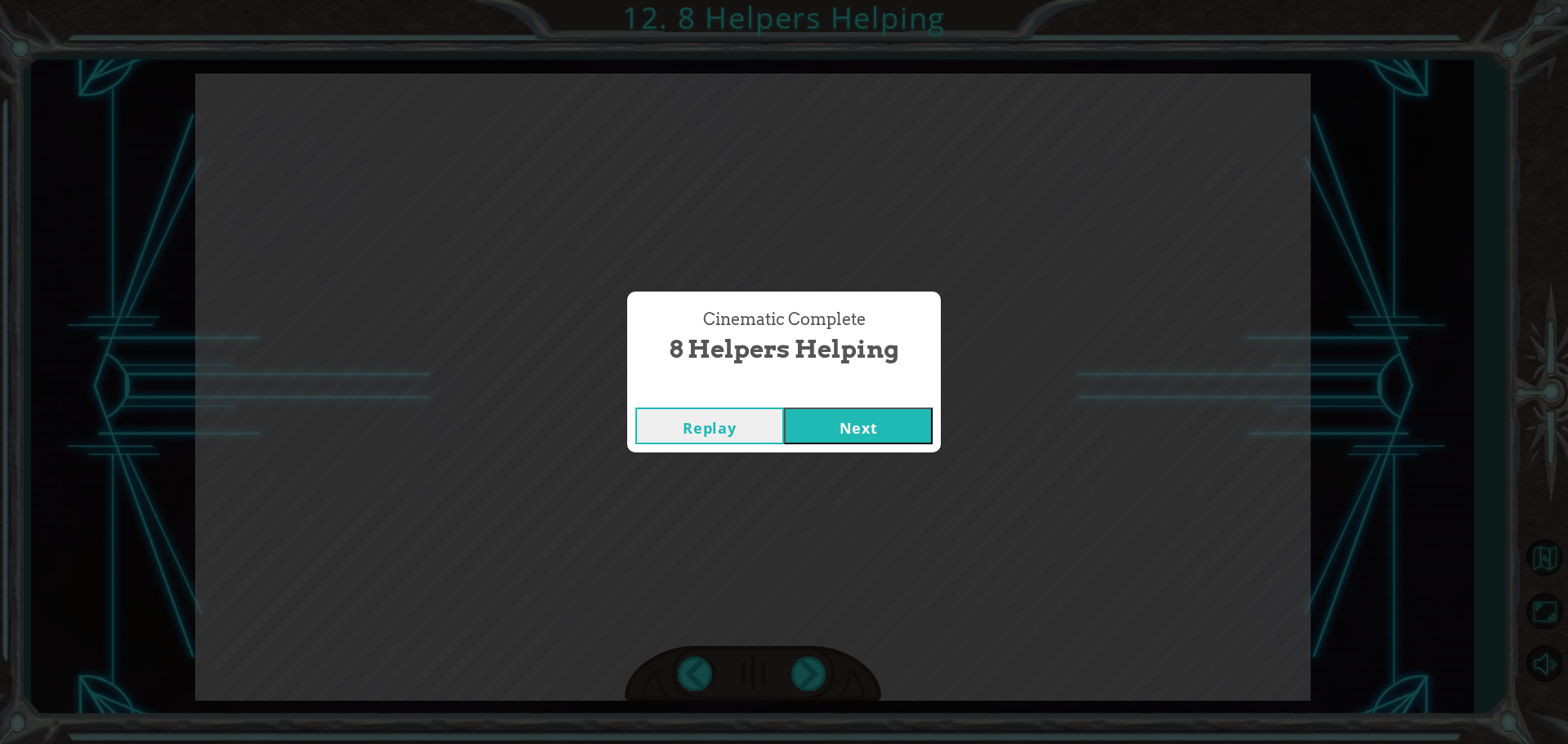
click button "Next" at bounding box center [858, 426] width 149 height 36
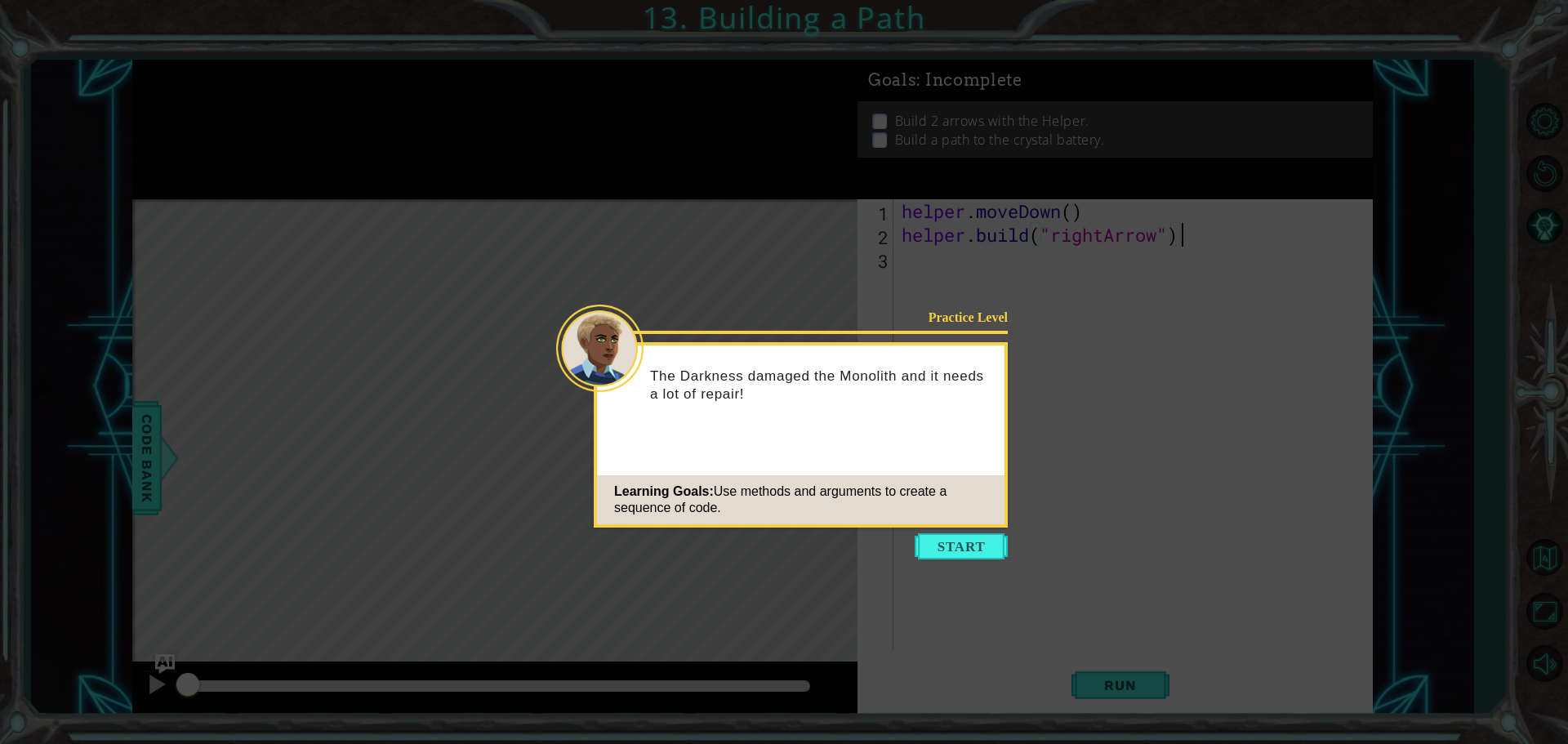
click at [818, 402] on p "The Darkness damaged the Monolith and it needs a lot of repair!" at bounding box center [821, 385] width 343 height 36
click at [944, 540] on button "Start" at bounding box center [961, 546] width 93 height 26
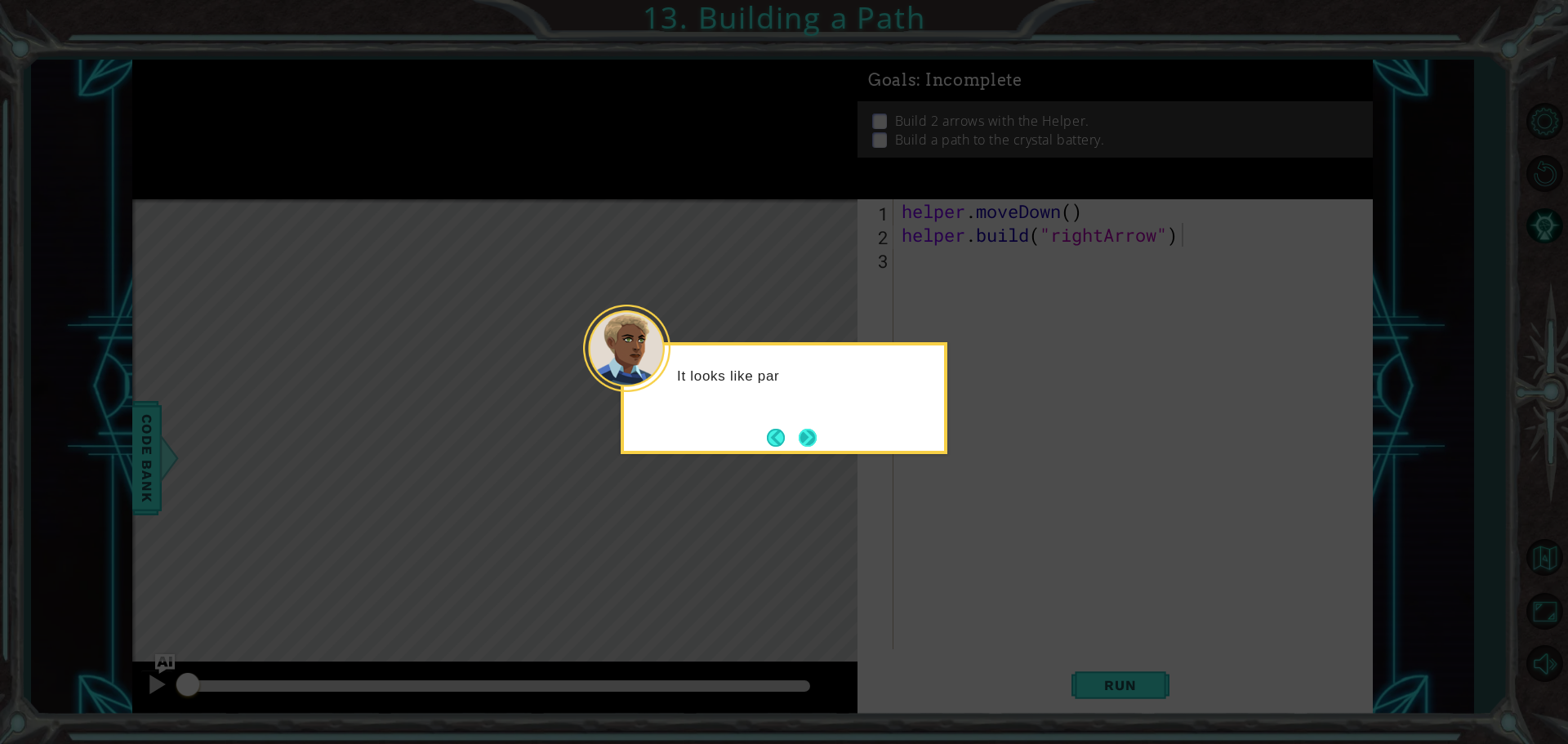
click at [810, 429] on button "Next" at bounding box center [808, 438] width 18 height 18
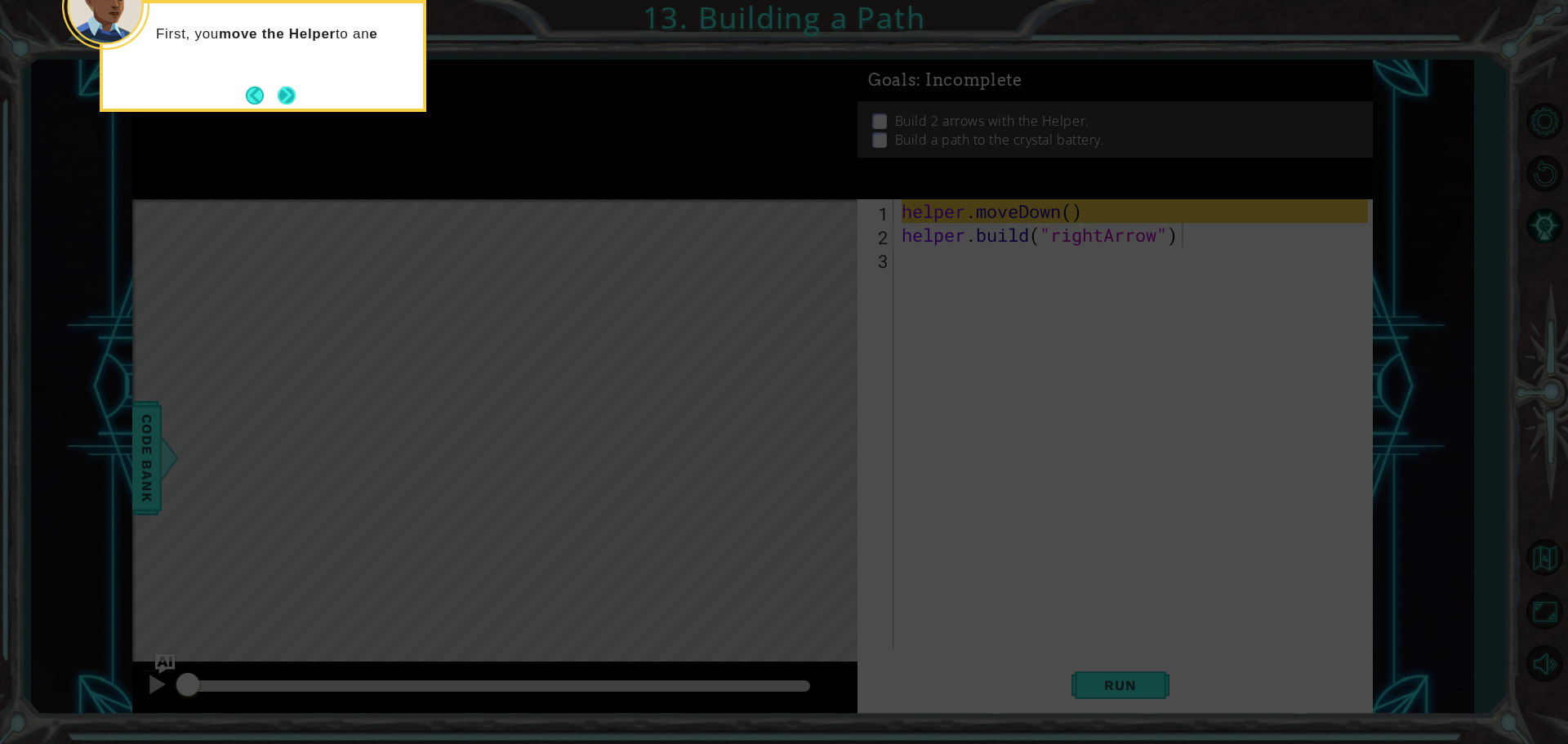
click at [295, 100] on button "Next" at bounding box center [287, 95] width 19 height 19
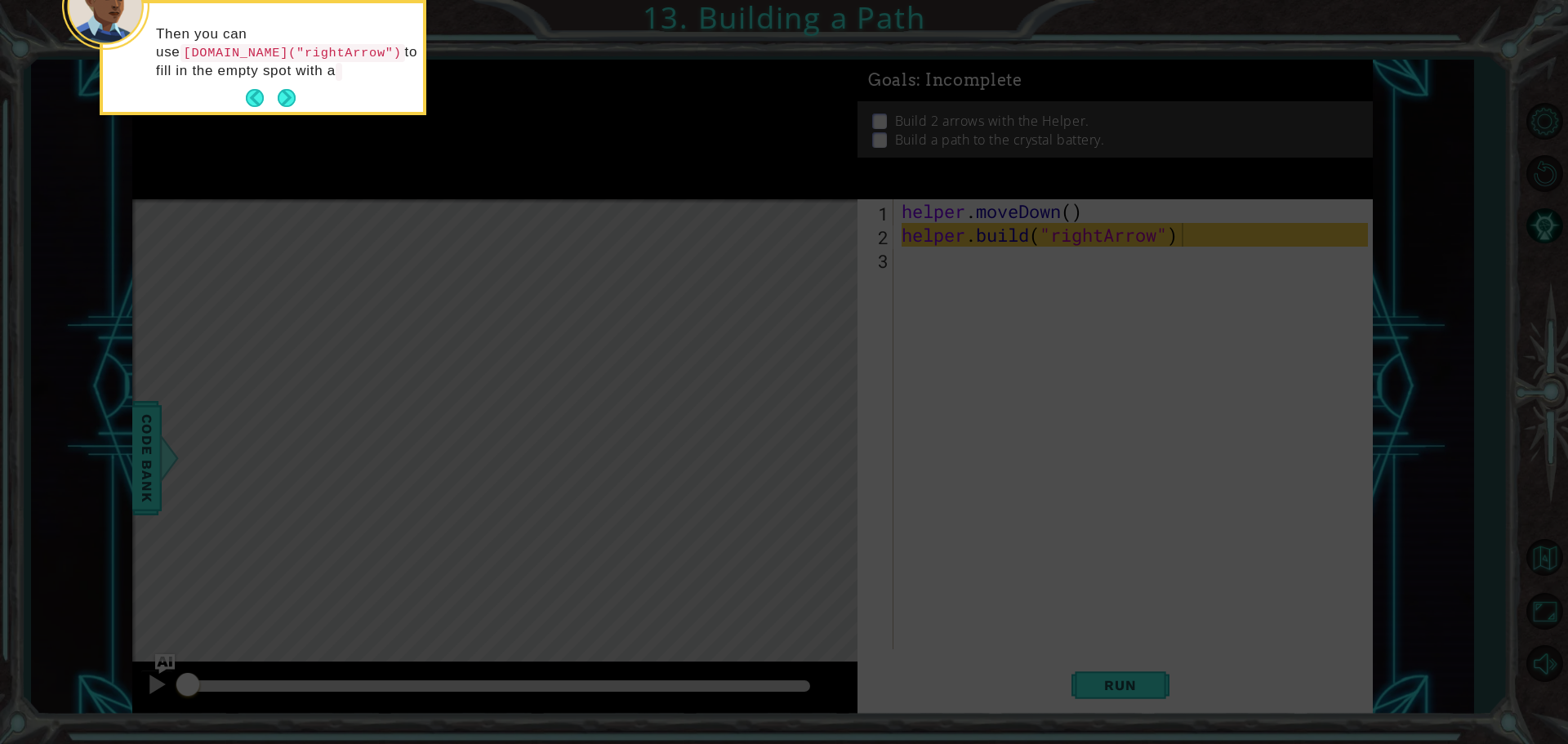
click at [274, 82] on div "Then you can use [DOMAIN_NAME]("rightArrow") to fill in the empty spot with a" at bounding box center [262, 60] width 320 height 102
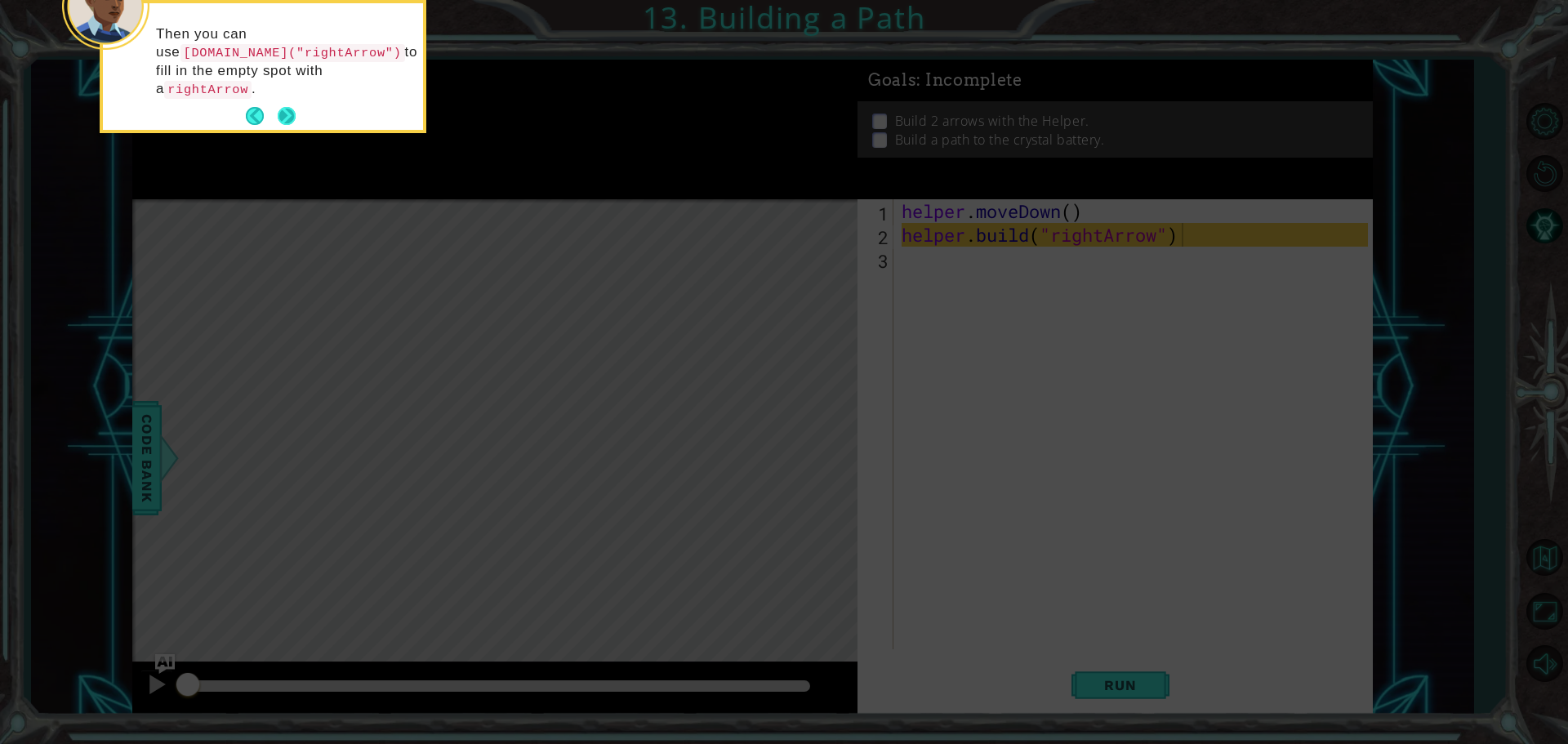
click at [285, 107] on button "Next" at bounding box center [286, 115] width 18 height 18
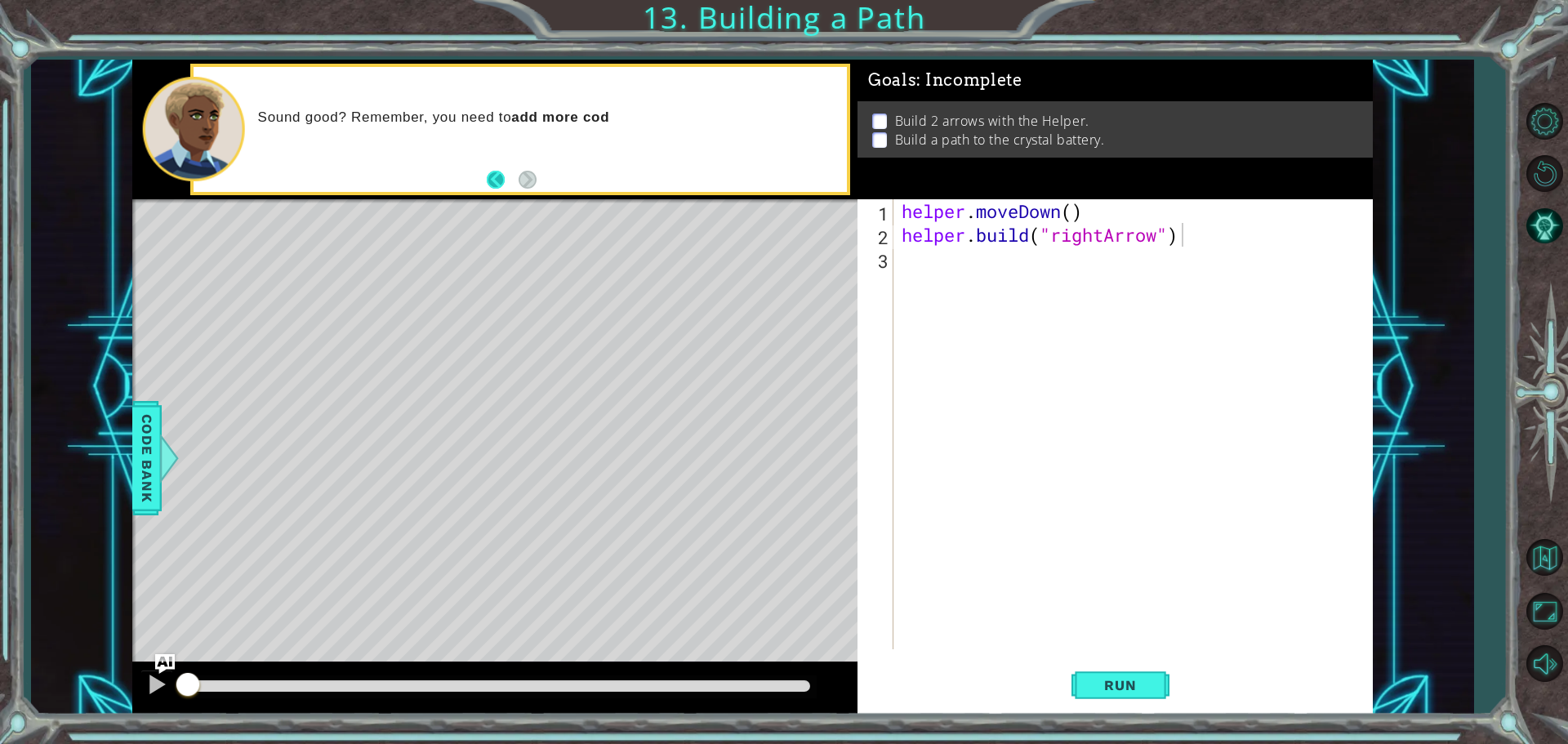
click at [489, 184] on button "Back" at bounding box center [502, 180] width 32 height 18
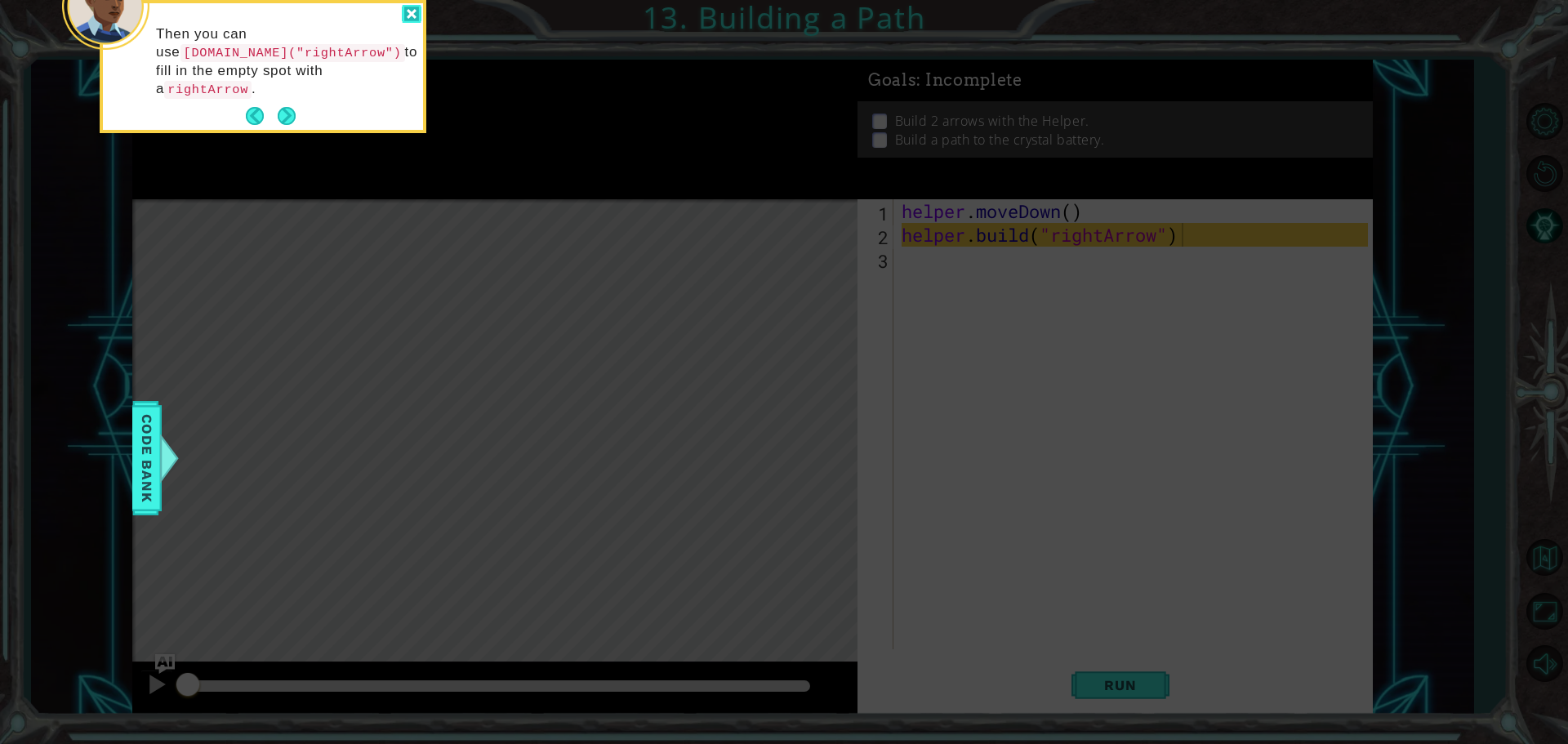
click at [414, 13] on div at bounding box center [412, 14] width 19 height 19
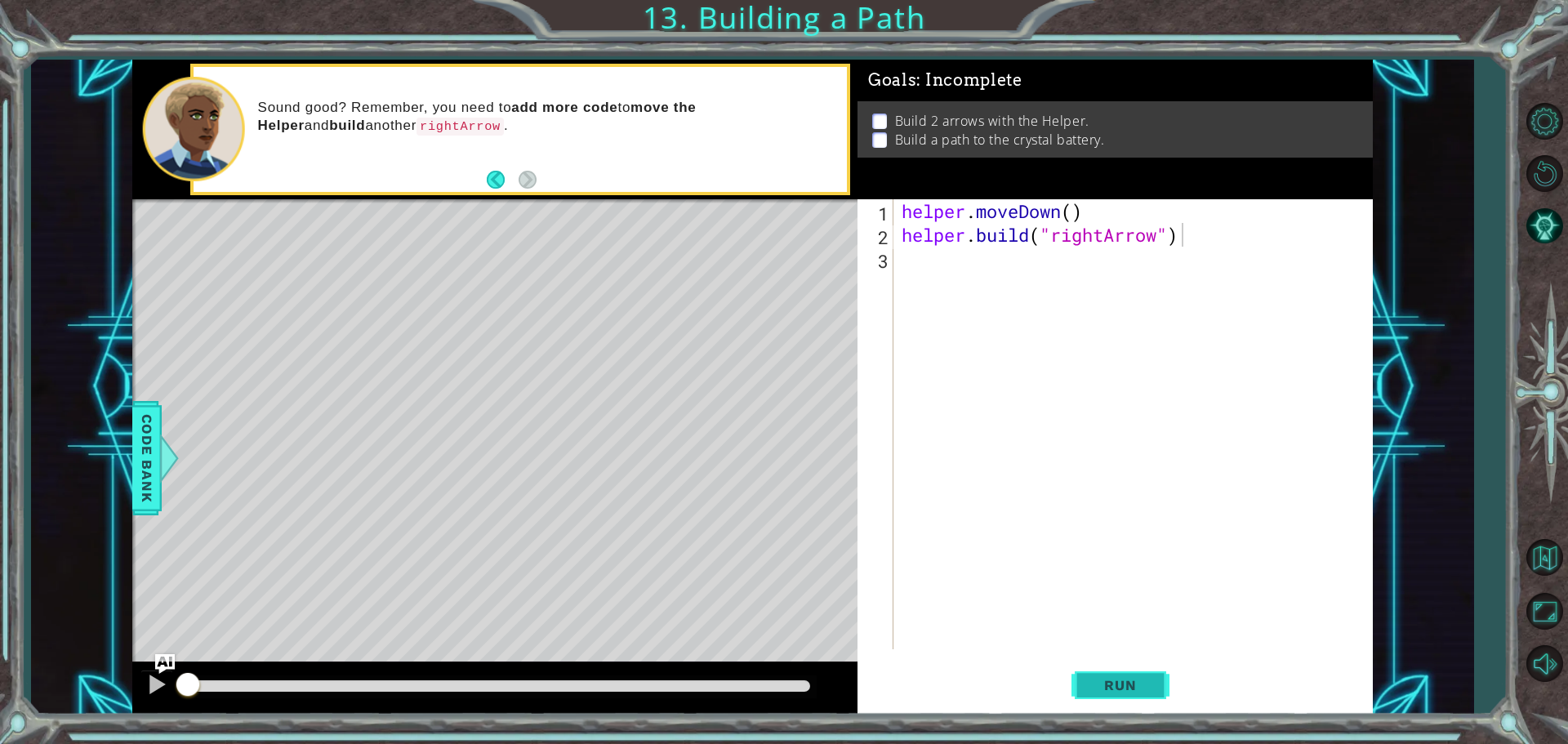
click at [1156, 686] on button "Run" at bounding box center [1121, 685] width 98 height 52
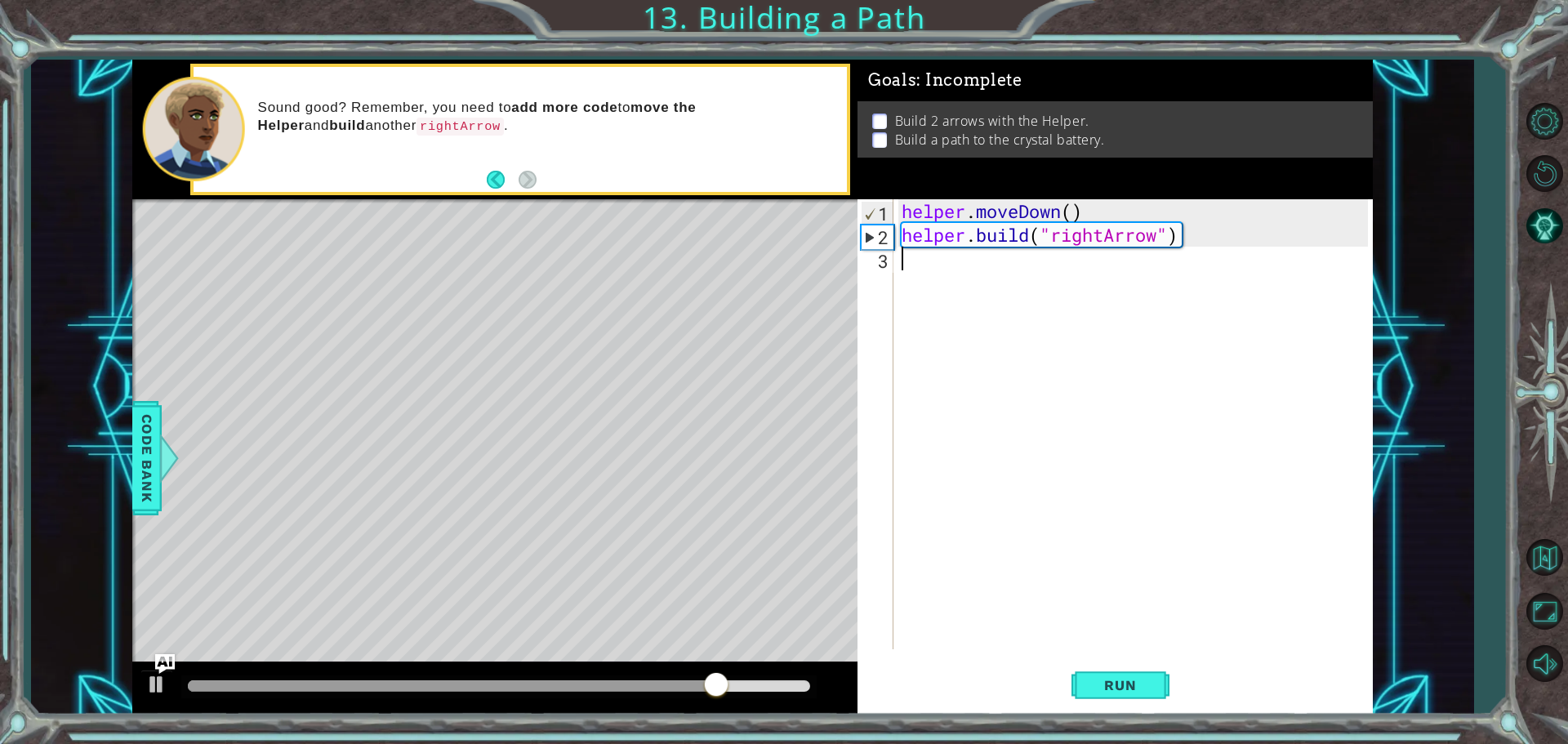
click at [973, 265] on div "helper . moveDown ( ) helper . build ( "rightArrow" )" at bounding box center [1138, 448] width 478 height 497
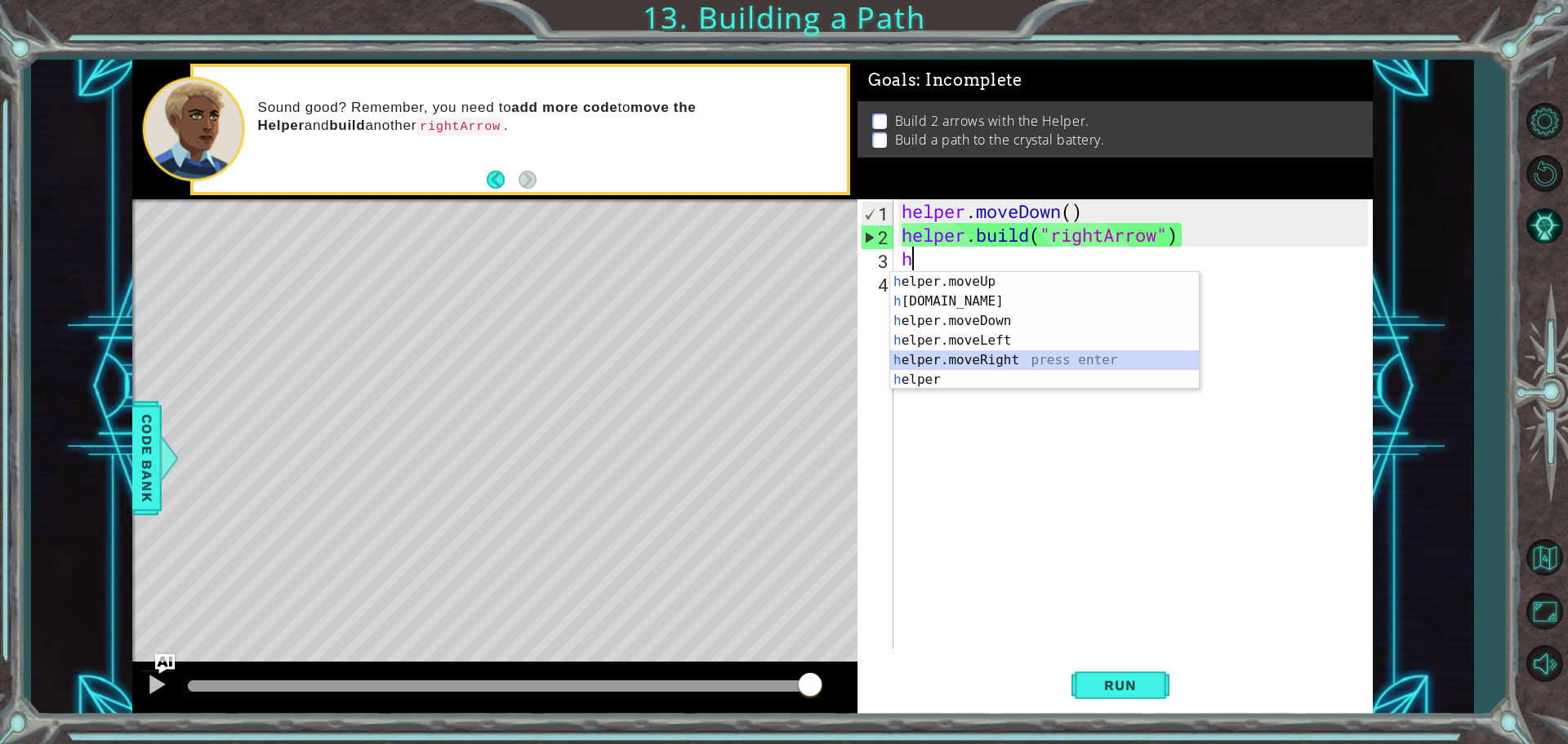
click at [923, 355] on div "h elper.moveUp press enter h [DOMAIN_NAME] press enter h elper.moveDown press e…" at bounding box center [1045, 349] width 309 height 156
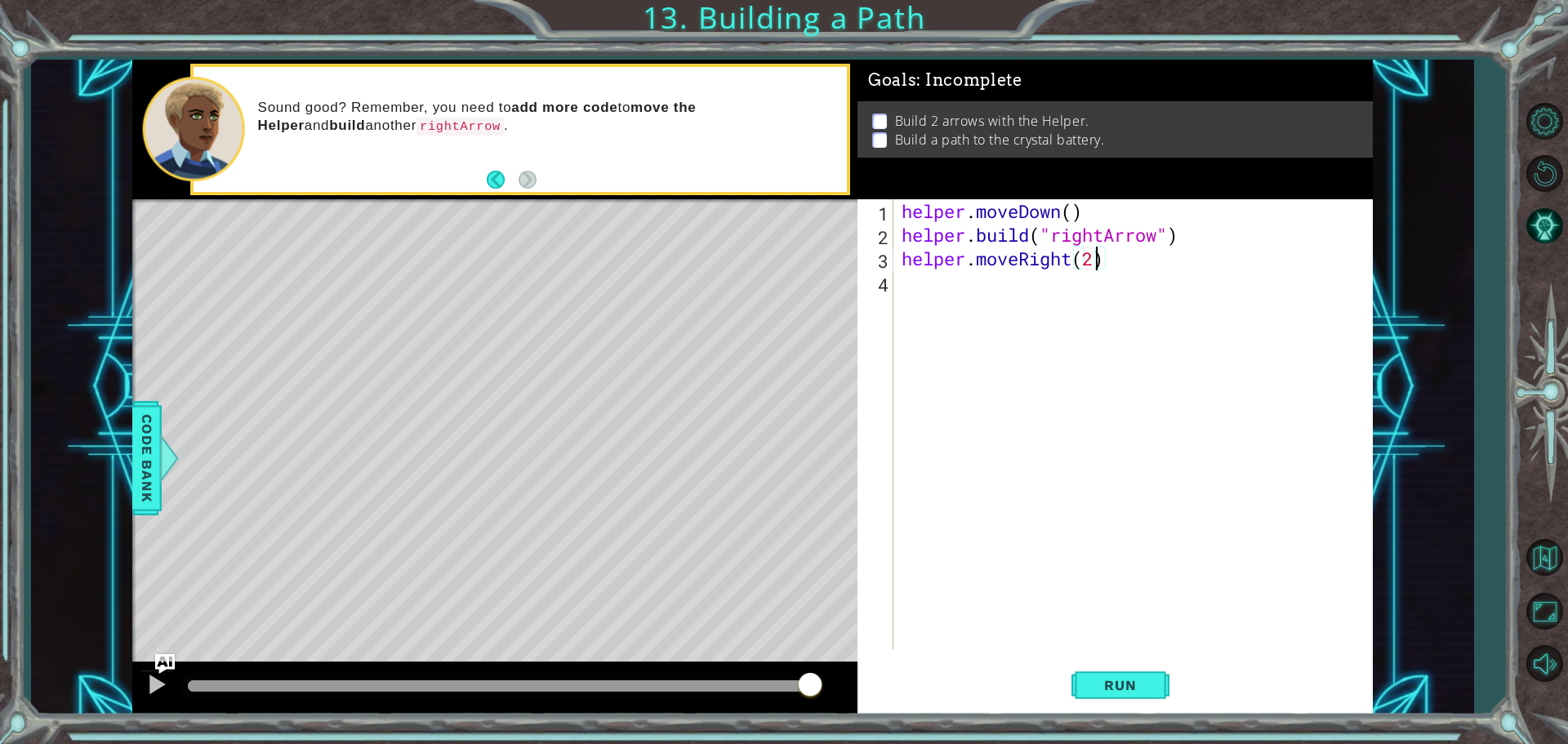
scroll to position [0, 9]
type textarea "helper.moveRight(2)"
click at [1078, 684] on button "Run" at bounding box center [1121, 685] width 98 height 52
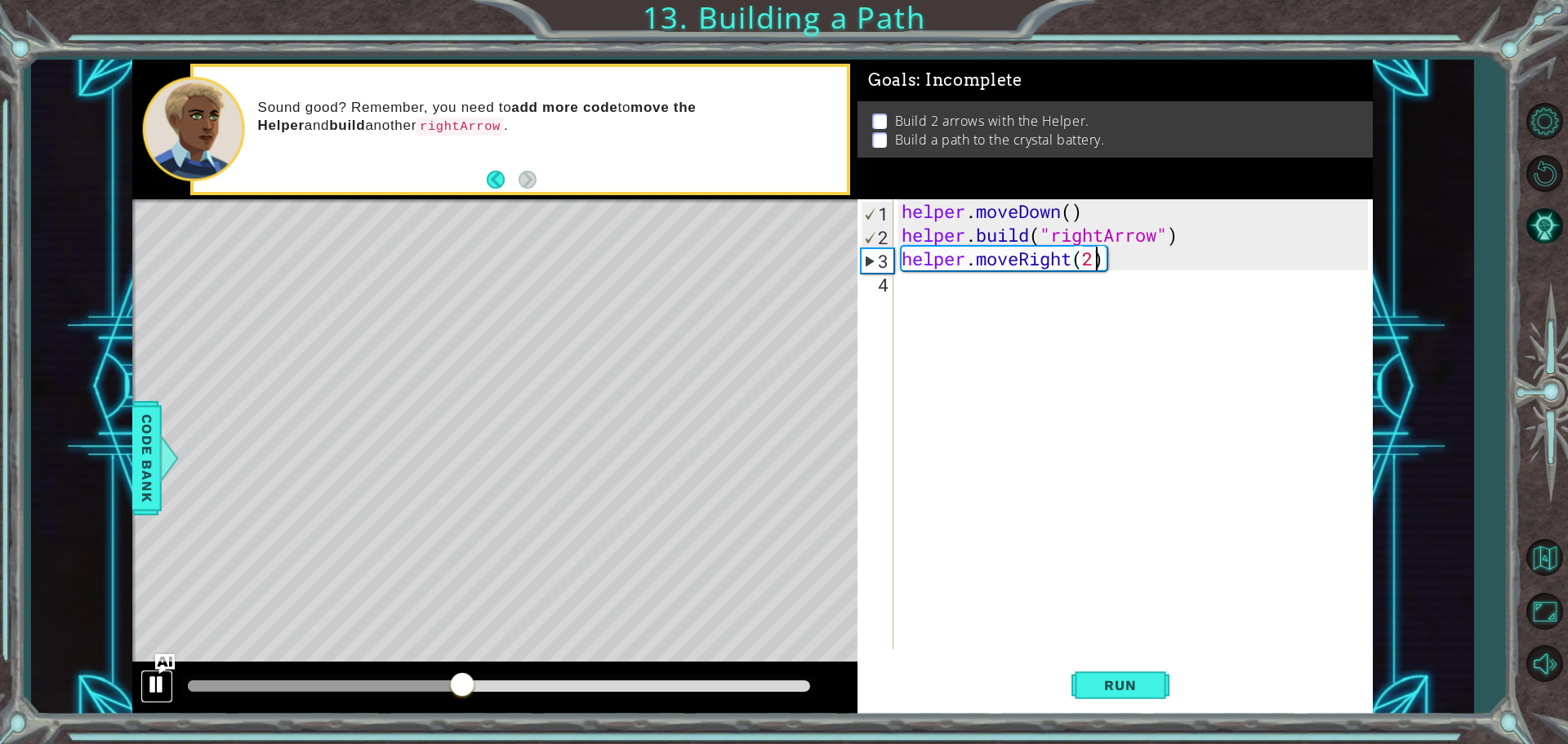
click at [144, 676] on button at bounding box center [157, 686] width 33 height 34
click at [1047, 286] on div "helper . moveDown ( ) helper . build ( "rightArrow" ) helper . moveRight ( 2 )" at bounding box center [1138, 448] width 478 height 497
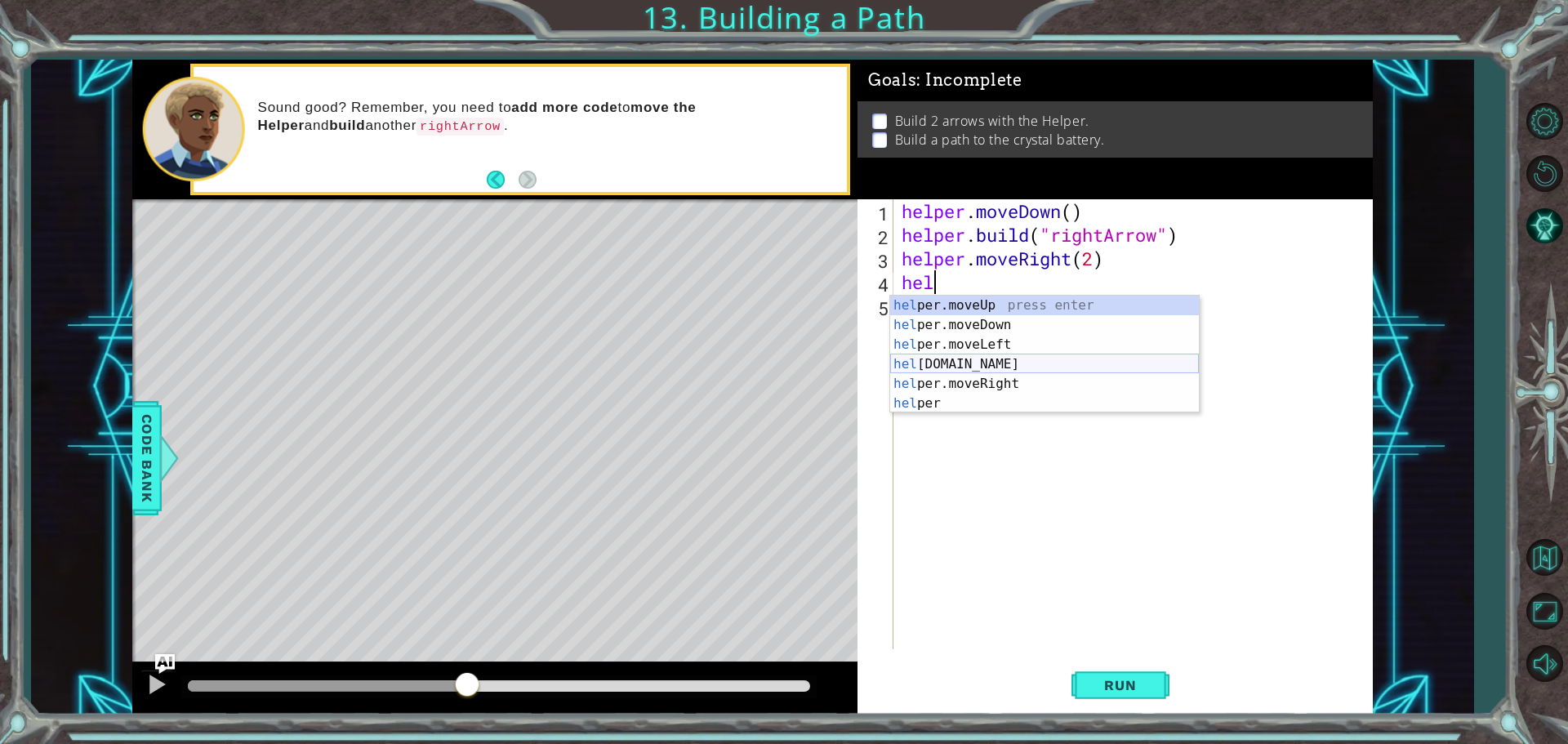
click at [1037, 362] on div "hel per.moveUp press enter hel per.moveDown press enter hel per.moveLeft press …" at bounding box center [1045, 373] width 309 height 156
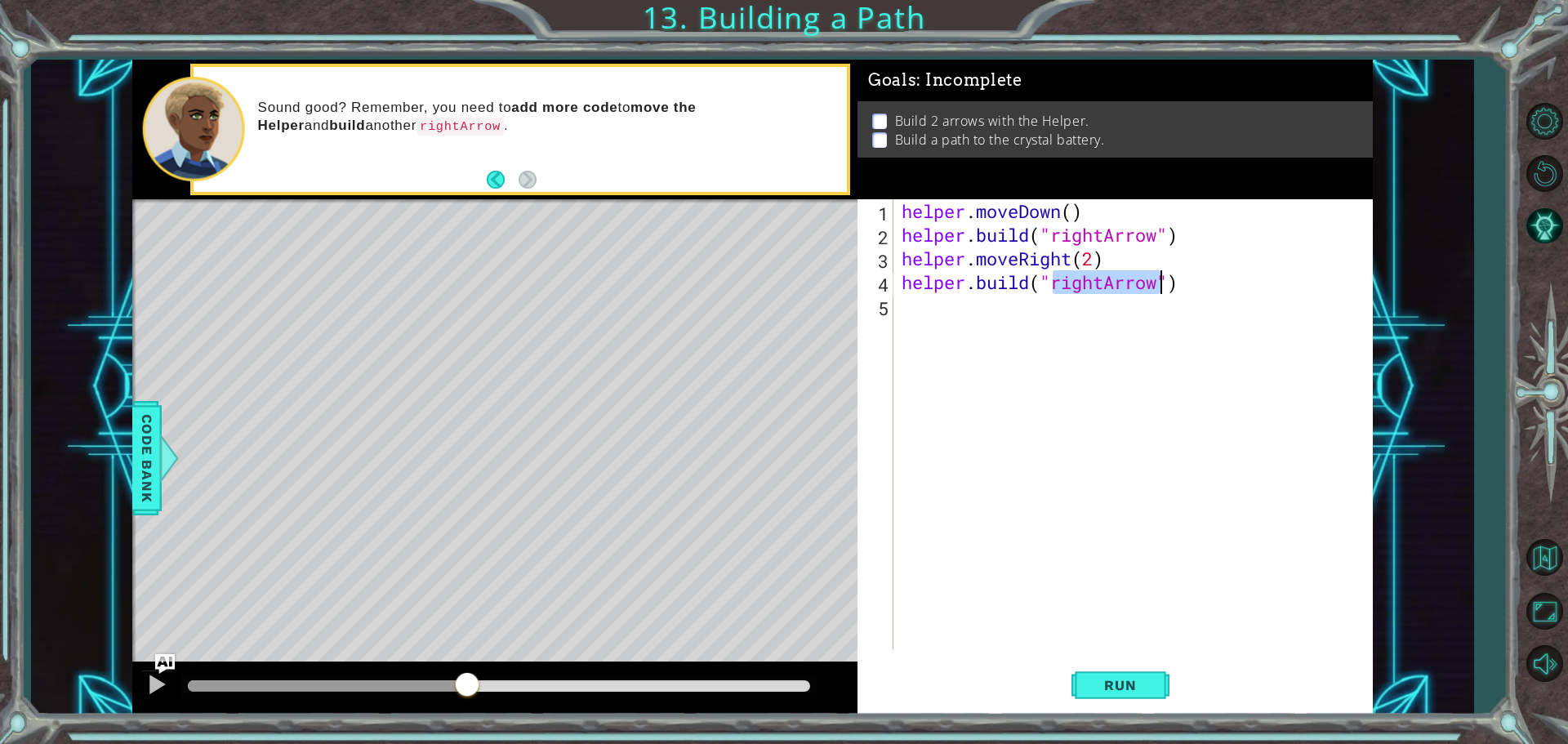
click at [1159, 276] on div "helper . moveDown ( ) helper . build ( "rightArrow" ) helper . moveRight ( 2 ) …" at bounding box center [1133, 424] width 470 height 450
click at [1115, 280] on div "helper . moveDown ( ) helper . build ( "rightArrow" ) helper . moveRight ( 2 ) …" at bounding box center [1138, 448] width 478 height 497
click at [1109, 283] on div "helper . moveDown ( ) helper . build ( "rightArrow" ) helper . moveRight ( 2 ) …" at bounding box center [1138, 448] width 478 height 497
click at [1136, 692] on span "Run" at bounding box center [1120, 684] width 64 height 16
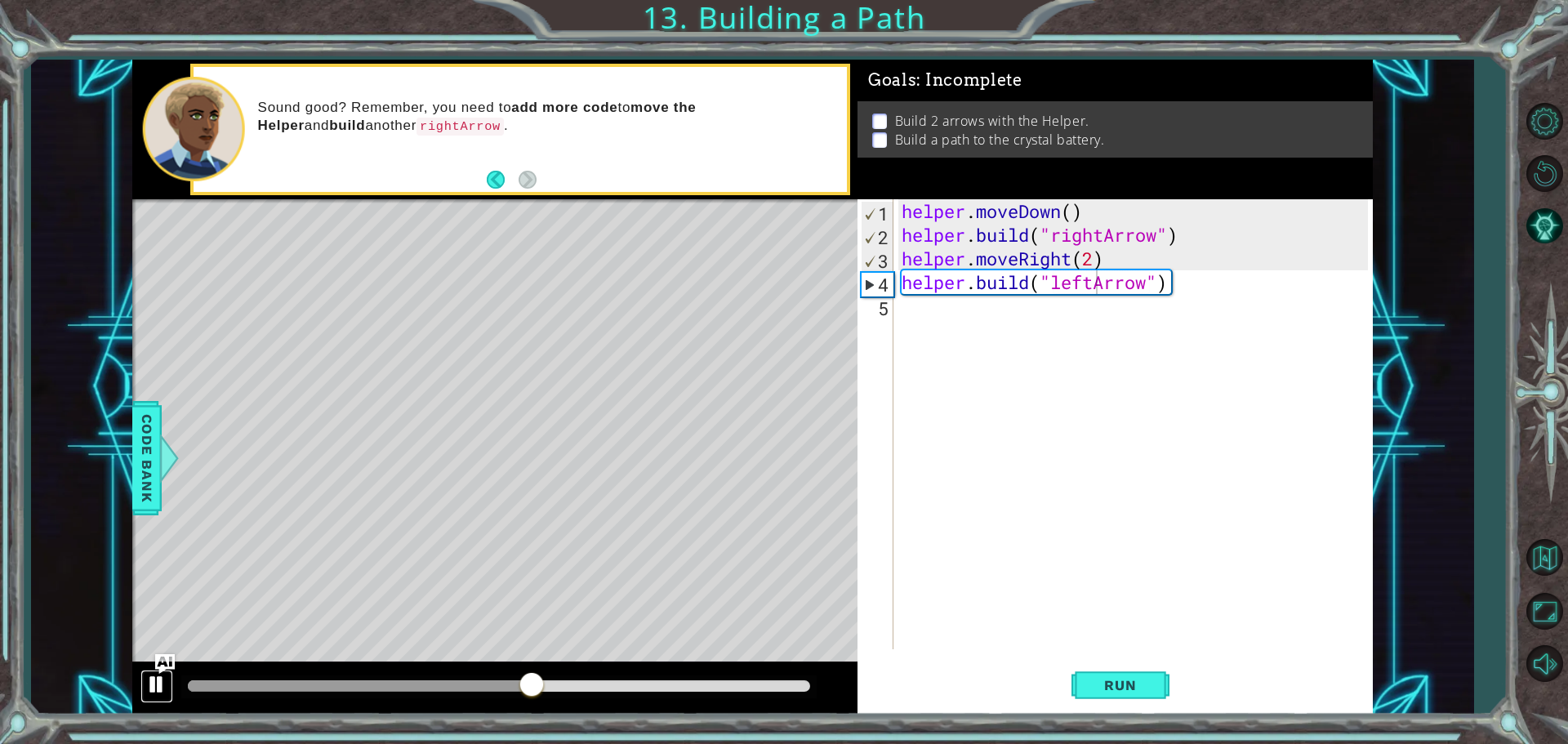
click at [167, 682] on div at bounding box center [157, 684] width 21 height 21
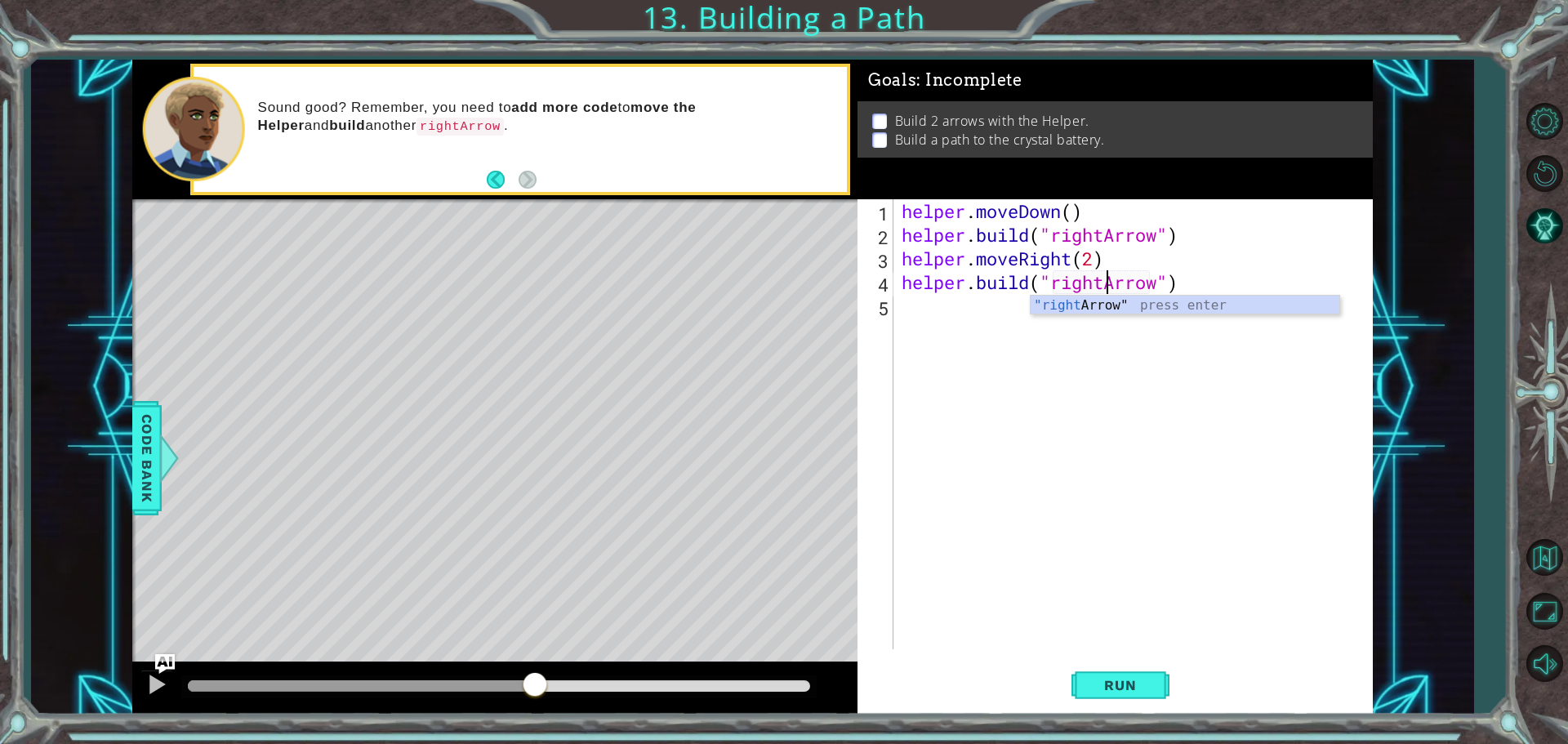
scroll to position [0, 9]
click at [1120, 692] on span "Run" at bounding box center [1120, 684] width 64 height 16
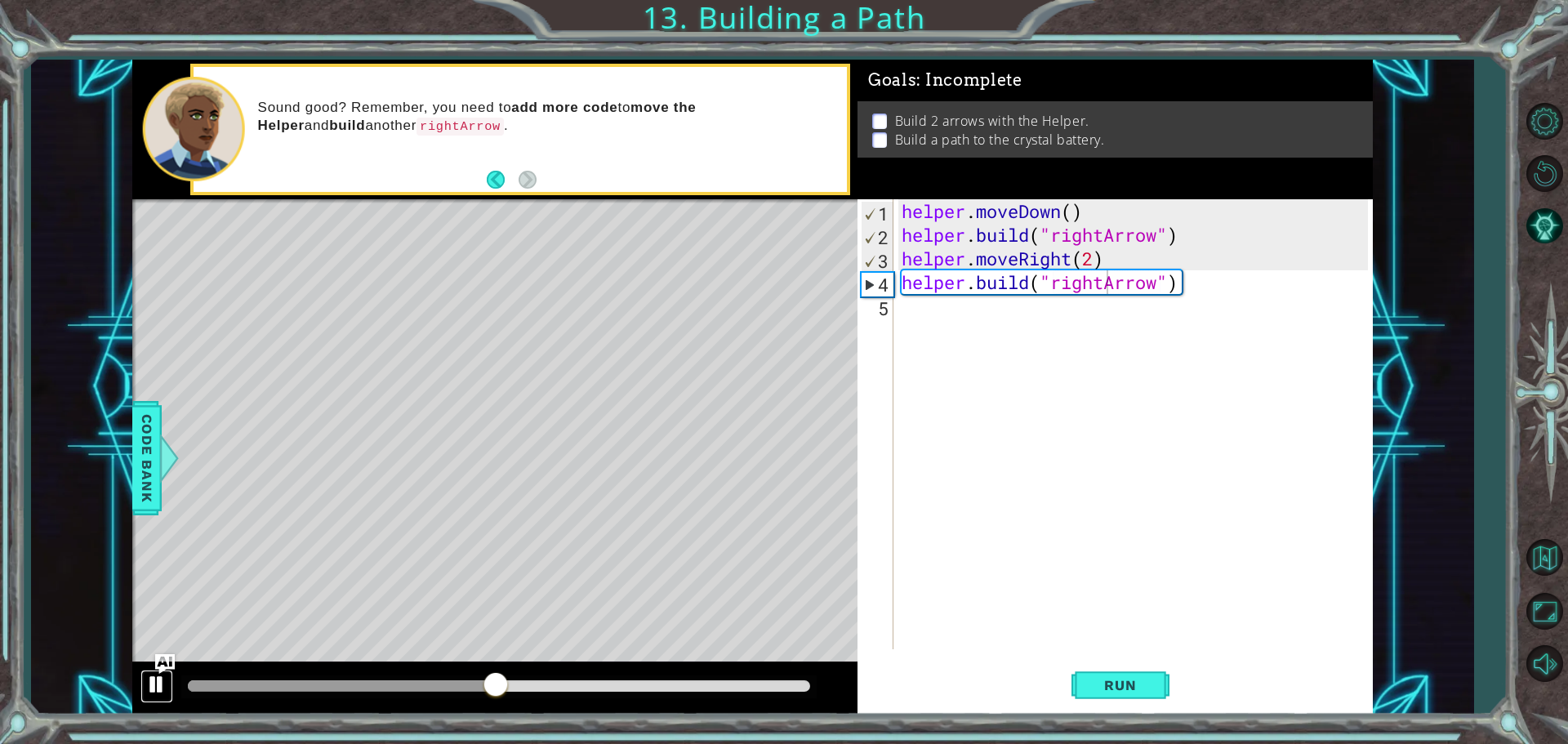
drag, startPoint x: 150, startPoint y: 692, endPoint x: 156, endPoint y: 684, distance: 10.0
click at [150, 691] on div at bounding box center [157, 684] width 21 height 21
click at [1089, 252] on div "helper . moveDown ( ) helper . build ( "rightArrow" ) helper . moveRight ( 2 ) …" at bounding box center [1138, 448] width 478 height 497
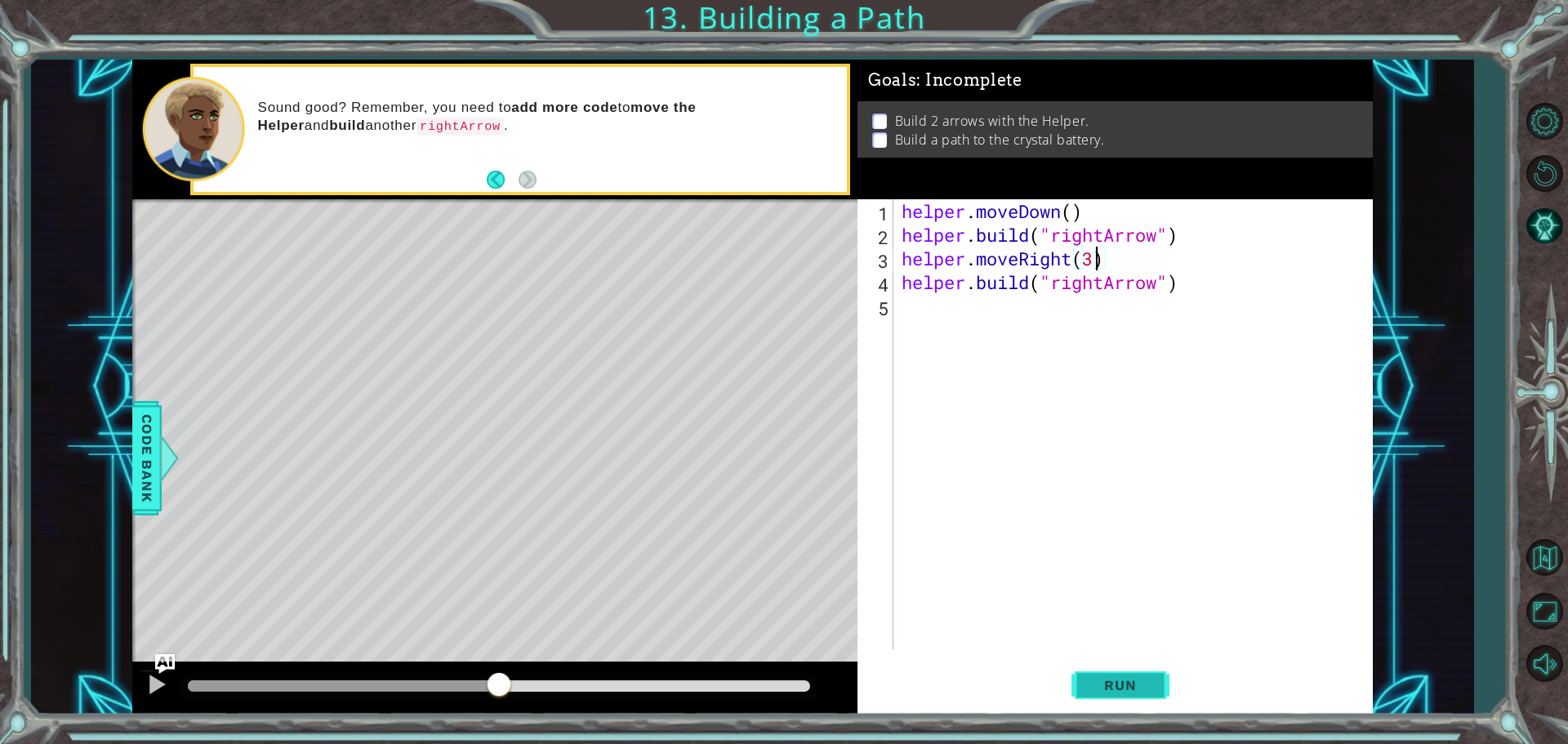
type textarea "helper.moveRight(3)"
drag, startPoint x: 1130, startPoint y: 660, endPoint x: 1116, endPoint y: 669, distance: 16.6
click at [1120, 668] on button "Run" at bounding box center [1121, 685] width 98 height 52
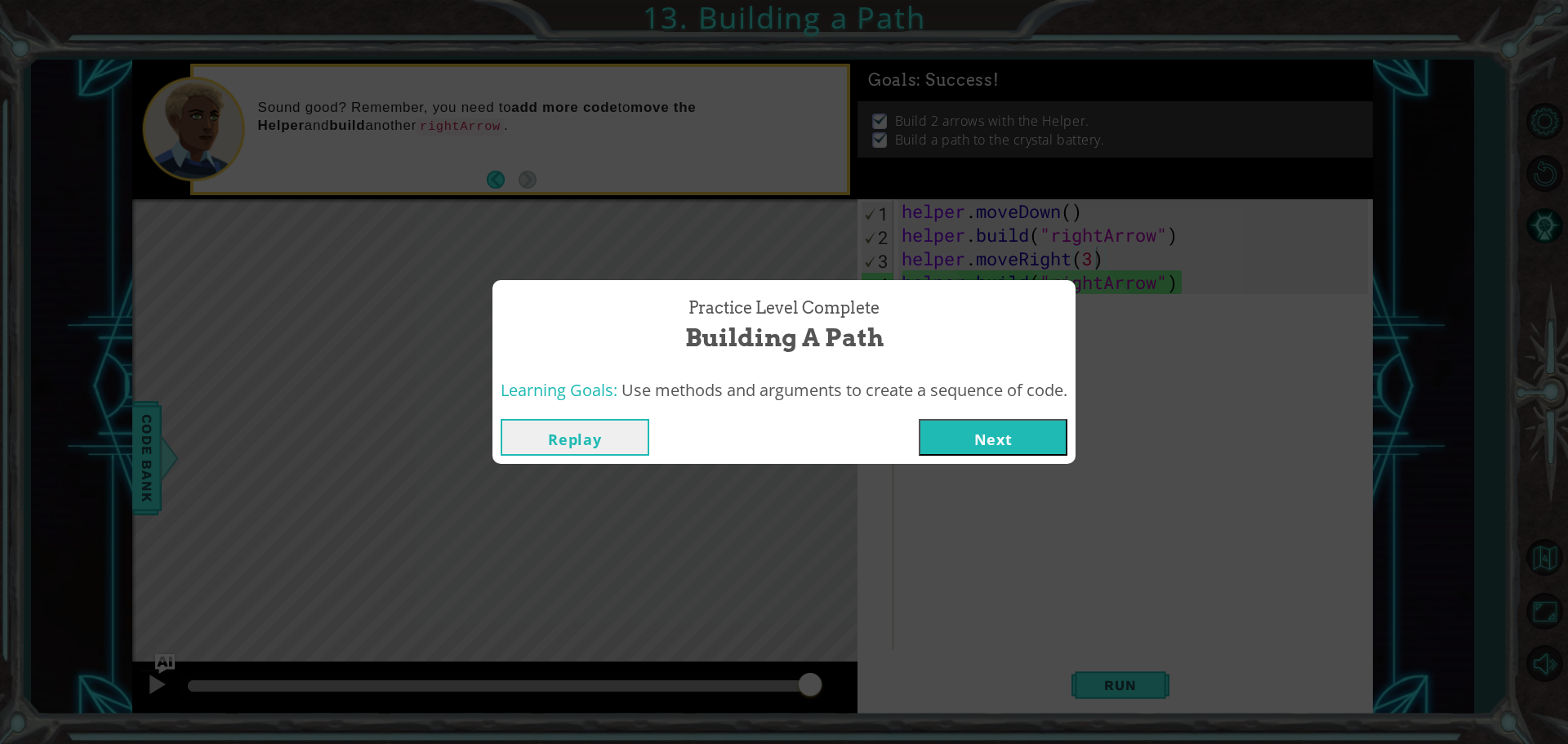
click at [962, 439] on button "Next" at bounding box center [993, 437] width 149 height 36
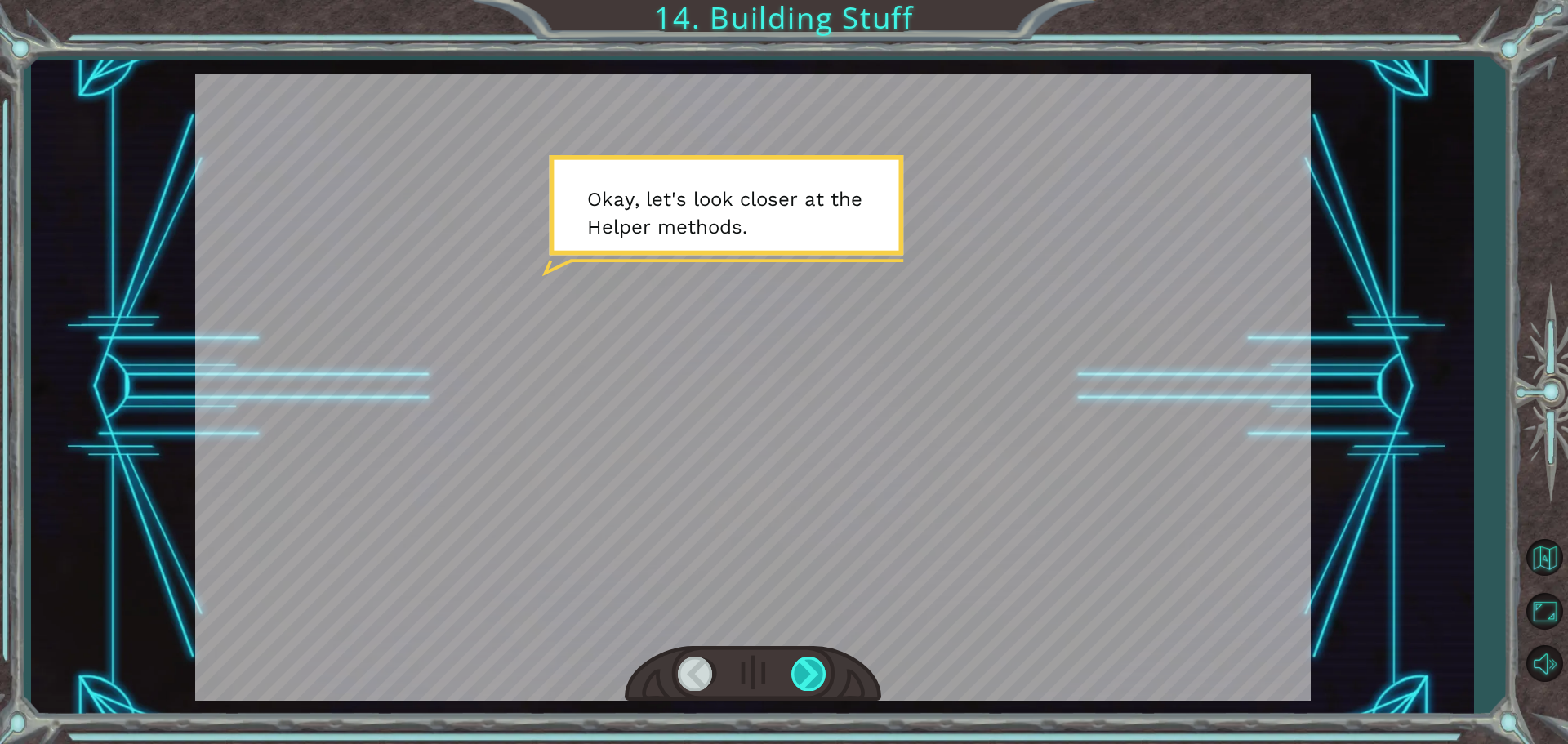
click at [807, 678] on div at bounding box center [809, 673] width 36 height 34
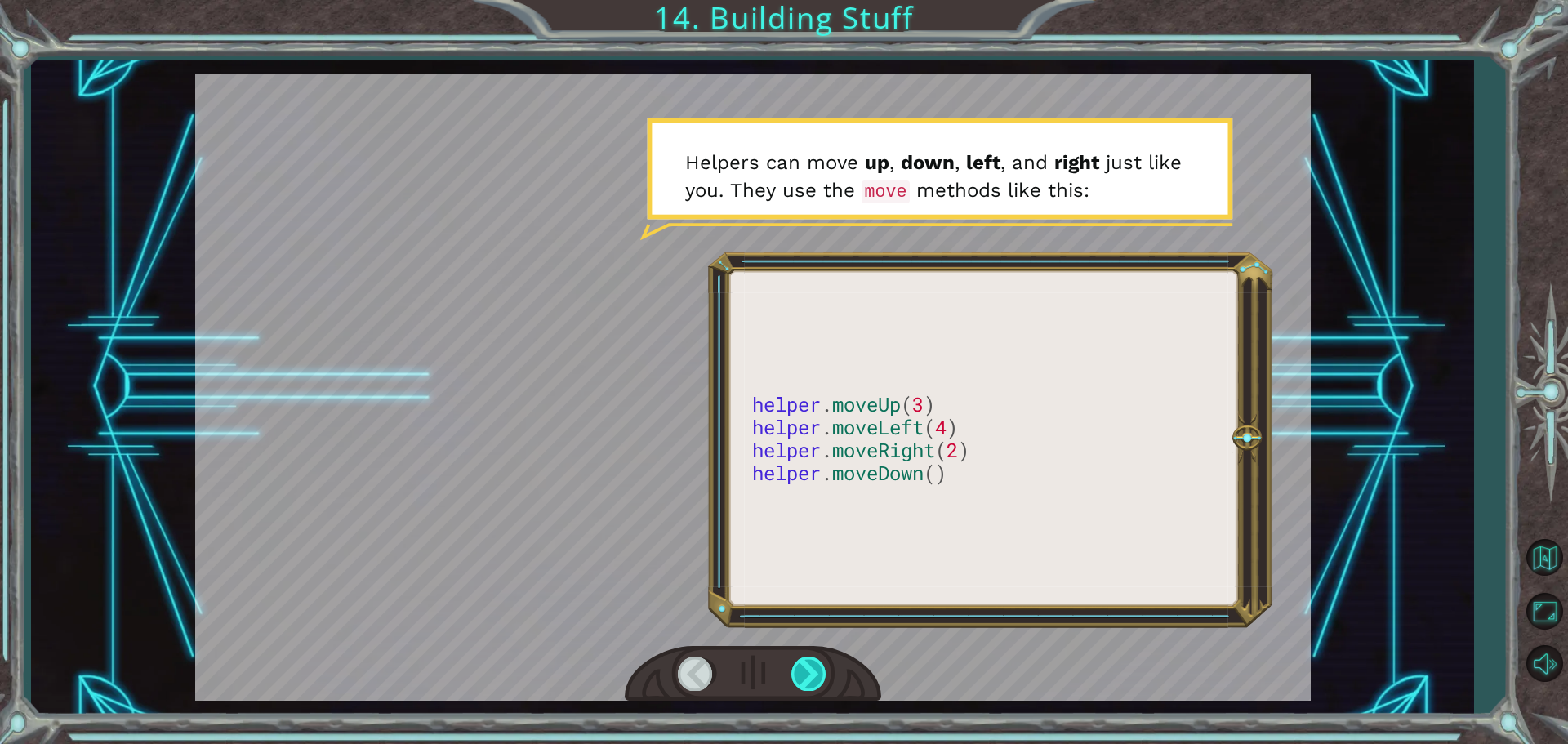
click at [792, 668] on div at bounding box center [809, 673] width 36 height 34
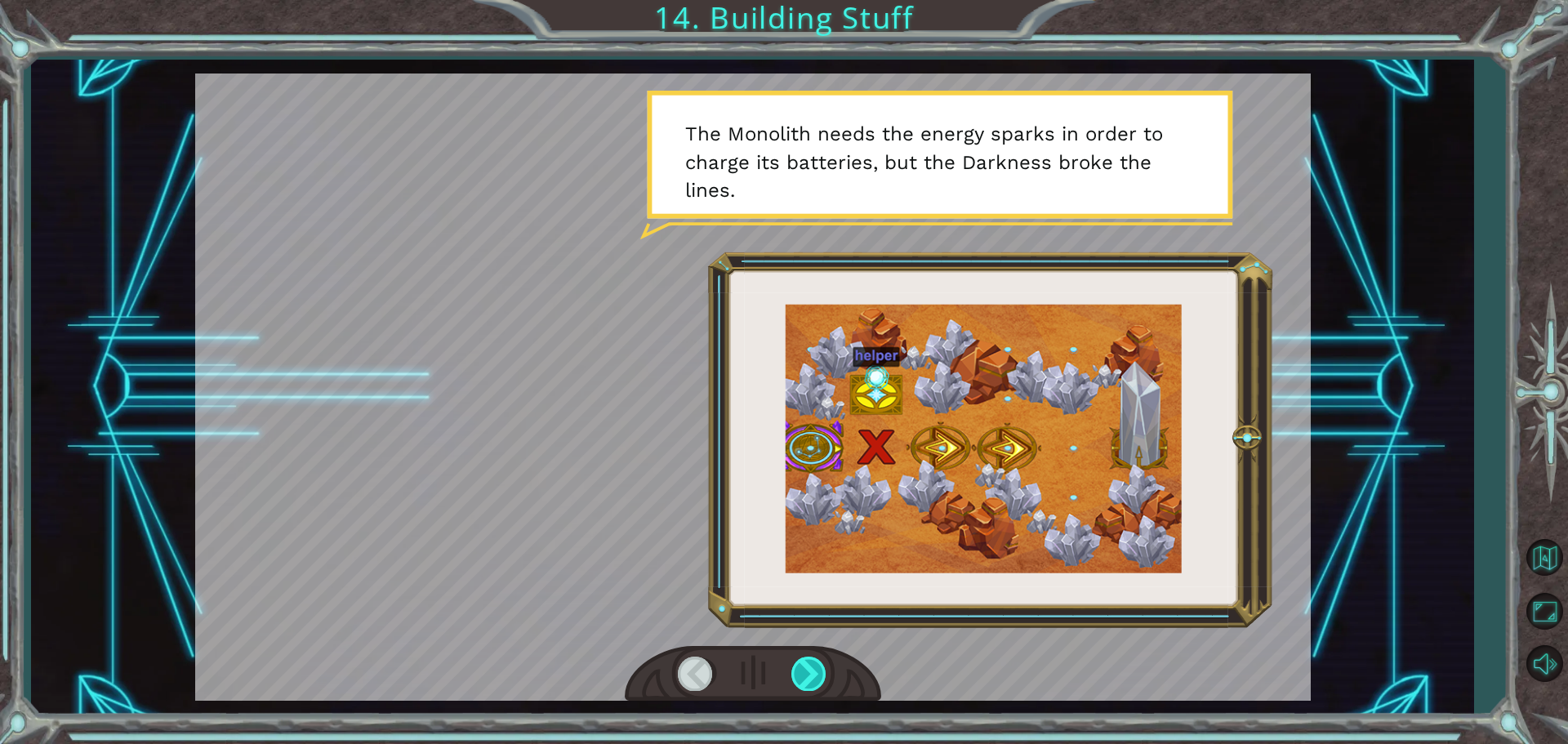
click at [813, 671] on div at bounding box center [809, 673] width 36 height 34
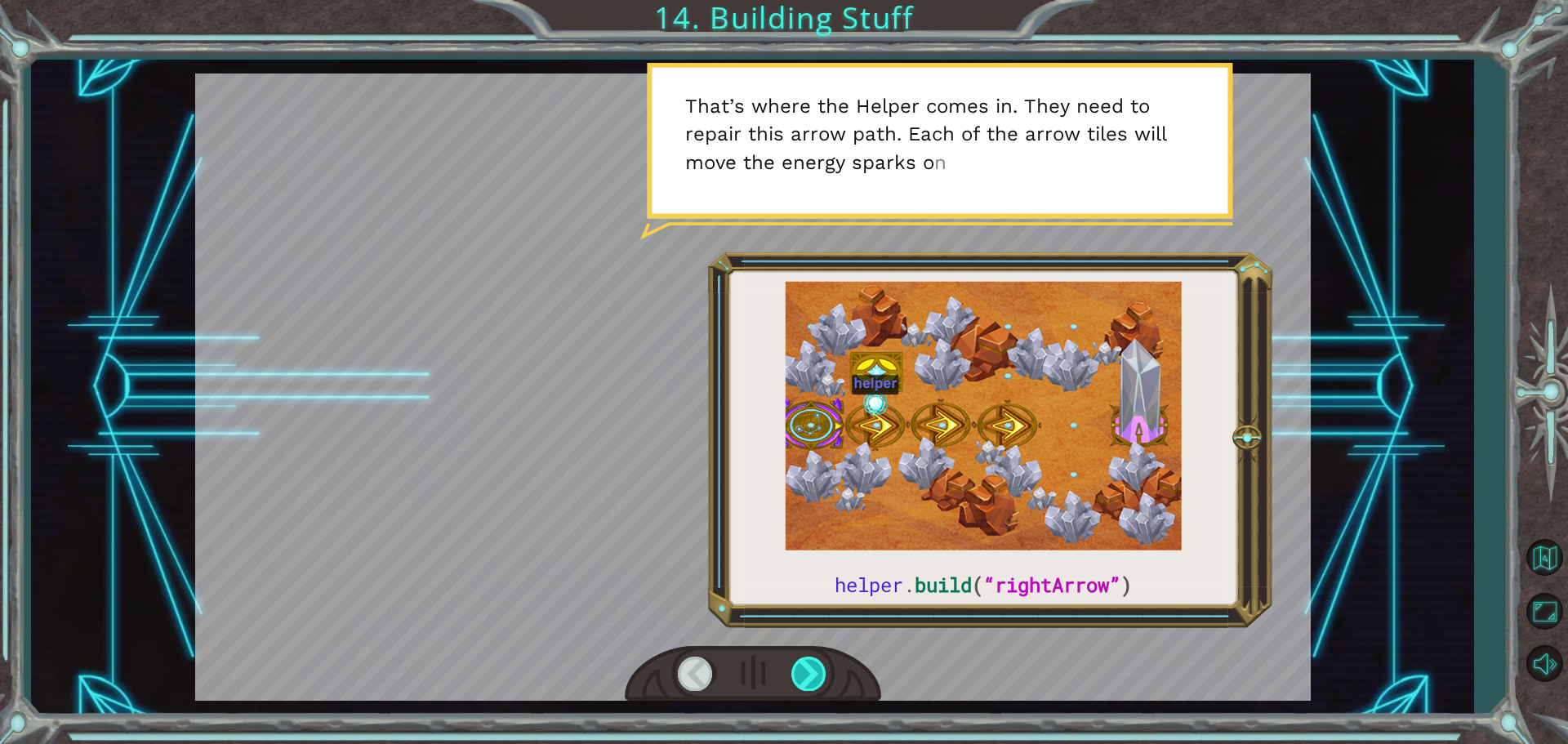
click at [813, 671] on div at bounding box center [809, 673] width 36 height 34
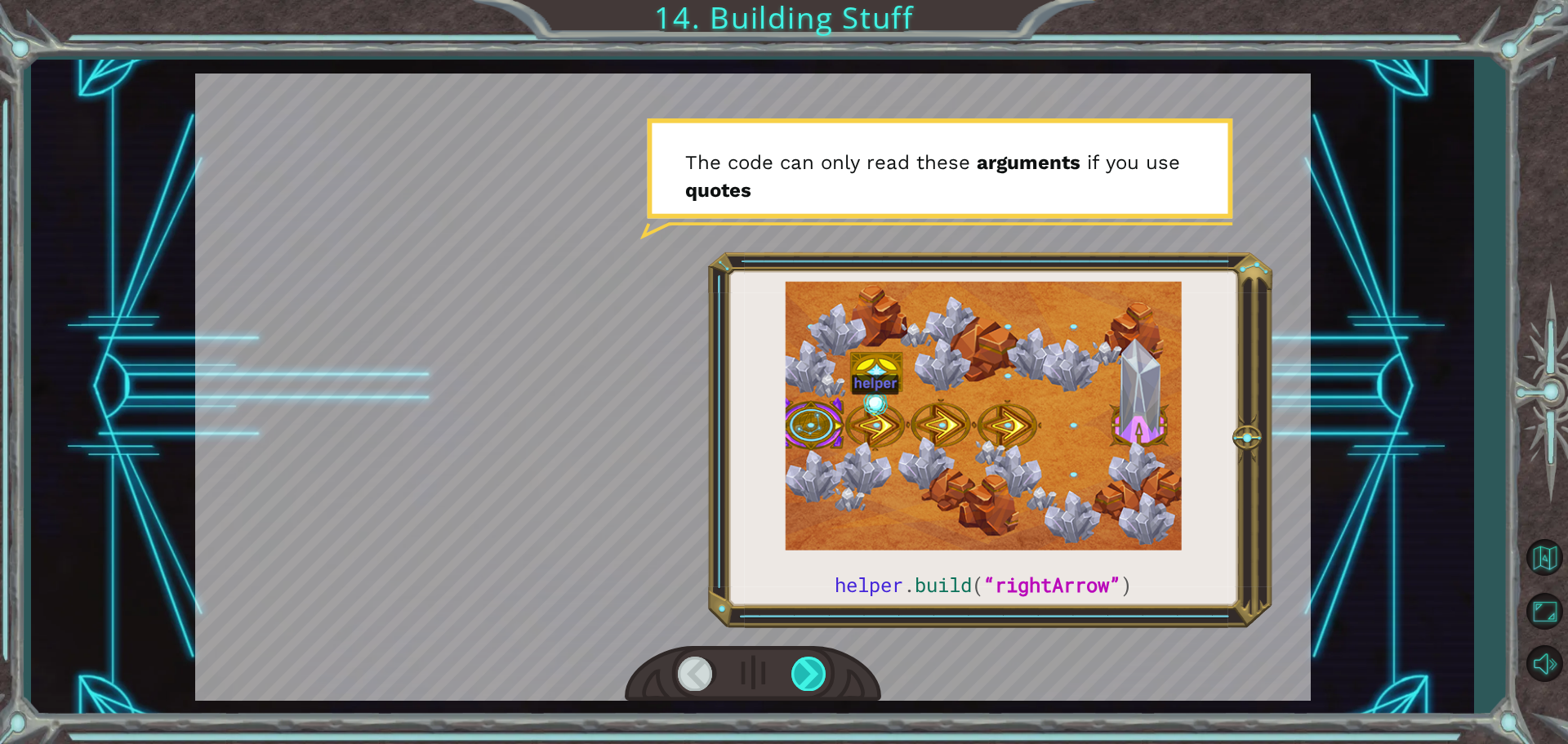
click at [810, 661] on div at bounding box center [809, 673] width 36 height 34
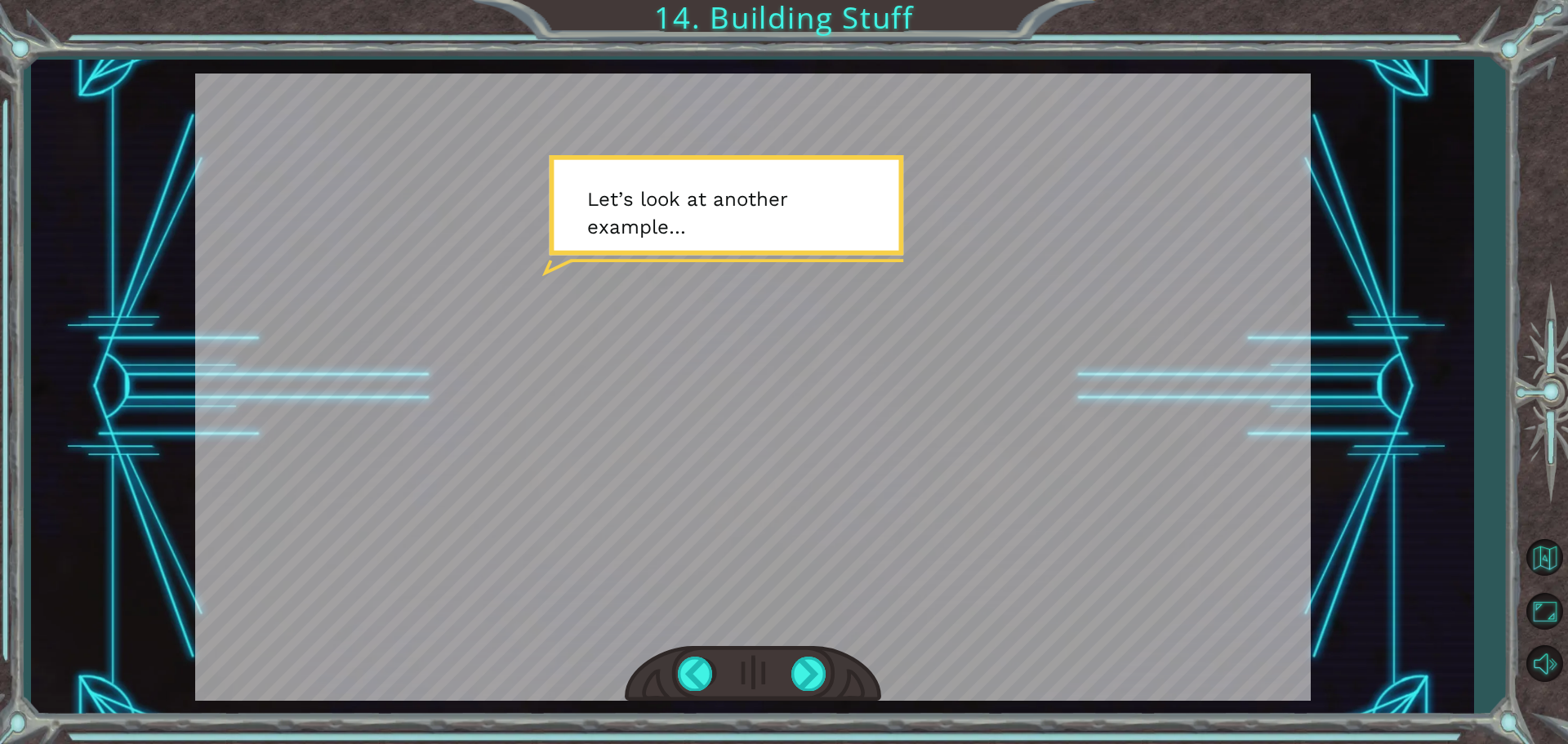
click at [786, 652] on div at bounding box center [753, 674] width 256 height 57
click at [800, 672] on div at bounding box center [809, 673] width 36 height 34
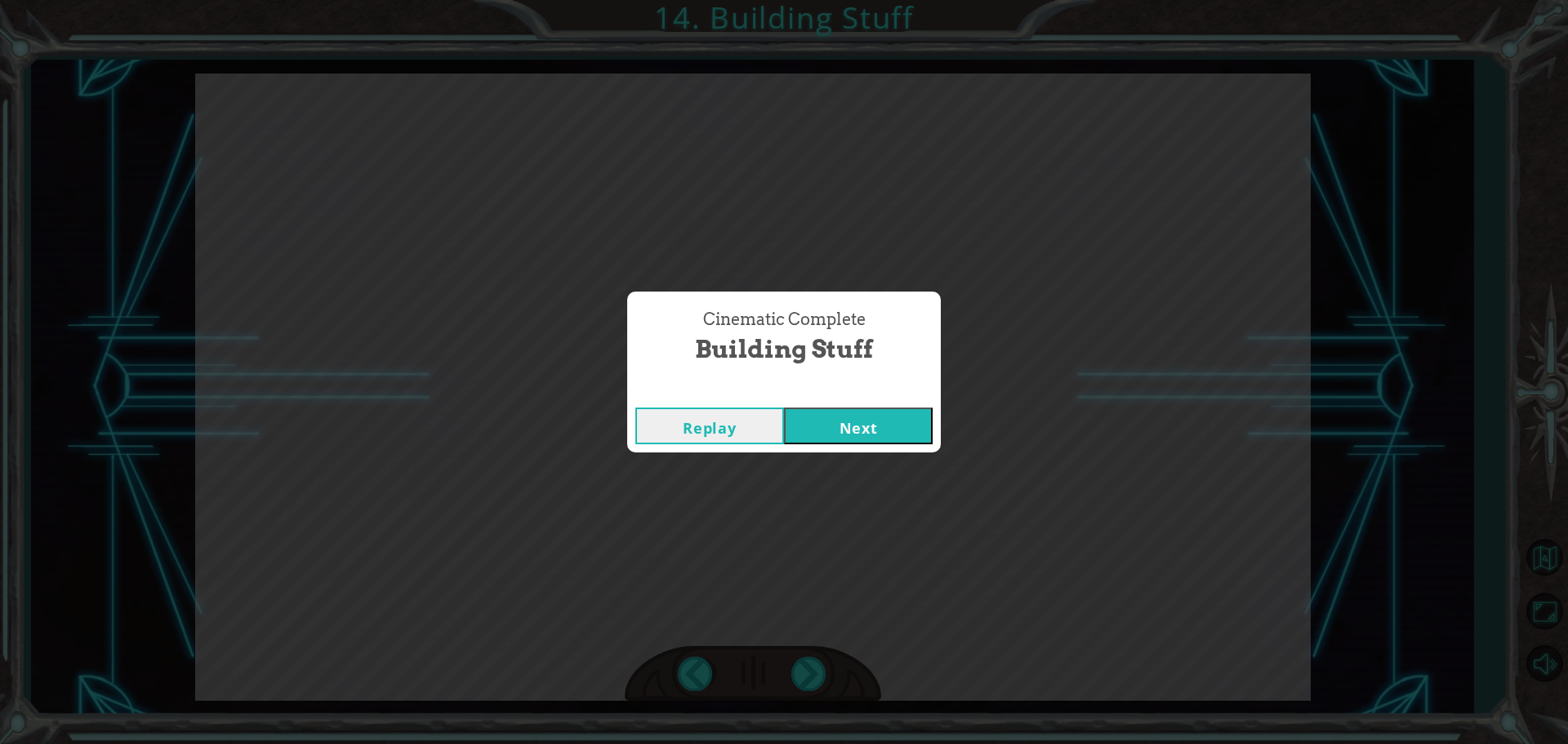
drag, startPoint x: 849, startPoint y: 412, endPoint x: 834, endPoint y: 441, distance: 32.6
click at [849, 414] on button "Next" at bounding box center [858, 426] width 149 height 36
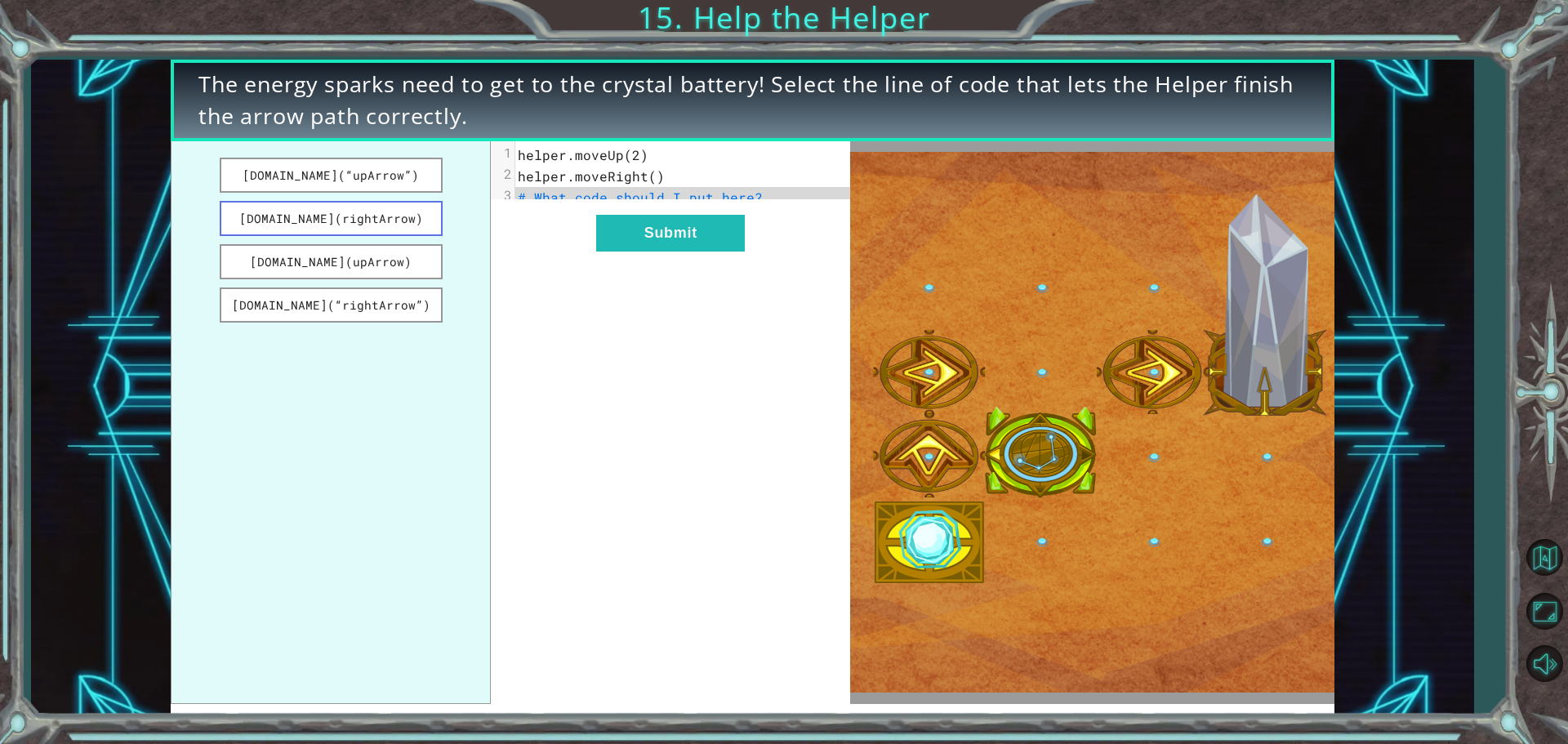
click at [397, 217] on button "[DOMAIN_NAME](rightArrow)" at bounding box center [331, 218] width 223 height 36
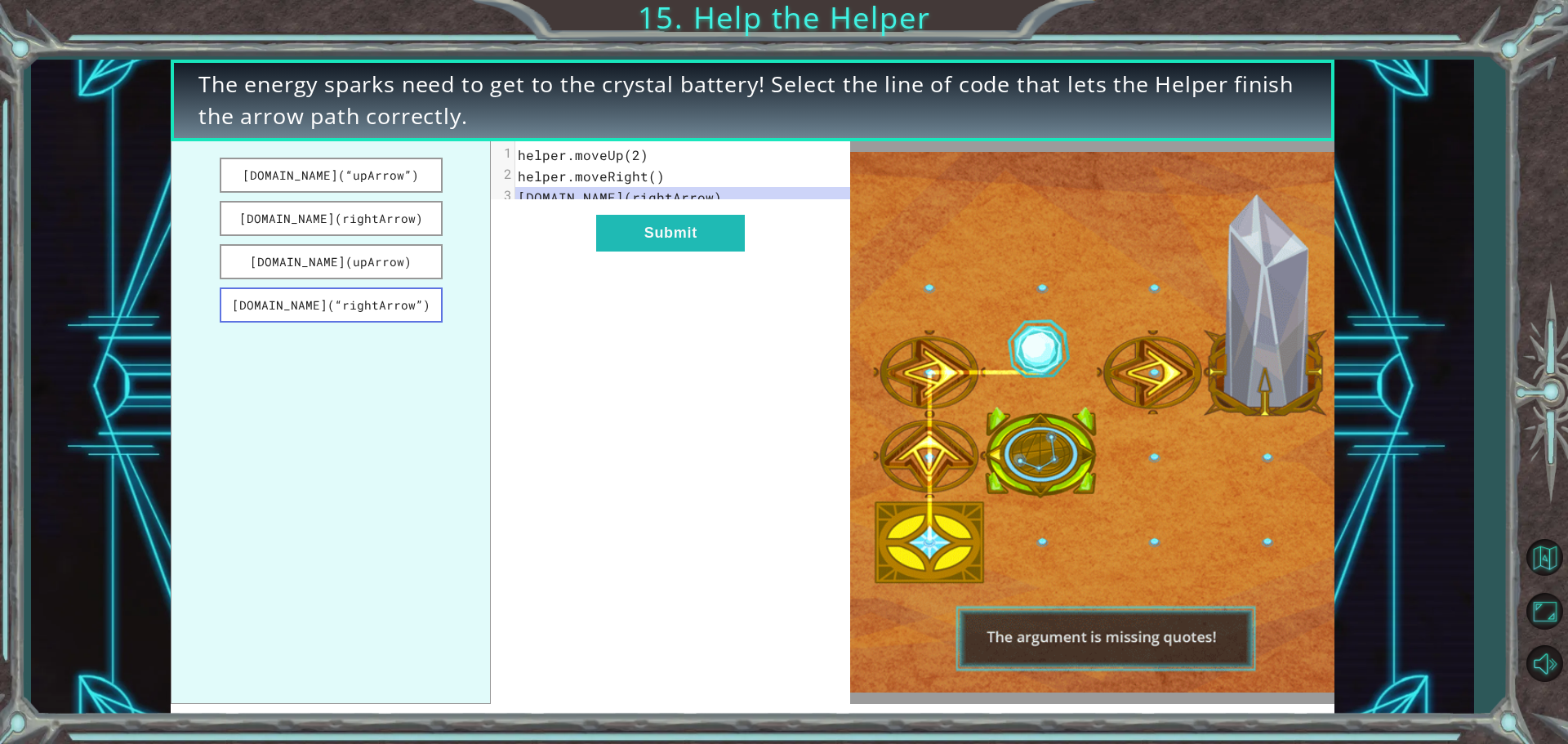
click at [366, 309] on button "[DOMAIN_NAME](“rightArrow”)" at bounding box center [331, 304] width 223 height 36
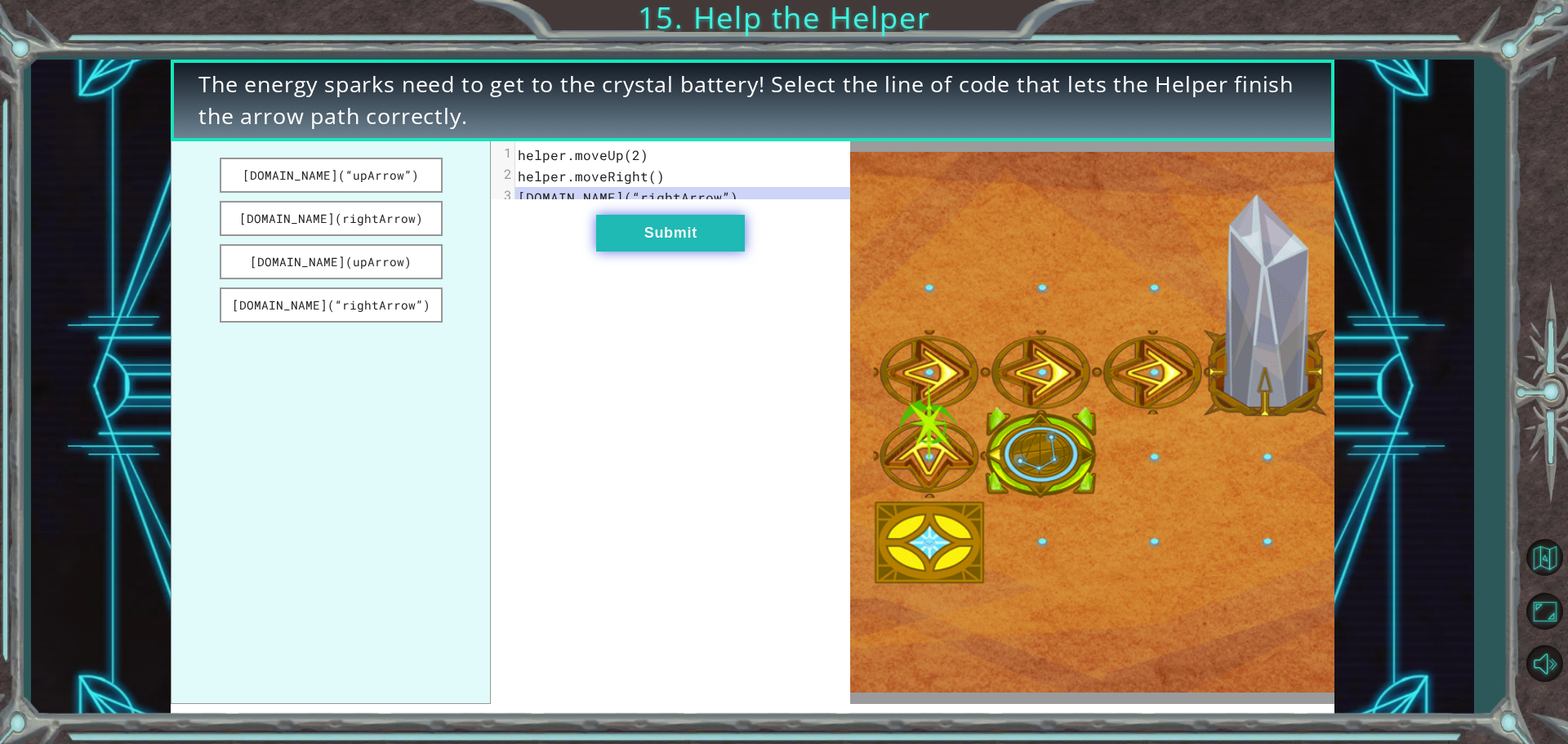
click at [655, 252] on button "Submit" at bounding box center [670, 233] width 149 height 36
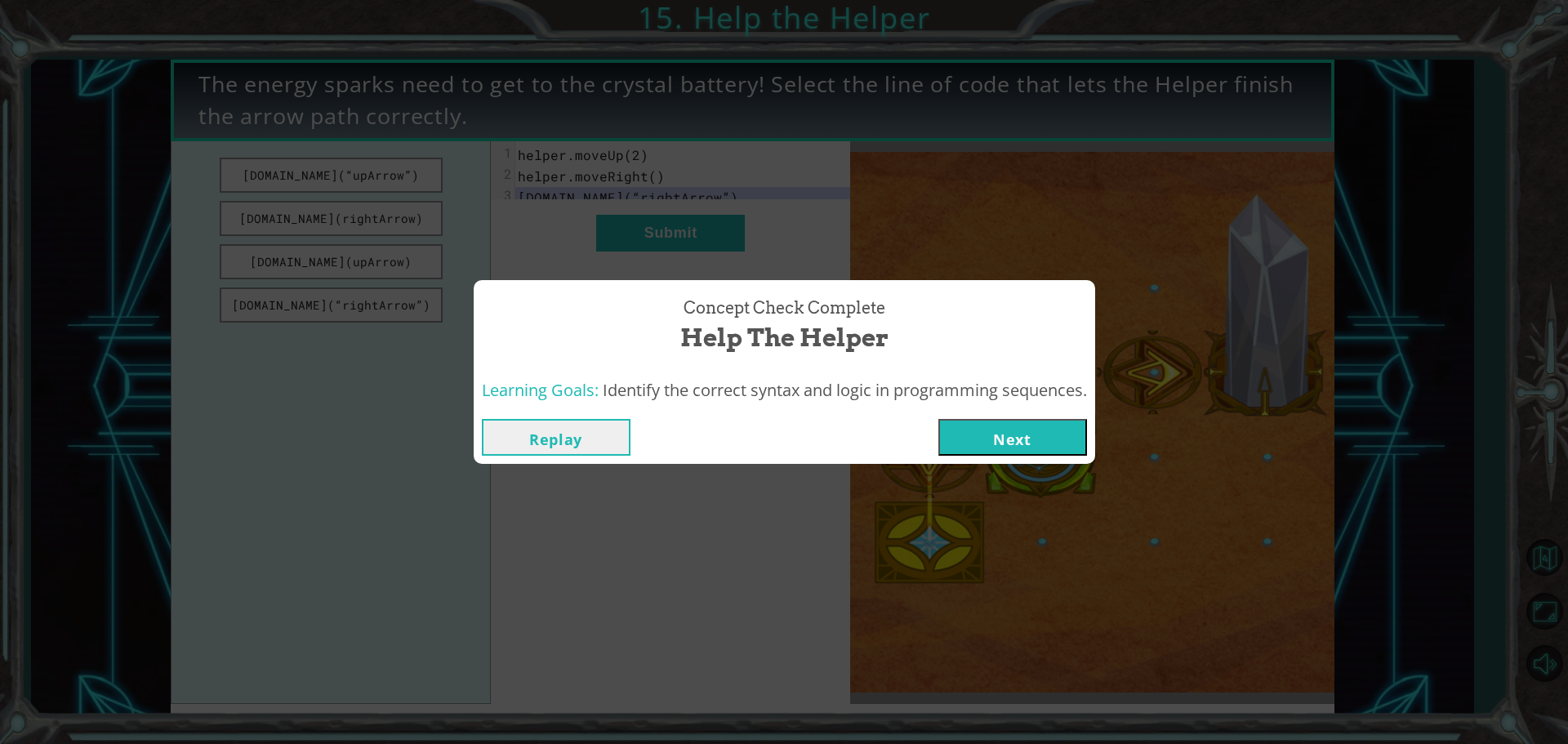
click at [965, 423] on button "Next" at bounding box center [1013, 437] width 149 height 36
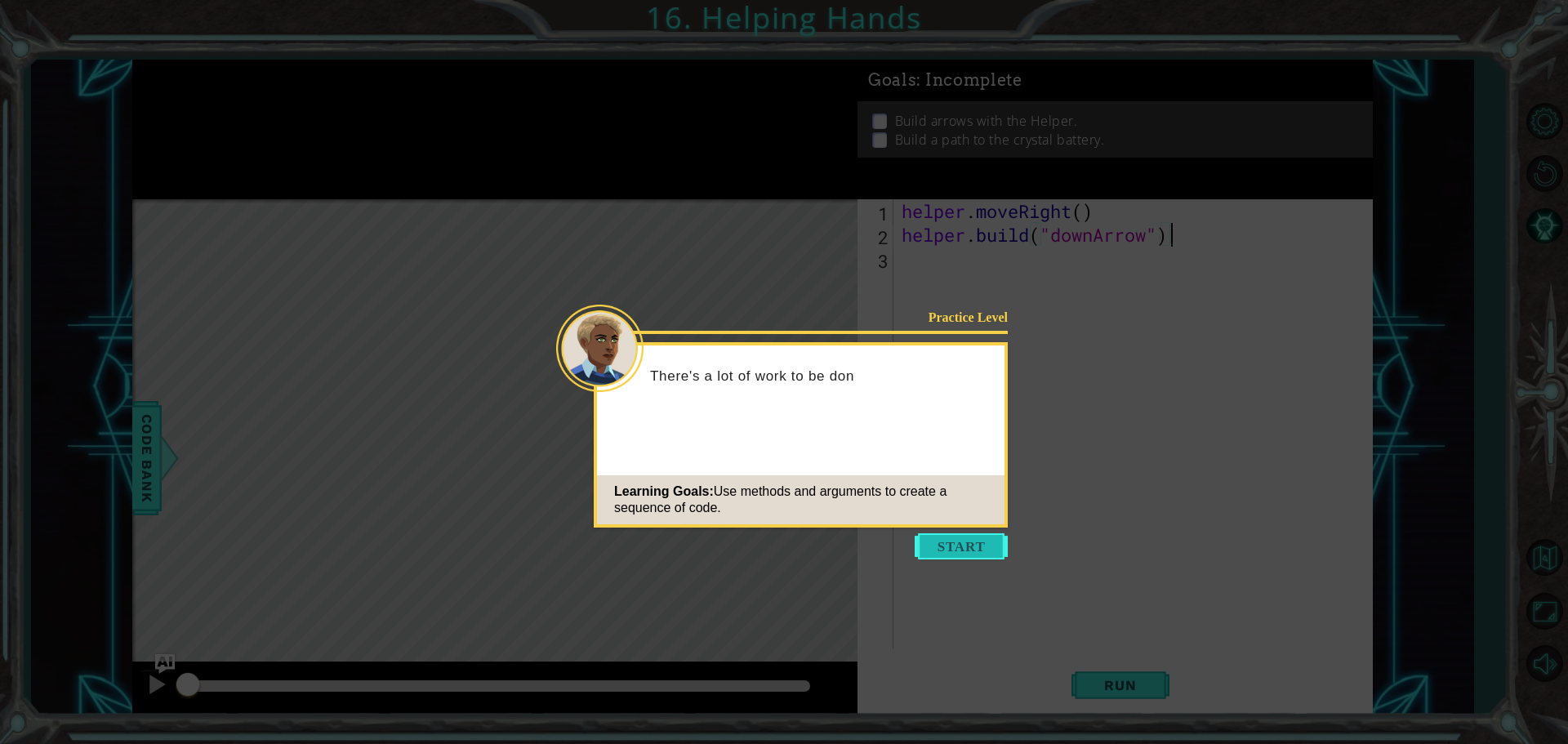
click at [937, 546] on button "Start" at bounding box center [961, 546] width 93 height 26
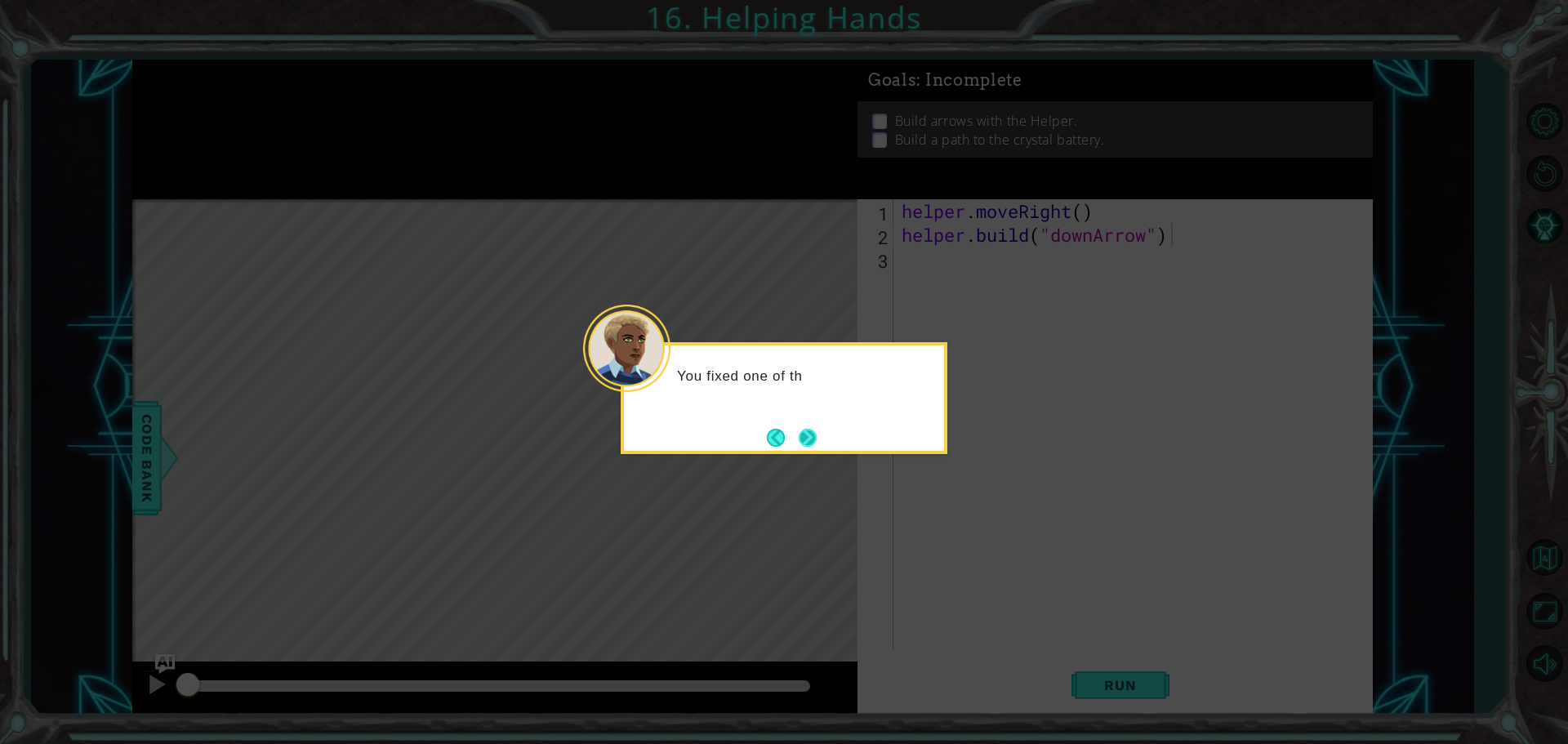
click at [811, 430] on button "Next" at bounding box center [808, 438] width 18 height 18
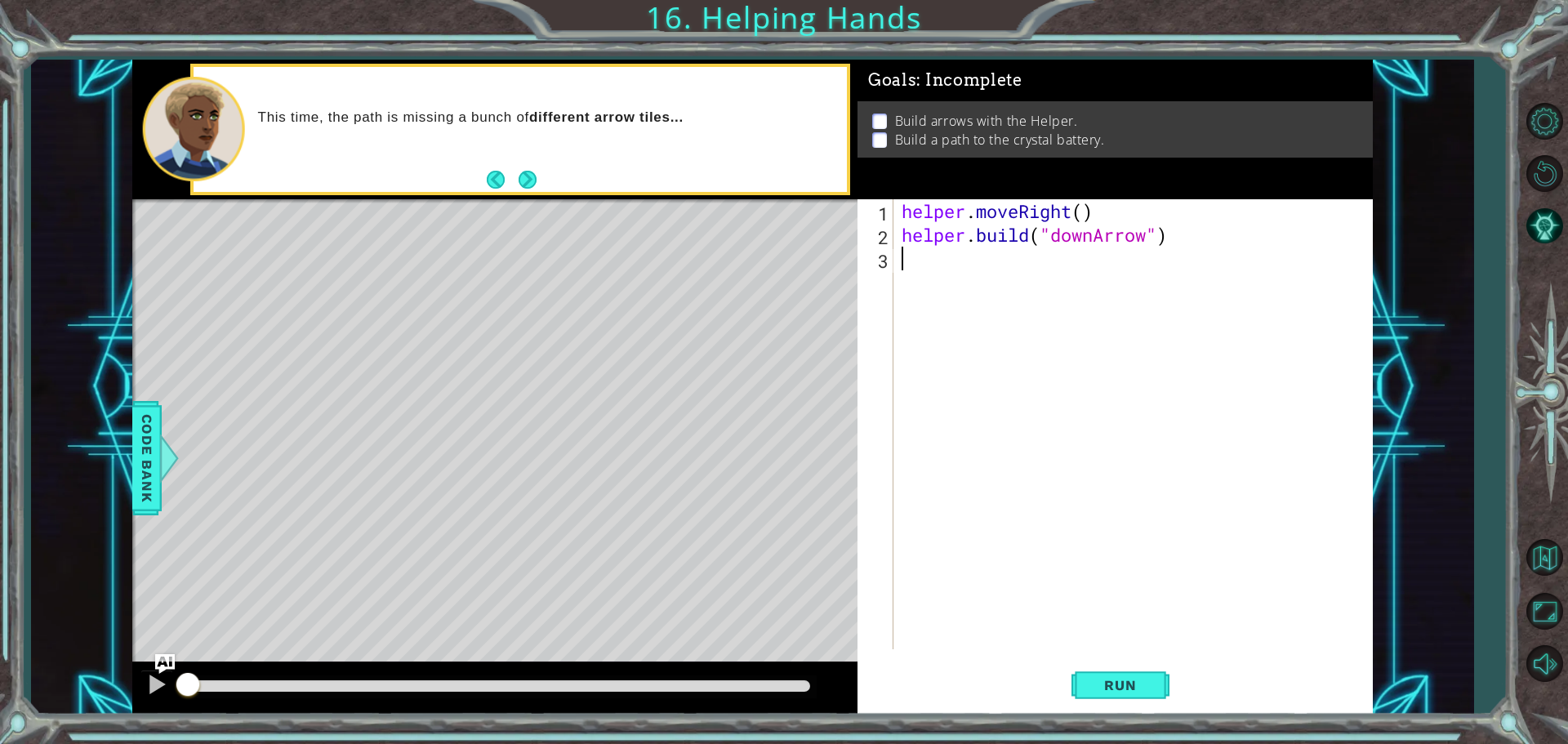
click at [936, 266] on div "helper . moveRight ( ) helper . build ( "downArrow" )" at bounding box center [1138, 448] width 478 height 497
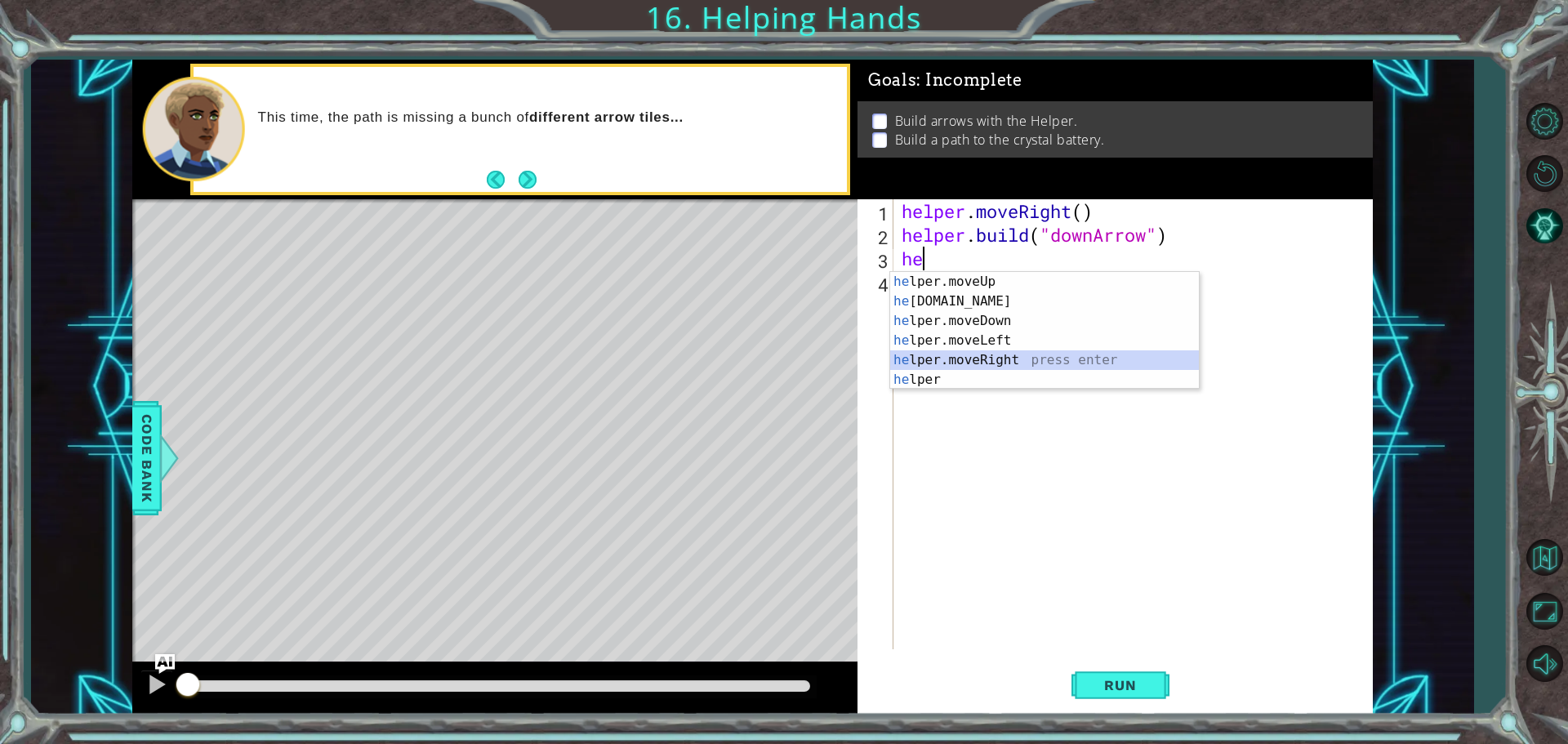
click at [994, 360] on div "he lper.moveUp press enter he [DOMAIN_NAME] press enter he lper.moveDown press …" at bounding box center [1045, 349] width 309 height 156
type textarea "helper.moveRight(1)"
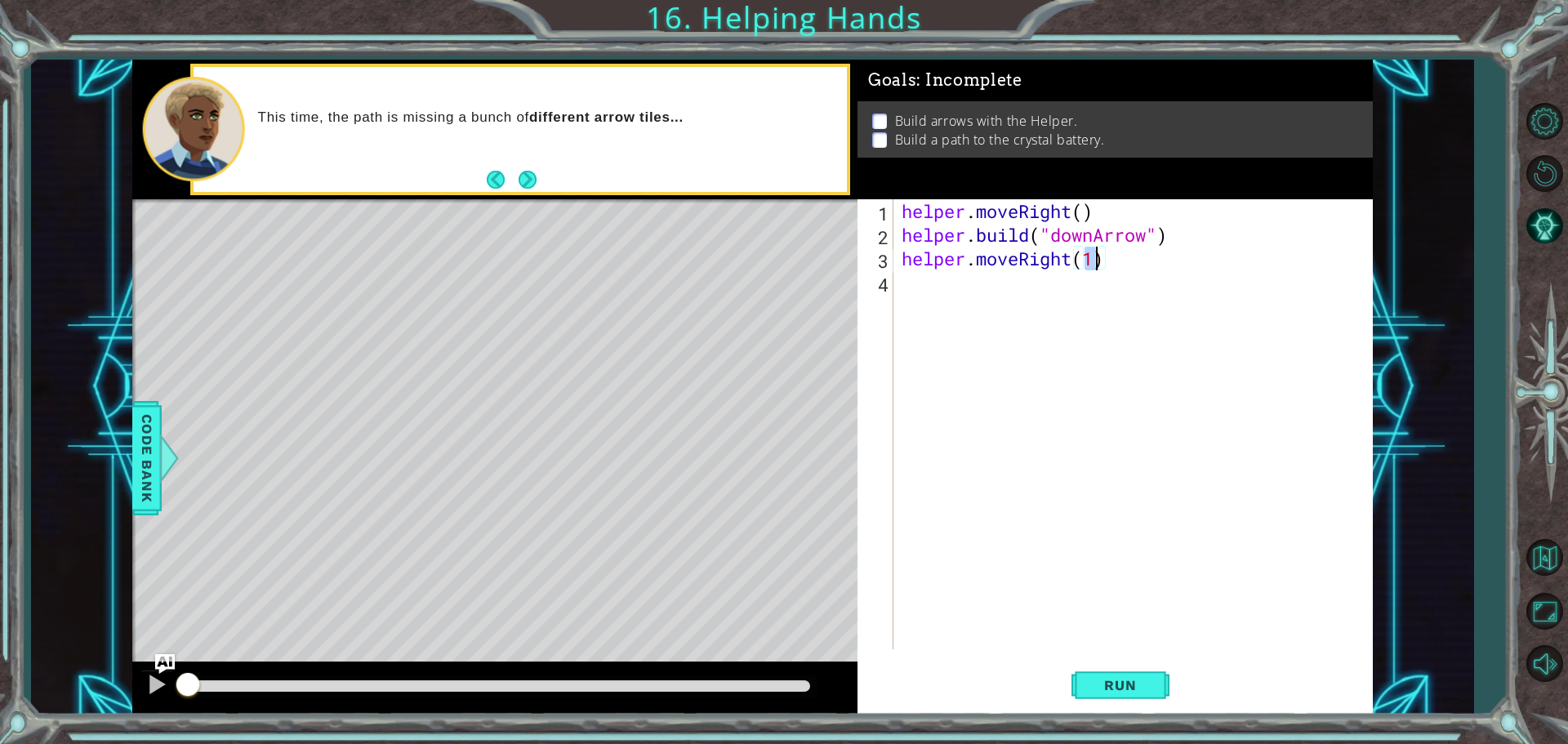
click at [917, 282] on div "helper . moveRight ( ) helper . build ( "downArrow" ) helper . moveRight ( 1 )" at bounding box center [1138, 448] width 478 height 497
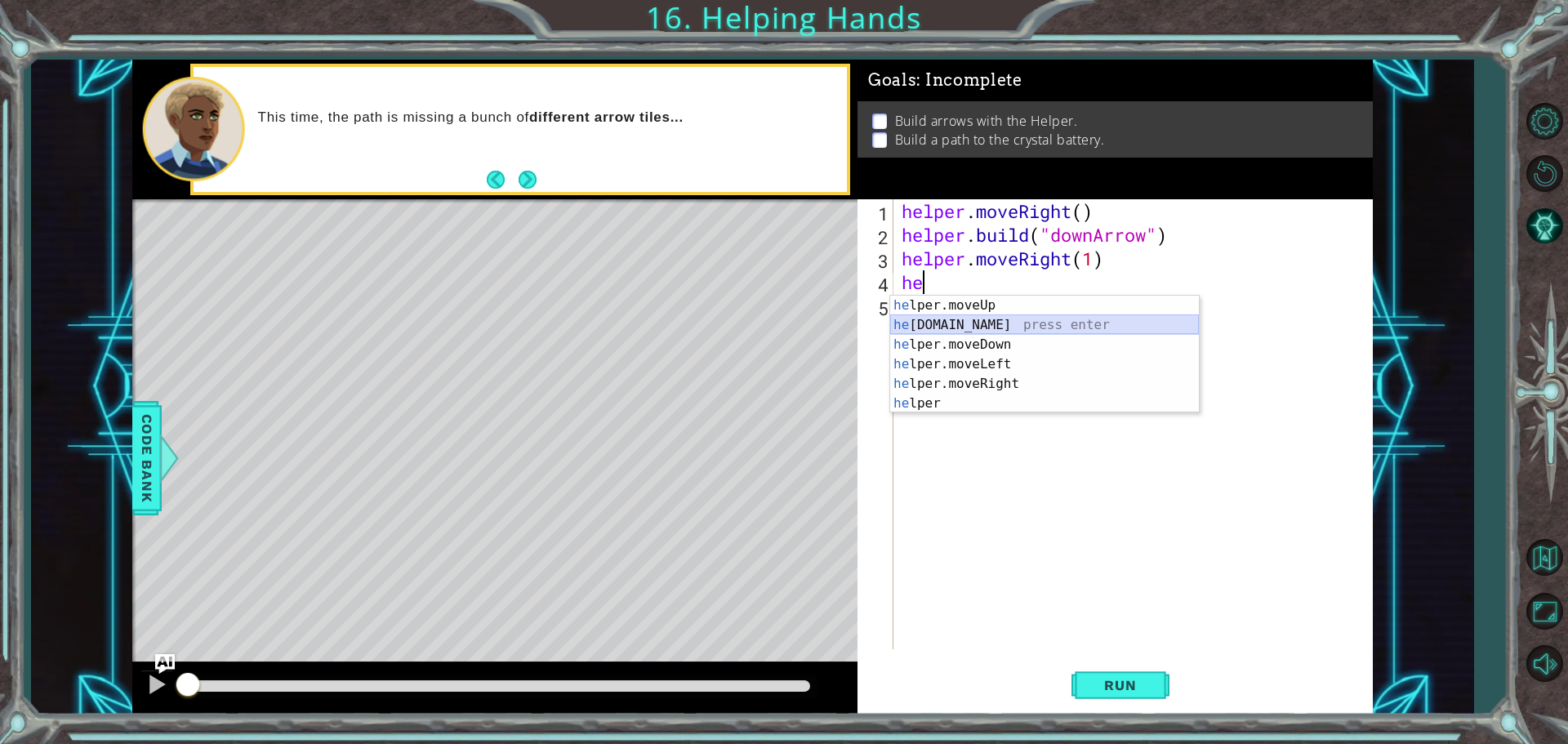
click at [1037, 319] on div "he lper.moveUp press enter he [DOMAIN_NAME] press enter he lper.moveDown press …" at bounding box center [1045, 373] width 309 height 156
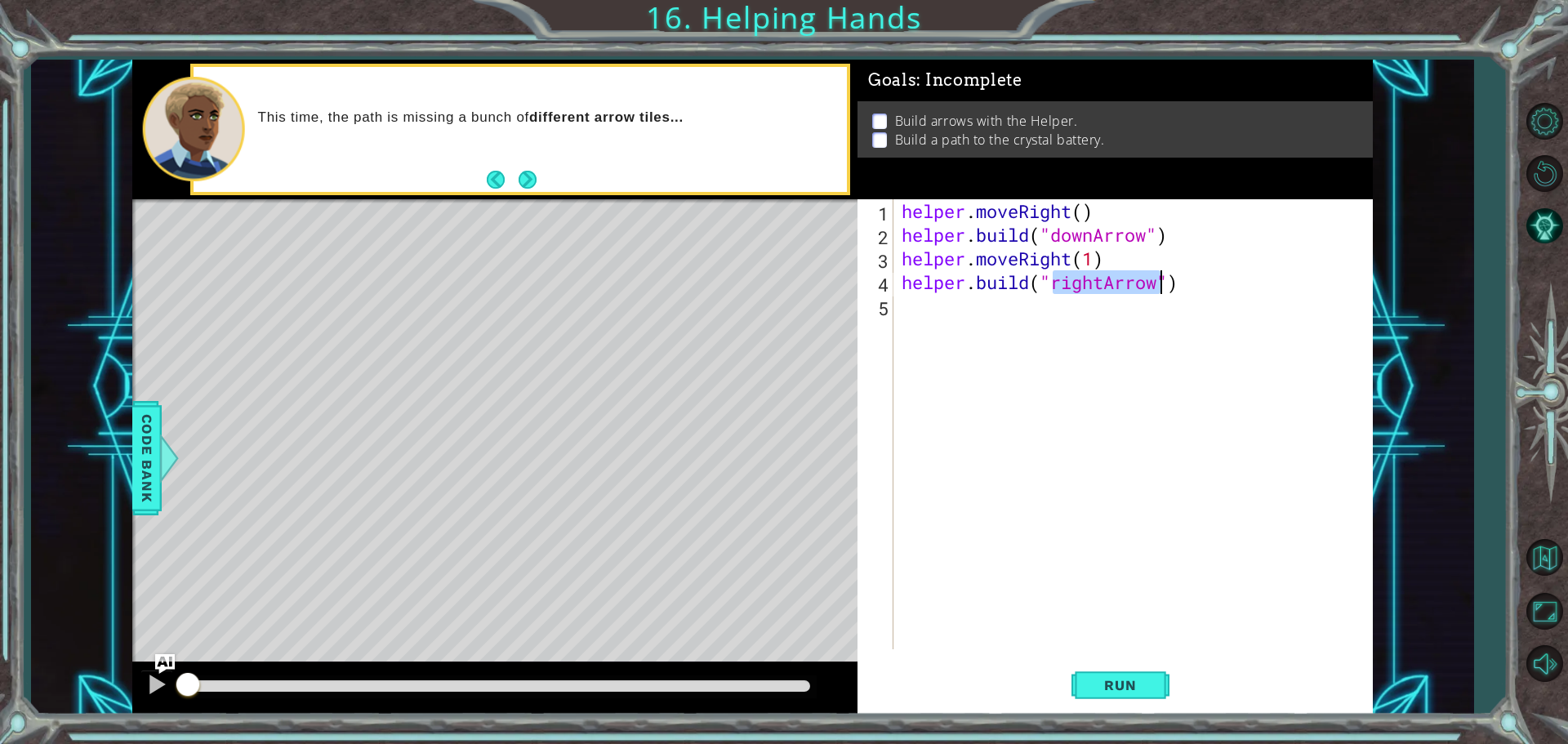
click at [1102, 278] on div "helper . moveRight ( ) helper . build ( "downArrow" ) helper . moveRight ( 1 ) …" at bounding box center [1133, 424] width 470 height 450
type textarea "[DOMAIN_NAME]("downArrow")"
click at [1140, 686] on span "Run" at bounding box center [1120, 684] width 64 height 16
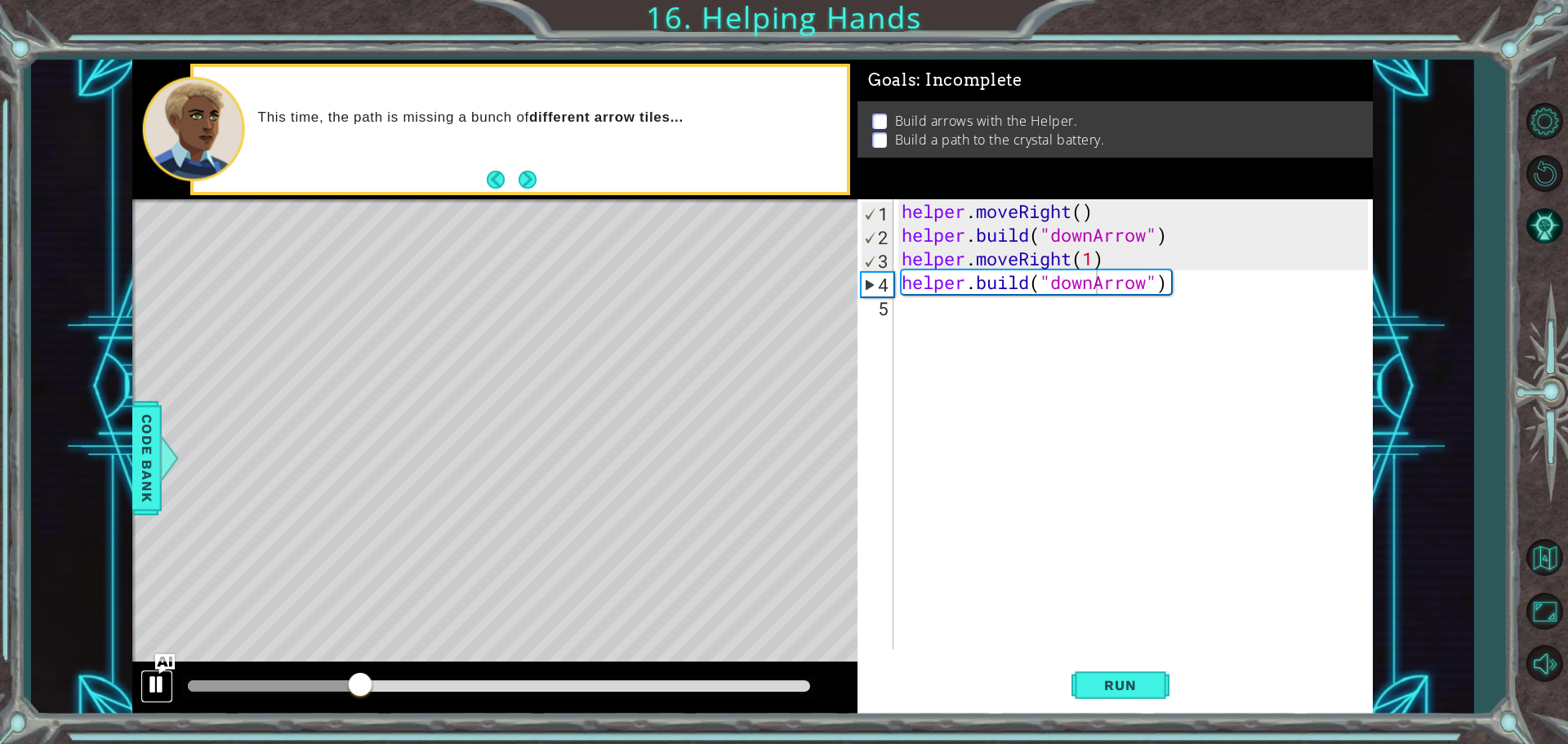
click at [155, 686] on div at bounding box center [157, 684] width 21 height 21
click at [960, 338] on div "helper . moveRight ( ) helper . build ( "downArrow" ) helper . moveRight ( 1 ) …" at bounding box center [1138, 448] width 478 height 497
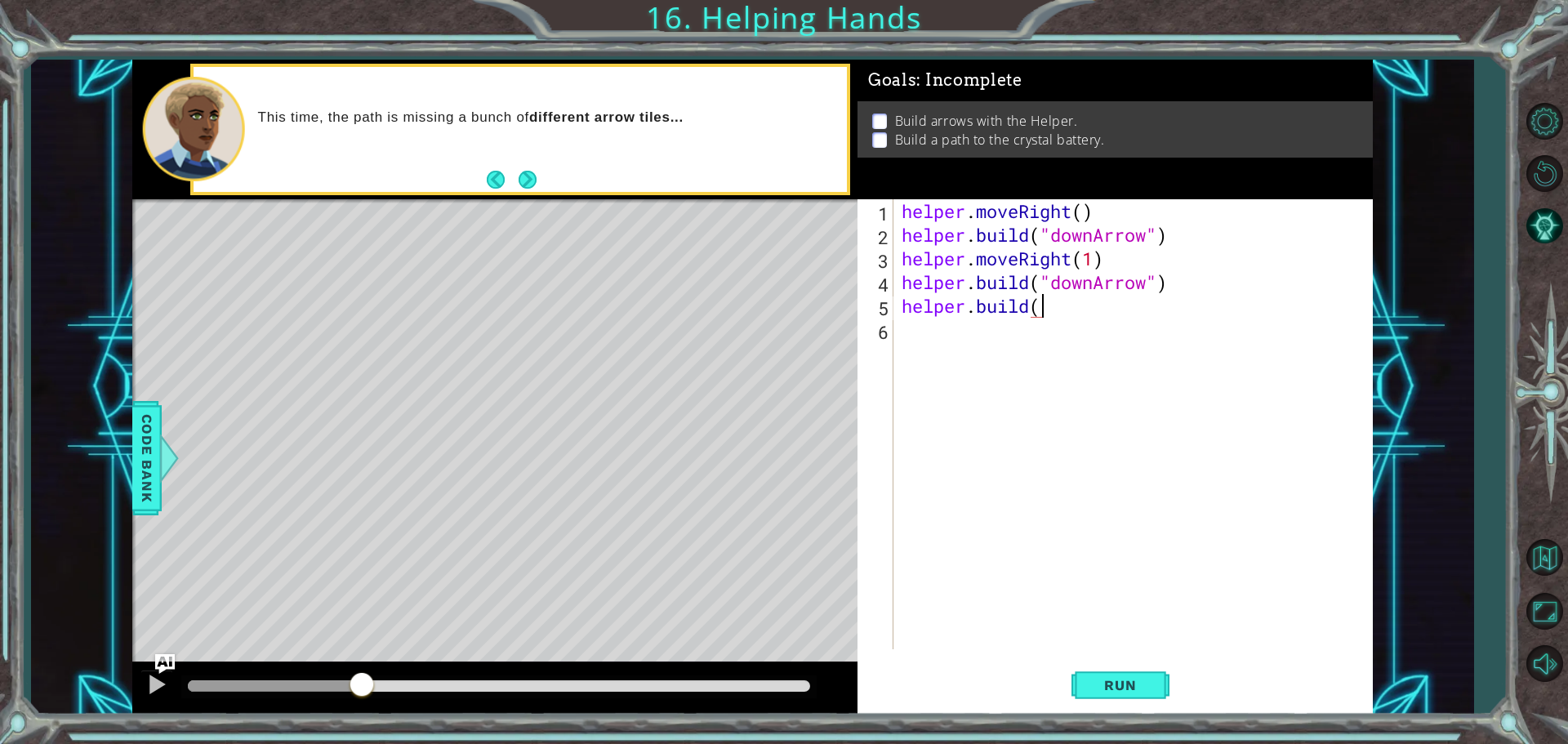
scroll to position [0, 6]
click at [1078, 329] on div "" downArrow" press enter" at bounding box center [1186, 348] width 309 height 59
type textarea "[DOMAIN_NAME]("downArrow")"
click at [994, 344] on div "helper . moveRight ( ) helper . build ( "downArrow" ) helper . moveRight ( 1 ) …" at bounding box center [1138, 448] width 478 height 497
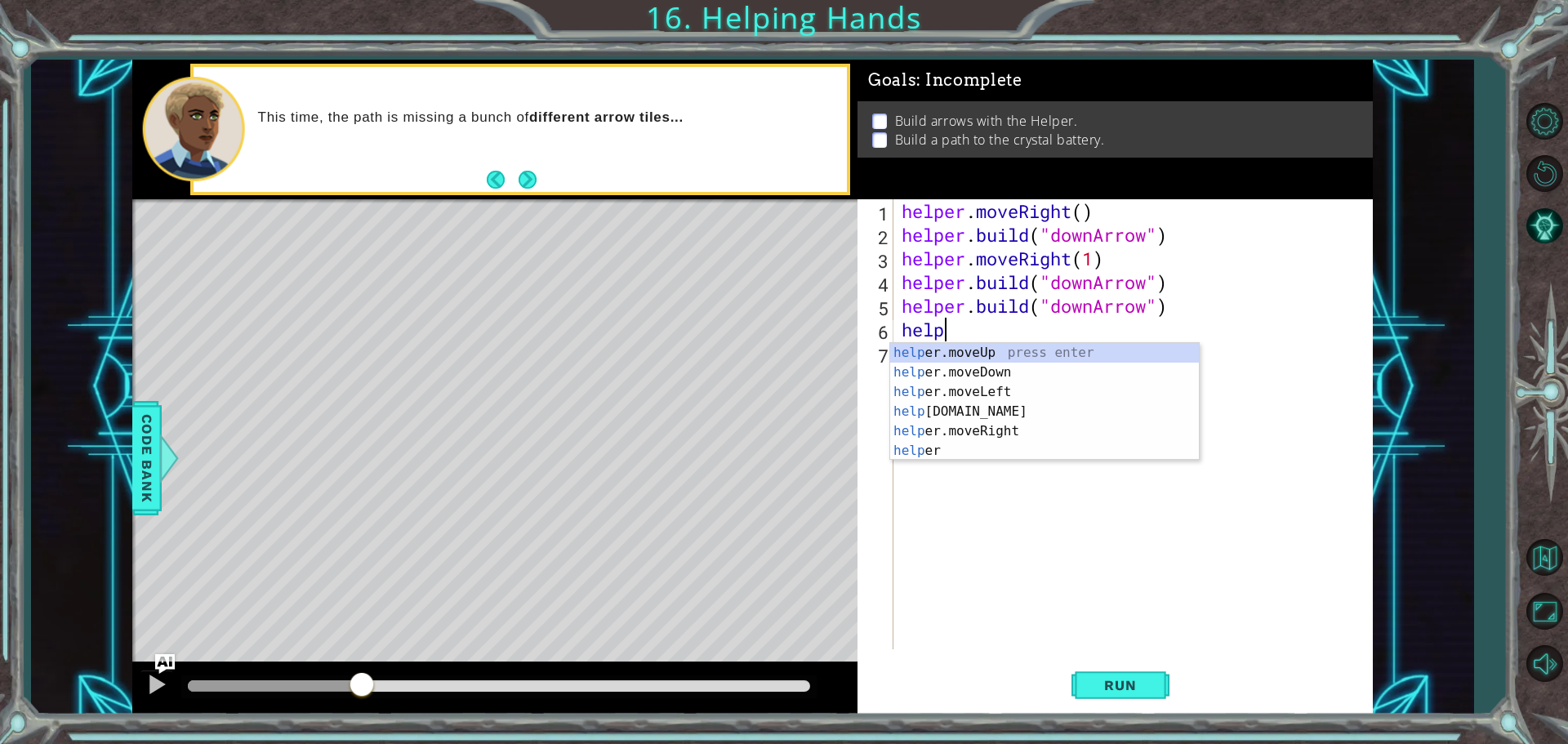
scroll to position [0, 1]
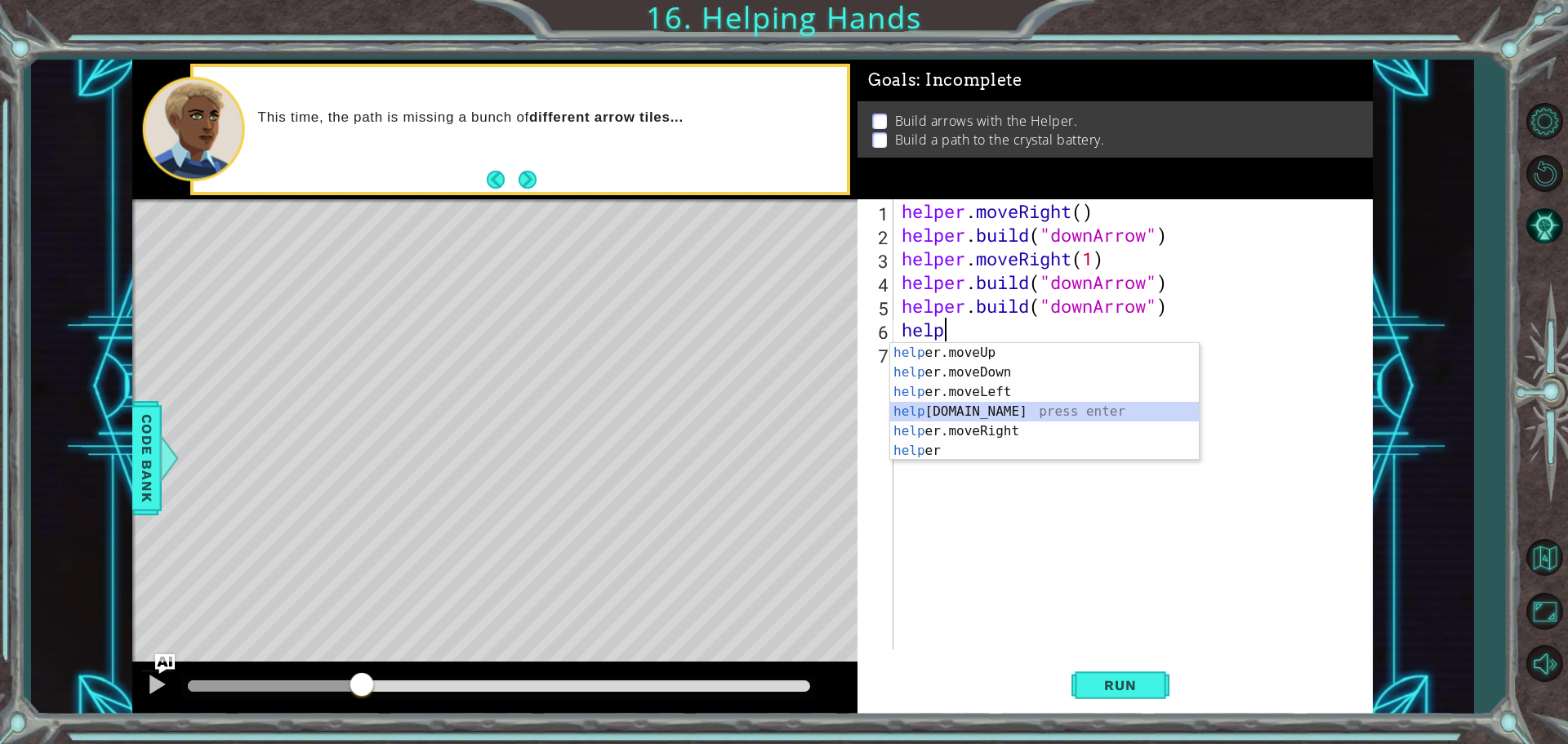
click at [1050, 403] on div "help er.moveUp press enter help er.moveDown press enter help er.moveLeft press …" at bounding box center [1045, 420] width 309 height 156
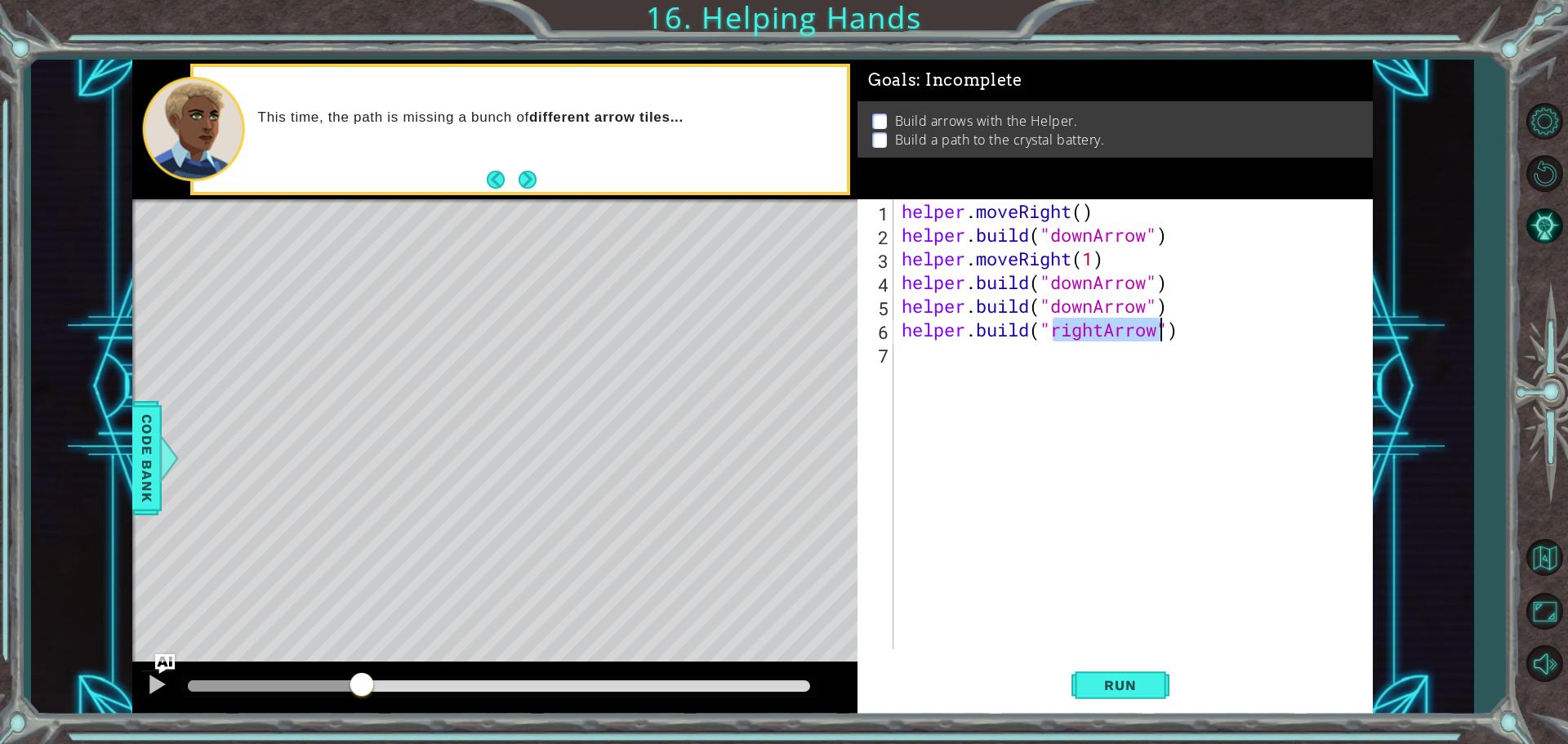
click at [1103, 331] on div "helper . moveRight ( ) helper . build ( "downArrow" ) helper . moveRight ( 1 ) …" at bounding box center [1133, 424] width 470 height 450
type textarea "[DOMAIN_NAME]("rightArrow")"
click at [1075, 343] on div "helper . moveRight ( ) helper . build ( "downArrow" ) helper . moveRight ( 1 ) …" at bounding box center [1138, 448] width 478 height 497
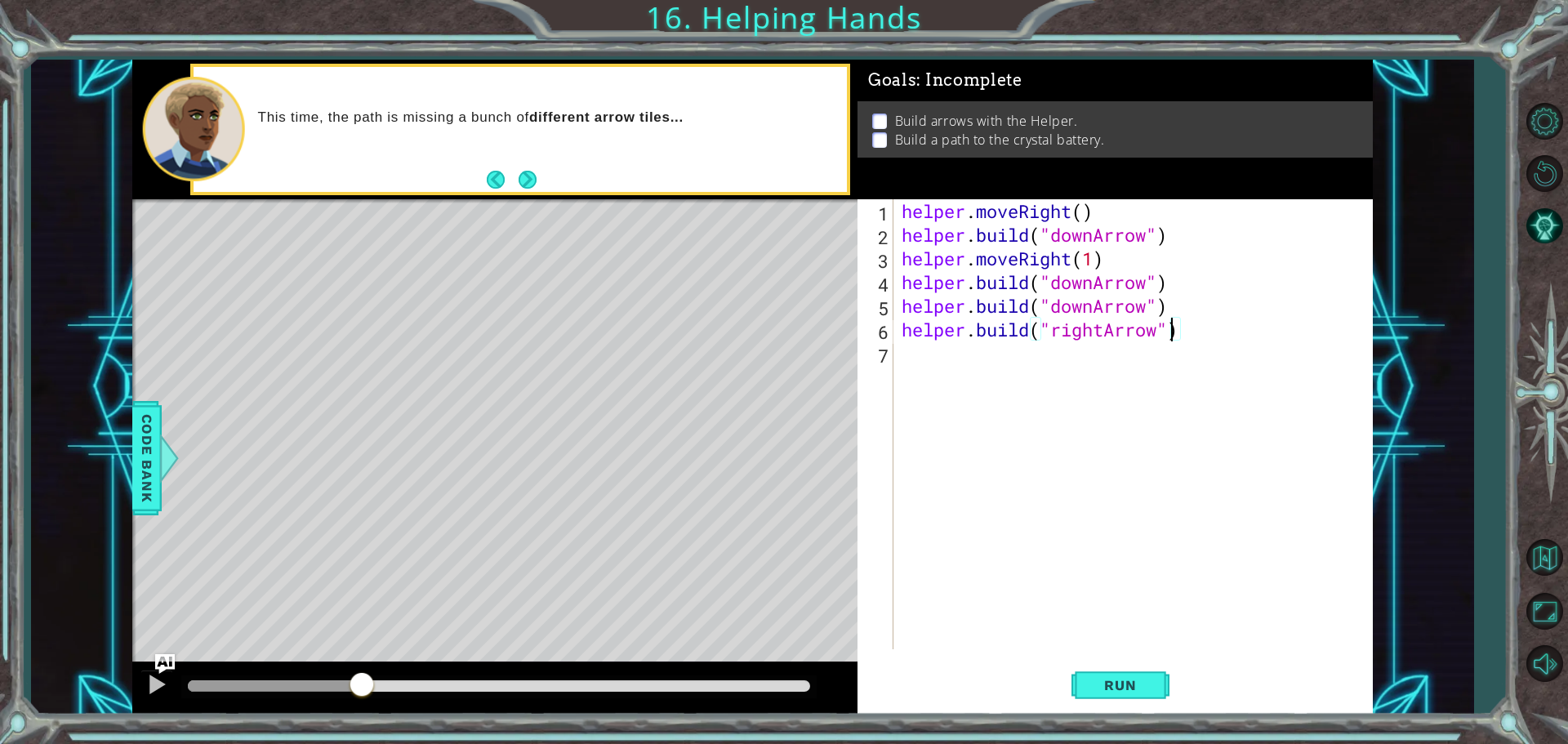
click at [1172, 338] on div "helper . moveRight ( ) helper . build ( "downArrow" ) helper . moveRight ( 1 ) …" at bounding box center [1138, 448] width 478 height 497
type textarea "[DOMAIN_NAME]("rightArrow")"
click at [1130, 685] on span "Run" at bounding box center [1120, 684] width 64 height 16
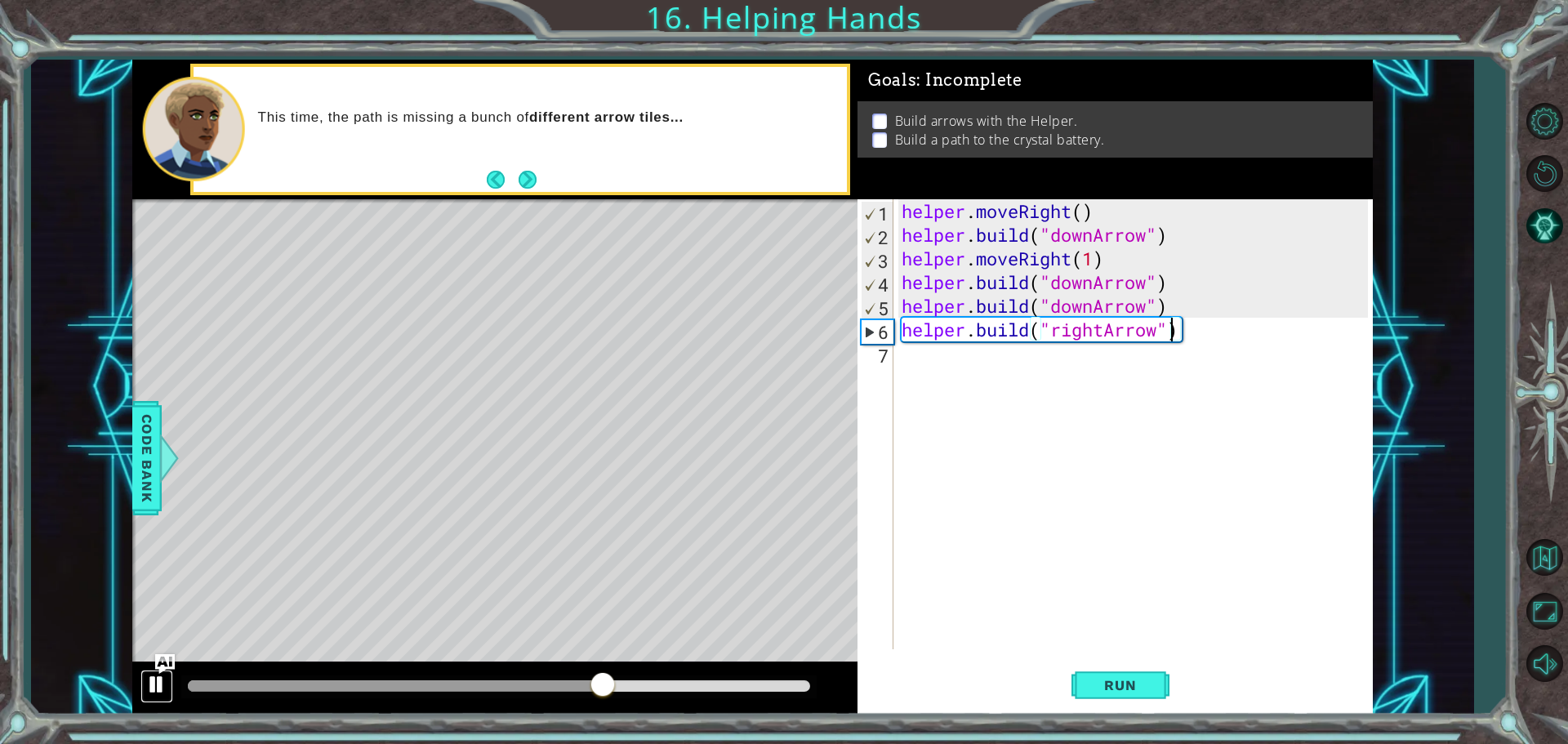
click at [152, 685] on div at bounding box center [157, 684] width 21 height 21
click at [903, 329] on div "helper . moveRight ( ) helper . build ( "downArrow" ) helper . moveRight ( 1 ) …" at bounding box center [1138, 448] width 478 height 497
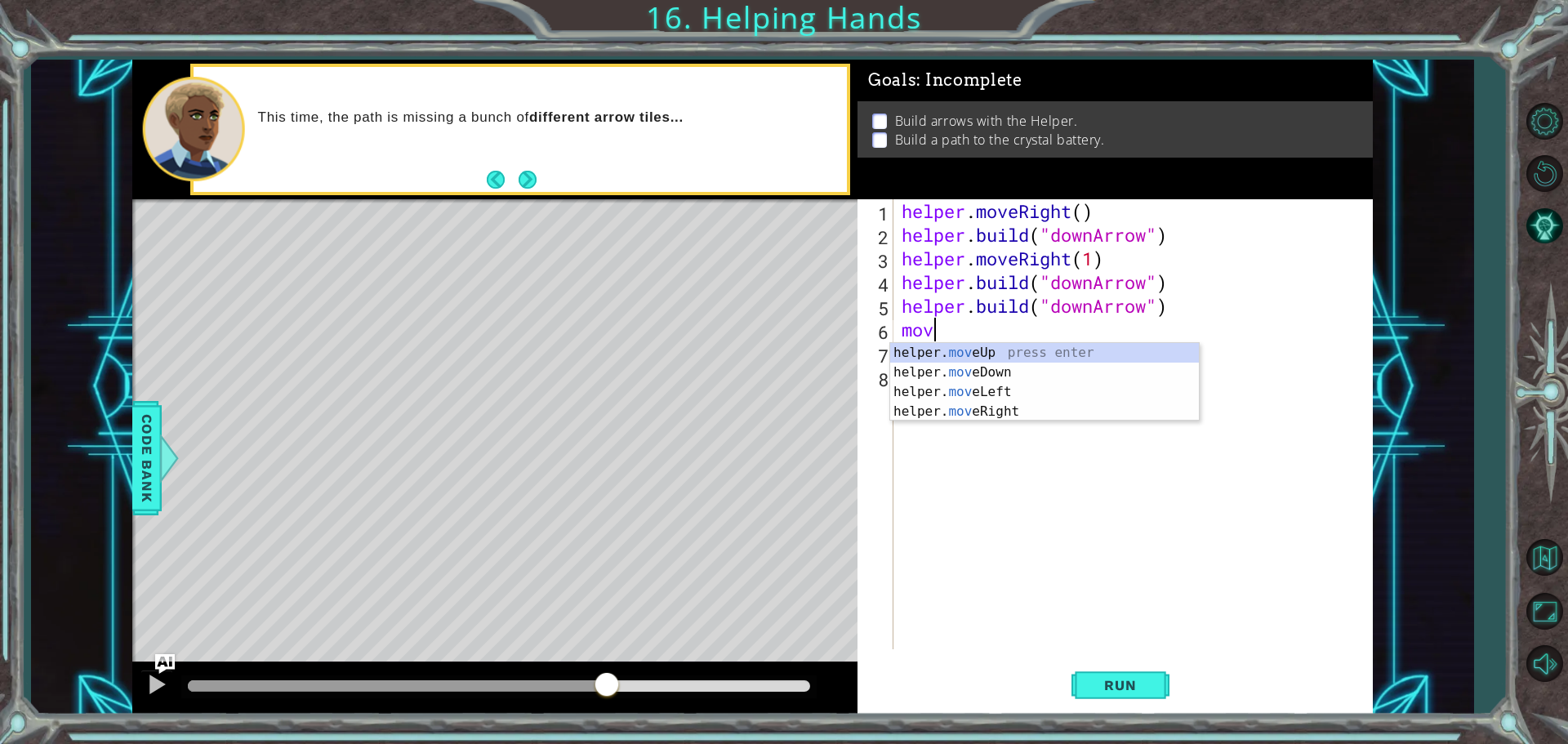
scroll to position [0, 1]
click at [1011, 364] on div "helper. move Up press enter helper. move Down press enter helper. move Left pre…" at bounding box center [1045, 401] width 309 height 118
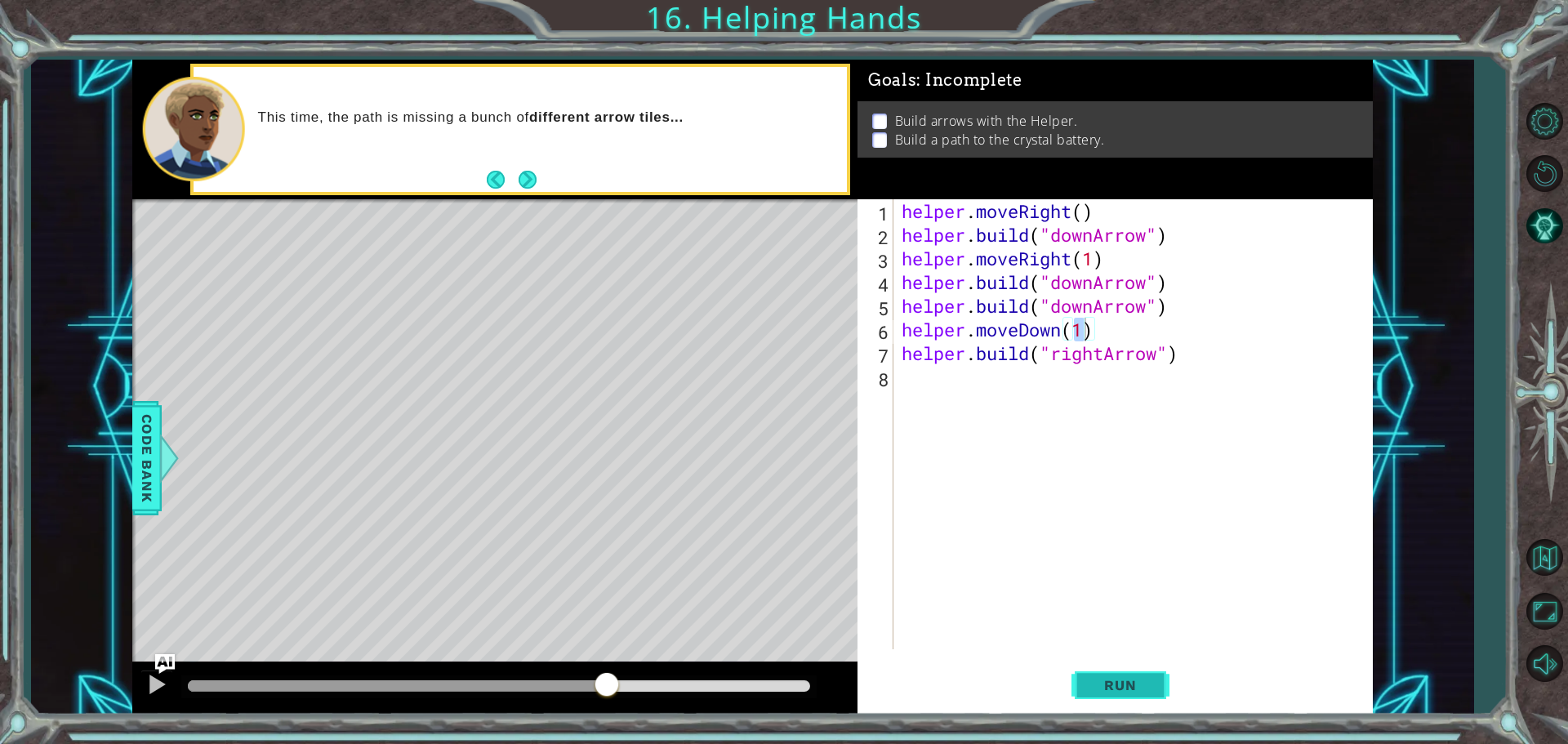
click at [1117, 675] on button "Run" at bounding box center [1121, 685] width 98 height 52
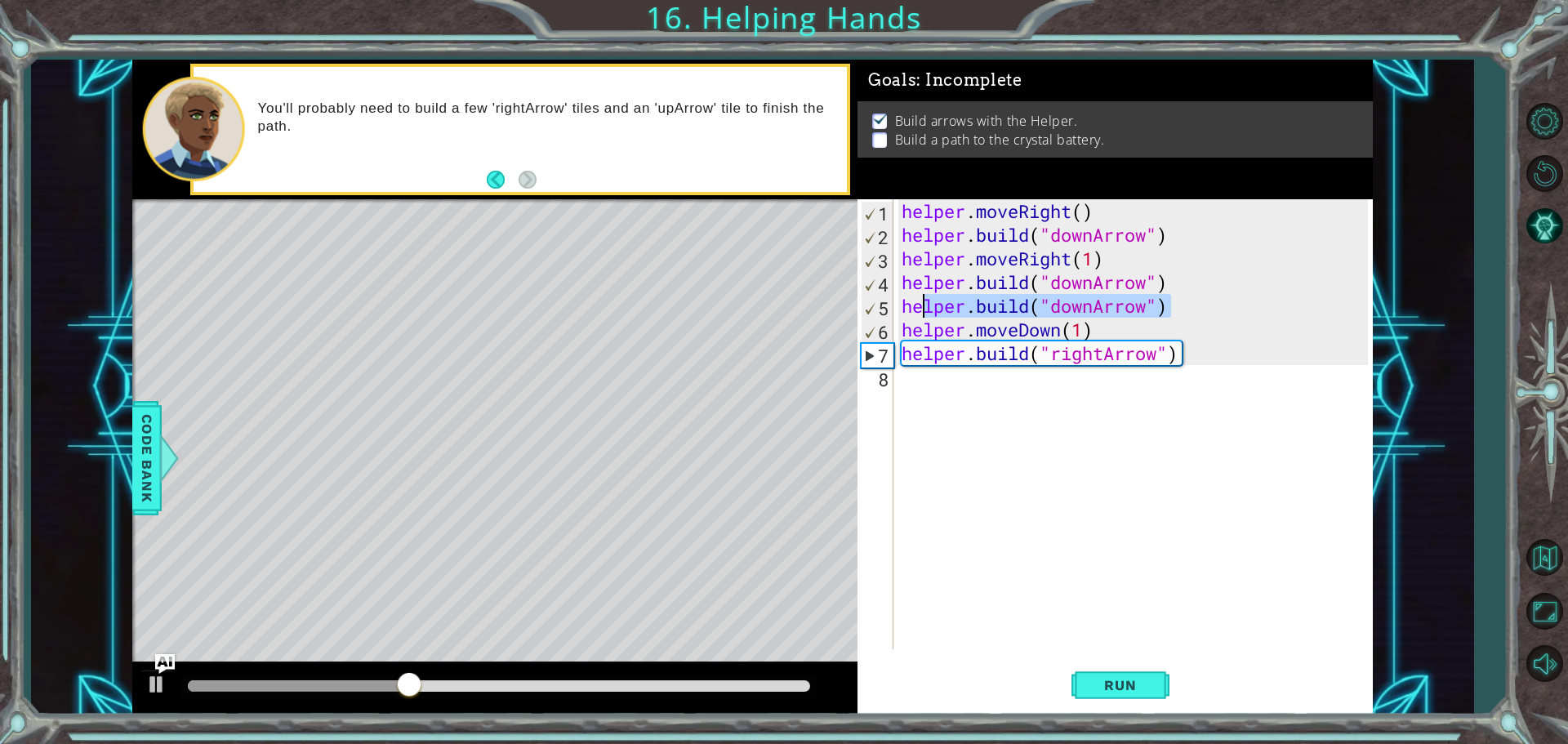
click at [817, 303] on div "1 ההההההההההההההההההההההההההההההההההההההההההההההההההההההההההההההההההההההההההההה…" at bounding box center [753, 387] width 1241 height 655
type textarea "[DOMAIN_NAME]("downArrow")"
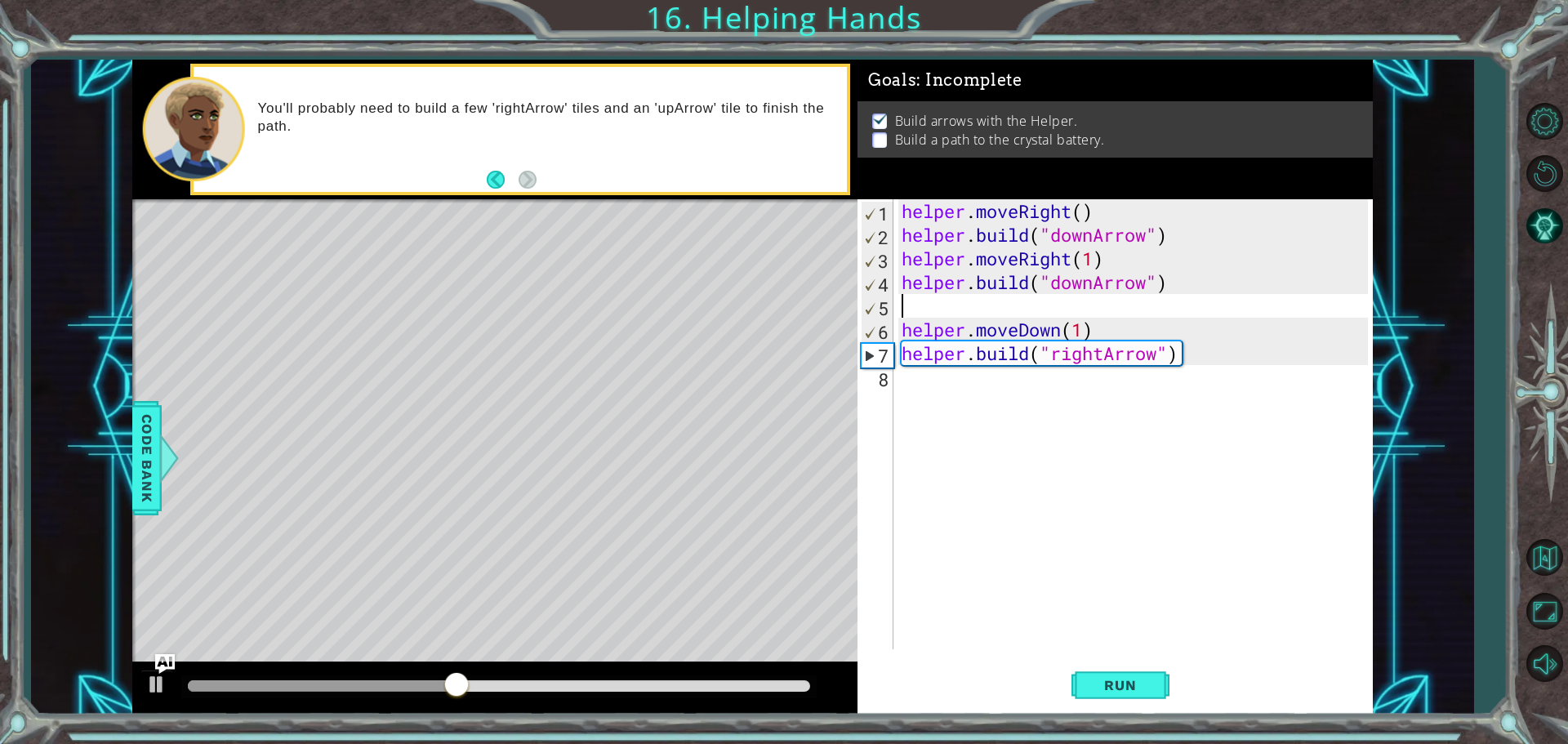
type textarea "[DOMAIN_NAME]("downArrow")"
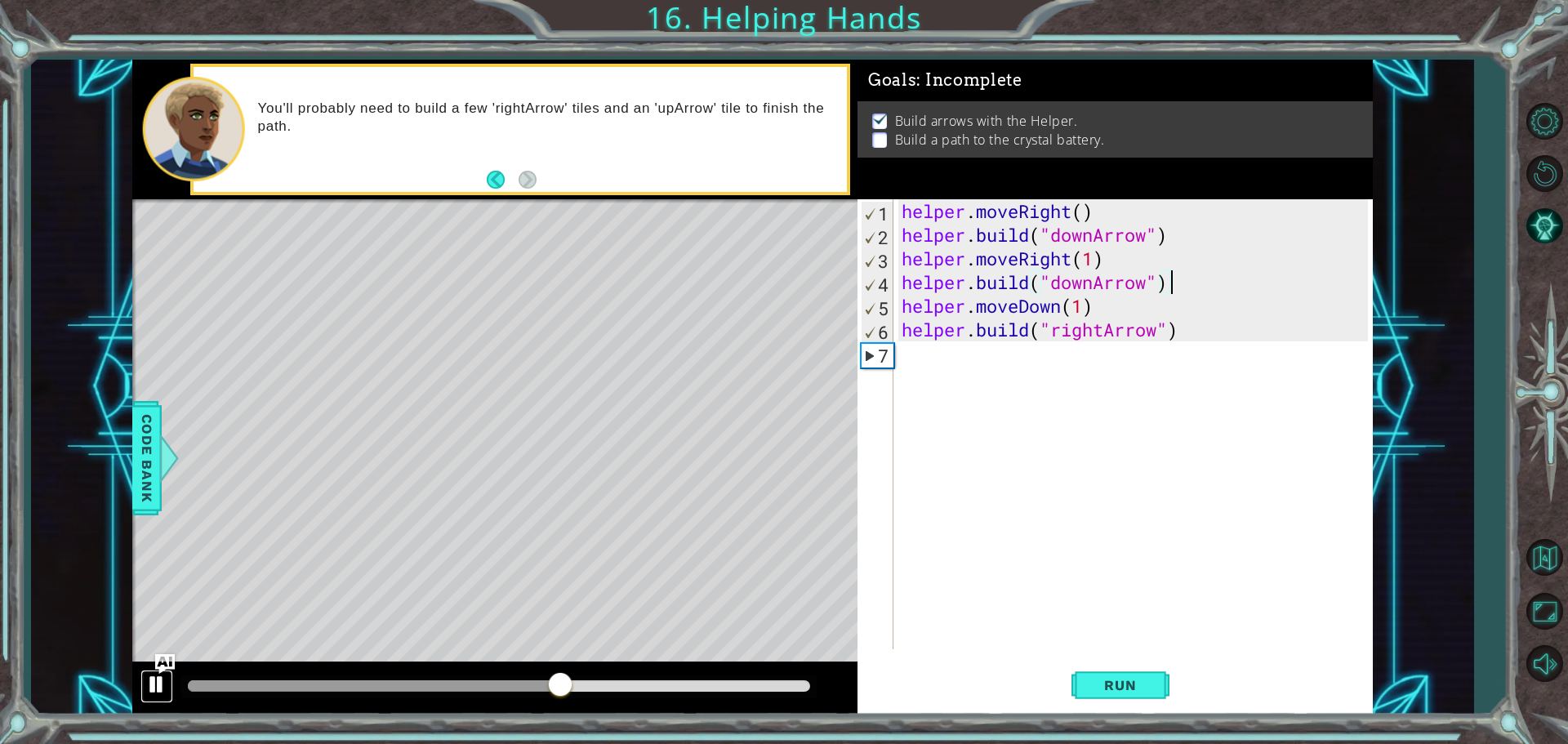
click at [166, 678] on div at bounding box center [157, 684] width 21 height 21
click at [1035, 364] on div "helper . moveRight ( ) helper . build ( "downArrow" ) helper . moveRight ( 1 ) …" at bounding box center [1138, 448] width 478 height 497
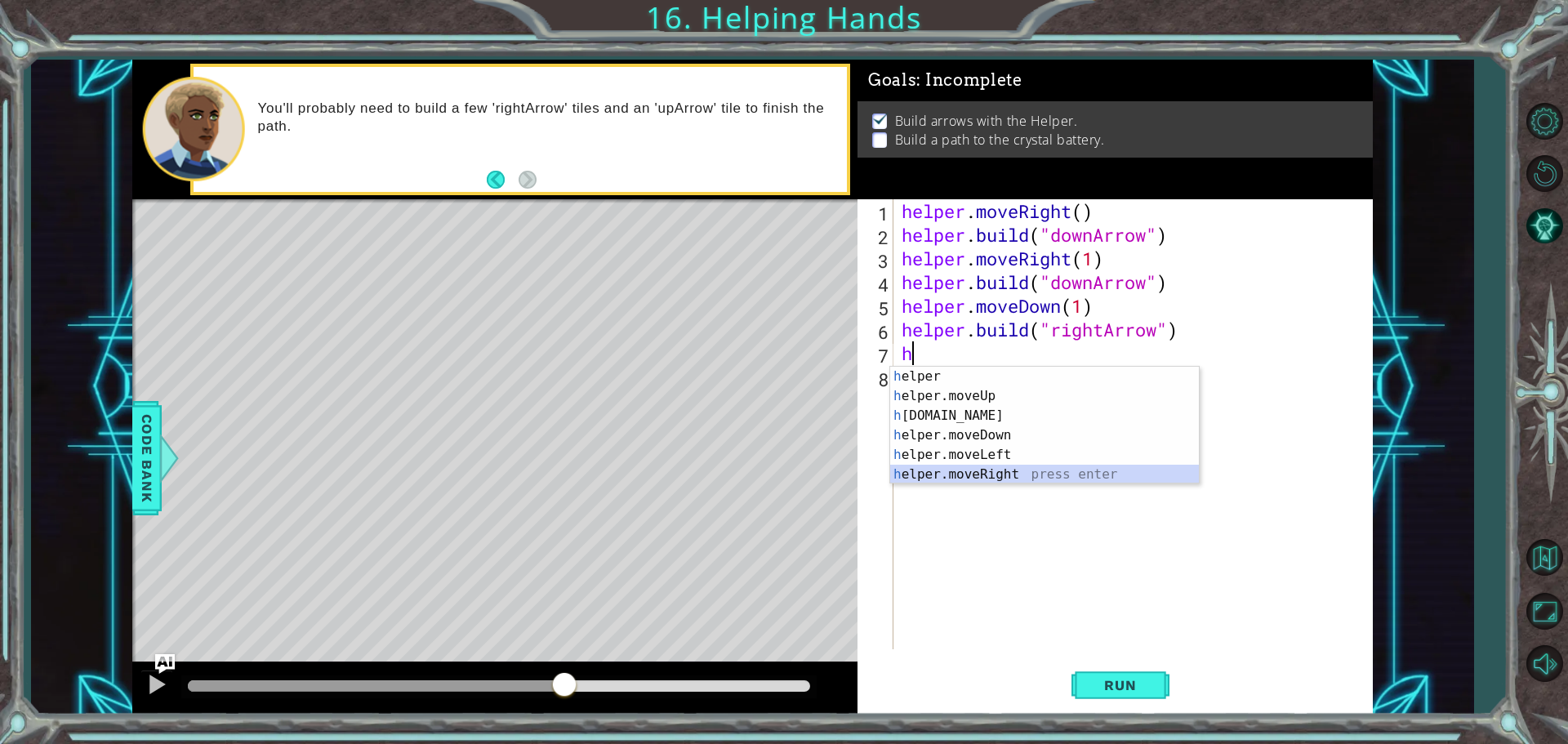
click at [1012, 477] on div "h elper press enter h elper.moveUp press enter h [DOMAIN_NAME] press enter h el…" at bounding box center [1045, 444] width 309 height 156
type textarea "helper.moveRight(1)"
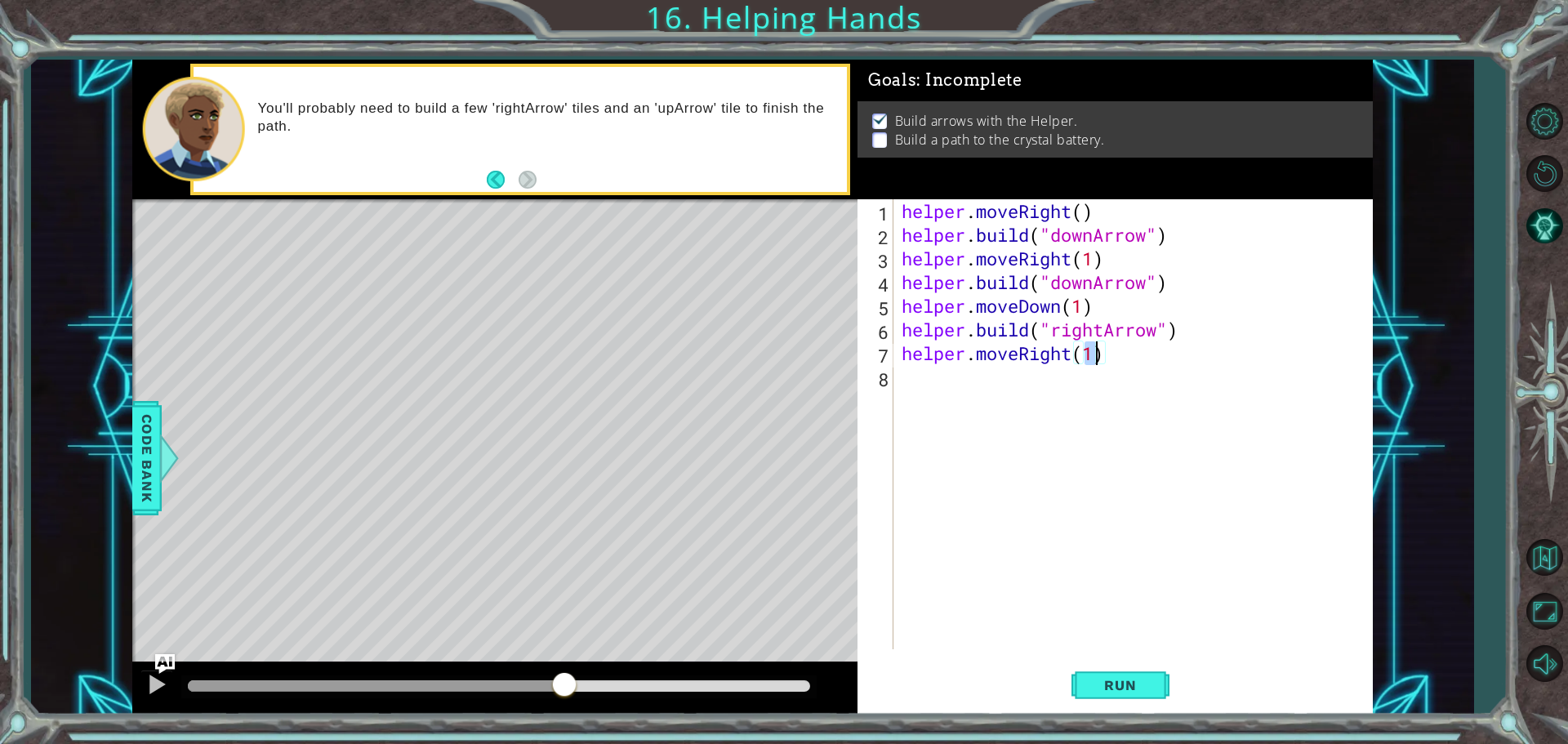
click at [921, 380] on div "helper . moveRight ( ) helper . build ( "downArrow" ) helper . moveRight ( 1 ) …" at bounding box center [1138, 448] width 478 height 497
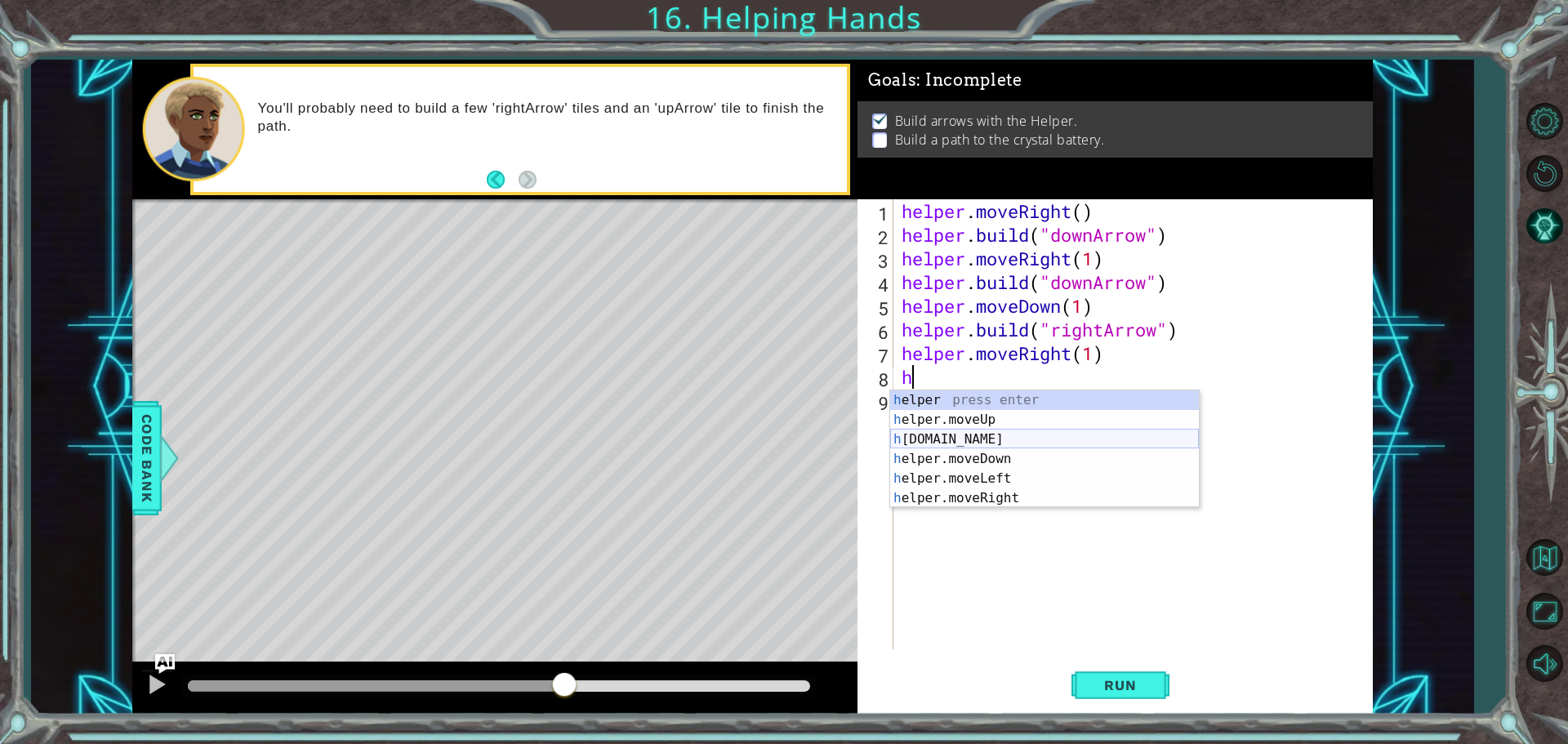
click at [996, 435] on div "h elper press enter h elper.moveUp press enter h [DOMAIN_NAME] press enter h el…" at bounding box center [1045, 468] width 309 height 156
type textarea "[DOMAIN_NAME]("rightArrow")"
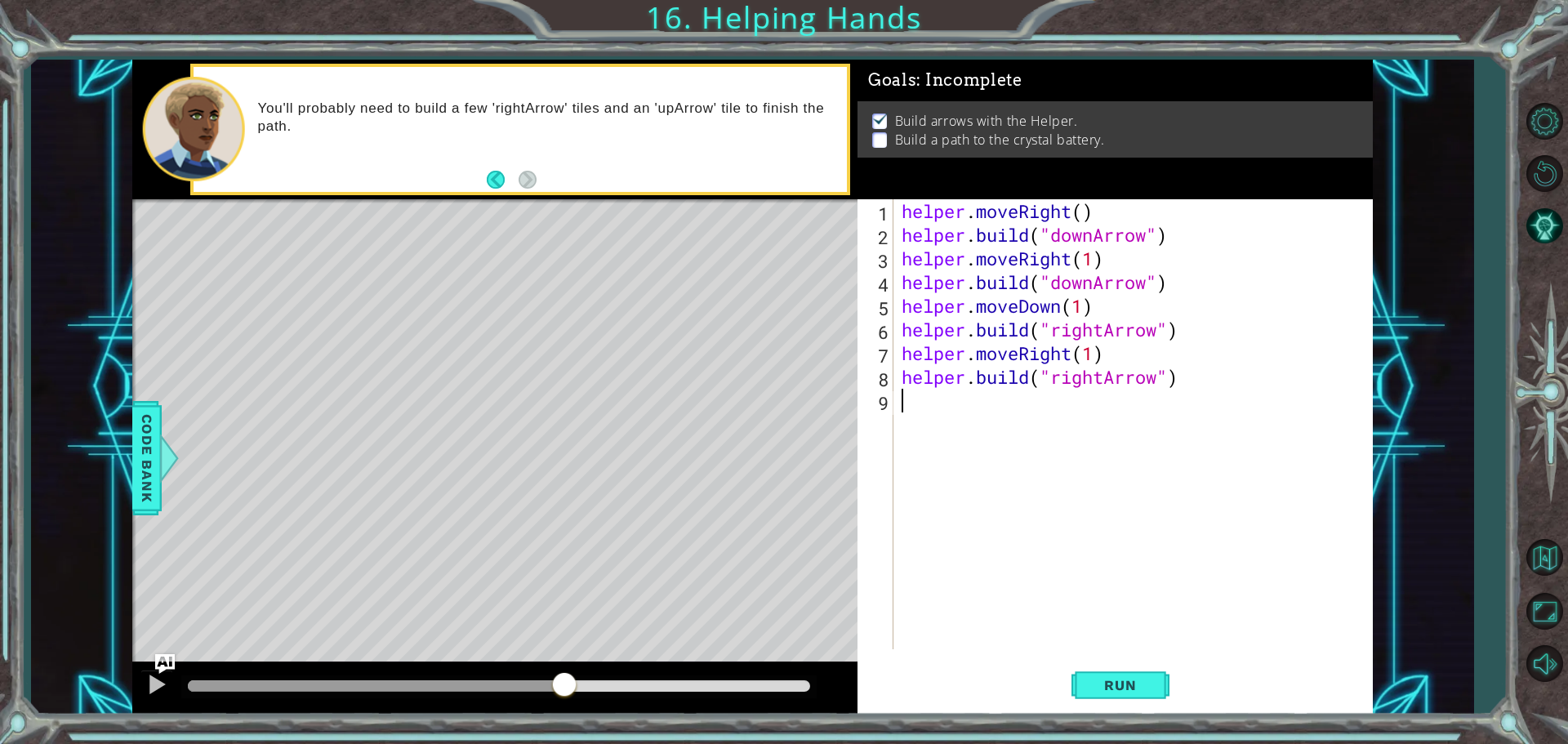
click at [1076, 401] on div "helper . moveRight ( ) helper . build ( "downArrow" ) helper . moveRight ( 1 ) …" at bounding box center [1138, 448] width 478 height 497
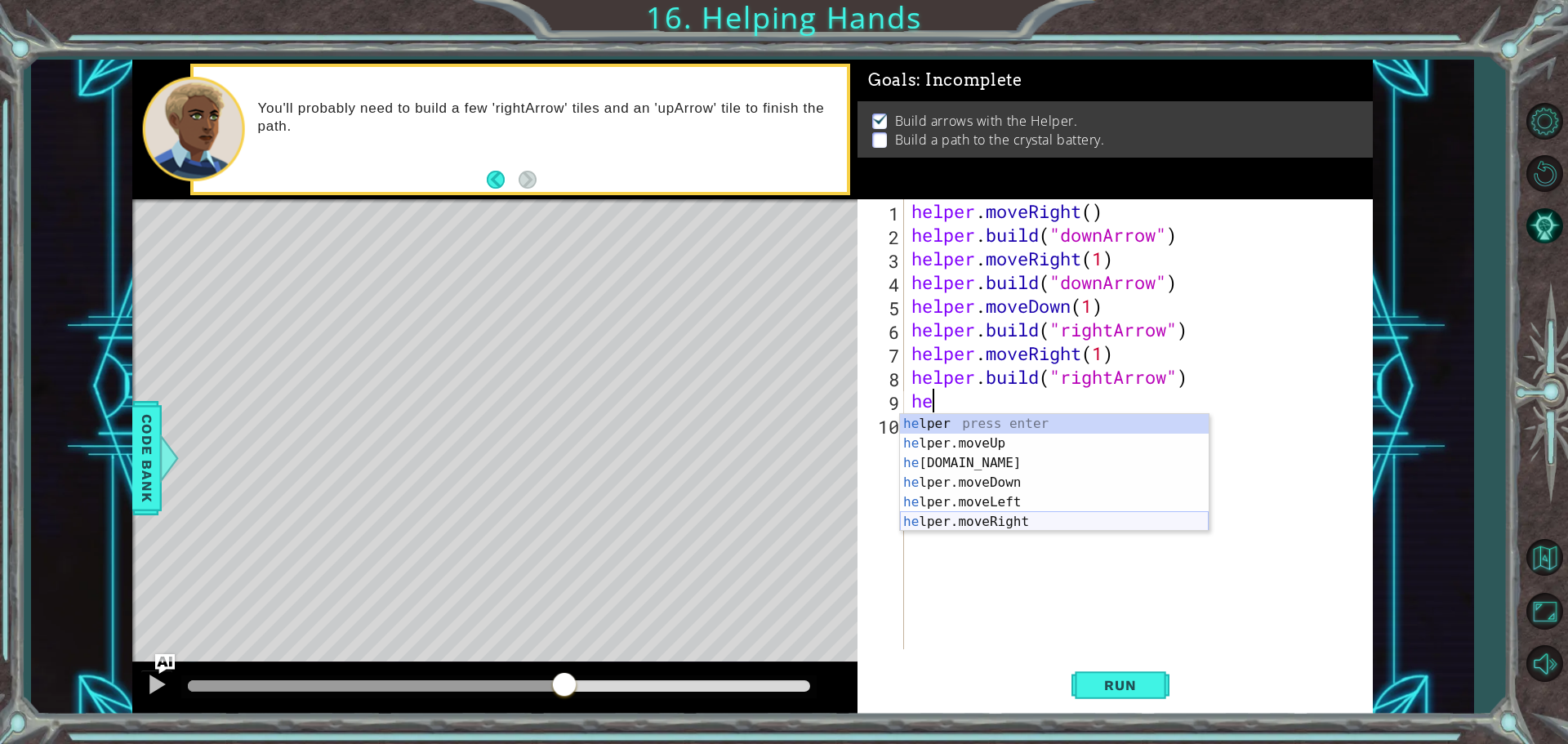
click at [1011, 519] on div "he lper press enter he lper.moveUp press enter he [DOMAIN_NAME] press enter he …" at bounding box center [1055, 492] width 309 height 156
type textarea "helper.moveRight(1)"
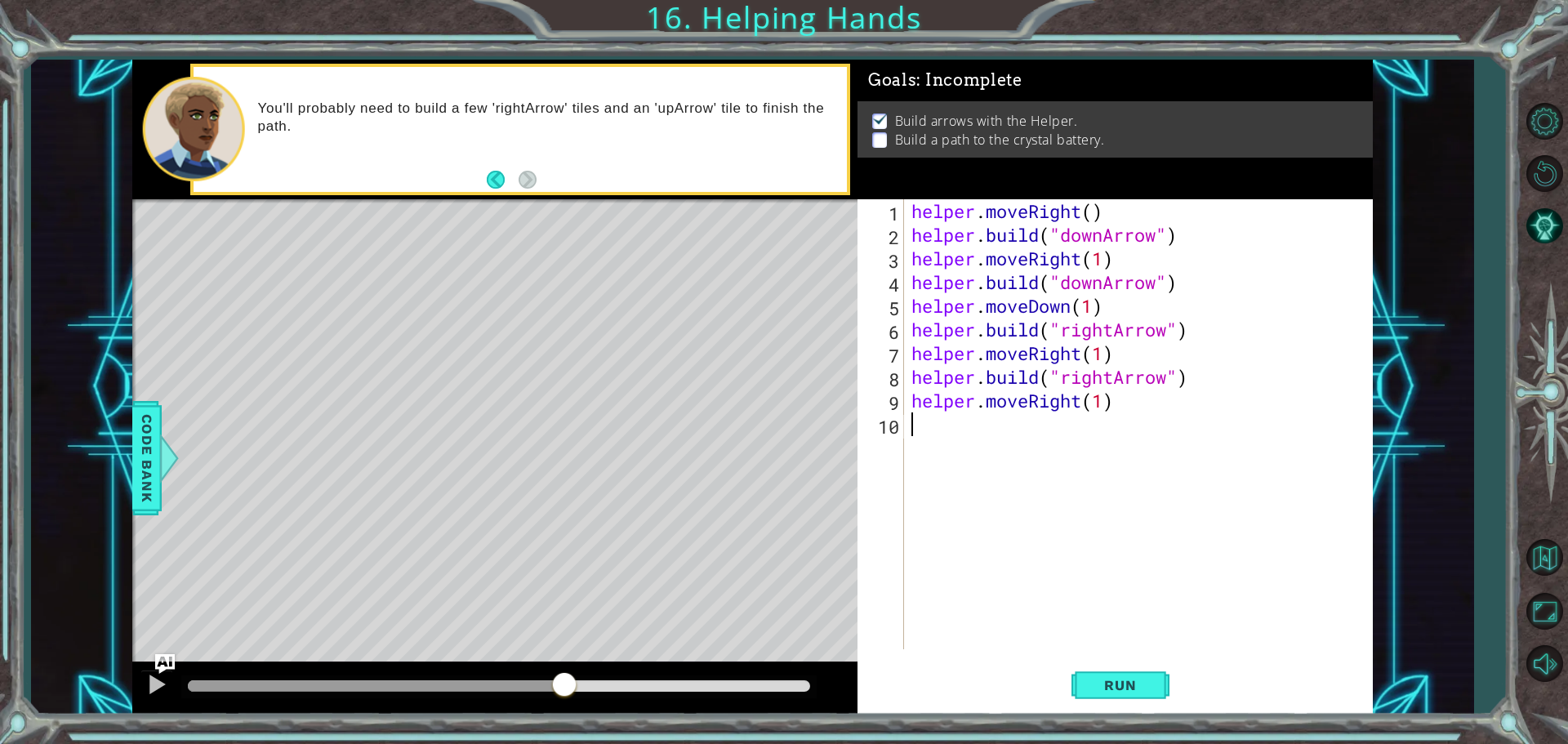
click at [985, 435] on div "helper . moveRight ( ) helper . build ( "downArrow" ) helper . moveRight ( 1 ) …" at bounding box center [1142, 448] width 468 height 497
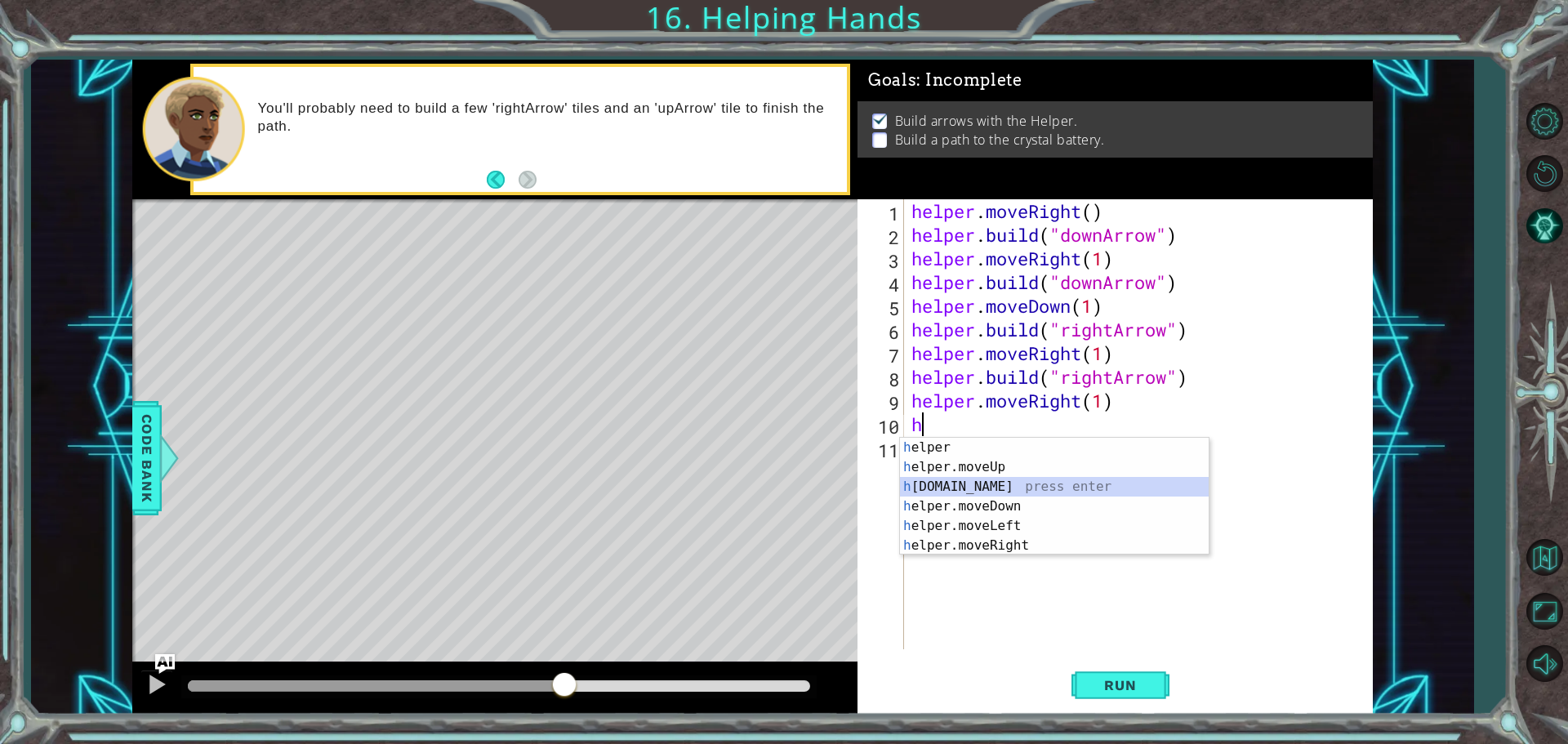
click at [997, 488] on div "h elper press enter h elper.moveUp press enter h [DOMAIN_NAME] press enter h el…" at bounding box center [1055, 516] width 309 height 156
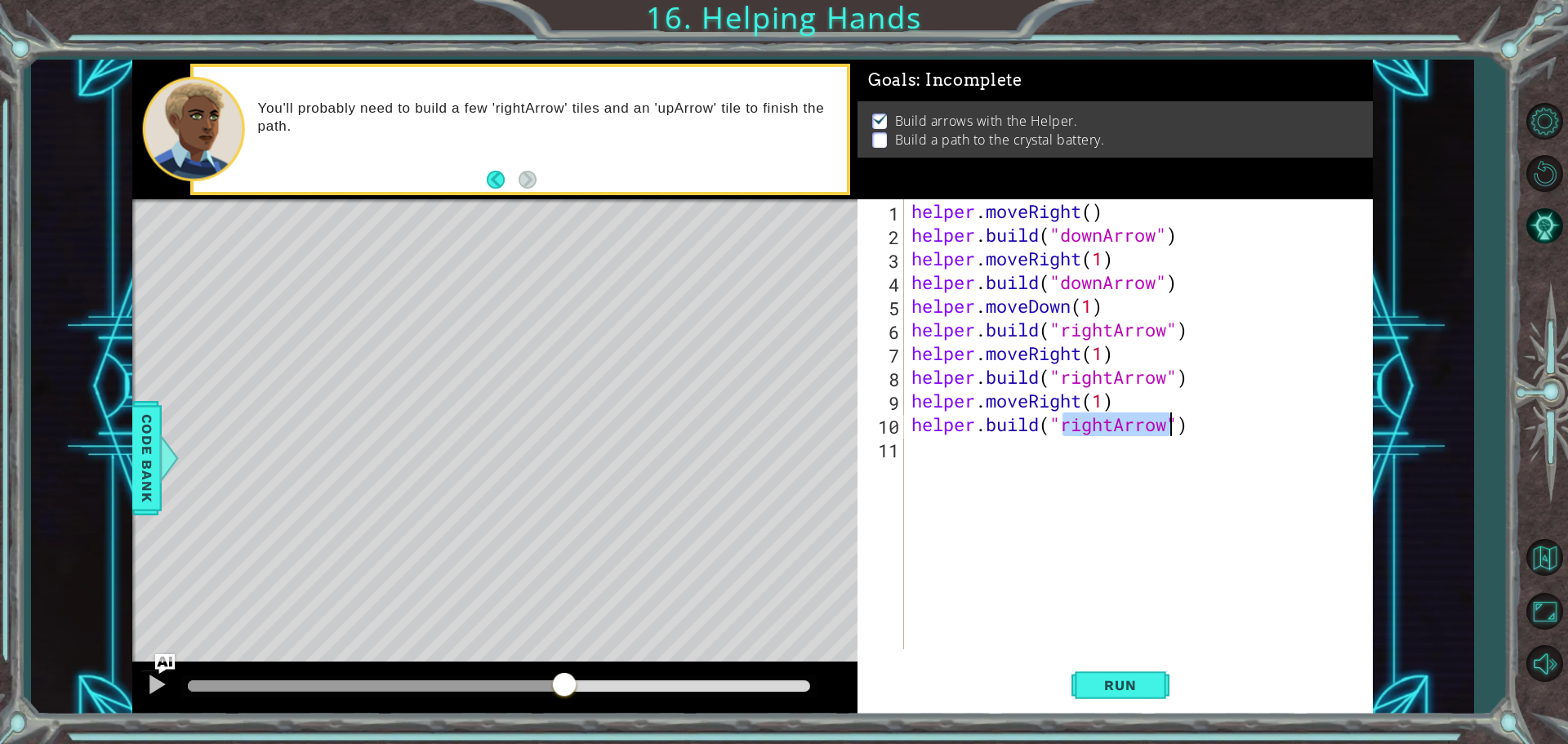
click at [1105, 424] on div "helper . moveRight ( ) helper . build ( "downArrow" ) helper . moveRight ( 1 ) …" at bounding box center [1138, 424] width 460 height 450
click at [1113, 423] on div "helper . moveRight ( ) helper . build ( "downArrow" ) helper . moveRight ( 1 ) …" at bounding box center [1142, 448] width 468 height 497
type textarea "[DOMAIN_NAME]("upArrow")"
click at [1111, 692] on span "Run" at bounding box center [1120, 684] width 64 height 16
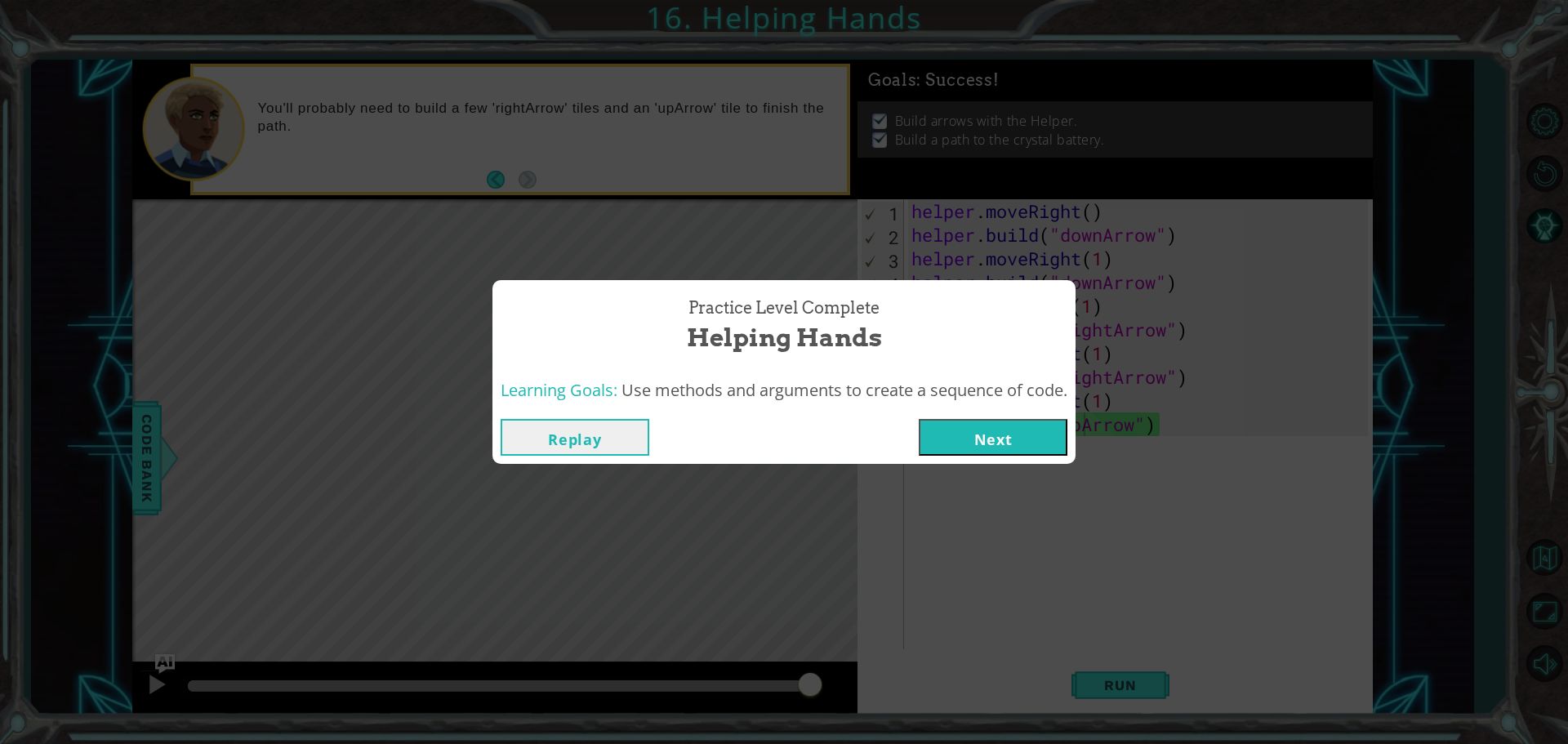
click at [980, 445] on button "Next" at bounding box center [993, 437] width 149 height 36
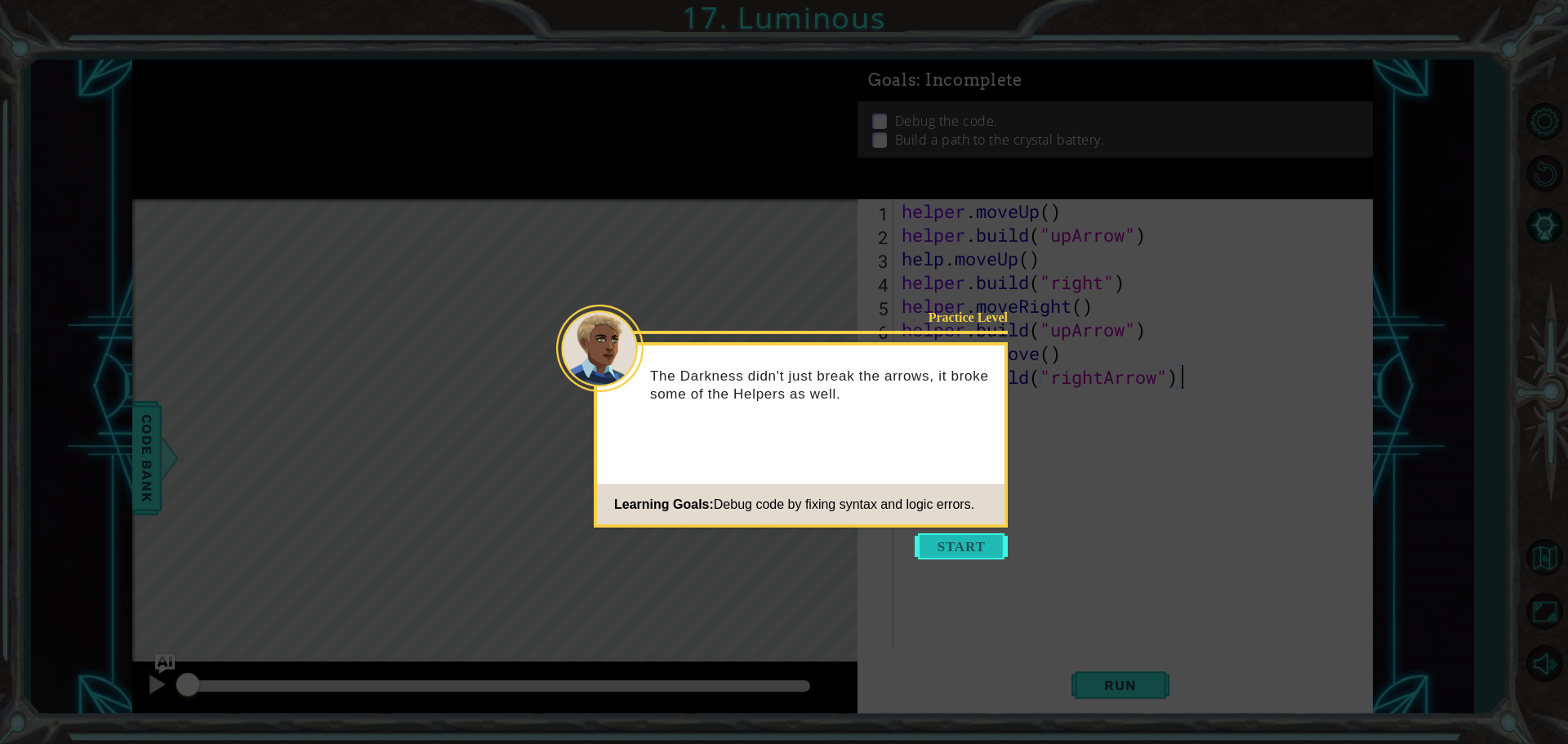
click at [976, 539] on button "Start" at bounding box center [961, 546] width 93 height 26
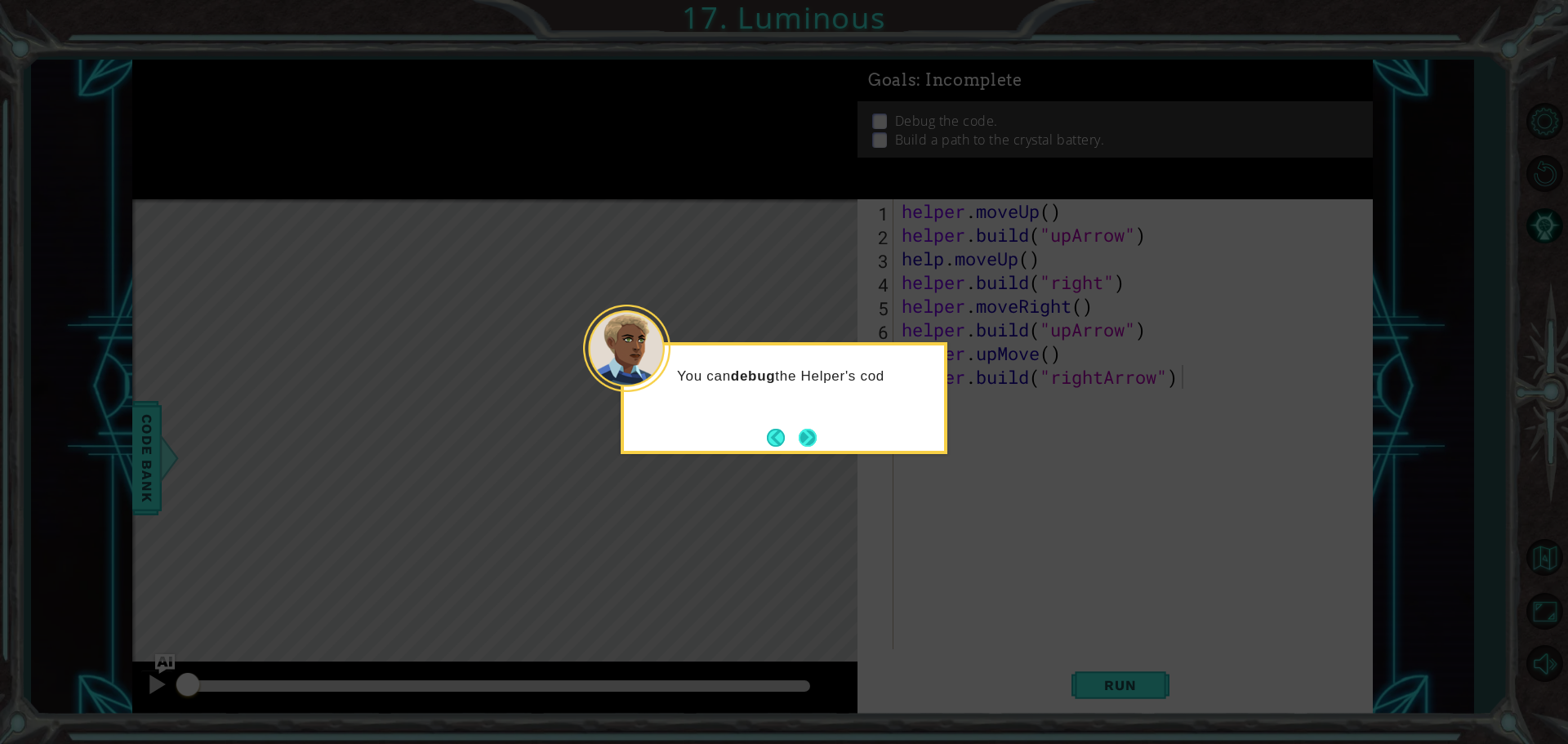
click at [805, 428] on button "Next" at bounding box center [808, 438] width 19 height 19
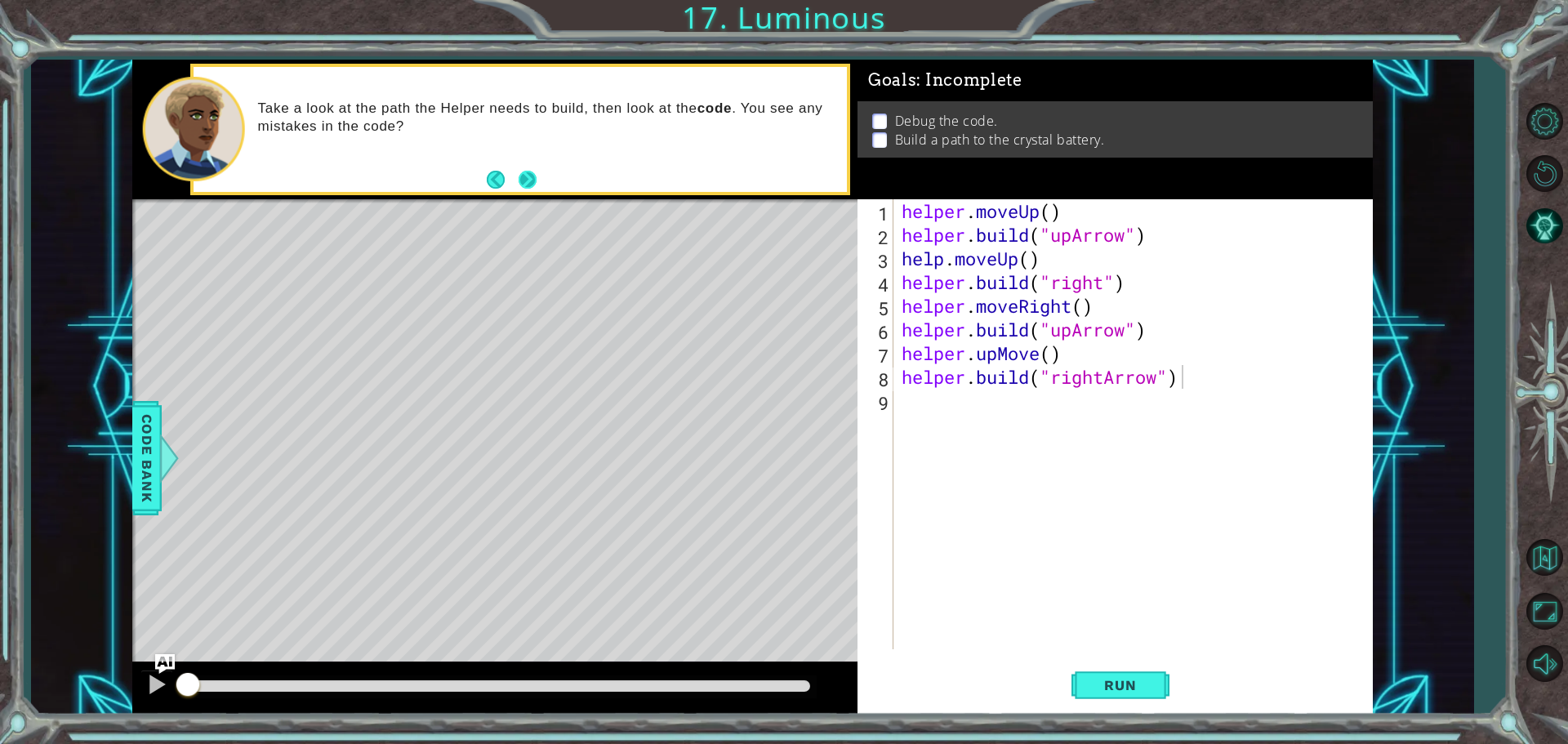
click at [532, 184] on button "Next" at bounding box center [527, 180] width 18 height 18
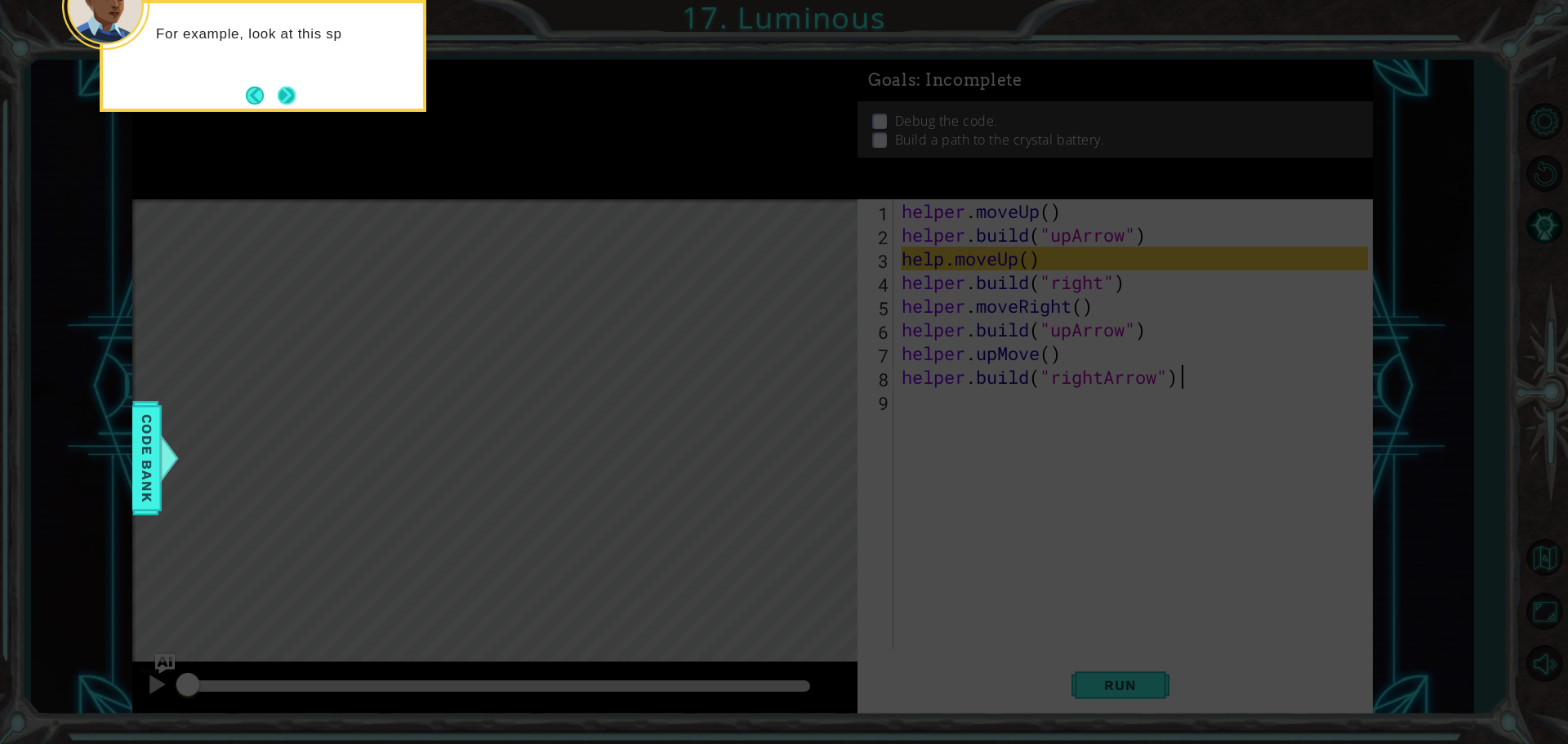
click at [296, 96] on button "Next" at bounding box center [286, 95] width 18 height 18
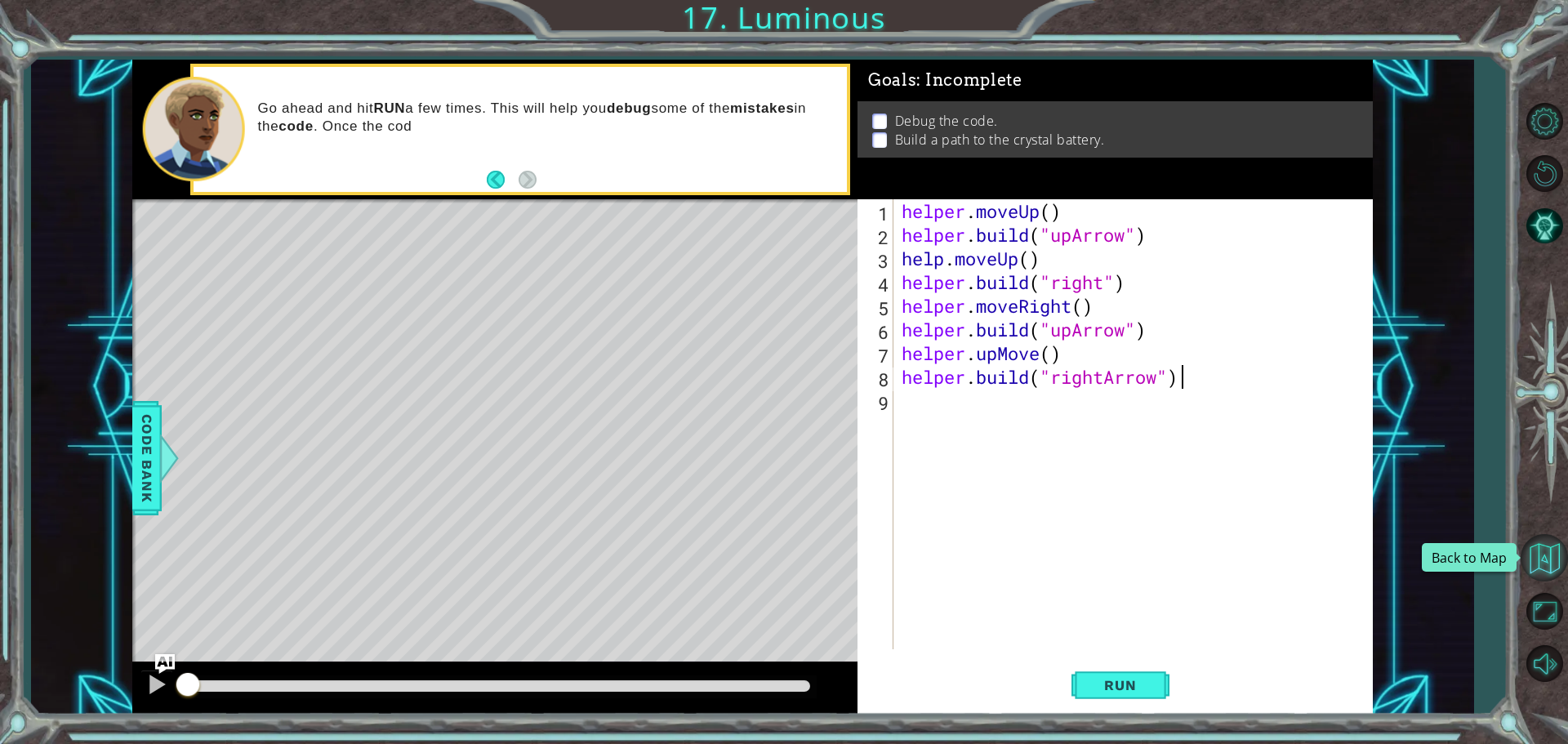
click at [1532, 554] on button "Back to Map" at bounding box center [1544, 557] width 47 height 47
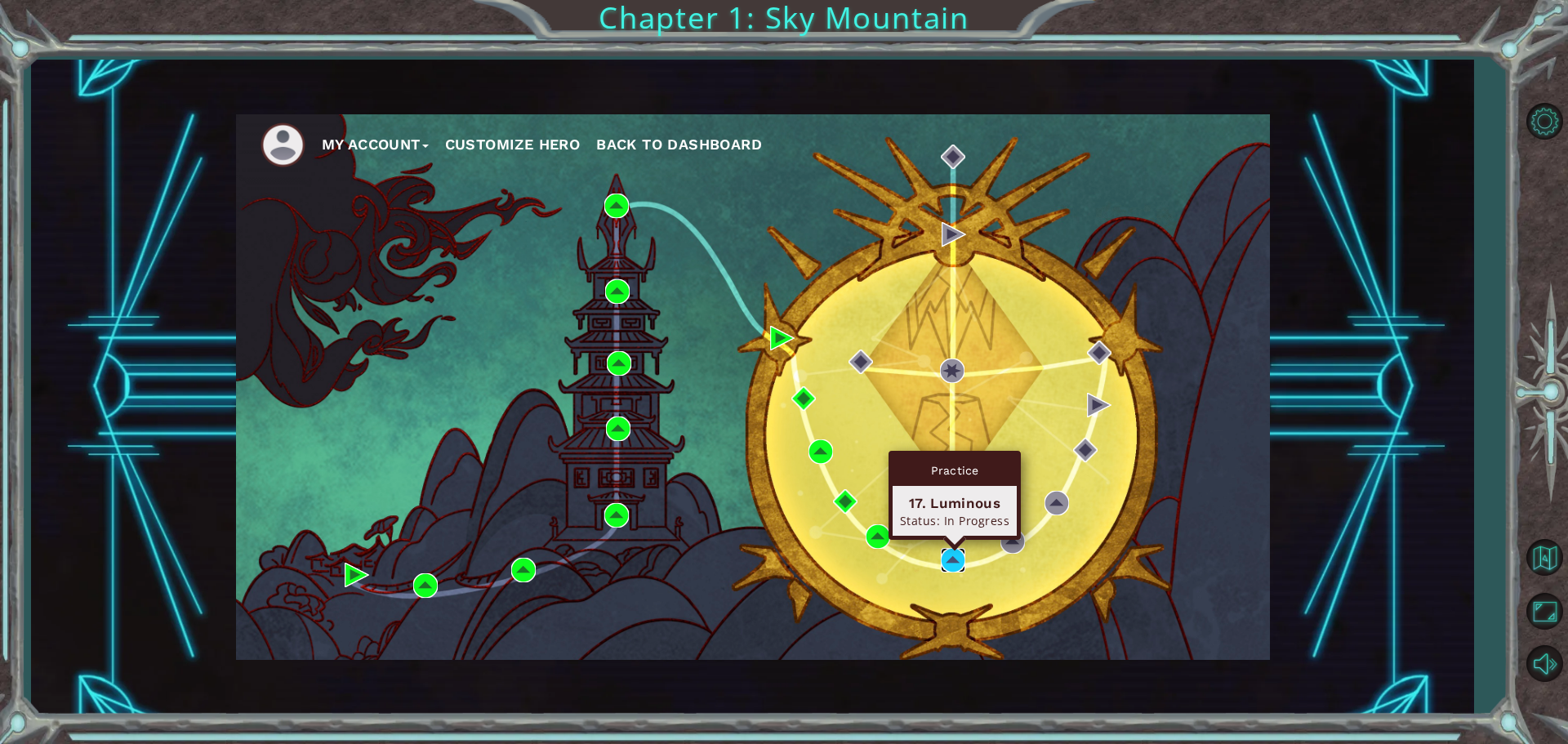
click at [944, 556] on img at bounding box center [953, 561] width 25 height 25
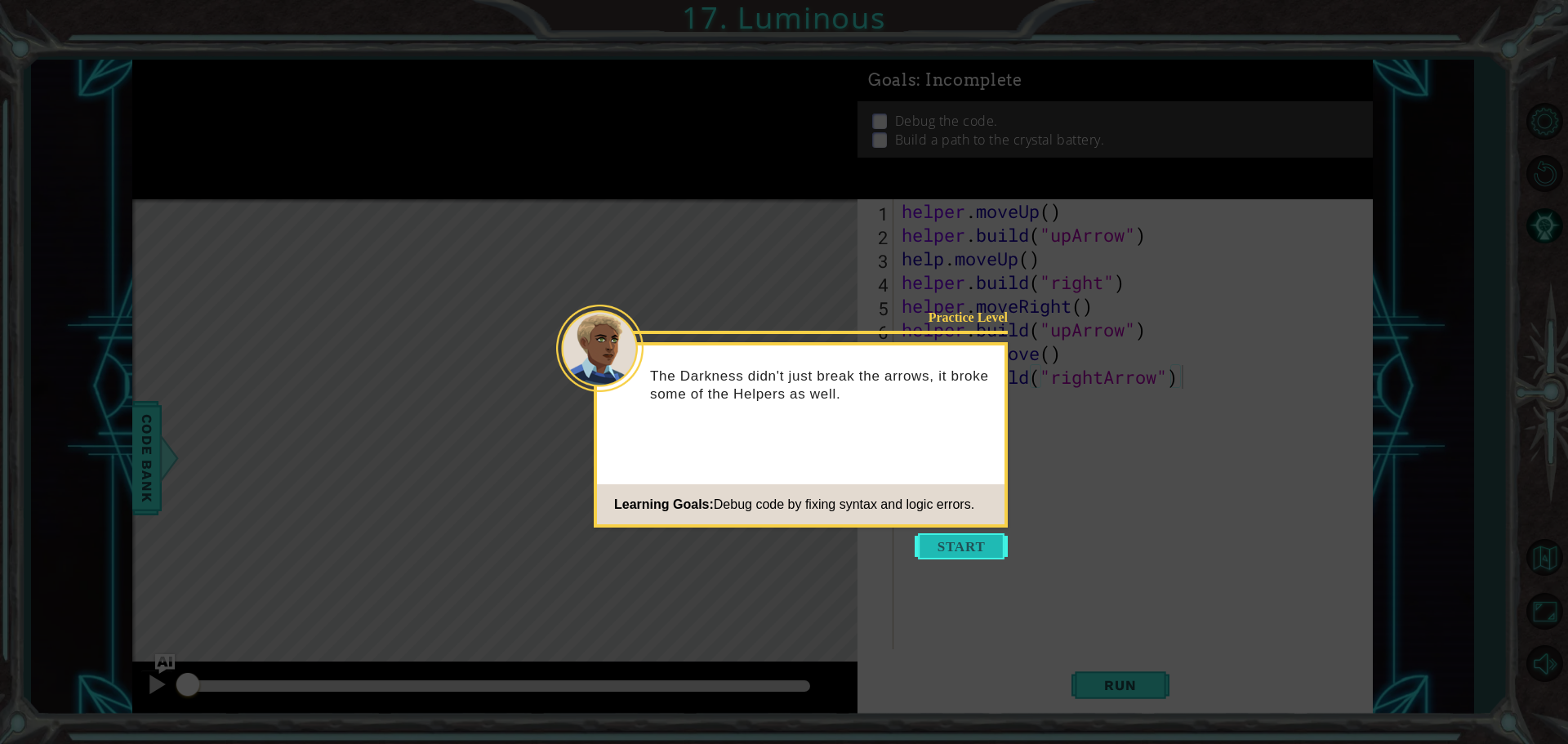
click at [941, 553] on button "Start" at bounding box center [961, 546] width 93 height 26
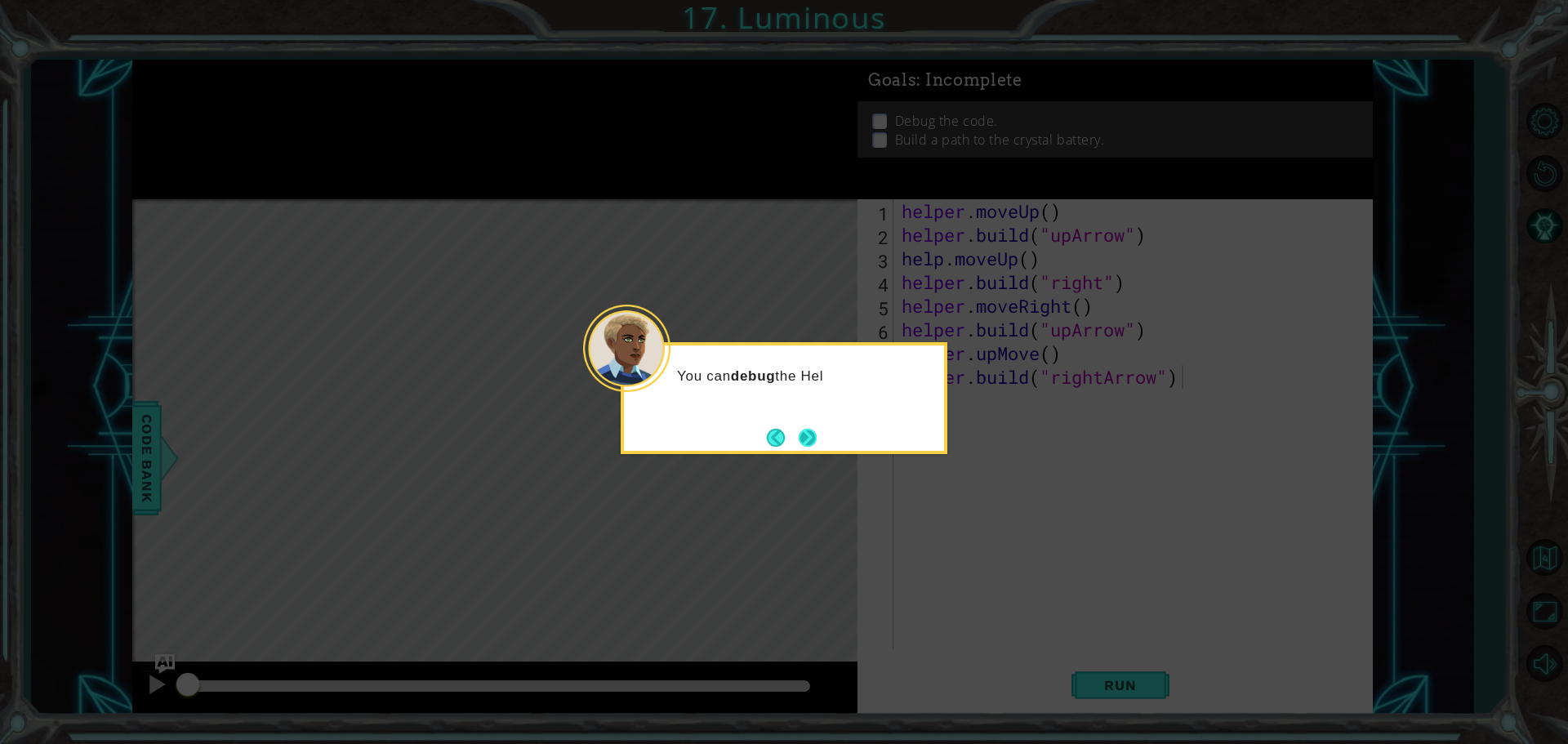
click at [810, 436] on button "Next" at bounding box center [808, 438] width 19 height 19
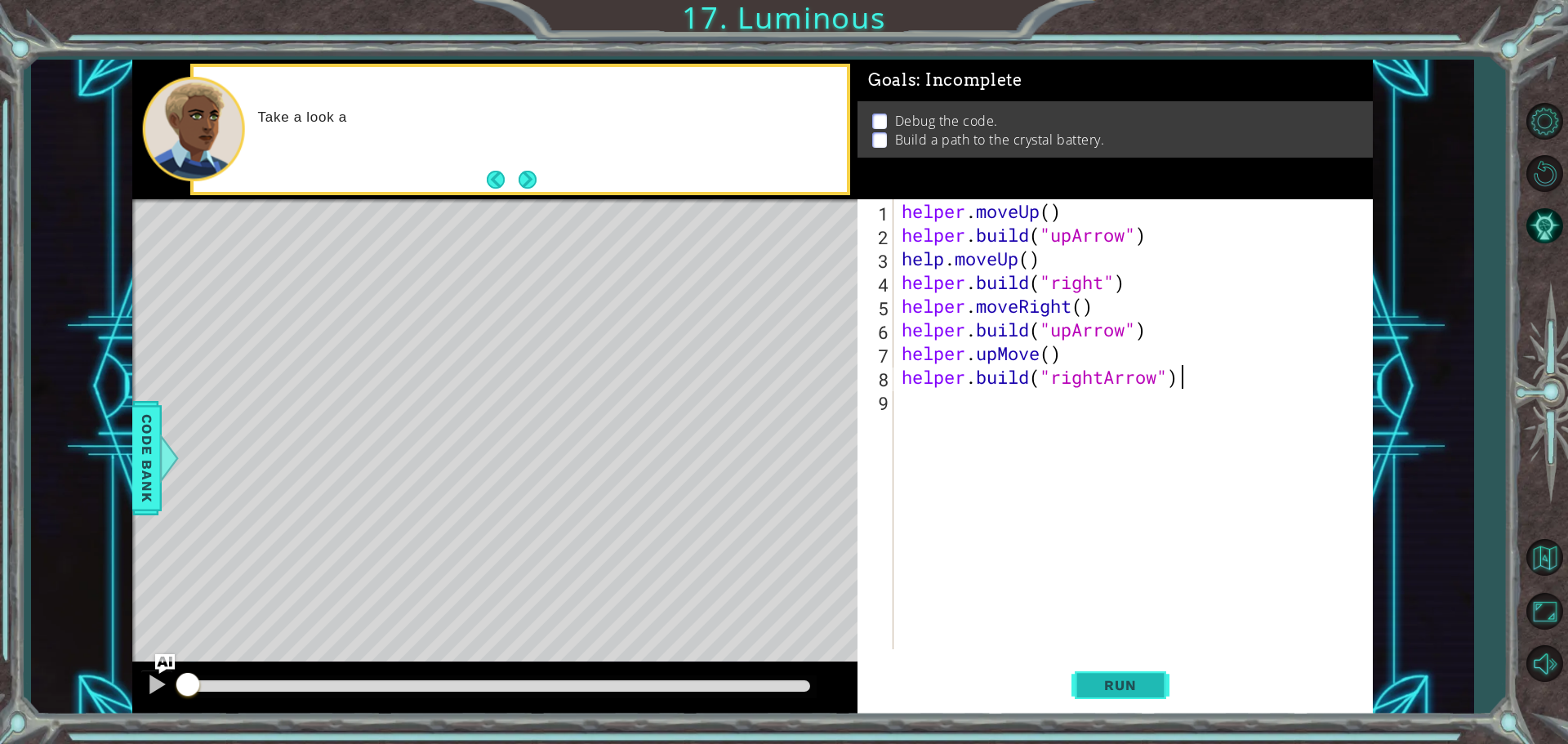
click at [1111, 686] on span "Run" at bounding box center [1120, 684] width 64 height 16
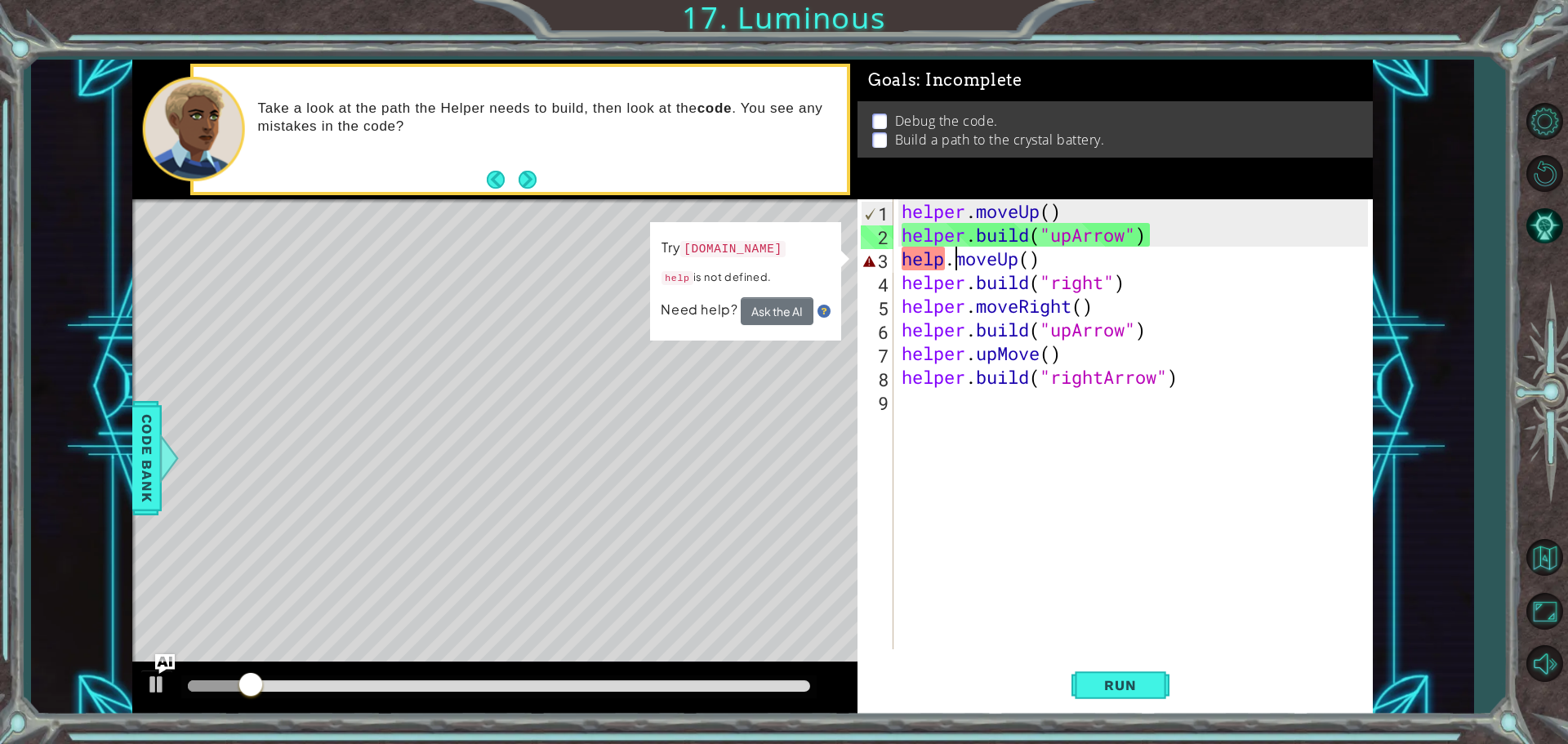
click at [953, 259] on div "helper . moveUp ( ) helper . build ( "upArrow" ) help . moveUp ( ) helper . bui…" at bounding box center [1138, 448] width 478 height 497
click at [943, 262] on div "helper . moveUp ( ) helper . build ( "upArrow" ) help . moveUp ( ) helper . bui…" at bounding box center [1138, 448] width 478 height 497
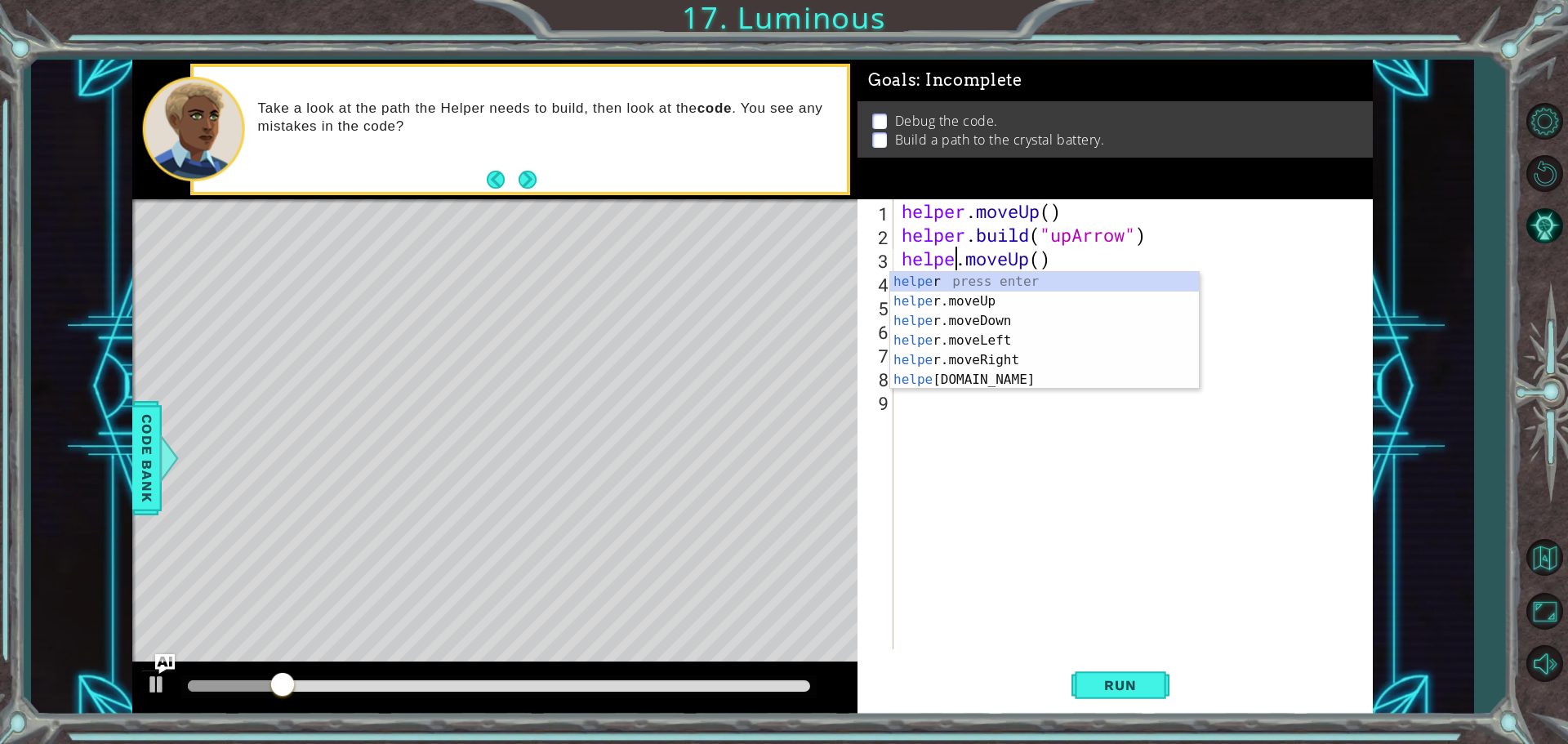
type textarea "helper.moveUp()"
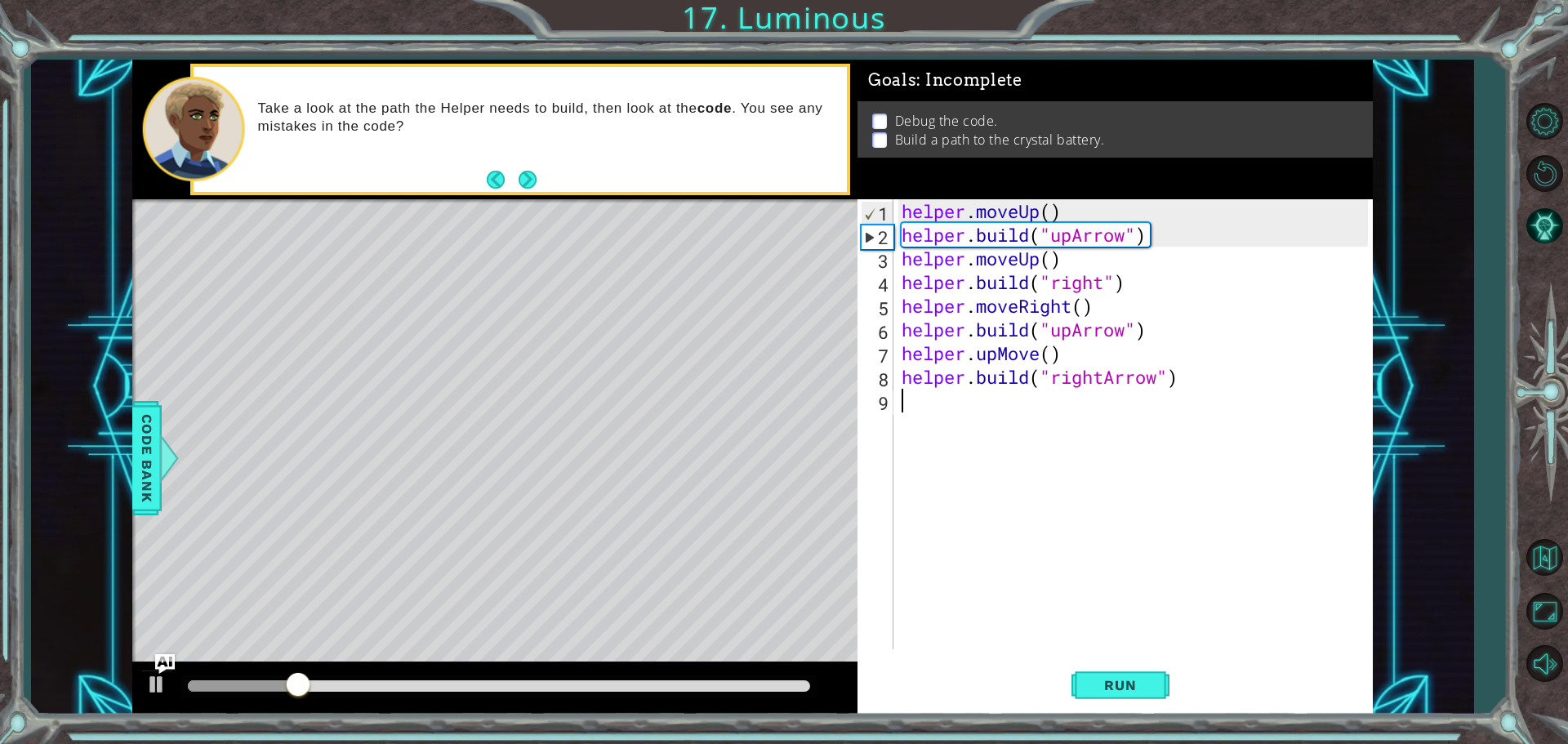
click at [1075, 599] on div "helper . moveUp ( ) helper . build ( "upArrow" ) helper . moveUp ( ) helper . b…" at bounding box center [1138, 448] width 478 height 497
click at [1100, 675] on button "Run" at bounding box center [1121, 685] width 98 height 52
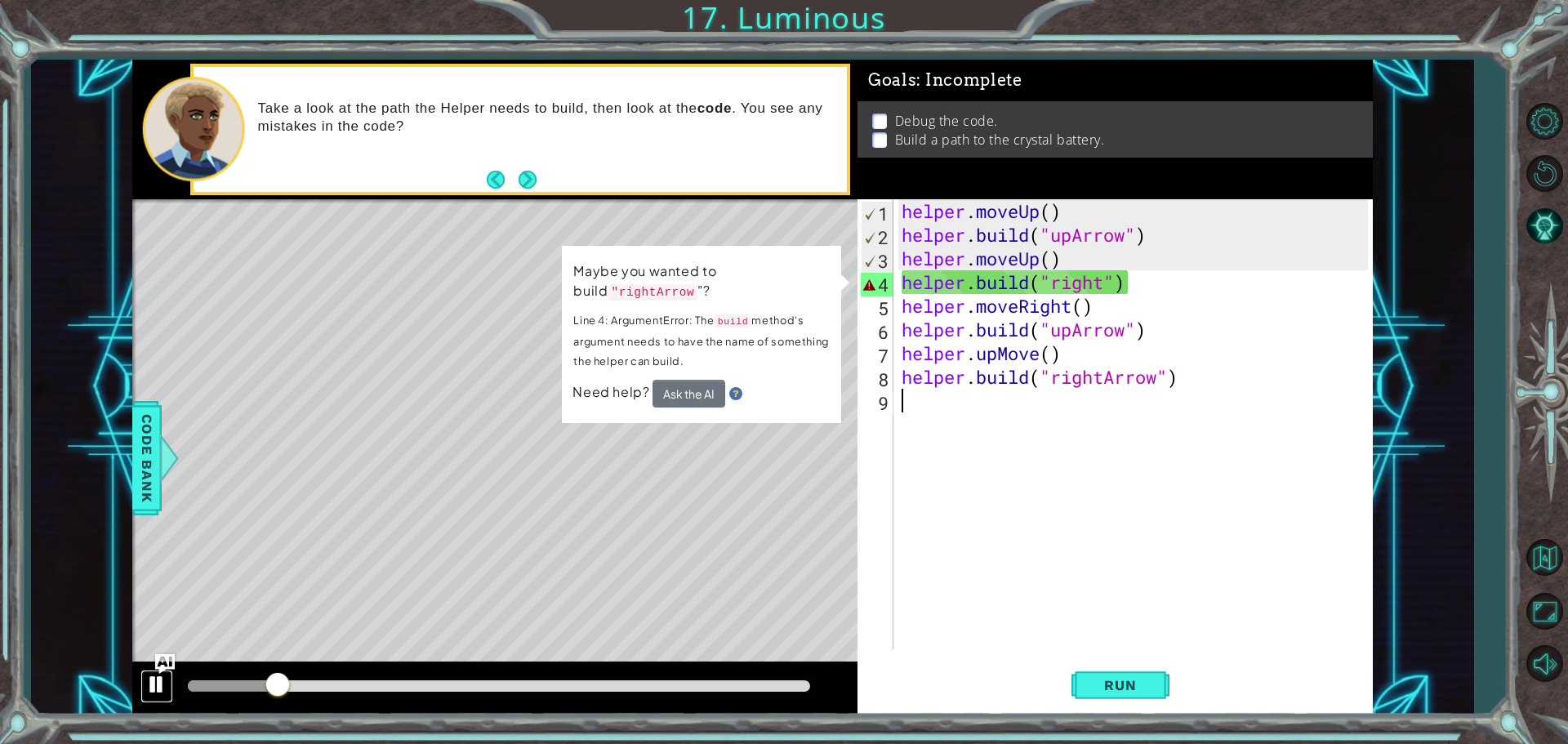
click at [154, 682] on div at bounding box center [157, 684] width 21 height 21
click at [1102, 273] on div "helper . moveUp ( ) helper . build ( "upArrow" ) helper . moveUp ( ) helper . b…" at bounding box center [1138, 448] width 478 height 497
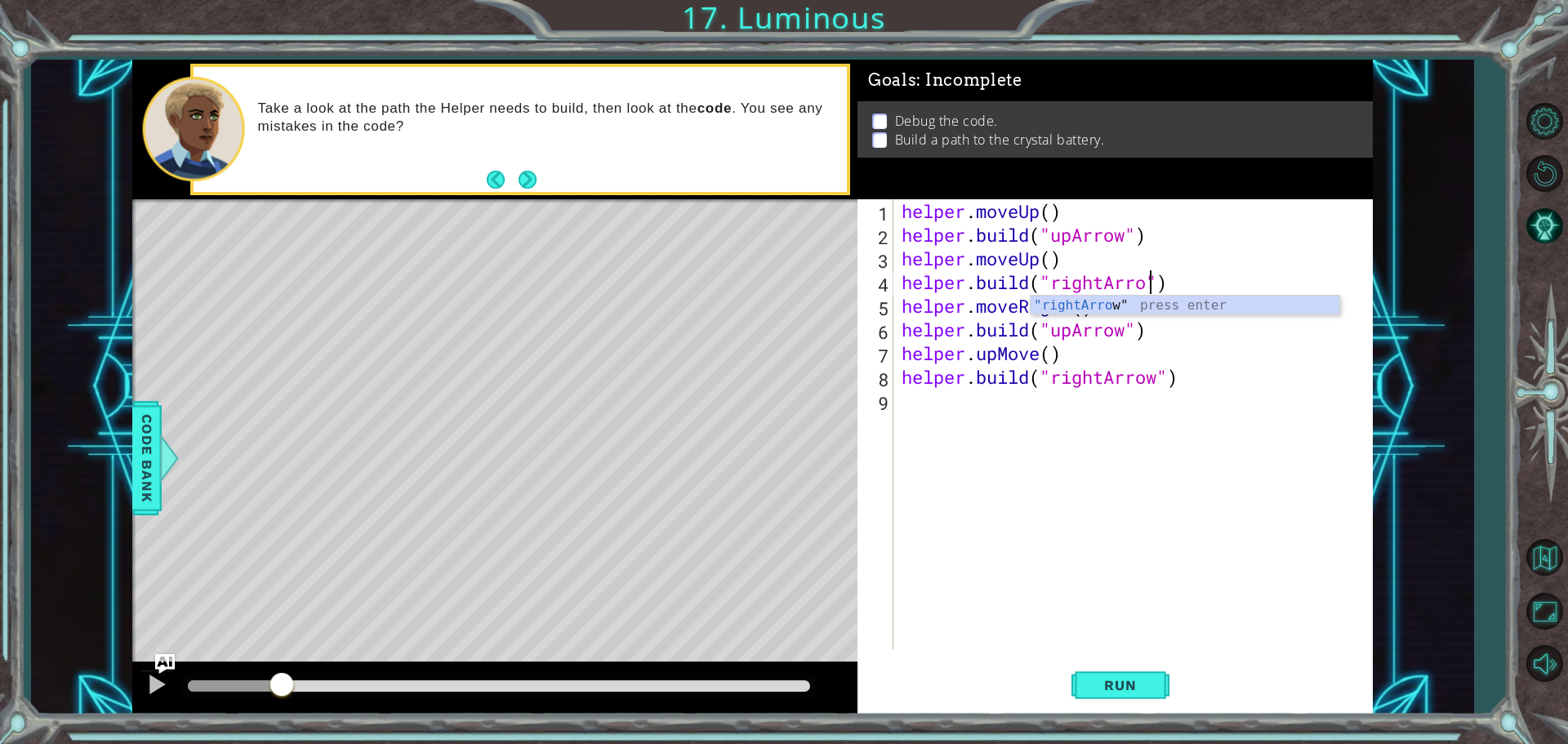
scroll to position [0, 12]
drag, startPoint x: 1122, startPoint y: 707, endPoint x: 1126, endPoint y: 692, distance: 15.5
click at [1123, 700] on button "Run" at bounding box center [1121, 685] width 98 height 52
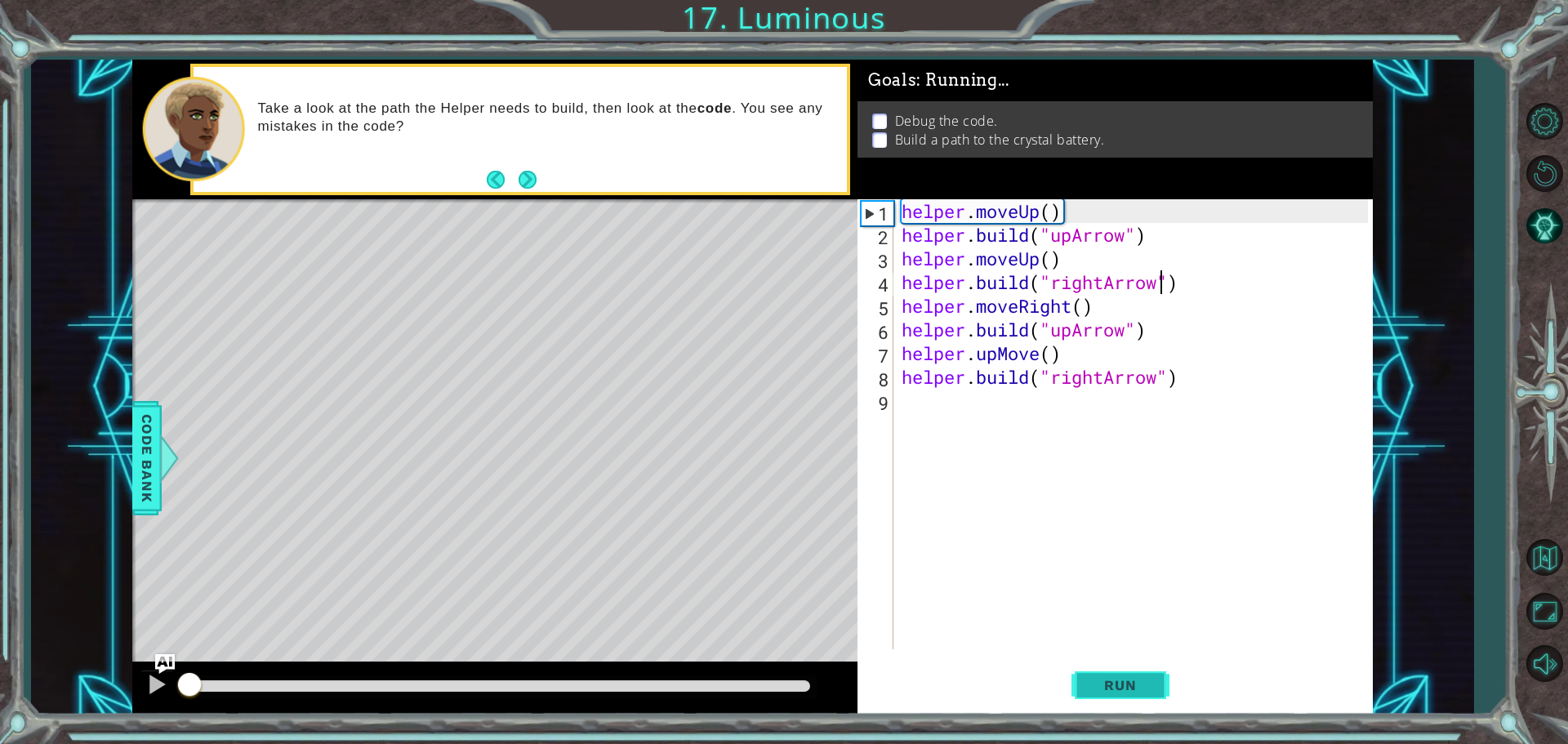
click at [1127, 687] on span "Run" at bounding box center [1120, 684] width 64 height 16
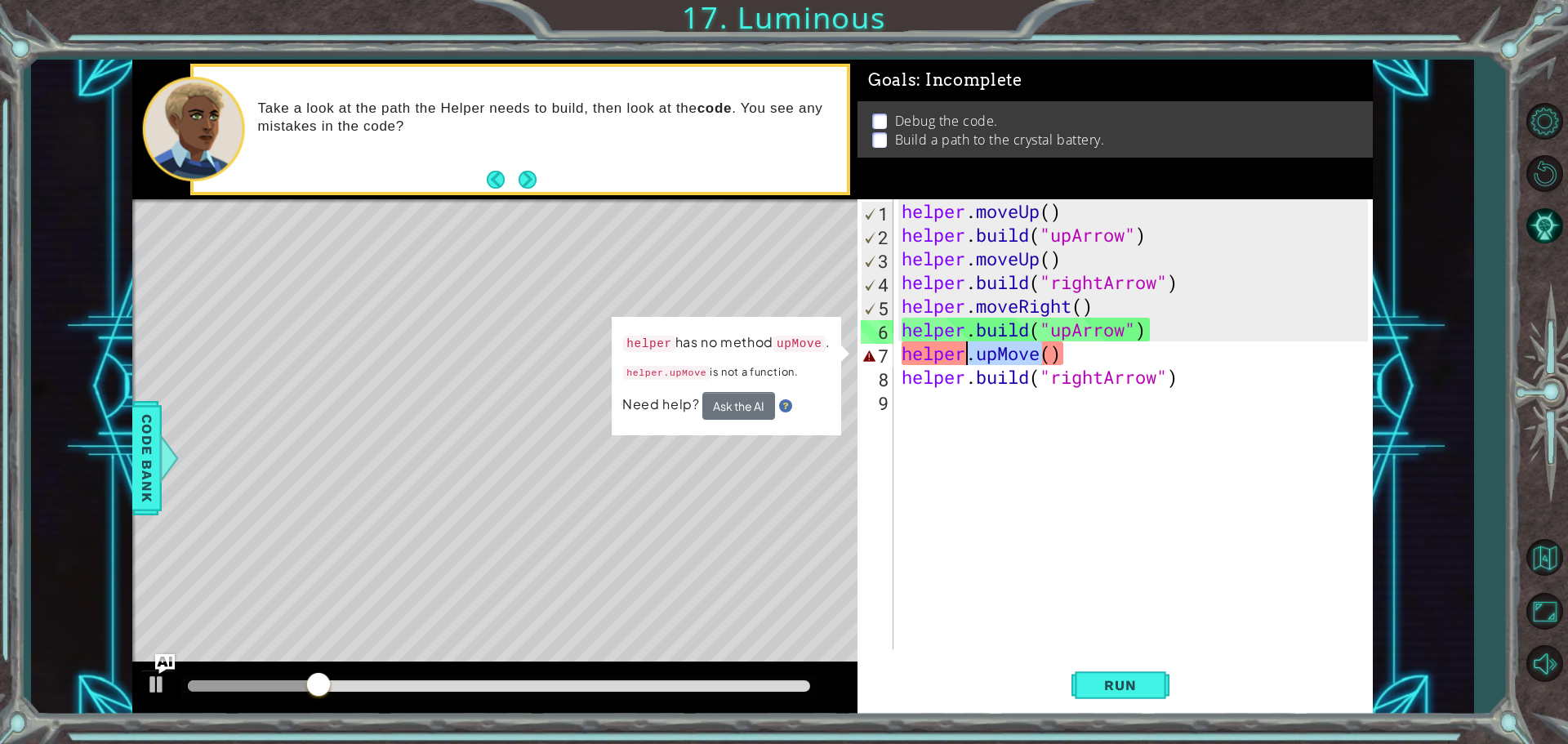
drag, startPoint x: 1043, startPoint y: 357, endPoint x: 977, endPoint y: 346, distance: 66.9
click at [977, 346] on div "helper . moveUp ( ) helper . build ( "upArrow" ) helper . moveUp ( ) helper . b…" at bounding box center [1138, 448] width 478 height 497
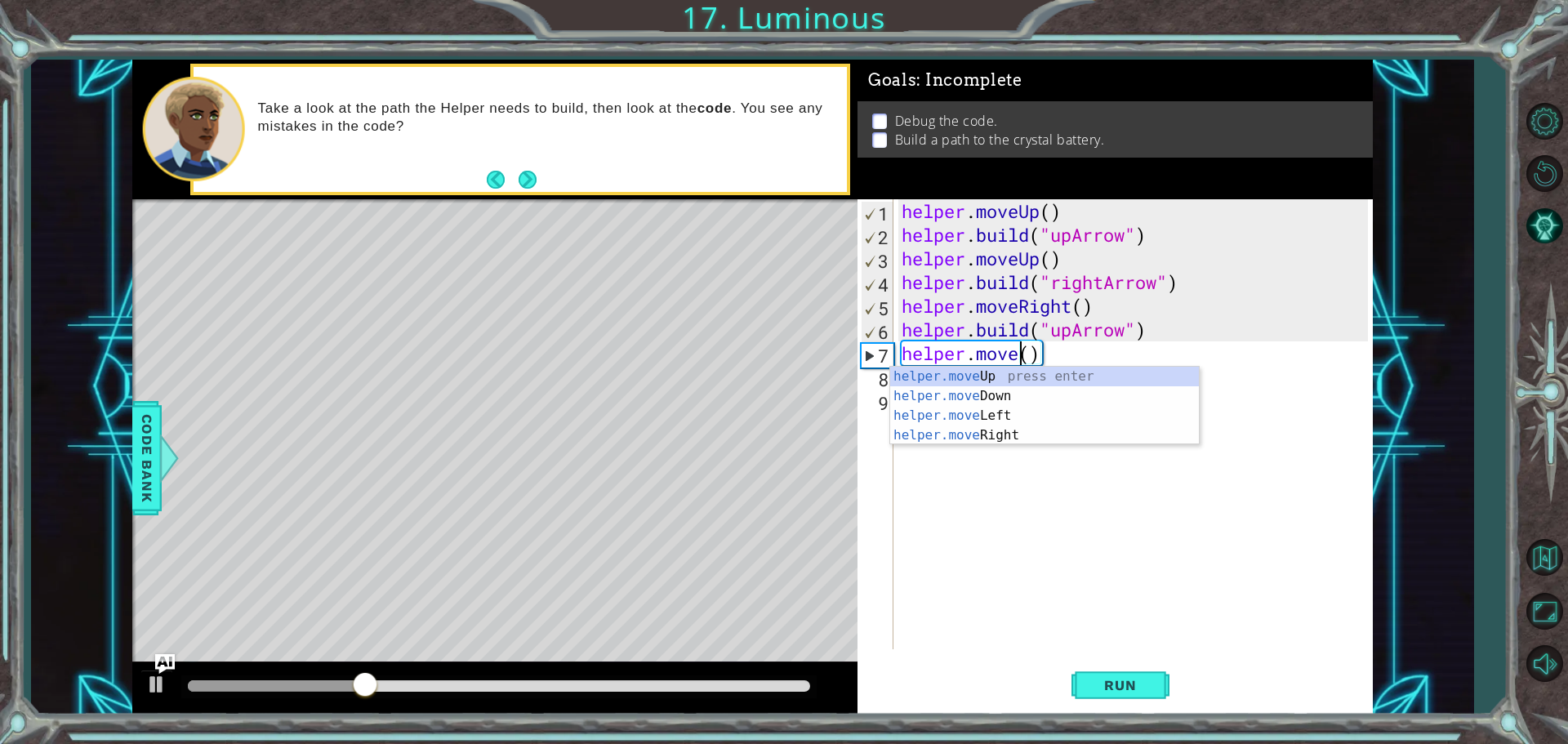
scroll to position [0, 6]
type textarea "helper.moveUp()"
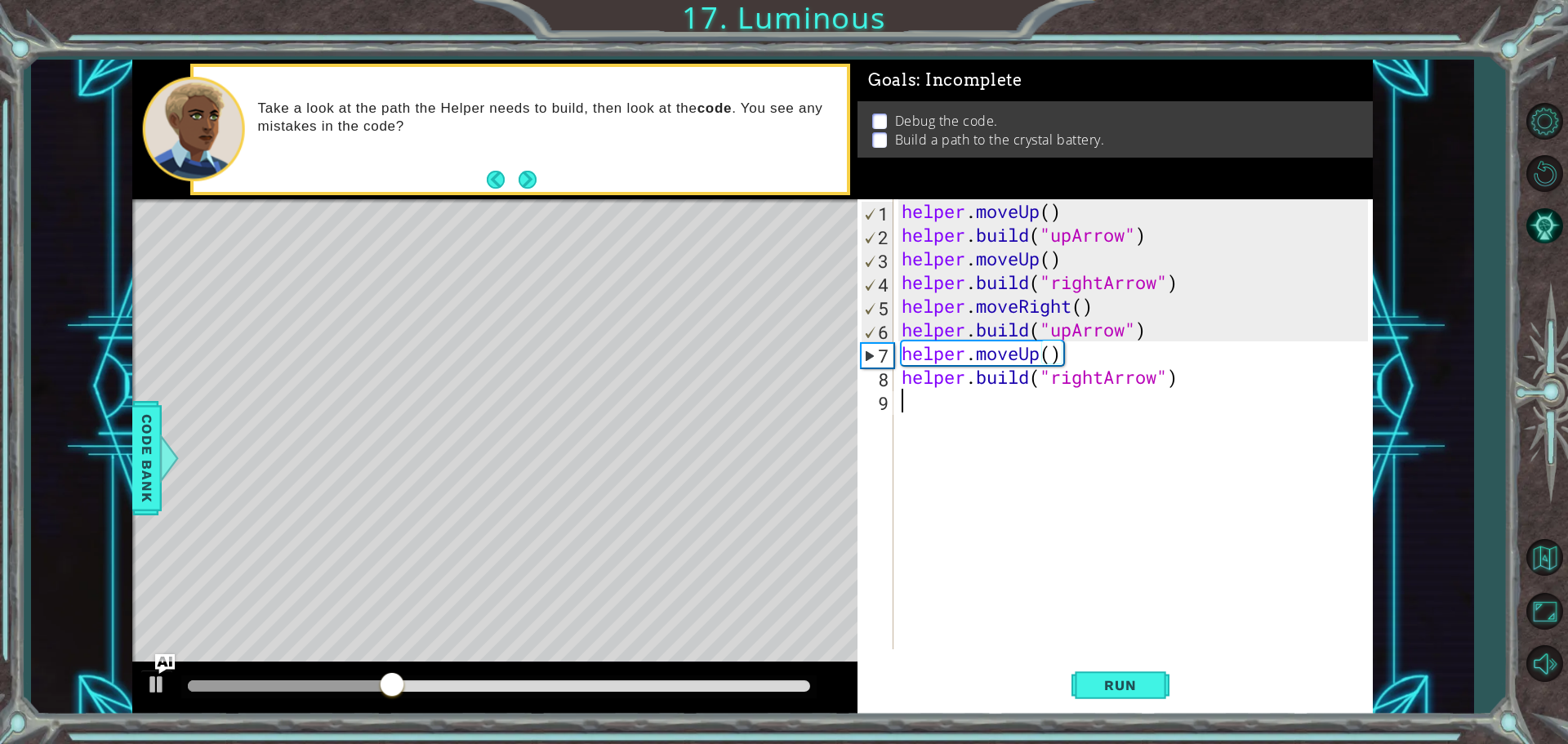
click at [958, 505] on div "helper . moveUp ( ) helper . build ( "upArrow" ) helper . moveUp ( ) helper . b…" at bounding box center [1138, 448] width 478 height 497
click at [1141, 702] on button "Run" at bounding box center [1121, 685] width 98 height 52
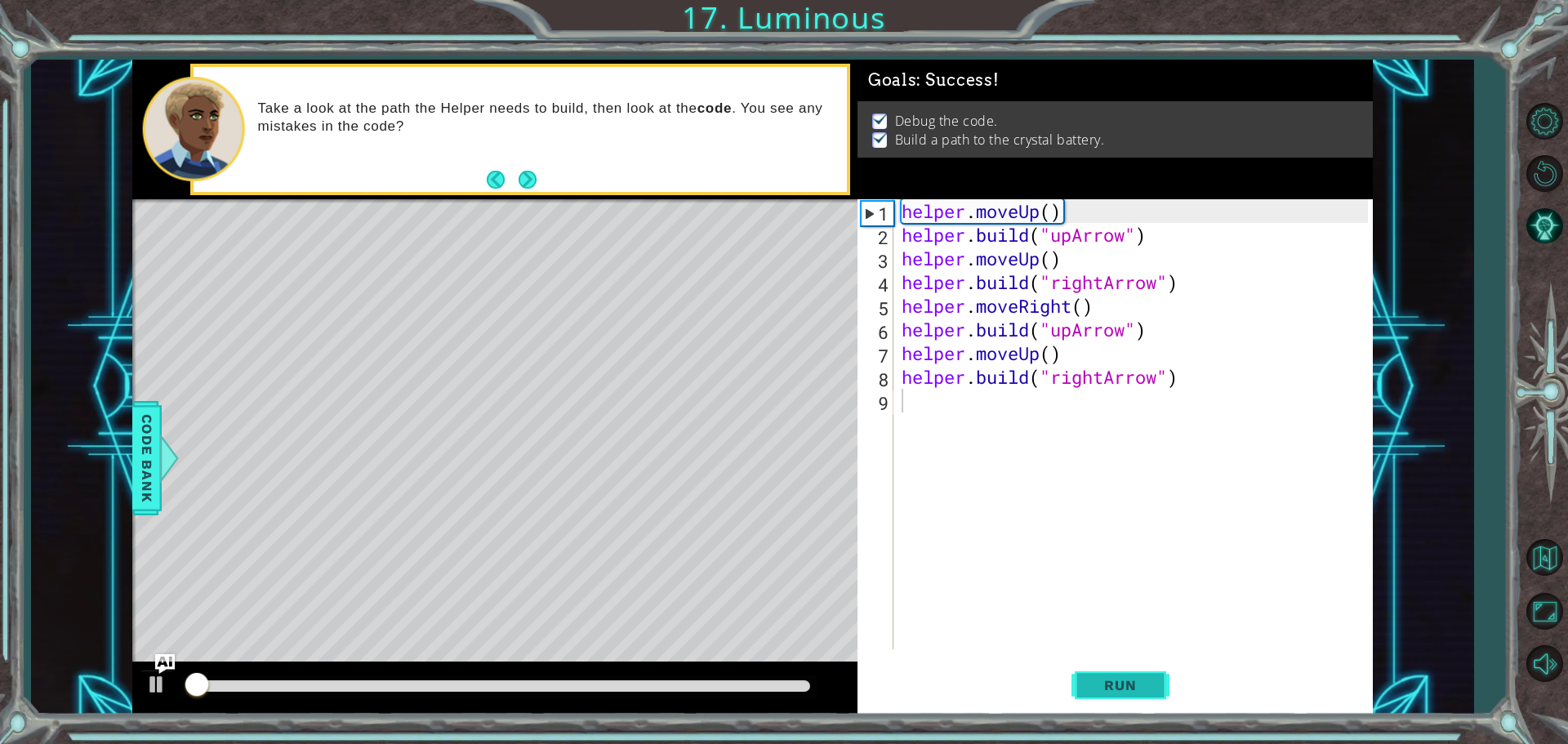
click at [1138, 683] on span "Run" at bounding box center [1120, 684] width 64 height 16
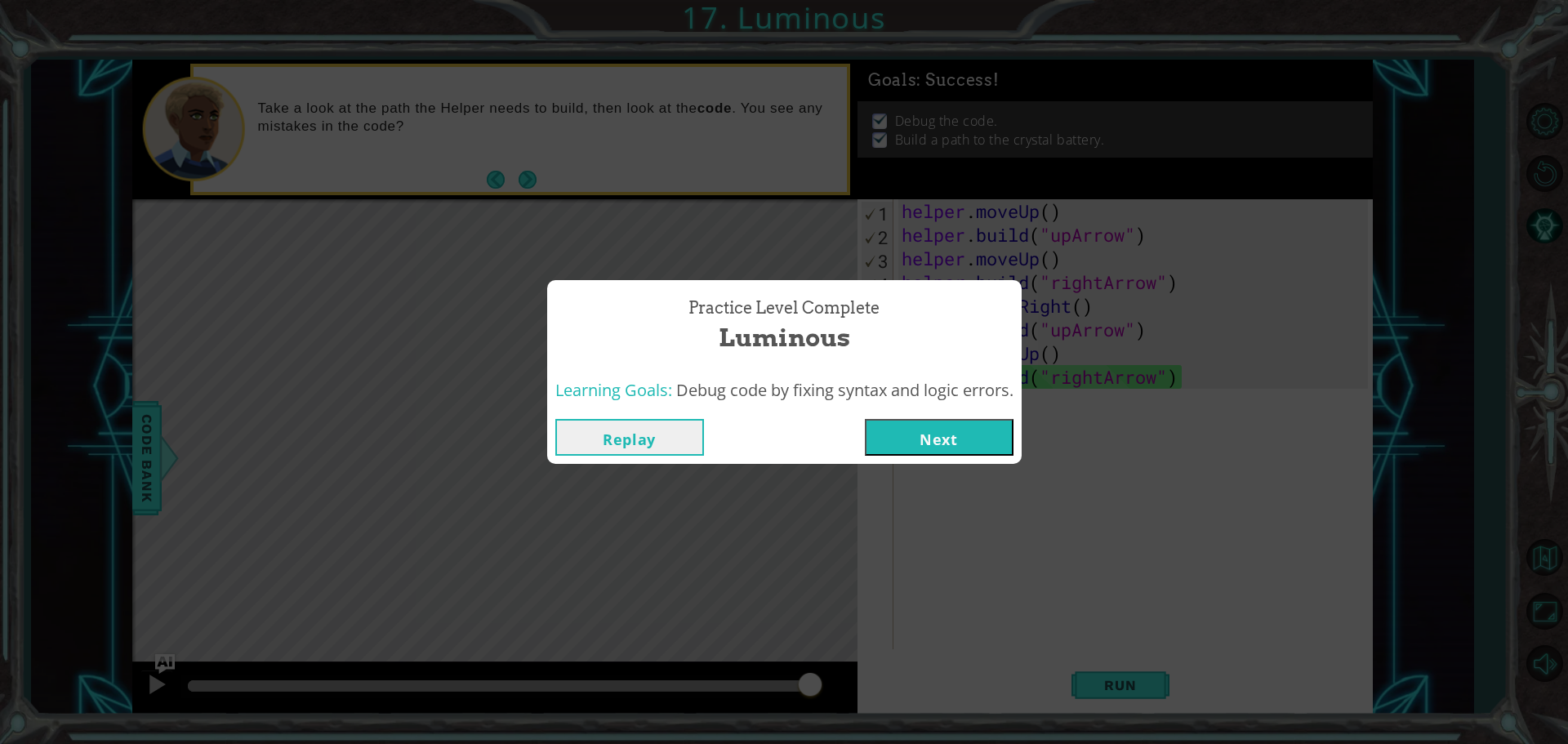
click at [920, 422] on button "Next" at bounding box center [939, 437] width 149 height 36
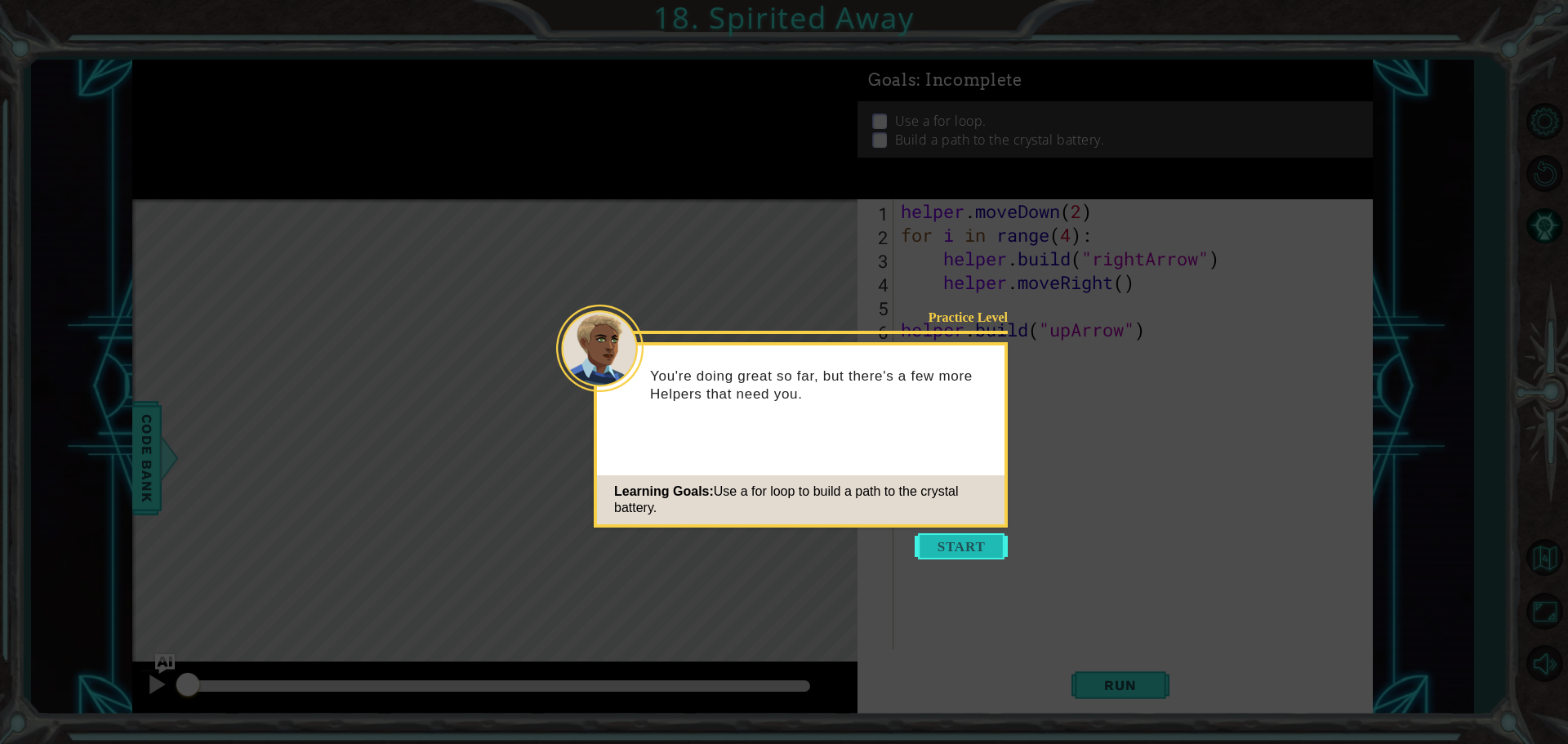
click at [951, 534] on button "Start" at bounding box center [961, 546] width 93 height 26
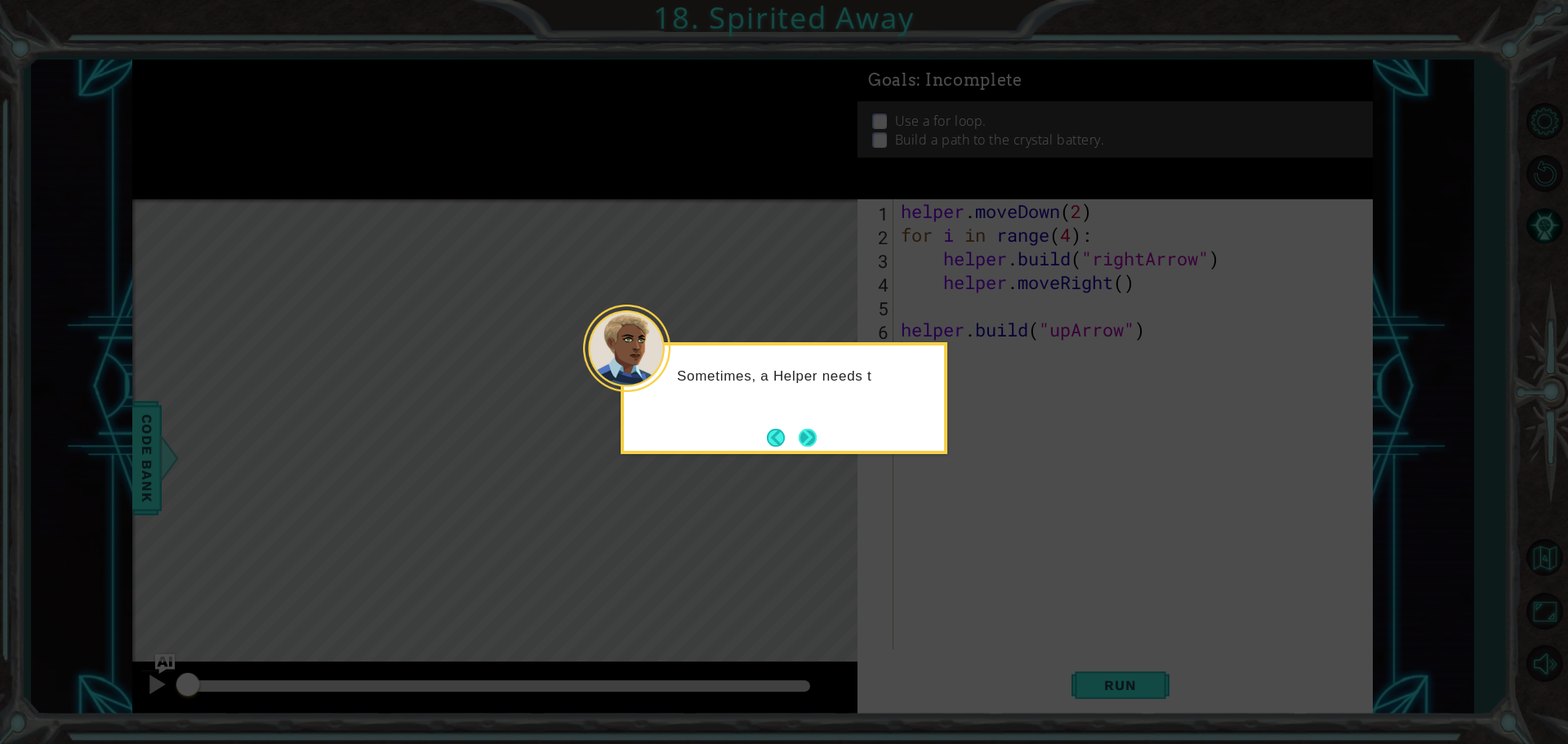
click at [817, 444] on button "Next" at bounding box center [808, 438] width 19 height 19
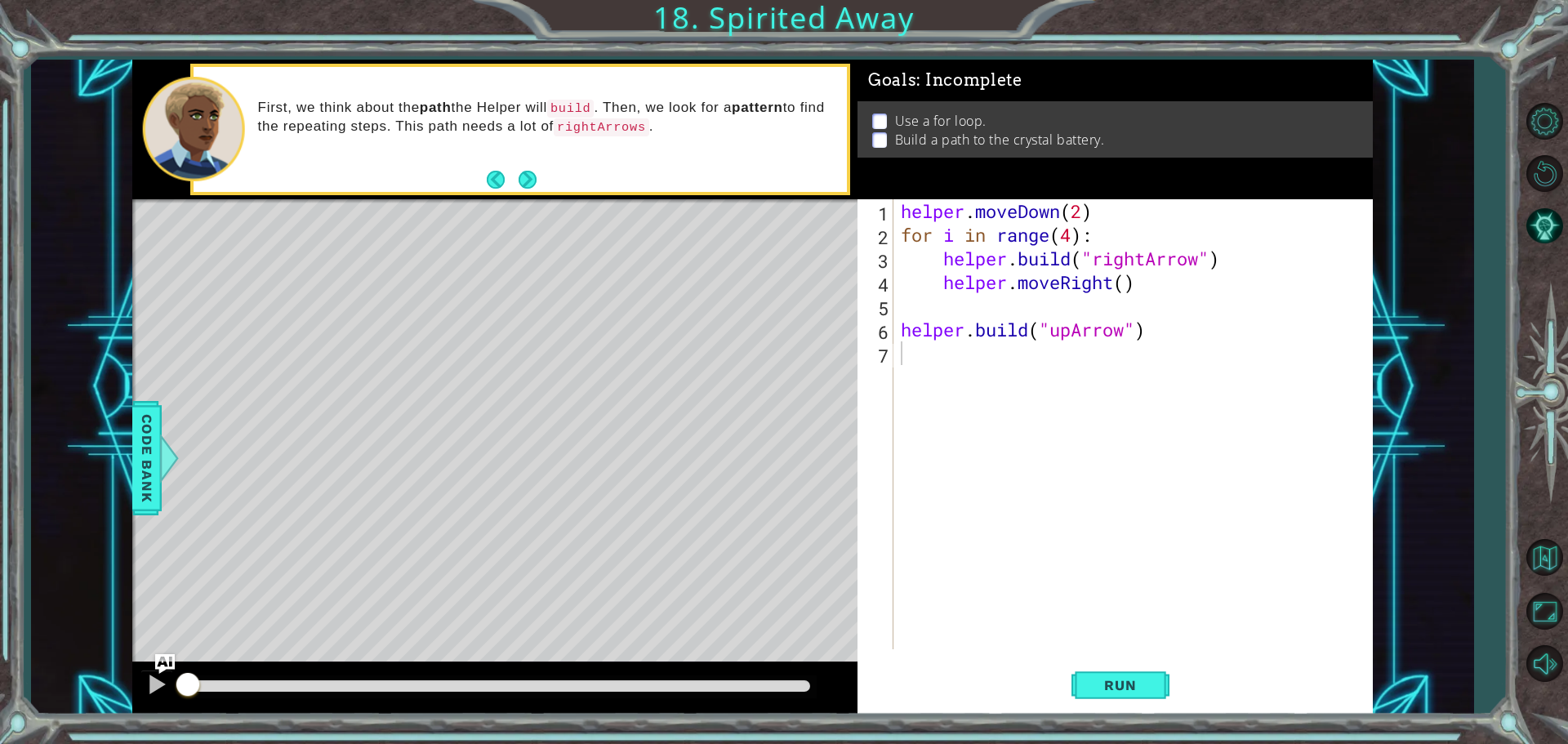
click at [528, 177] on button "Next" at bounding box center [527, 180] width 19 height 19
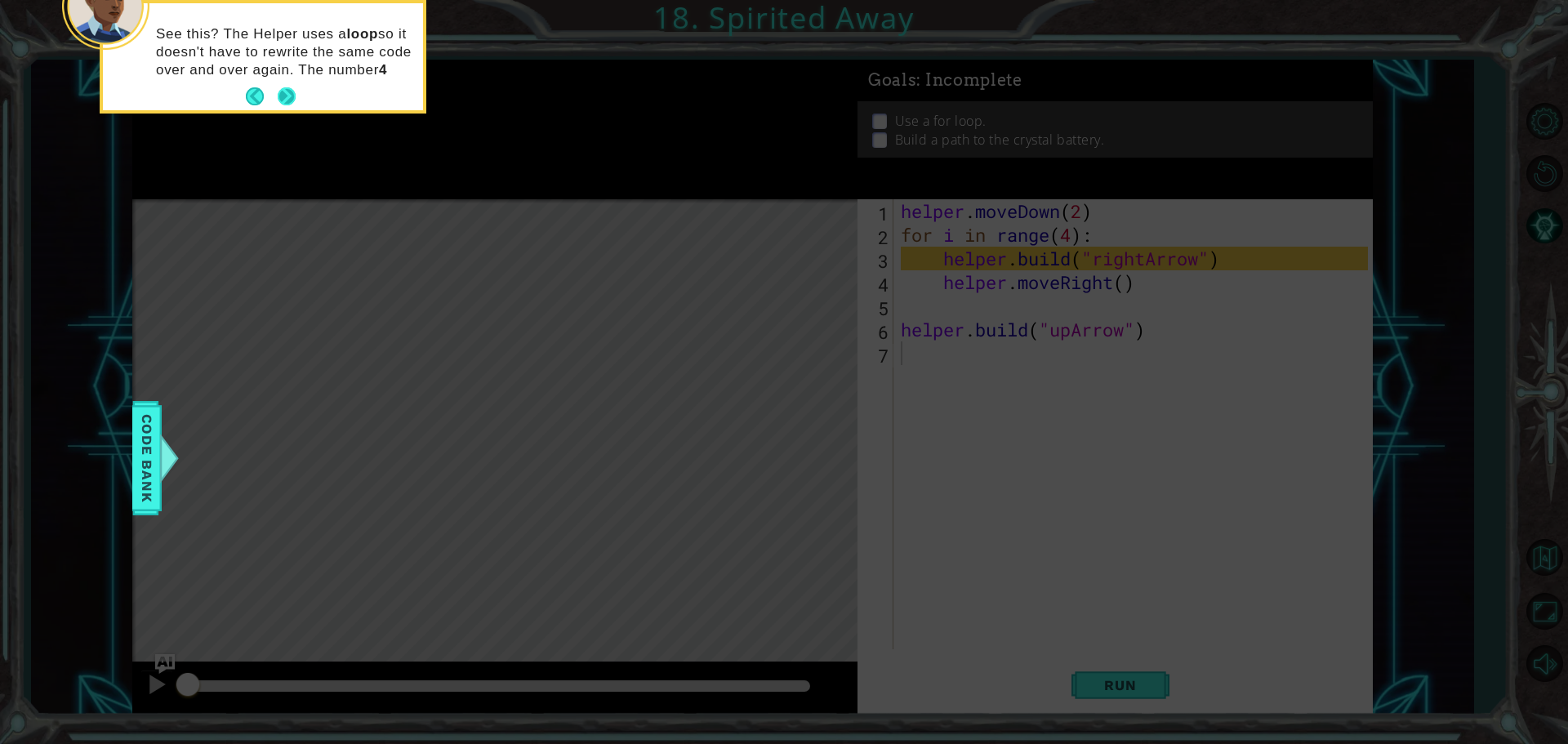
click at [295, 99] on button "Next" at bounding box center [287, 97] width 19 height 19
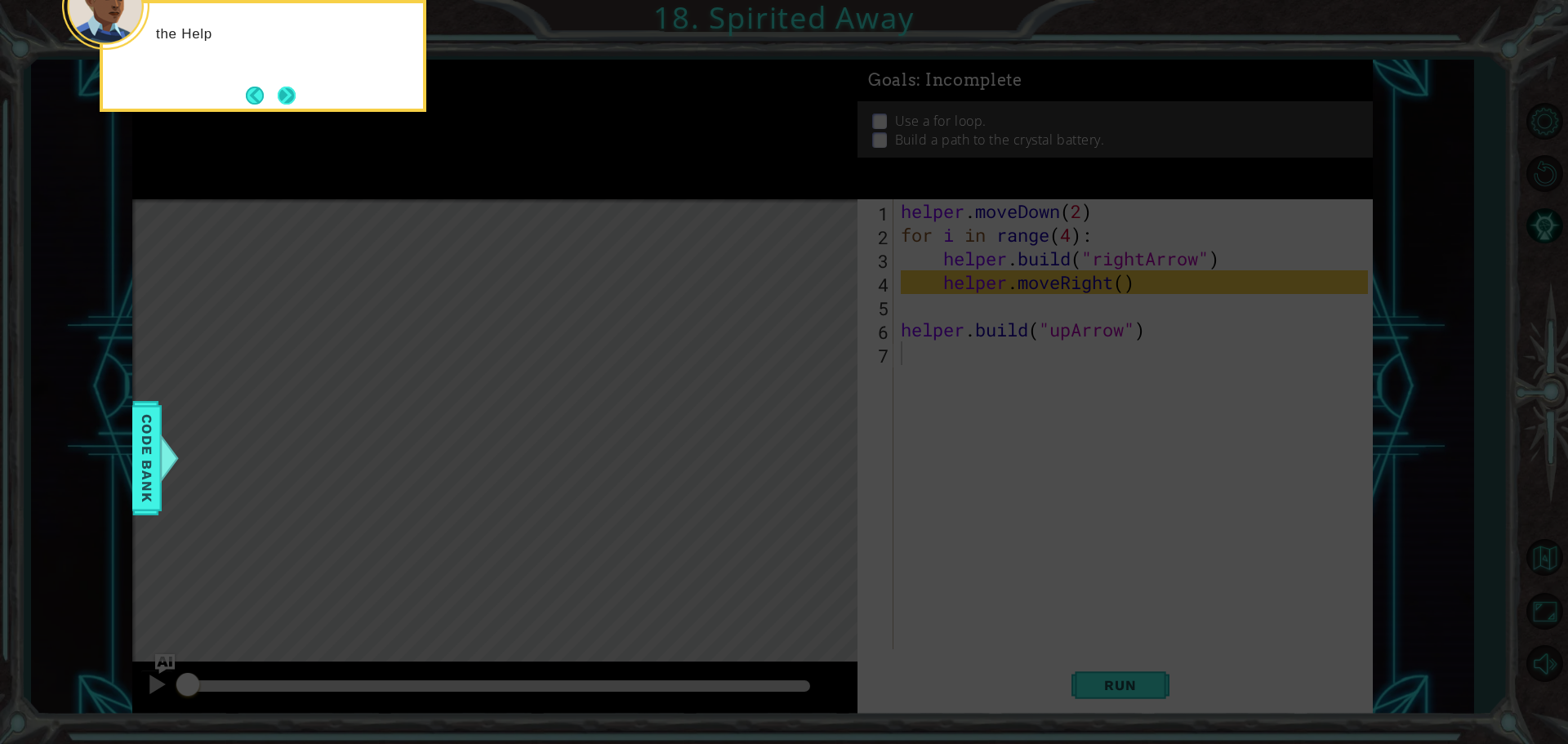
click at [289, 94] on button "Next" at bounding box center [286, 95] width 19 height 19
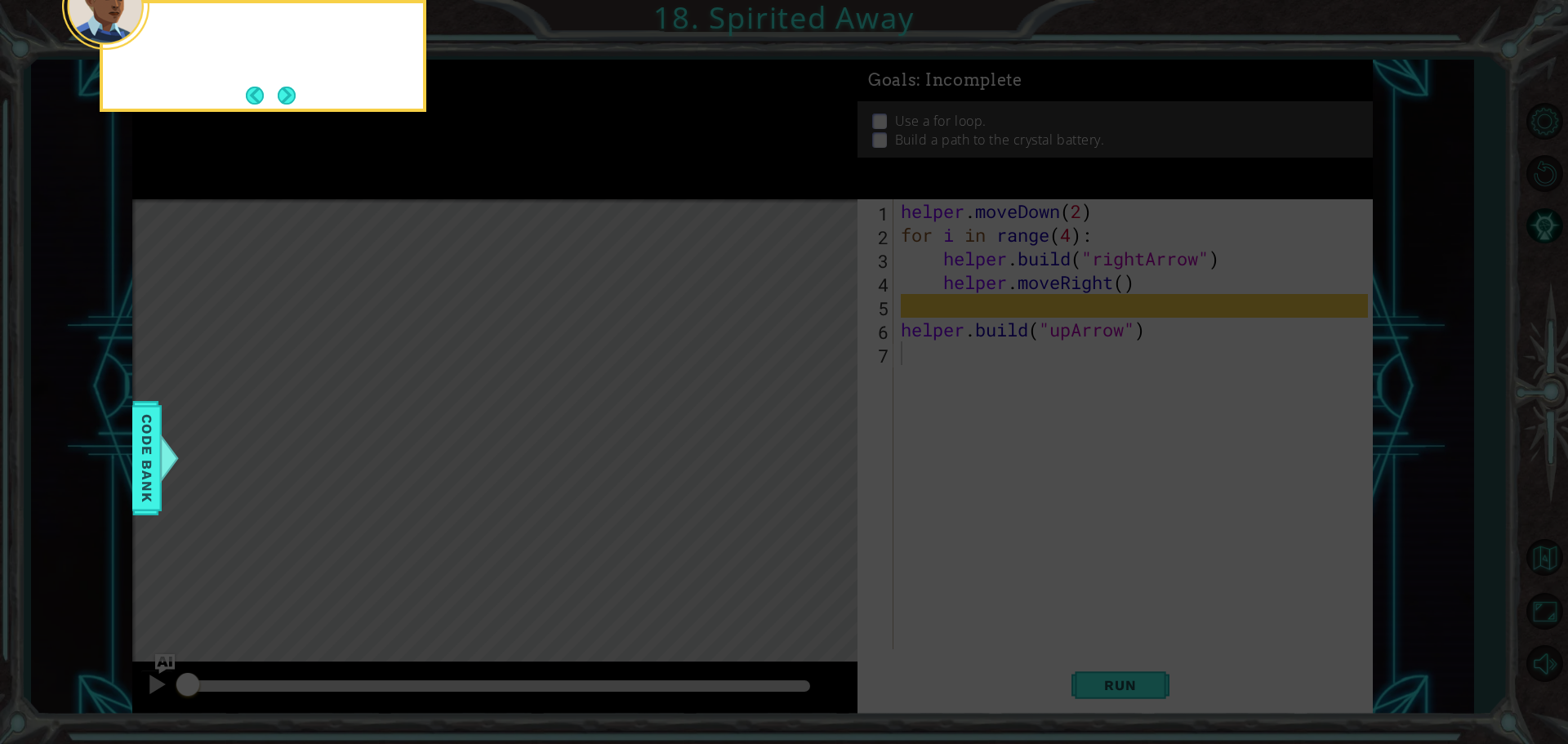
click at [289, 94] on button "Next" at bounding box center [286, 95] width 18 height 18
click at [289, 94] on button "Next" at bounding box center [286, 95] width 24 height 24
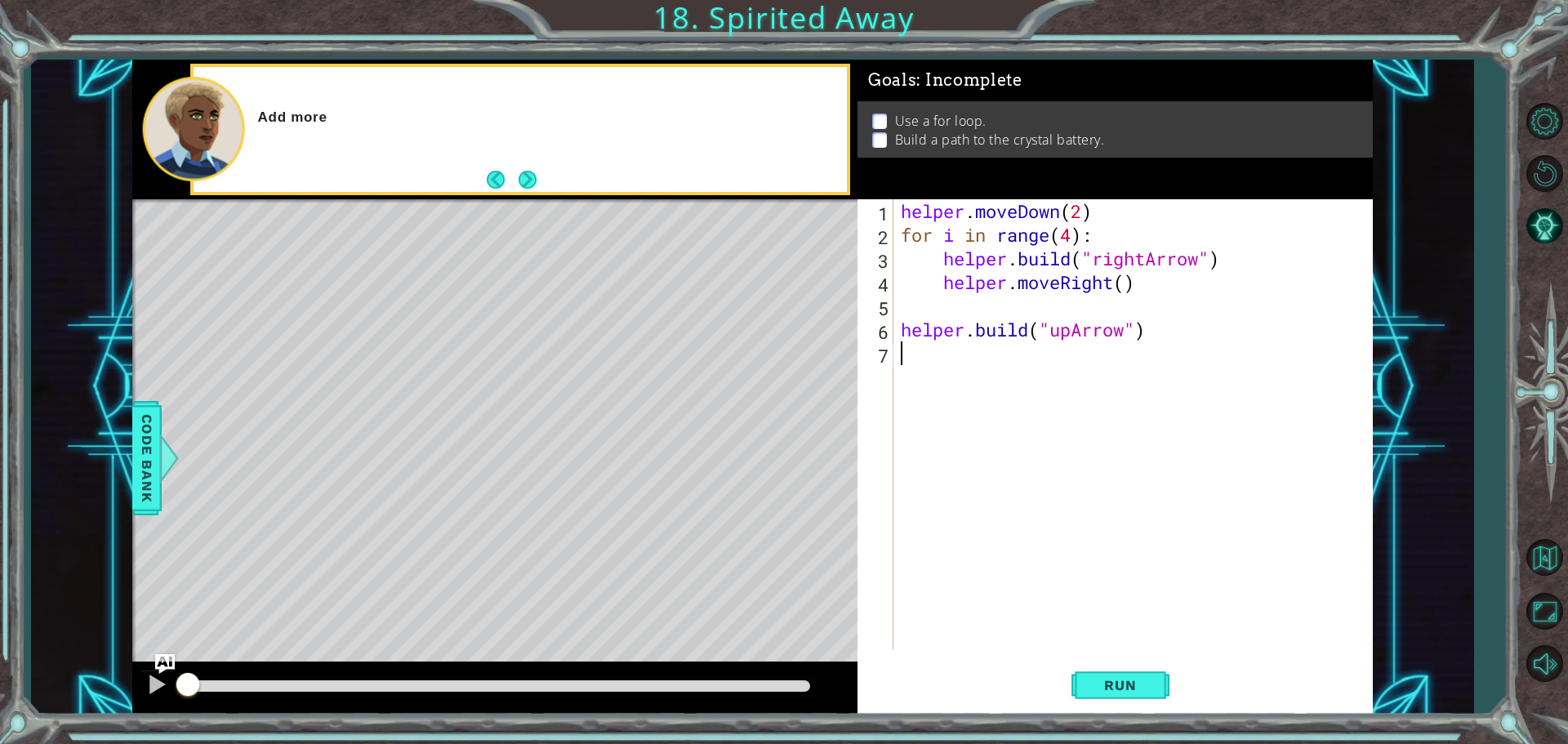
click at [133, 436] on div "Code Bank" at bounding box center [147, 458] width 30 height 114
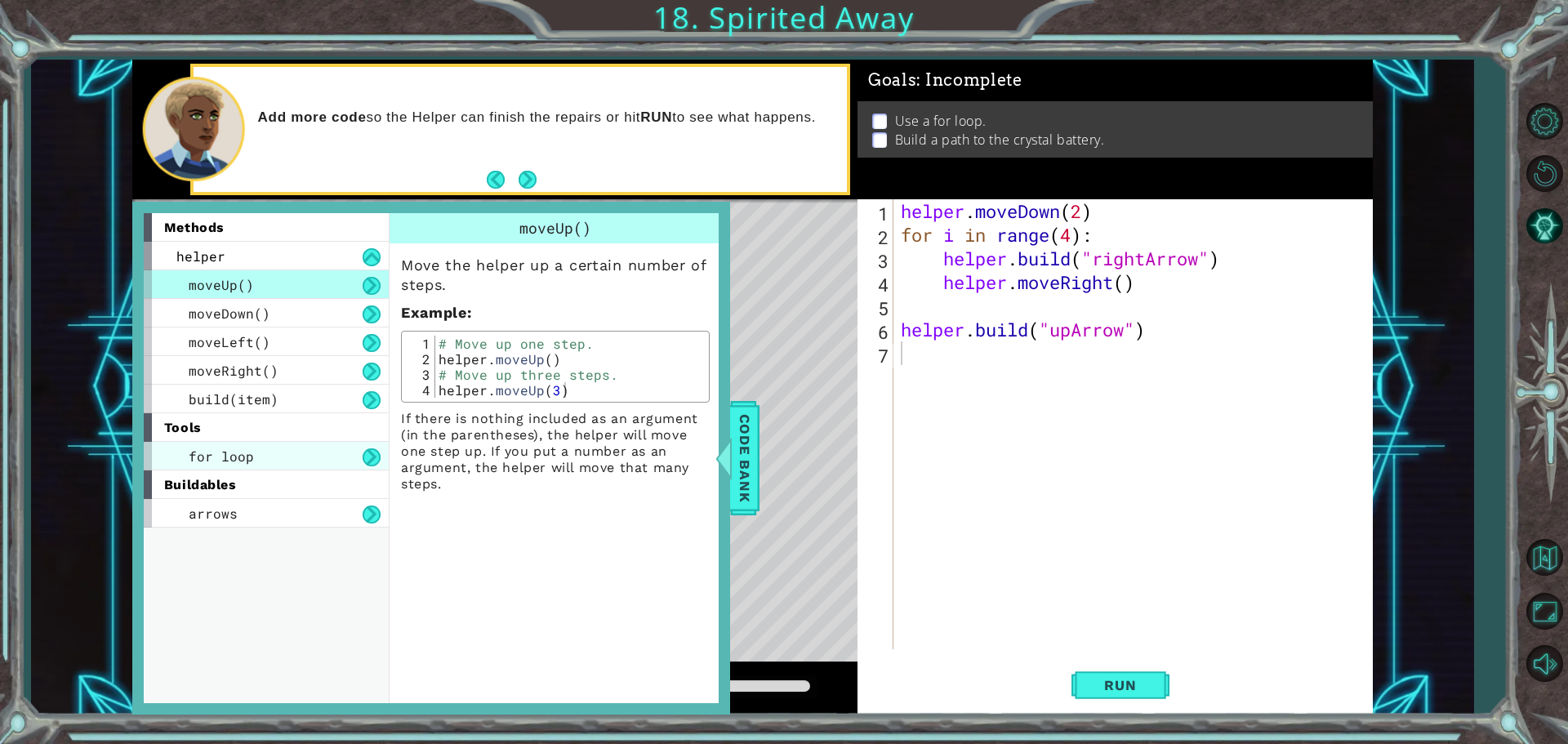
click at [214, 452] on span "for loop" at bounding box center [222, 456] width 65 height 17
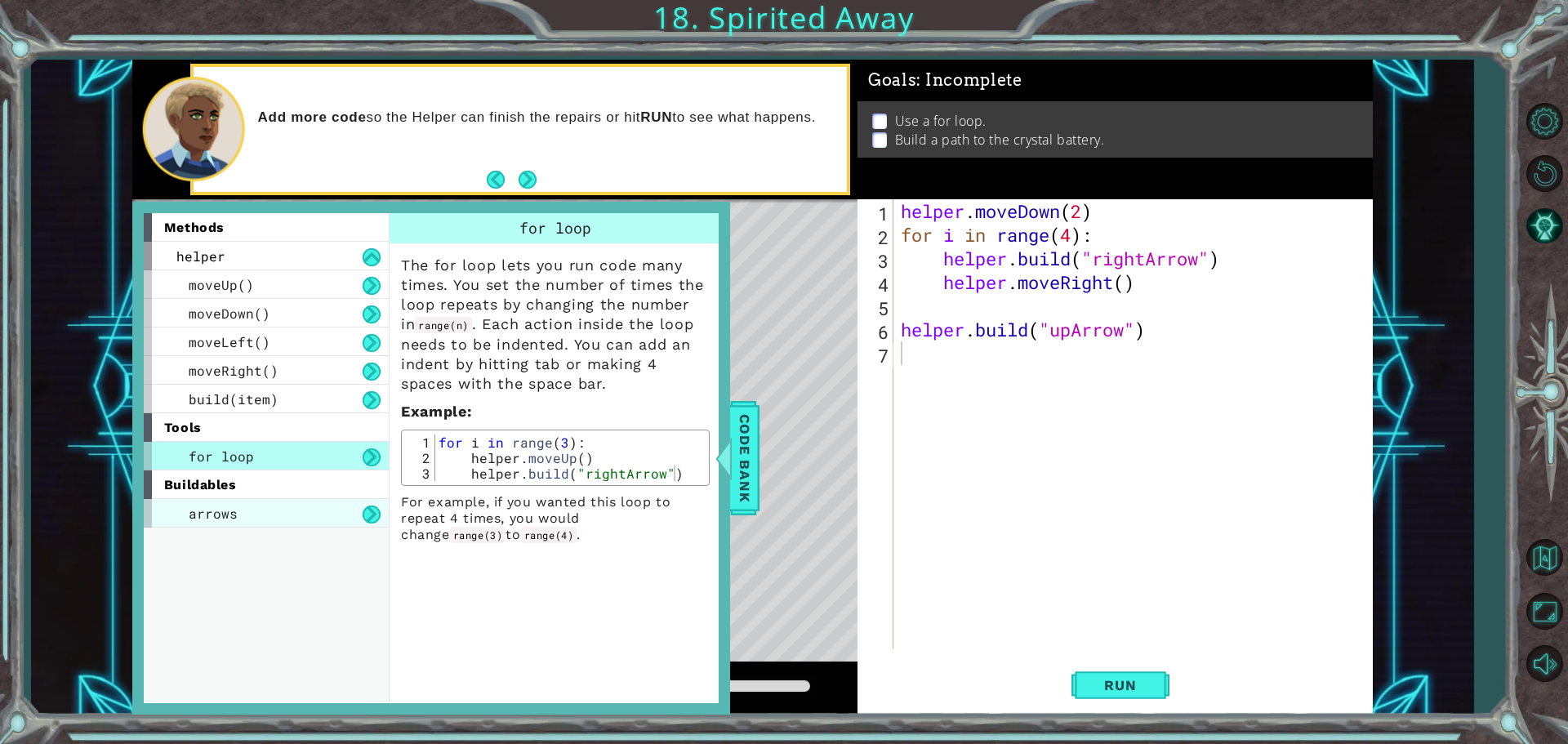
click at [243, 501] on div "arrows" at bounding box center [266, 514] width 245 height 29
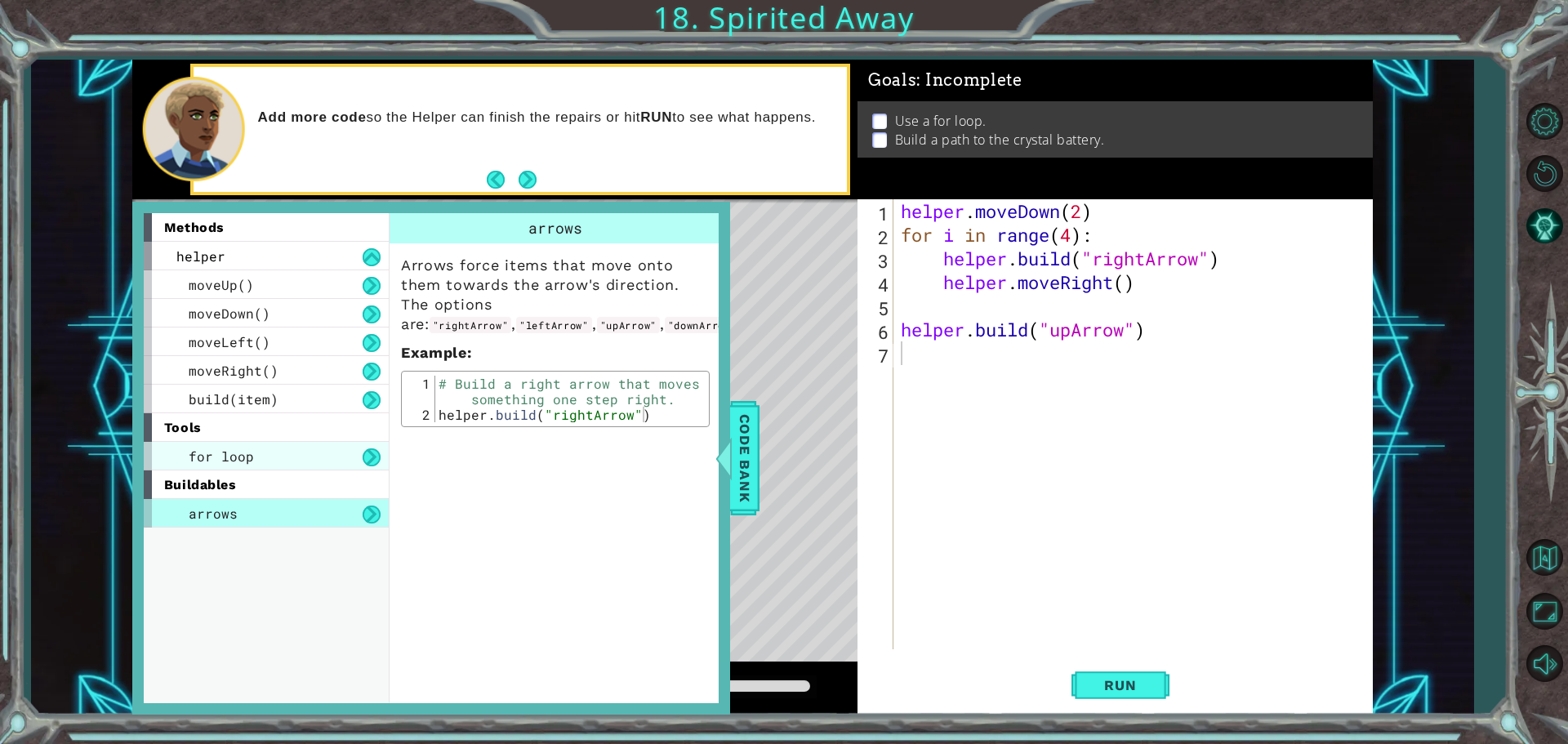
click at [240, 462] on span "for loop" at bounding box center [222, 456] width 65 height 17
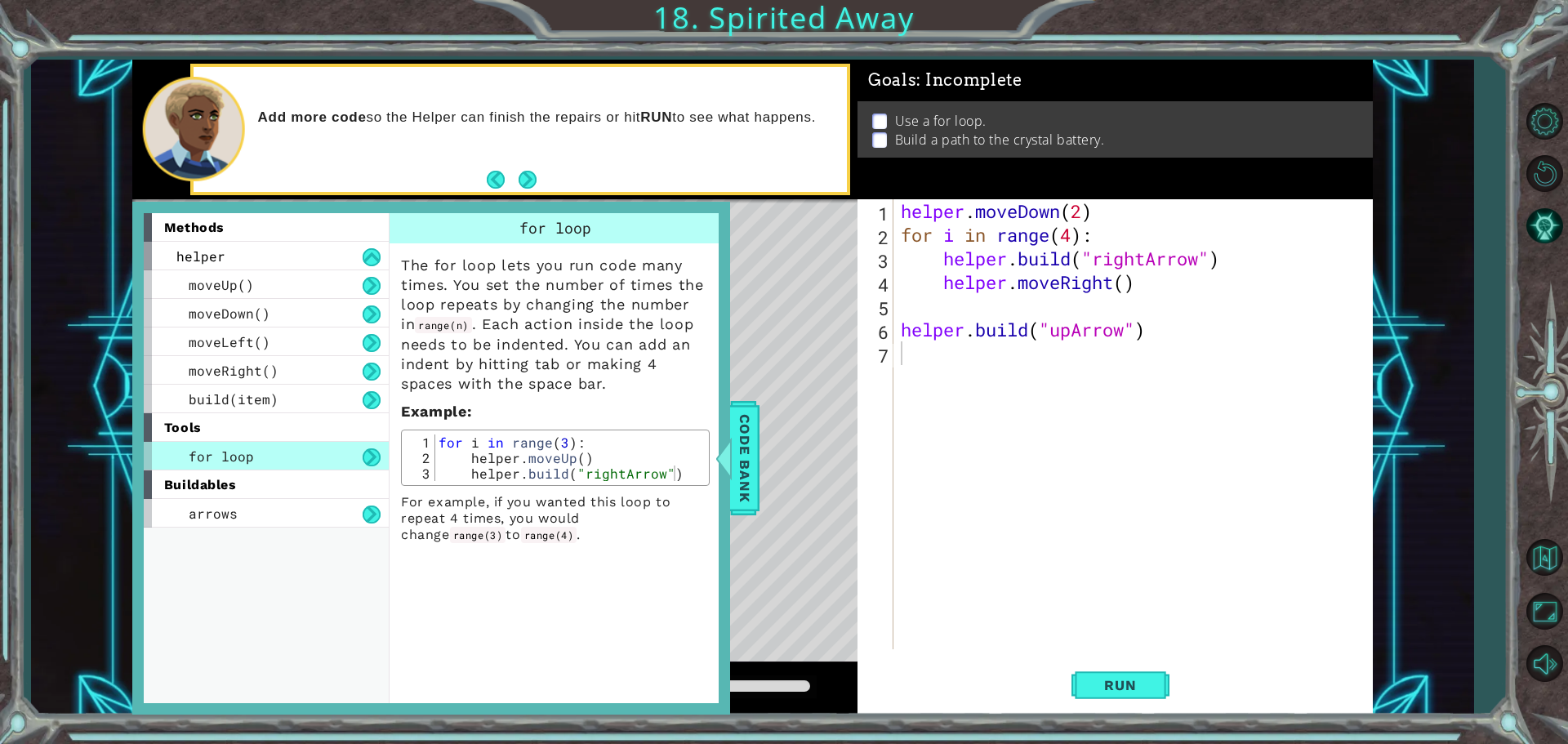
click at [729, 429] on div "methods helper moveUp() moveDown() moveLeft() moveRight() build(item) tools for…" at bounding box center [431, 457] width 598 height 512
click at [736, 429] on span "Code Bank" at bounding box center [744, 458] width 26 height 100
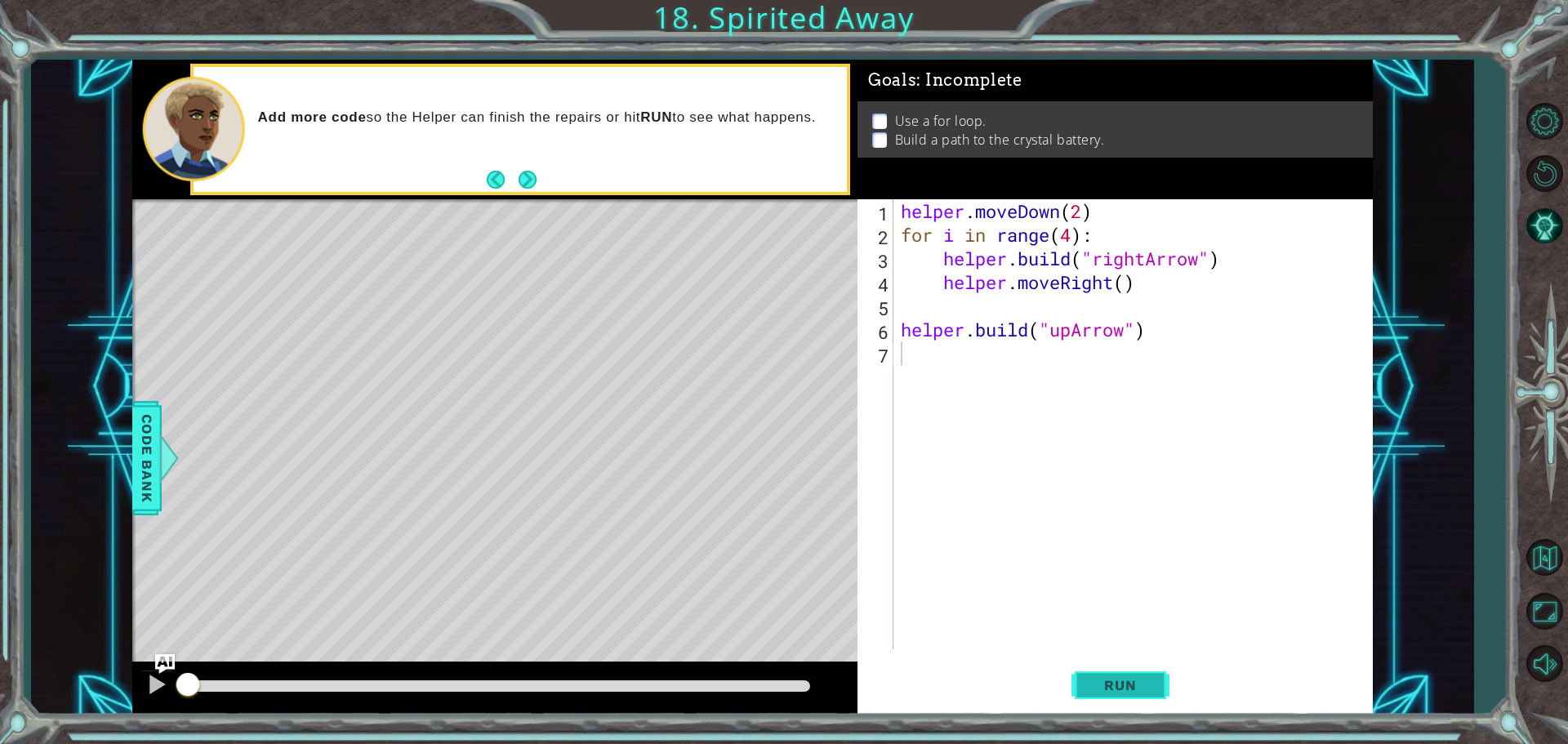
drag, startPoint x: 1109, startPoint y: 698, endPoint x: 1112, endPoint y: 683, distance: 15.3
click at [1112, 685] on button "Run" at bounding box center [1121, 685] width 98 height 52
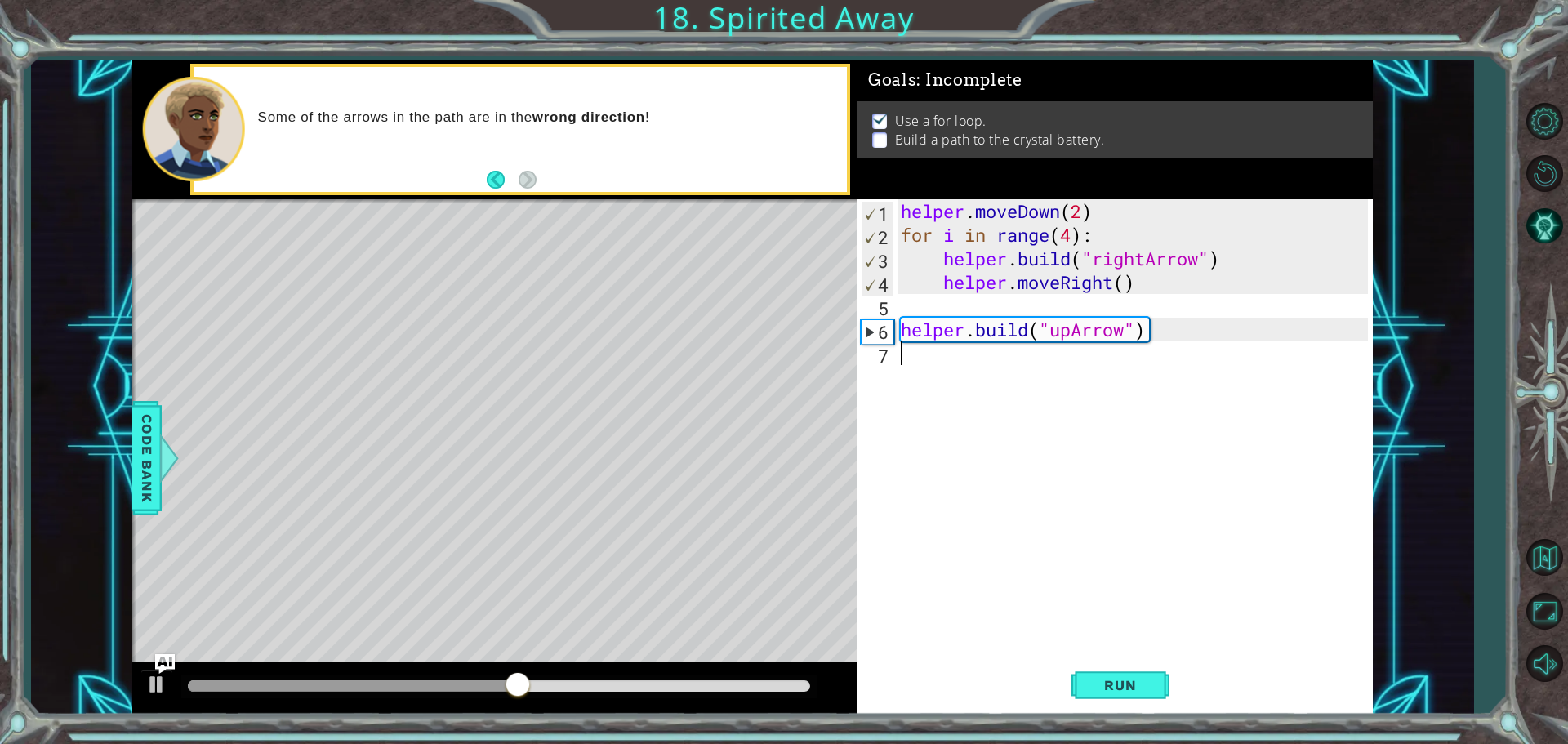
click at [908, 348] on div "helper . moveDown ( 2 ) for i in range ( 4 ) : helper . build ( "rightArrow" ) …" at bounding box center [1137, 448] width 479 height 497
click at [895, 330] on div "1 2 3 4 5 6 7 helper . moveDown ( 2 ) for i in range ( 4 ) : helper . build ( "…" at bounding box center [1113, 424] width 511 height 450
click at [1075, 236] on div "helper . moveDown ( 2 ) for i in range ( 4 ) : helper . build ( "rightArrow" ) …" at bounding box center [1137, 448] width 479 height 497
type textarea "for i in range(4):"
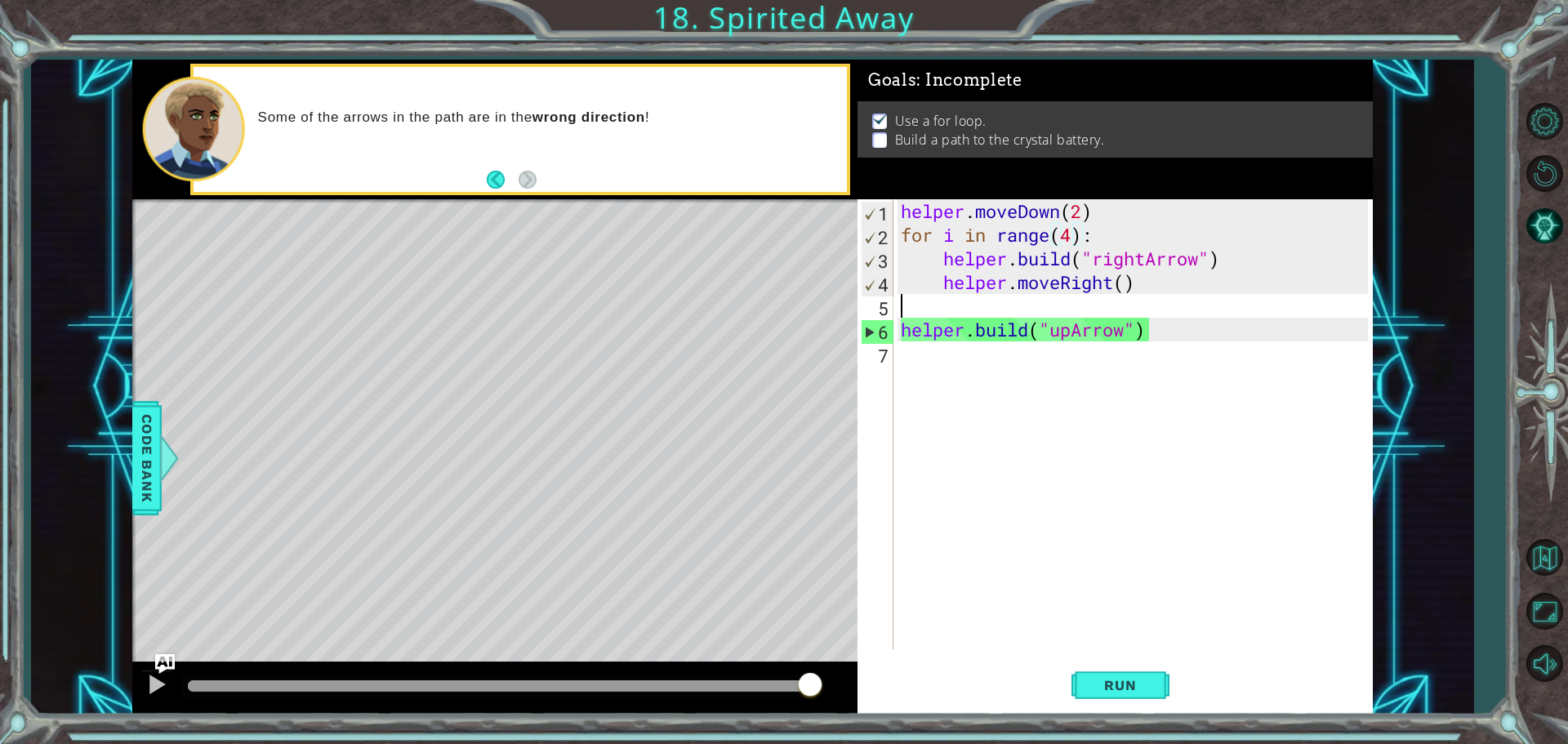
click at [929, 303] on div "helper . moveDown ( 2 ) for i in range ( 4 ) : helper . build ( "rightArrow" ) …" at bounding box center [1137, 448] width 479 height 497
click at [1075, 240] on div "helper . moveDown ( 2 ) for i in range ( 4 ) : helper . build ( "rightArrow" ) …" at bounding box center [1137, 448] width 479 height 497
drag, startPoint x: 1096, startPoint y: 232, endPoint x: 898, endPoint y: 228, distance: 198.0
click at [898, 228] on div "helper . moveDown ( 2 ) for i in range ( 4 ) : helper . build ( "rightArrow" ) …" at bounding box center [1137, 448] width 479 height 497
click at [926, 267] on div "helper . moveDown ( 2 ) for i in range ( 4 ) : helper . build ( "rightArrow" ) …" at bounding box center [1137, 448] width 479 height 497
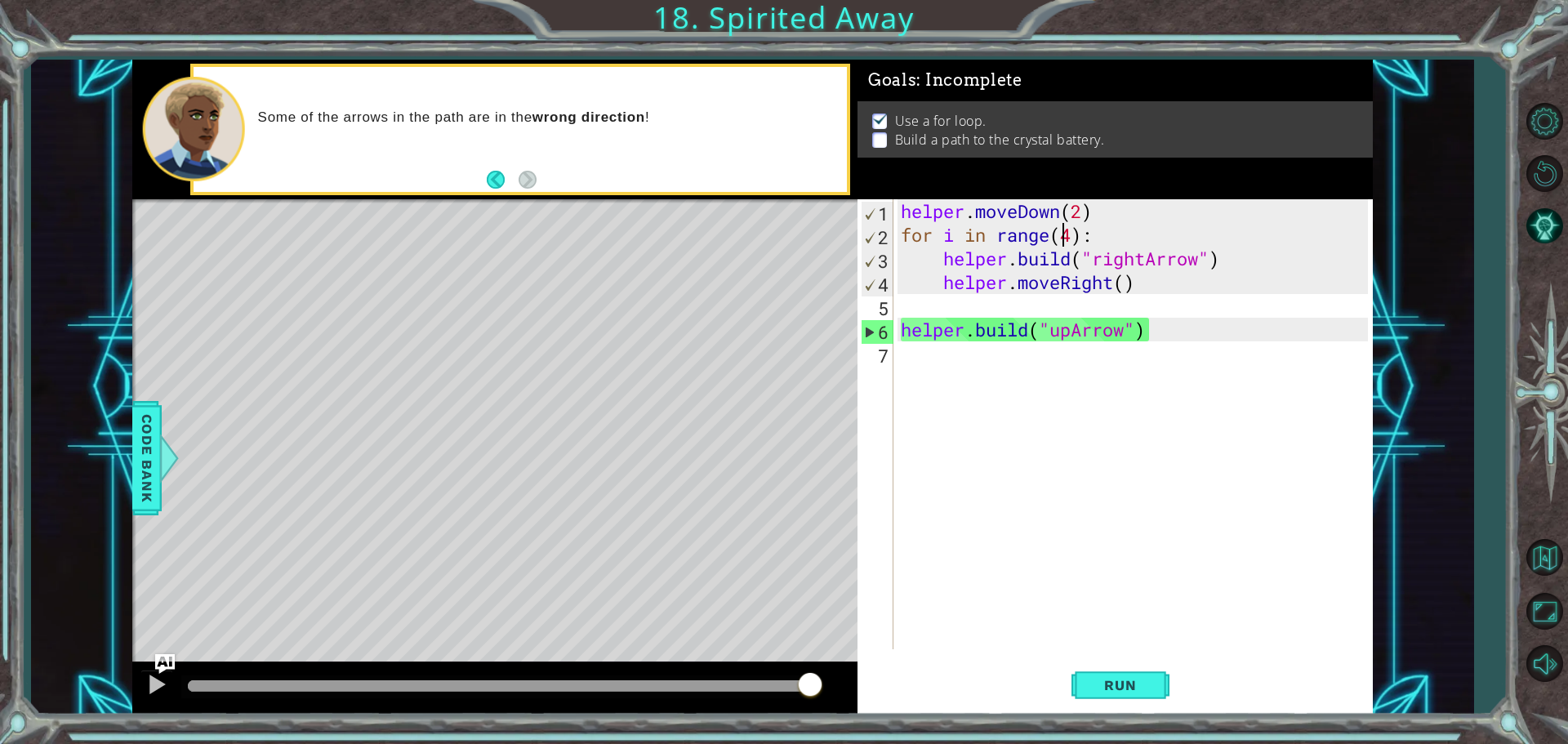
click at [1065, 237] on div "helper . moveDown ( 2 ) for i in range ( 4 ) : helper . build ( "rightArrow" ) …" at bounding box center [1137, 448] width 479 height 497
click at [1073, 232] on div "helper . moveDown ( 2 ) for i in range ( 4 ) : helper . build ( "rightArrow" ) …" at bounding box center [1137, 448] width 479 height 497
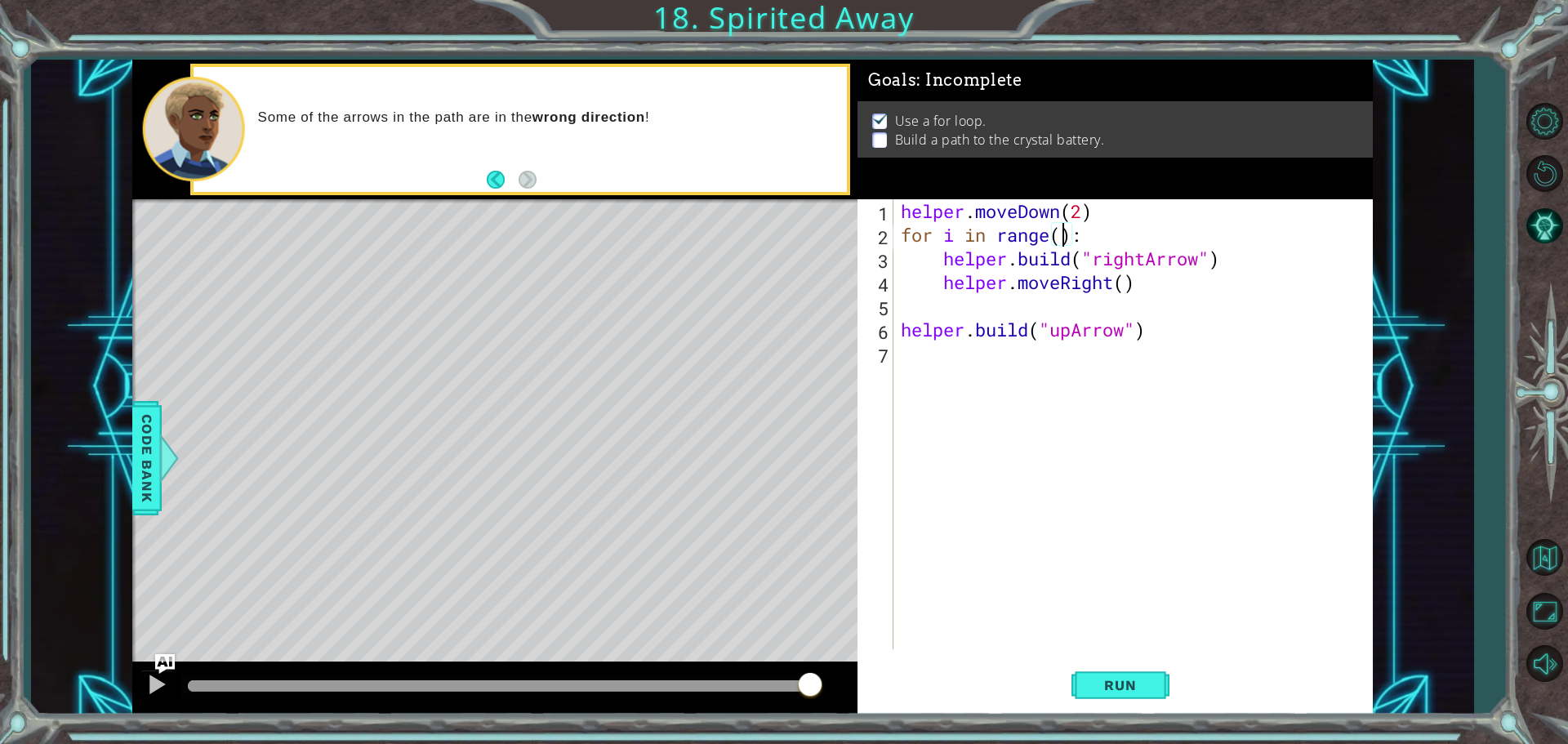
scroll to position [0, 8]
click at [1120, 695] on button "Run" at bounding box center [1121, 685] width 98 height 52
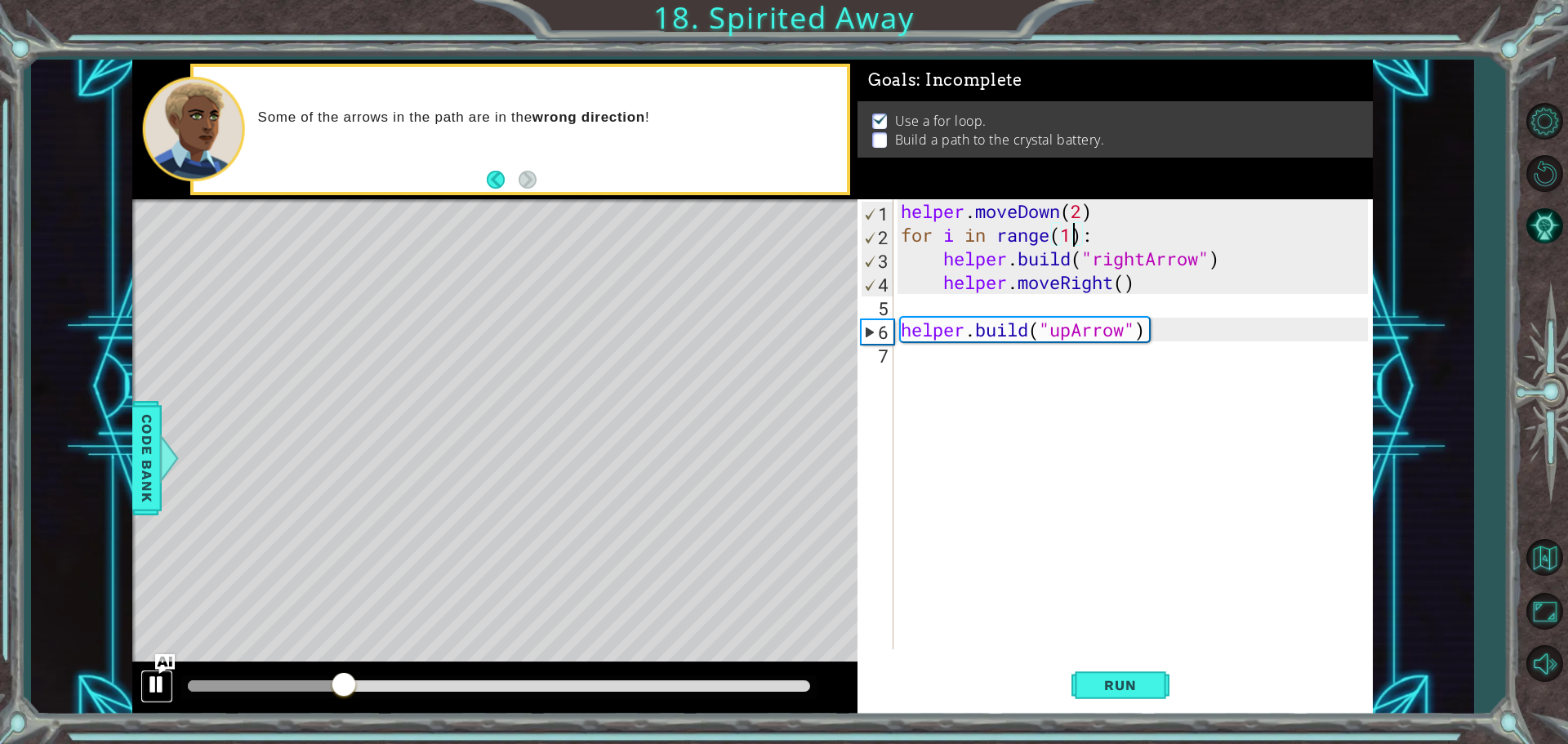
click at [152, 682] on div at bounding box center [157, 684] width 21 height 21
click at [1152, 293] on div "helper . moveDown ( 2 ) for i in range ( 1 ) : helper . build ( "rightArrow" ) …" at bounding box center [1137, 448] width 479 height 497
click at [1110, 281] on div "helper . moveDown ( 2 ) for i in range ( 1 ) : helper . build ( "rightArrow" ) …" at bounding box center [1137, 448] width 479 height 497
click at [1114, 276] on div "helper . moveDown ( 2 ) for i in range ( 1 ) : helper . build ( "rightArrow" ) …" at bounding box center [1137, 448] width 479 height 497
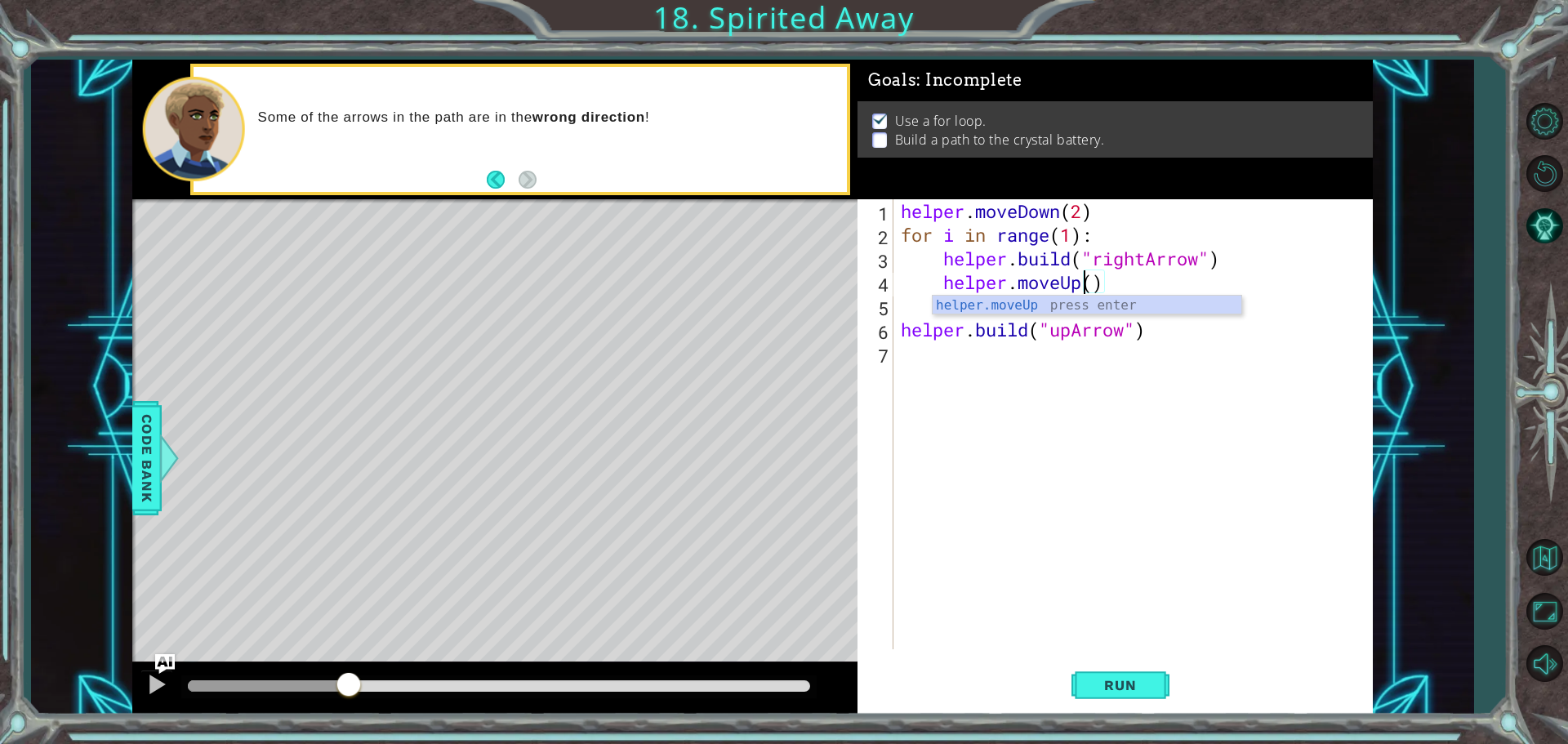
scroll to position [0, 9]
type textarea "helper.moveUp()"
click at [1151, 681] on span "Run" at bounding box center [1120, 684] width 64 height 16
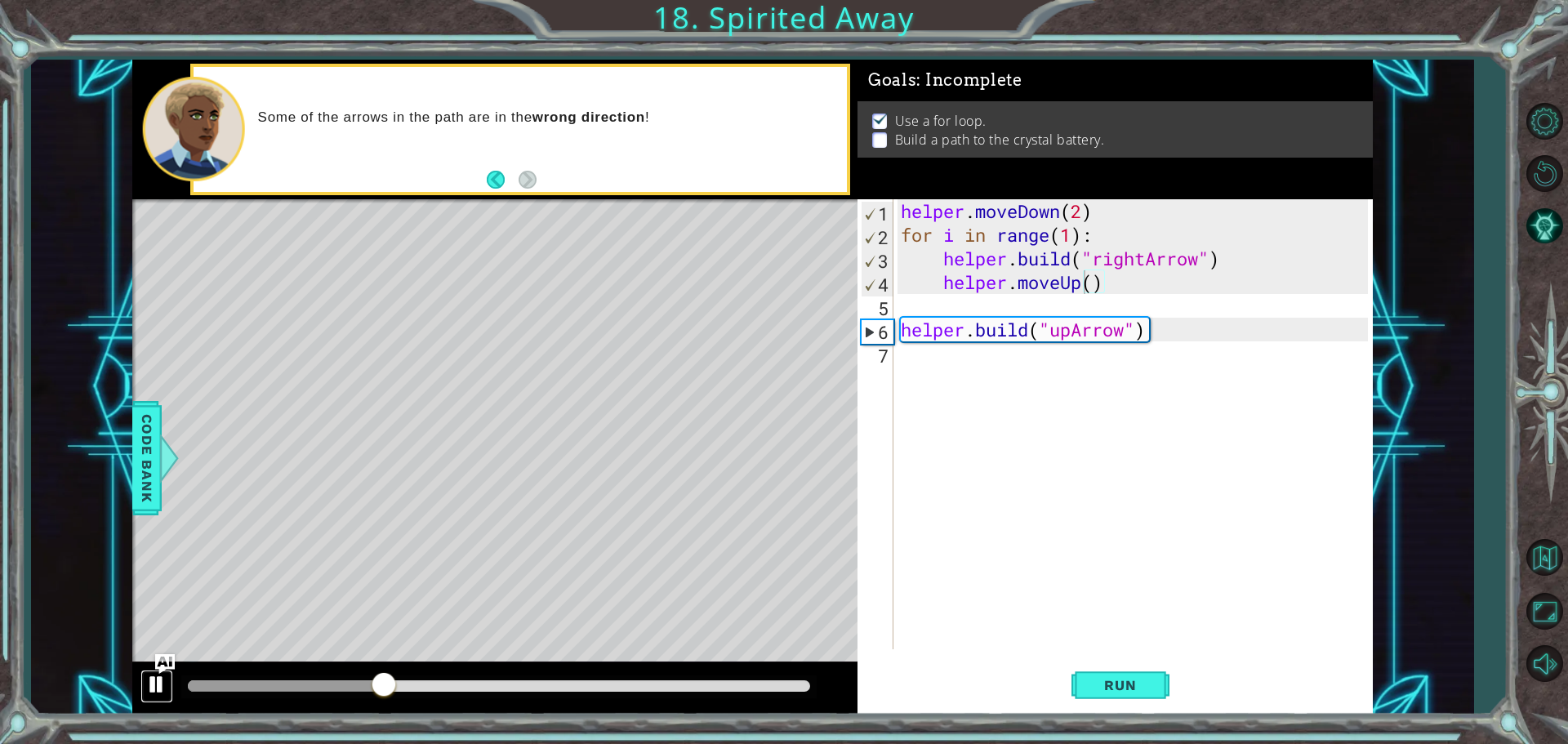
click at [155, 689] on div at bounding box center [157, 684] width 21 height 21
click at [1563, 167] on button "Restart Level" at bounding box center [1544, 173] width 47 height 47
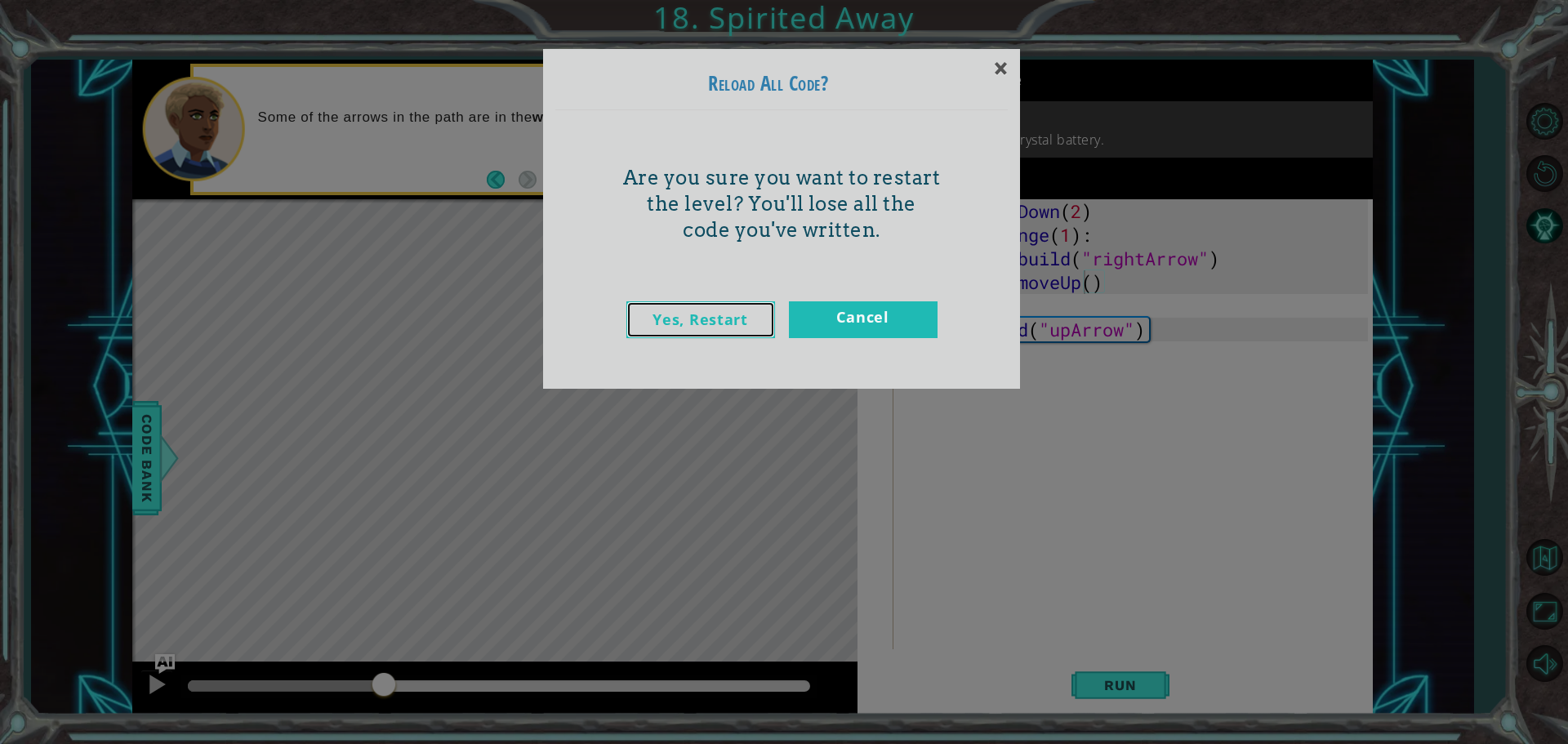
click at [765, 312] on link "Yes, Restart" at bounding box center [701, 320] width 149 height 36
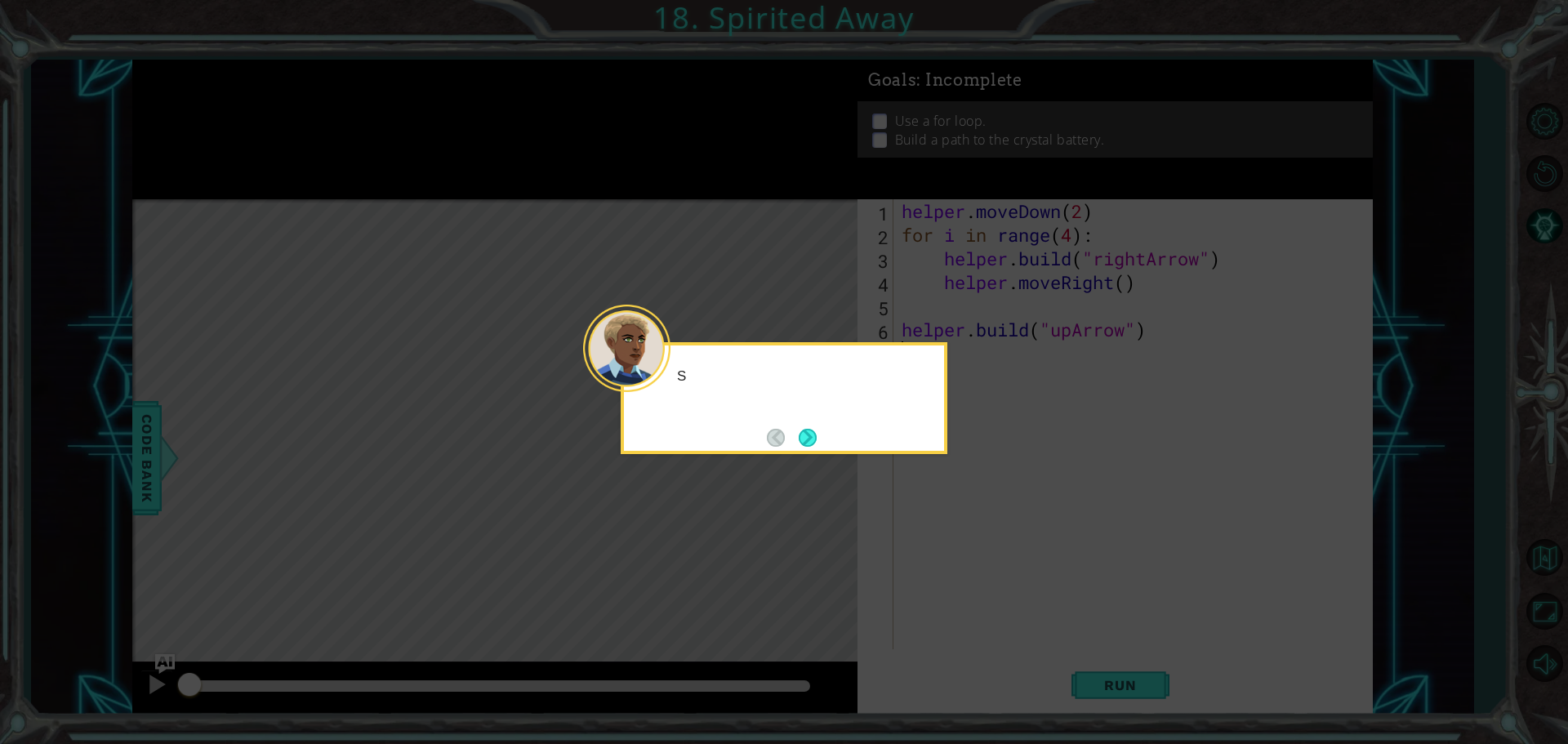
scroll to position [0, 0]
click at [807, 428] on button "Next" at bounding box center [808, 437] width 24 height 24
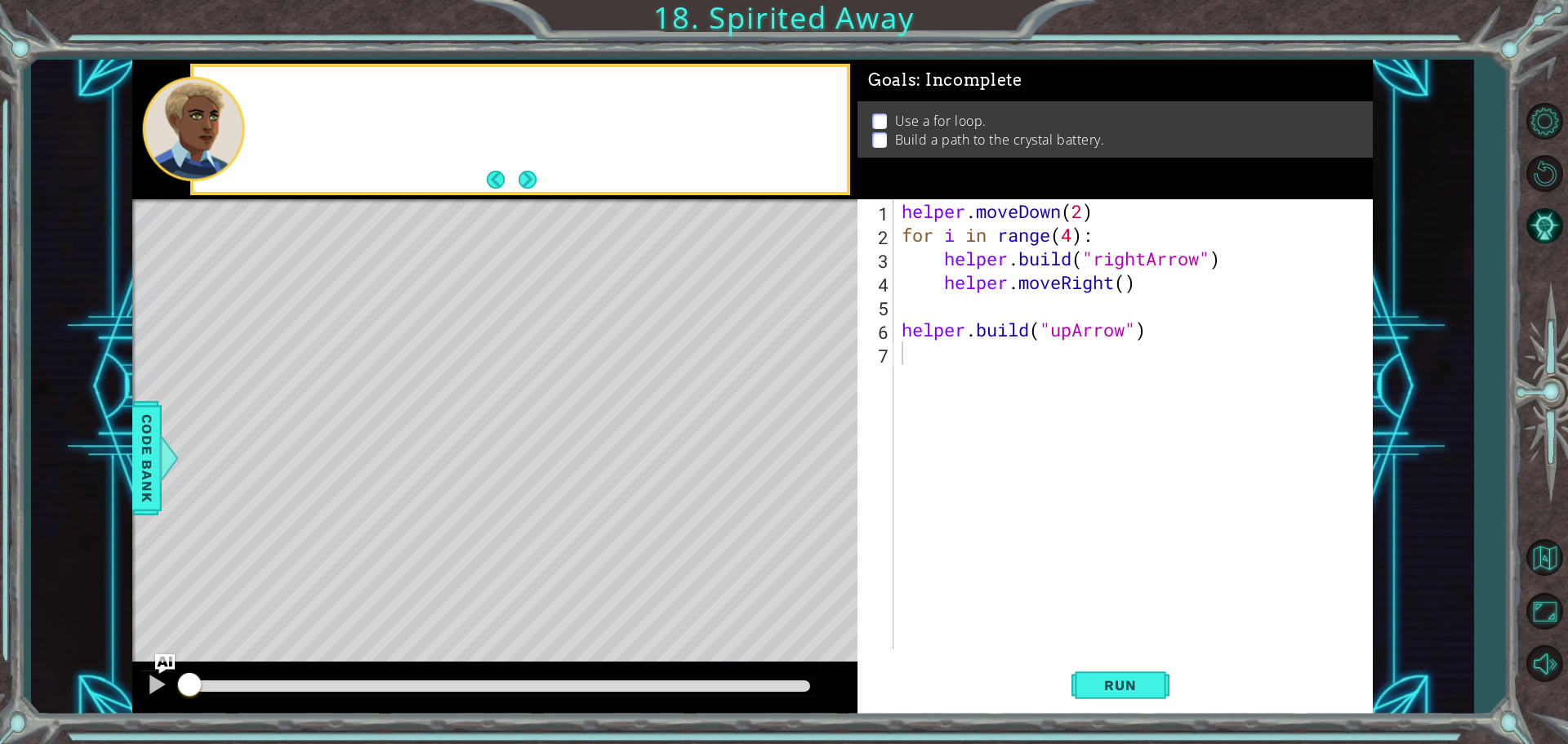
click at [808, 428] on div "Level Map" at bounding box center [510, 440] width 755 height 481
click at [1059, 283] on div "helper . moveDown ( 2 ) for i in range ( 4 ) : helper . build ( "rightArrow" ) …" at bounding box center [1138, 448] width 478 height 497
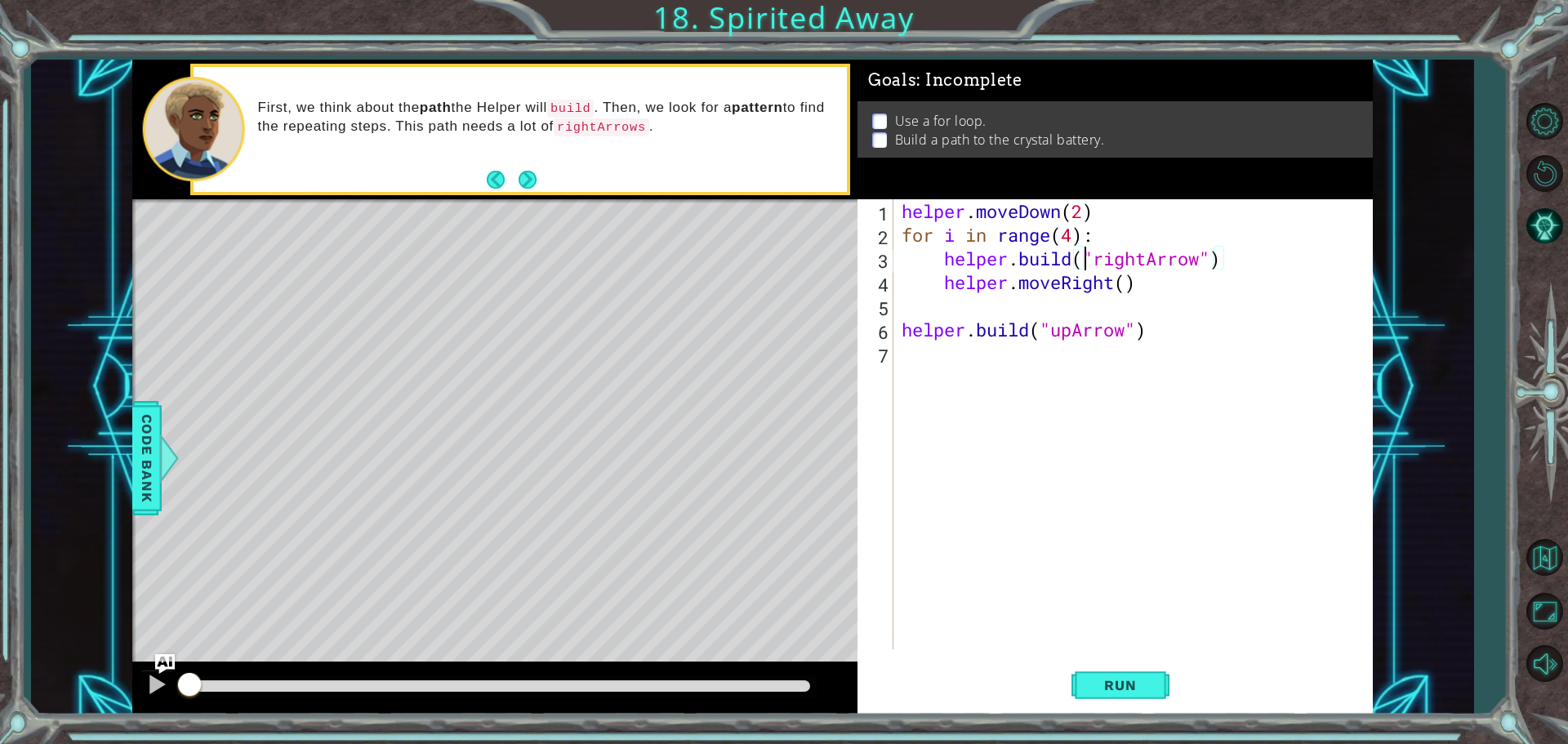
click at [1080, 248] on div "helper . moveDown ( 2 ) for i in range ( 4 ) : helper . build ( "rightArrow" ) …" at bounding box center [1138, 448] width 478 height 497
click at [1074, 235] on div "helper . moveDown ( 2 ) for i in range ( 4 ) : helper . build ( "rightArrow" ) …" at bounding box center [1138, 448] width 478 height 497
click at [1146, 679] on span "Run" at bounding box center [1120, 684] width 64 height 16
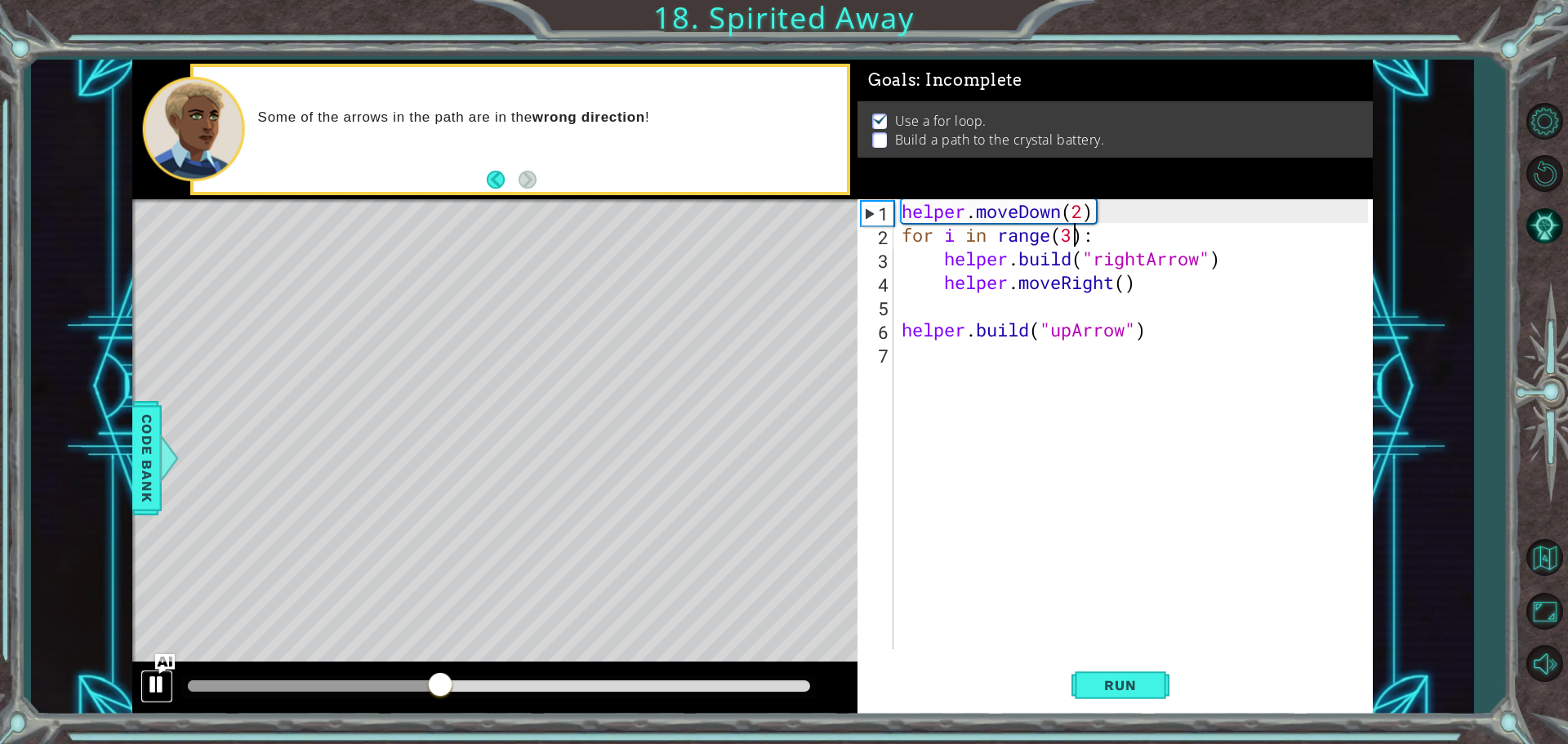
click at [146, 682] on div at bounding box center [157, 684] width 21 height 21
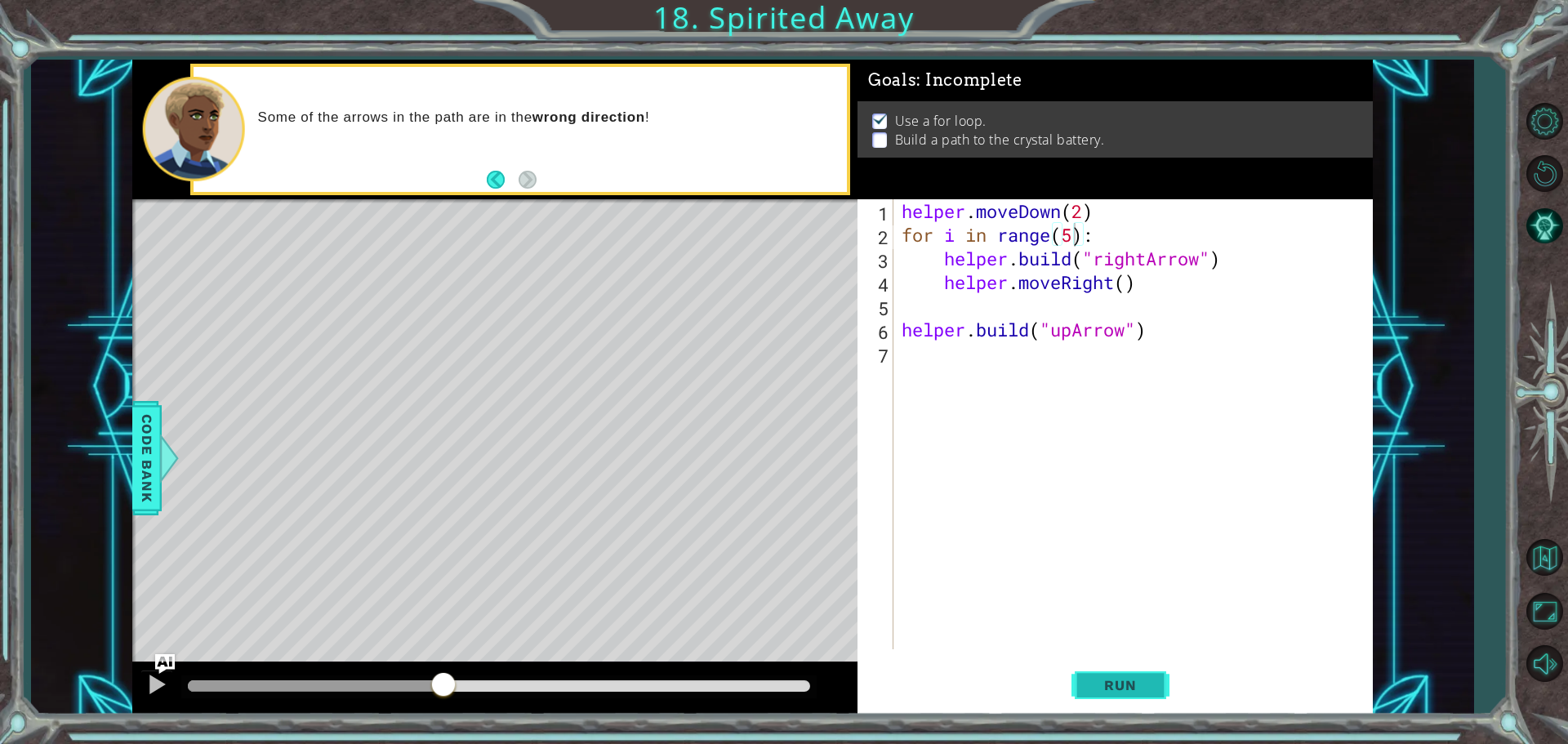
click at [1121, 680] on span "Run" at bounding box center [1120, 684] width 64 height 16
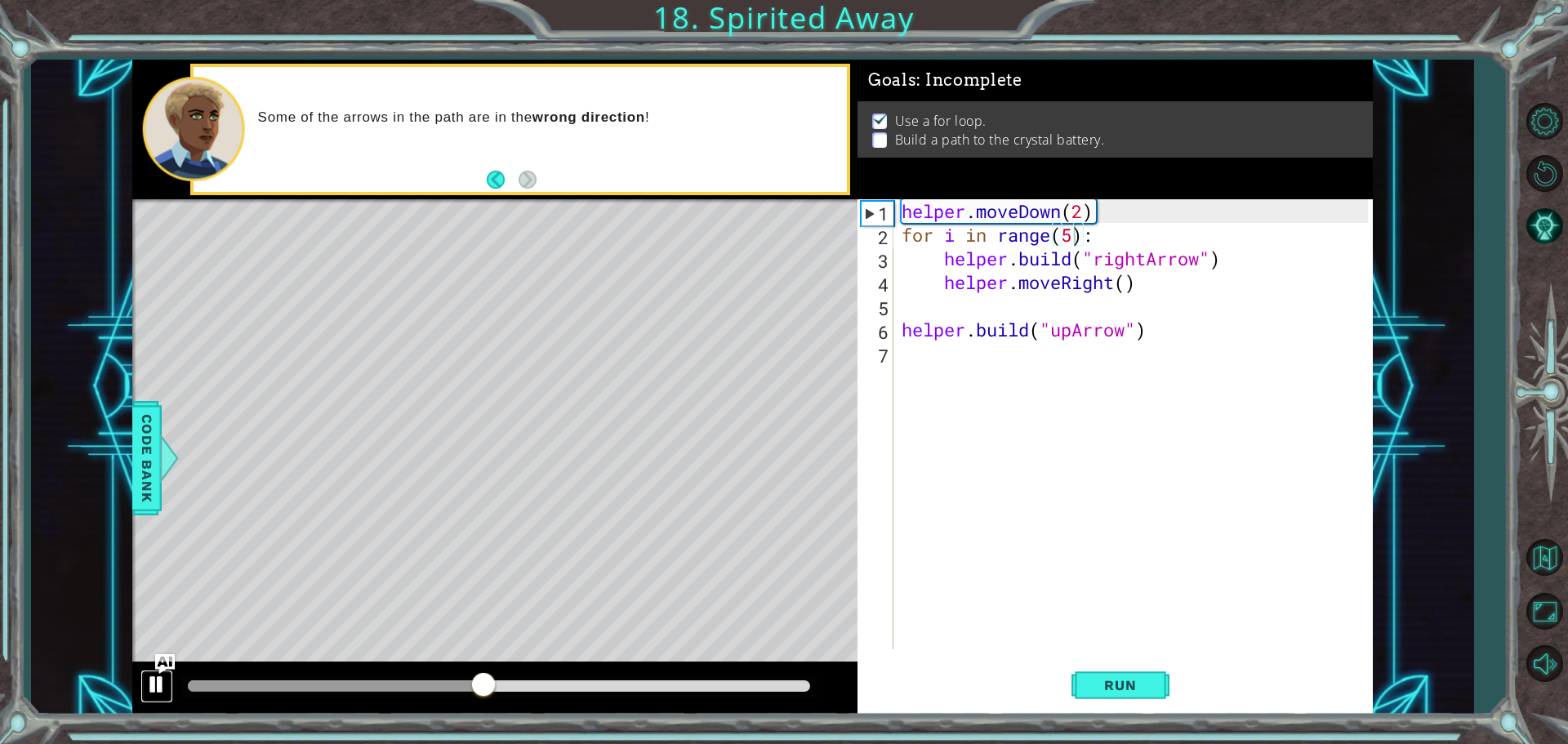
click at [145, 670] on button at bounding box center [157, 686] width 33 height 34
click at [1072, 244] on div "helper . moveDown ( 2 ) for i in range ( 5 ) : helper . build ( "rightArrow" ) …" at bounding box center [1138, 448] width 478 height 497
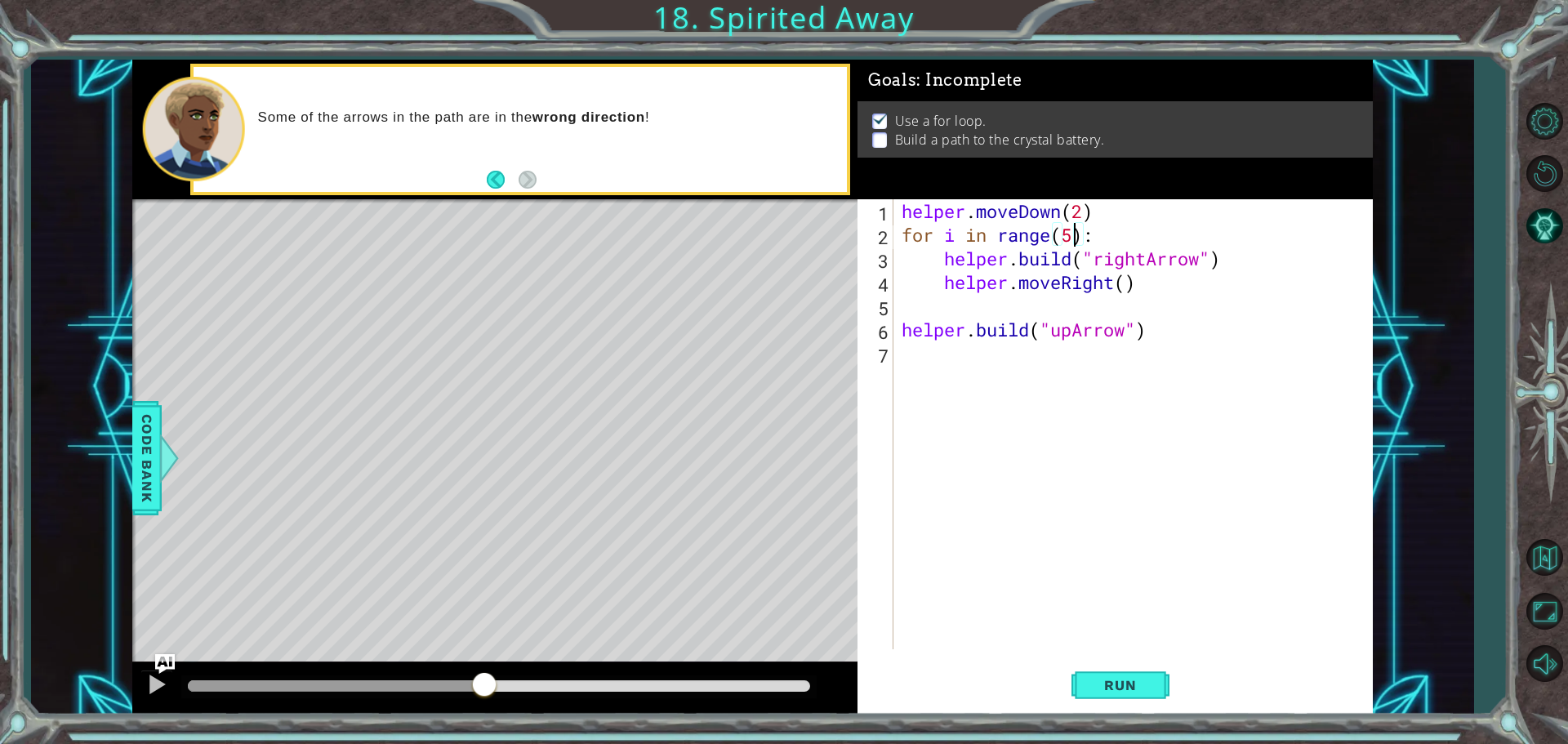
click at [1117, 279] on div "helper . moveDown ( 2 ) for i in range ( 5 ) : helper . build ( "rightArrow" ) …" at bounding box center [1138, 448] width 478 height 497
type textarea "helper.moveUp()"
click at [158, 678] on div at bounding box center [157, 684] width 21 height 21
click at [1098, 688] on span "Run" at bounding box center [1120, 684] width 64 height 16
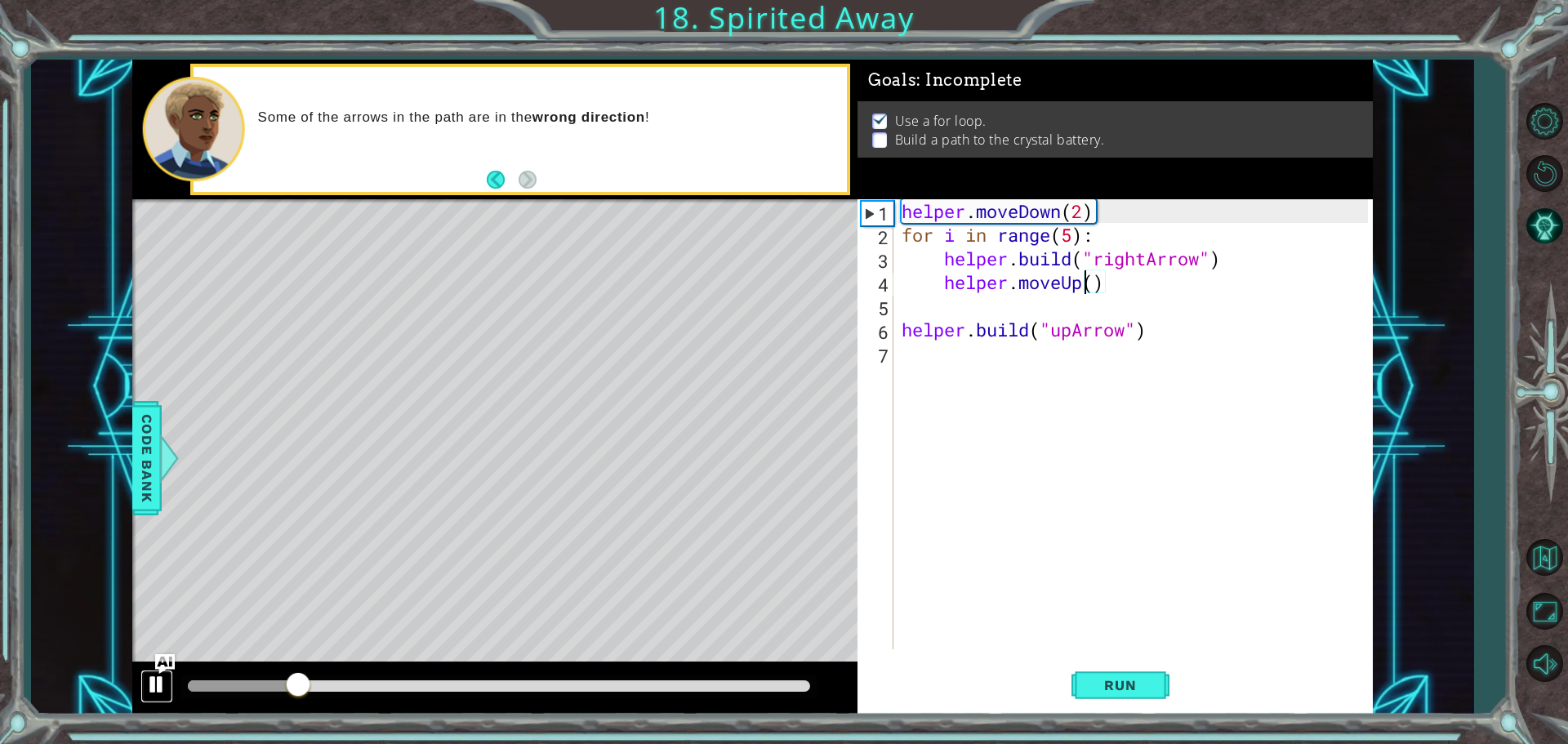
click at [151, 677] on div at bounding box center [157, 684] width 21 height 21
click at [944, 288] on div "helper . moveDown ( 2 ) for i in range ( 5 ) : helper . build ( "rightArrow" ) …" at bounding box center [1138, 448] width 478 height 497
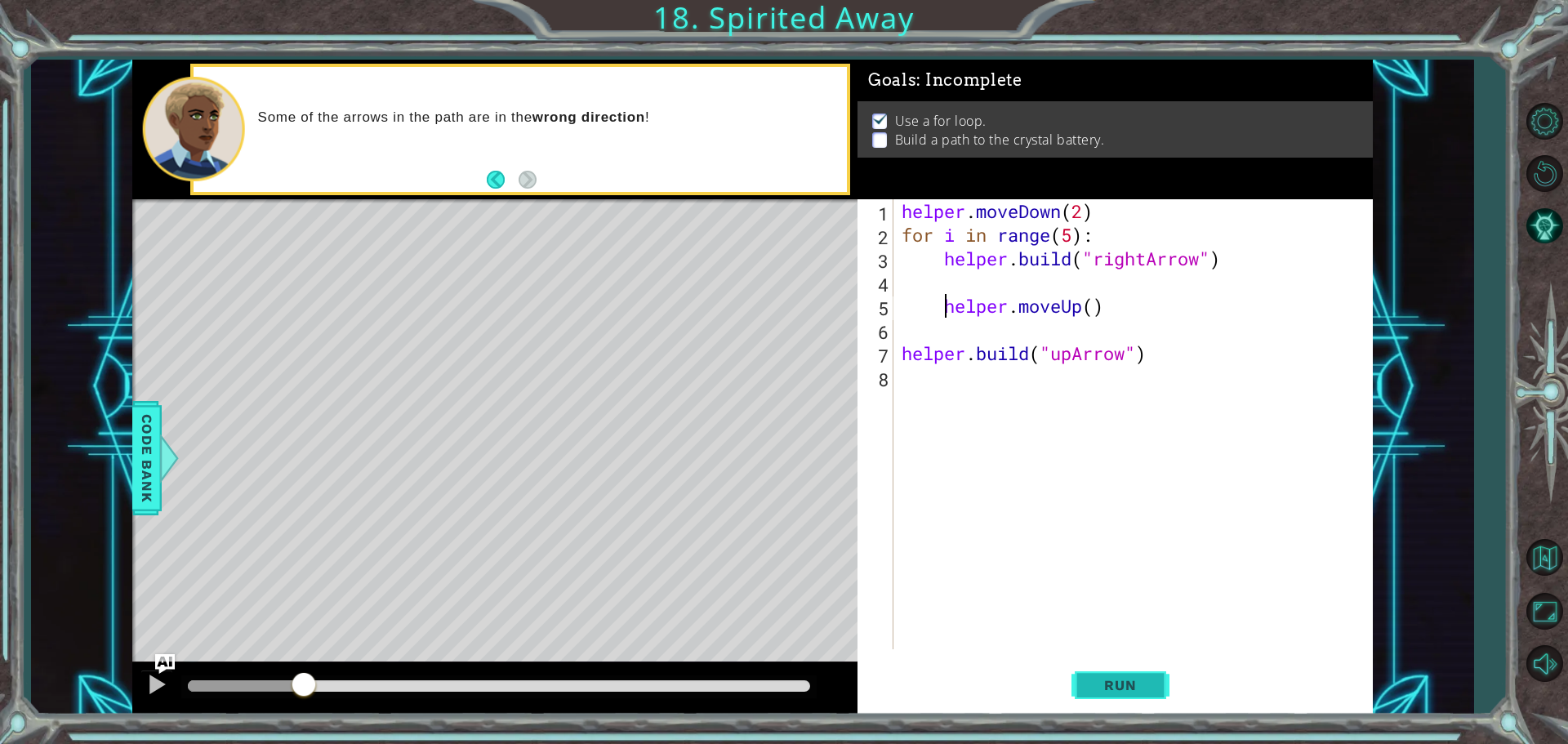
drag, startPoint x: 1134, startPoint y: 656, endPoint x: 1125, endPoint y: 677, distance: 22.8
click at [1125, 676] on div "helper.moveUp() 1 2 3 4 5 6 7 8 helper . moveDown ( 2 ) for i in range ( 5 ) : …" at bounding box center [1115, 457] width 516 height 516
click at [1124, 683] on span "Run" at bounding box center [1120, 684] width 64 height 16
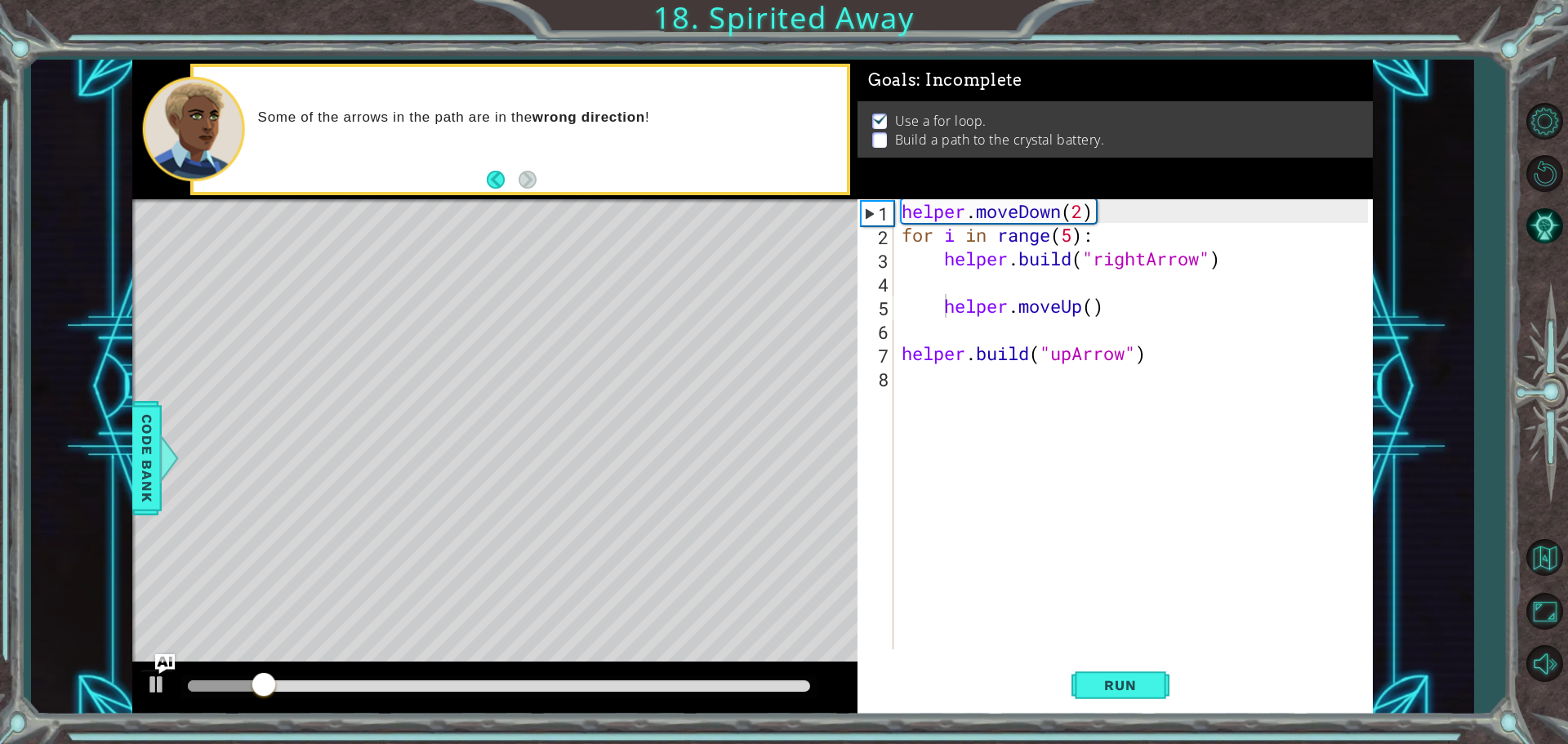
click at [177, 671] on div at bounding box center [495, 688] width 725 height 52
click at [171, 690] on button at bounding box center [157, 686] width 33 height 34
click at [934, 276] on div "helper . moveDown ( 2 ) for i in range ( 5 ) : helper . build ( "rightArrow" ) …" at bounding box center [1138, 448] width 478 height 497
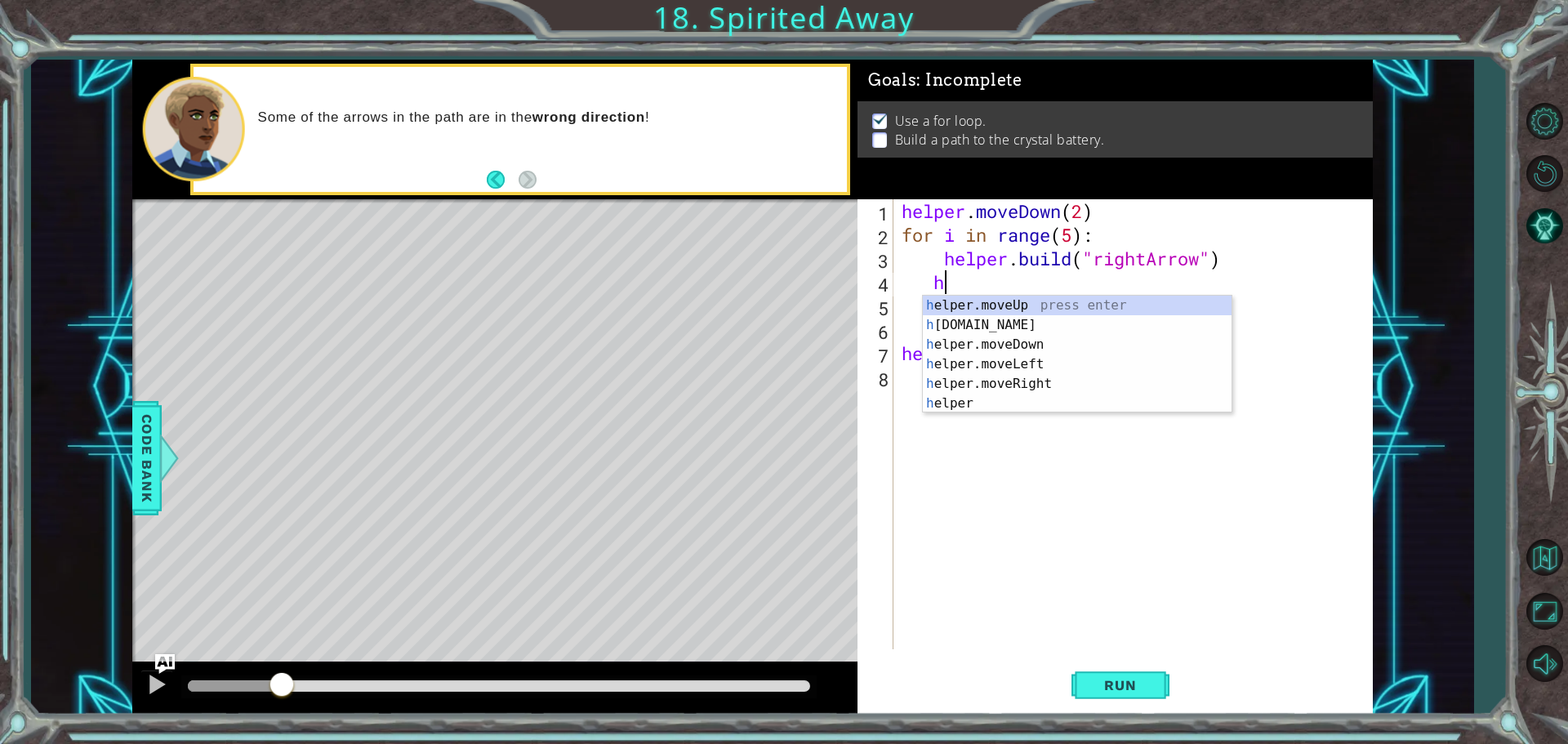
scroll to position [0, 2]
click at [1054, 381] on div "he lper.moveUp press enter he [DOMAIN_NAME] press enter he lper.moveDown press …" at bounding box center [1077, 373] width 309 height 156
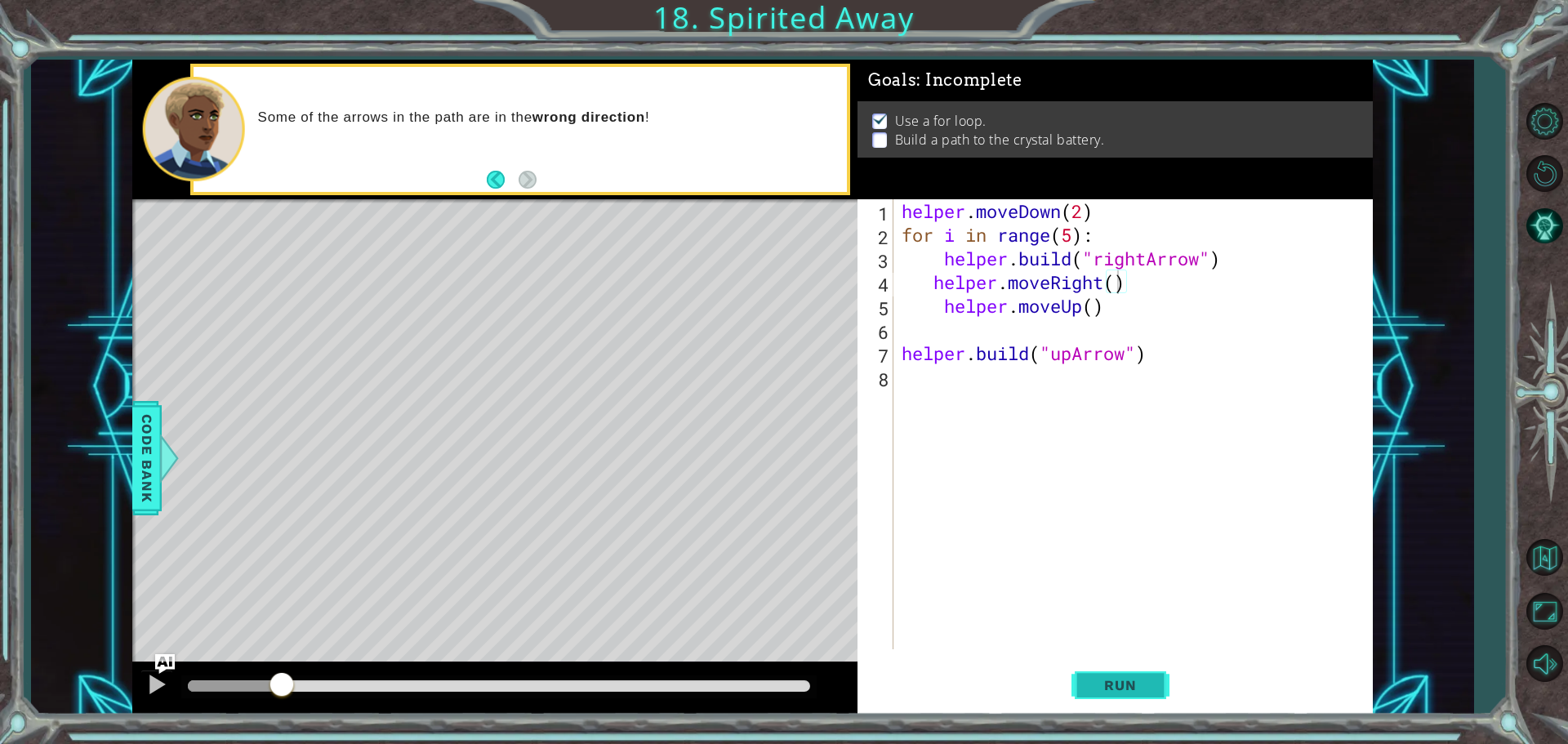
click at [1136, 681] on span "Run" at bounding box center [1120, 684] width 64 height 16
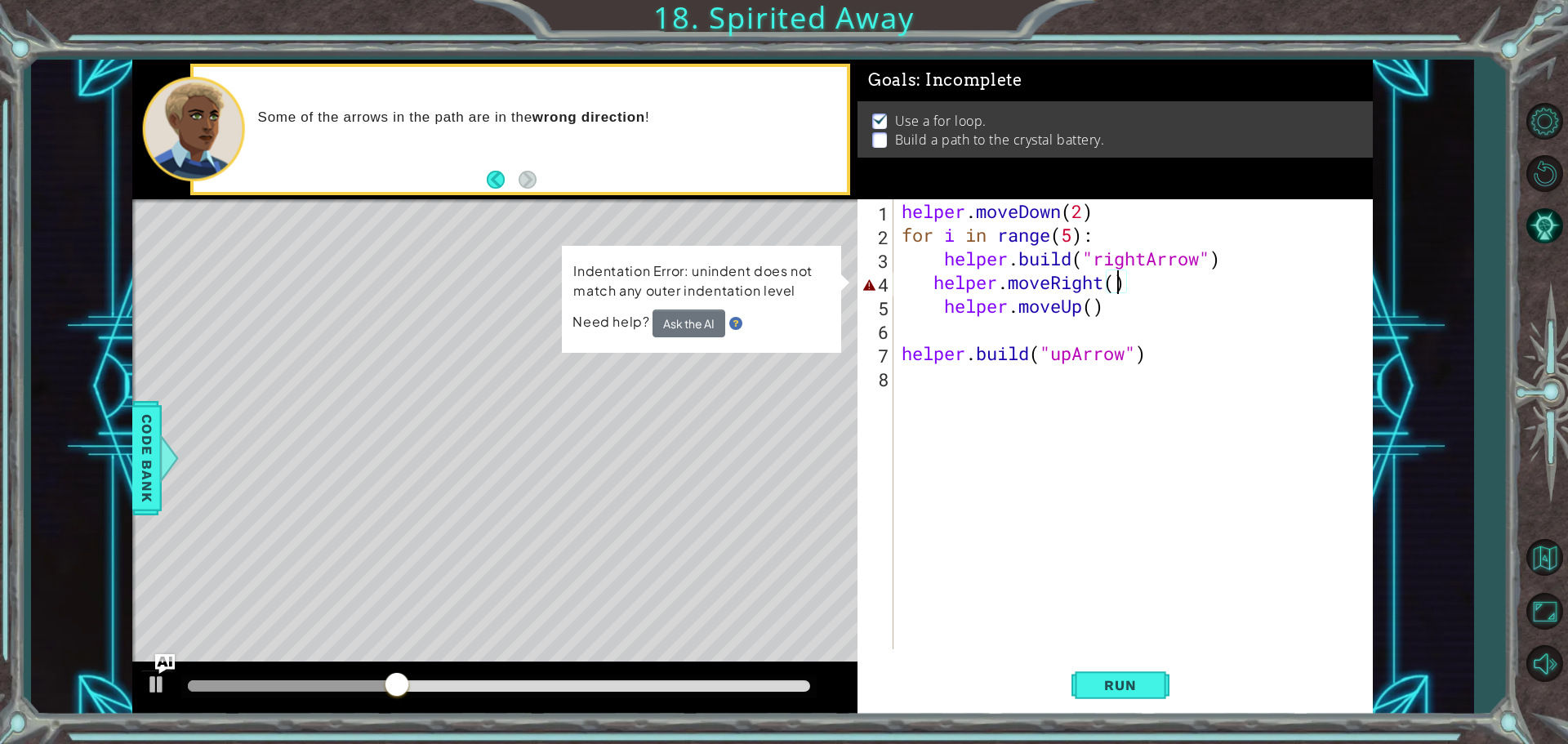
click at [1144, 293] on div "helper . moveDown ( 2 ) for i in range ( 5 ) : helper . build ( "rightArrow" ) …" at bounding box center [1138, 448] width 478 height 497
click at [1112, 287] on div "helper . moveDown ( 2 ) for i in range ( 5 ) : helper . build ( "rightArrow" ) …" at bounding box center [1138, 448] width 478 height 497
drag, startPoint x: 1125, startPoint y: 306, endPoint x: 1092, endPoint y: 308, distance: 33.1
click at [1125, 306] on div "helper . moveDown ( 2 ) for i in range ( 5 ) : helper . build ( "rightArrow" ) …" at bounding box center [1138, 448] width 478 height 497
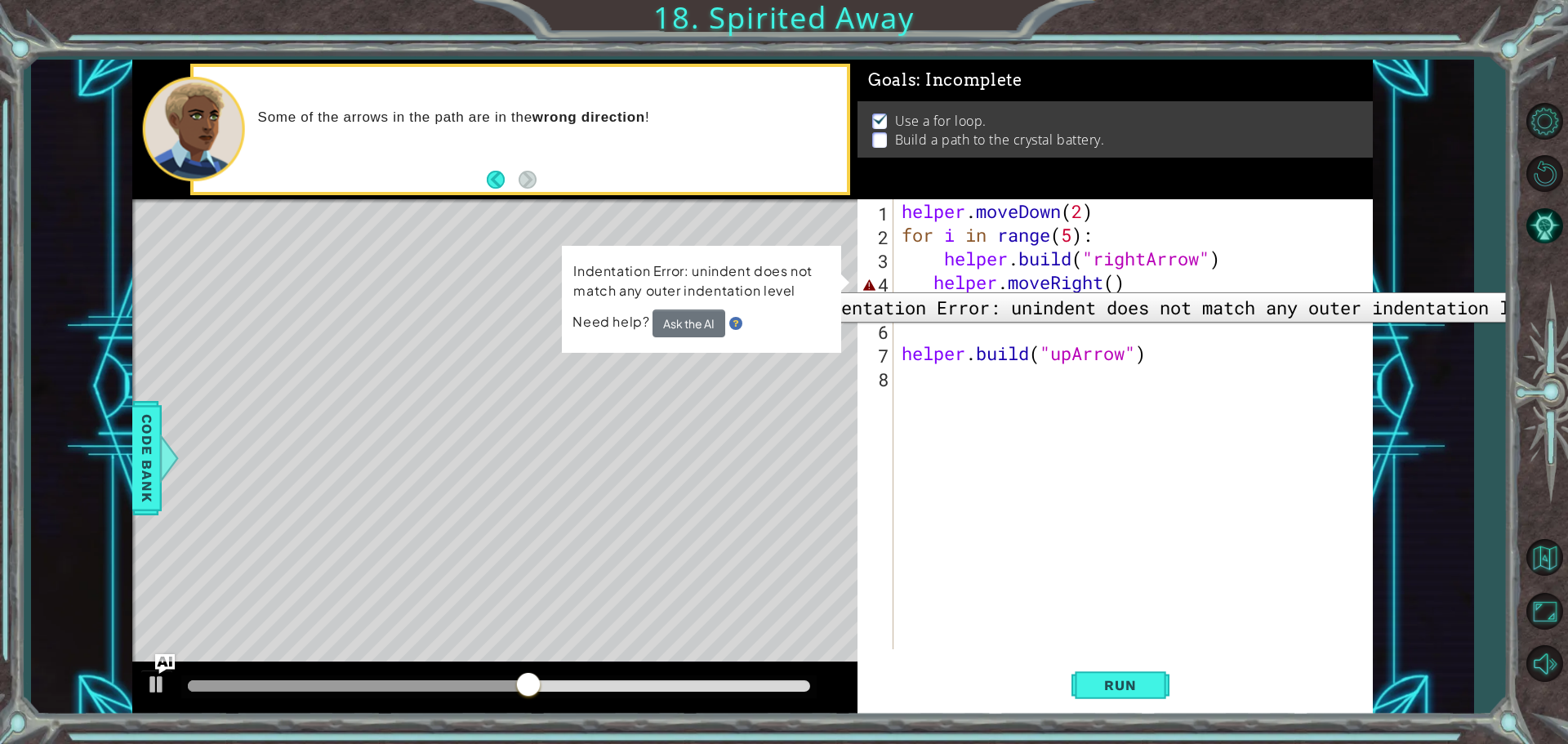
click at [866, 279] on div "4" at bounding box center [878, 284] width 33 height 24
type textarea "helper.moveRight()"
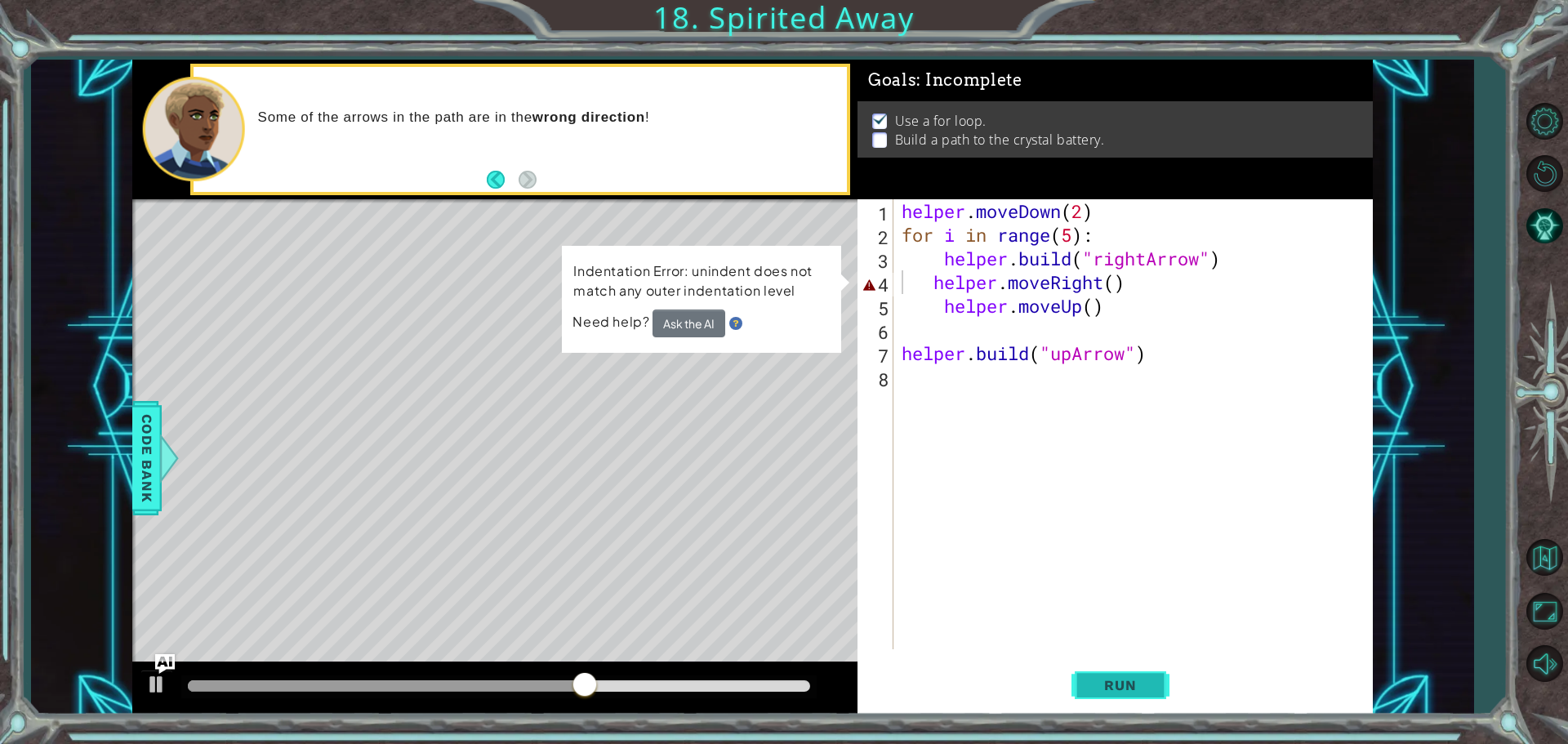
click at [1107, 674] on button "Run" at bounding box center [1121, 685] width 98 height 52
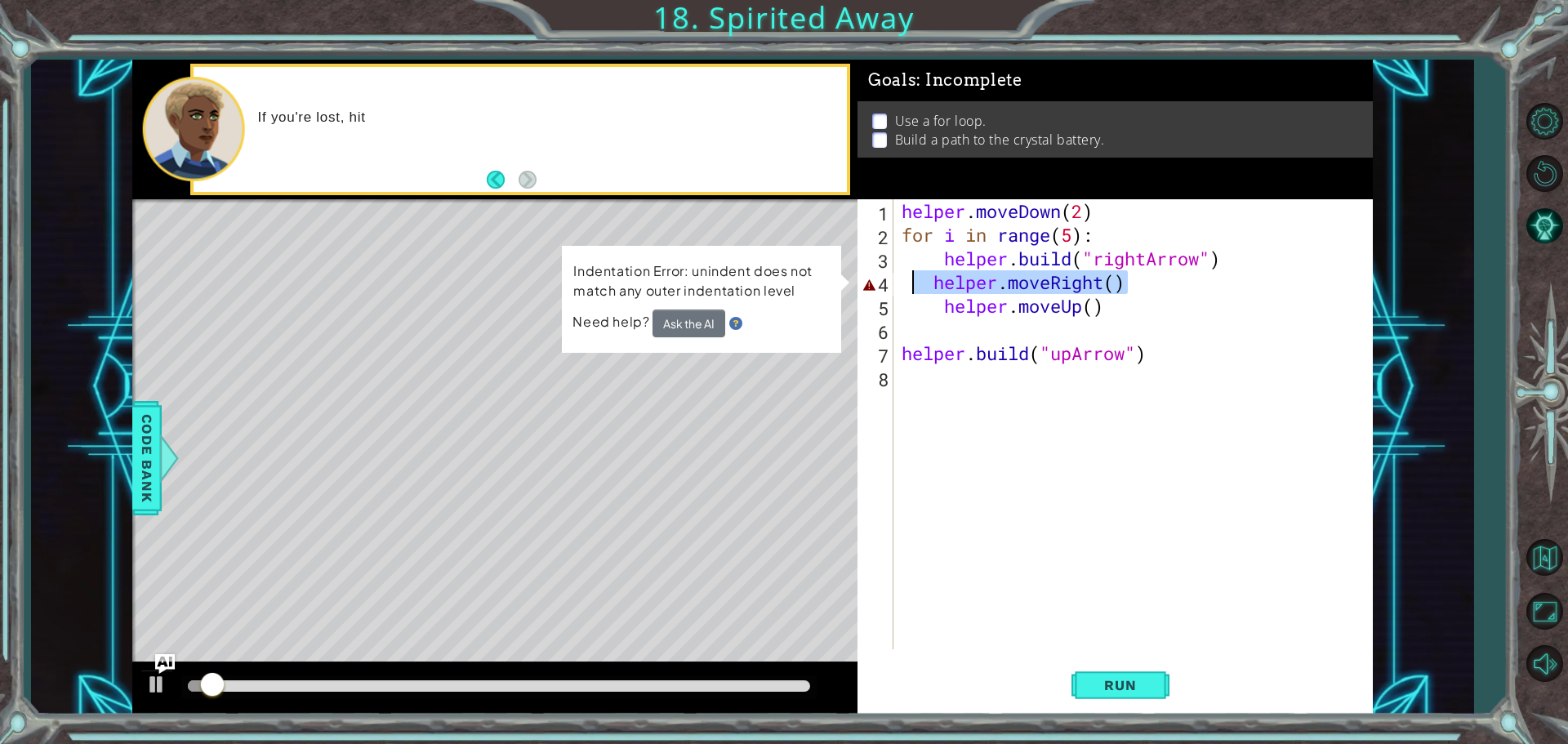
drag, startPoint x: 1130, startPoint y: 287, endPoint x: 888, endPoint y: 271, distance: 242.5
click at [888, 271] on div "helper.moveRight() 1 2 3 4 5 6 7 8 helper . moveDown ( 2 ) for i in range ( 5 )…" at bounding box center [1113, 424] width 511 height 450
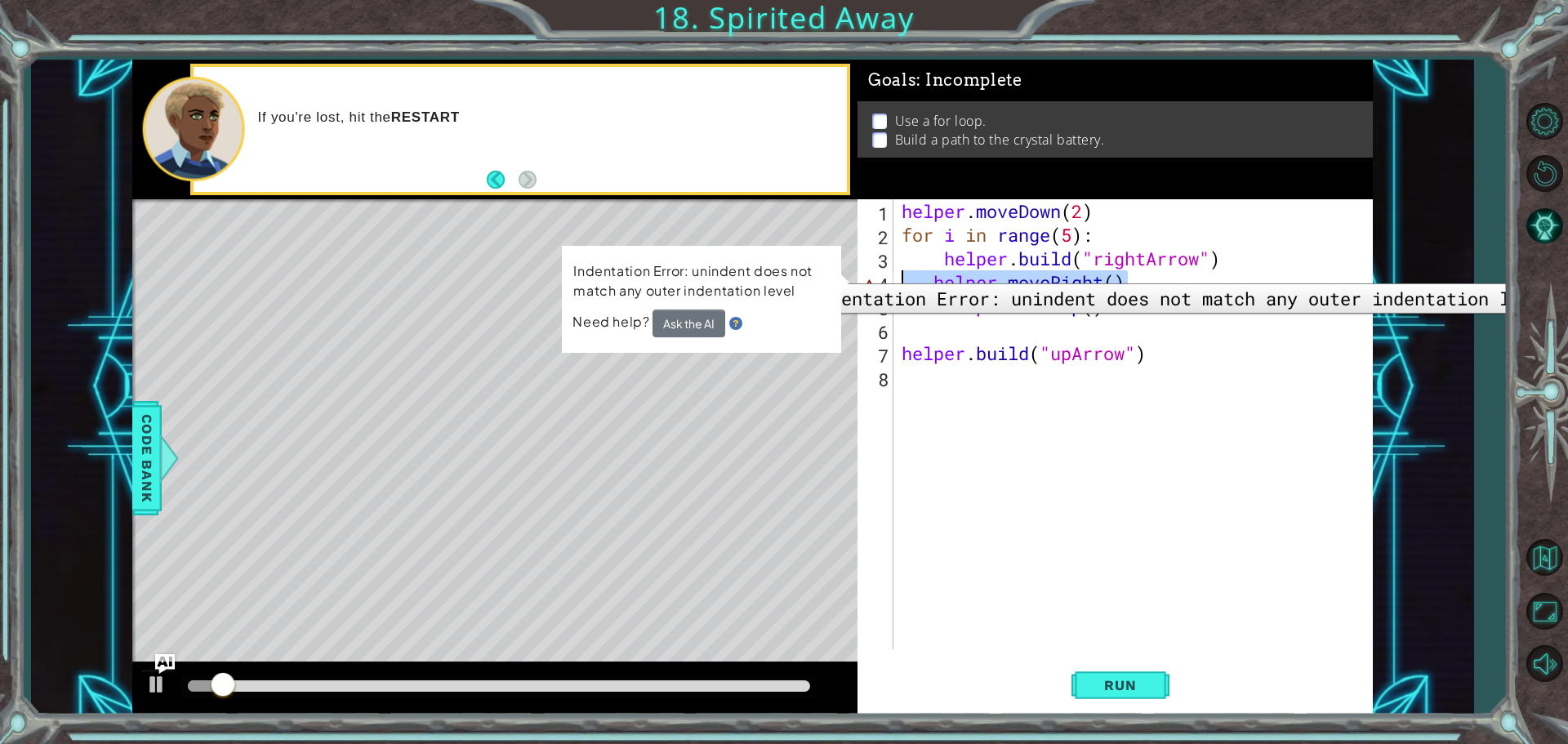
scroll to position [0, 0]
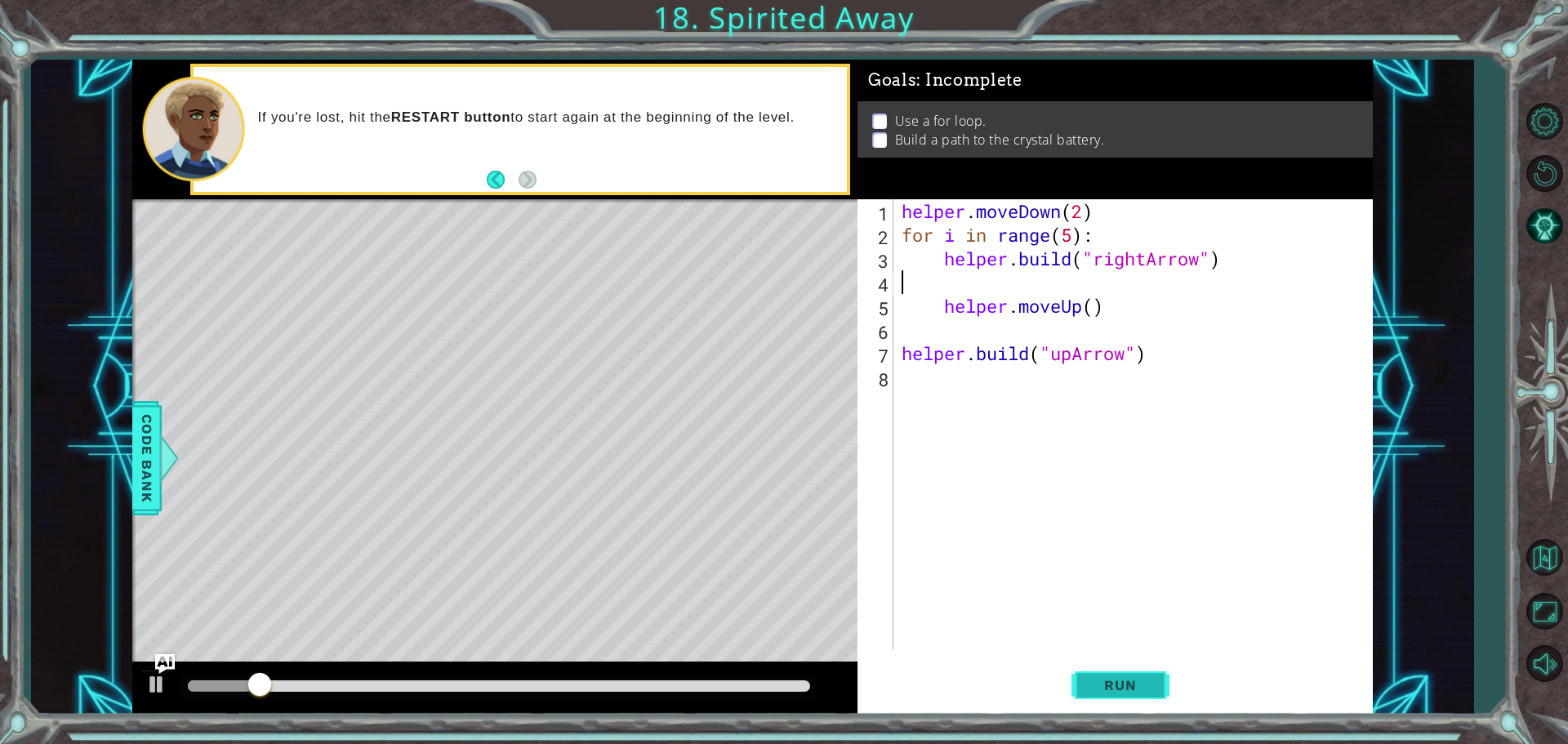
click at [1115, 682] on span "Run" at bounding box center [1120, 684] width 64 height 16
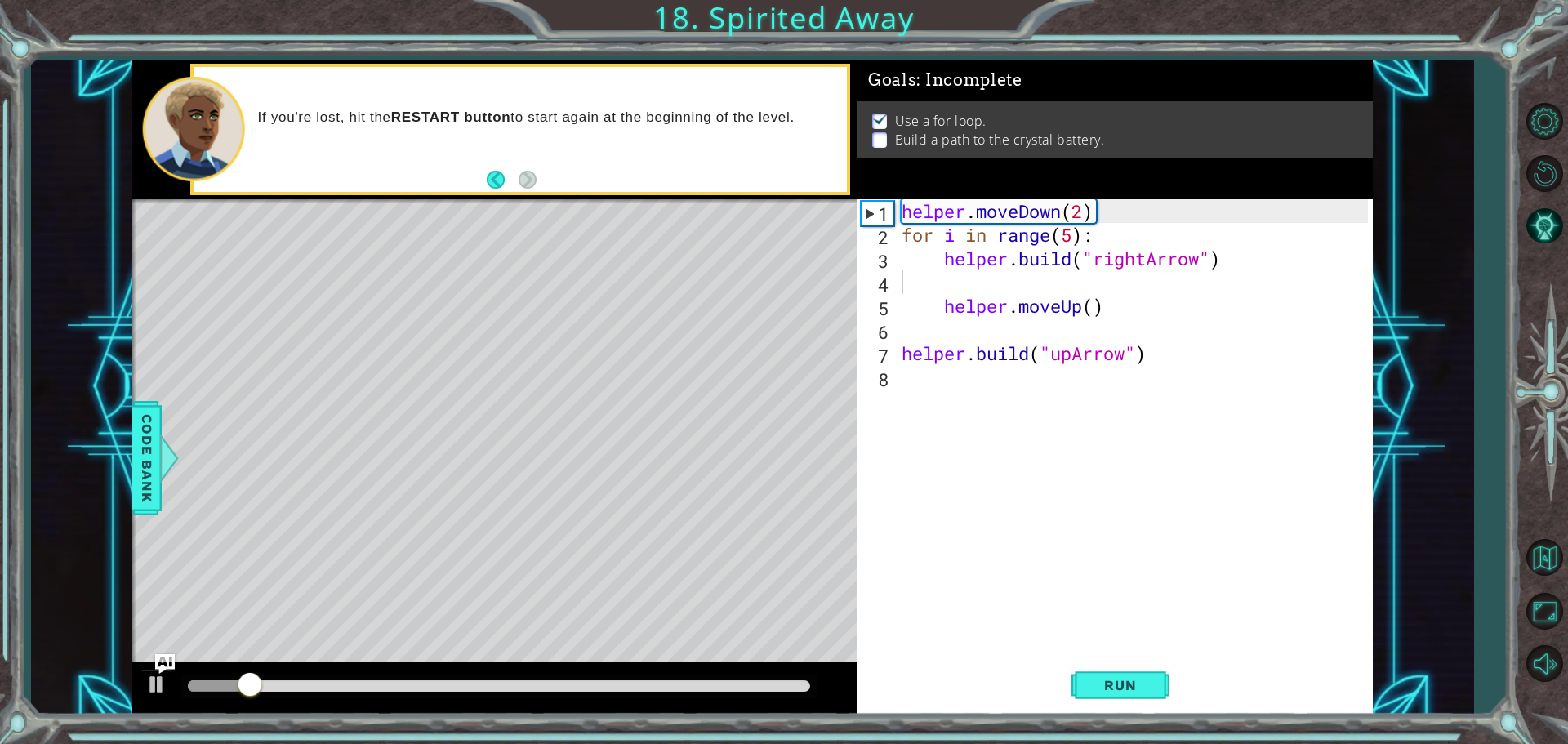
click at [149, 663] on div at bounding box center [495, 688] width 725 height 52
click at [149, 674] on div at bounding box center [157, 684] width 21 height 21
click at [1075, 309] on div "helper . moveDown ( 2 ) for i in range ( 5 ) : helper . build ( "rightArrow" ) …" at bounding box center [1138, 448] width 478 height 497
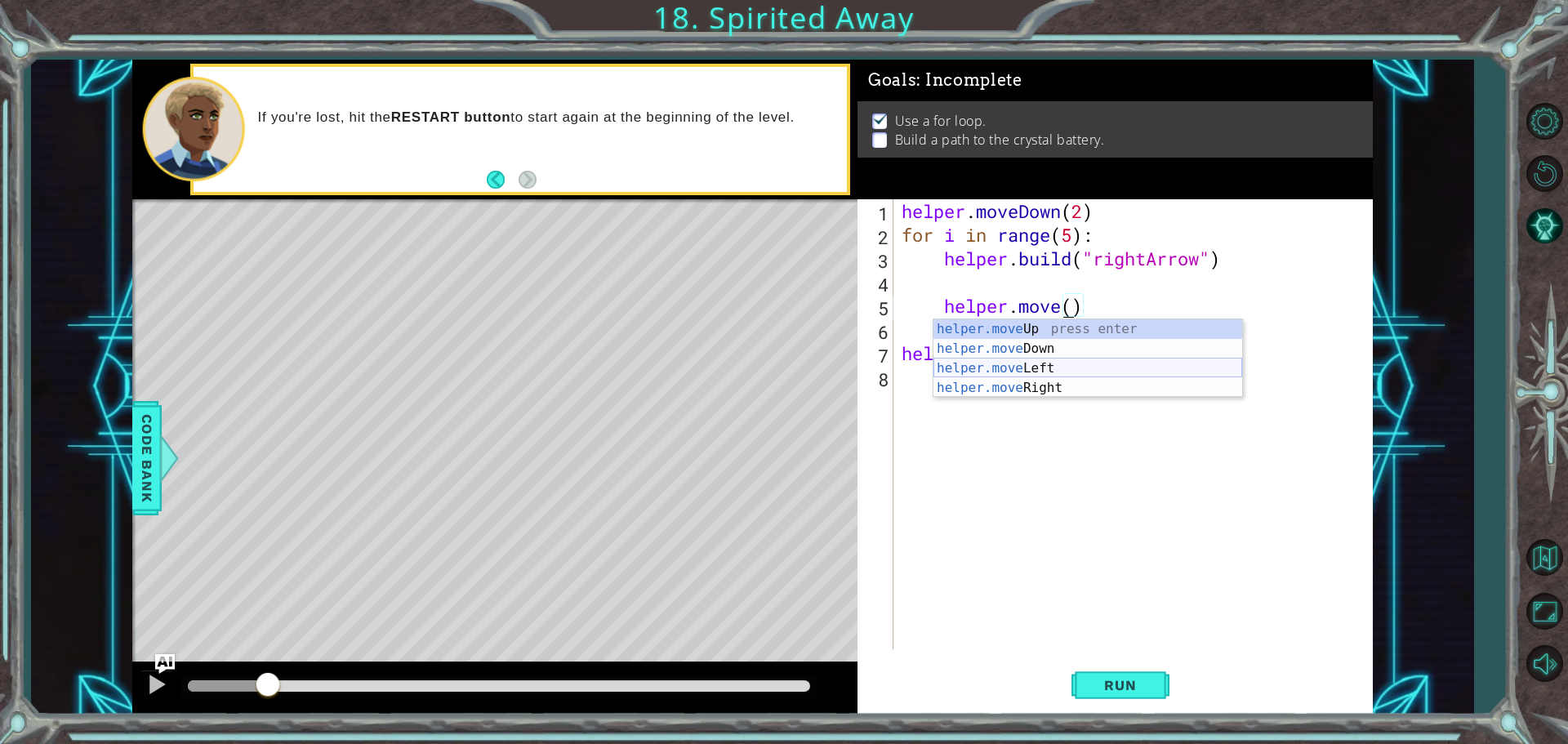
click at [1043, 377] on div "helper.move Up press enter helper.move Down press enter helper.move Left press …" at bounding box center [1088, 378] width 309 height 118
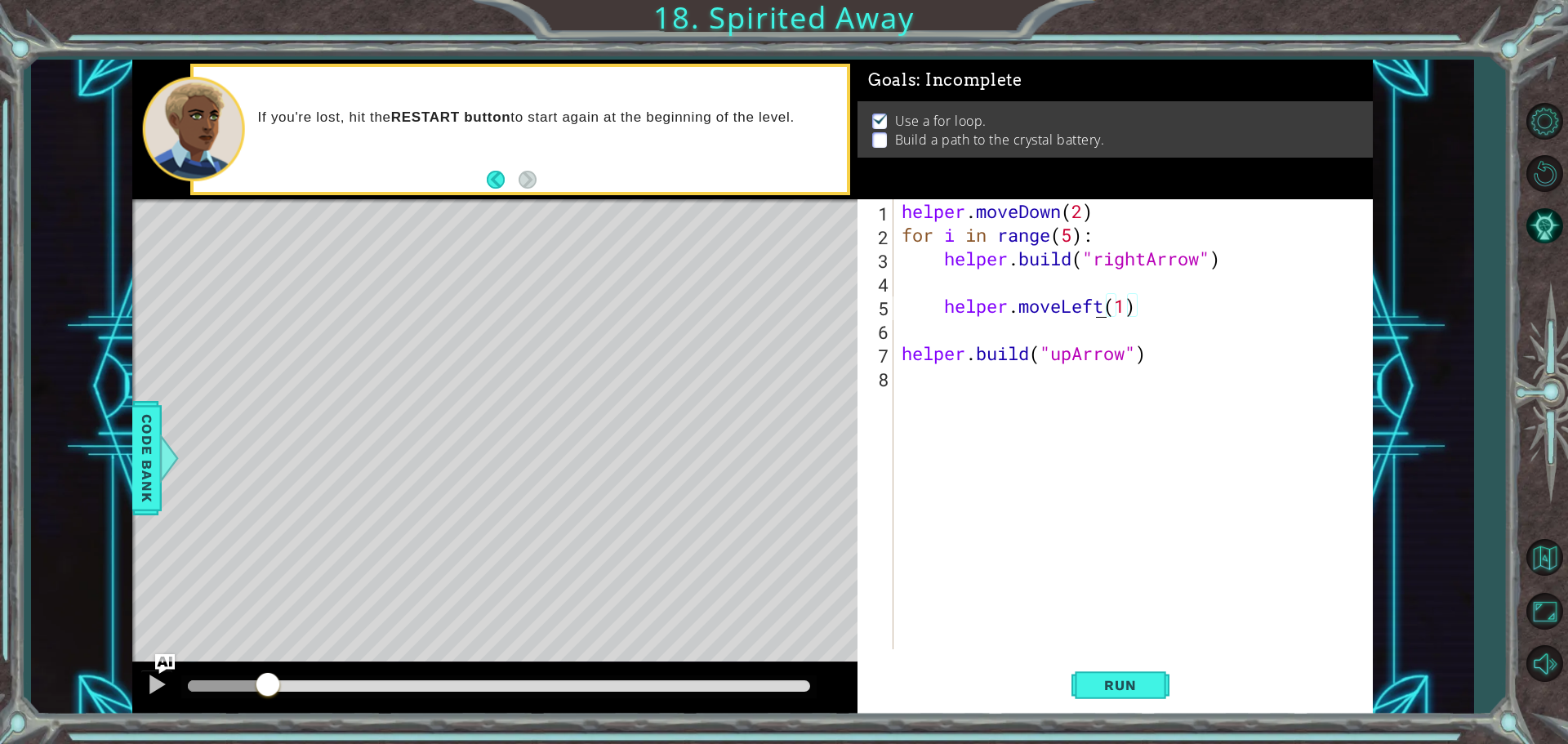
click at [1098, 305] on div "helper . moveDown ( 2 ) for i in range ( 5 ) : helper . build ( "rightArrow" ) …" at bounding box center [1138, 448] width 478 height 497
click at [1104, 676] on button "Run" at bounding box center [1121, 685] width 98 height 52
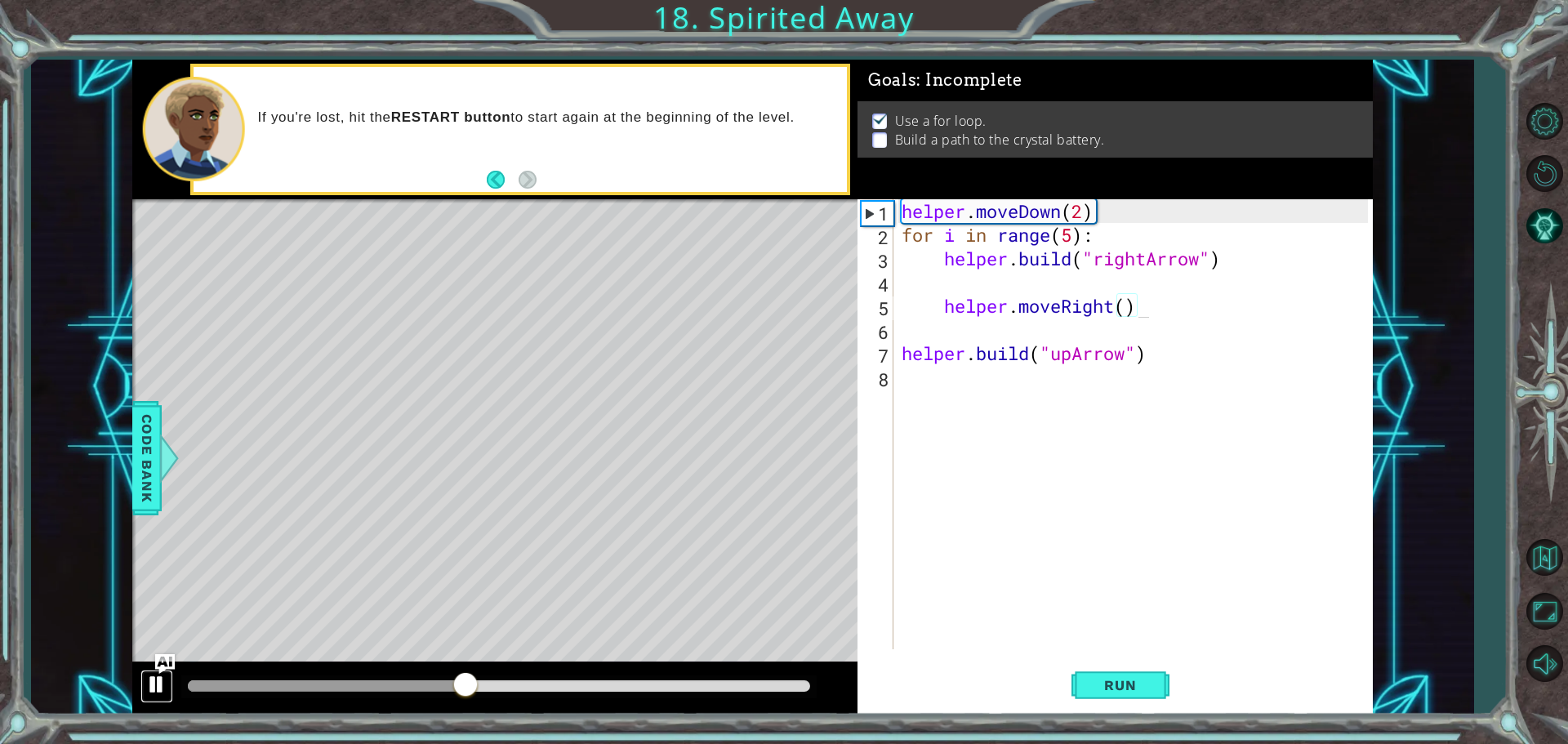
click at [146, 681] on div at bounding box center [157, 684] width 21 height 21
click at [1073, 238] on div "helper . moveDown ( 2 ) for i in range ( 5 ) : helper . build ( "rightArrow" ) …" at bounding box center [1138, 448] width 478 height 497
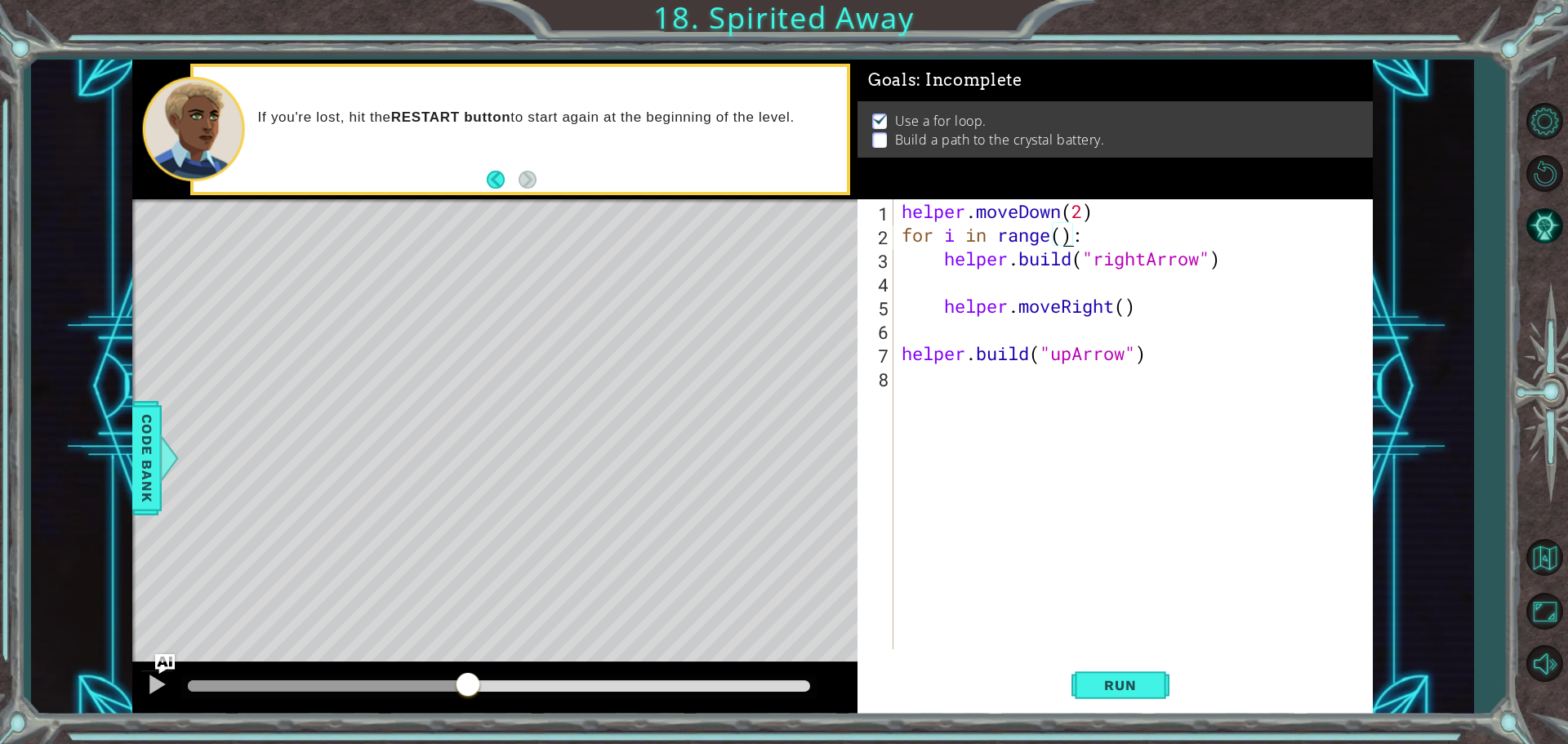
type textarea "for i in range(4):"
click at [999, 398] on div "helper . moveDown ( 2 ) for i in range ( 4 : helper . build ( "rightArrow" ) he…" at bounding box center [1138, 448] width 478 height 497
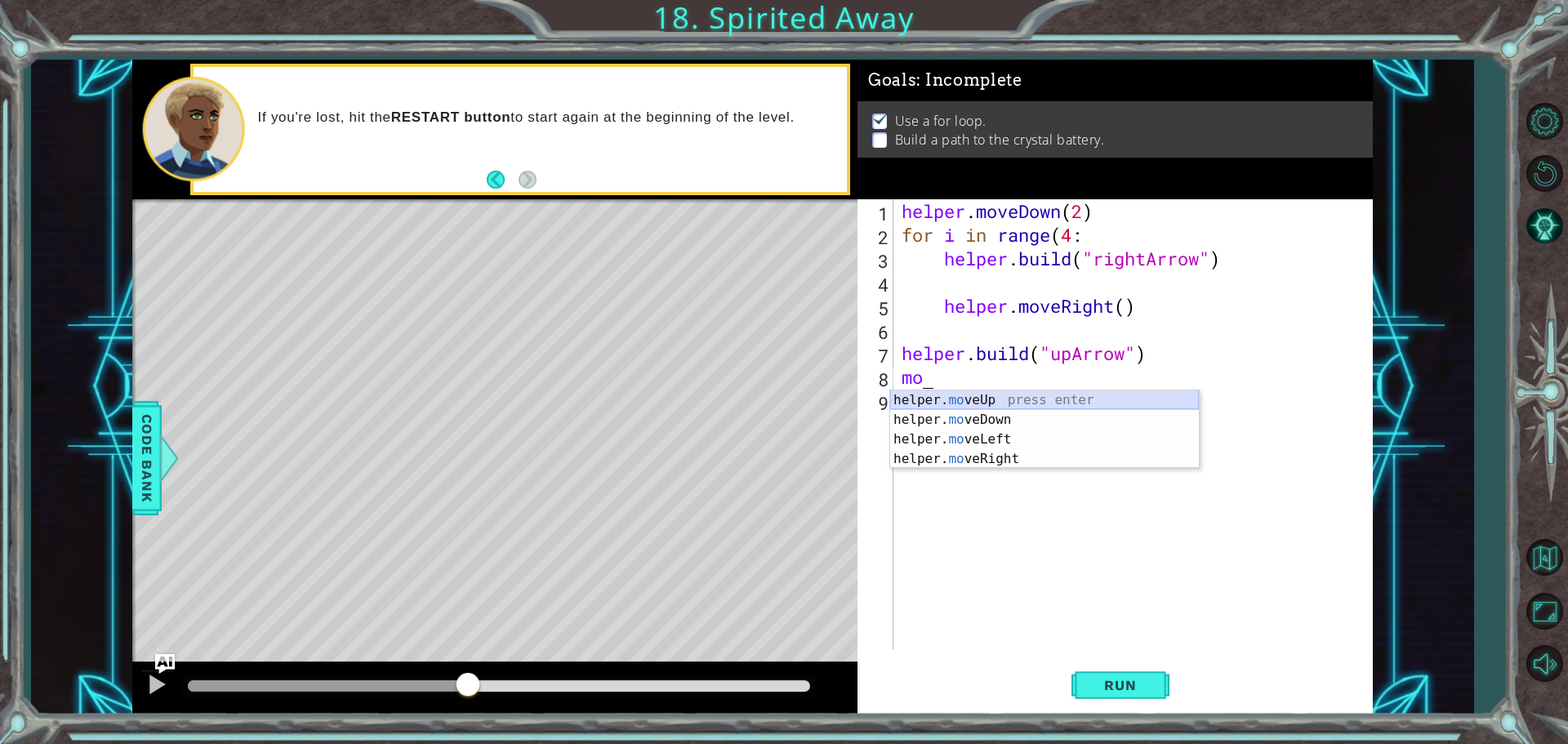
click at [977, 404] on div "helper. mo veUp press enter helper. mo veDown press enter helper. mo veLeft pre…" at bounding box center [1045, 449] width 309 height 118
type textarea "helper.moveUp(1)"
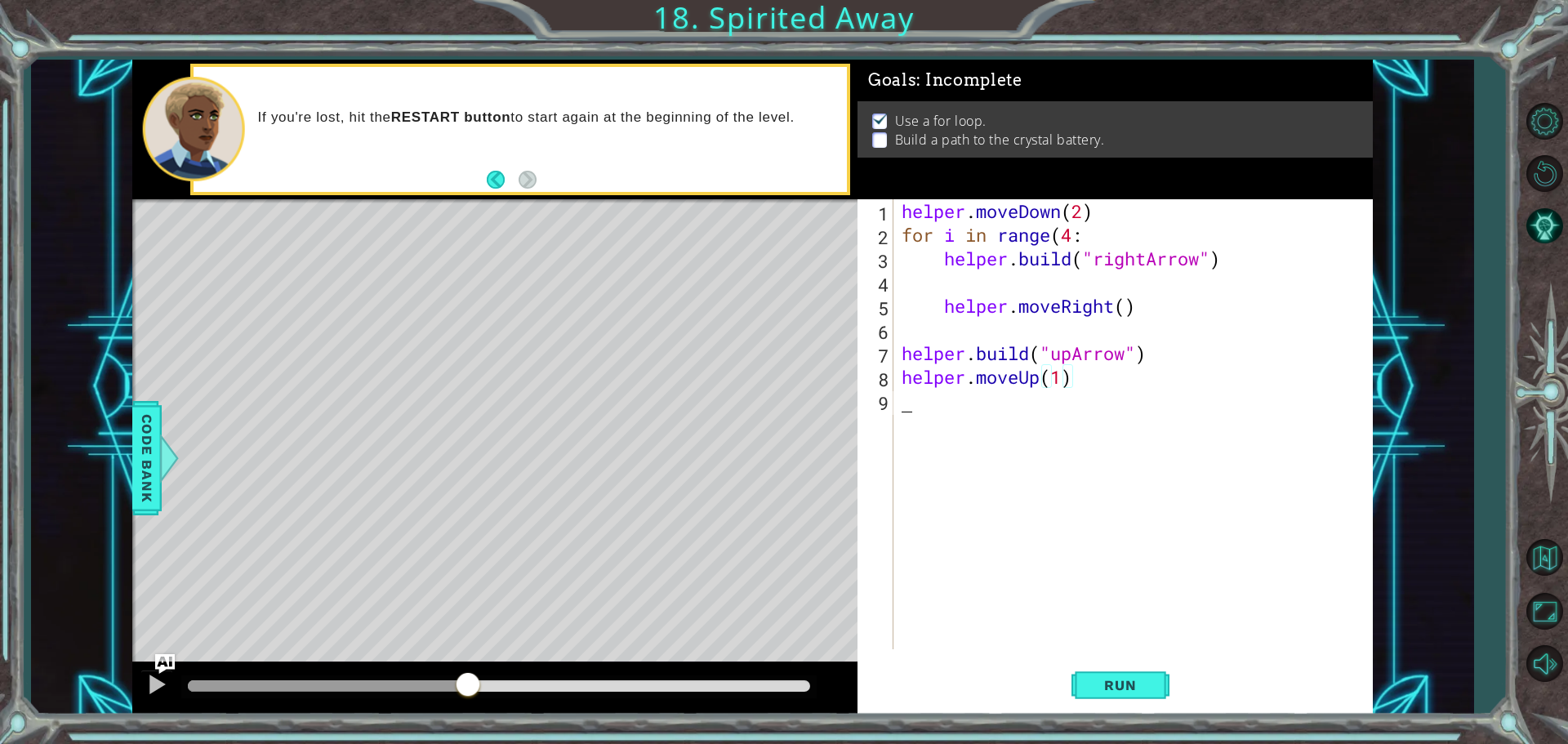
click at [1054, 425] on div "helper . moveDown ( 2 ) for i in range ( 4 : helper . build ( "rightArrow" ) he…" at bounding box center [1138, 448] width 478 height 497
click at [901, 362] on div "helper . moveDown ( 2 ) for i in range ( 4 : helper . build ( "rightArrow" ) he…" at bounding box center [1138, 448] width 478 height 497
click at [897, 373] on div "[DOMAIN_NAME]("upArrow") 1 2 3 4 5 6 7 8 9 helper . moveDown ( 2 ) for i in ran…" at bounding box center [1113, 424] width 511 height 450
click at [899, 379] on div "helper . moveDown ( 2 ) for i in range ( 4 : helper . build ( "rightArrow" ) he…" at bounding box center [1138, 448] width 478 height 497
type textarea "helper.moveUp(1)"
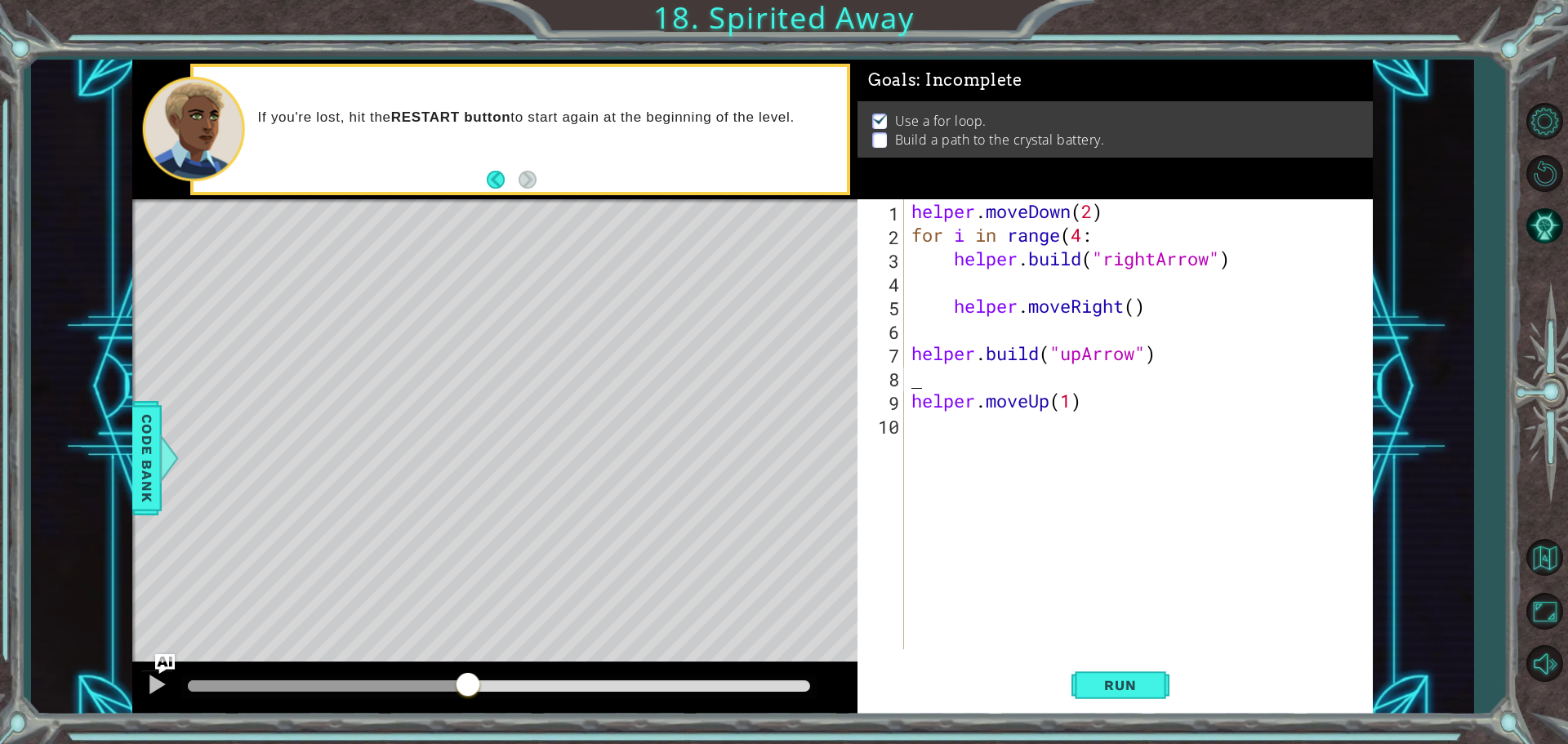
click at [960, 381] on div "helper . moveDown ( 2 ) for i in range ( 4 : helper . build ( "rightArrow" ) he…" at bounding box center [1142, 448] width 468 height 497
type textarea "f"
type textarea "l"
type textarea "h"
click at [133, 413] on div "Code Bank" at bounding box center [147, 458] width 30 height 114
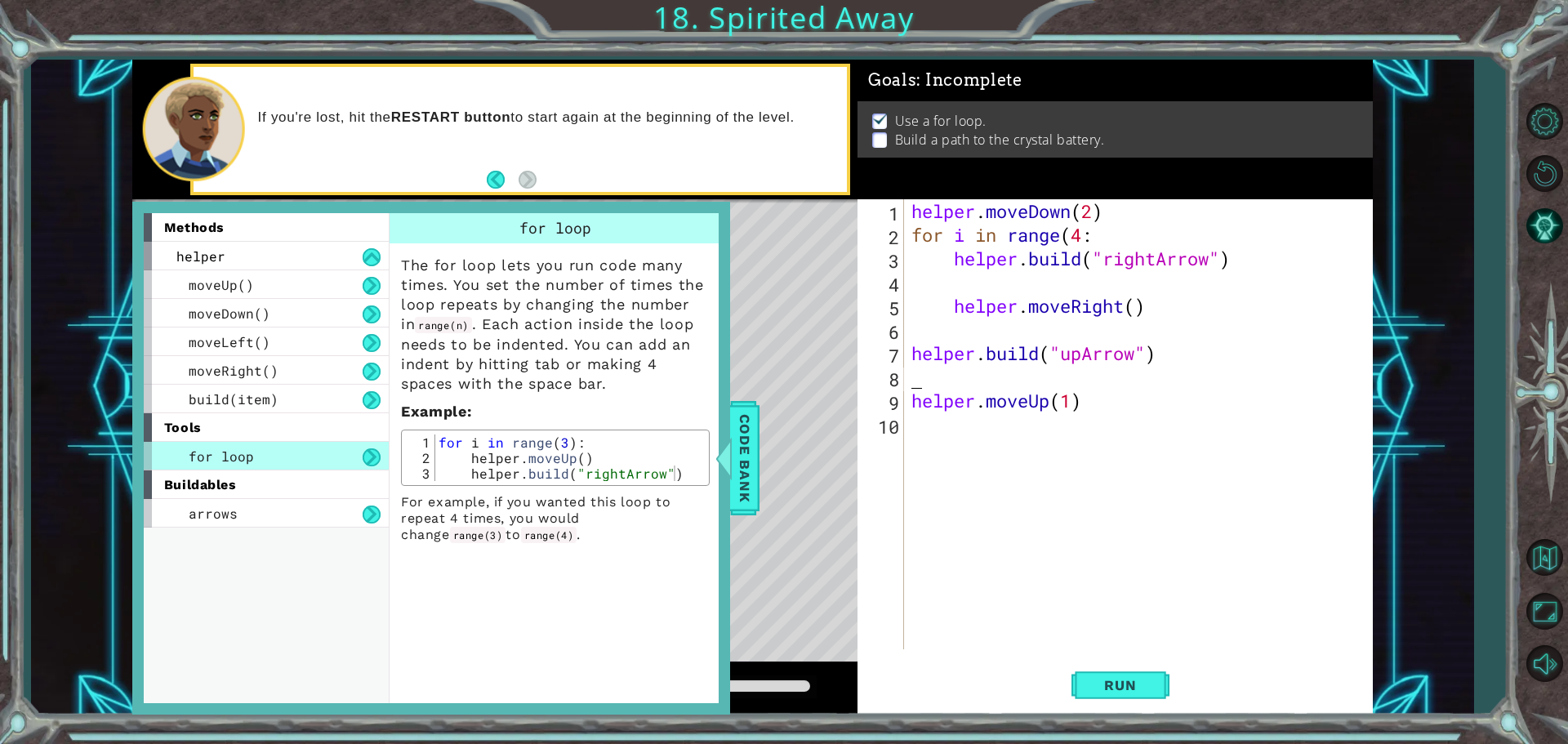
click at [937, 377] on div "helper . moveDown ( 2 ) for i in range ( 4 : helper . build ( "rightArrow" ) he…" at bounding box center [1142, 448] width 468 height 497
type textarea "for"
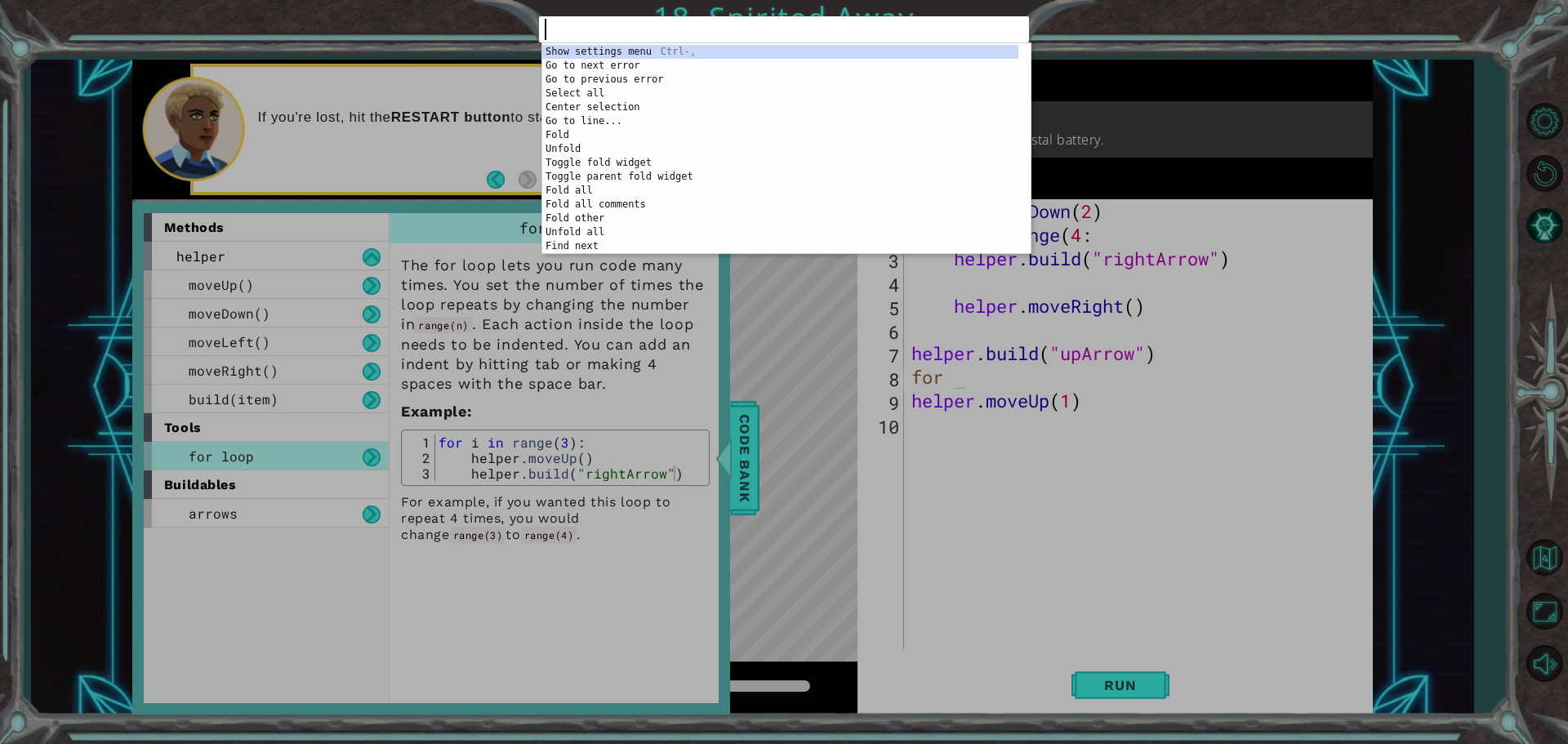
click at [1230, 145] on div "1 ההההההההההההההההההההההההההההההההההההההההההההההההההההההההההההההההההההההההההההה…" at bounding box center [784, 372] width 1568 height 744
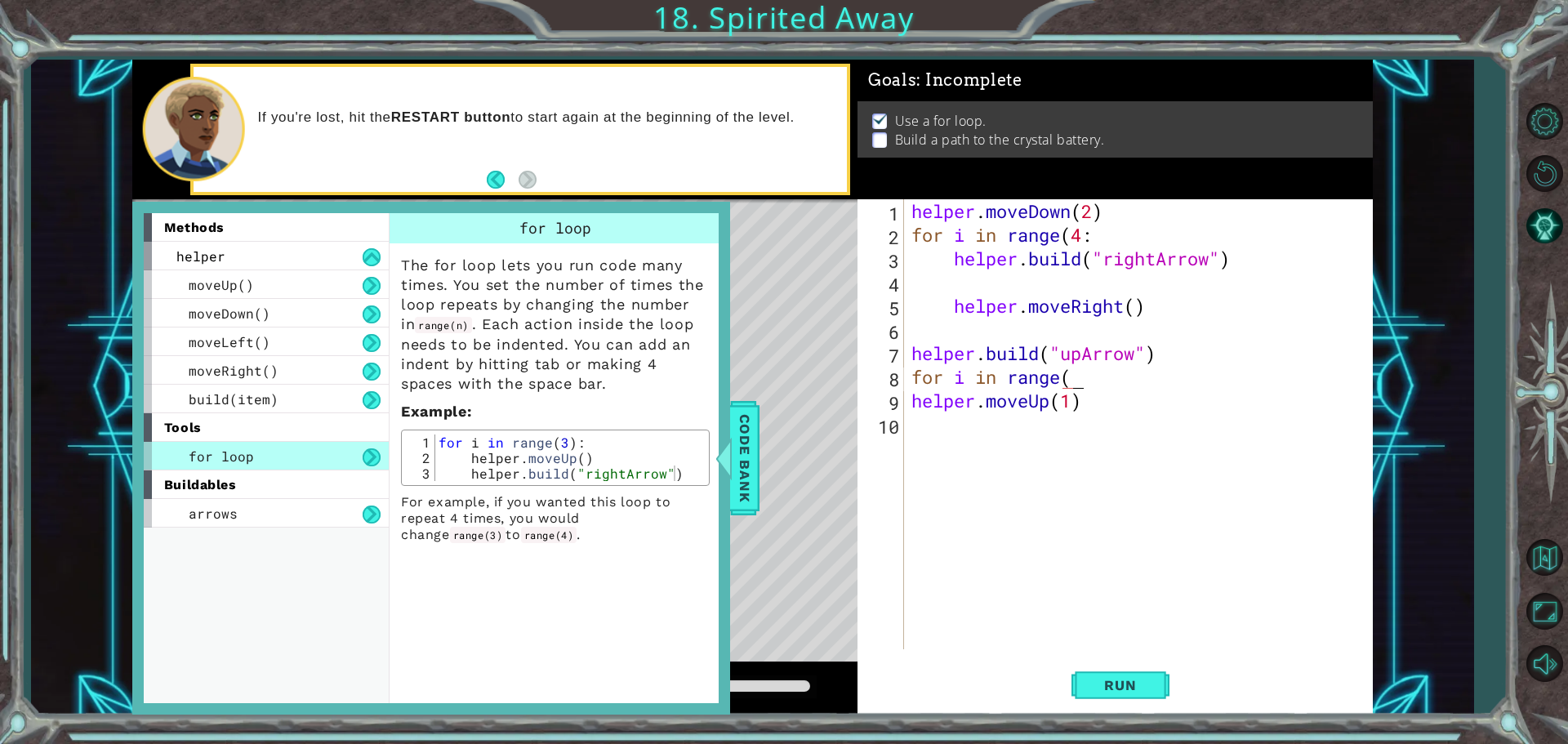
scroll to position [0, 7]
click at [1124, 231] on div "helper . moveDown ( 2 ) for i in range ( 4 : helper . build ( "rightArrow" ) he…" at bounding box center [1142, 448] width 468 height 497
click at [1073, 402] on div "helper . moveDown ( 2 ) for i in range ( 4 : ) helper . build ( "rightArrow" ) …" at bounding box center [1142, 448] width 468 height 497
click at [1165, 238] on div "helper . moveDown ( 2 ) for i in range ( 4 : ) helper . build ( "rightArrow" ) …" at bounding box center [1142, 448] width 468 height 497
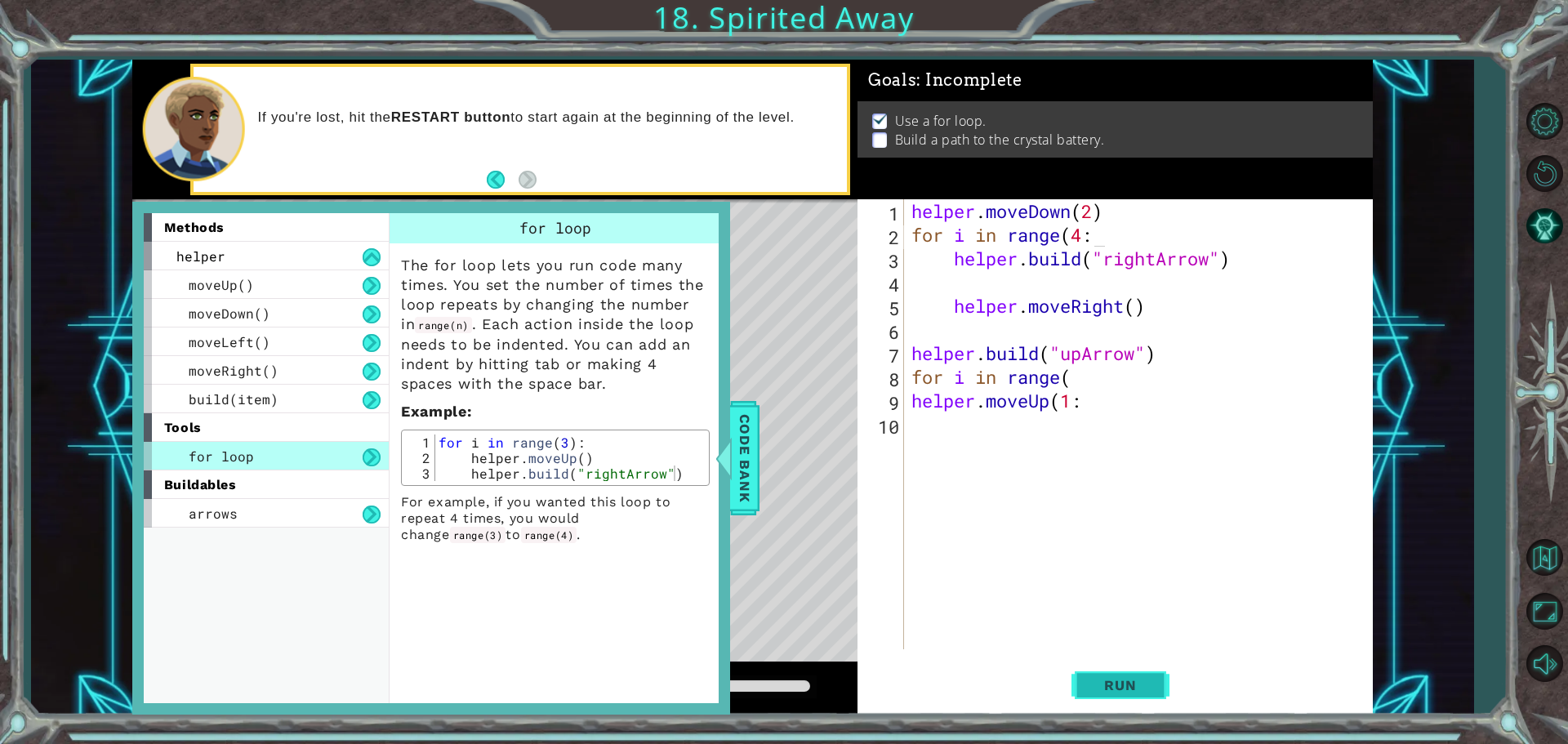
click at [1073, 704] on button "Run" at bounding box center [1121, 685] width 98 height 52
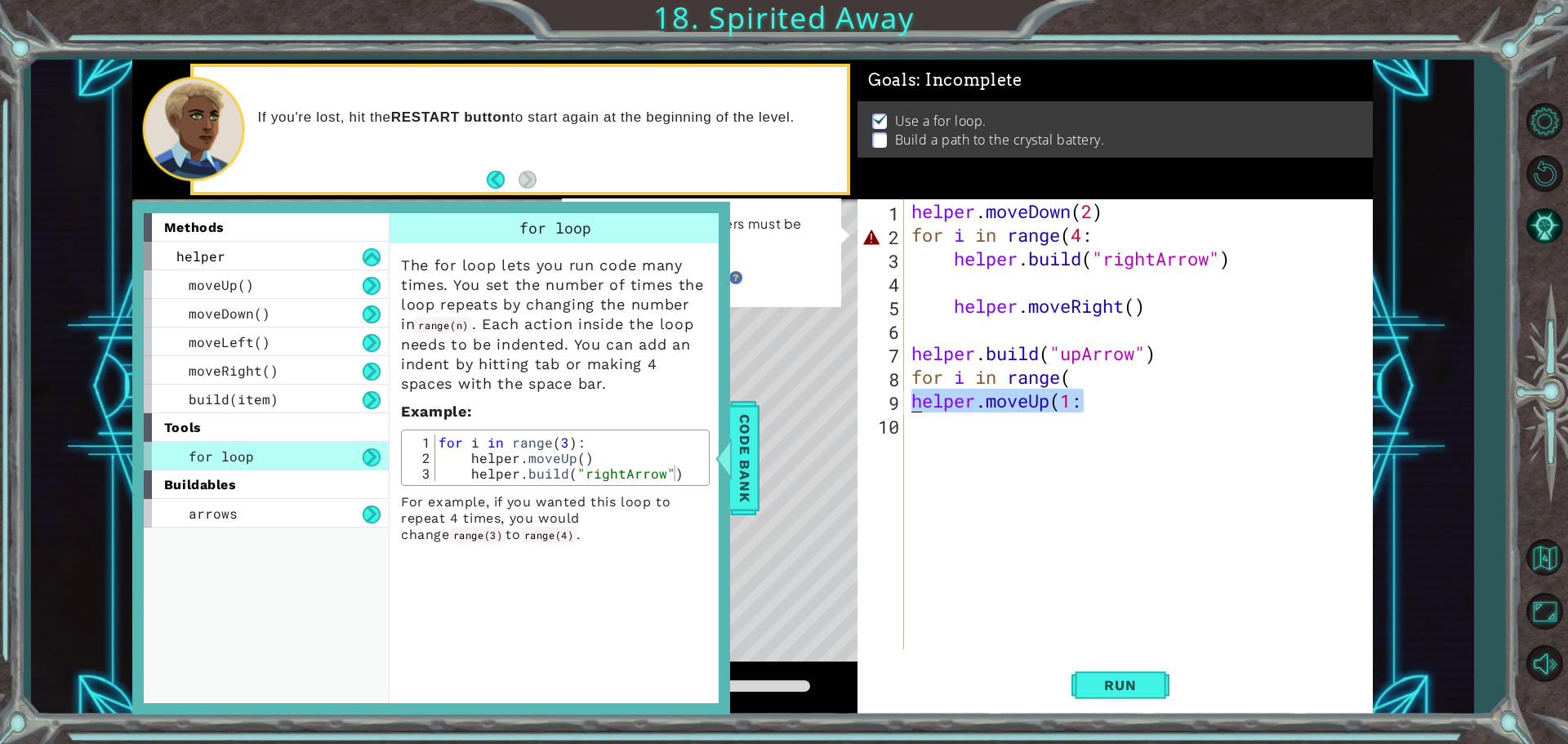
drag, startPoint x: 1095, startPoint y: 412, endPoint x: 813, endPoint y: 413, distance: 282.0
click at [813, 413] on div "1 ההההההההההההההההההההההההההההההההההההההההההההההההההההההההההההההההההההההההההההה…" at bounding box center [753, 387] width 1241 height 655
type textarea "helper.moveUp(1:"
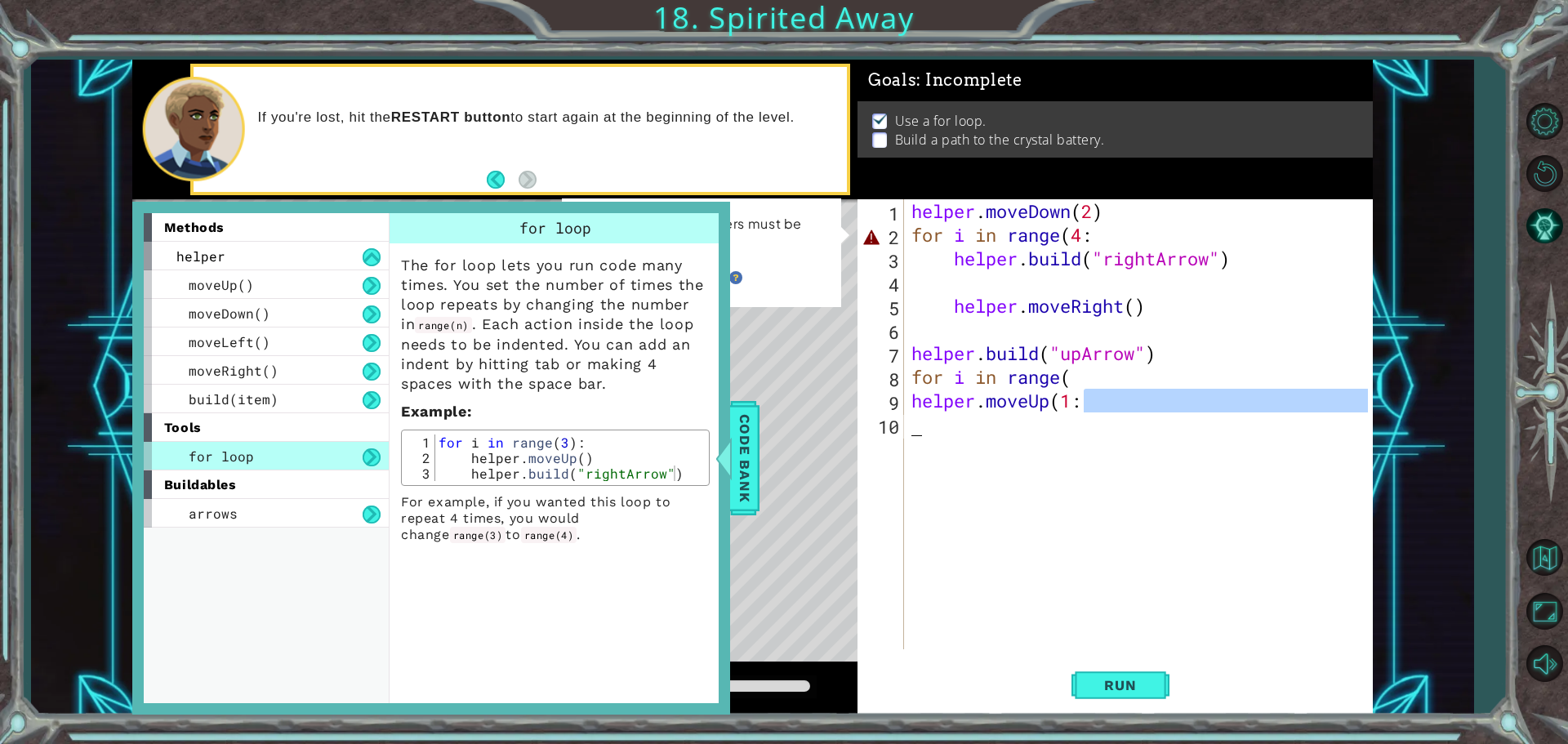
click at [1092, 413] on div "helper . moveDown ( 2 ) for i in range ( 4 : helper . build ( "rightArrow" ) he…" at bounding box center [1138, 424] width 460 height 450
click at [1092, 405] on div "helper . moveDown ( 2 ) for i in range ( 4 : helper . build ( "rightArrow" ) he…" at bounding box center [1142, 448] width 468 height 497
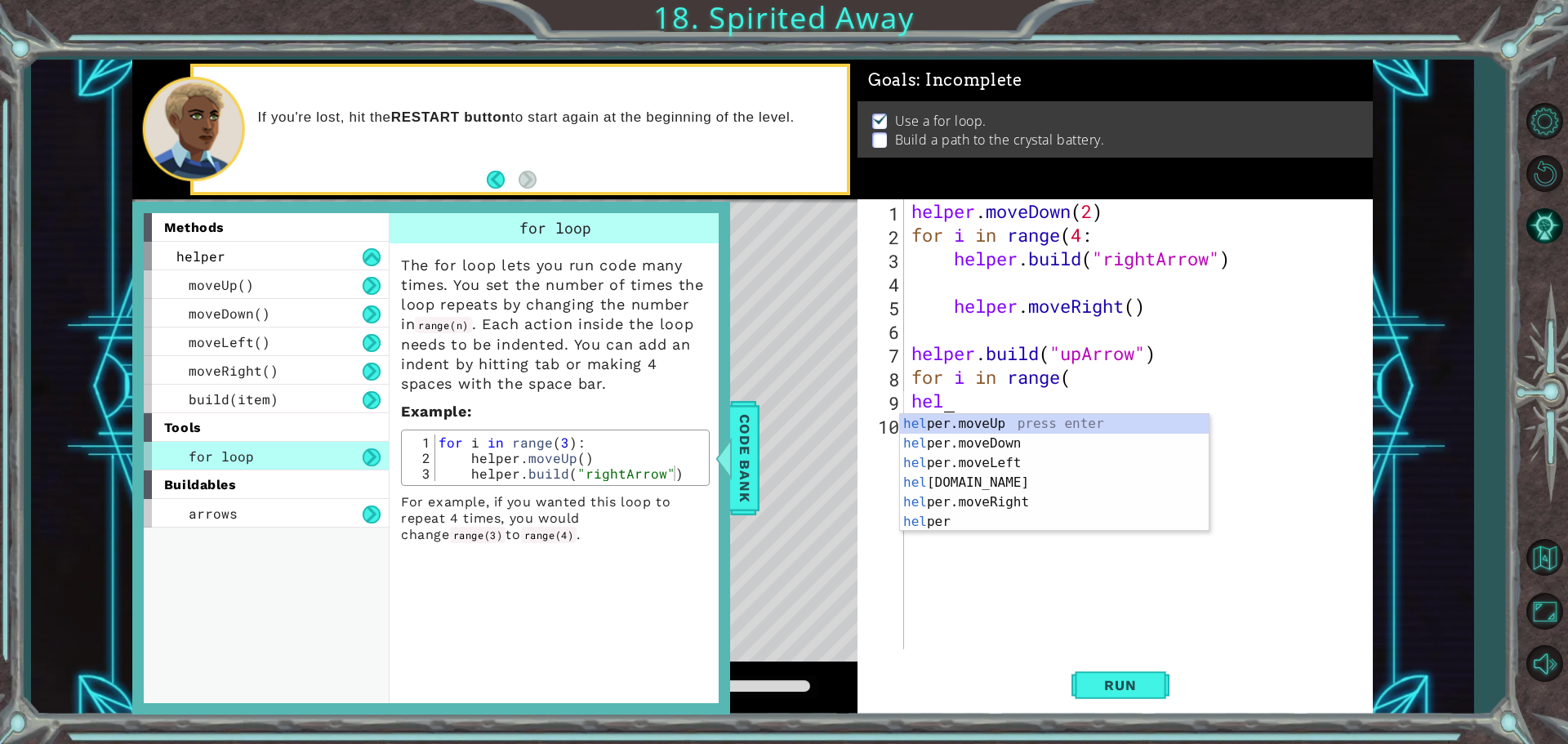
type textarea "h"
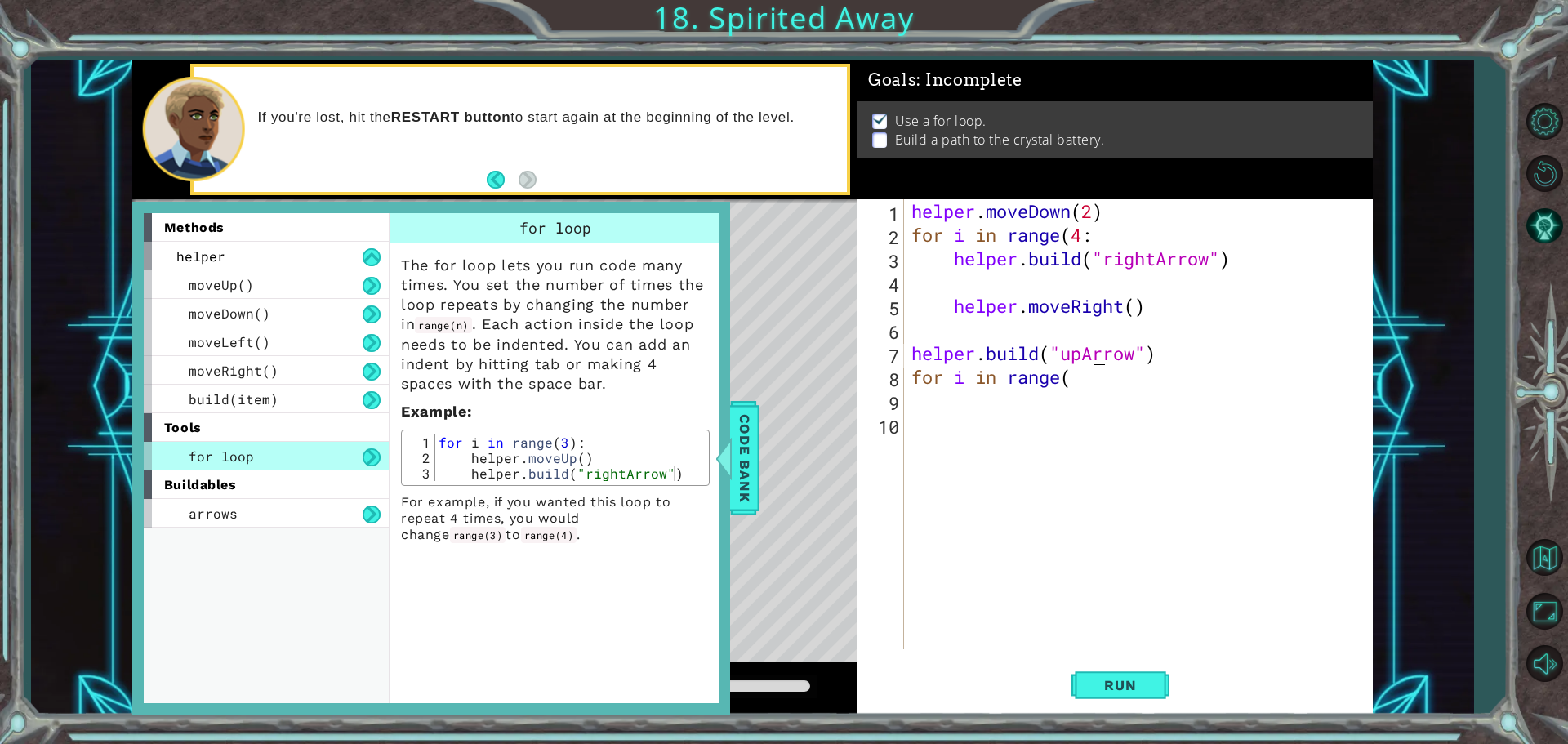
click at [1091, 375] on div "helper . moveDown ( 2 ) for i in range ( 4 : helper . build ( "rightArrow" ) he…" at bounding box center [1142, 448] width 468 height 497
click at [1083, 375] on div "helper . moveDown ( 2 ) for i in range ( 4 : helper . build ( "rightArrow" ) he…" at bounding box center [1138, 424] width 460 height 450
click at [1081, 378] on div "helper . moveDown ( 2 ) for i in range ( 4 : helper . build ( "rightArrow" ) he…" at bounding box center [1142, 448] width 468 height 497
click at [1071, 384] on div "helper . moveDown ( 2 ) for i in range ( 4 : helper . build ( "rightArrow" ) he…" at bounding box center [1142, 448] width 468 height 497
click at [1088, 381] on div "helper . moveDown ( 2 ) for i in range ( 4 : helper . build ( "rightArrow" ) he…" at bounding box center [1142, 448] width 468 height 497
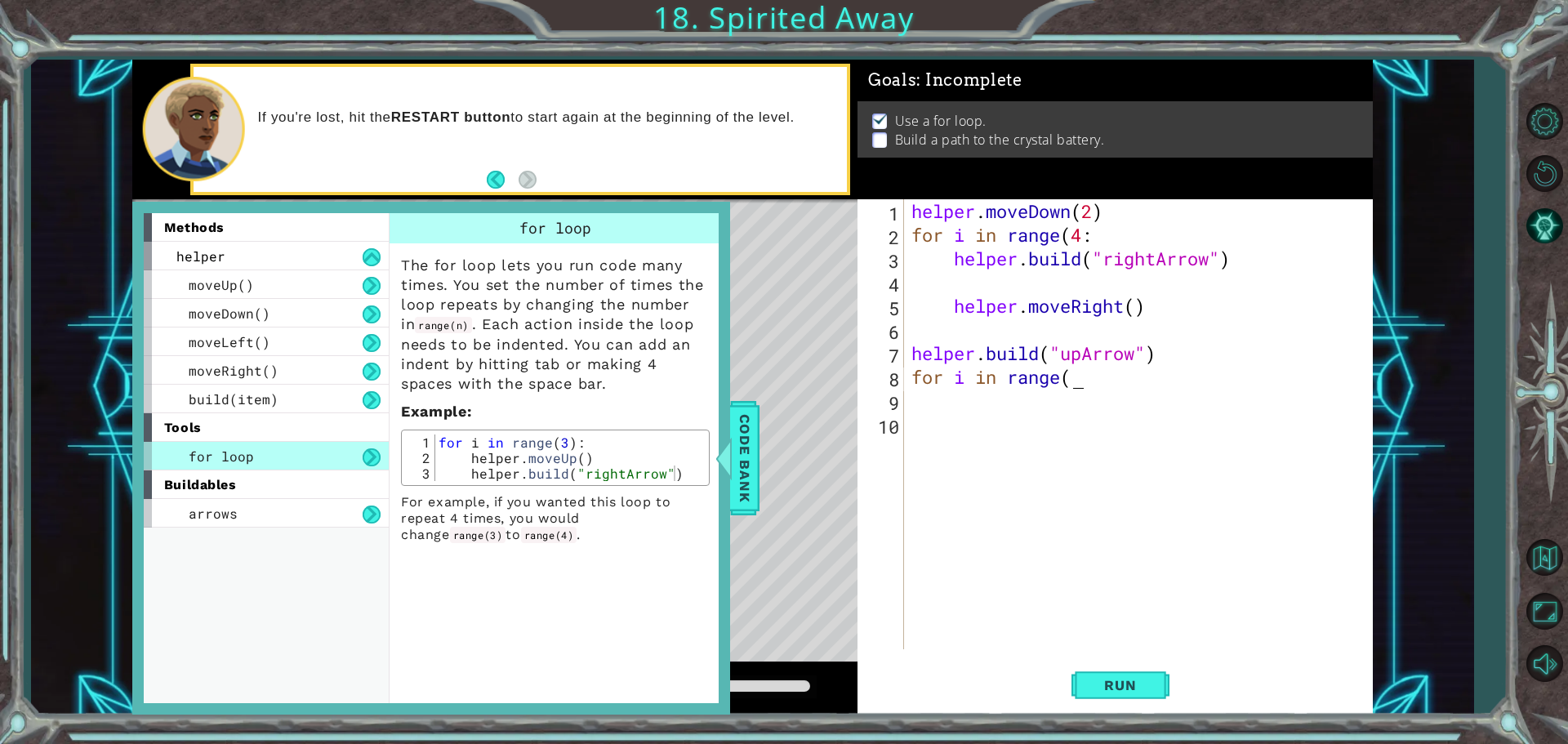
scroll to position [0, 7]
click at [1101, 663] on button "Run" at bounding box center [1121, 685] width 98 height 52
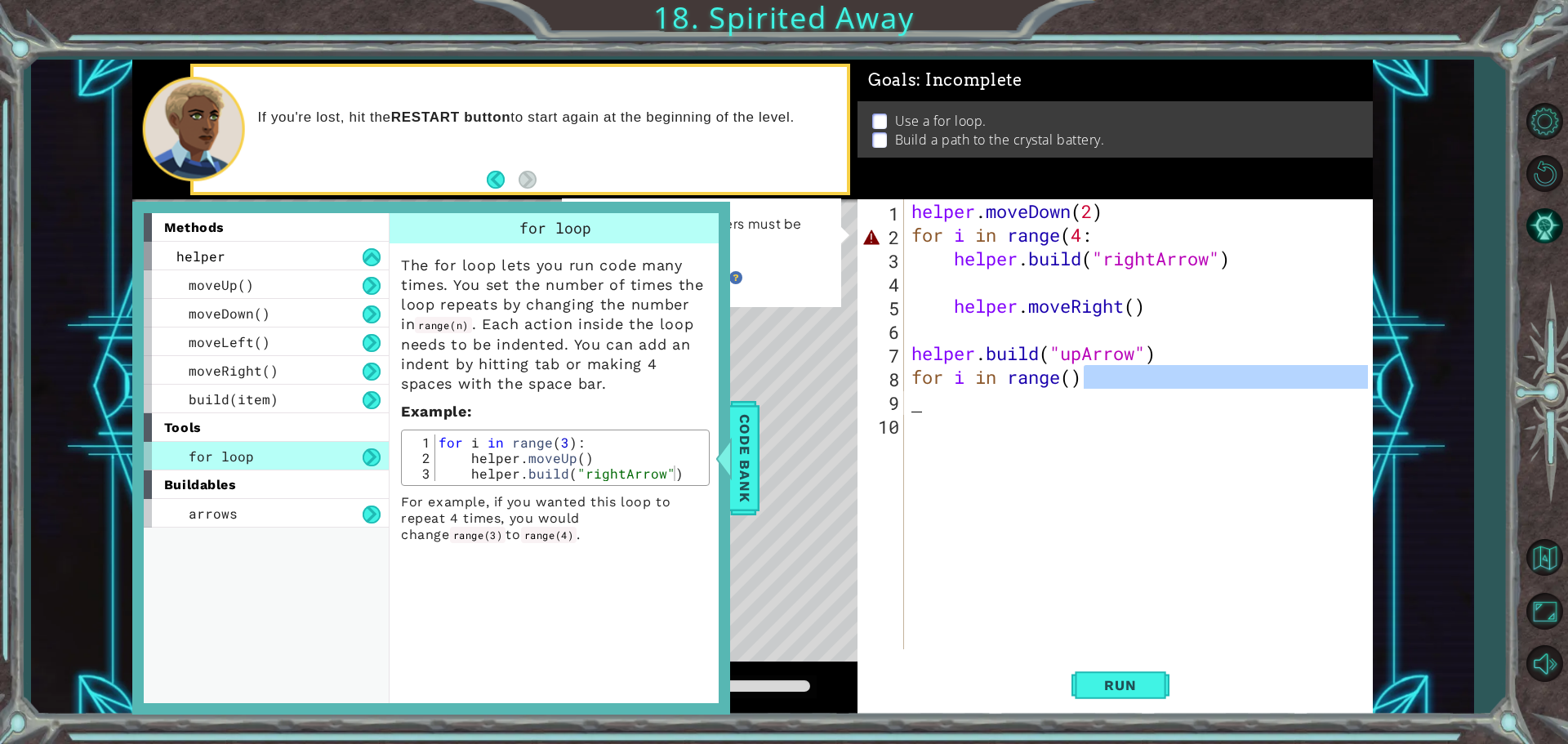
drag, startPoint x: 1118, startPoint y: 382, endPoint x: 840, endPoint y: 405, distance: 278.9
click at [840, 405] on div "1 ההההההההההההההההההההההההההההההההההההההההההההההההההההההההההההההההההההההההההההה…" at bounding box center [753, 387] width 1241 height 655
click at [1111, 385] on div "helper . moveDown ( 2 ) for i in range ( 4 : helper . build ( "rightArrow" ) he…" at bounding box center [1138, 424] width 460 height 450
type textarea "for i in range()"
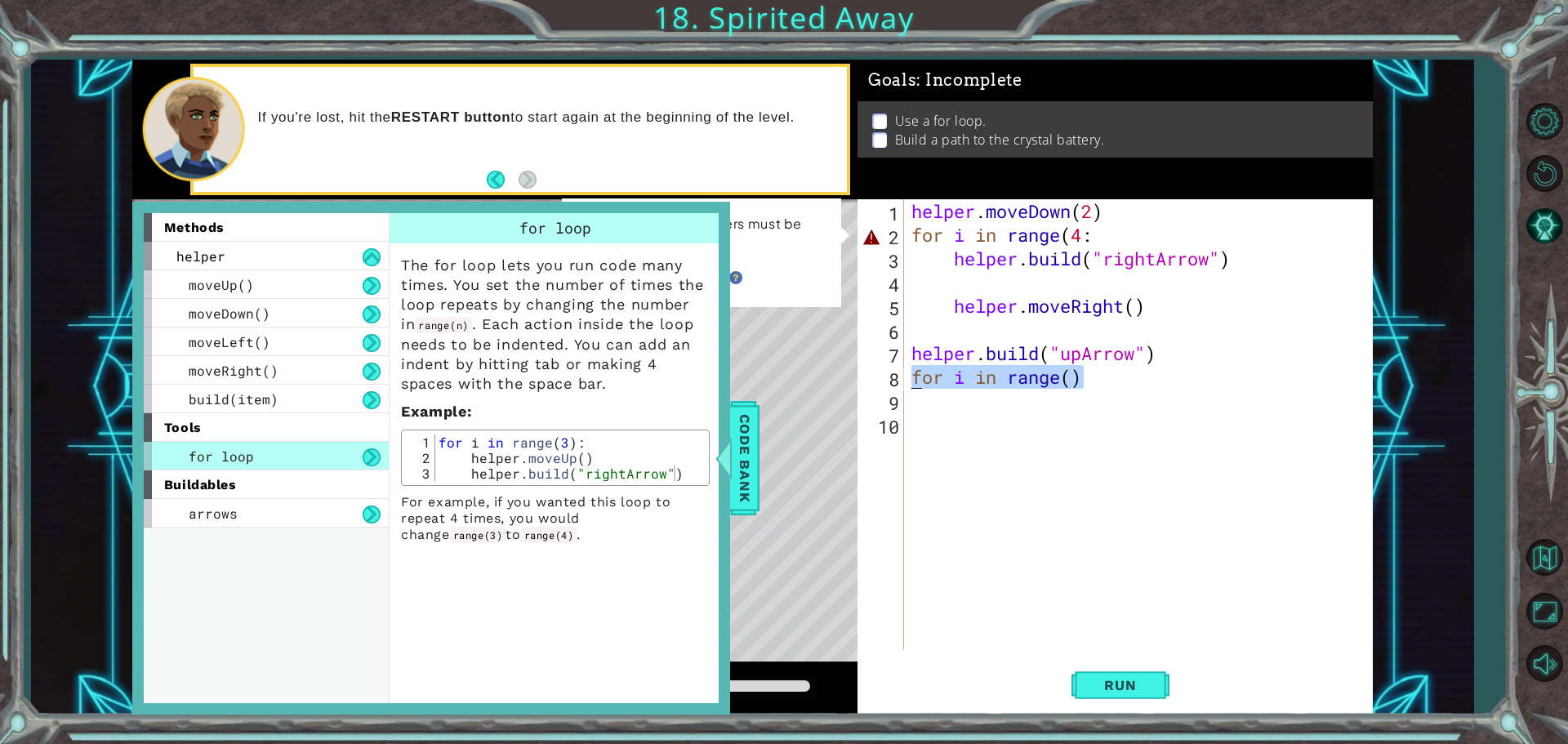
drag, startPoint x: 1103, startPoint y: 380, endPoint x: 876, endPoint y: 374, distance: 227.1
click at [876, 374] on div "for i in range() 1 2 3 4 5 6 7 8 9 10 helper . moveDown ( 2 ) for i in range ( …" at bounding box center [1113, 424] width 511 height 450
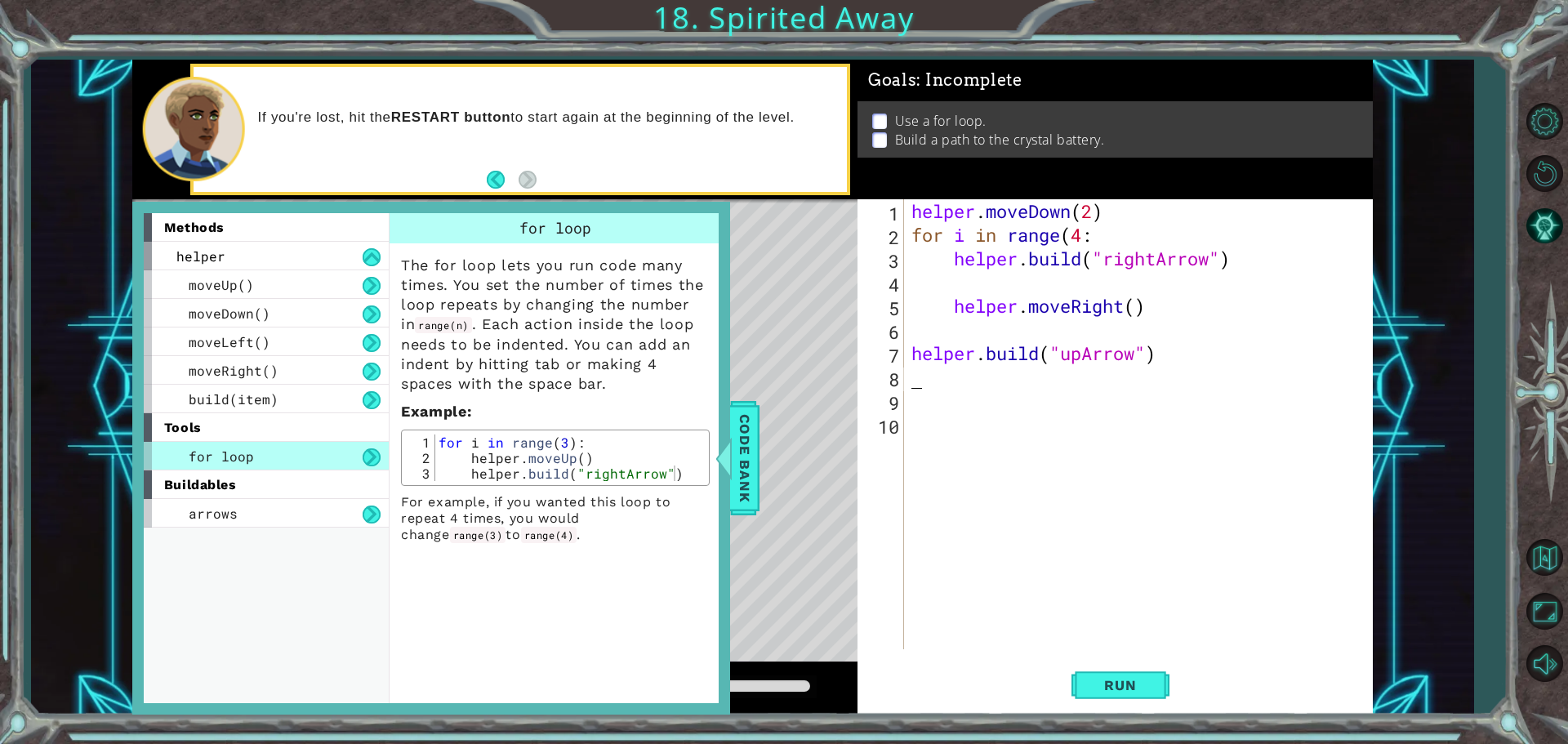
scroll to position [0, 0]
click at [1120, 689] on span "Run" at bounding box center [1120, 684] width 64 height 16
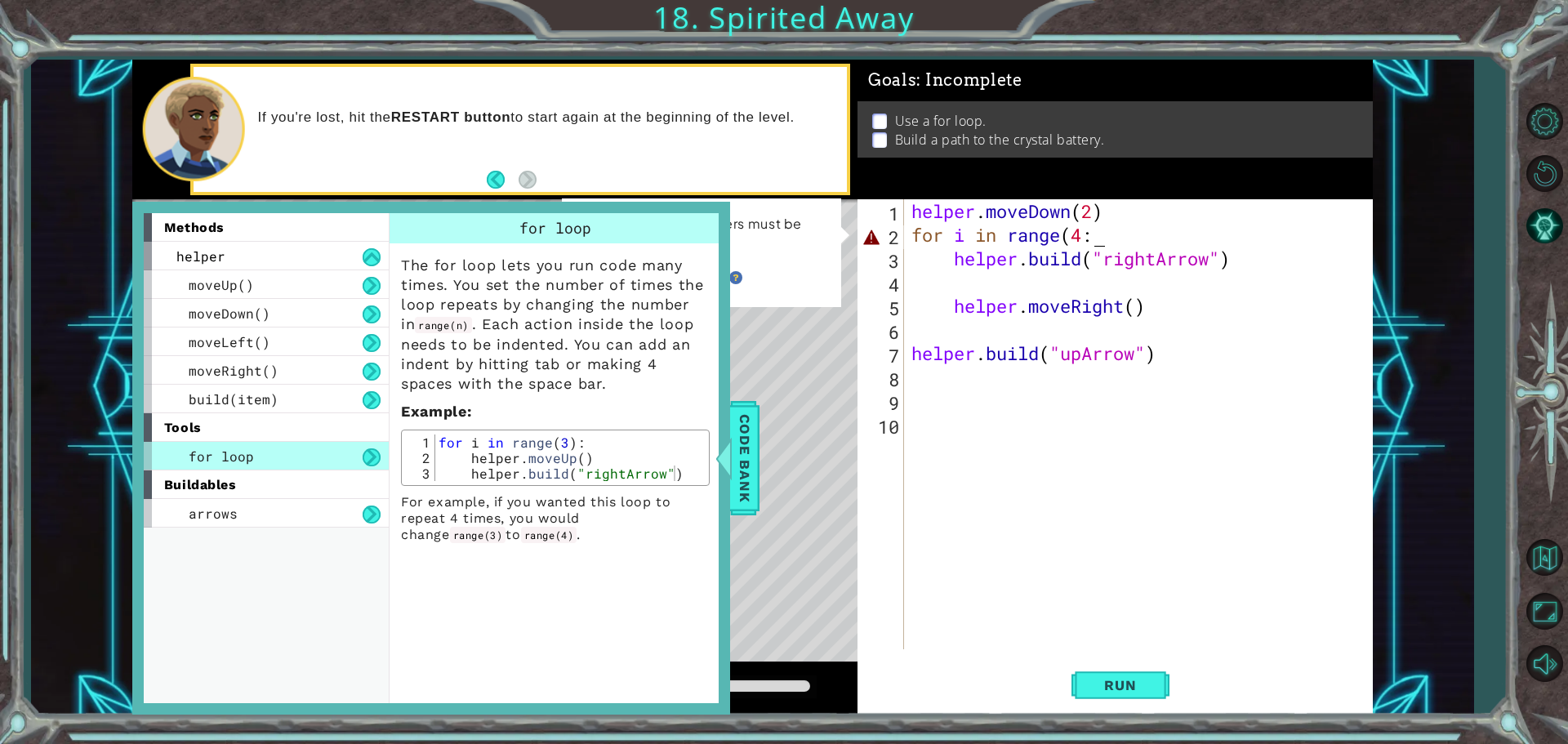
click at [1135, 228] on div "helper . moveDown ( 2 ) for i in range ( 4 : helper . build ( "rightArrow" ) he…" at bounding box center [1142, 448] width 468 height 497
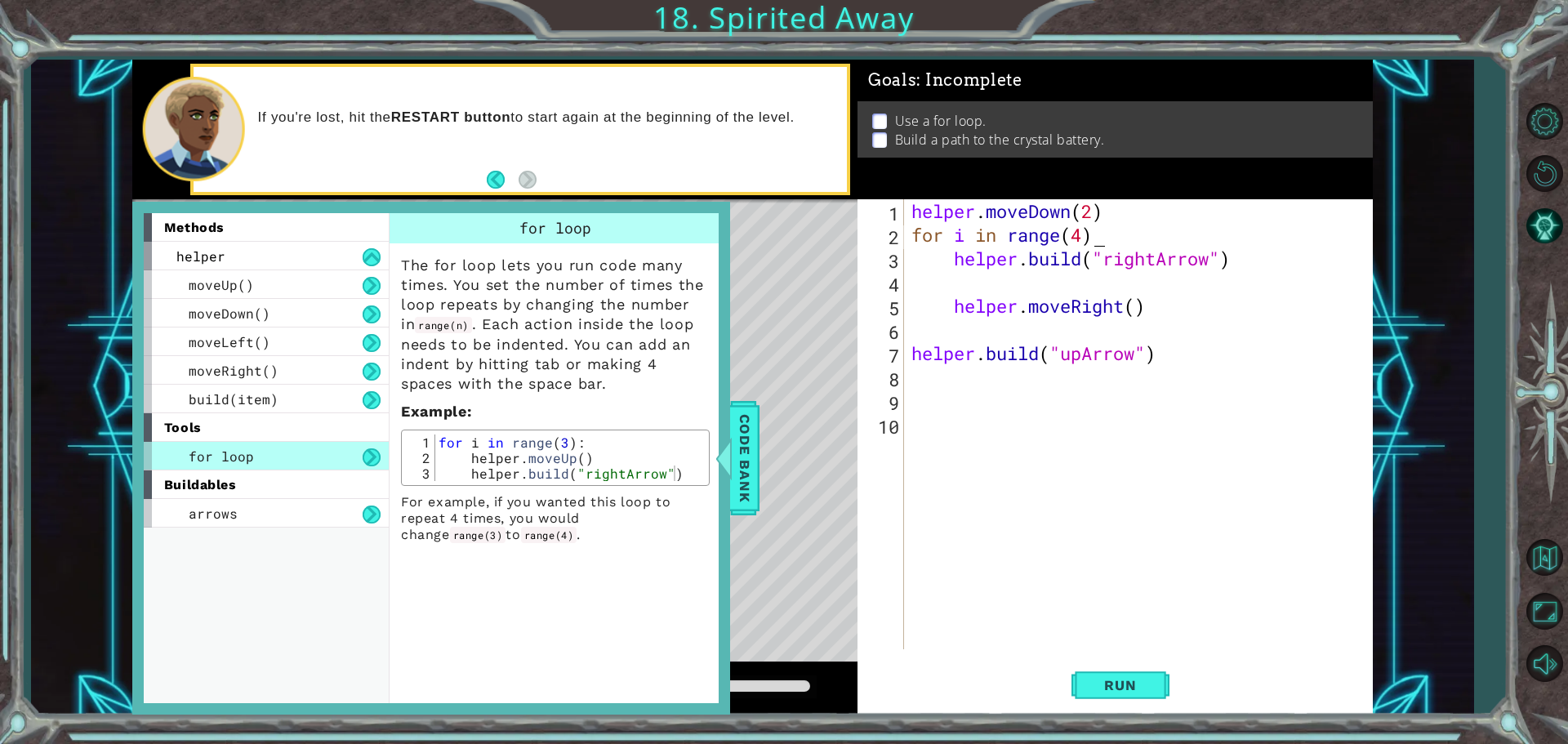
scroll to position [0, 8]
click at [1133, 666] on div "for i in range(4) 1 2 3 4 5 6 7 8 9 10 helper . moveDown ( 2 ) for i in range (…" at bounding box center [1115, 457] width 516 height 516
click at [1133, 672] on button "Run" at bounding box center [1121, 685] width 98 height 52
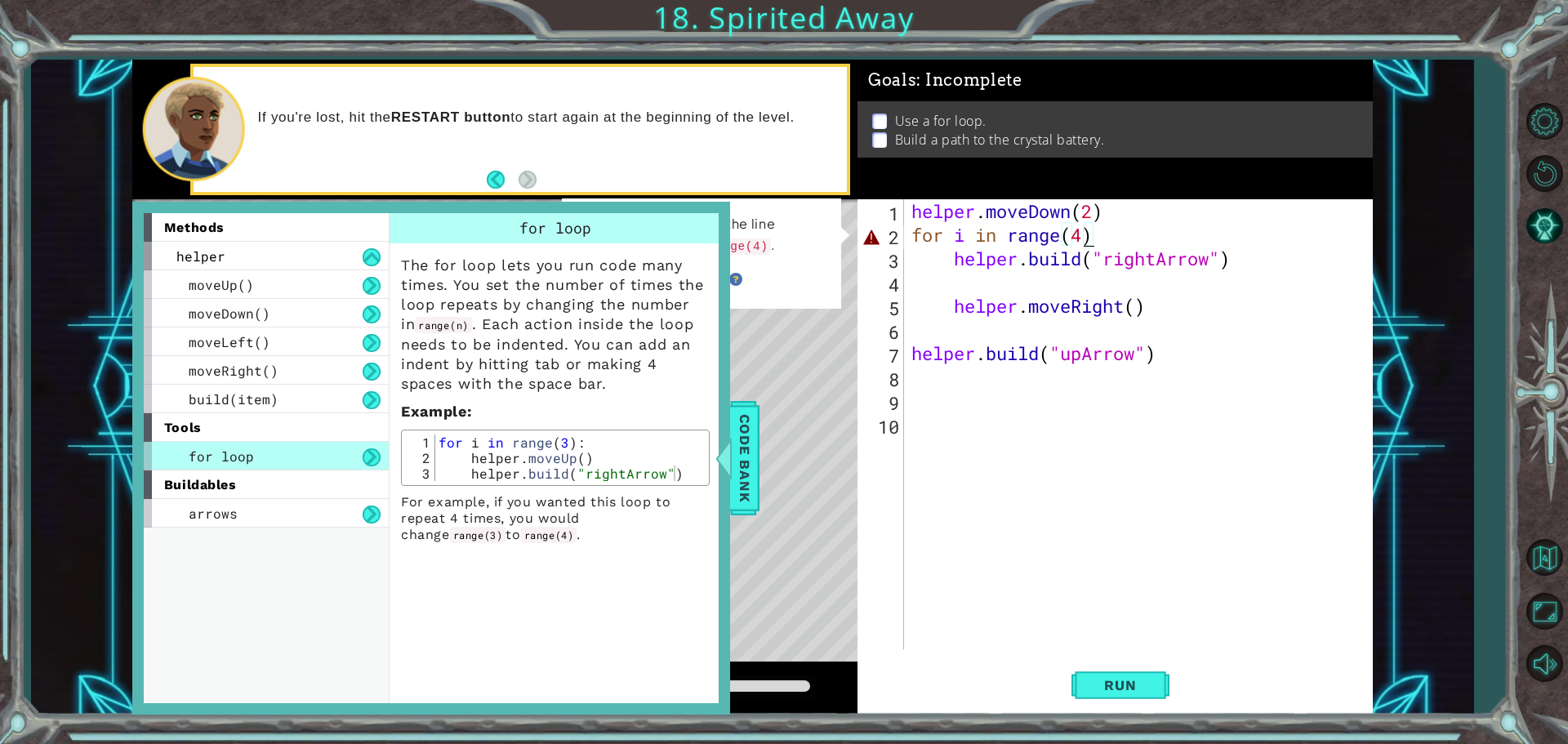
click at [1086, 237] on div "helper . moveDown ( 2 ) for i in range ( 4 ) helper . build ( "rightArrow" ) he…" at bounding box center [1142, 448] width 468 height 497
click at [745, 477] on span "Code Bank" at bounding box center [744, 458] width 26 height 100
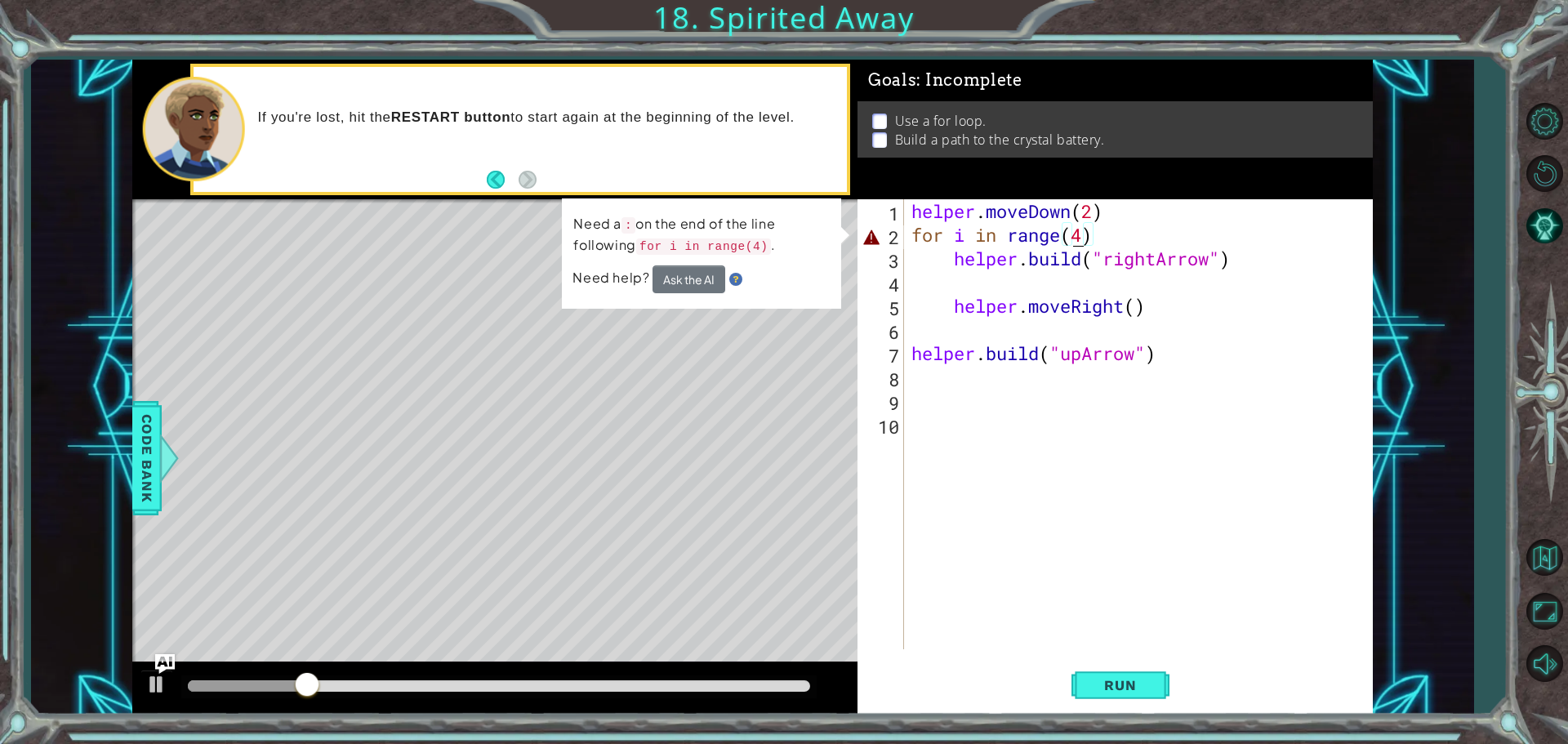
click at [1079, 235] on div "helper . moveDown ( 2 ) for i in range ( 4 ) helper . build ( "rightArrow" ) he…" at bounding box center [1142, 448] width 468 height 497
click at [1084, 235] on div "helper . moveDown ( 2 ) for i in range ( 4 ) helper . build ( "rightArrow" ) he…" at bounding box center [1142, 448] width 468 height 497
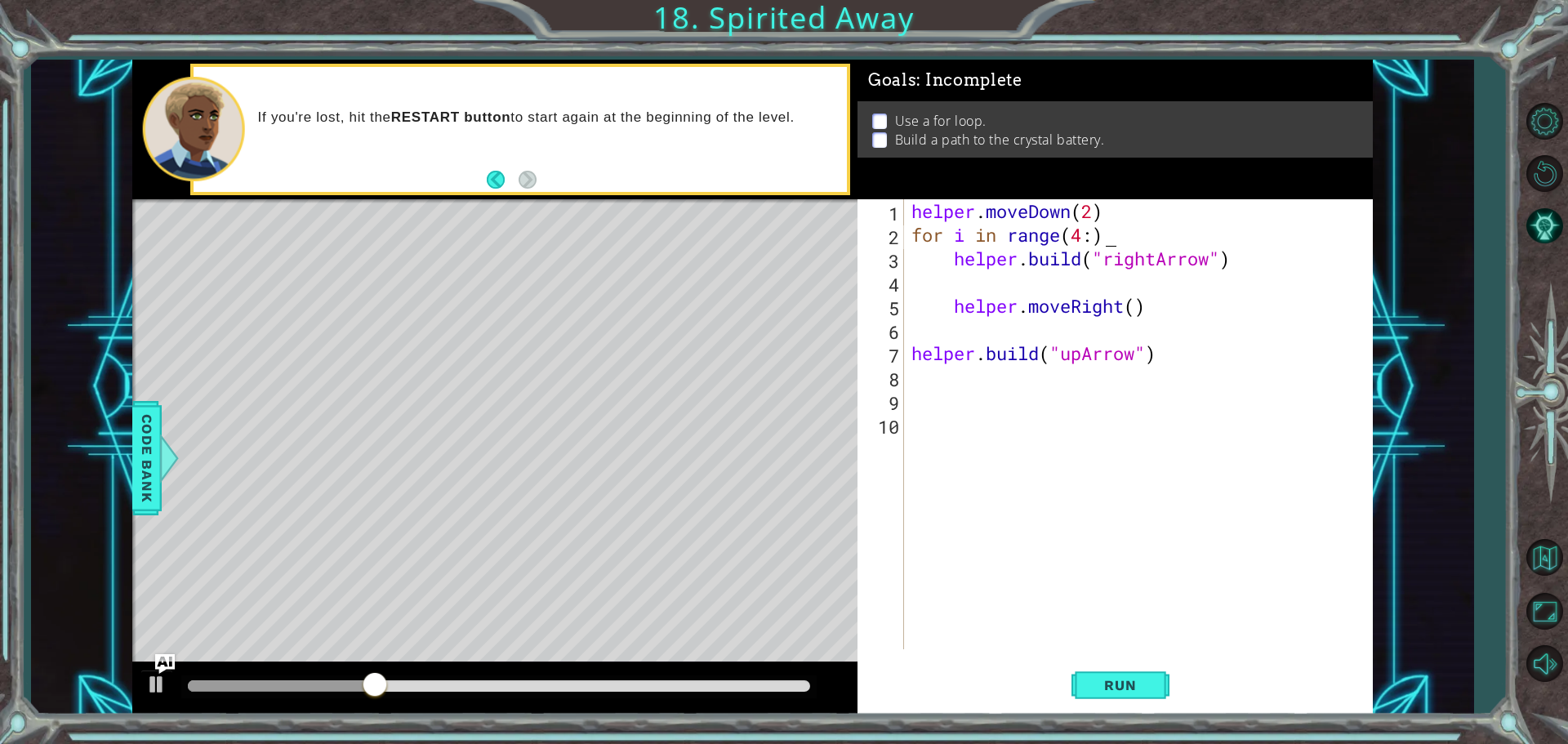
scroll to position [0, 9]
click at [1148, 676] on button "Run" at bounding box center [1121, 685] width 98 height 52
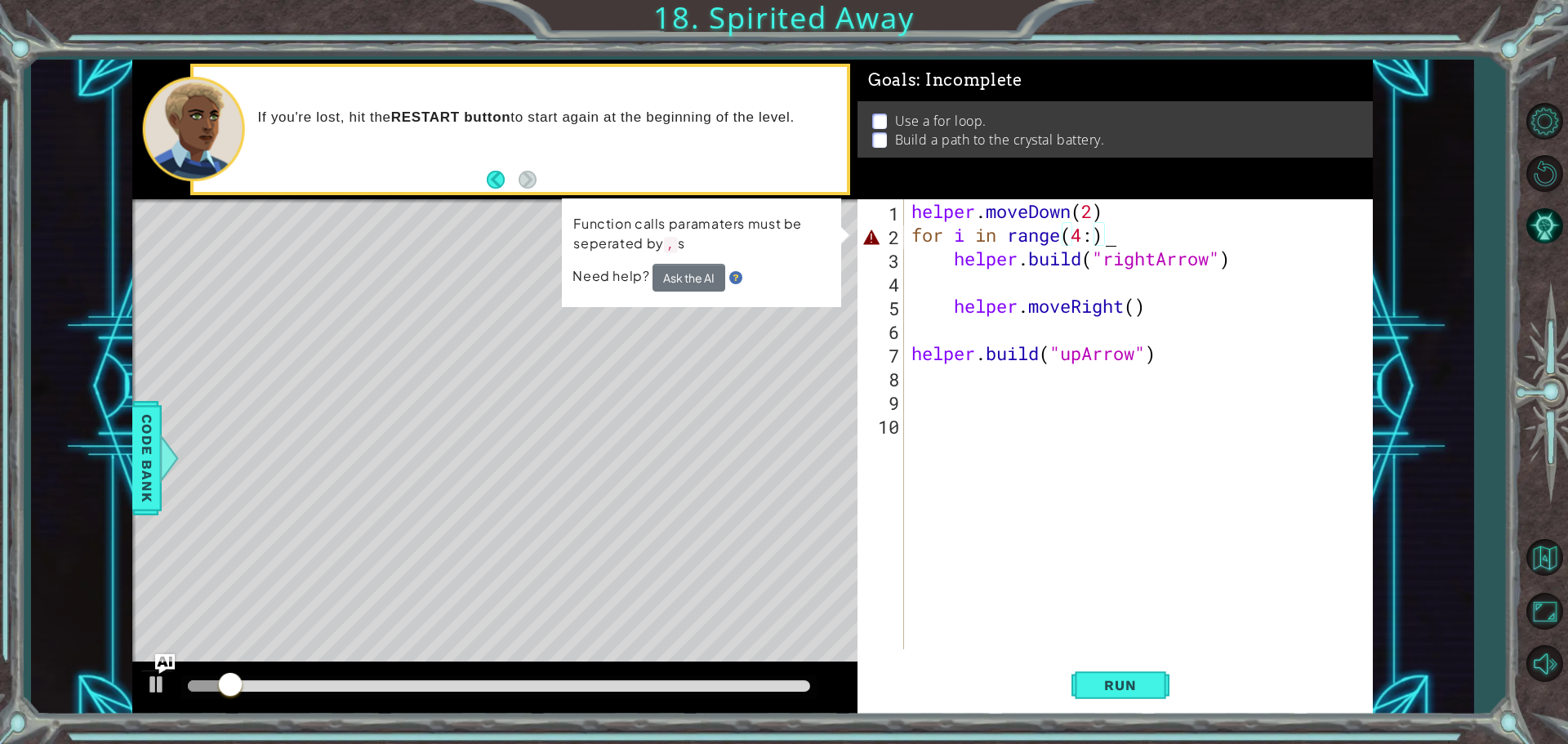
click at [1111, 229] on div "helper . moveDown ( 2 ) for i in range ( 4 : ) helper . build ( "rightArrow" ) …" at bounding box center [1142, 448] width 468 height 497
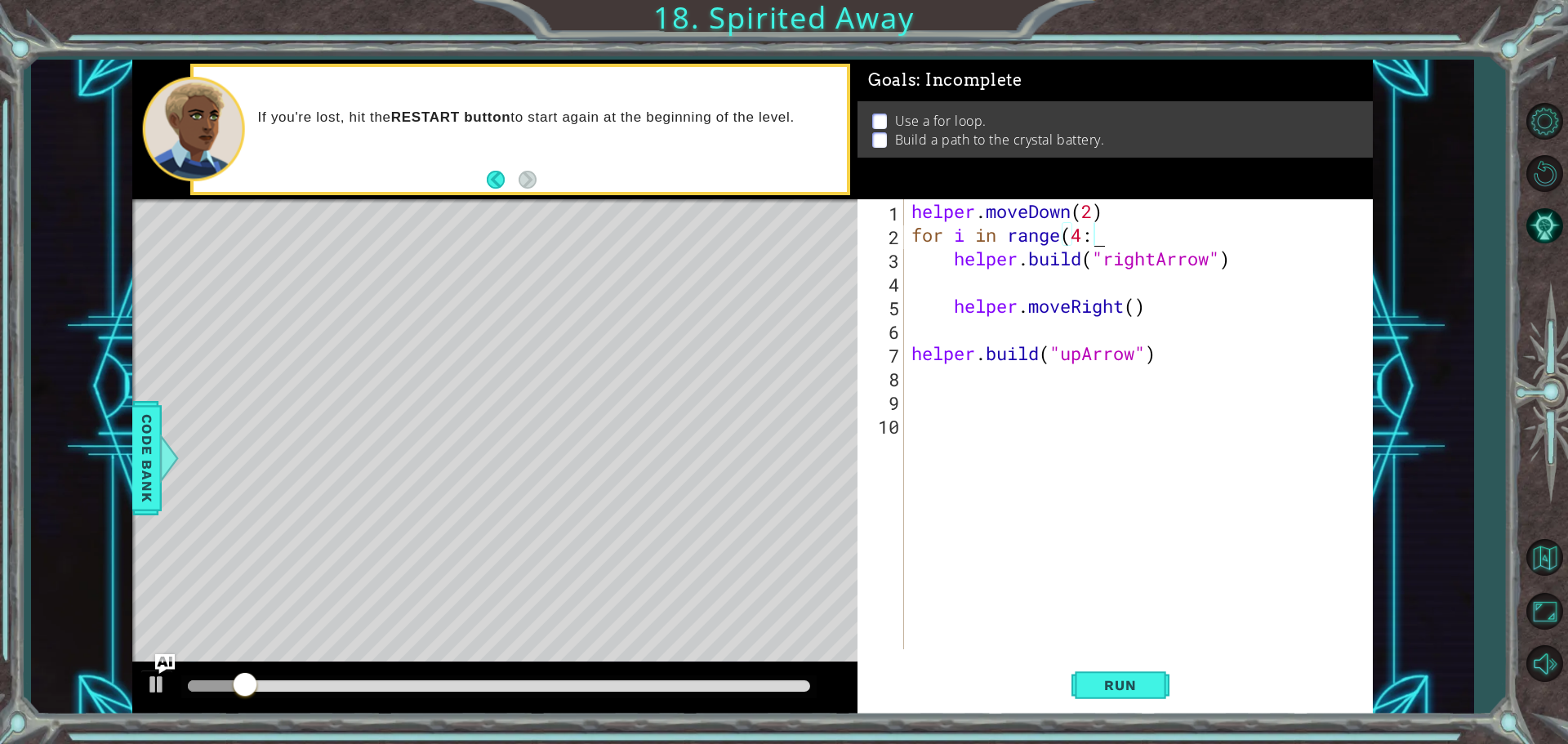
scroll to position [0, 8]
click at [1120, 688] on span "Run" at bounding box center [1120, 684] width 64 height 16
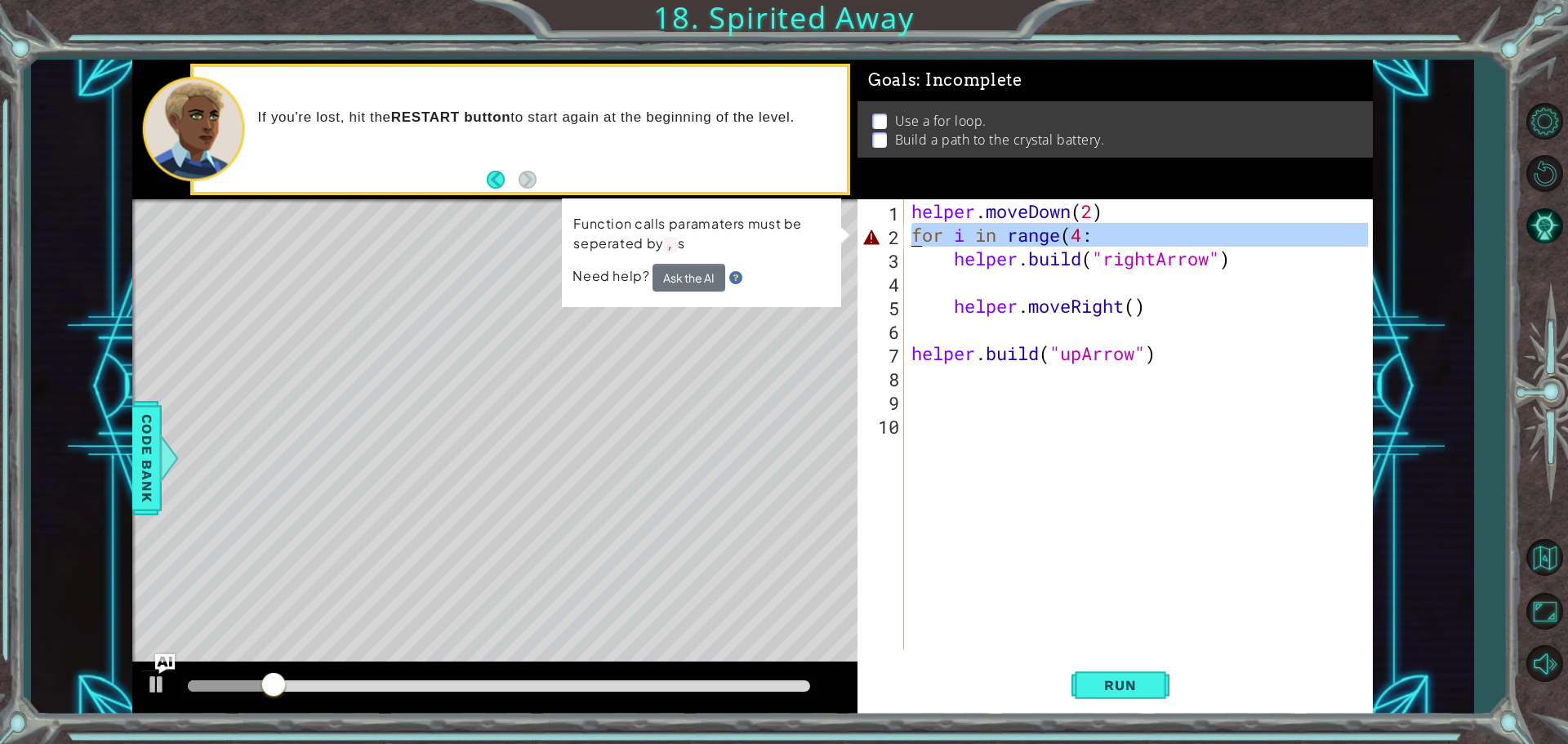
click at [895, 244] on div "2" at bounding box center [882, 237] width 43 height 24
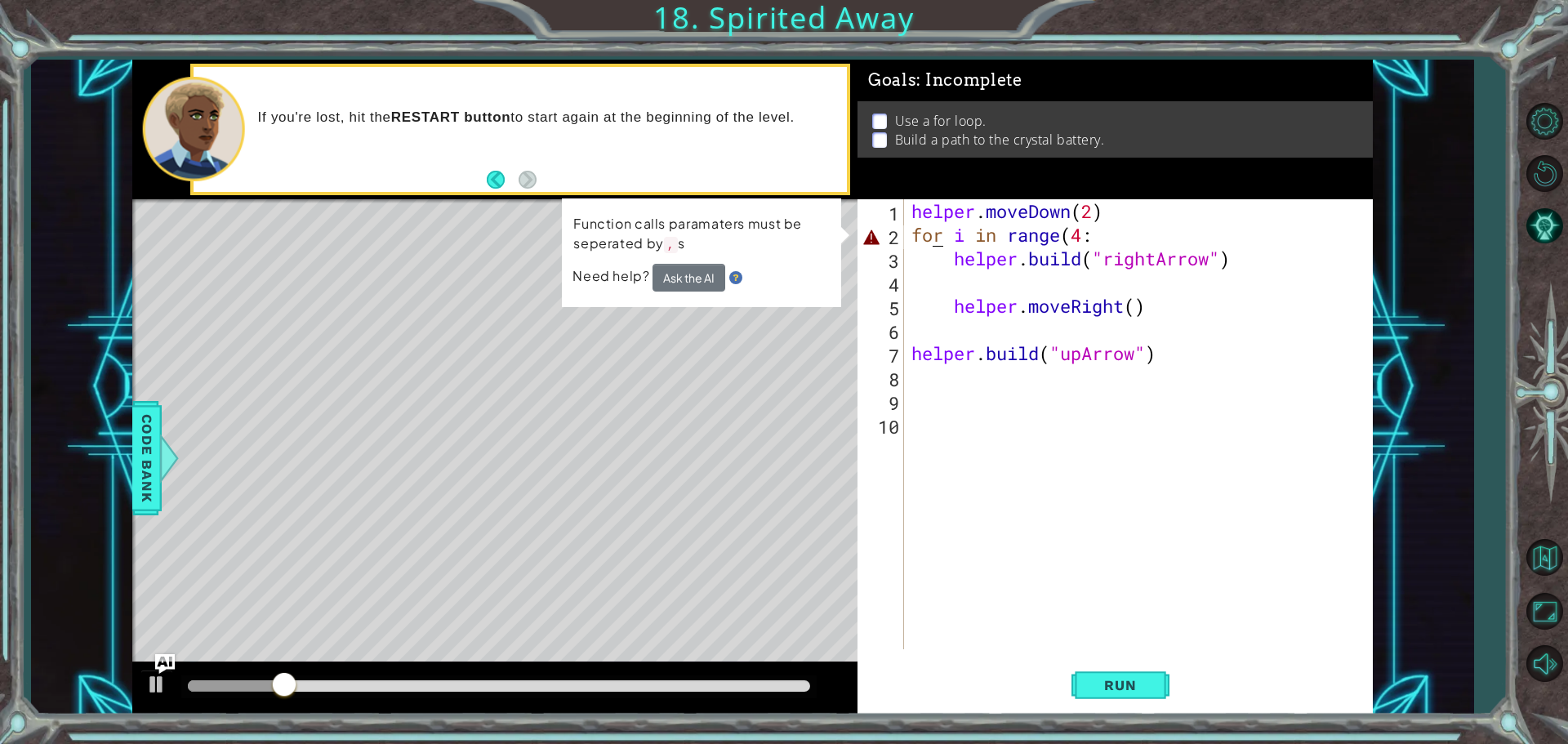
click at [931, 234] on div "helper . moveDown ( 2 ) for i in range ( 4 : helper . build ( "rightArrow" ) he…" at bounding box center [1142, 448] width 468 height 497
click at [1032, 240] on div "helper . moveDown ( 2 ) for i in range ( 4 : helper . build ( "rightArrow" ) he…" at bounding box center [1142, 448] width 468 height 497
click at [1081, 238] on div "helper . moveDown ( 2 ) for i in range ( 4 : helper . build ( "rightArrow" ) he…" at bounding box center [1142, 448] width 468 height 497
click at [1098, 237] on div "helper . moveDown ( 2 ) for i in range ( 4 : helper . build ( "rightArrow" ) he…" at bounding box center [1142, 448] width 468 height 497
click at [1082, 235] on div "helper . moveDown ( 2 ) for i in range ( 4 : helper . build ( "rightArrow" ) he…" at bounding box center [1142, 448] width 468 height 497
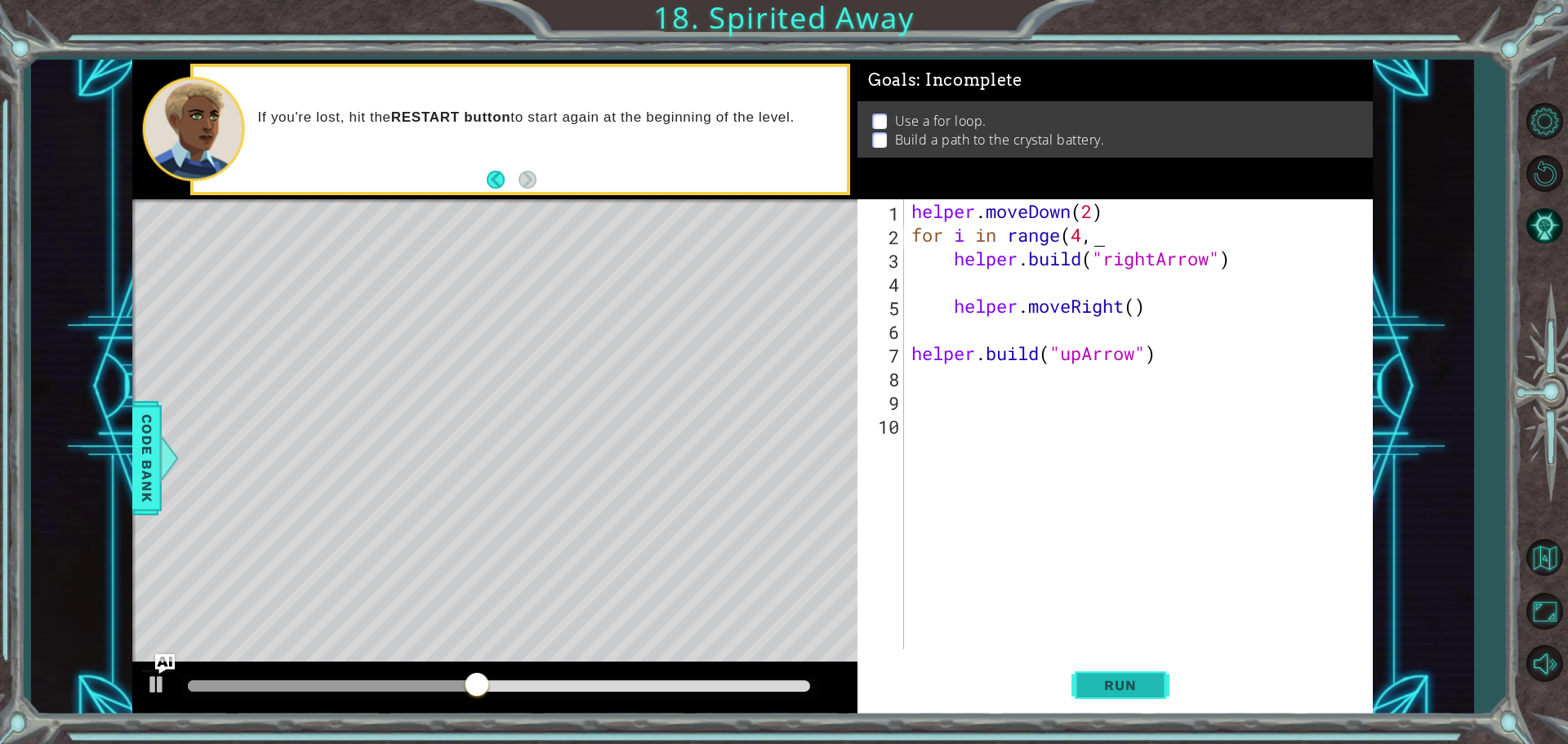
drag, startPoint x: 1135, startPoint y: 684, endPoint x: 1136, endPoint y: 670, distance: 14.0
click at [1135, 682] on span "Run" at bounding box center [1120, 684] width 64 height 16
click at [1120, 676] on button "Run" at bounding box center [1121, 685] width 98 height 52
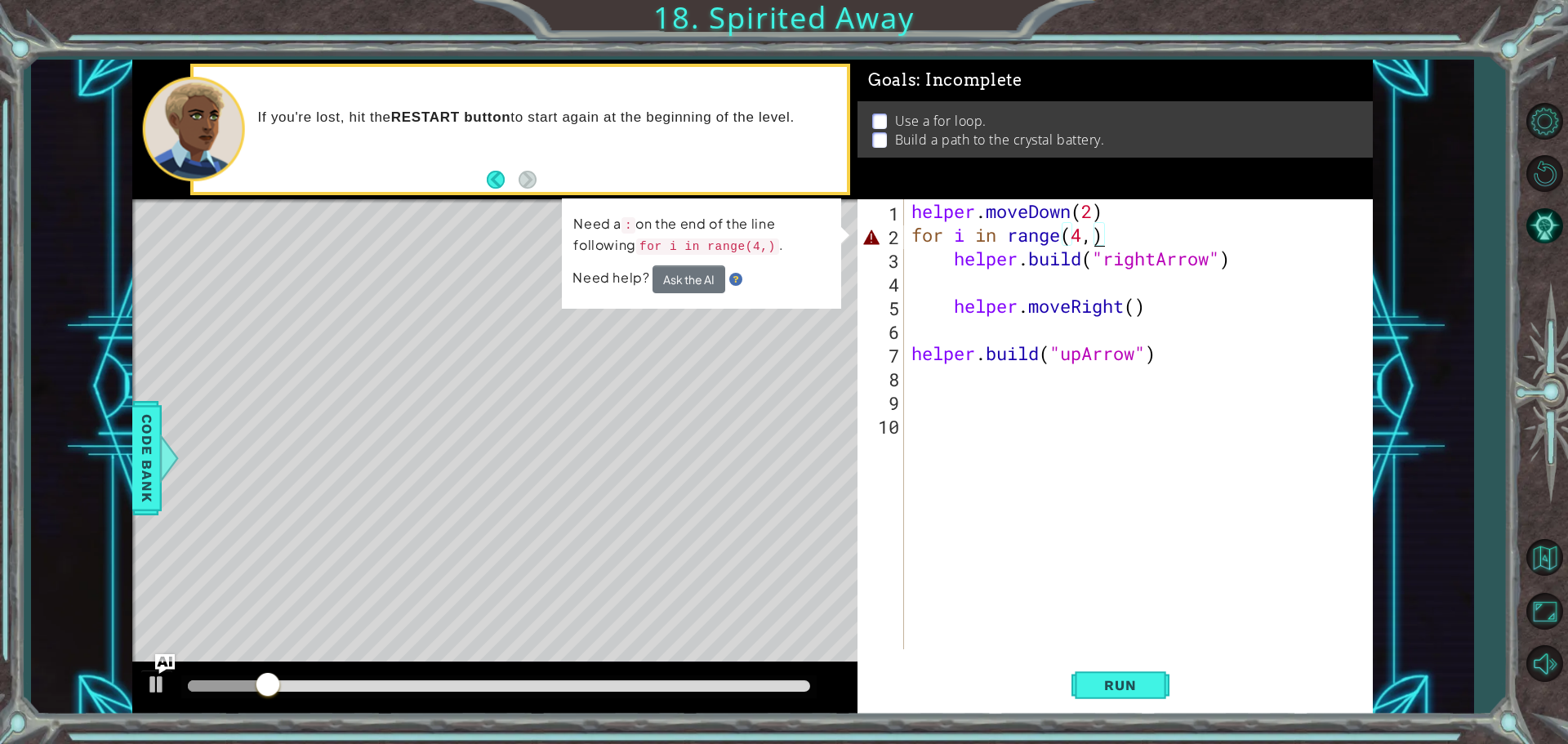
click at [1091, 238] on div "helper . moveDown ( 2 ) for i in range ( 4 , ) helper . build ( "rightArrow" ) …" at bounding box center [1142, 448] width 468 height 497
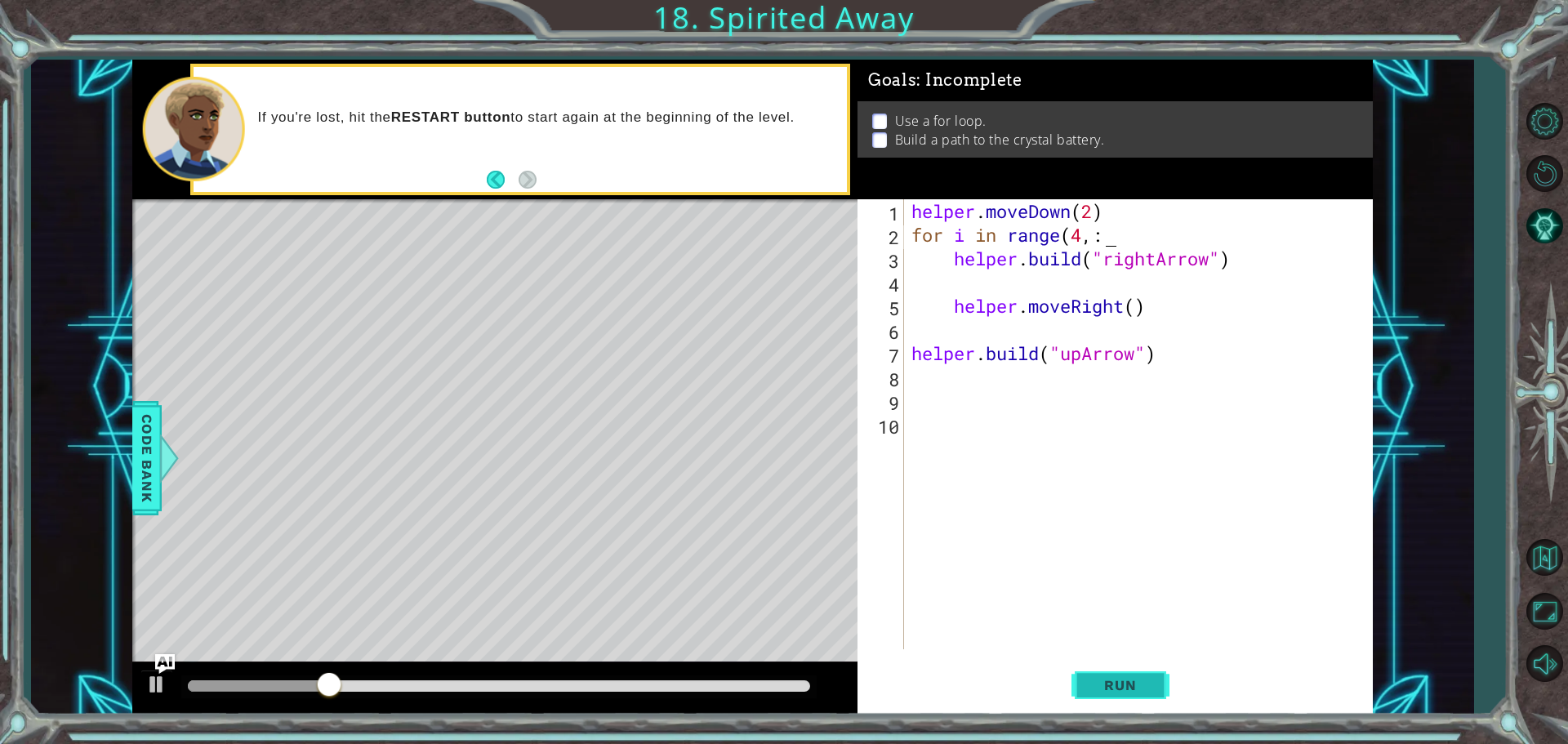
click at [1084, 678] on button "Run" at bounding box center [1121, 685] width 98 height 52
type textarea "for i in range(4,:"
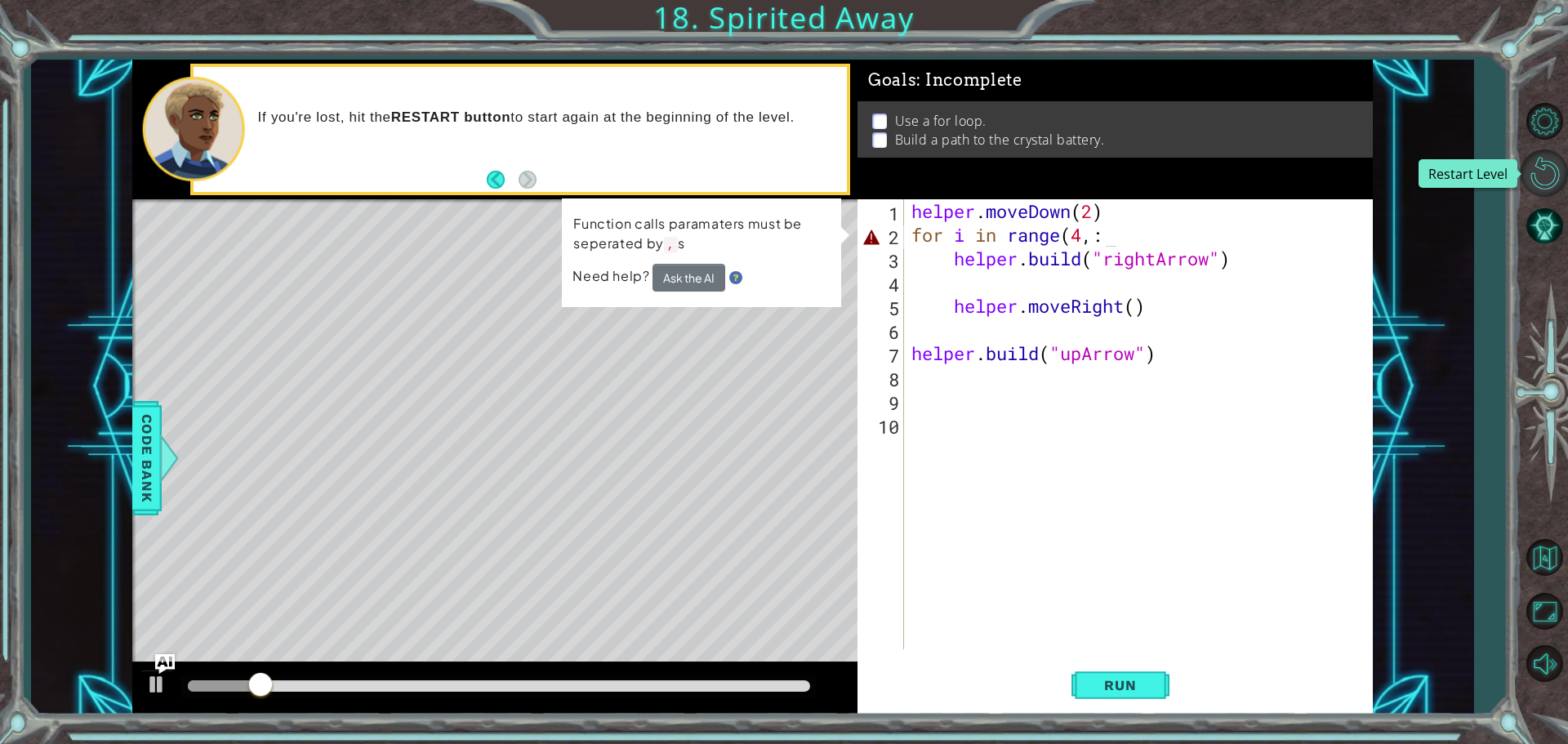
click at [1556, 193] on button "Restart Level" at bounding box center [1544, 173] width 47 height 47
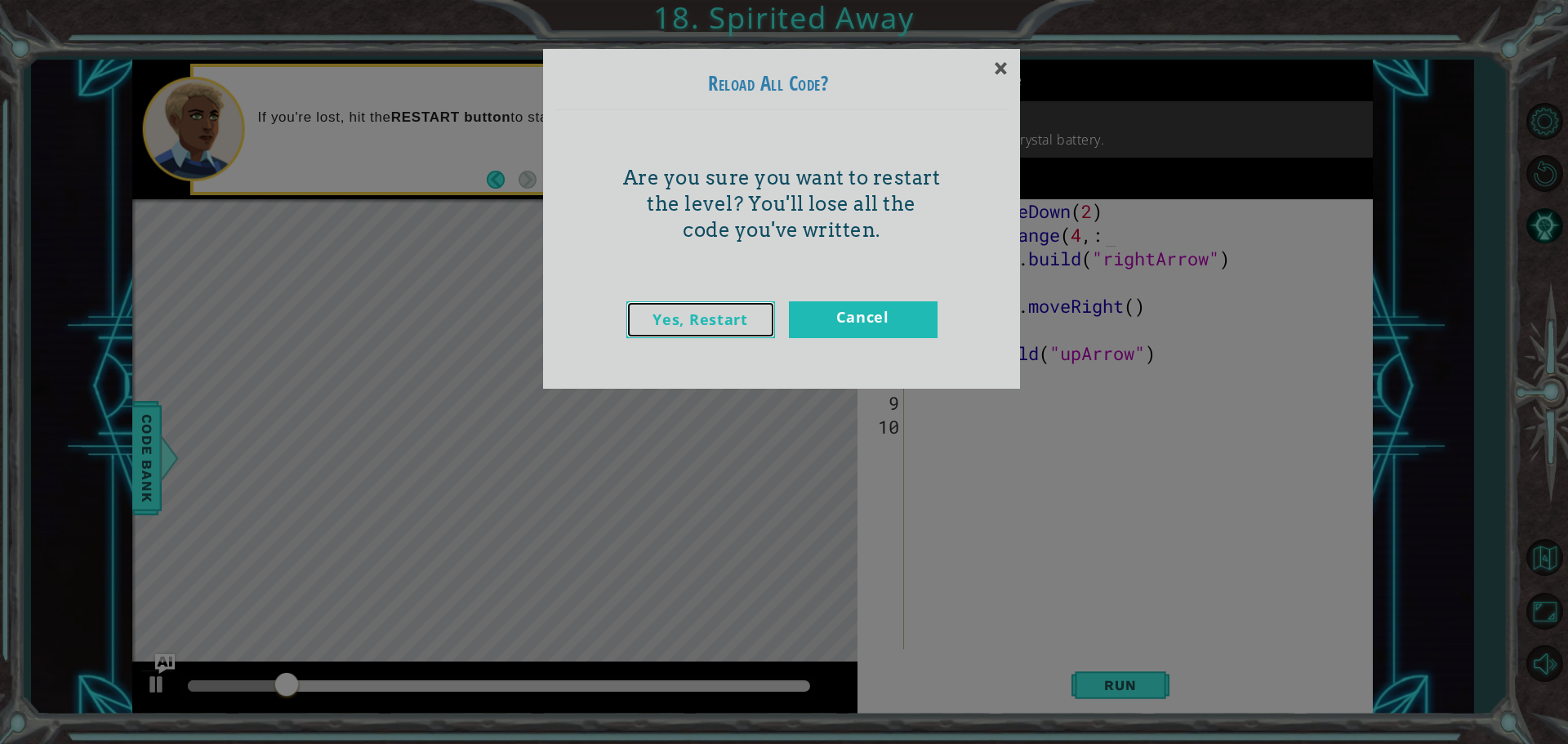
click at [763, 330] on link "Yes, Restart" at bounding box center [701, 320] width 149 height 36
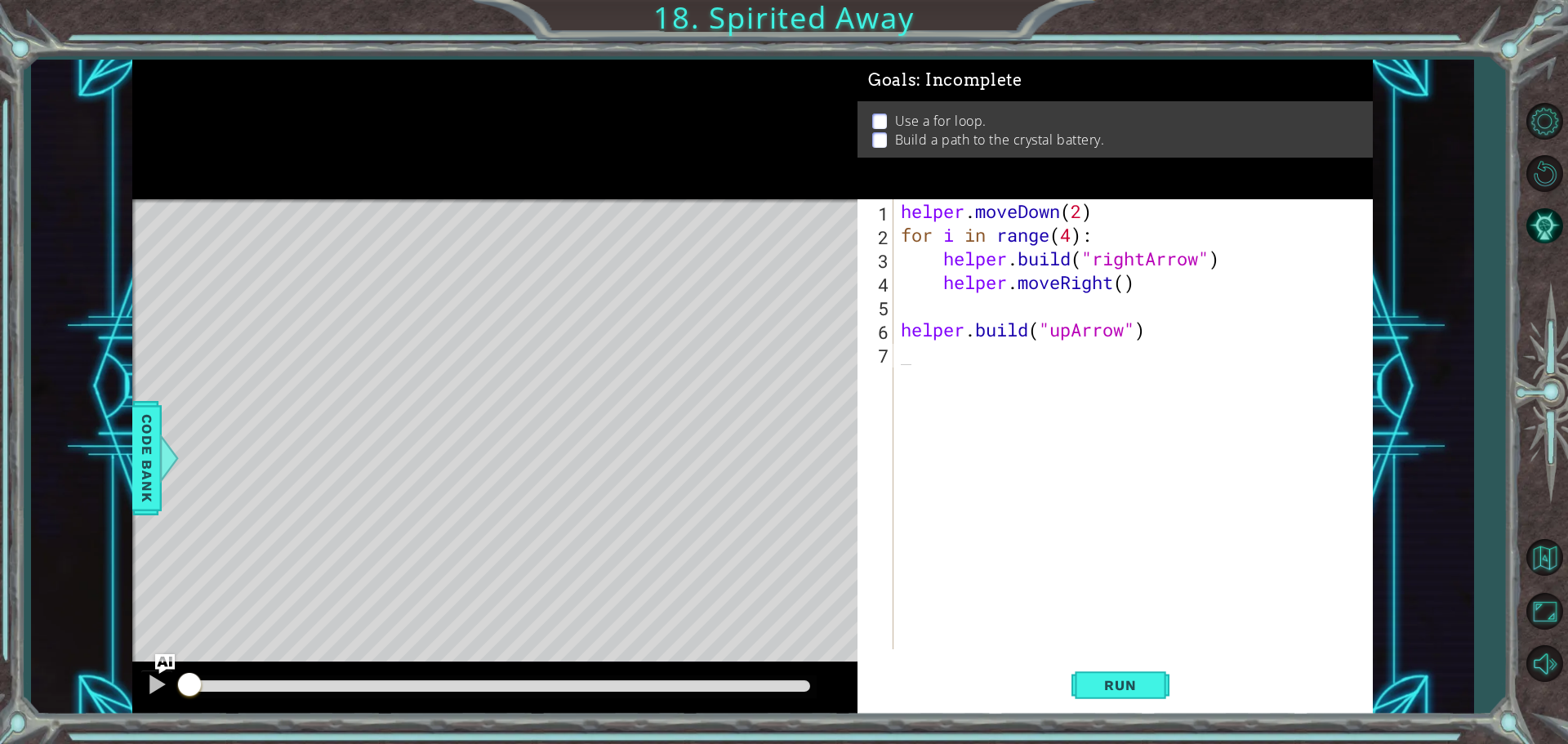
scroll to position [0, 0]
click at [1530, 548] on button "Back to Map" at bounding box center [1544, 557] width 47 height 47
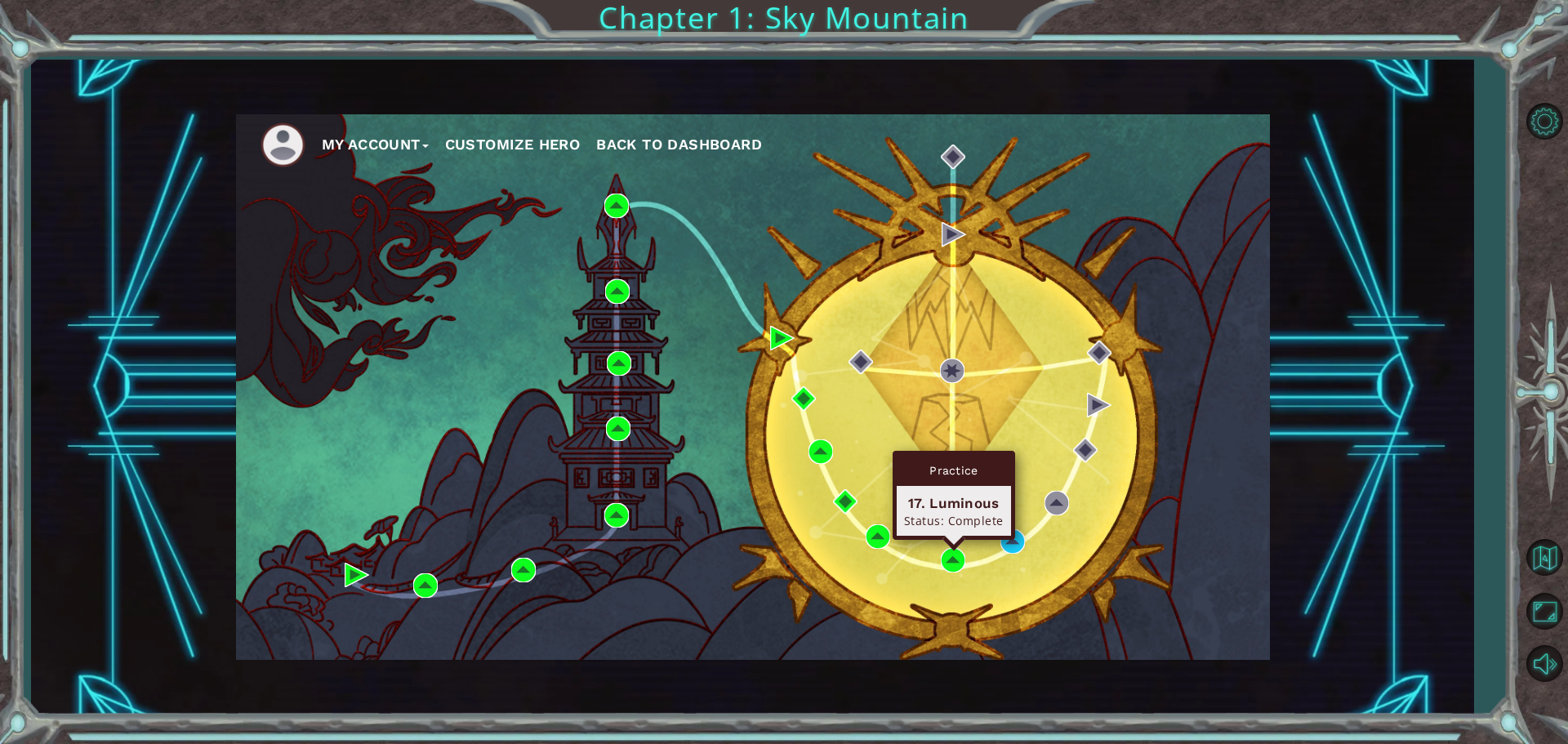
click at [1010, 536] on div "Practice 17. Luminous Status: Complete" at bounding box center [954, 495] width 123 height 89
click at [950, 558] on img at bounding box center [953, 561] width 25 height 25
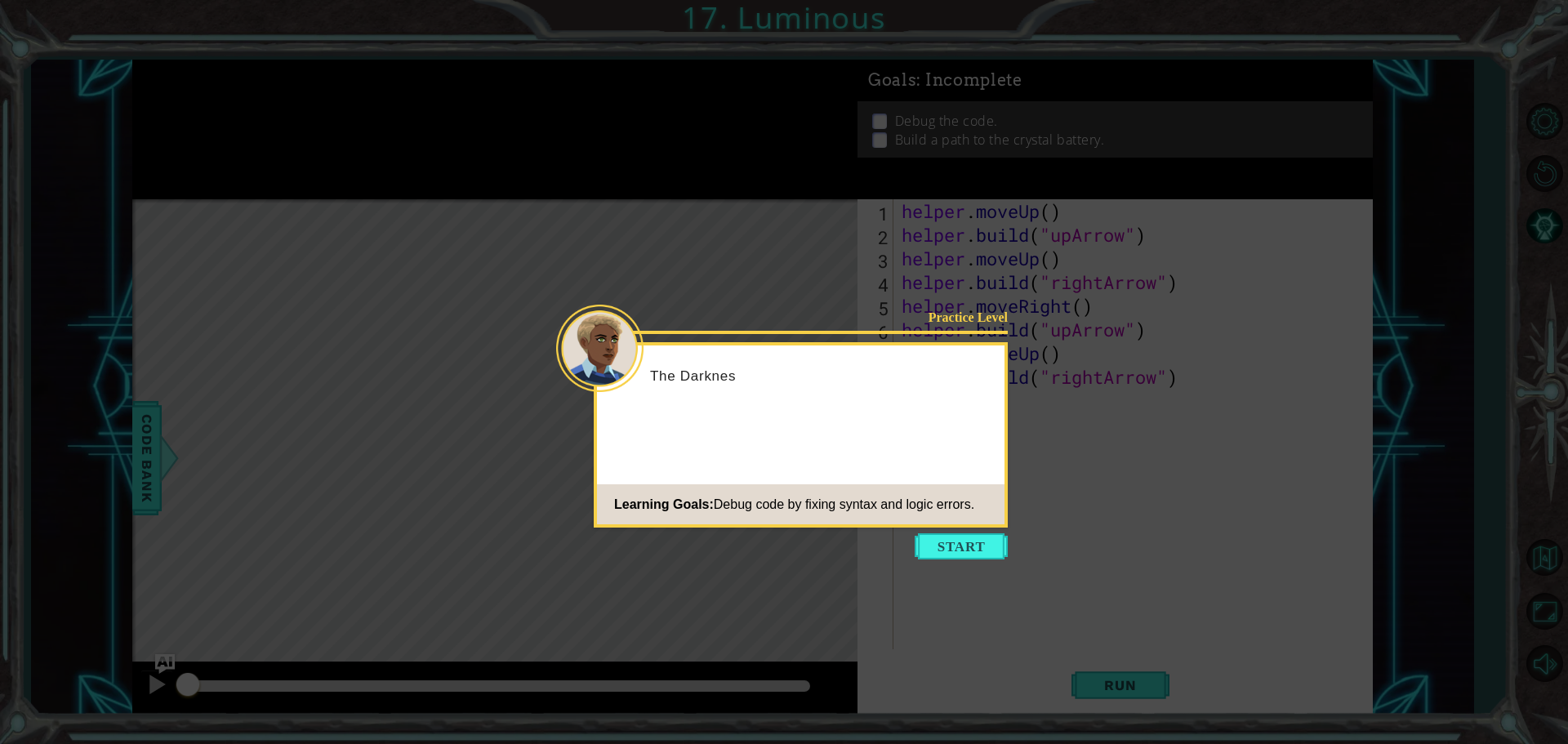
click at [951, 525] on div "Practice Level The Darknes Learning Goals: Debug code by fixing syntax and logi…" at bounding box center [801, 434] width 414 height 185
click at [942, 540] on button "Start" at bounding box center [961, 546] width 93 height 26
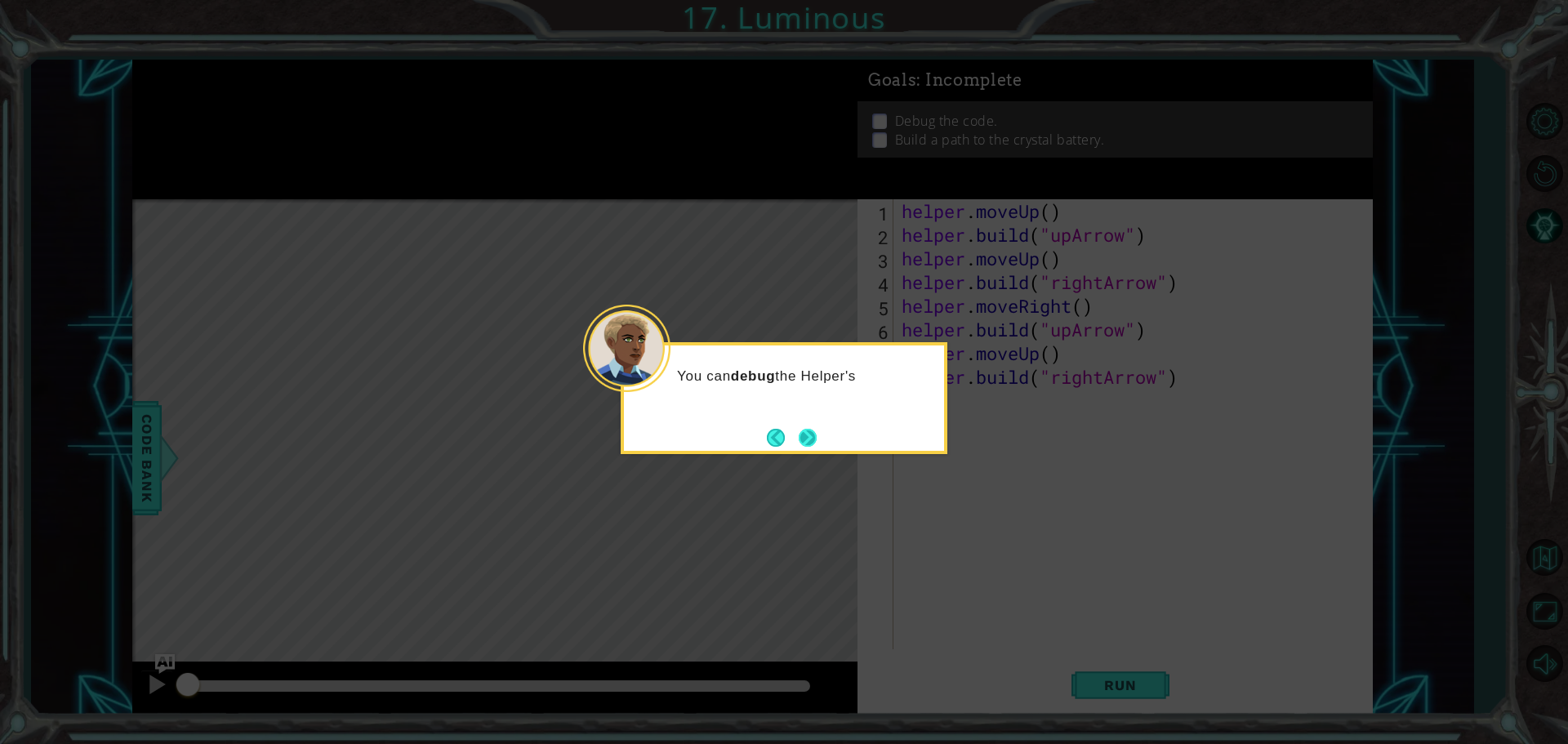
click at [802, 435] on button "Next" at bounding box center [808, 438] width 19 height 19
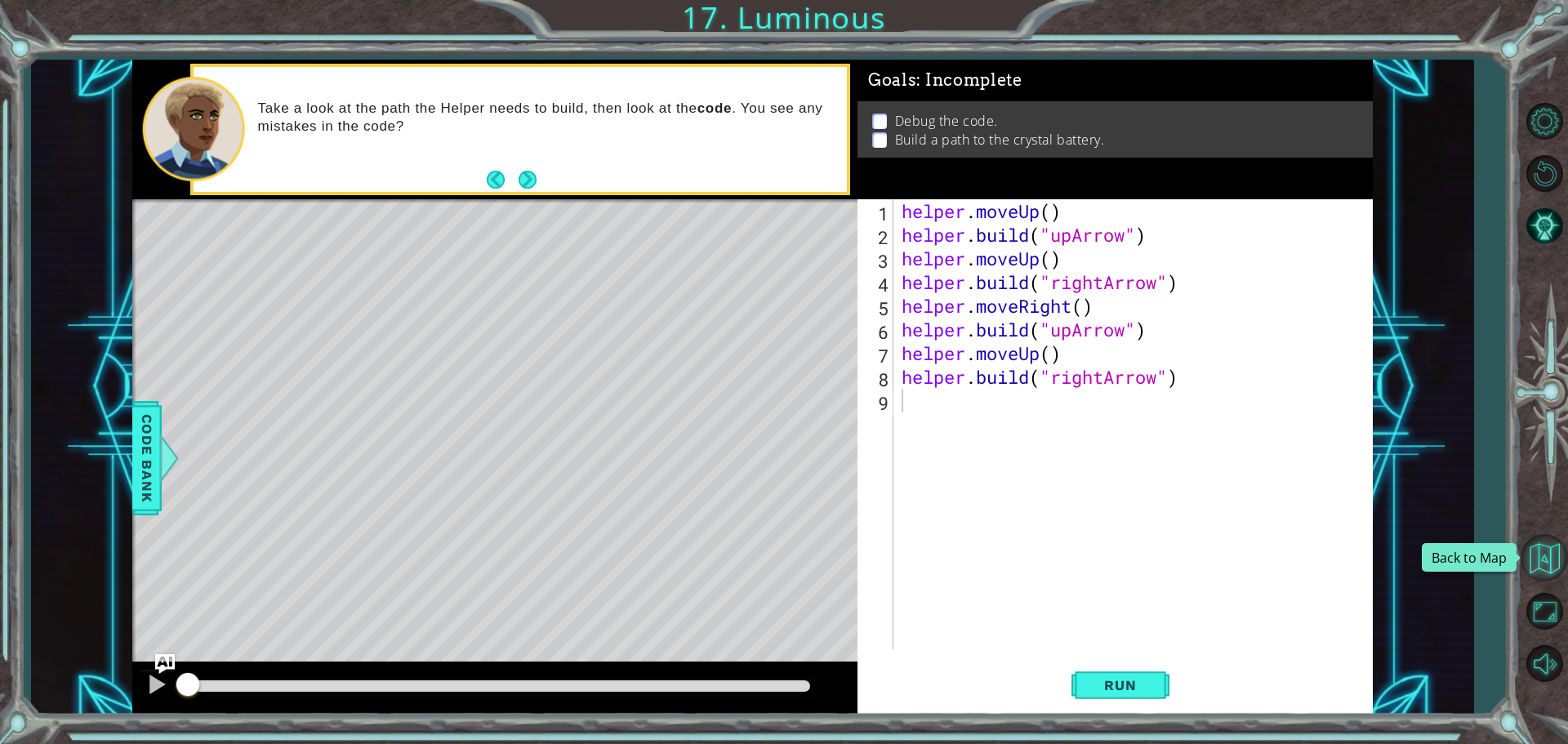
click at [1546, 550] on button "Back to Map" at bounding box center [1544, 557] width 47 height 47
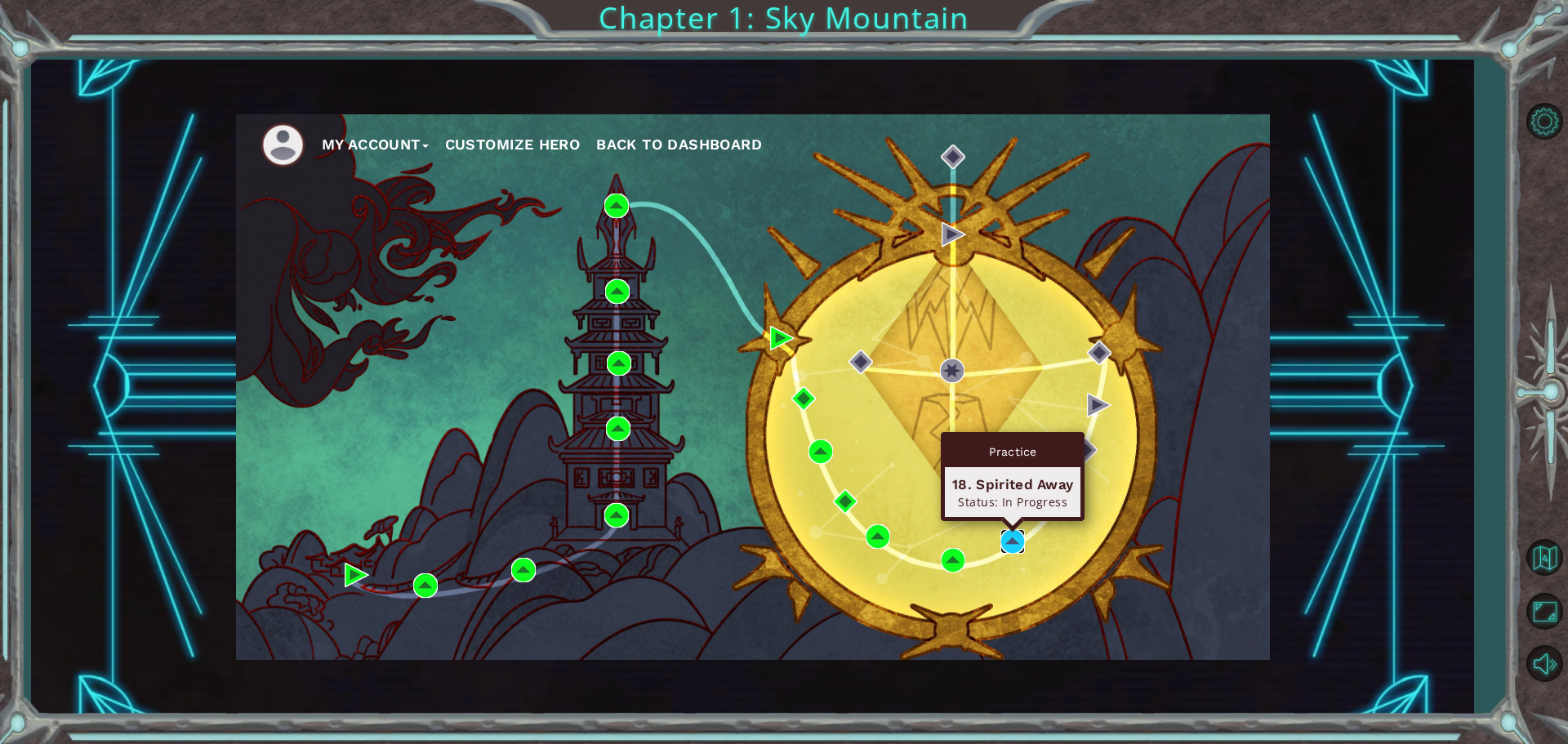
click at [1010, 534] on img at bounding box center [1013, 541] width 25 height 25
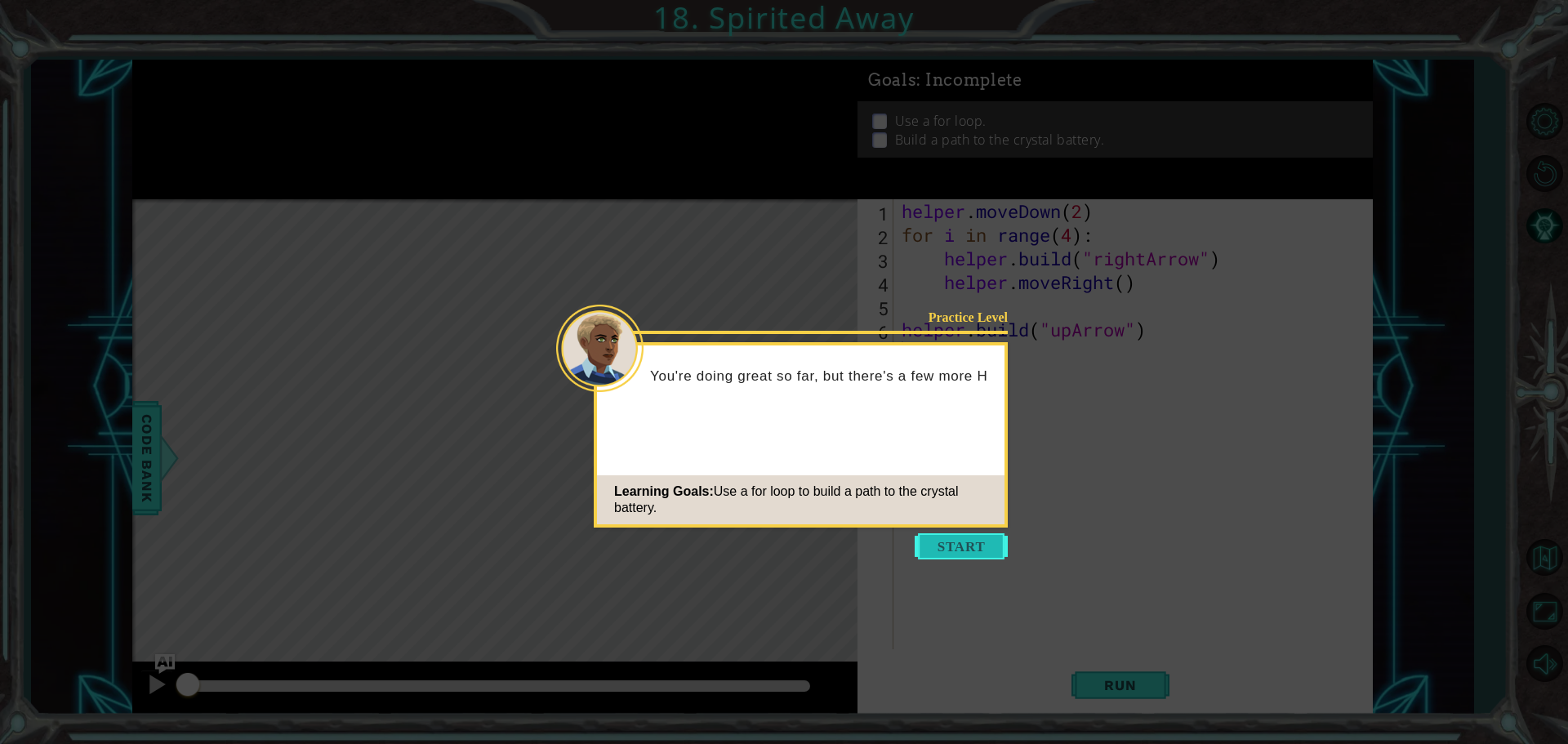
click at [962, 550] on button "Start" at bounding box center [961, 546] width 93 height 26
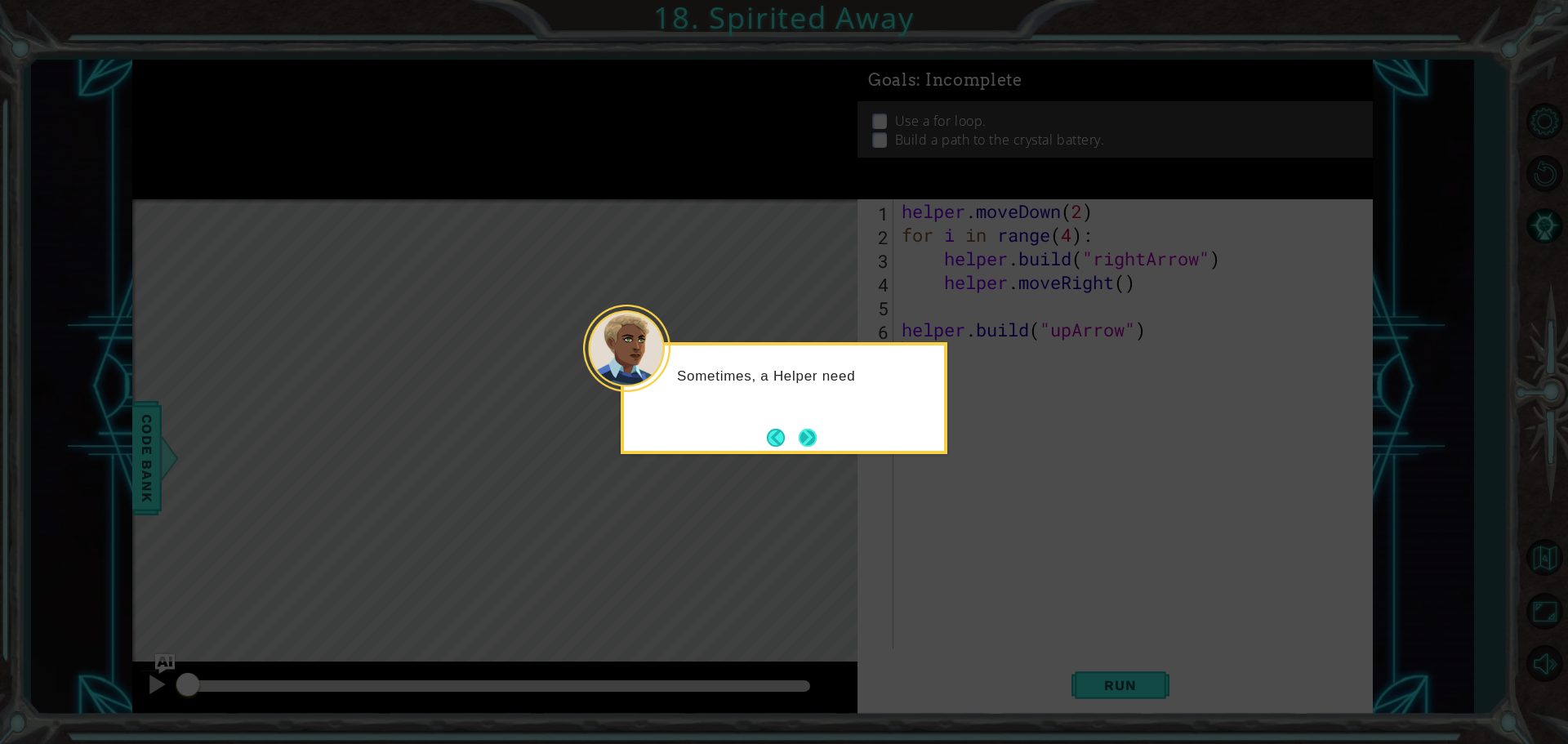
click at [805, 442] on button "Next" at bounding box center [808, 438] width 19 height 19
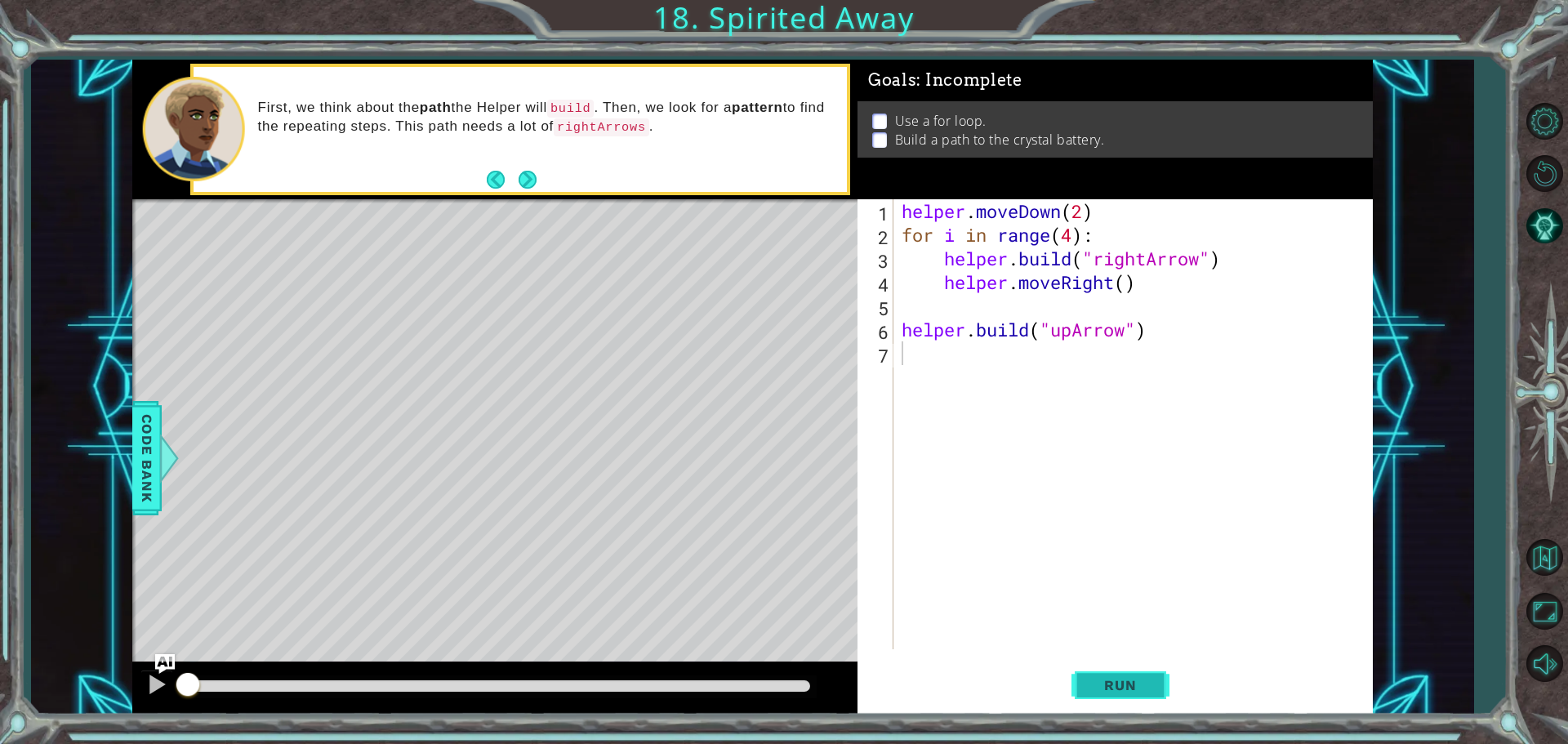
click at [1114, 678] on span "Run" at bounding box center [1120, 684] width 64 height 16
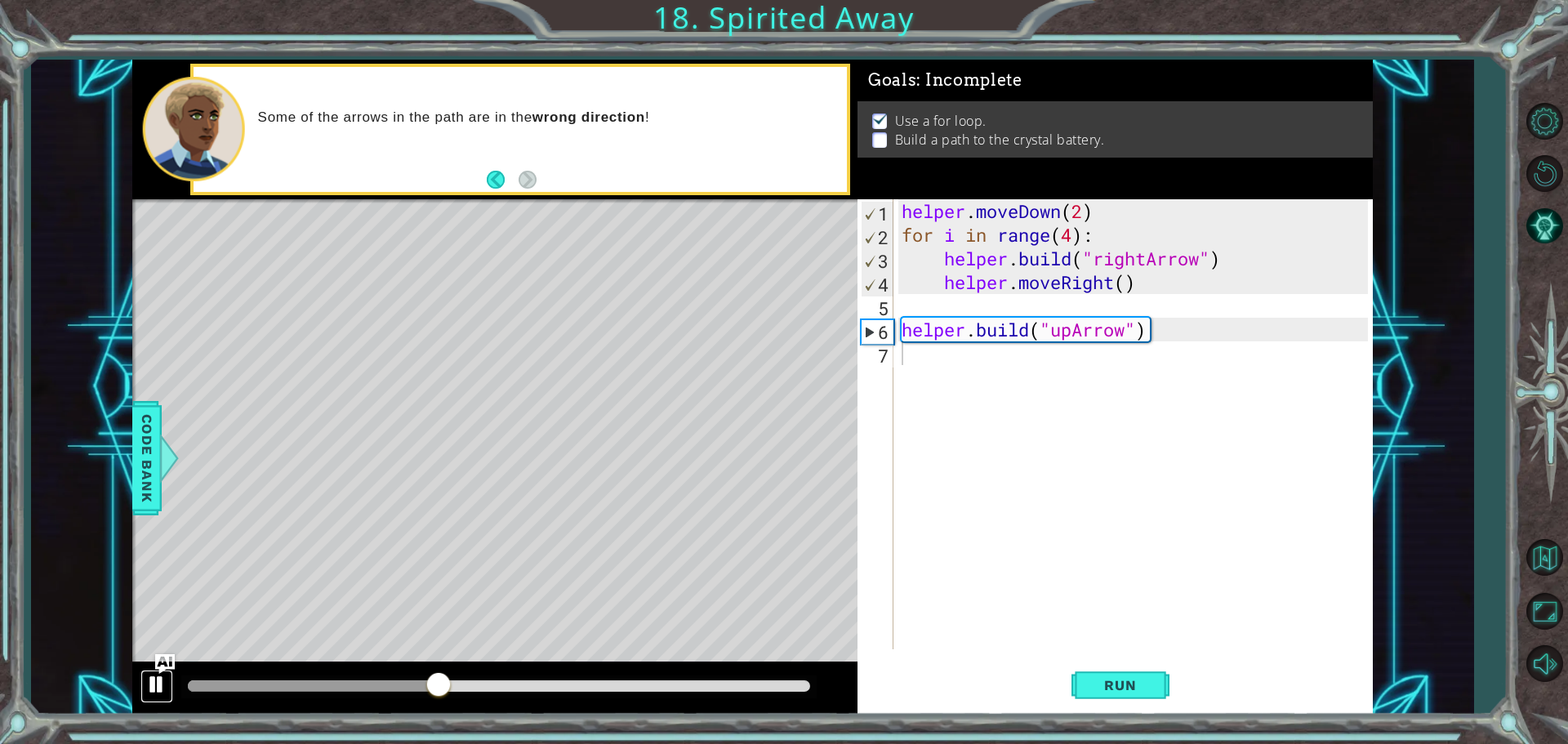
click at [163, 690] on div at bounding box center [157, 684] width 21 height 21
click at [1073, 359] on div "helper . moveDown ( 2 ) for i in range ( 4 ) : helper . build ( "rightArrow" ) …" at bounding box center [1138, 448] width 478 height 497
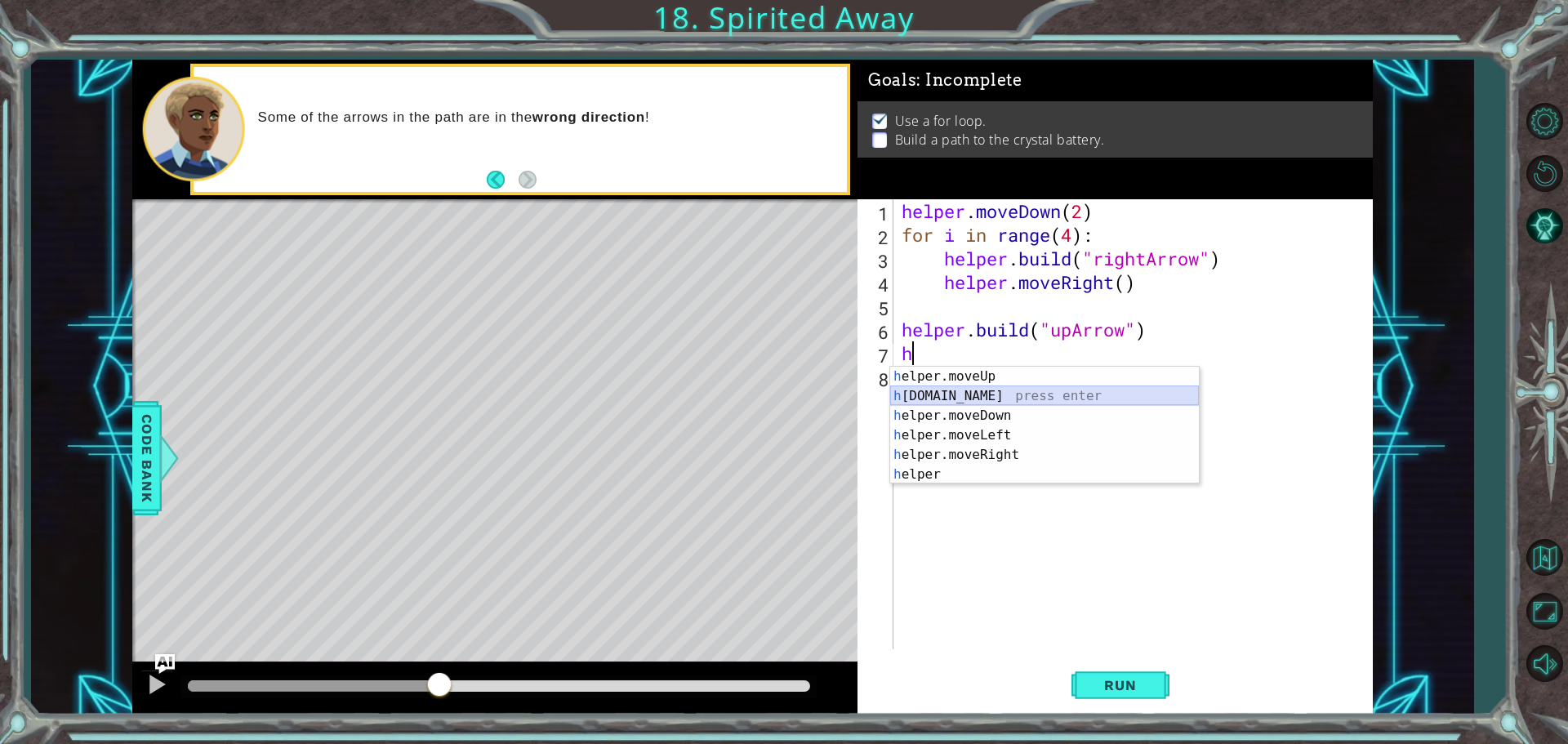
click at [1020, 398] on div "h elper.moveUp press enter h [DOMAIN_NAME] press enter h elper.moveDown press e…" at bounding box center [1045, 444] width 309 height 156
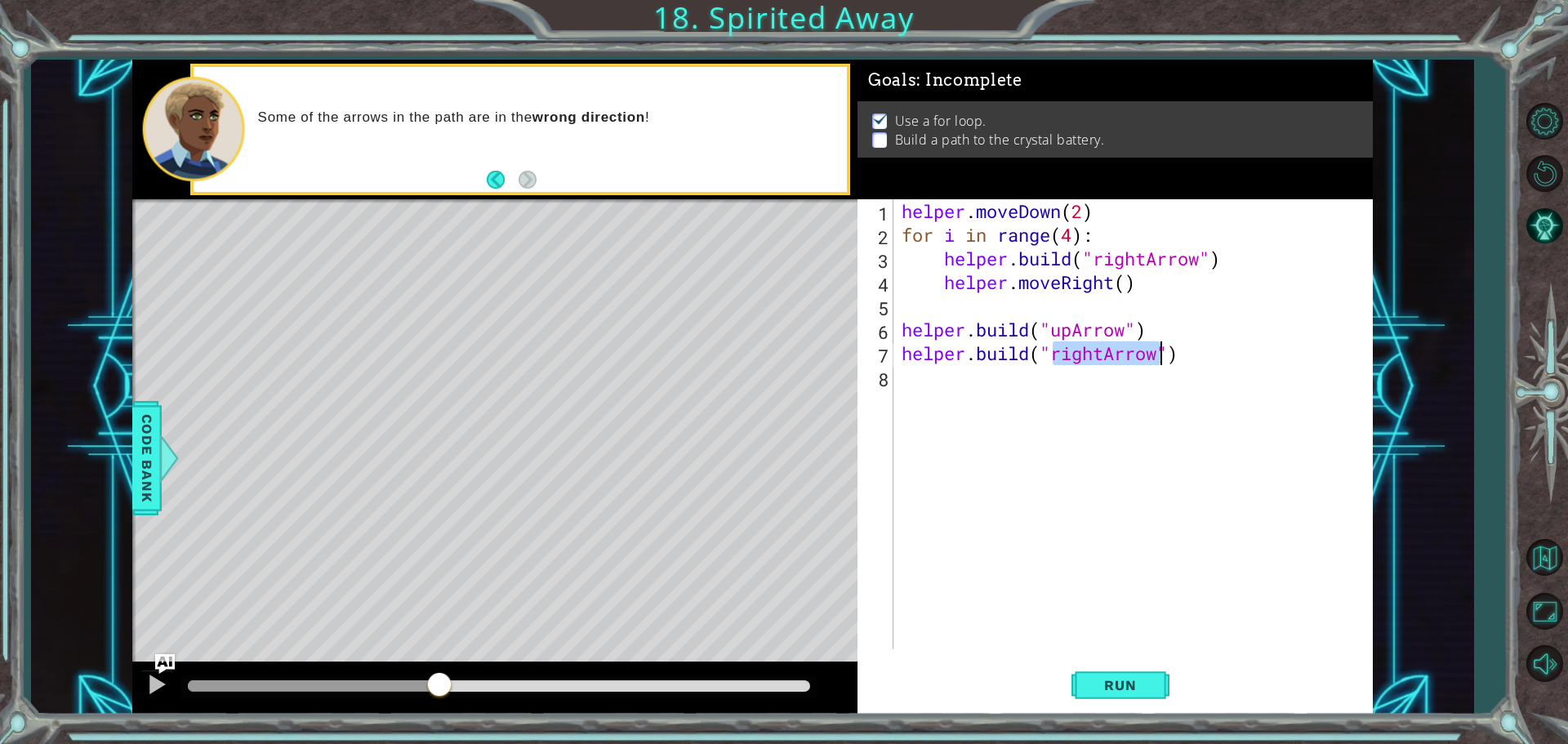
click at [1103, 352] on div "helper . moveDown ( 2 ) for i in range ( 4 ) : helper . build ( "rightArrow" ) …" at bounding box center [1133, 424] width 470 height 450
type textarea "[DOMAIN_NAME]("upArrow")"
click at [1122, 675] on button "Run" at bounding box center [1121, 685] width 98 height 52
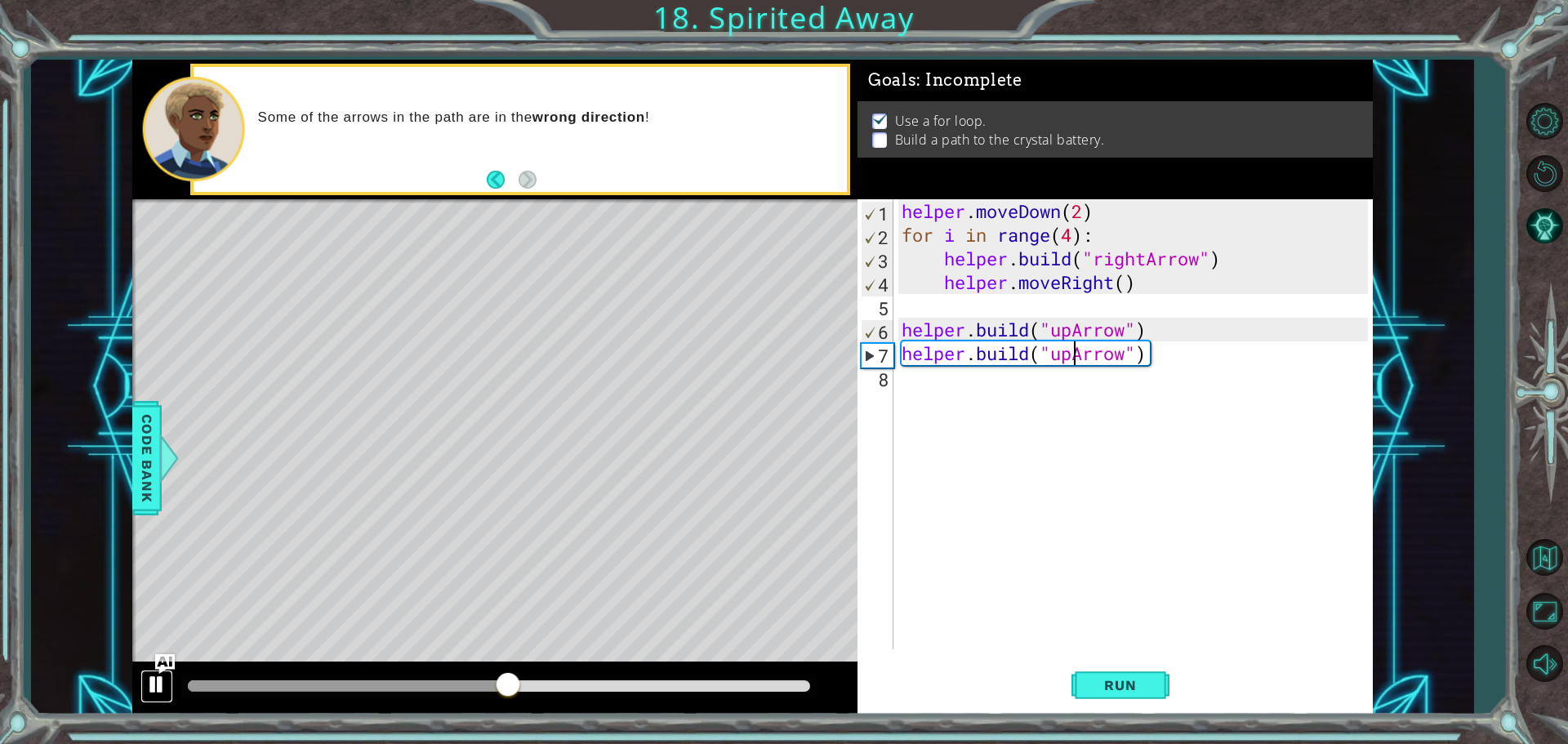
click at [161, 680] on div at bounding box center [157, 684] width 21 height 21
click at [900, 348] on div "helper . moveDown ( 2 ) for i in range ( 4 ) : helper . build ( "rightArrow" ) …" at bounding box center [1138, 448] width 478 height 497
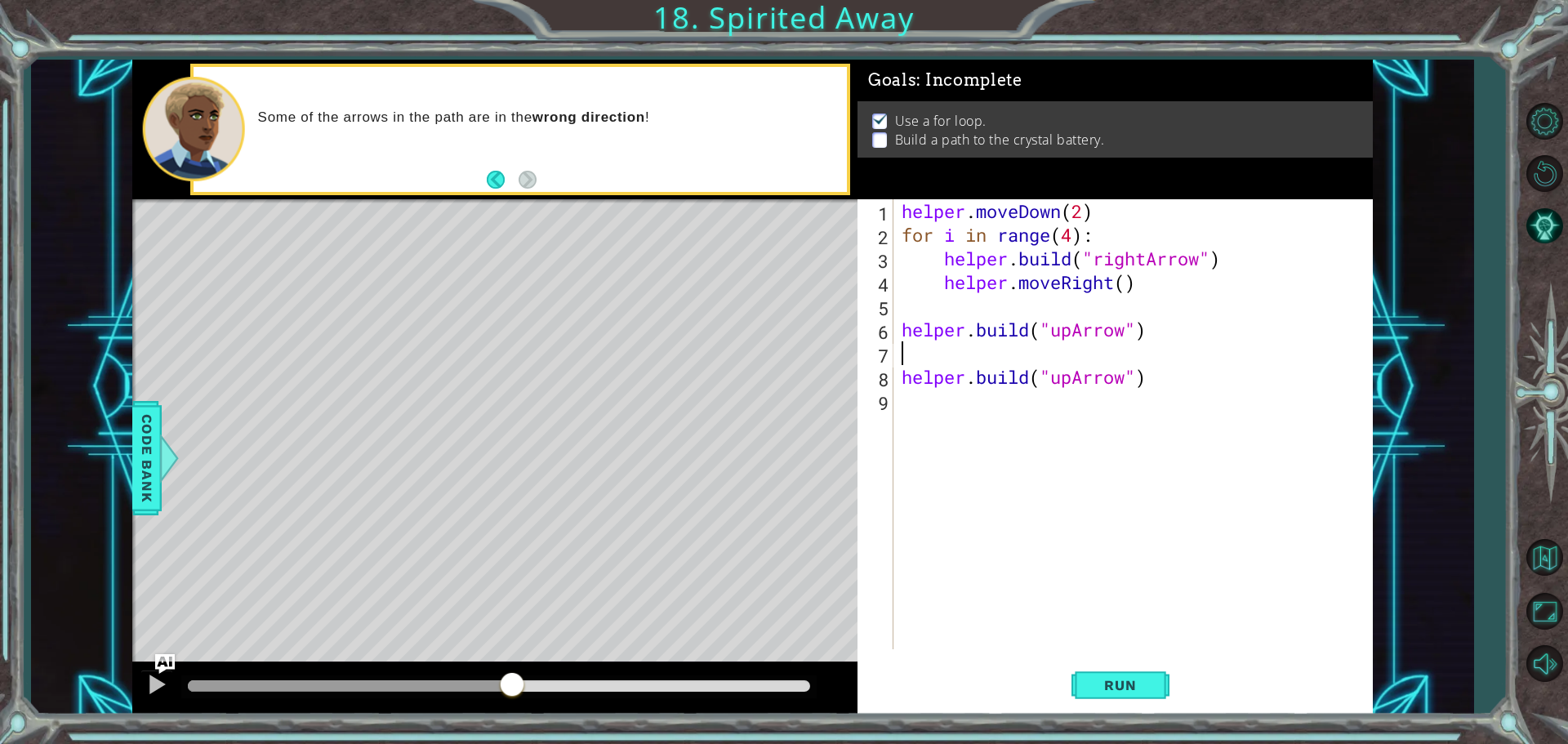
click at [923, 346] on div "helper . moveDown ( 2 ) for i in range ( 4 ) : helper . build ( "rightArrow" ) …" at bounding box center [1138, 448] width 478 height 497
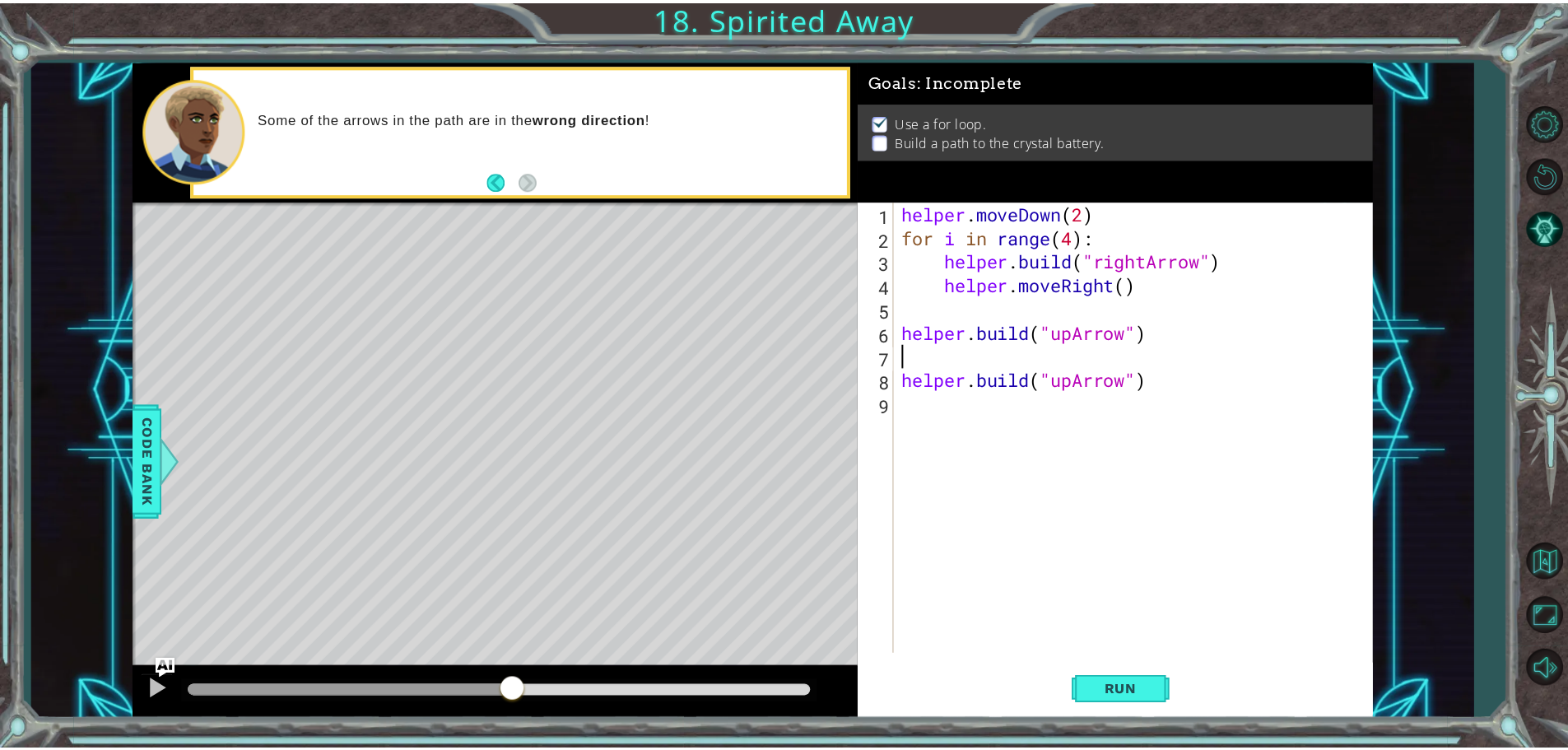
scroll to position [0, 0]
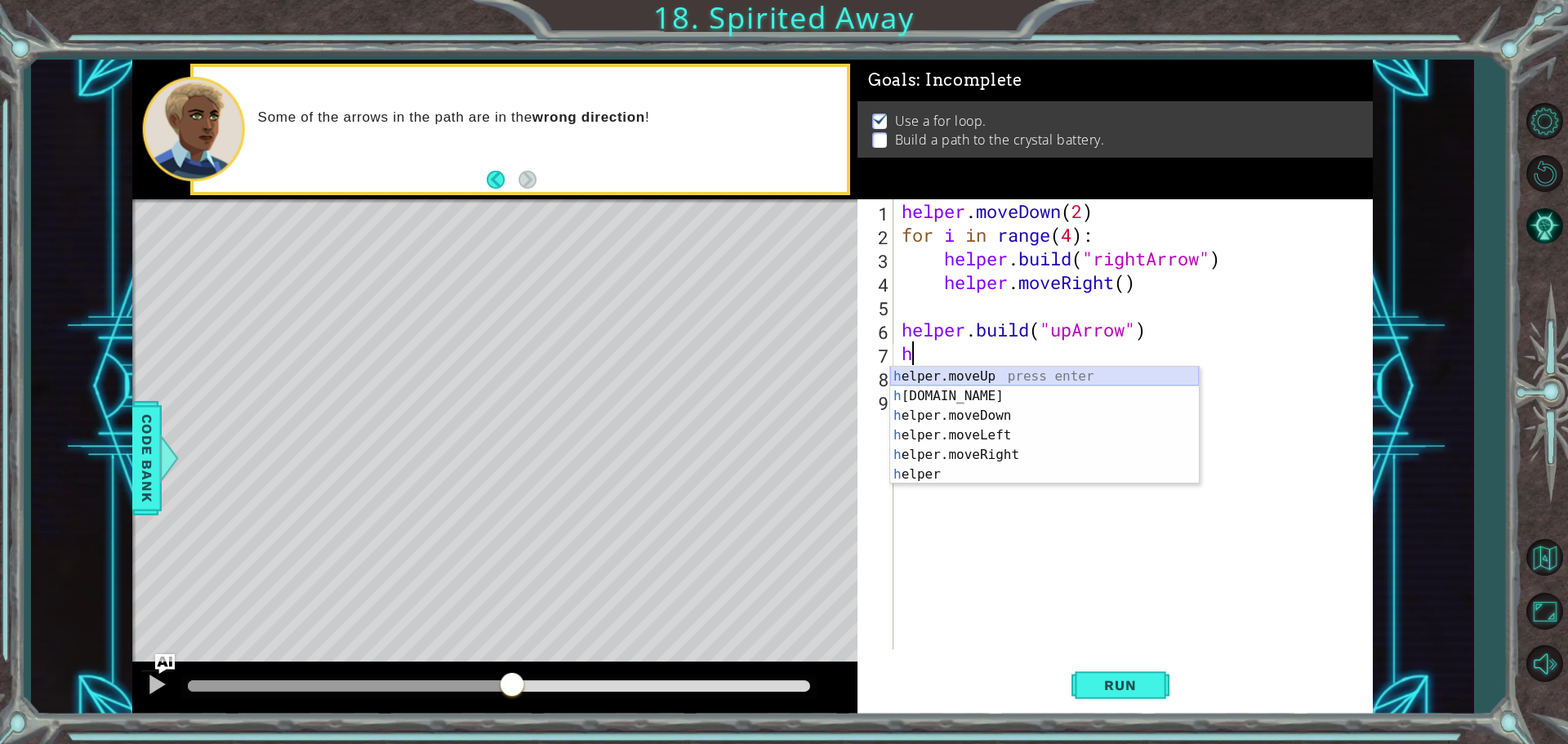
click at [992, 381] on div "h elper.moveUp press enter h [DOMAIN_NAME] press enter h elper.moveDown press e…" at bounding box center [1045, 444] width 309 height 156
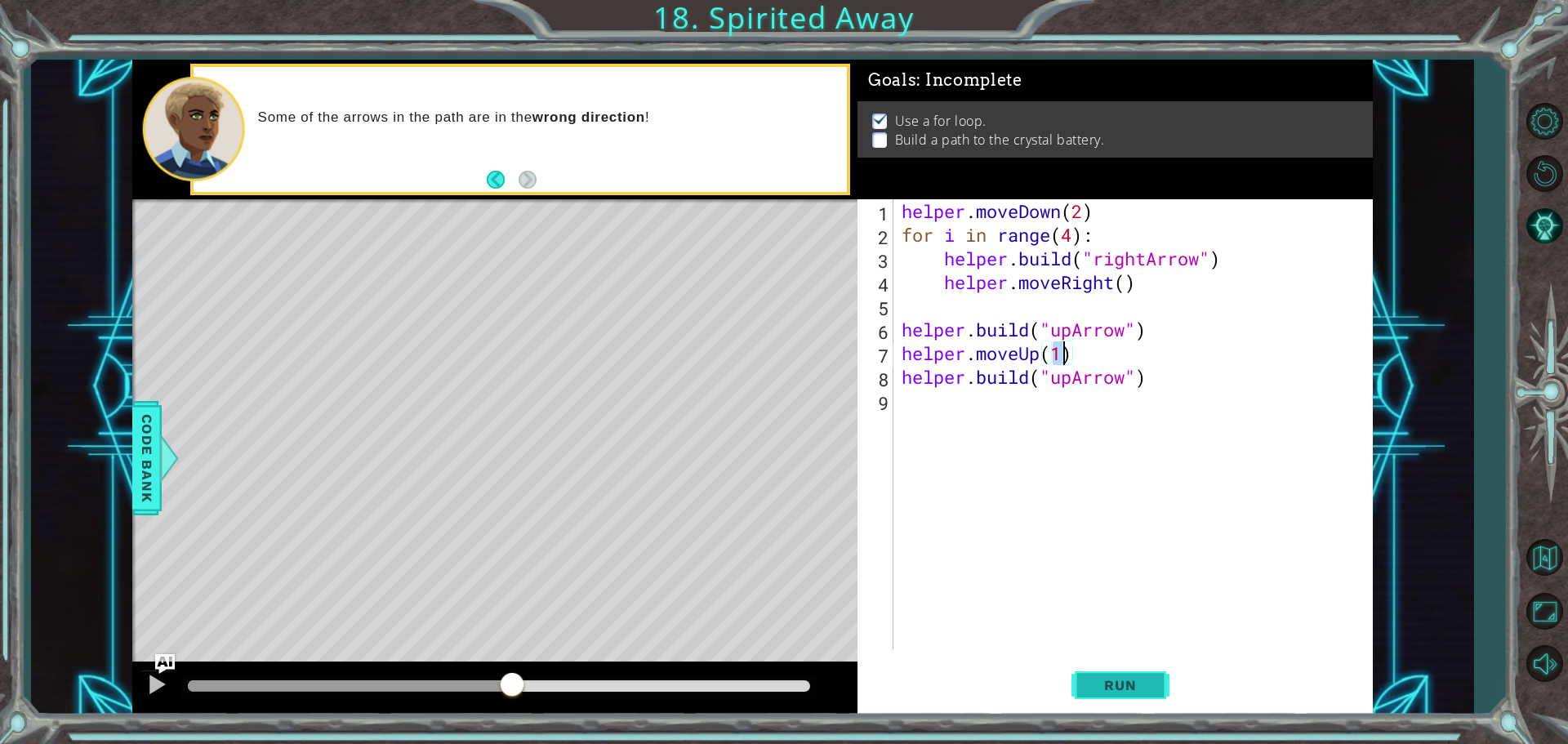
type textarea "helper.moveUp(1)"
click at [1101, 696] on button "Run" at bounding box center [1121, 685] width 98 height 52
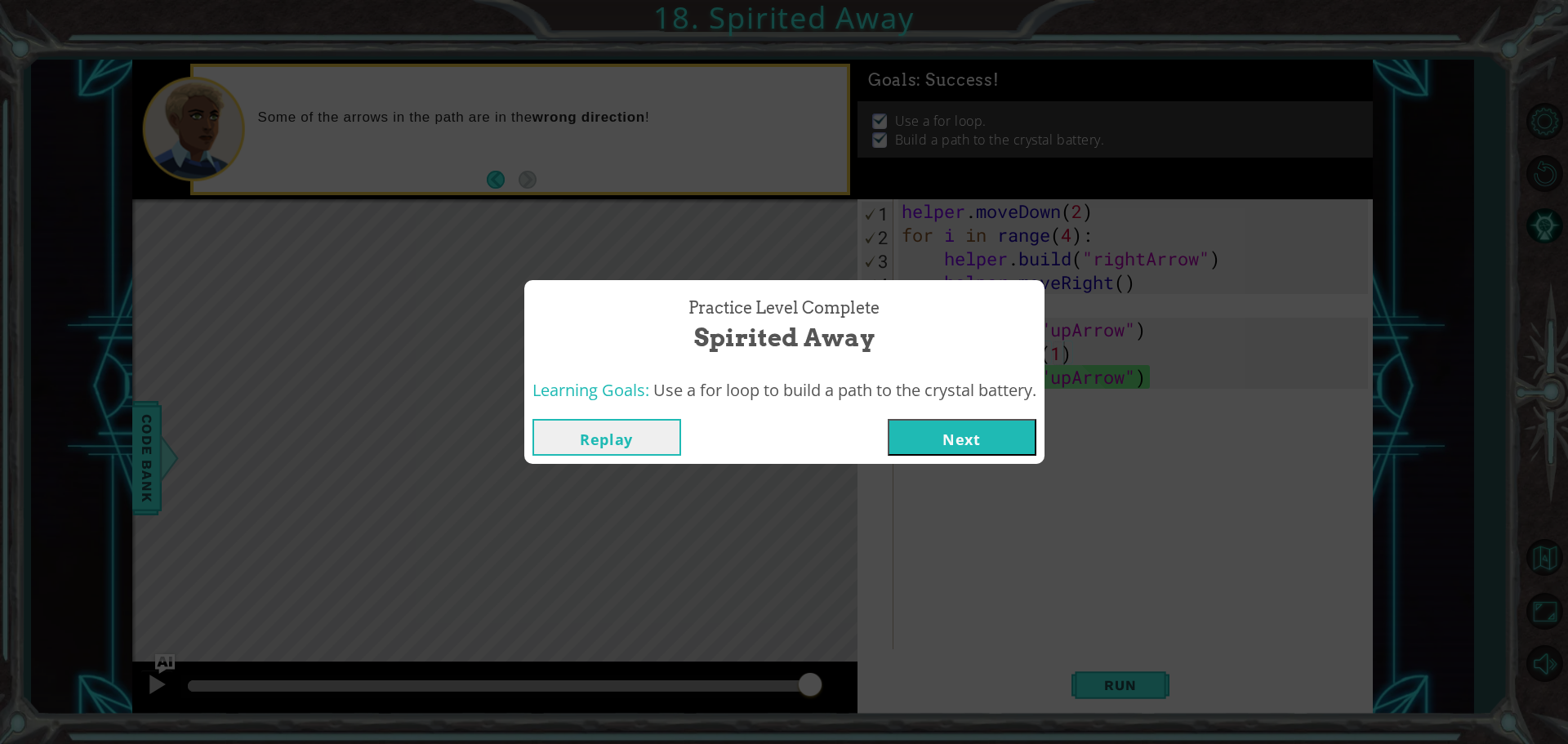
click at [990, 435] on button "Next" at bounding box center [962, 437] width 149 height 36
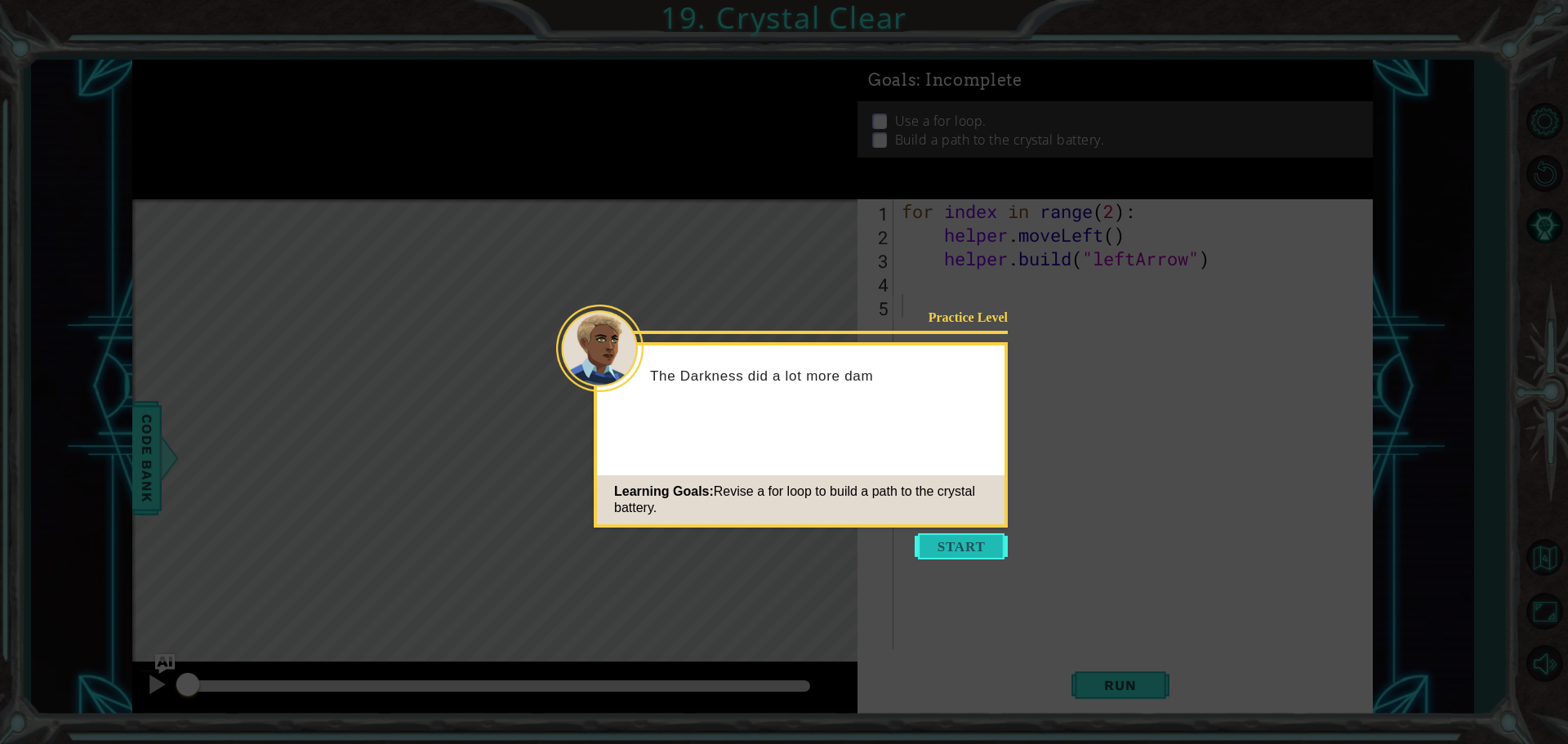
click at [916, 540] on button "Start" at bounding box center [961, 546] width 93 height 26
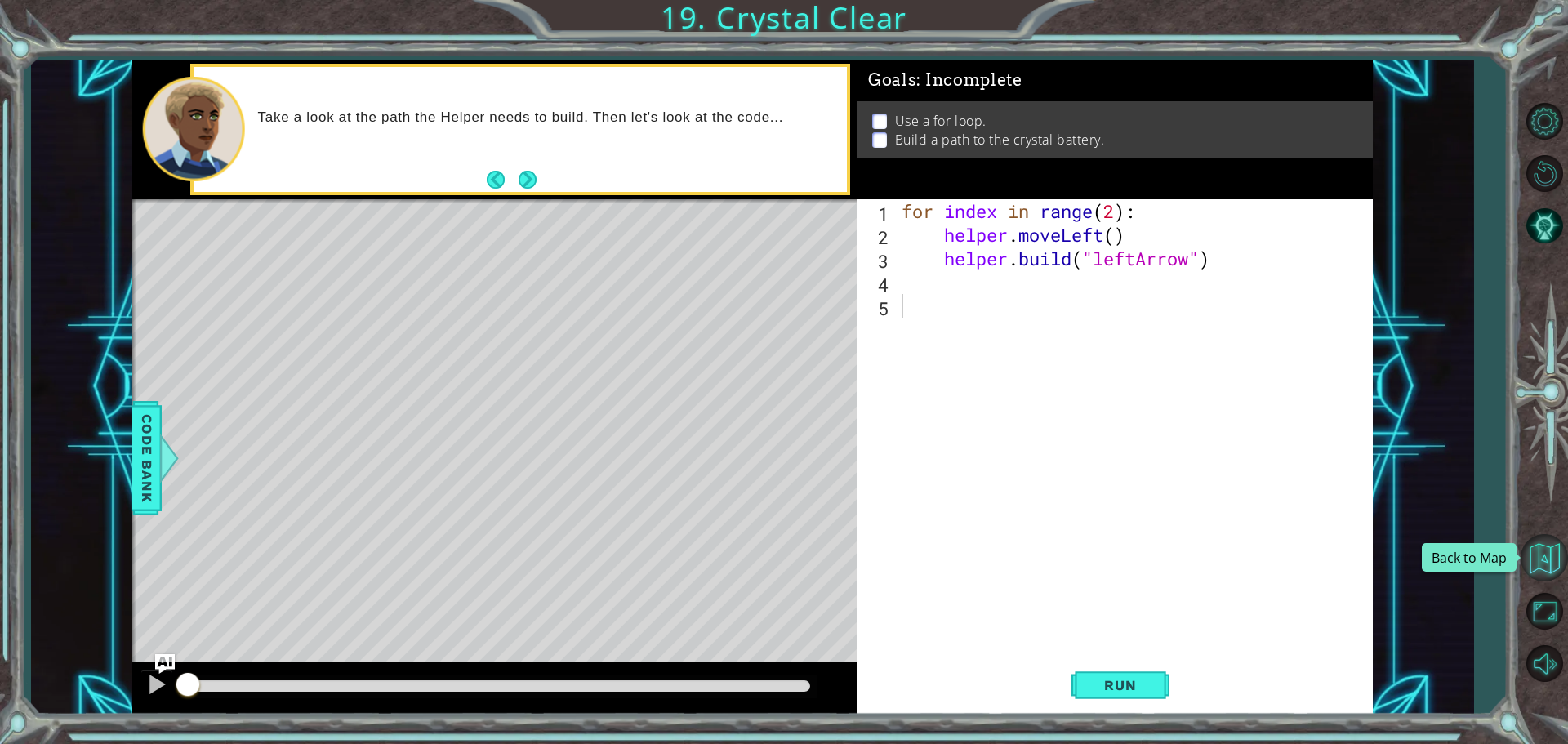
click at [1564, 555] on button "Back to Map" at bounding box center [1544, 557] width 47 height 47
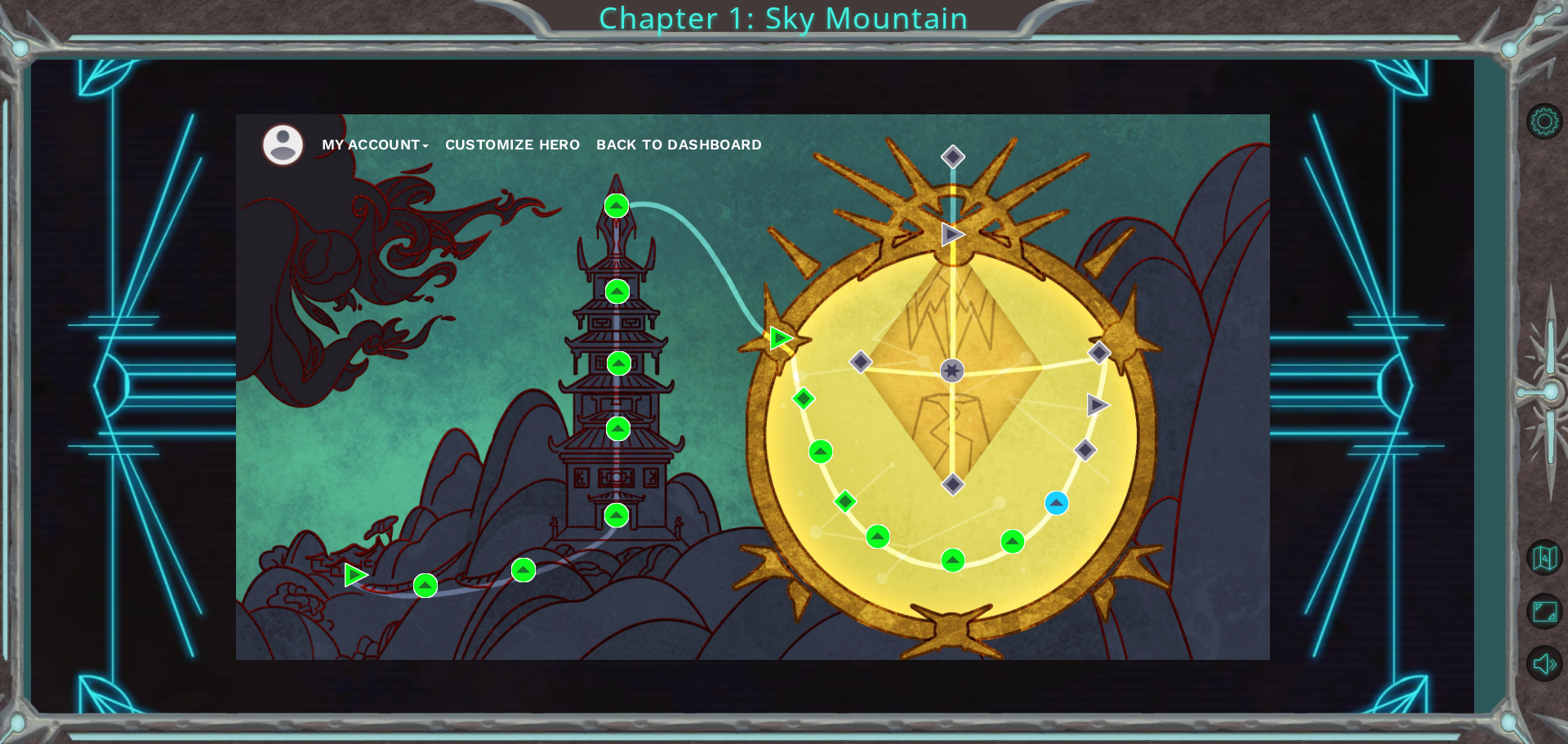
click at [390, 157] on ul "My Account Customize Hero Back to Dashboard" at bounding box center [765, 145] width 1010 height 45
click at [397, 145] on button "My Account" at bounding box center [374, 145] width 107 height 25
click at [378, 209] on button "Logout" at bounding box center [362, 204] width 58 height 18
